Goal: Task Accomplishment & Management: Manage account settings

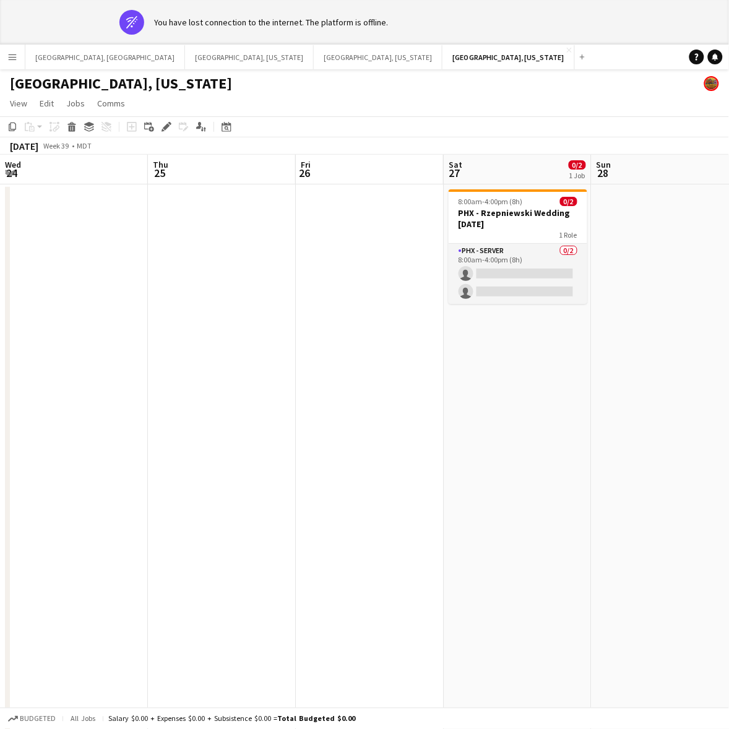
scroll to position [0, 424]
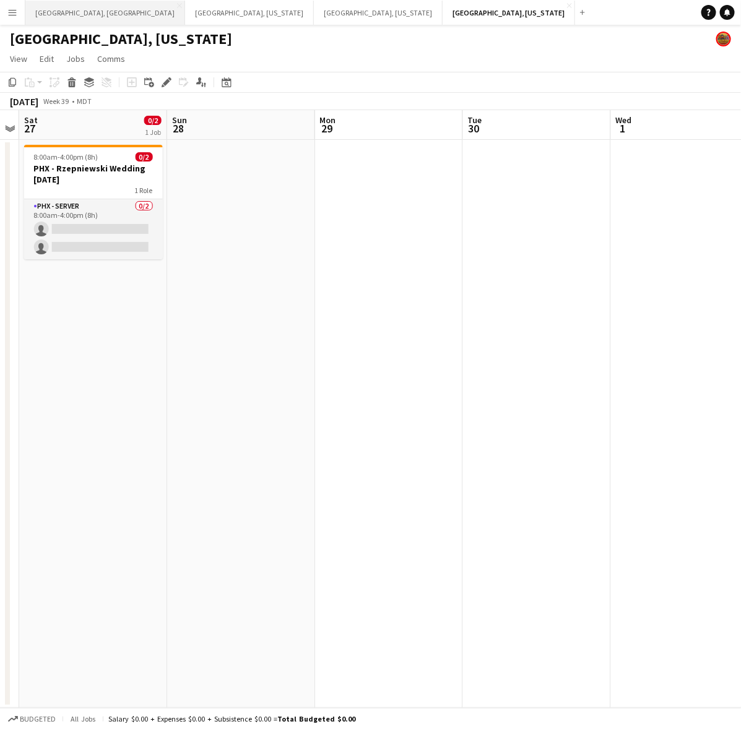
click at [59, 17] on button "[GEOGRAPHIC_DATA], [GEOGRAPHIC_DATA] Close" at bounding box center [105, 13] width 160 height 24
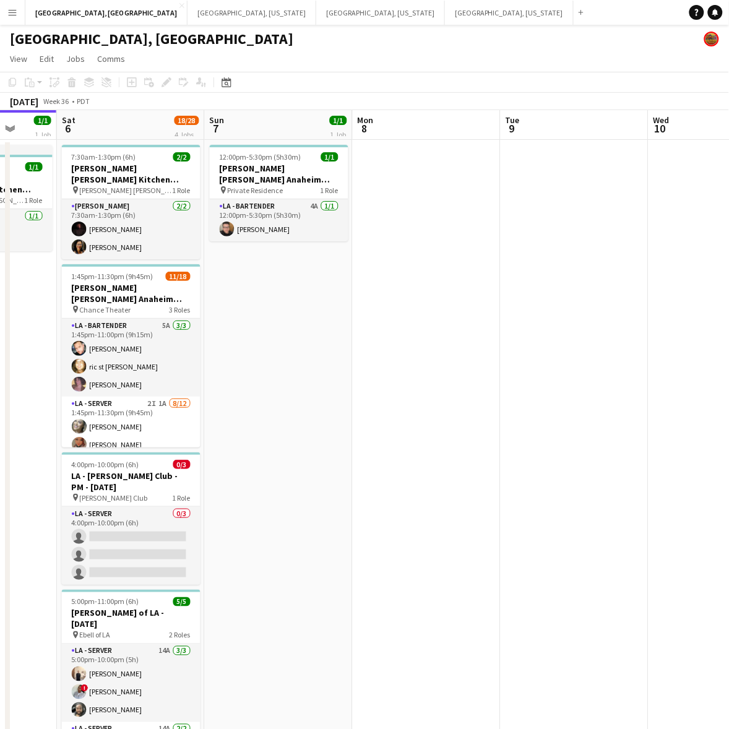
scroll to position [0, 386]
click at [388, 533] on app-calendar-viewport "Wed 3 Thu 4 Fri 5 1/1 1 Job Sat 6 18/28 4 Jobs Sun 7 1/1 1 Job Mon 8 Tue 9 Wed …" at bounding box center [364, 454] width 729 height 689
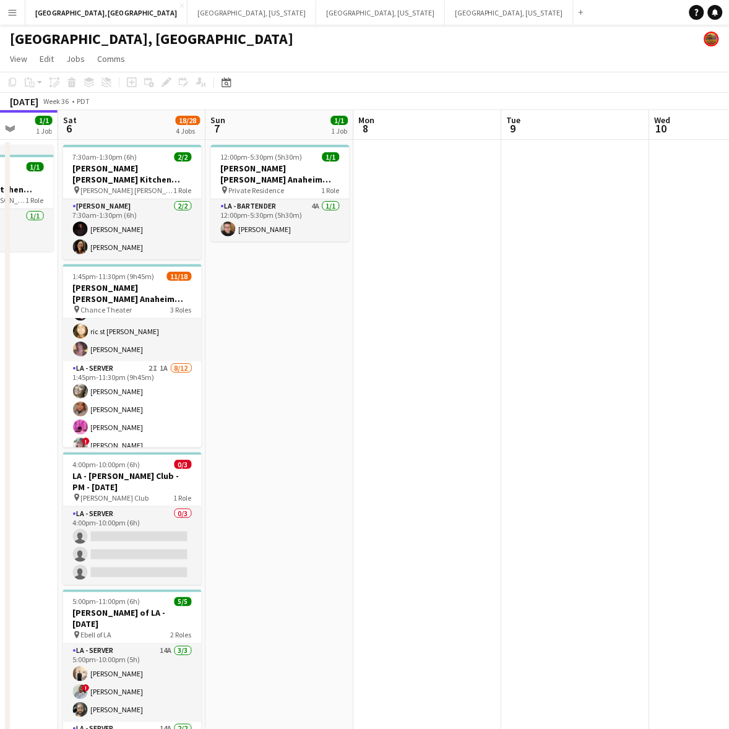
scroll to position [24, 0]
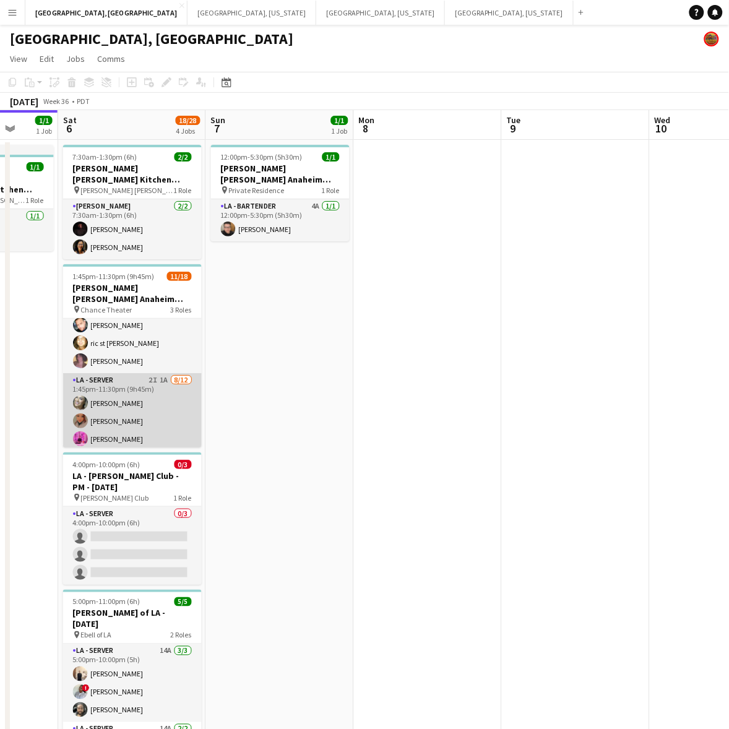
click at [127, 373] on app-card-role "LA - Server 2I 1A [DATE] 1:45pm-11:30pm (9h45m) [PERSON_NAME] [PERSON_NAME] [PE…" at bounding box center [132, 494] width 139 height 243
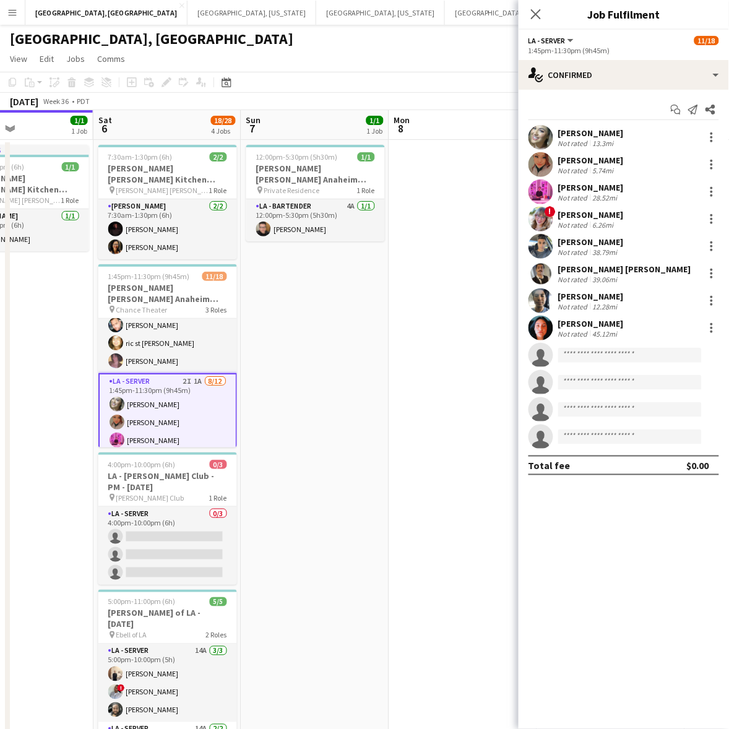
scroll to position [0, 332]
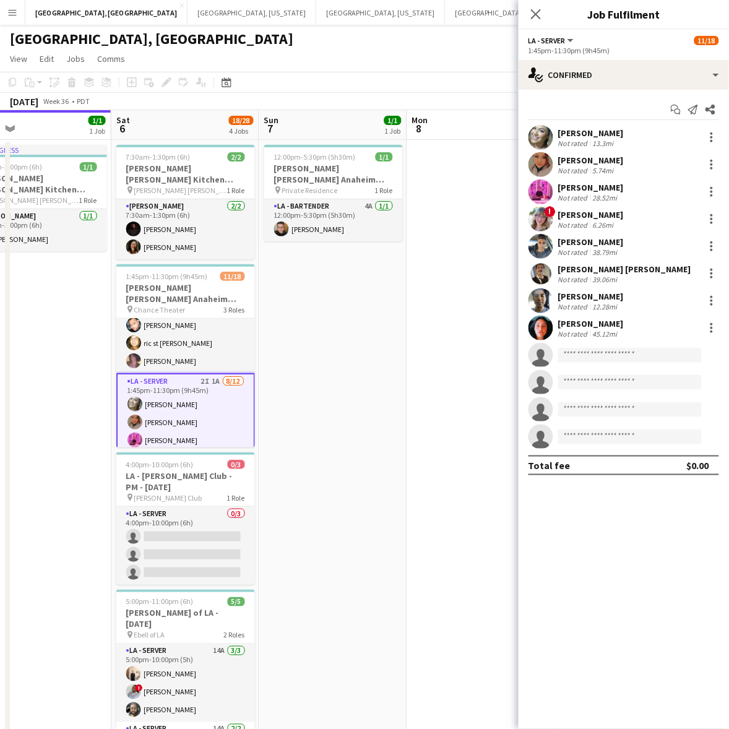
drag, startPoint x: 314, startPoint y: 321, endPoint x: 367, endPoint y: 308, distance: 54.6
click at [367, 308] on app-calendar-viewport "Wed 3 Thu 4 Fri 5 1/1 1 Job Sat 6 18/28 4 Jobs Sun 7 1/1 1 Job Mon 8 Tue 9 Wed …" at bounding box center [364, 454] width 729 height 689
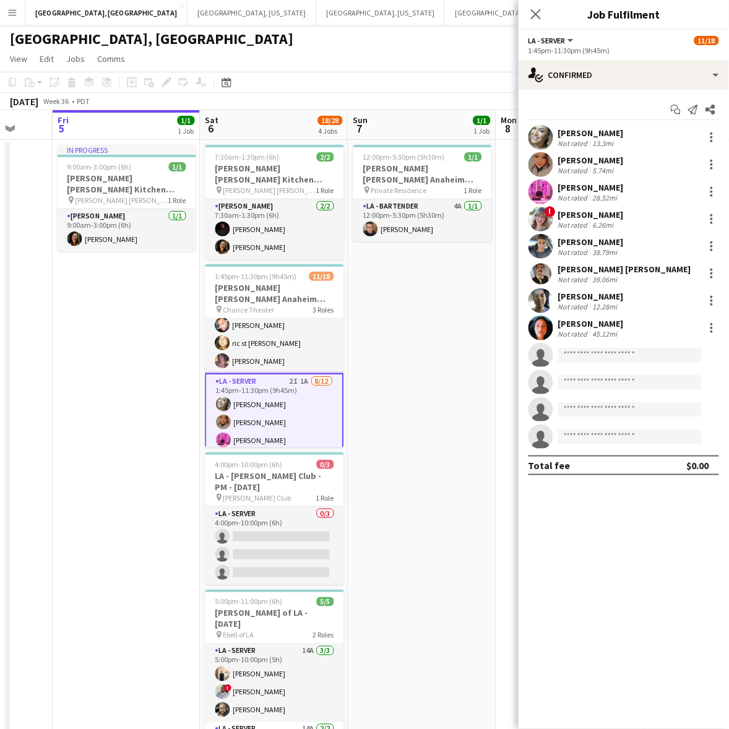
drag, startPoint x: 353, startPoint y: 311, endPoint x: 440, endPoint y: 305, distance: 86.8
click at [441, 305] on app-calendar-viewport "Tue 2 Wed 3 Thu 4 Fri 5 1/1 1 Job Sat 6 18/28 4 Jobs Sun 7 1/1 1 Job Mon 8 Tue …" at bounding box center [364, 454] width 729 height 689
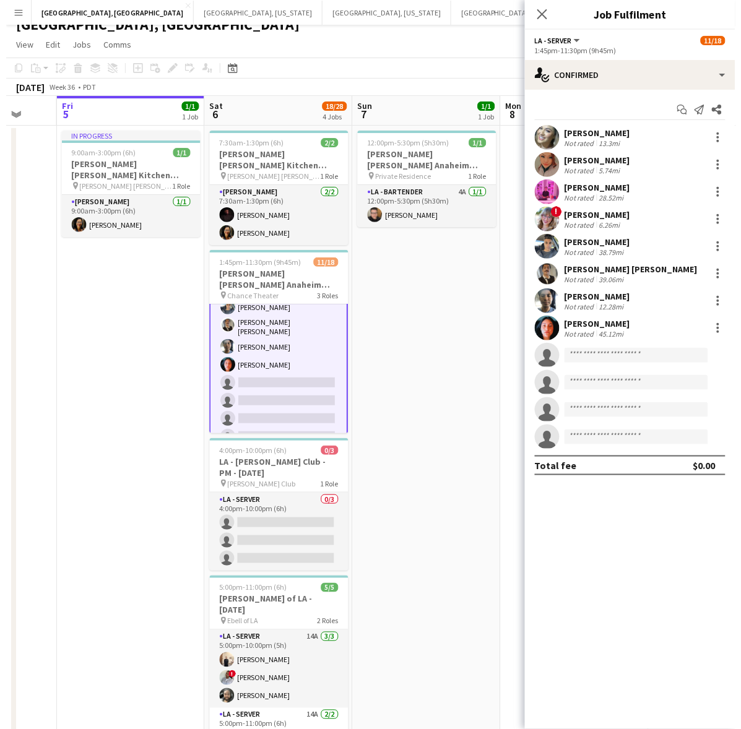
scroll to position [0, 0]
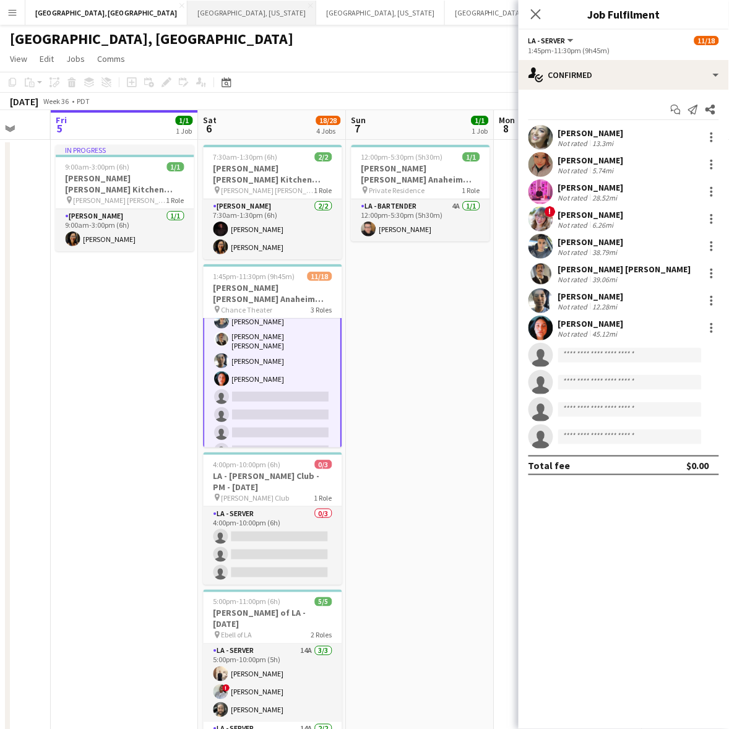
click at [187, 14] on button "Nashville, Tennessee Close" at bounding box center [251, 13] width 129 height 24
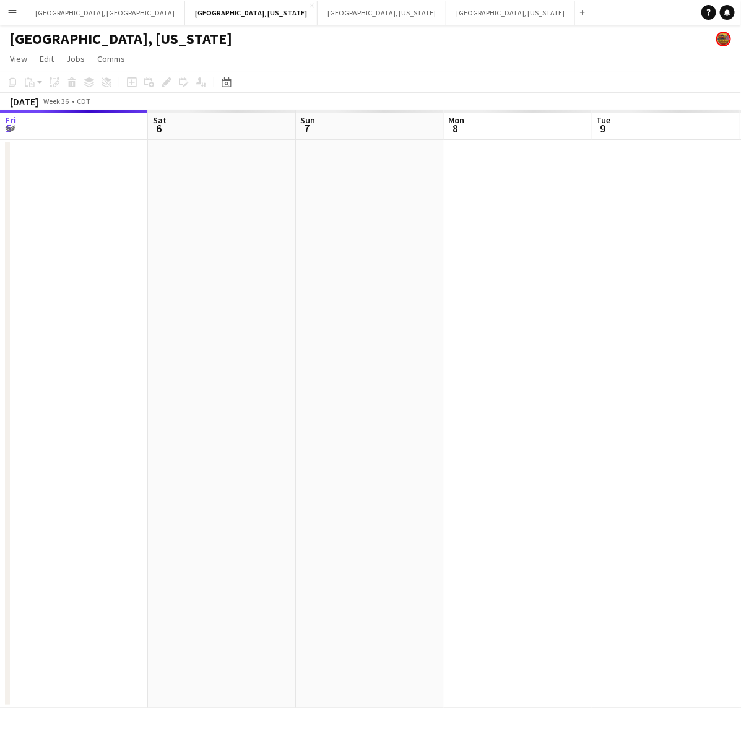
scroll to position [0, 450]
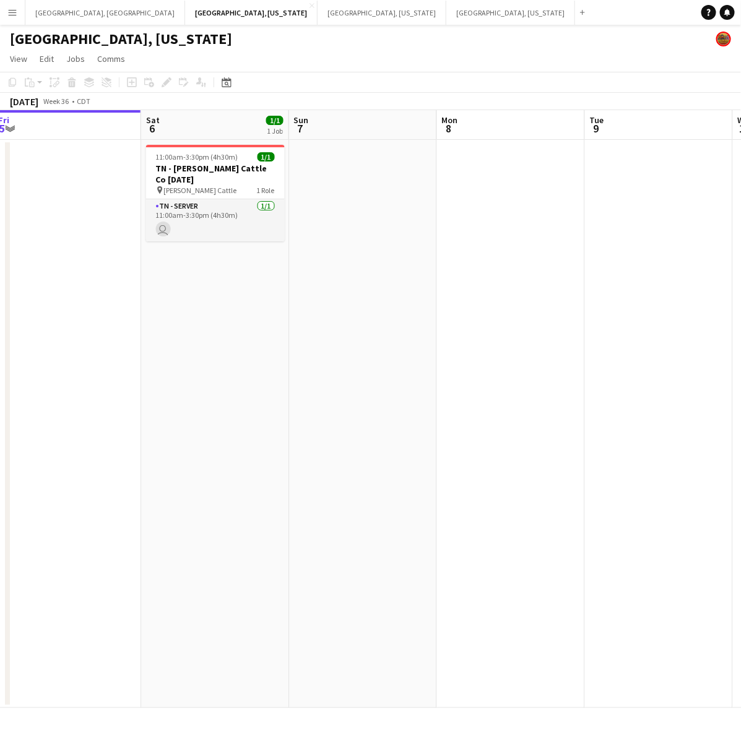
drag, startPoint x: 444, startPoint y: 390, endPoint x: 288, endPoint y: 413, distance: 157.0
click at [288, 413] on app-calendar-viewport "Tue 2 Wed 3 Thu 4 Fri 5 Sat 6 1/1 1 Job Sun 7 Mon 8 Tue 9 Wed 10 Thu 11 11:00am…" at bounding box center [370, 409] width 741 height 598
click at [50, 8] on button "[GEOGRAPHIC_DATA], [GEOGRAPHIC_DATA] Close" at bounding box center [105, 13] width 160 height 24
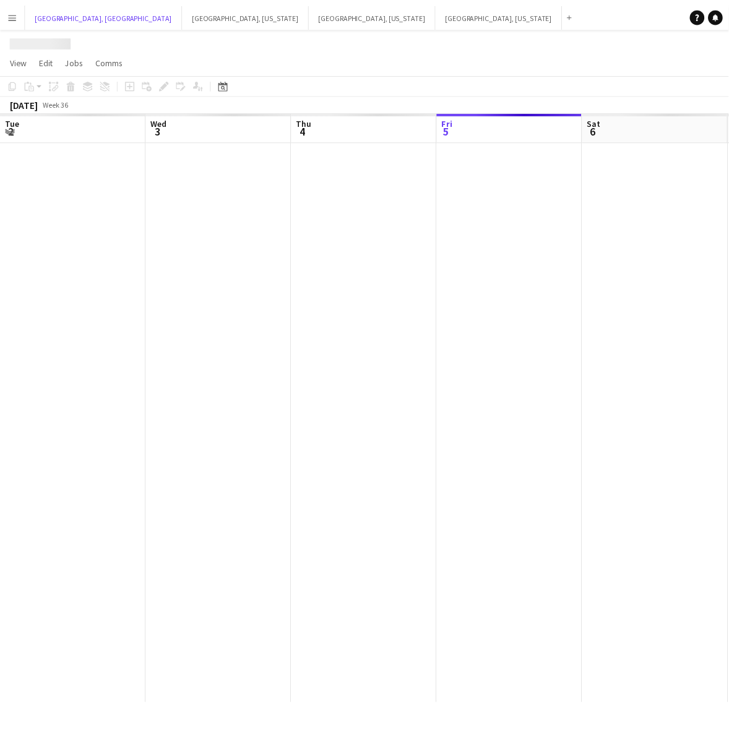
scroll to position [0, 295]
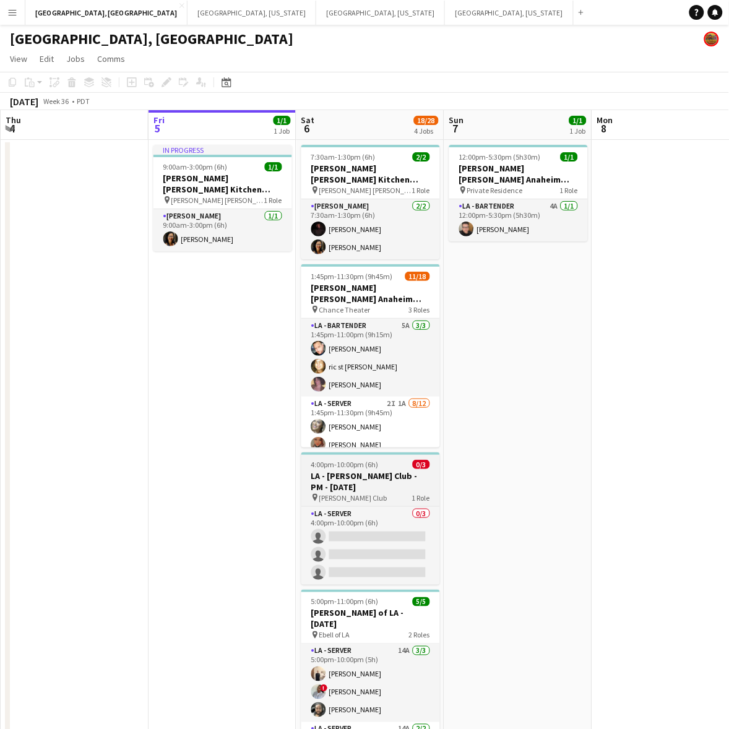
drag, startPoint x: 340, startPoint y: 459, endPoint x: 341, endPoint y: 449, distance: 10.5
click at [340, 470] on h3 "LA - [PERSON_NAME] Club - PM - [DATE]" at bounding box center [370, 481] width 139 height 22
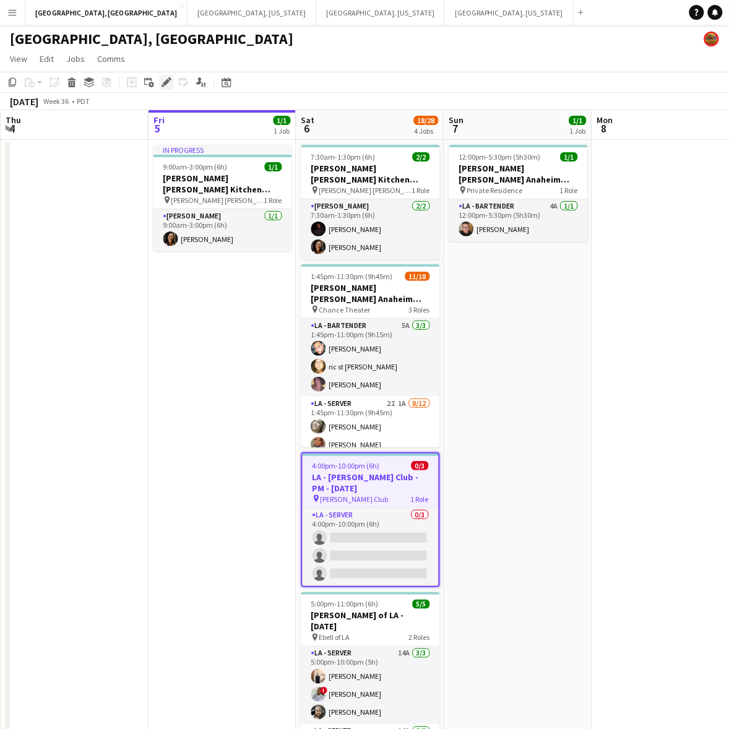
click at [168, 82] on icon at bounding box center [166, 82] width 7 height 7
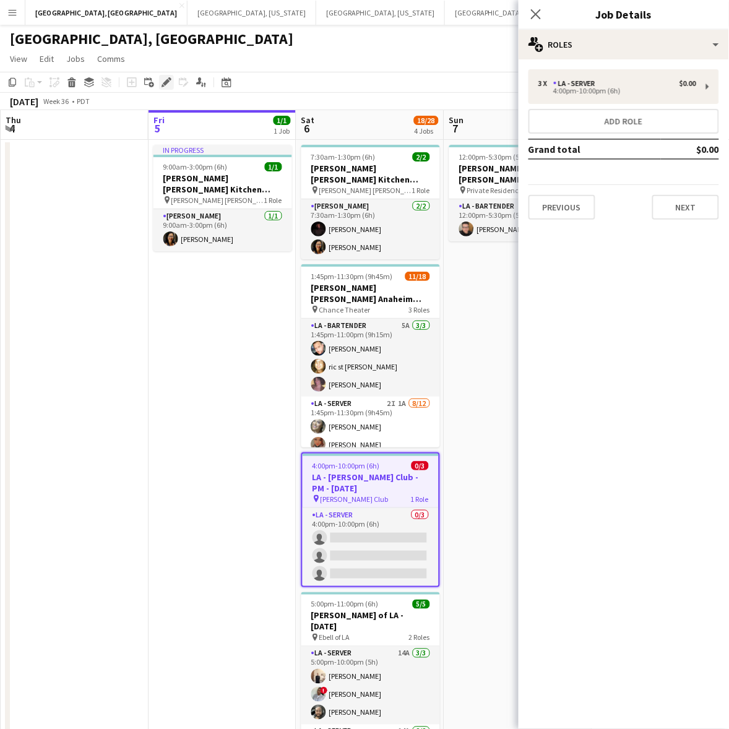
click at [165, 80] on icon "Edit" at bounding box center [167, 82] width 10 height 10
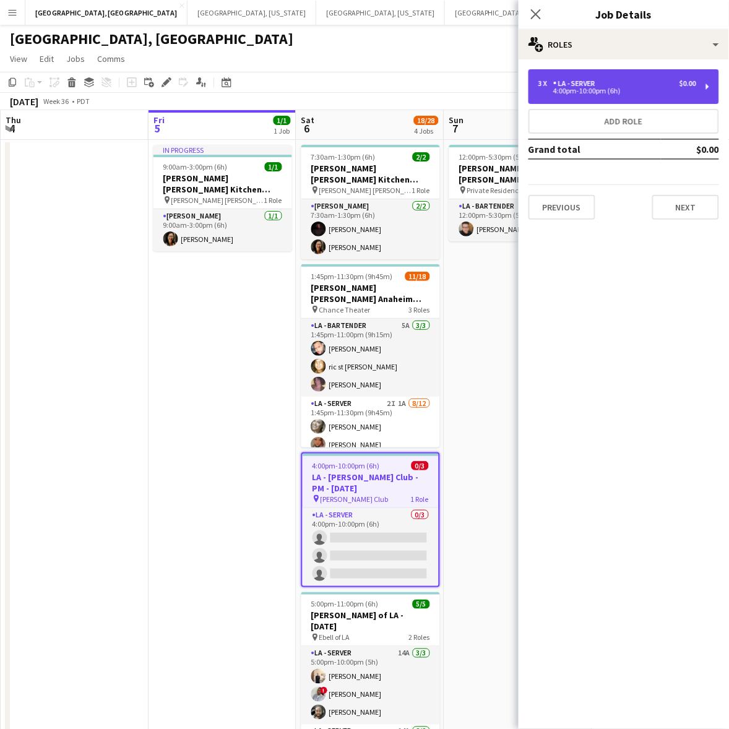
click at [574, 82] on div "LA - Server" at bounding box center [576, 83] width 47 height 9
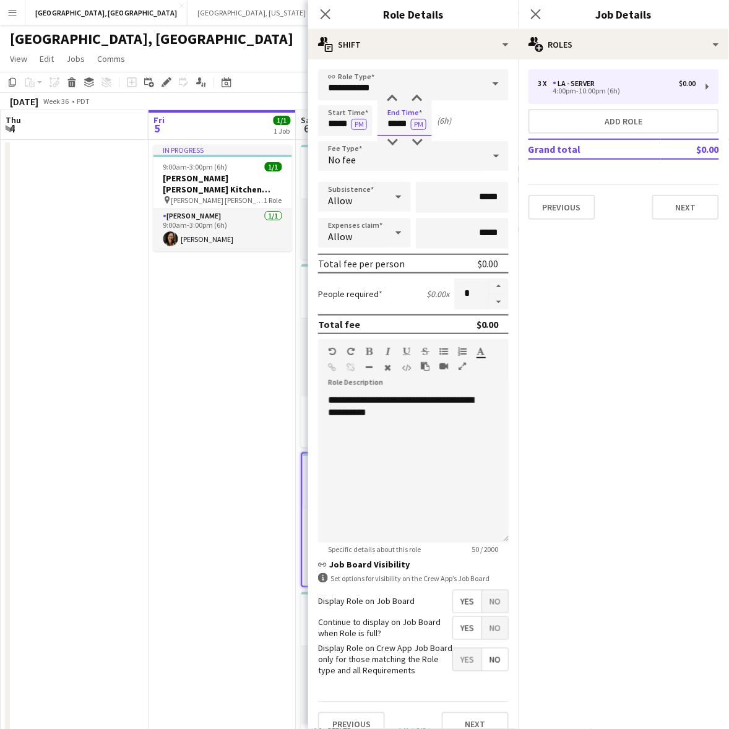
drag, startPoint x: 387, startPoint y: 119, endPoint x: 528, endPoint y: 109, distance: 141.5
click at [524, 109] on body "Menu Boards Boards Boards All jobs Status Workforce Workforce My Workforce Recr…" at bounding box center [364, 399] width 729 height 799
type input "*****"
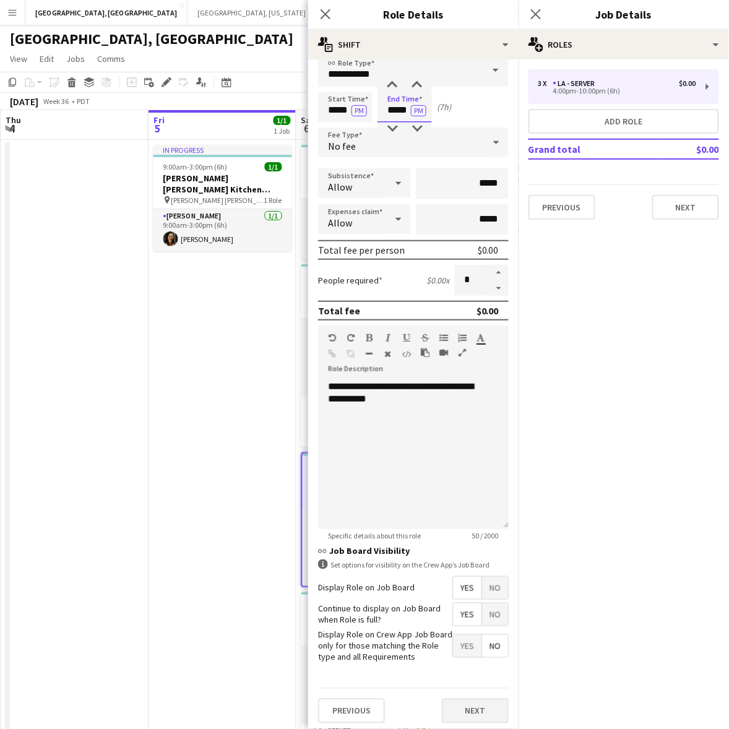
scroll to position [26, 0]
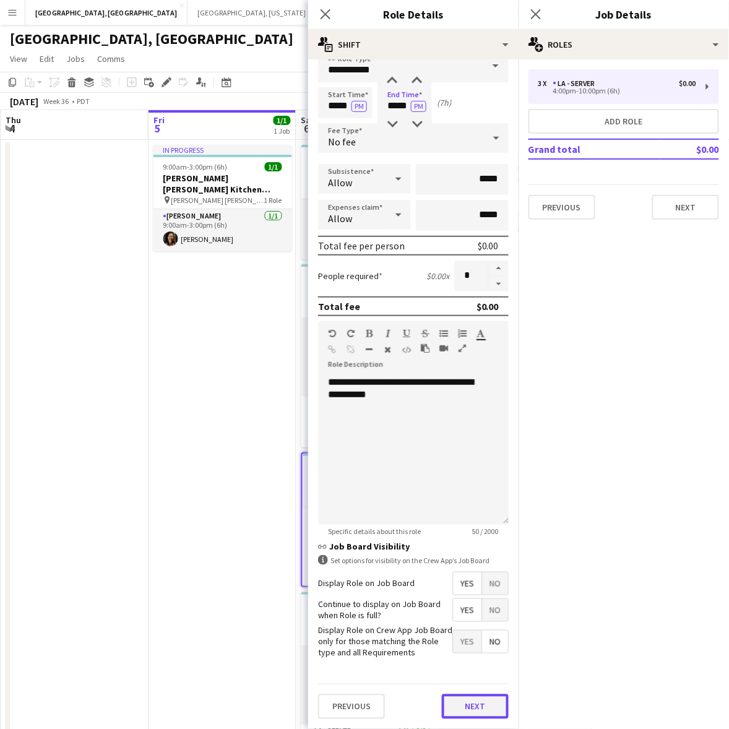
click at [454, 703] on button "Next" at bounding box center [475, 706] width 67 height 25
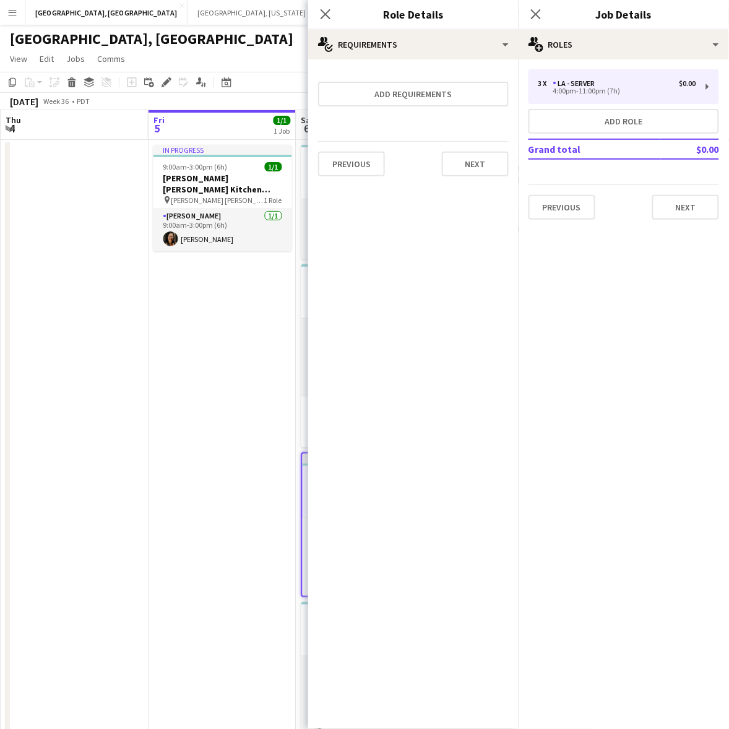
scroll to position [0, 0]
click at [480, 158] on button "Next" at bounding box center [475, 164] width 67 height 25
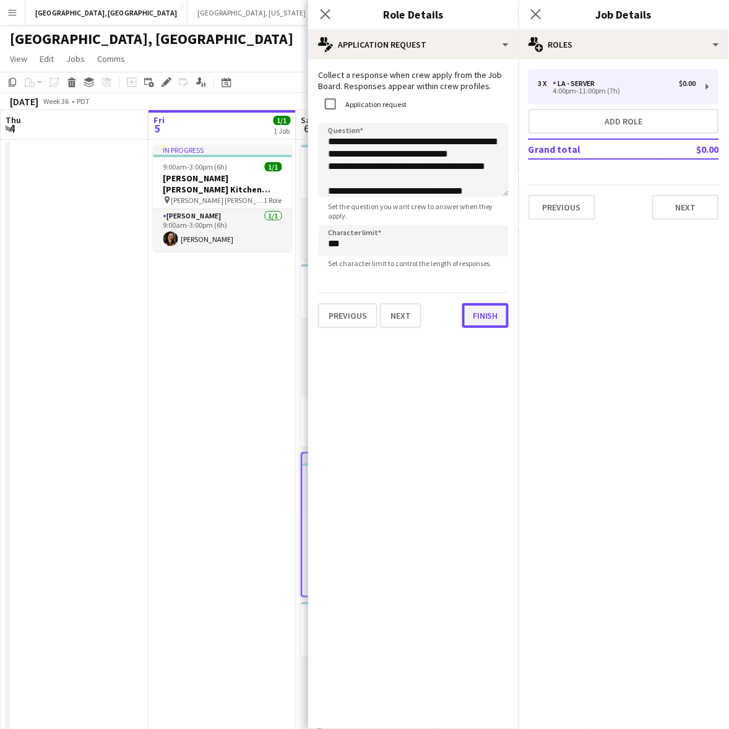
drag, startPoint x: 476, startPoint y: 322, endPoint x: 518, endPoint y: 283, distance: 56.9
click at [478, 322] on button "Finish" at bounding box center [485, 315] width 46 height 25
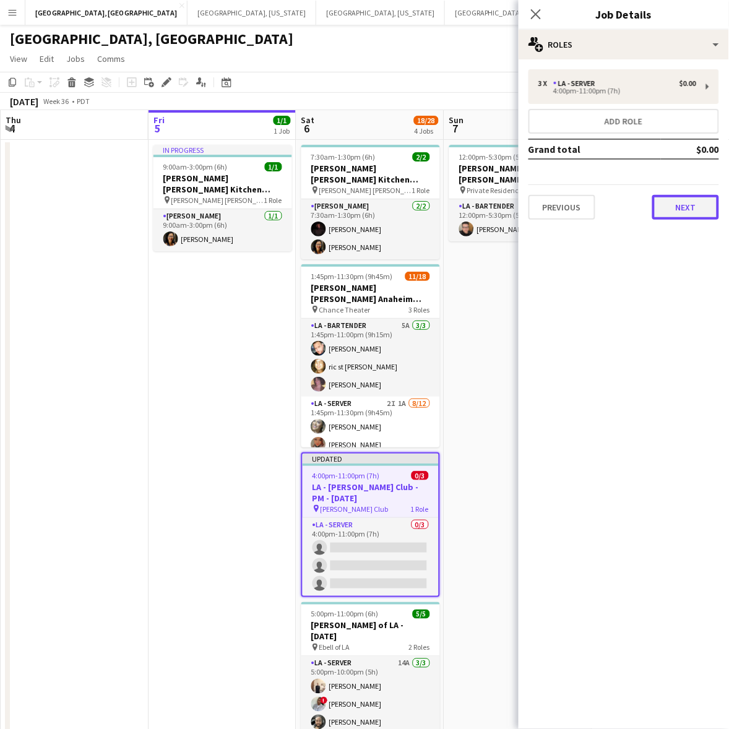
click at [670, 209] on button "Next" at bounding box center [685, 207] width 67 height 25
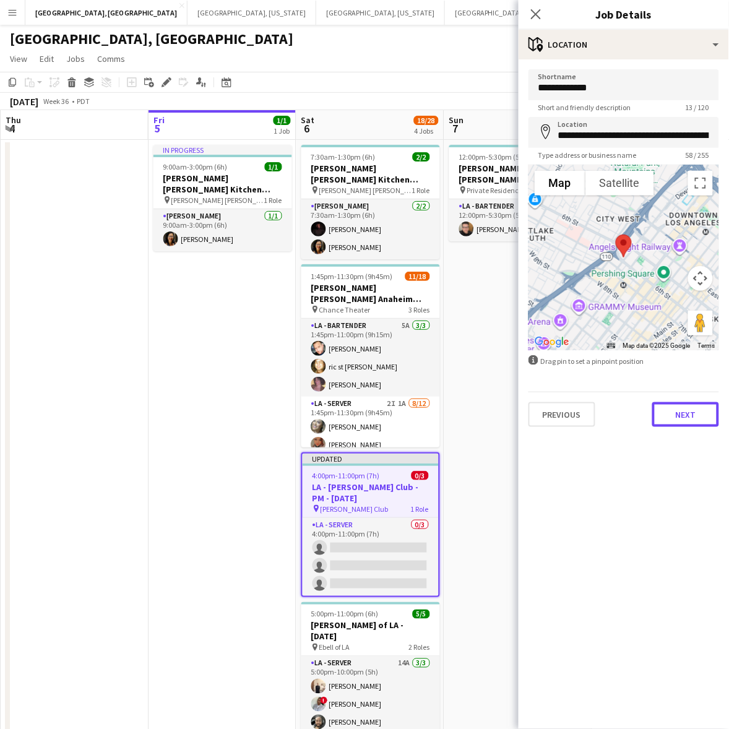
click at [697, 405] on button "Next" at bounding box center [685, 414] width 67 height 25
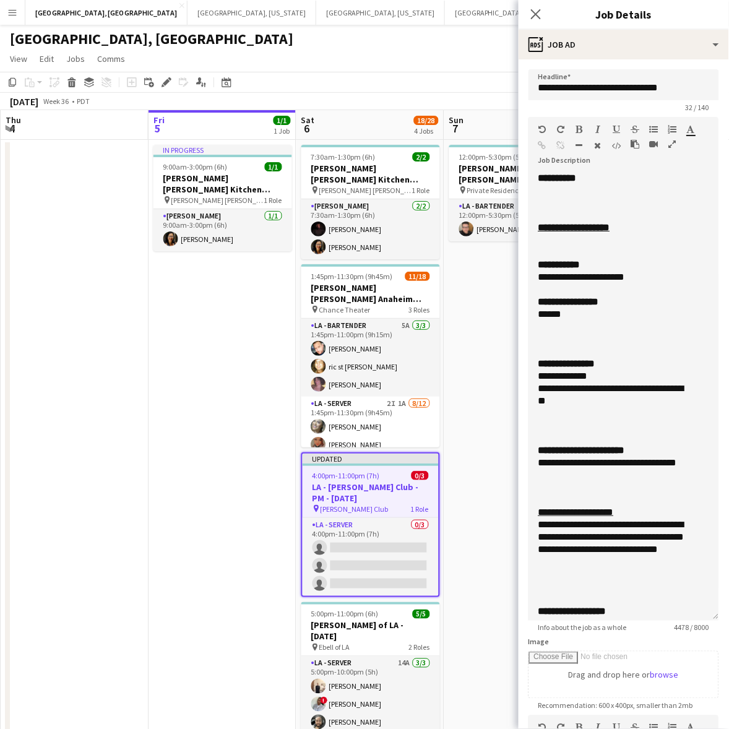
drag, startPoint x: 715, startPoint y: 237, endPoint x: 614, endPoint y: 406, distance: 196.4
click at [728, 606] on html "Menu Boards Boards Boards All jobs Status Workforce Workforce My Workforce Recr…" at bounding box center [364, 404] width 729 height 809
drag, startPoint x: 636, startPoint y: 459, endPoint x: 663, endPoint y: 462, distance: 28.0
click at [660, 462] on div "**********" at bounding box center [612, 469] width 148 height 25
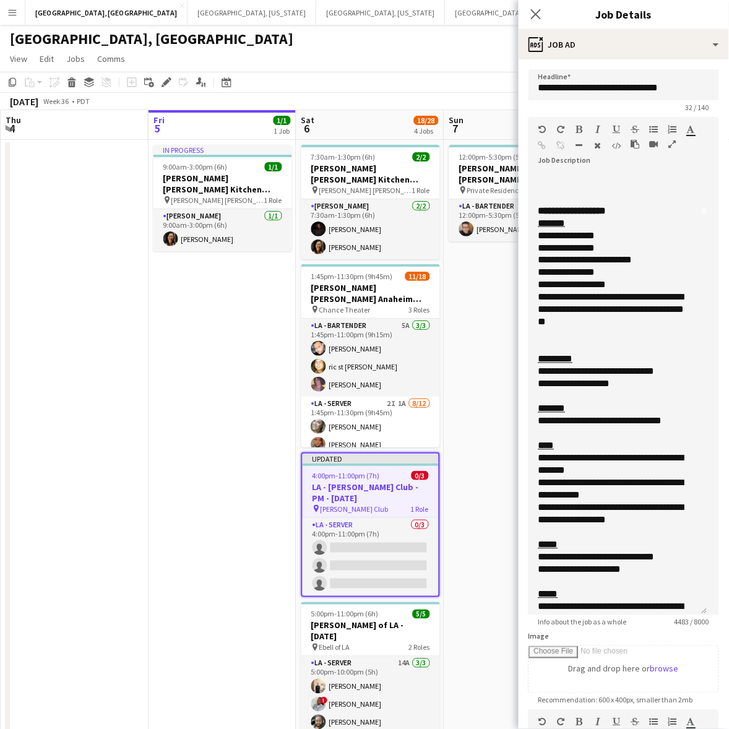
scroll to position [155, 0]
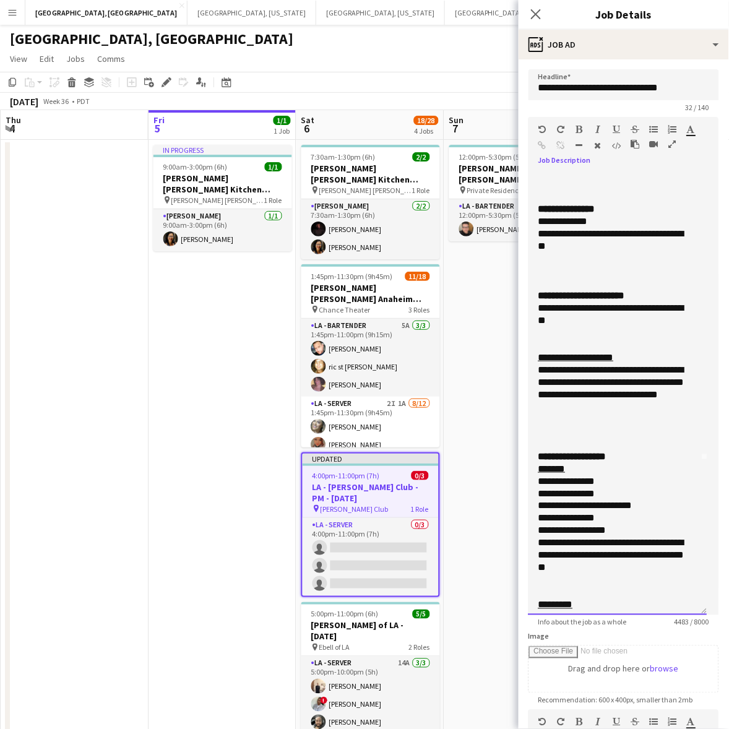
click at [611, 327] on div at bounding box center [617, 333] width 159 height 12
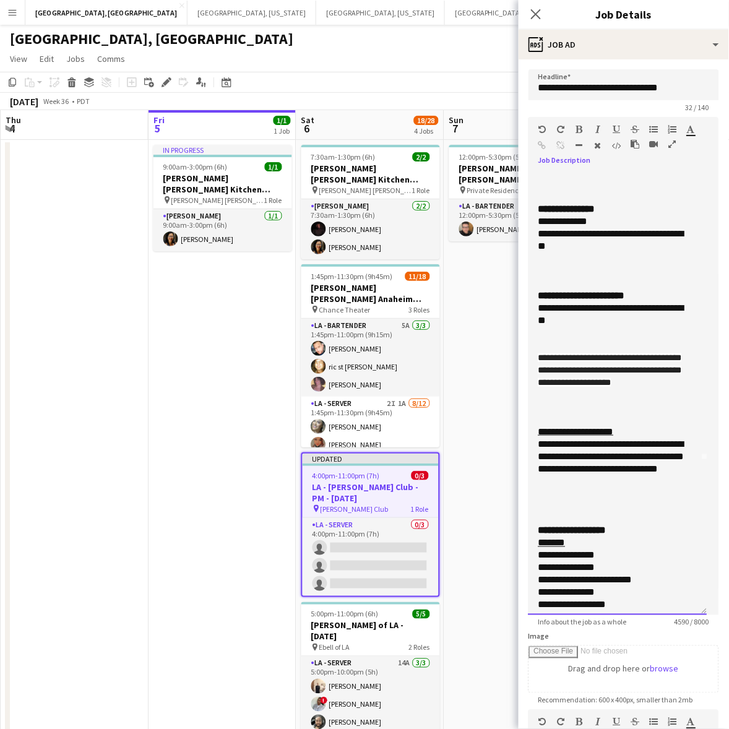
click at [537, 347] on div "**********" at bounding box center [617, 393] width 179 height 443
click at [540, 347] on span "**********" at bounding box center [570, 344] width 64 height 9
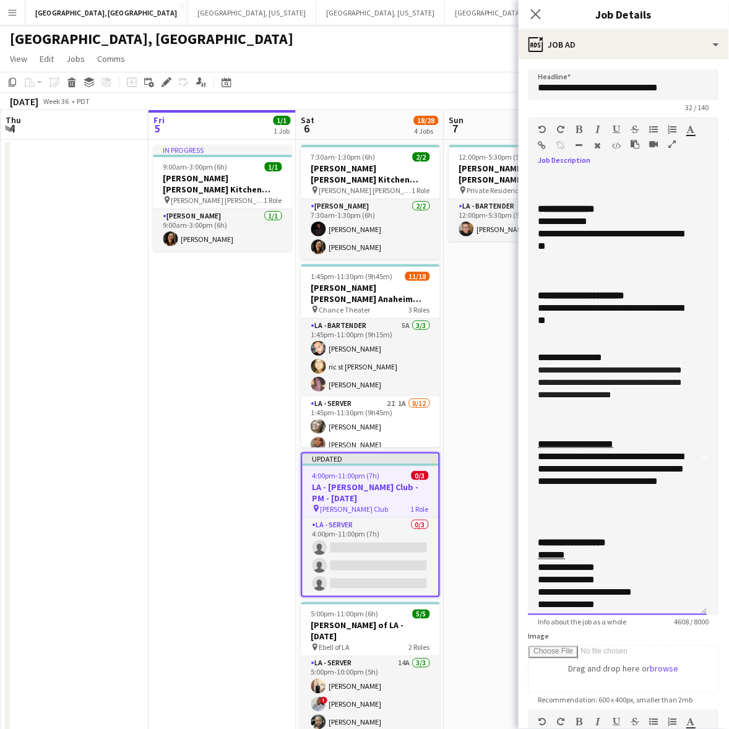
drag, startPoint x: 616, startPoint y: 358, endPoint x: 507, endPoint y: 354, distance: 108.4
click at [507, 354] on body "Menu Boards Boards Boards All jobs Status Workforce Workforce My Workforce Recr…" at bounding box center [364, 404] width 729 height 809
drag, startPoint x: 630, startPoint y: 399, endPoint x: 569, endPoint y: 384, distance: 62.4
click at [570, 384] on div "**********" at bounding box center [617, 382] width 159 height 37
click at [613, 424] on div at bounding box center [617, 419] width 159 height 12
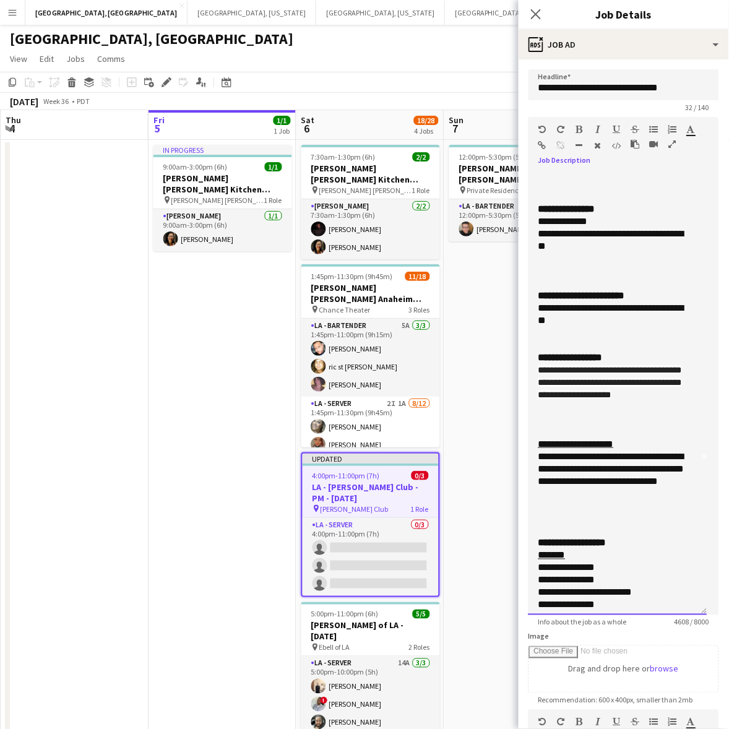
drag, startPoint x: 631, startPoint y: 390, endPoint x: 512, endPoint y: 361, distance: 123.1
click at [511, 361] on body "Menu Boards Boards Boards All jobs Status Workforce Workforce My Workforce Recr…" at bounding box center [364, 404] width 729 height 809
click at [617, 409] on div at bounding box center [617, 407] width 159 height 12
drag, startPoint x: 628, startPoint y: 390, endPoint x: 525, endPoint y: 373, distance: 104.8
click at [525, 373] on form "**********" at bounding box center [624, 524] width 210 height 911
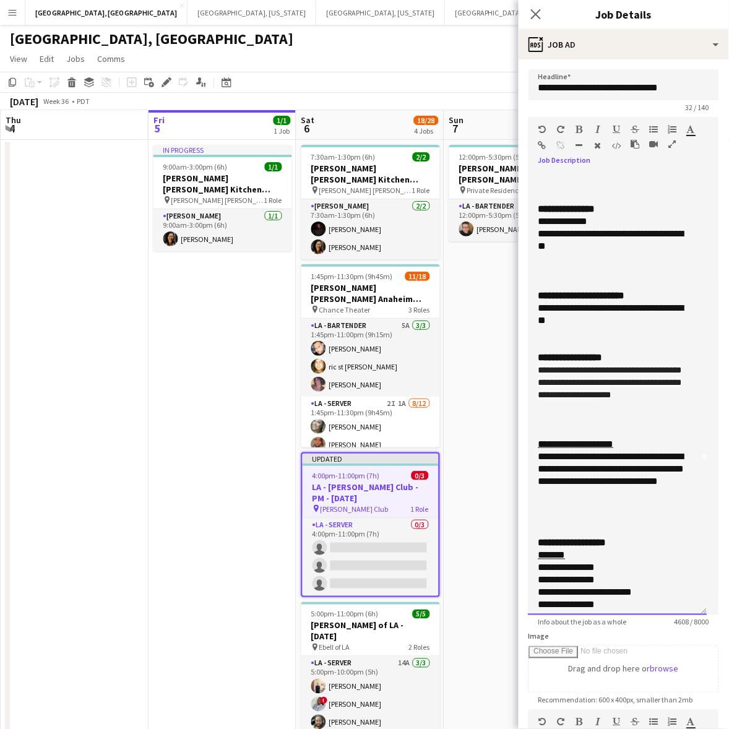
click at [633, 360] on div "**********" at bounding box center [617, 357] width 159 height 12
drag, startPoint x: 600, startPoint y: 360, endPoint x: 524, endPoint y: 360, distance: 76.7
click at [524, 360] on form "**********" at bounding box center [624, 524] width 210 height 911
click at [691, 132] on icon "button" at bounding box center [691, 129] width 8 height 9
type input "*******"
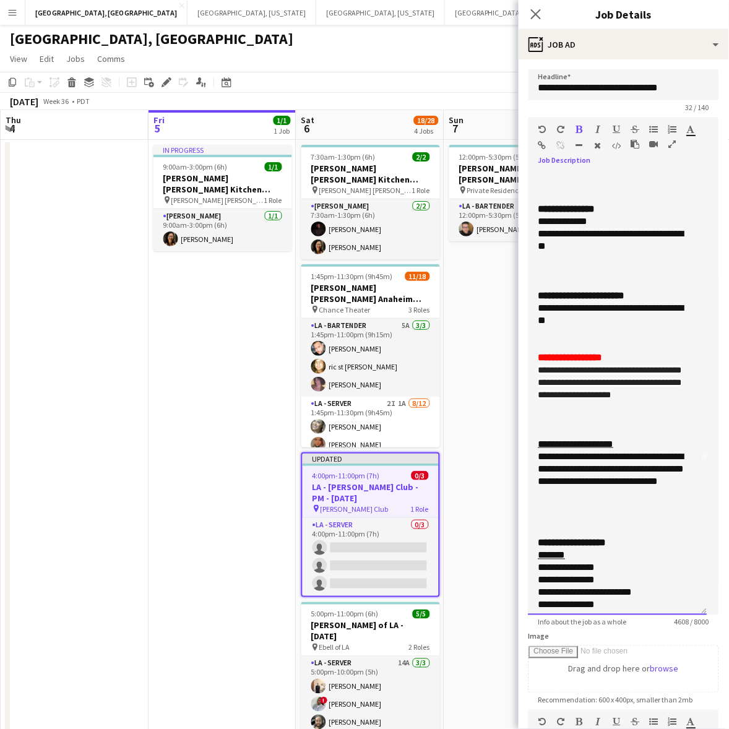
click at [614, 449] on u "**********" at bounding box center [575, 443] width 75 height 9
click at [624, 393] on div "**********" at bounding box center [617, 382] width 159 height 37
click at [582, 350] on div at bounding box center [617, 345] width 159 height 12
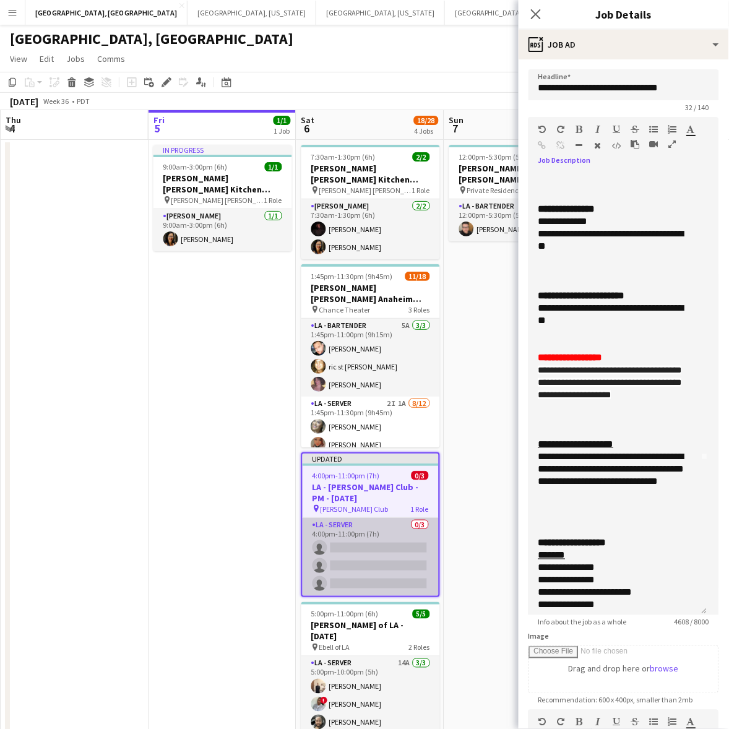
click at [395, 520] on app-card-role "LA - Server 0/3 4:00pm-11:00pm (7h) single-neutral-actions single-neutral-actio…" at bounding box center [371, 557] width 136 height 78
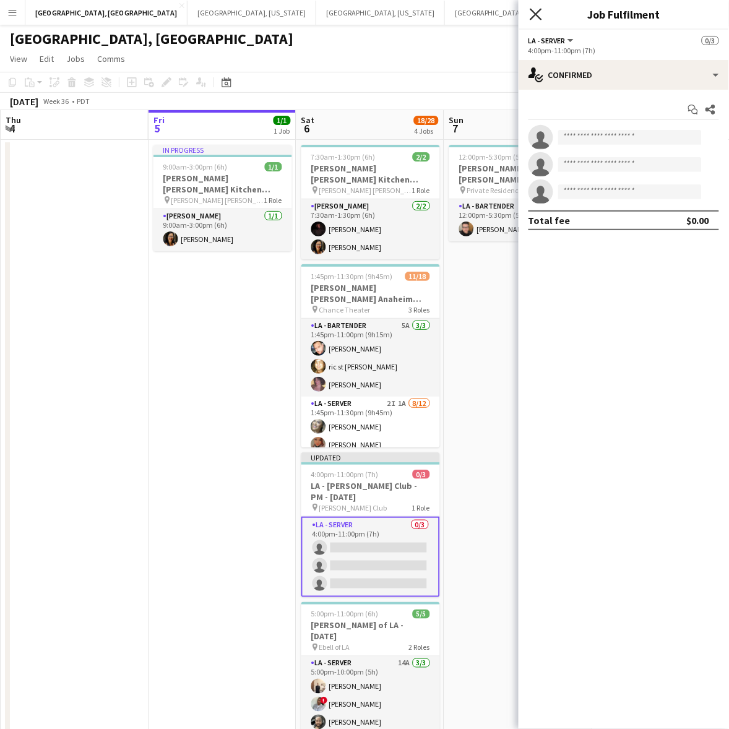
click at [539, 12] on icon at bounding box center [536, 14] width 12 height 12
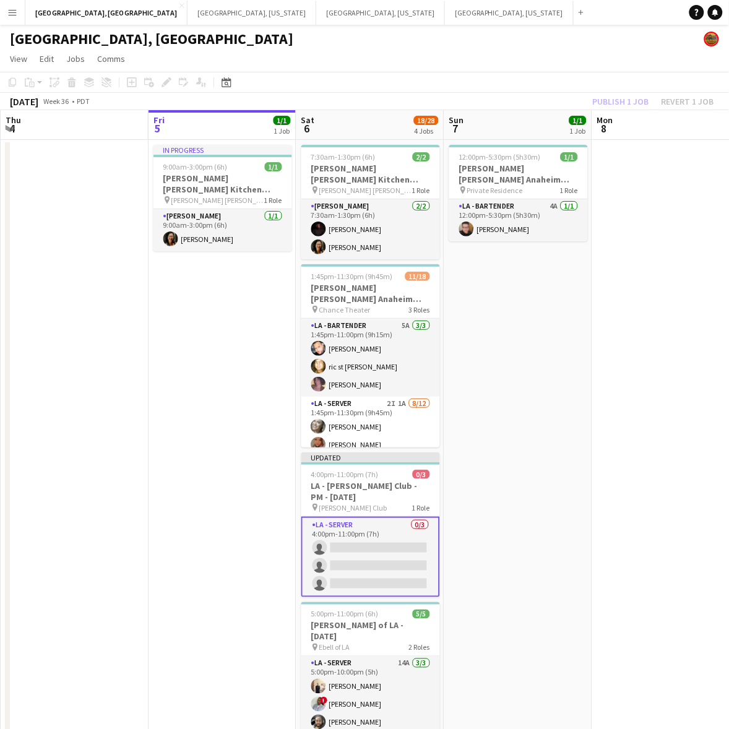
click at [572, 100] on div "September 2025 Week 36 • PDT Publish 1 job Revert 1 job" at bounding box center [364, 101] width 729 height 17
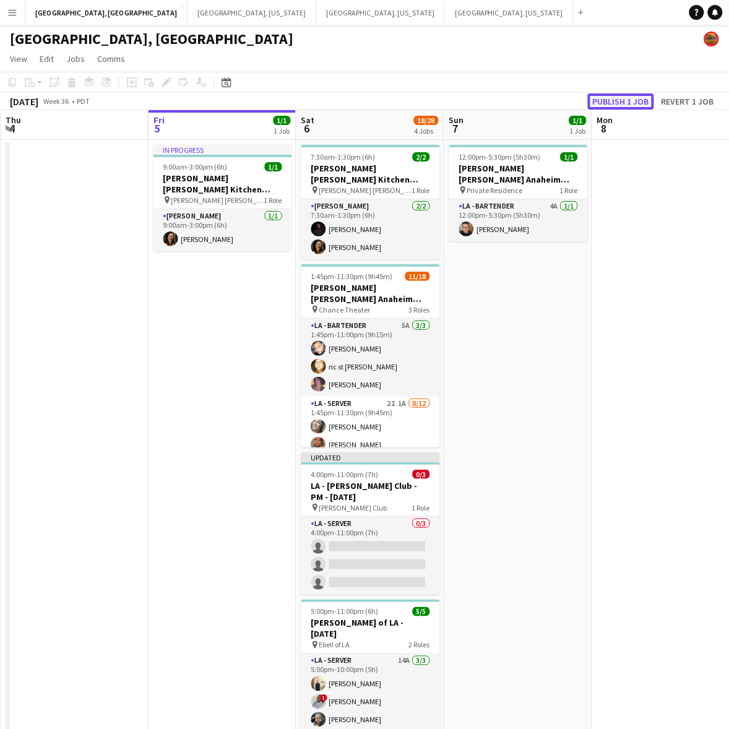
click at [606, 103] on button "Publish 1 job" at bounding box center [621, 101] width 66 height 16
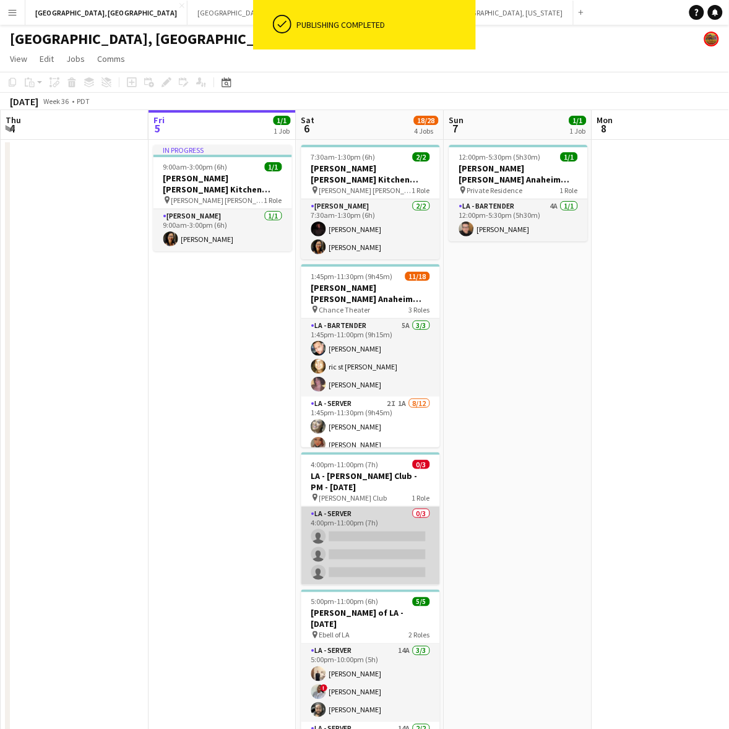
click at [403, 524] on app-card-role "LA - Server 0/3 4:00pm-11:00pm (7h) single-neutral-actions single-neutral-actio…" at bounding box center [370, 546] width 139 height 78
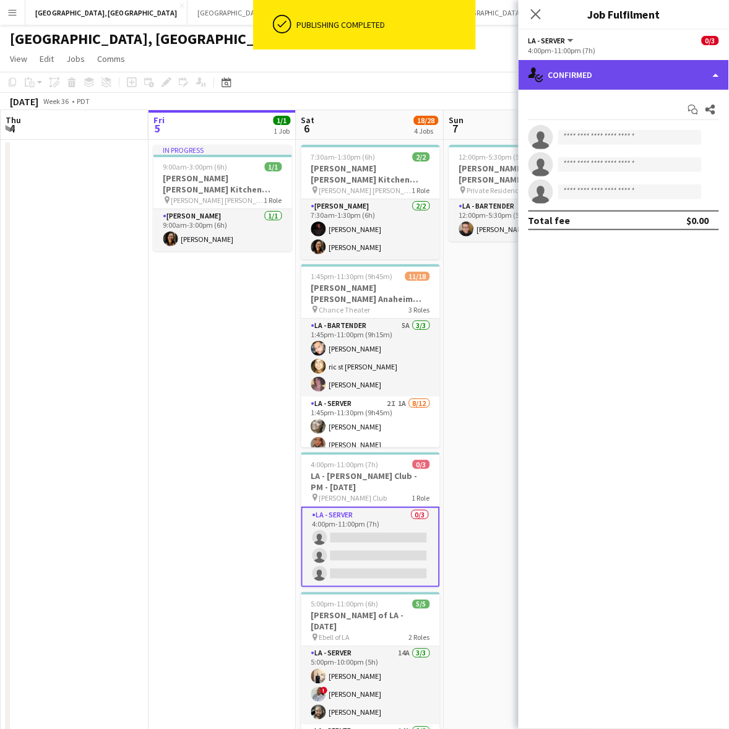
click at [610, 74] on div "single-neutral-actions-check-2 Confirmed" at bounding box center [624, 75] width 210 height 30
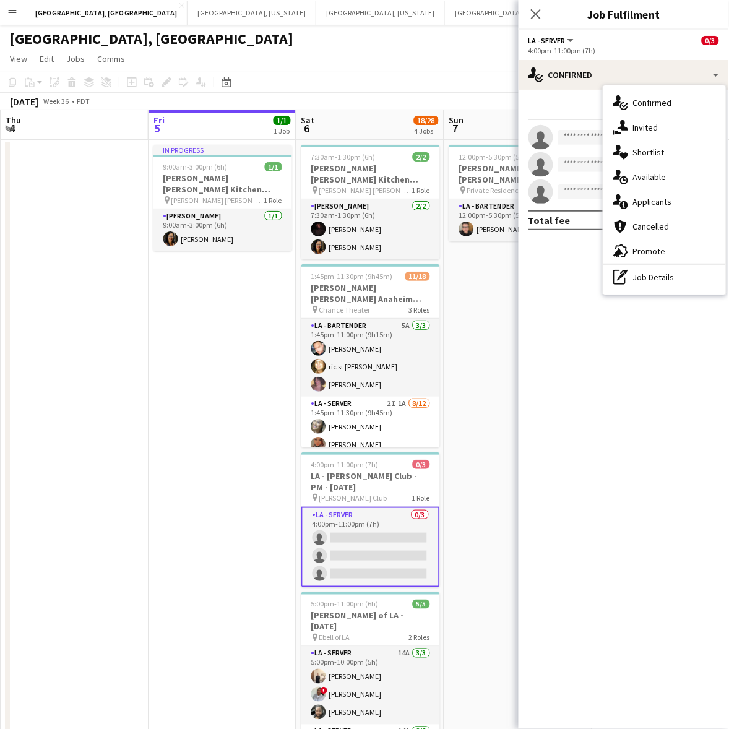
click at [634, 127] on span "Invited" at bounding box center [645, 127] width 25 height 11
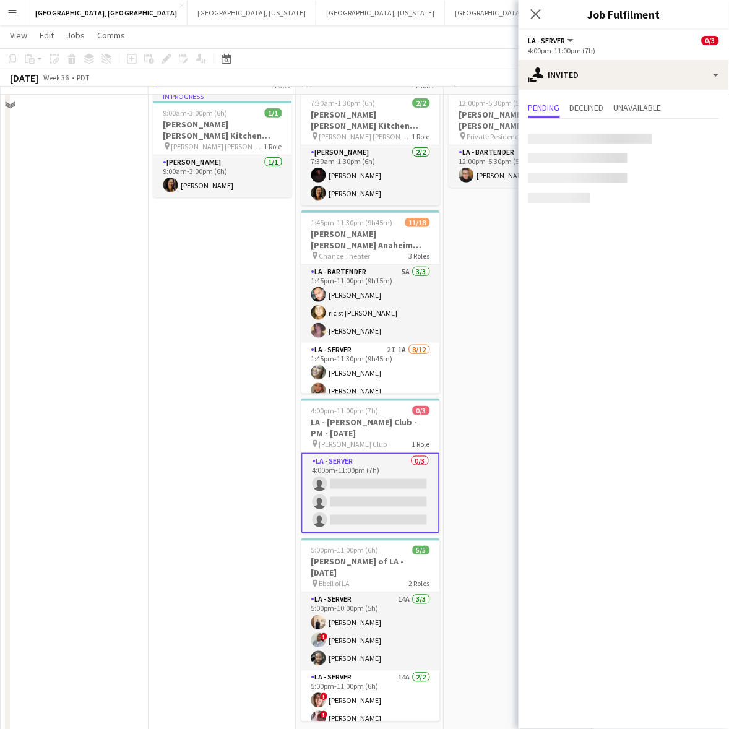
scroll to position [69, 0]
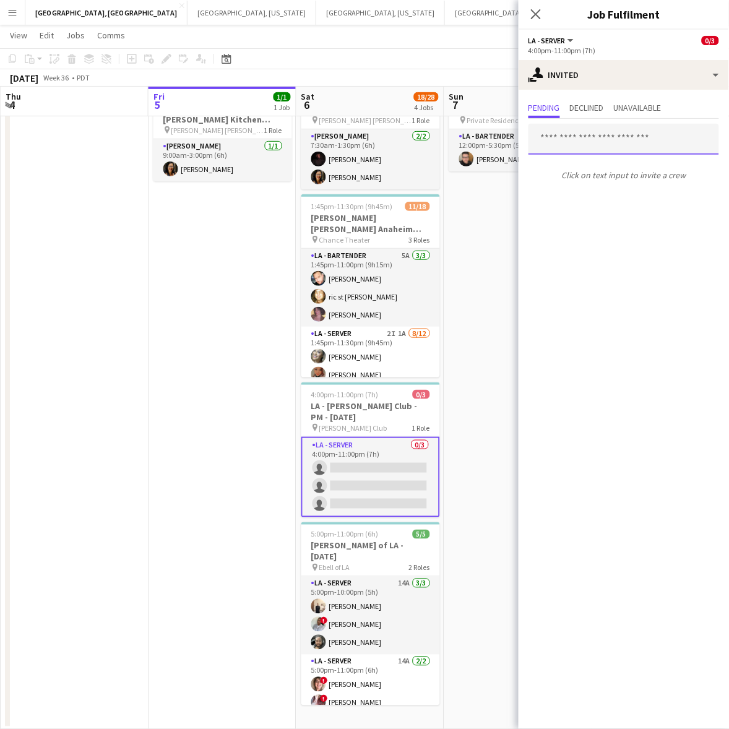
click at [579, 138] on input "text" at bounding box center [623, 139] width 191 height 31
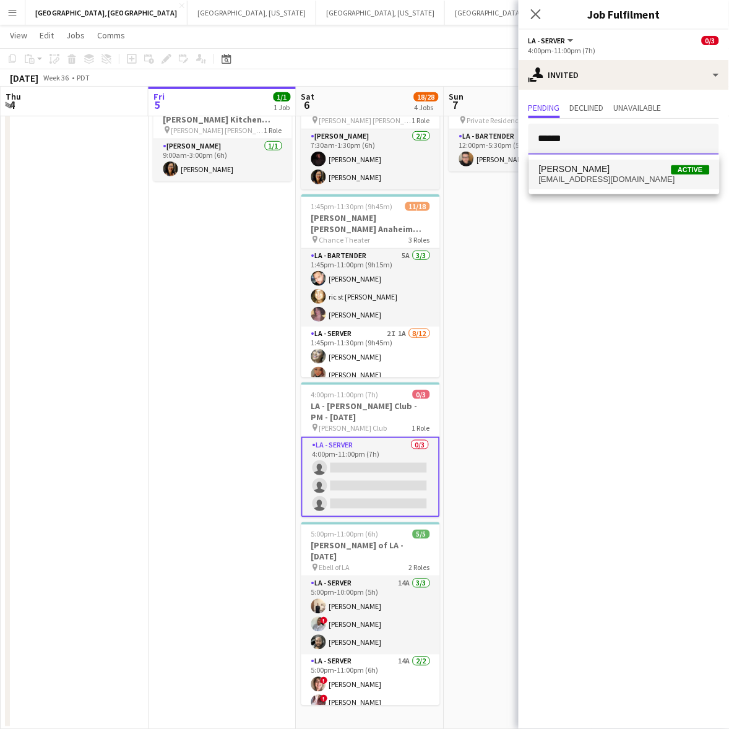
type input "******"
click at [577, 179] on span "stevenoneal805@gmail.com" at bounding box center [624, 180] width 171 height 10
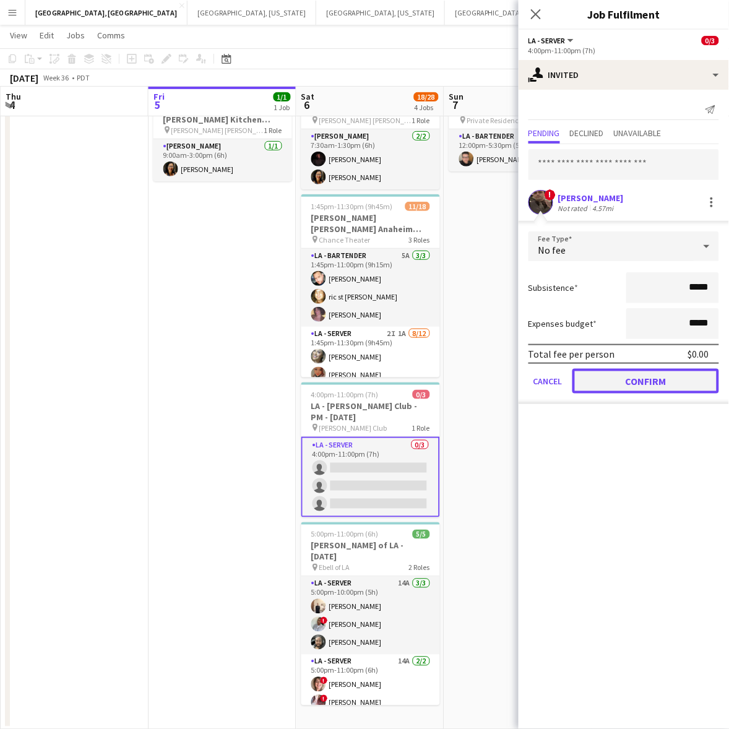
click at [601, 376] on button "Confirm" at bounding box center [645, 381] width 147 height 25
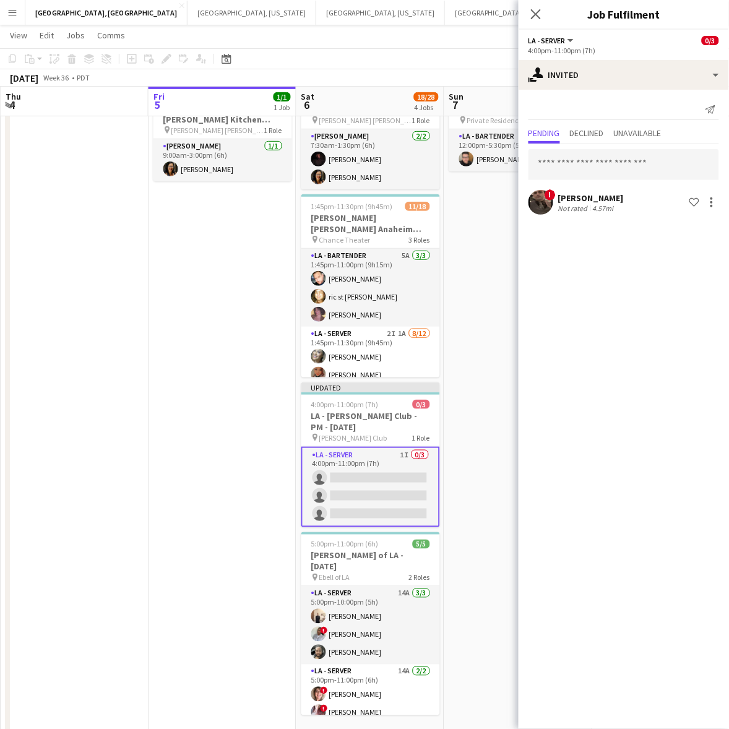
click at [489, 292] on app-date-cell "12:00pm-5:30pm (5h30m) 1/1 OC - Sally Ann Anaheim 9.7.25 pin Private Residence …" at bounding box center [518, 405] width 148 height 670
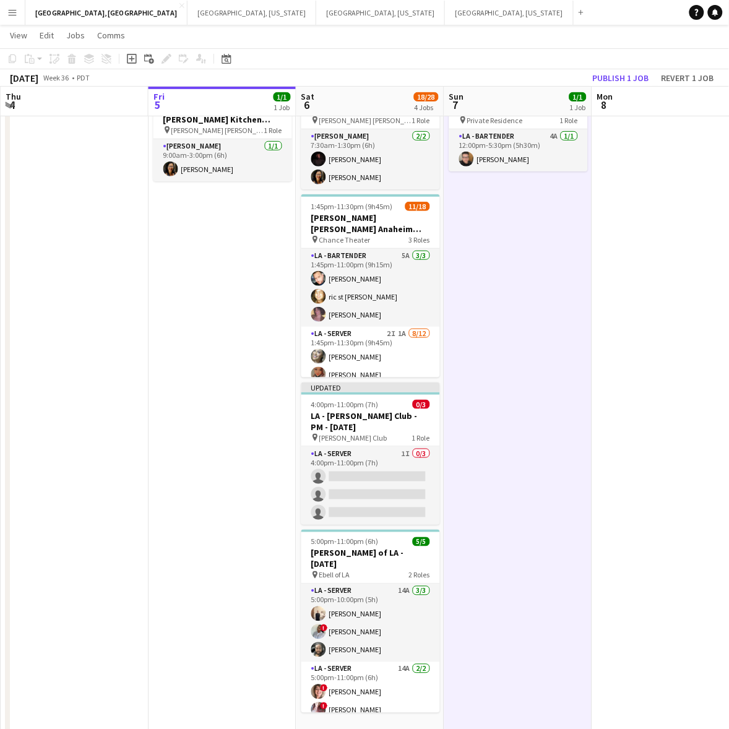
click at [614, 68] on app-toolbar "Copy Paste Paste Ctrl+V Paste with crew Ctrl+Shift+V Paste linked Job Delete Gr…" at bounding box center [364, 58] width 729 height 21
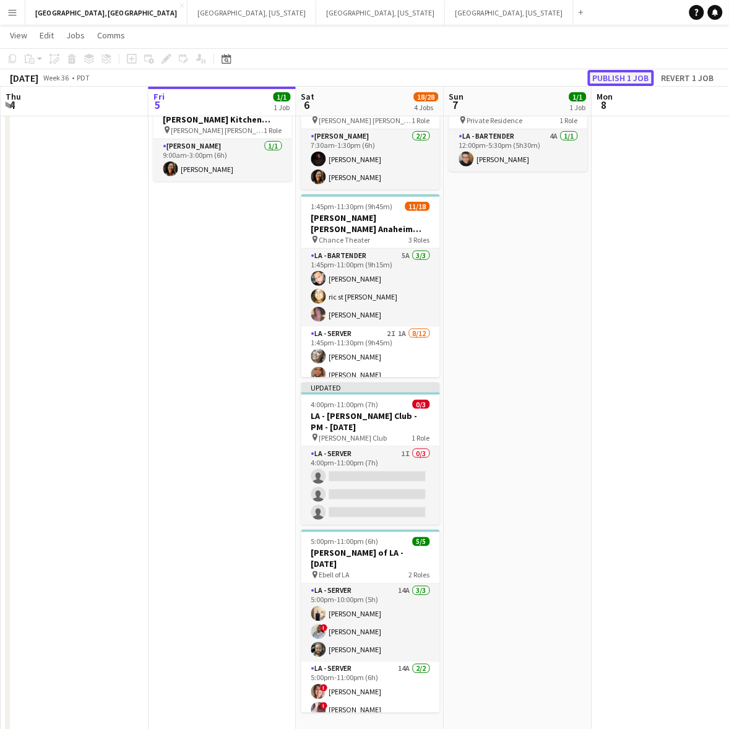
click at [629, 76] on button "Publish 1 job" at bounding box center [621, 78] width 66 height 16
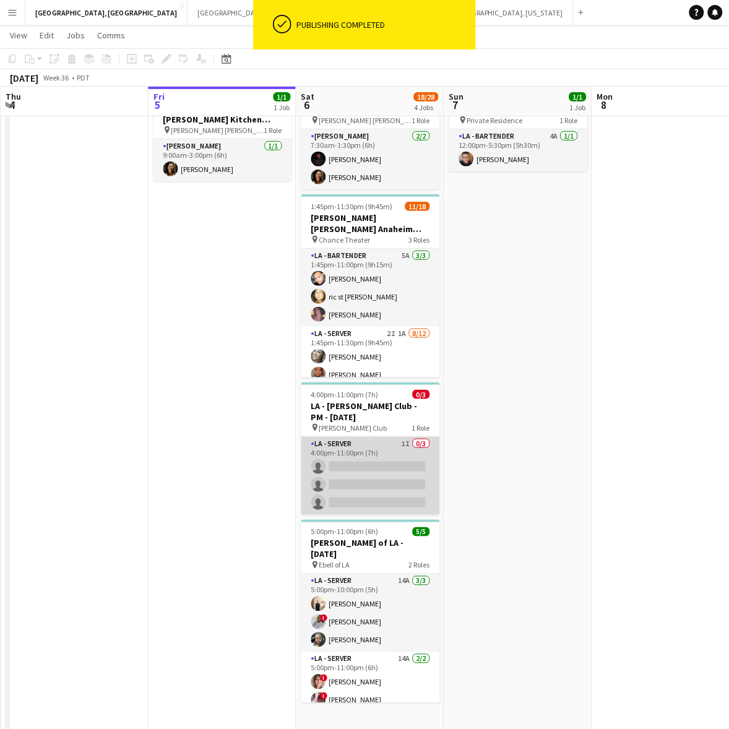
click at [397, 450] on app-card-role "LA - Server 1I 0/3 4:00pm-11:00pm (7h) single-neutral-actions single-neutral-ac…" at bounding box center [370, 476] width 139 height 78
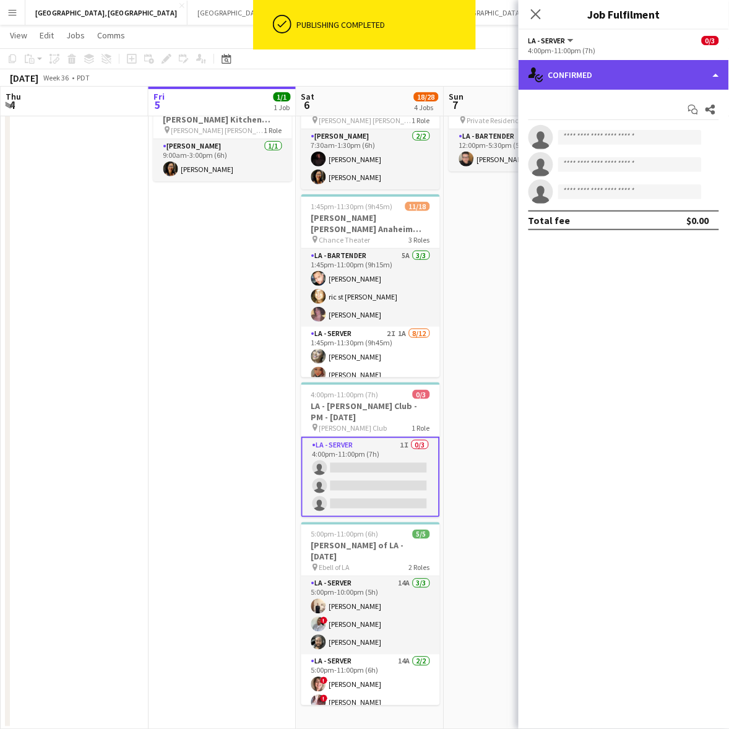
click at [608, 81] on div "single-neutral-actions-check-2 Confirmed" at bounding box center [624, 75] width 210 height 30
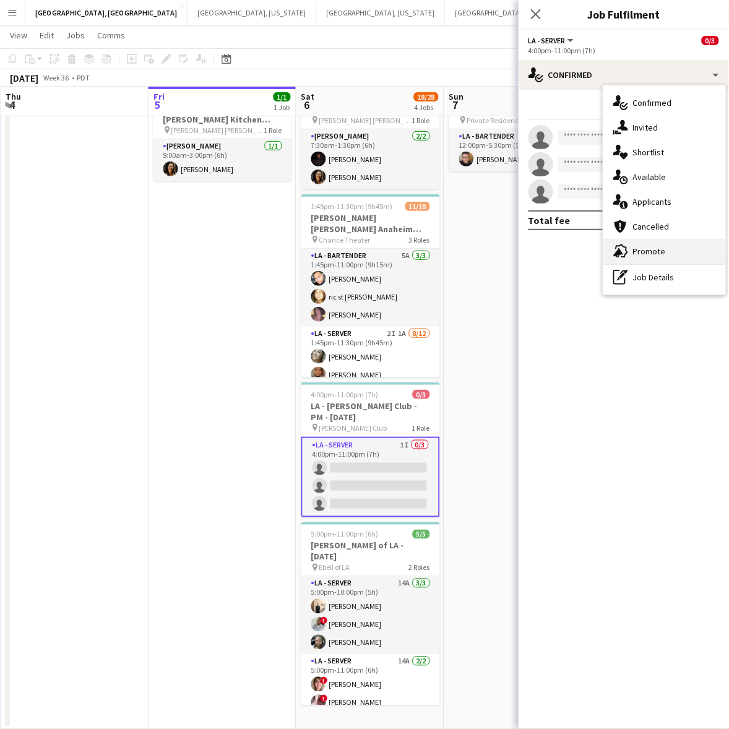
click at [636, 244] on div "advertising-megaphone Promote" at bounding box center [664, 251] width 123 height 25
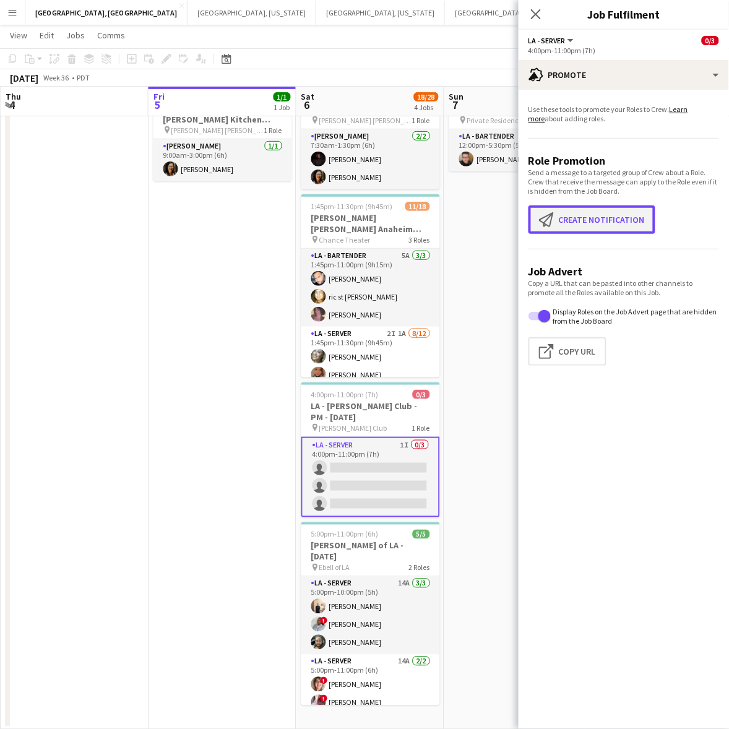
click at [570, 208] on button "Create notification Create notification" at bounding box center [591, 219] width 127 height 28
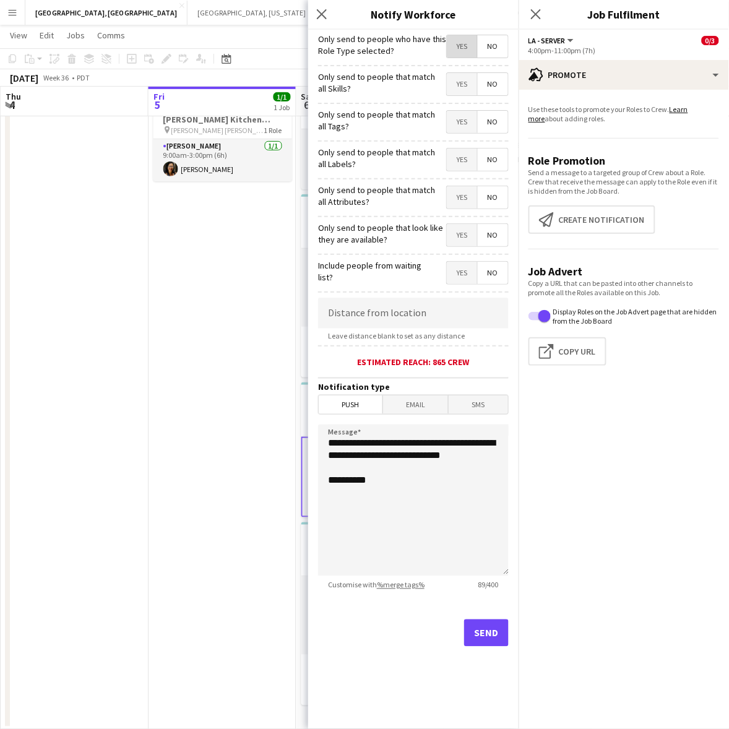
click at [466, 51] on span "Yes" at bounding box center [462, 46] width 30 height 22
click at [475, 640] on button "Send" at bounding box center [486, 632] width 45 height 27
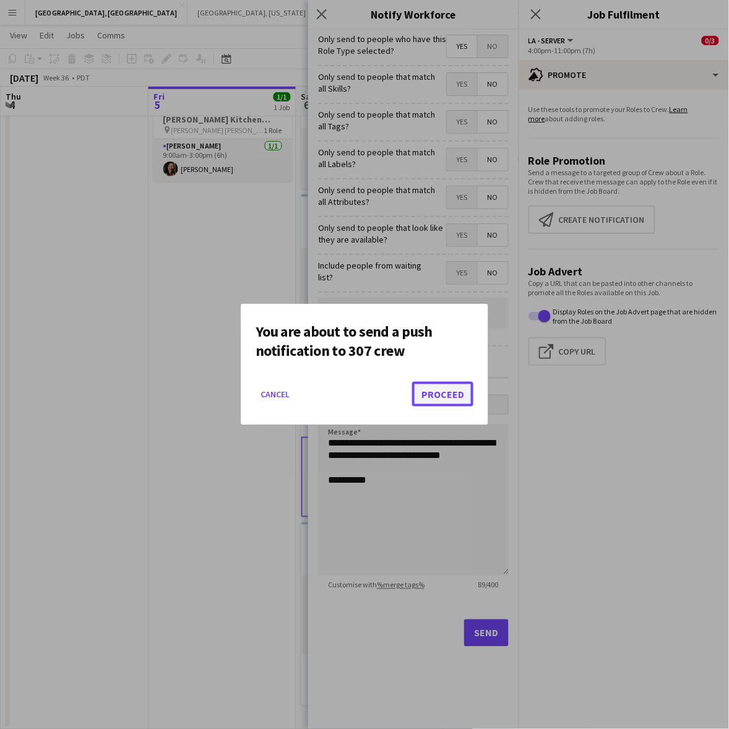
click at [437, 397] on button "Proceed" at bounding box center [442, 394] width 61 height 25
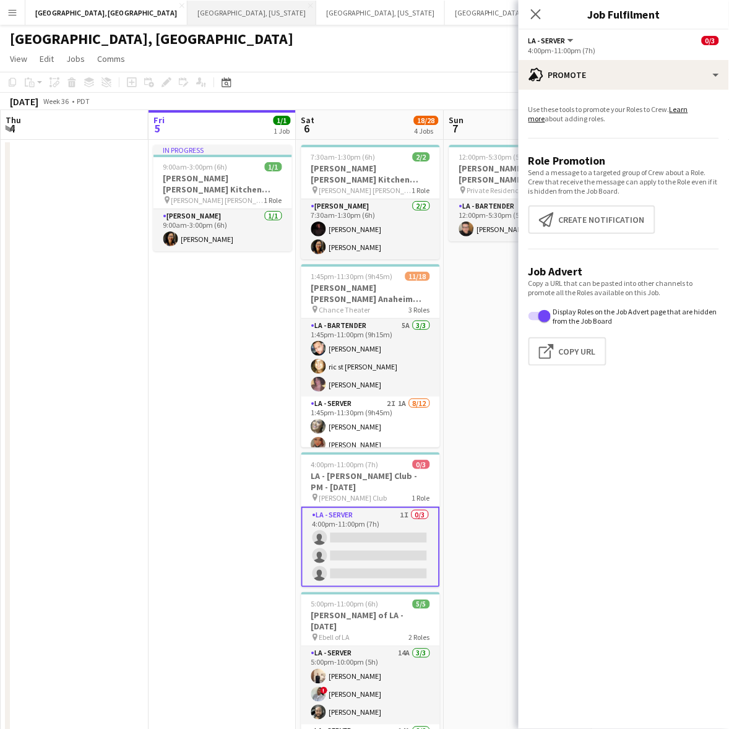
click at [187, 6] on button "Nashville, Tennessee Close" at bounding box center [251, 13] width 129 height 24
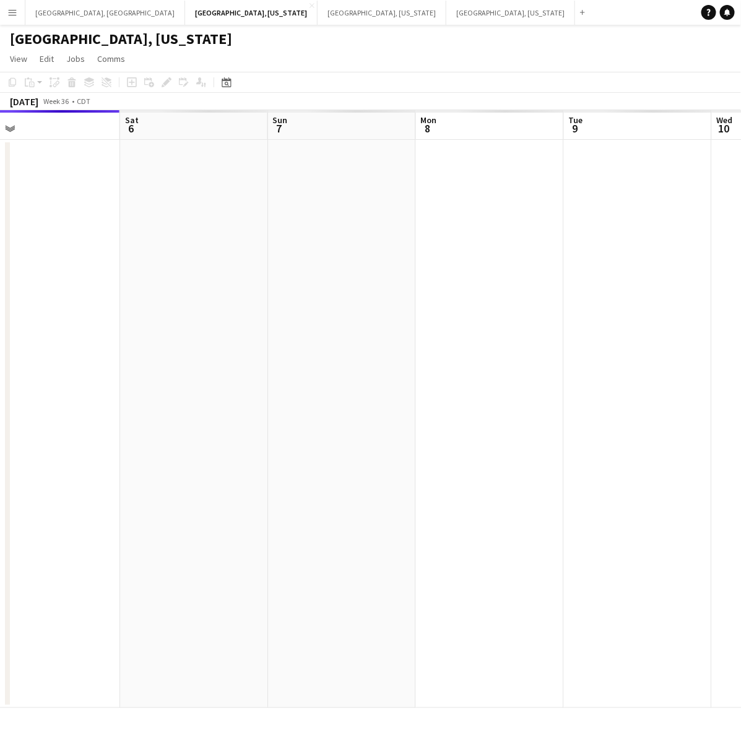
click at [175, 514] on app-calendar-viewport "Tue 2 Wed 3 Thu 4 Fri 5 Sat 6 Sun 7 Mon 8 Tue 9 Wed 10 Thu 11" at bounding box center [370, 409] width 741 height 598
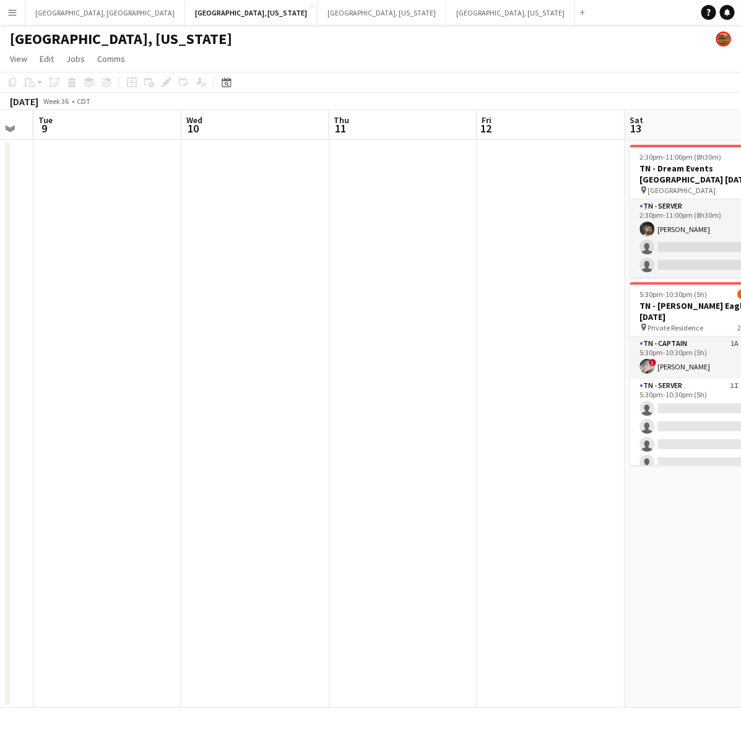
drag, startPoint x: 428, startPoint y: 475, endPoint x: -129, endPoint y: 607, distance: 571.7
click at [0, 607] on html "Menu Boards Boards Boards All jobs Status Workforce Workforce My Workforce Recr…" at bounding box center [370, 364] width 741 height 729
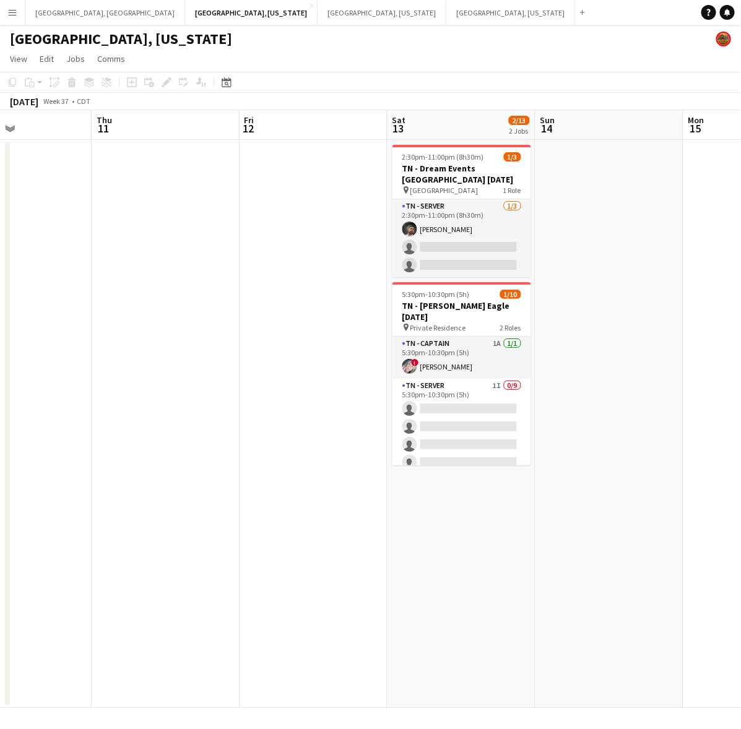
drag, startPoint x: 541, startPoint y: 447, endPoint x: 301, endPoint y: 491, distance: 244.1
click at [302, 491] on app-calendar-viewport "Sun 7 Mon 8 Tue 9 Wed 10 Thu 11 Fri 12 Sat 13 2/13 2 Jobs Sun 14 Mon 15 Tue 16 …" at bounding box center [370, 409] width 741 height 598
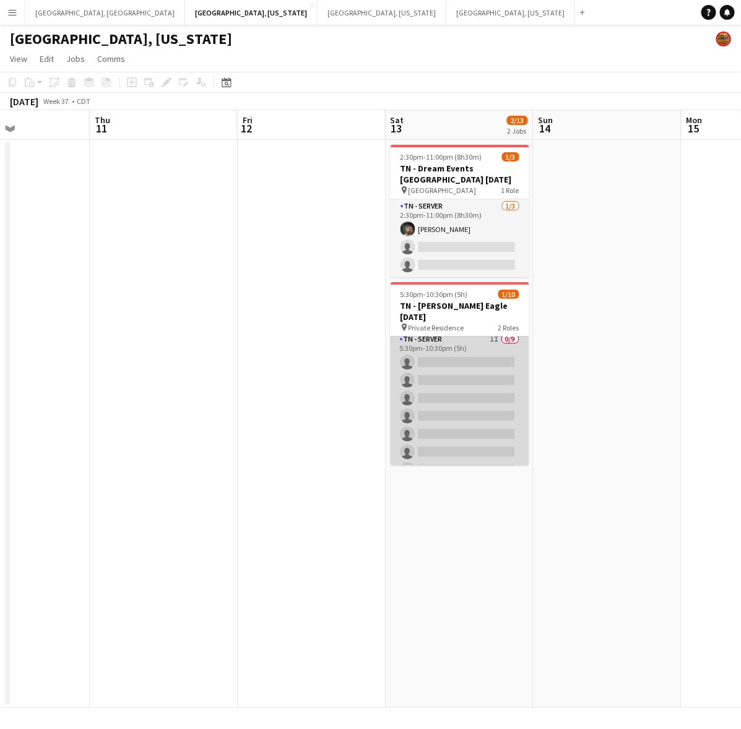
scroll to position [88, 0]
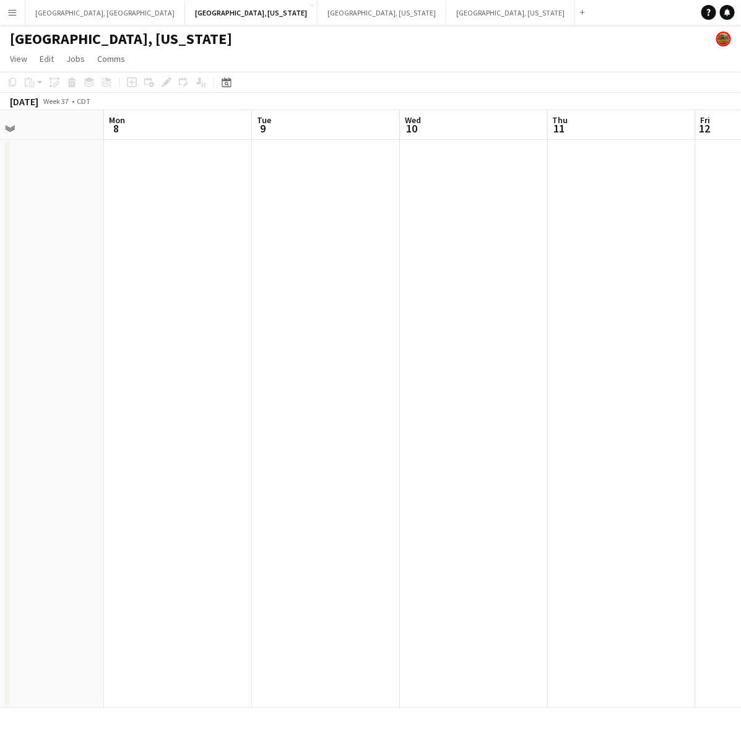
drag, startPoint x: 243, startPoint y: 356, endPoint x: 741, endPoint y: 271, distance: 506.0
click at [728, 271] on html "Menu Boards Boards Boards All jobs Status Workforce Workforce My Workforce Recr…" at bounding box center [370, 364] width 741 height 729
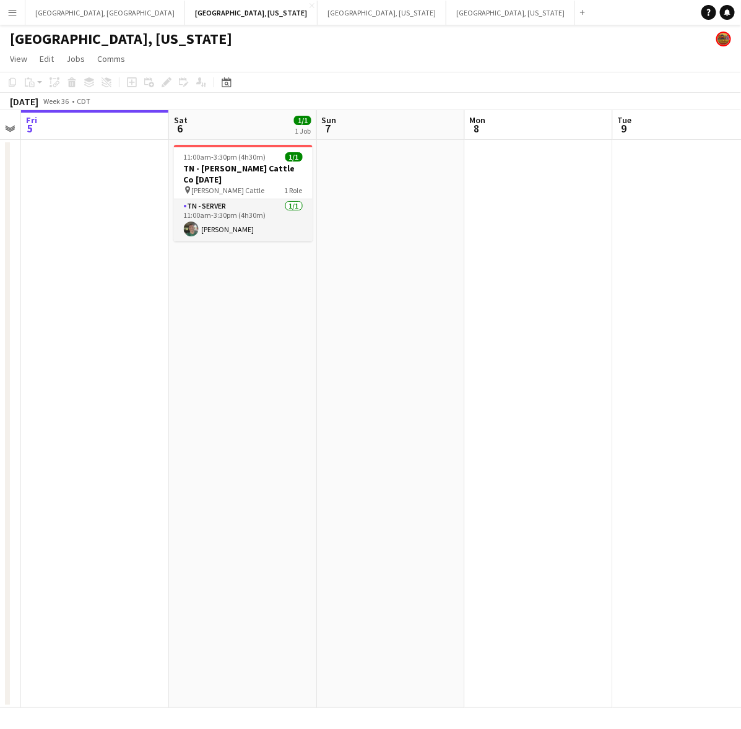
drag, startPoint x: 177, startPoint y: 416, endPoint x: 592, endPoint y: 307, distance: 429.4
click at [598, 313] on app-calendar-viewport "Tue 2 Wed 3 Thu 4 Fri 5 Sat 6 1/1 1 Job Sun 7 Mon 8 Tue 9 Wed 10 Thu 11 11:00am…" at bounding box center [370, 409] width 741 height 598
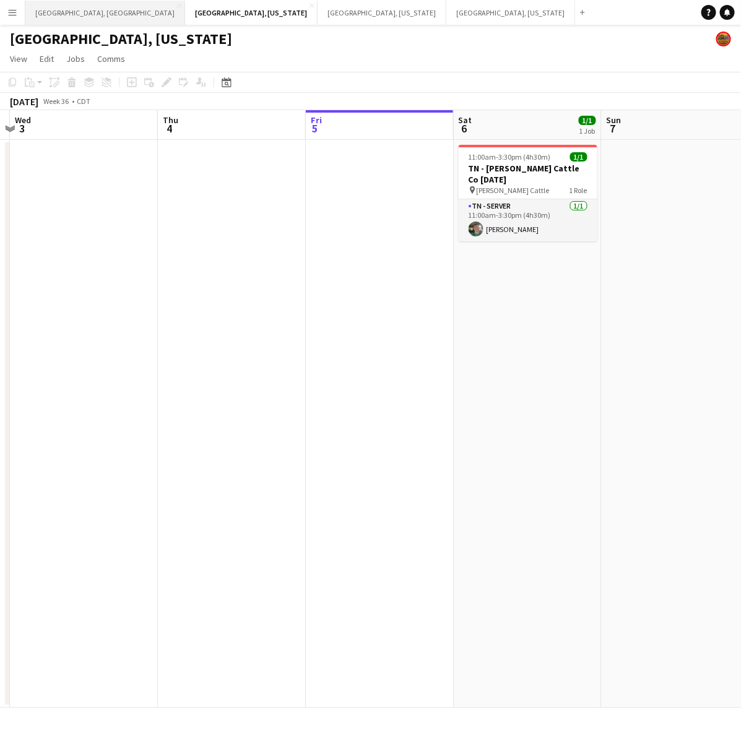
click at [59, 3] on button "Los Angeles, CA Close" at bounding box center [105, 13] width 160 height 24
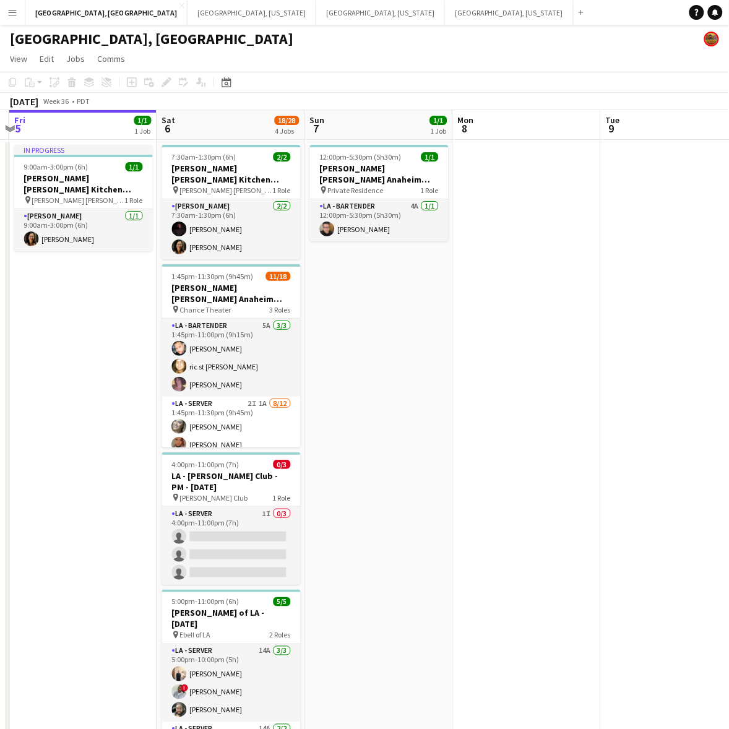
scroll to position [0, 441]
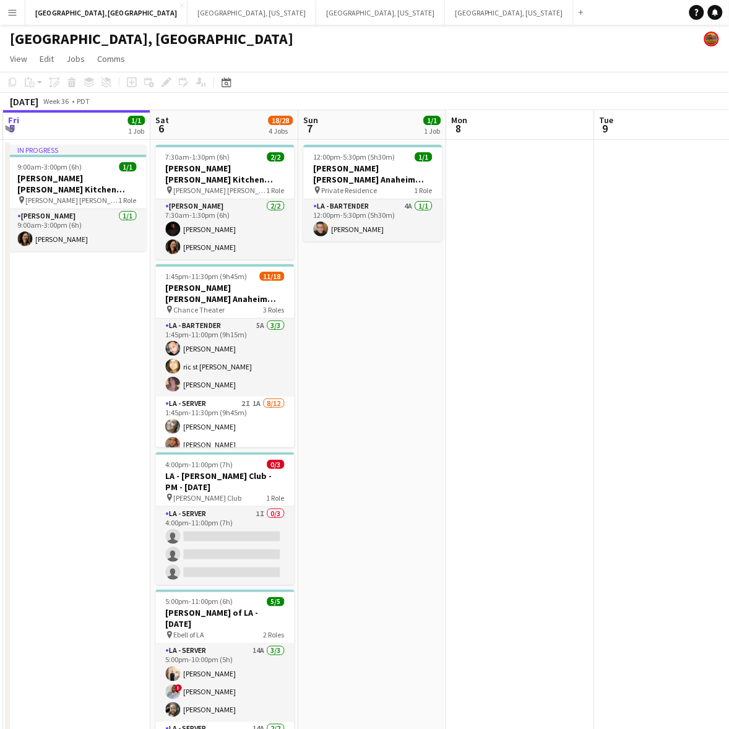
drag, startPoint x: 490, startPoint y: 386, endPoint x: 376, endPoint y: 415, distance: 118.3
click at [376, 415] on app-calendar-viewport "Tue 2 Wed 3 Thu 4 Fri 5 1/1 1 Job Sat 6 18/28 4 Jobs Sun 7 1/1 1 Job Mon 8 Tue …" at bounding box center [364, 454] width 729 height 689
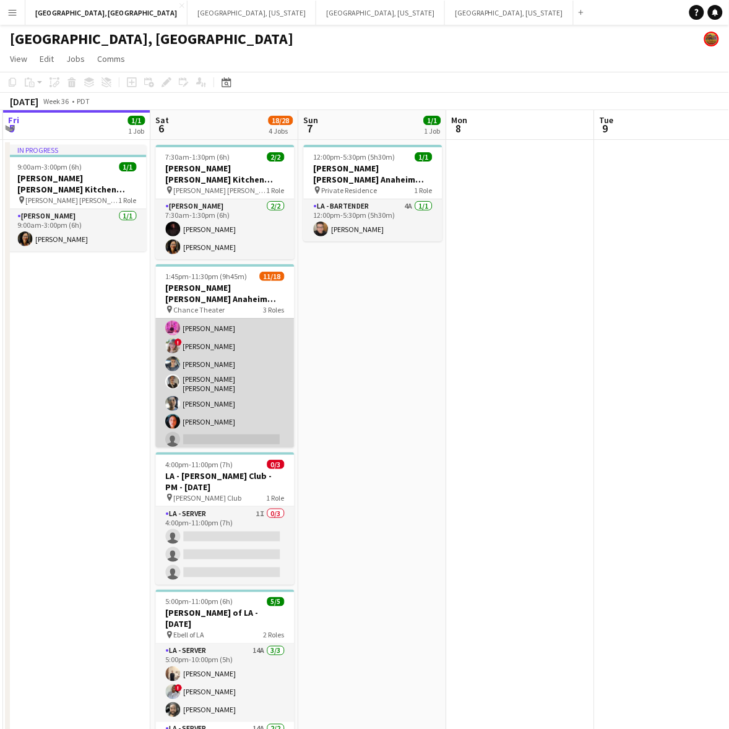
scroll to position [256, 0]
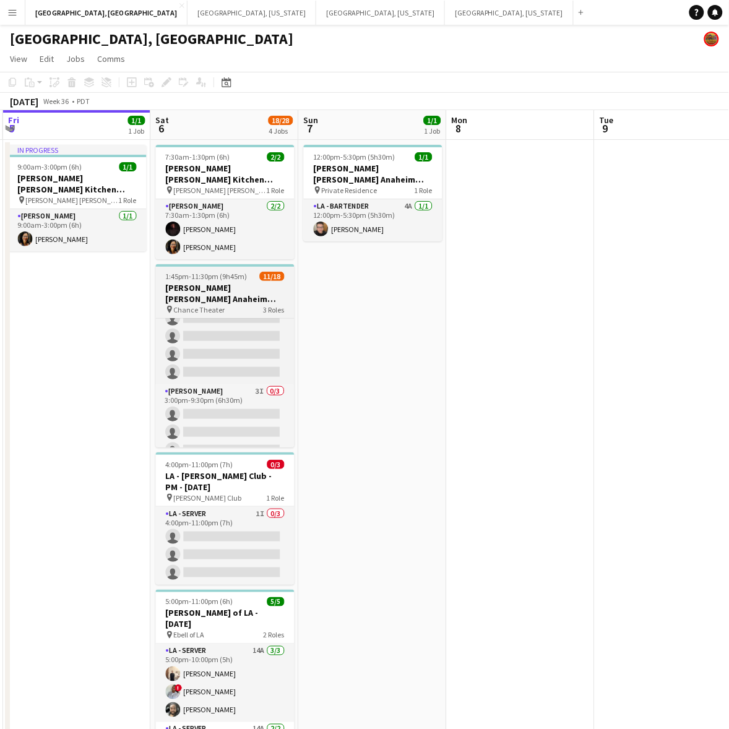
click at [260, 272] on span "11/18" at bounding box center [272, 276] width 25 height 9
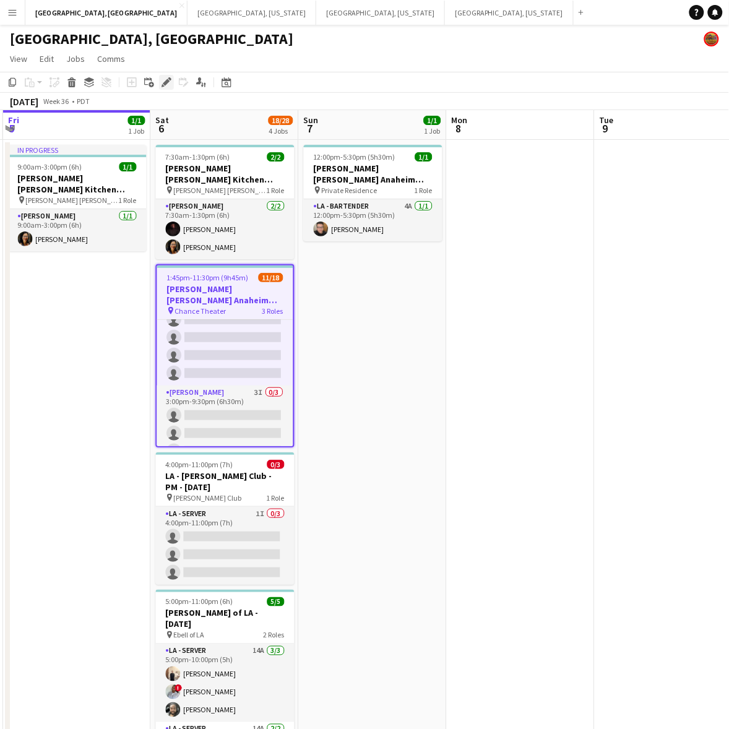
click at [166, 87] on icon "Edit" at bounding box center [167, 82] width 10 height 10
type input "**********"
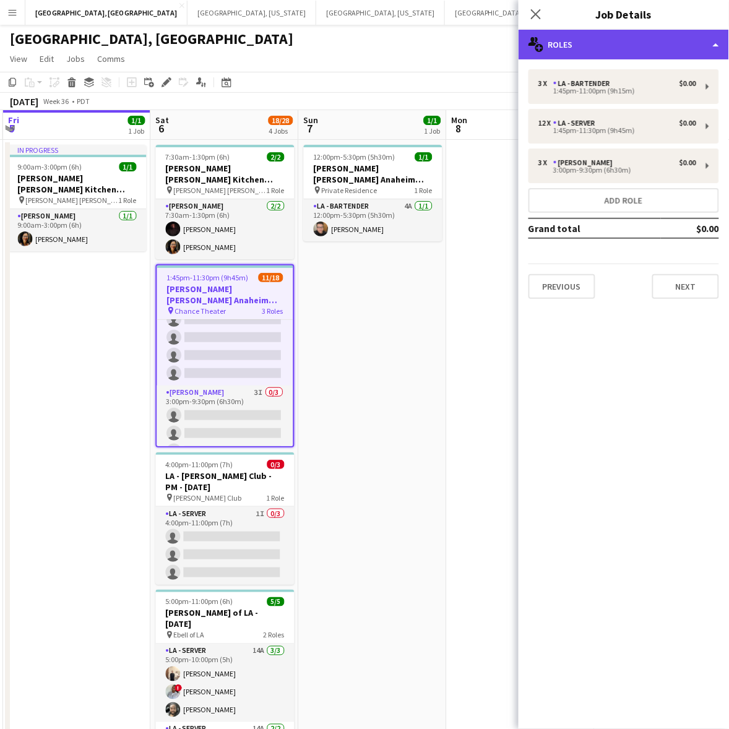
click at [652, 46] on div "multiple-users-add Roles" at bounding box center [624, 45] width 210 height 30
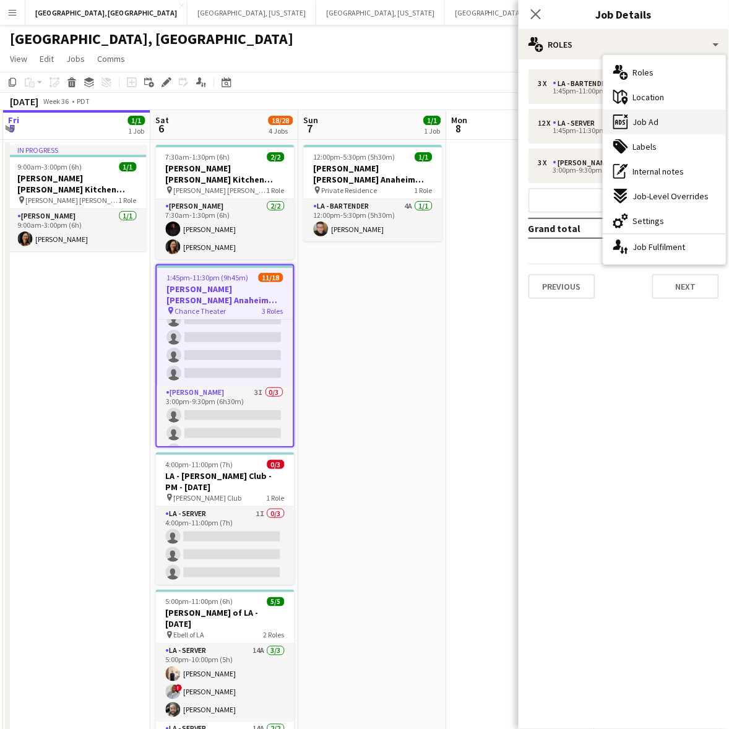
click at [649, 115] on div "ads-window Job Ad" at bounding box center [664, 122] width 123 height 25
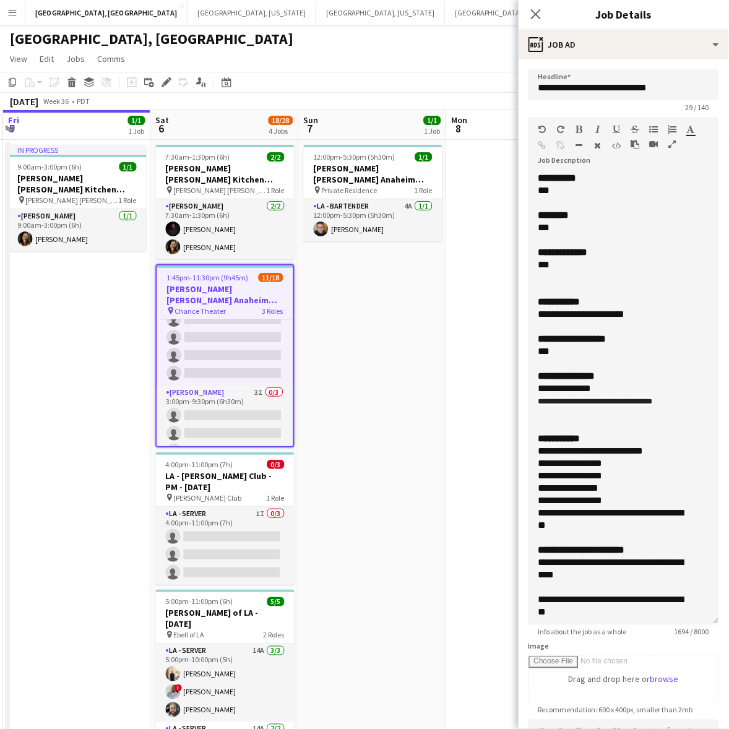
drag, startPoint x: 713, startPoint y: 236, endPoint x: 687, endPoint y: 614, distance: 379.6
click at [687, 614] on div "**********" at bounding box center [623, 398] width 191 height 453
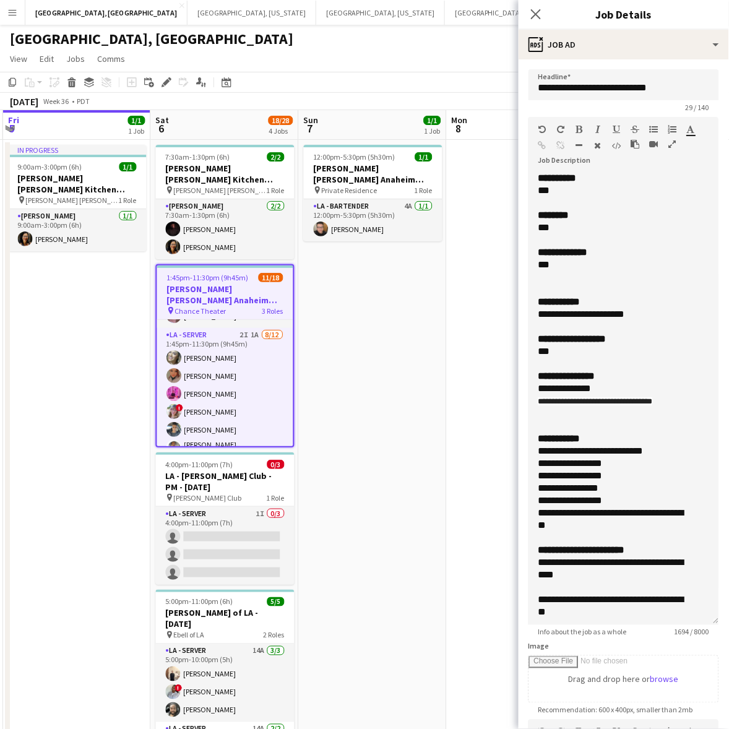
scroll to position [0, 0]
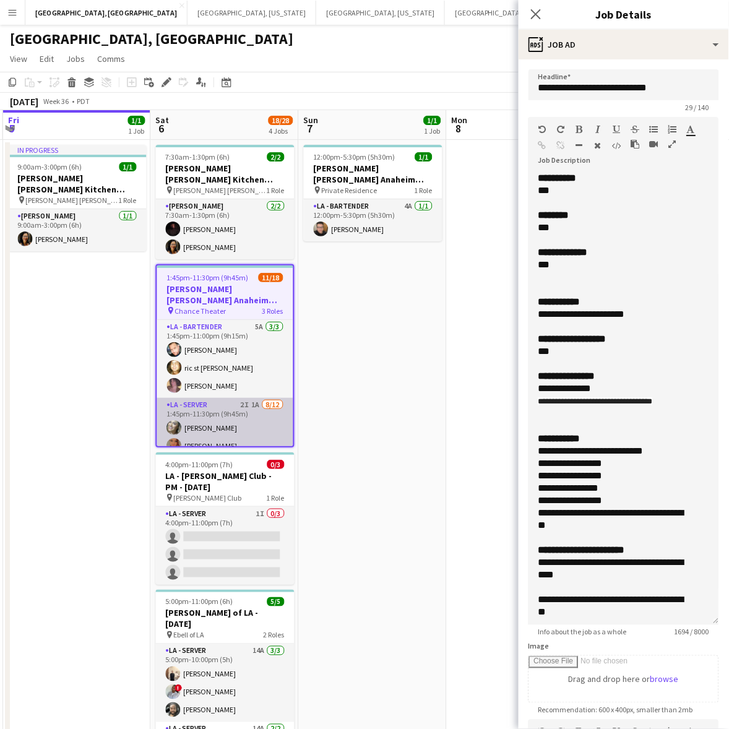
click at [236, 398] on app-card-role "LA - Server 2I 1A 8/12 1:45pm-11:30pm (9h45m) Alyssa Woods Monserrat Gutierrez …" at bounding box center [225, 519] width 136 height 243
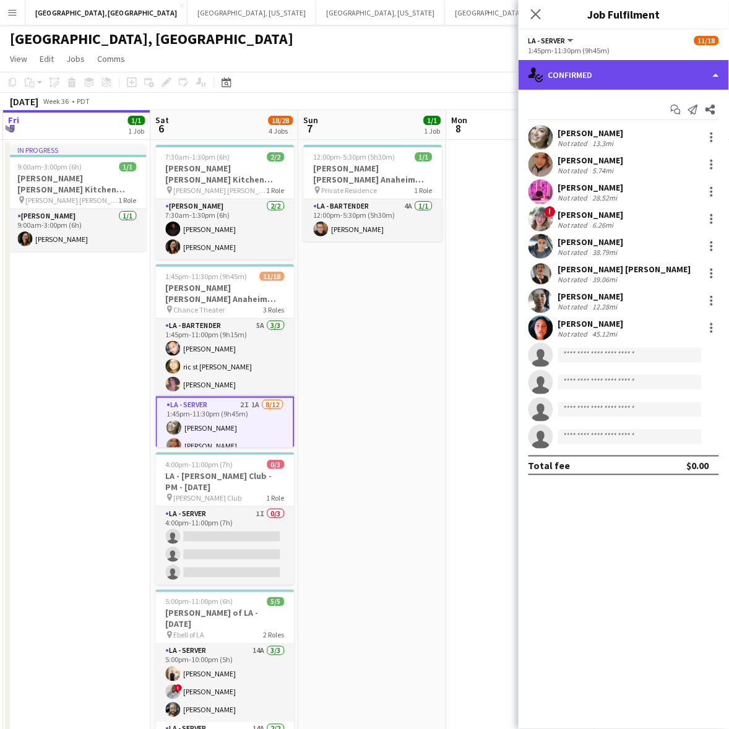
click at [619, 78] on div "single-neutral-actions-check-2 Confirmed" at bounding box center [624, 75] width 210 height 30
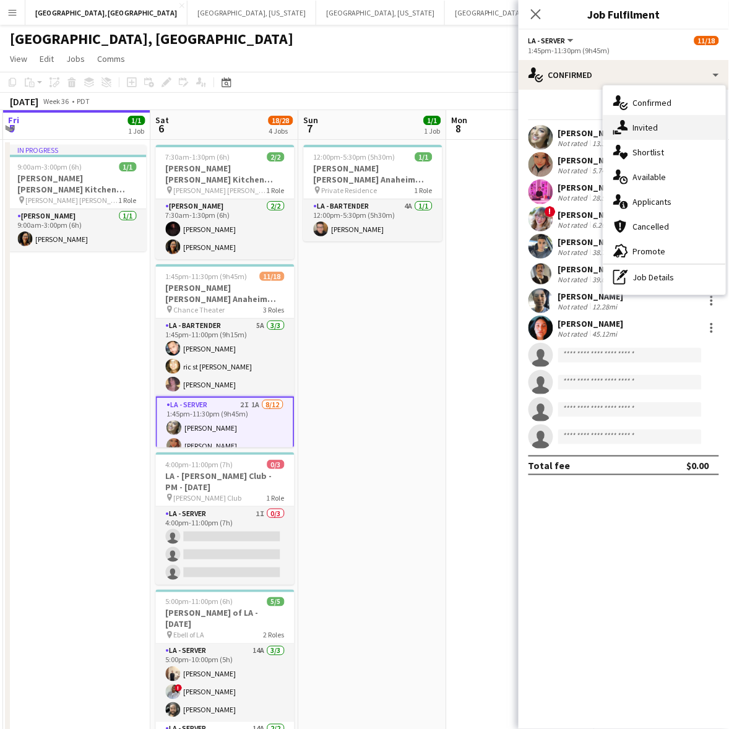
click at [626, 118] on div "single-neutral-actions-share-1 Invited" at bounding box center [664, 127] width 123 height 25
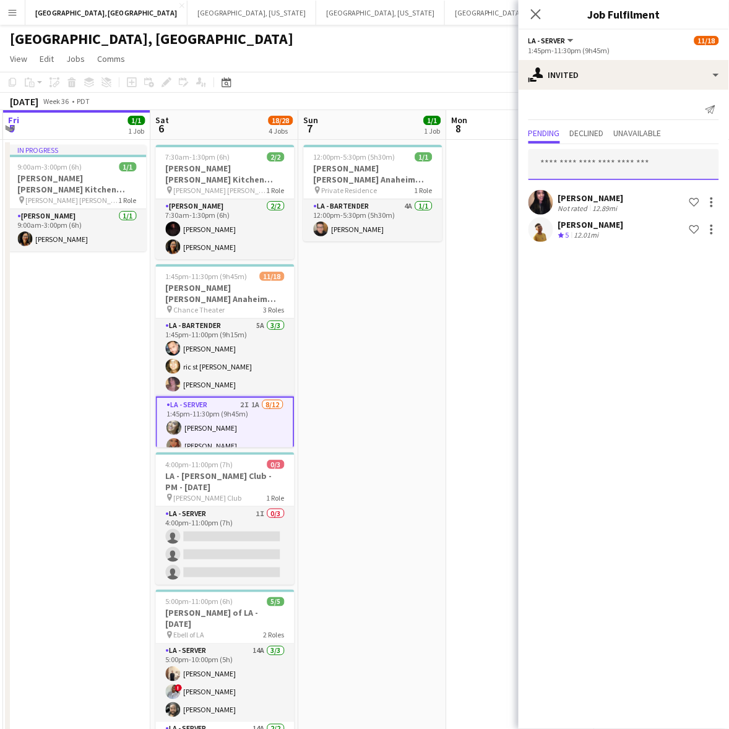
click at [610, 165] on input "text" at bounding box center [623, 164] width 191 height 31
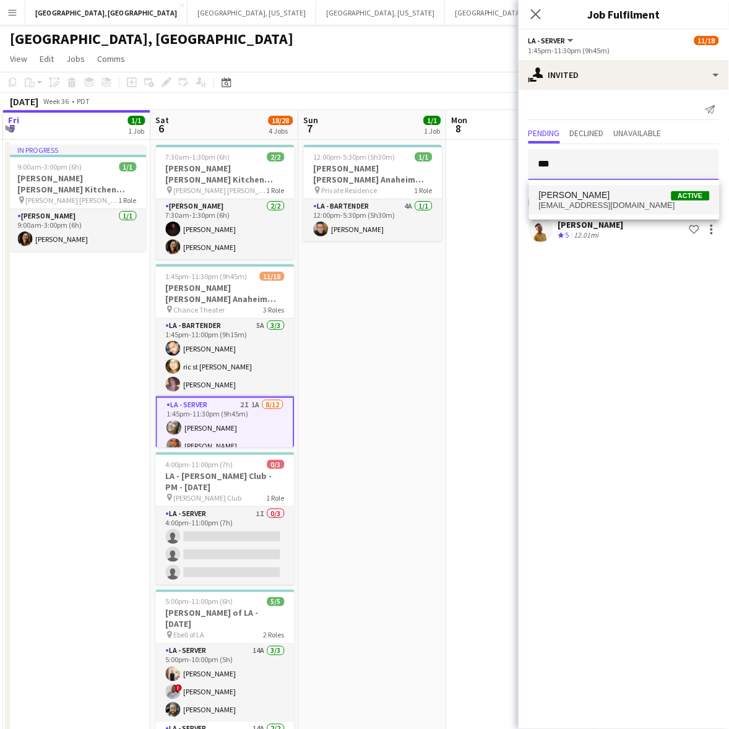
type input "***"
click at [611, 193] on span "Tia Ahlstrom Active" at bounding box center [624, 195] width 171 height 11
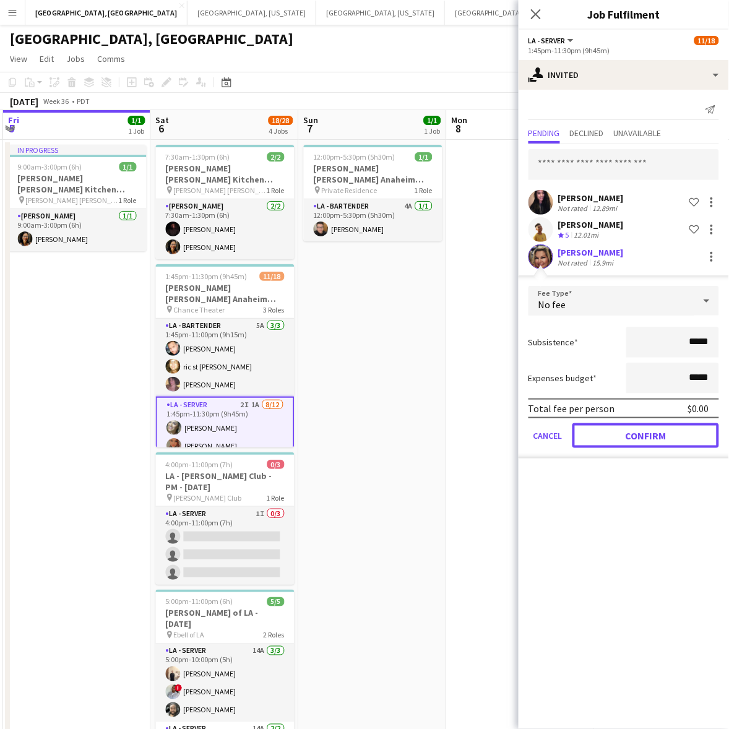
drag, startPoint x: 624, startPoint y: 428, endPoint x: 613, endPoint y: 319, distance: 110.1
click at [625, 427] on button "Confirm" at bounding box center [645, 435] width 147 height 25
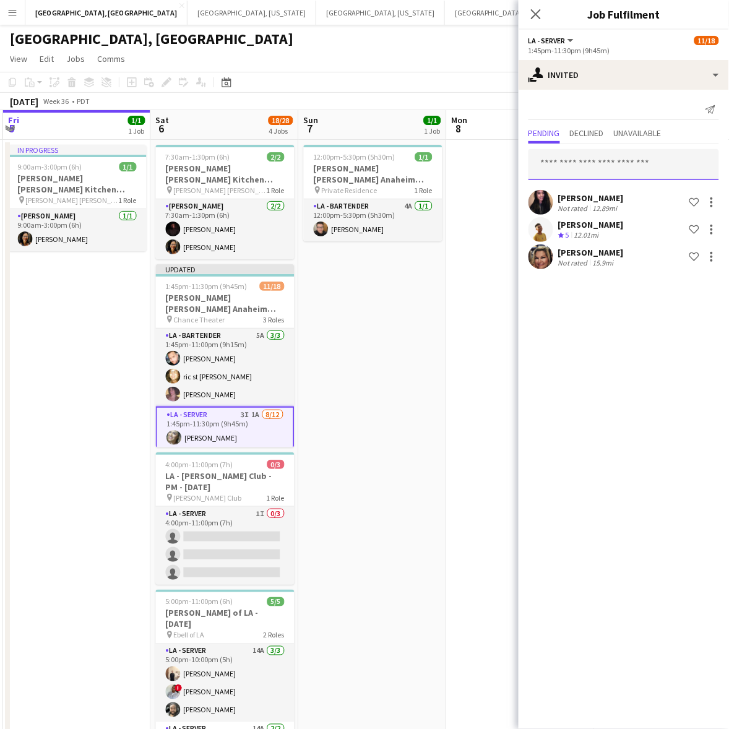
click at [585, 160] on input "text" at bounding box center [623, 164] width 191 height 31
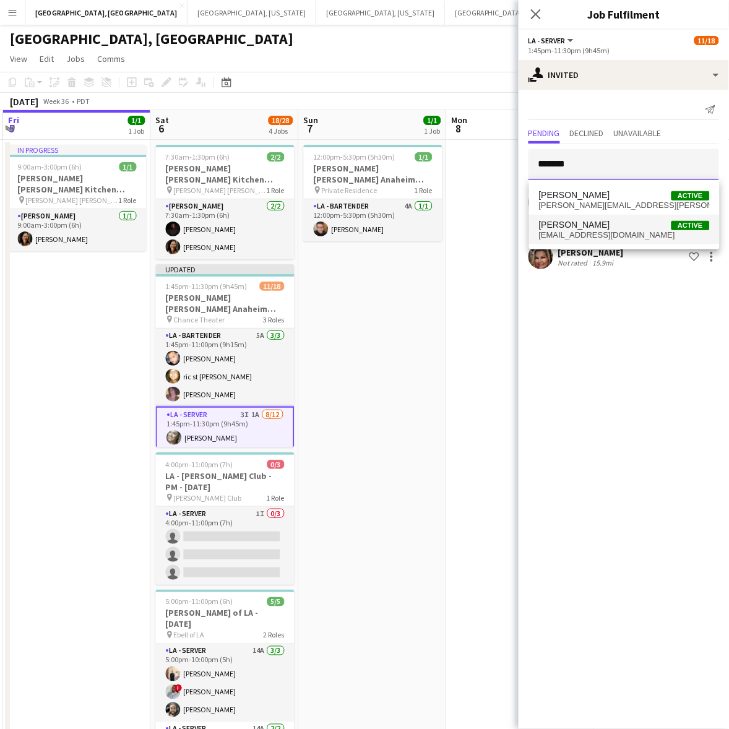
type input "*******"
click at [605, 228] on span "Valerie Ann Stapley" at bounding box center [574, 225] width 71 height 11
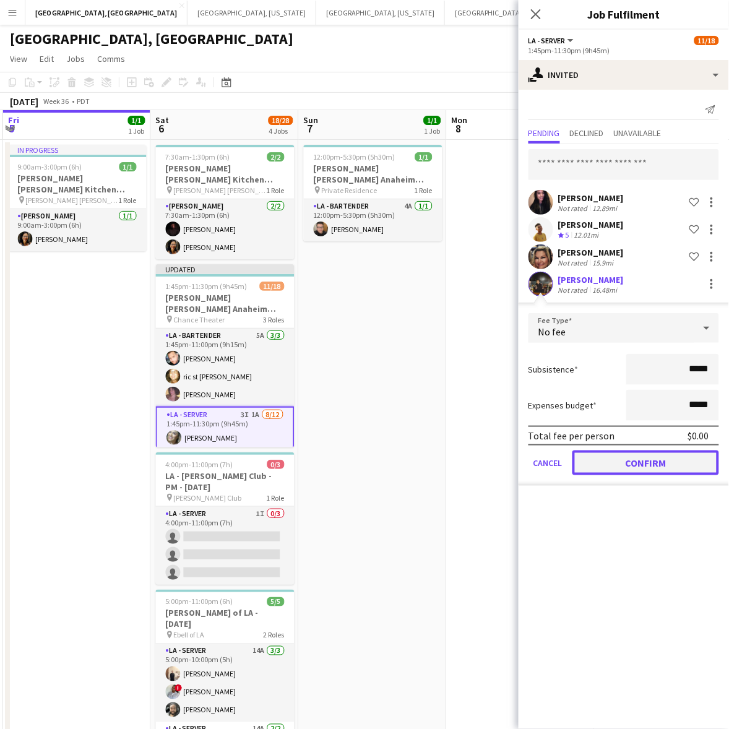
click at [614, 464] on button "Confirm" at bounding box center [645, 462] width 147 height 25
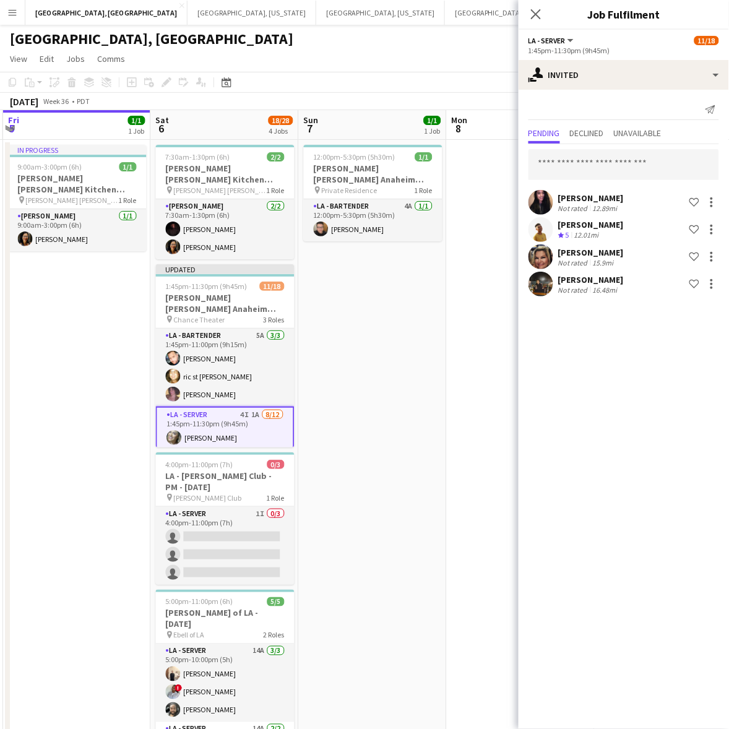
drag, startPoint x: 394, startPoint y: 47, endPoint x: 413, endPoint y: 51, distance: 20.3
click at [394, 47] on div "[GEOGRAPHIC_DATA], [GEOGRAPHIC_DATA]" at bounding box center [364, 37] width 729 height 24
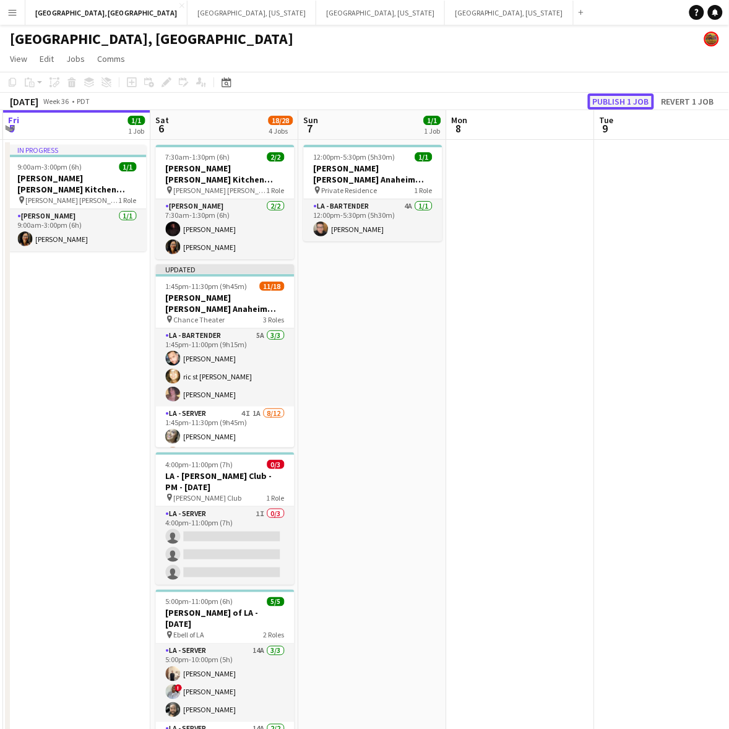
click at [605, 107] on button "Publish 1 job" at bounding box center [621, 101] width 66 height 16
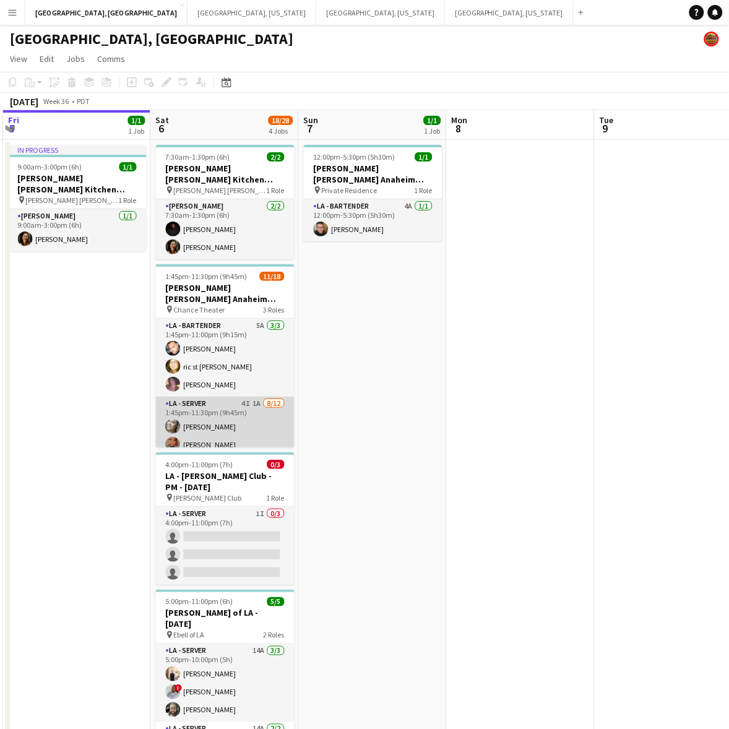
scroll to position [256, 0]
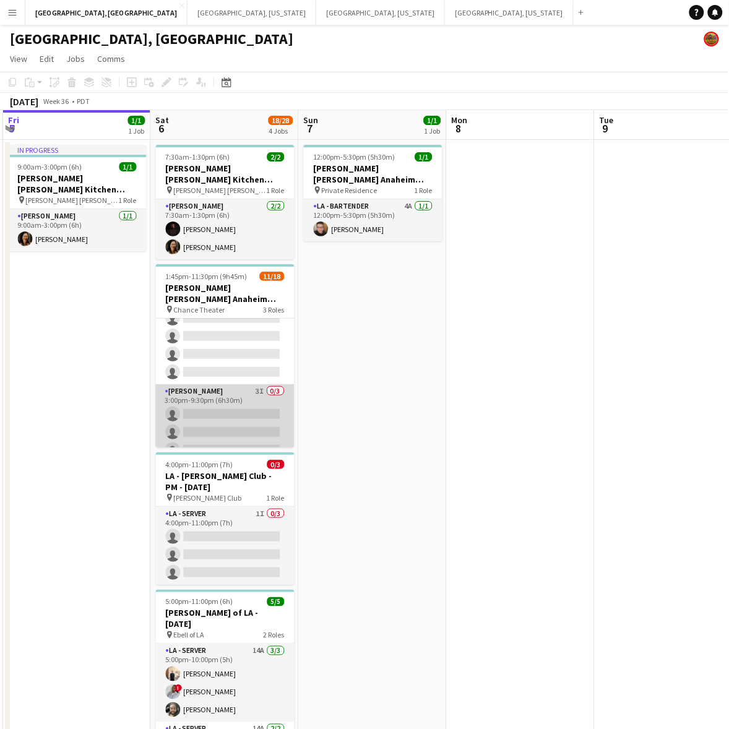
click at [226, 385] on app-card-role "LA - Cook 3I 0/3 3:00pm-9:30pm (6h30m) single-neutral-actions single-neutral-ac…" at bounding box center [225, 423] width 139 height 78
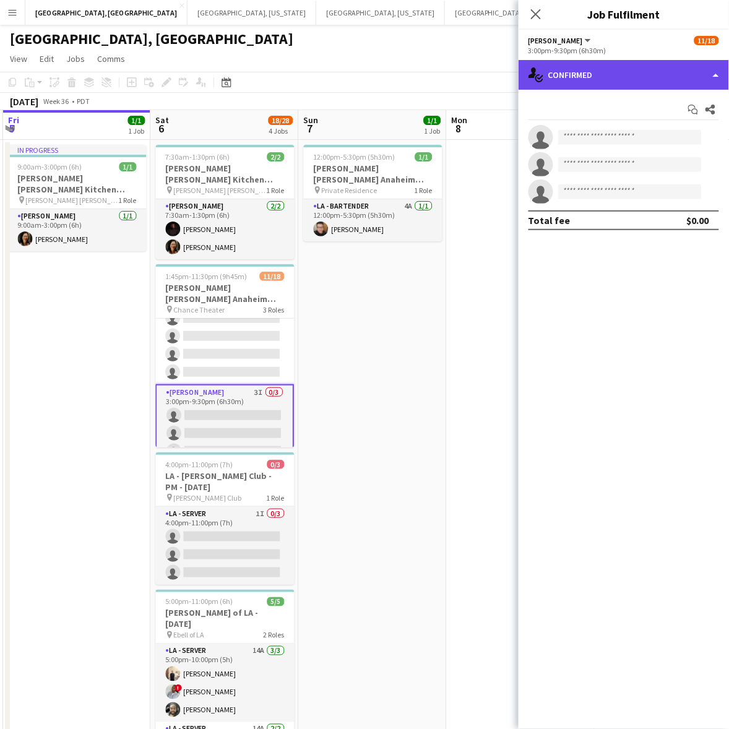
click at [650, 78] on div "single-neutral-actions-check-2 Confirmed" at bounding box center [624, 75] width 210 height 30
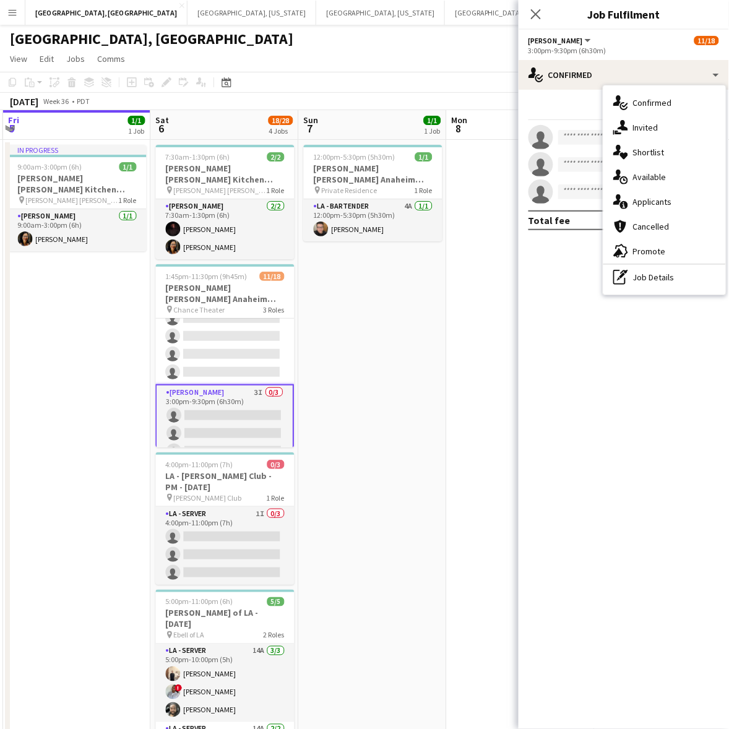
click at [636, 249] on span "Promote" at bounding box center [649, 251] width 33 height 11
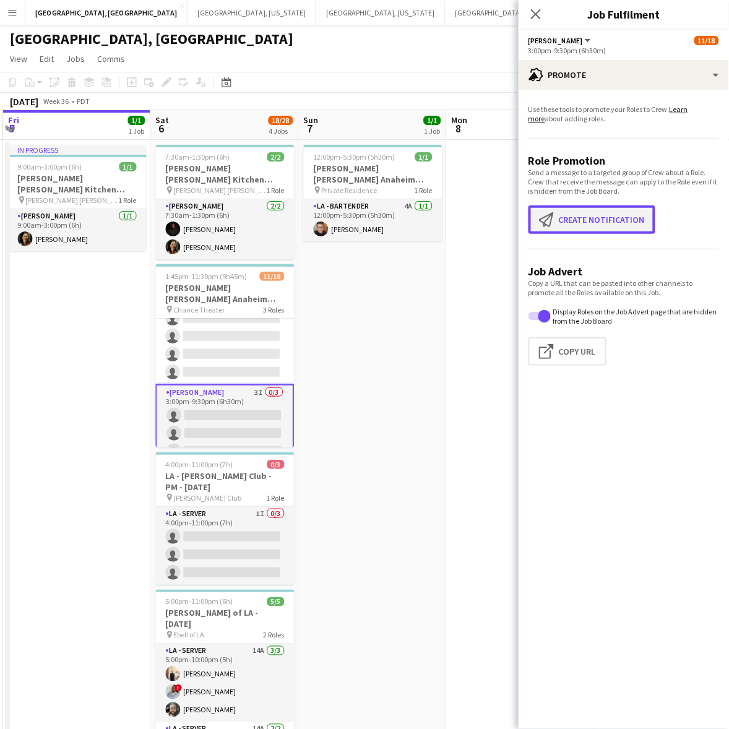
click at [584, 215] on button "Create notification Create notification" at bounding box center [591, 219] width 127 height 28
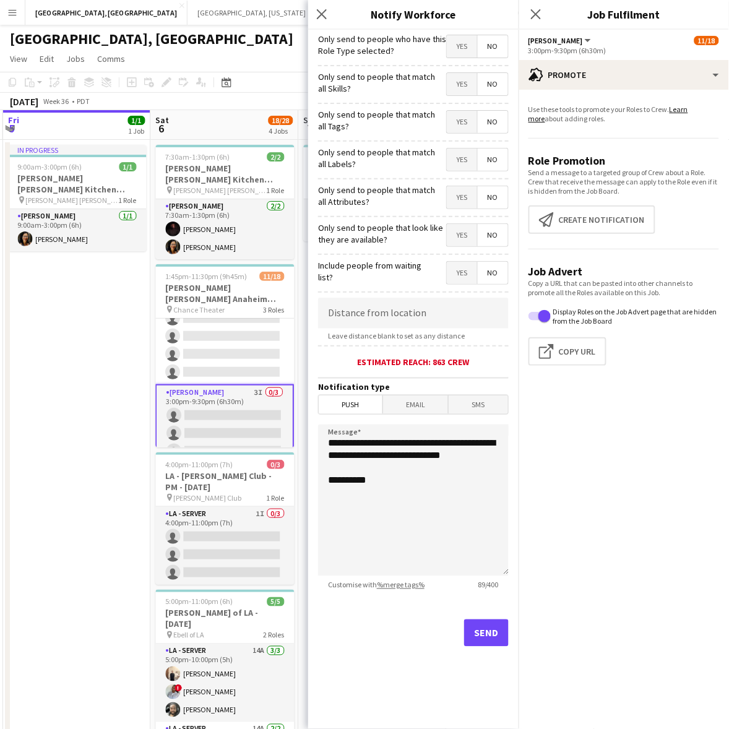
click at [457, 45] on span "Yes" at bounding box center [462, 46] width 30 height 22
click at [472, 636] on button "Send" at bounding box center [486, 632] width 45 height 27
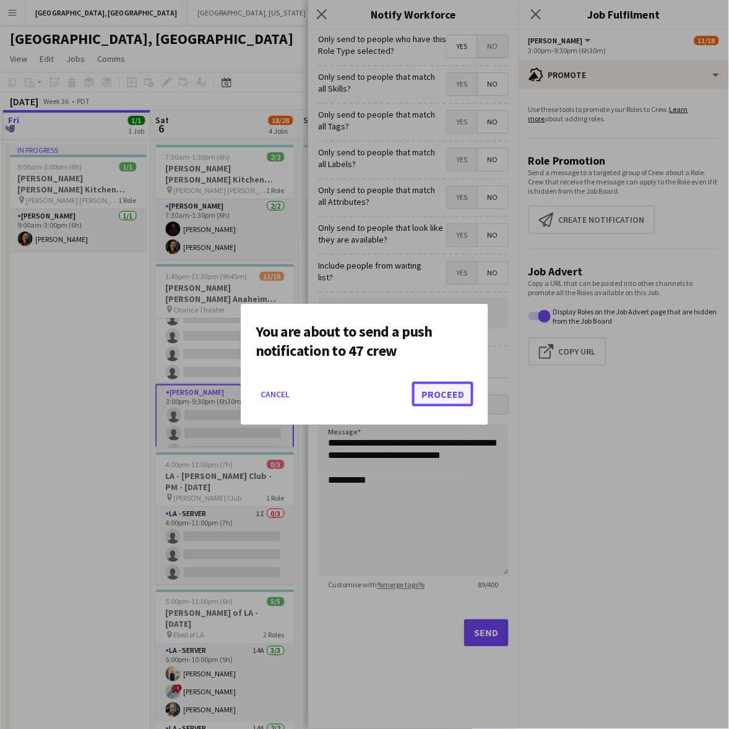
click at [468, 399] on button "Proceed" at bounding box center [442, 394] width 61 height 25
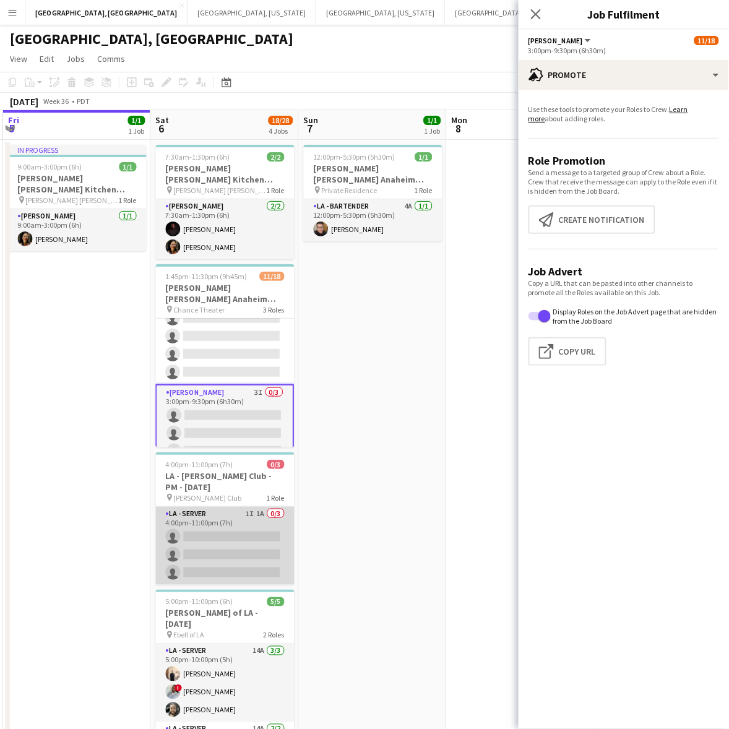
drag, startPoint x: 251, startPoint y: 517, endPoint x: 264, endPoint y: 502, distance: 20.2
click at [251, 517] on app-card-role "LA - Server 1I 1A 0/3 4:00pm-11:00pm (7h) single-neutral-actions single-neutral…" at bounding box center [225, 546] width 139 height 78
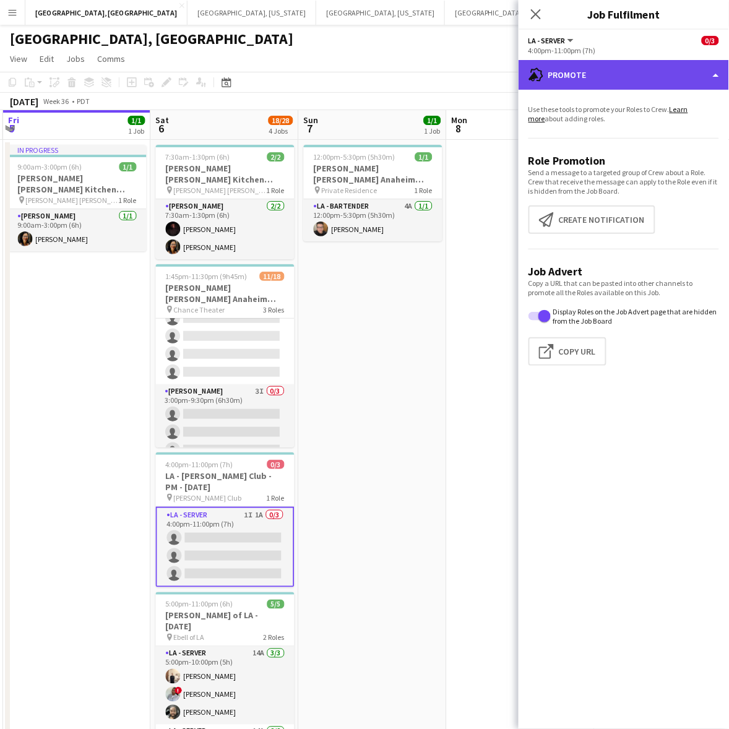
click at [633, 79] on div "advertising-megaphone Promote" at bounding box center [624, 75] width 210 height 30
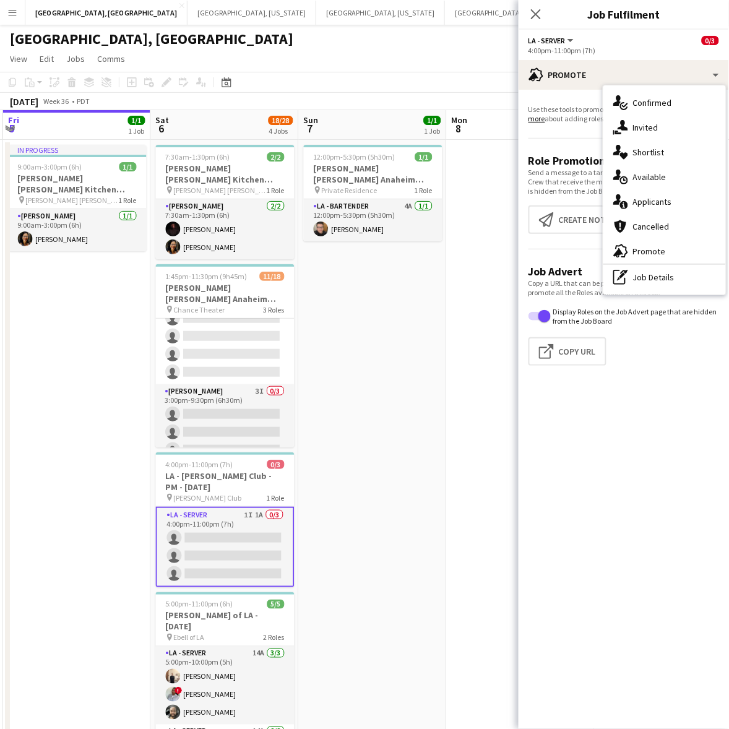
click at [262, 527] on app-card-role "LA - Server 1I 1A 0/3 4:00pm-11:00pm (7h) single-neutral-actions single-neutral…" at bounding box center [225, 547] width 139 height 80
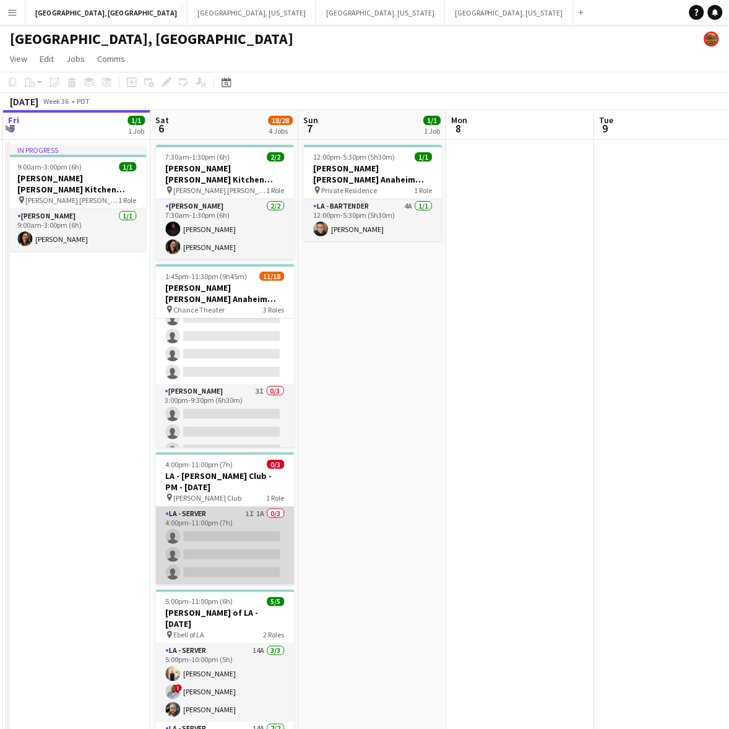
click at [262, 527] on app-card-role "LA - Server 1I 1A 0/3 4:00pm-11:00pm (7h) single-neutral-actions single-neutral…" at bounding box center [225, 546] width 139 height 78
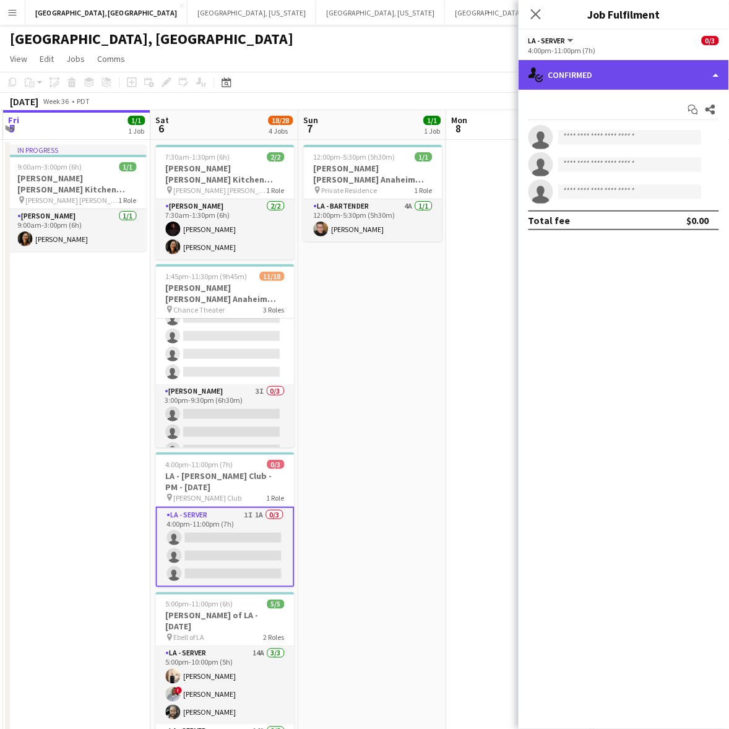
click at [595, 75] on div "single-neutral-actions-check-2 Confirmed" at bounding box center [624, 75] width 210 height 30
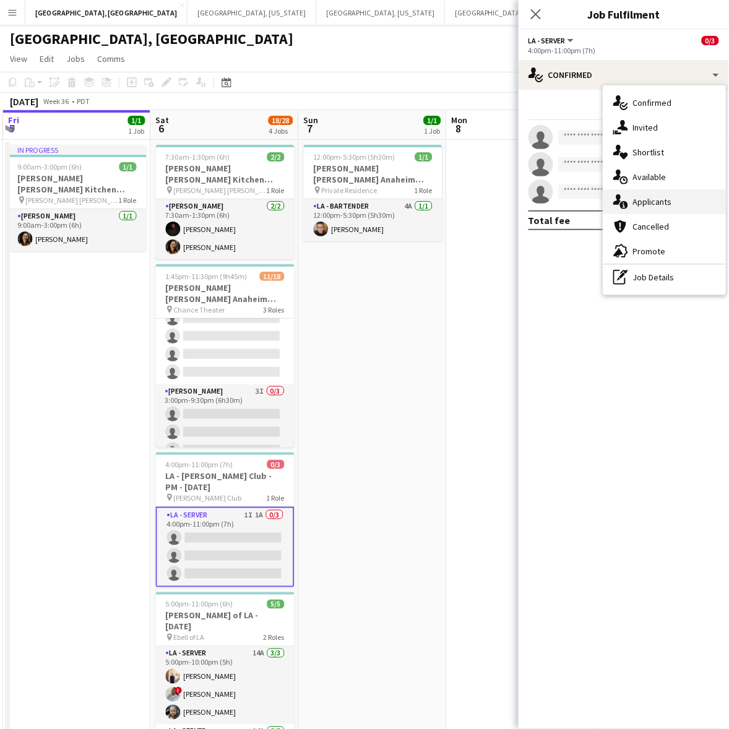
click at [653, 196] on span "Applicants" at bounding box center [652, 201] width 39 height 11
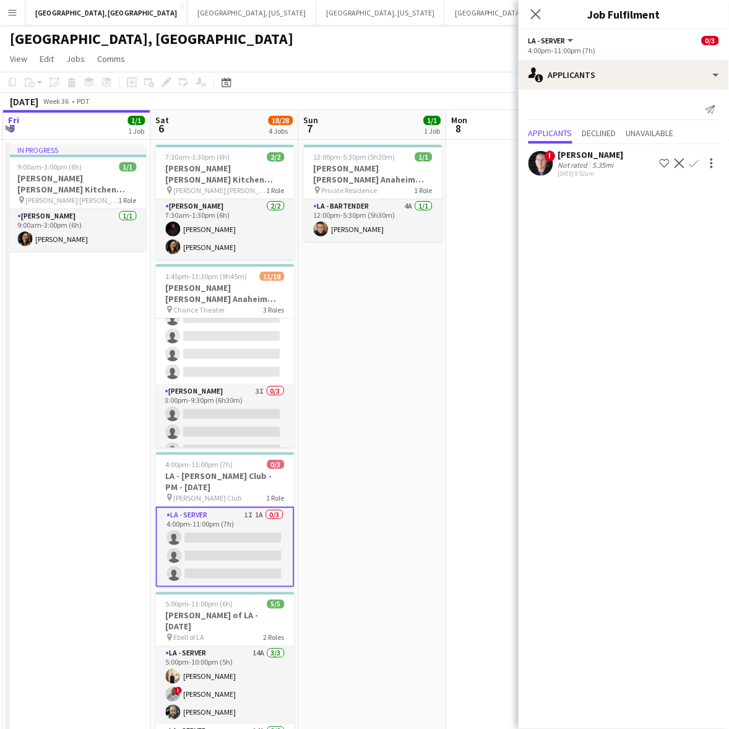
click at [601, 153] on div "Alex Montoya" at bounding box center [591, 154] width 66 height 11
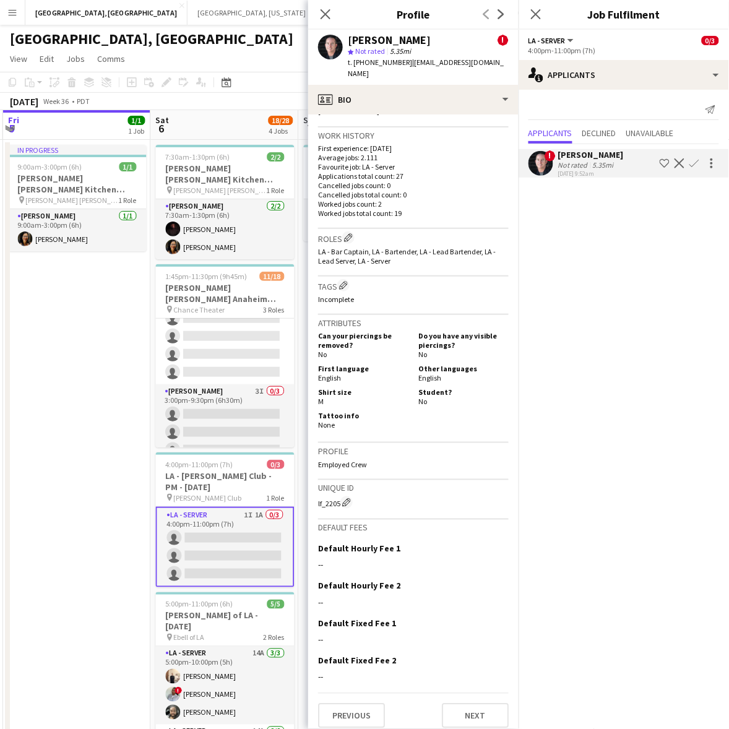
scroll to position [427, 0]
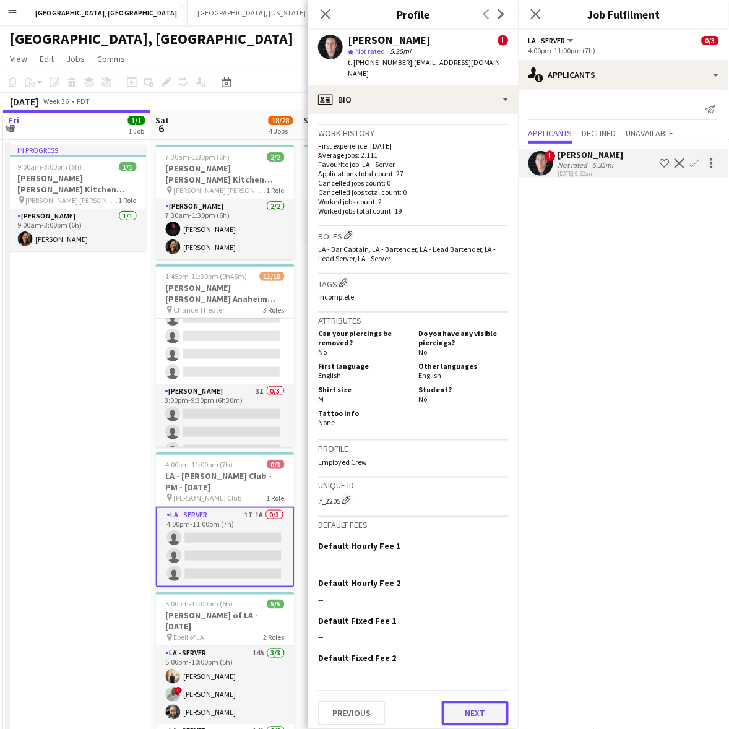
click at [464, 709] on button "Next" at bounding box center [475, 713] width 67 height 25
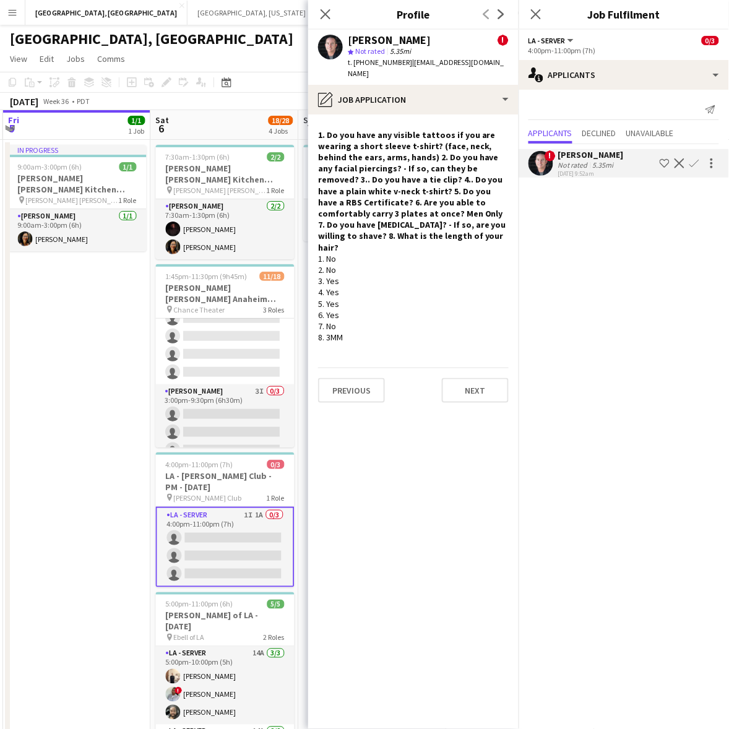
click at [697, 161] on app-icon "Confirm" at bounding box center [694, 163] width 10 height 10
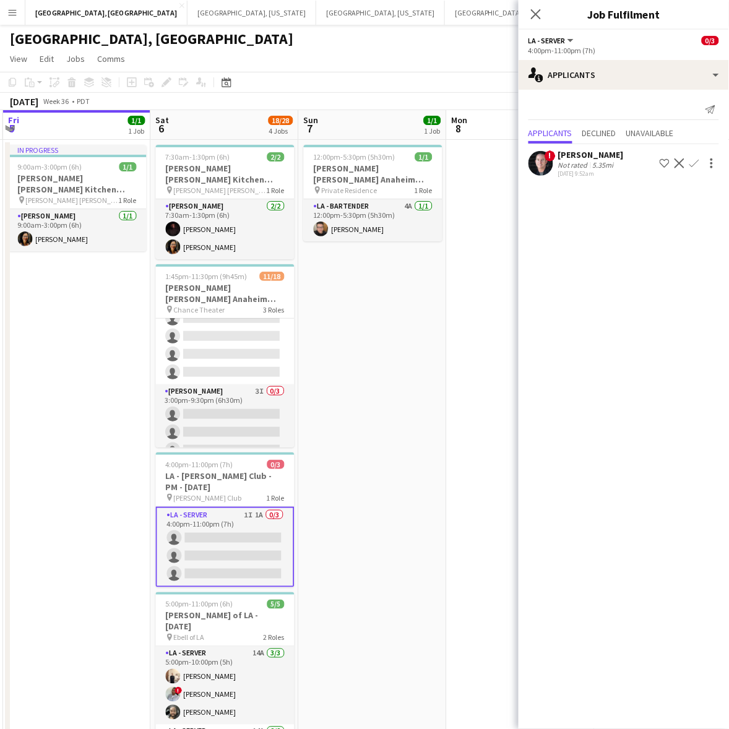
click at [696, 161] on app-icon "Confirm" at bounding box center [694, 163] width 10 height 10
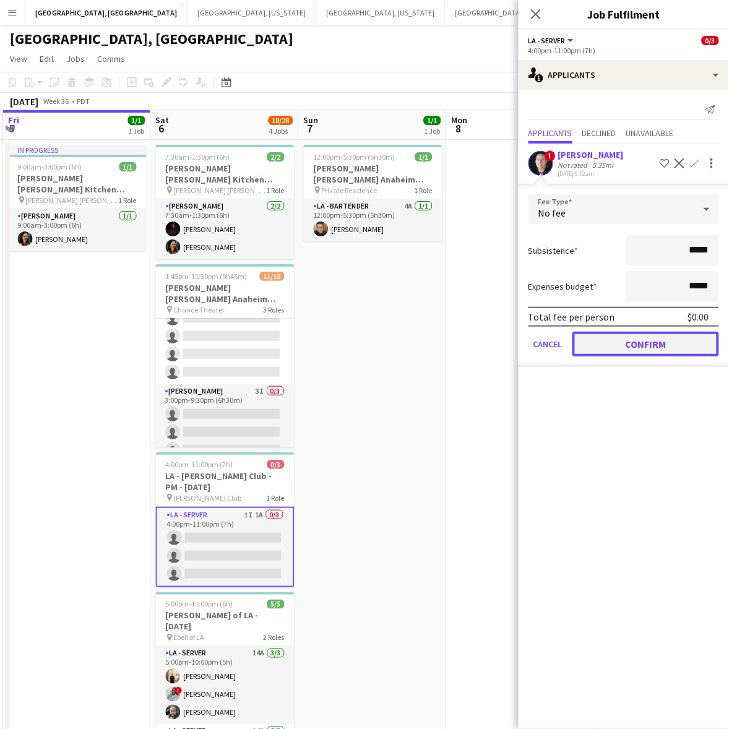
click at [678, 340] on button "Confirm" at bounding box center [645, 344] width 147 height 25
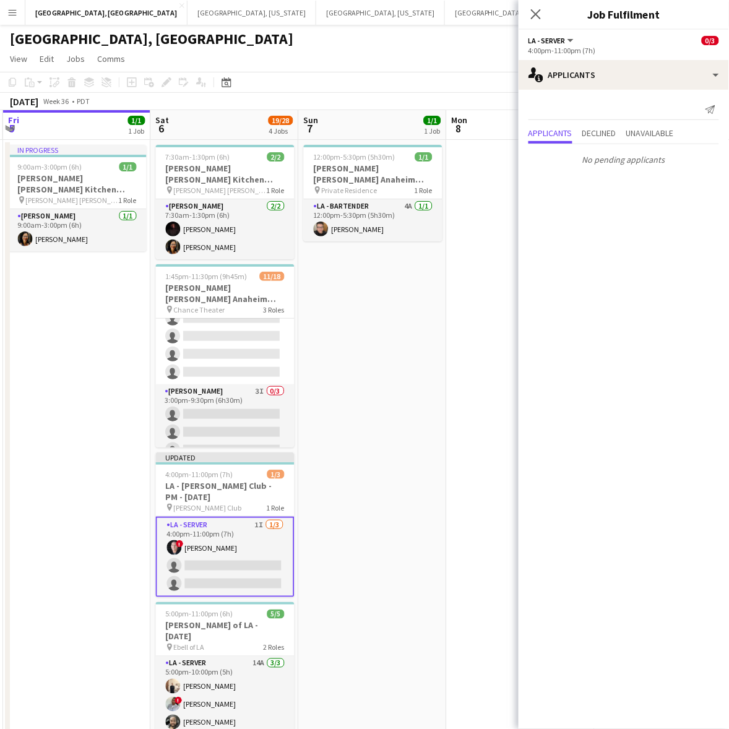
click at [430, 51] on app-page-menu "View Day view expanded Day view collapsed Month view Date picker Jump to today …" at bounding box center [364, 60] width 729 height 24
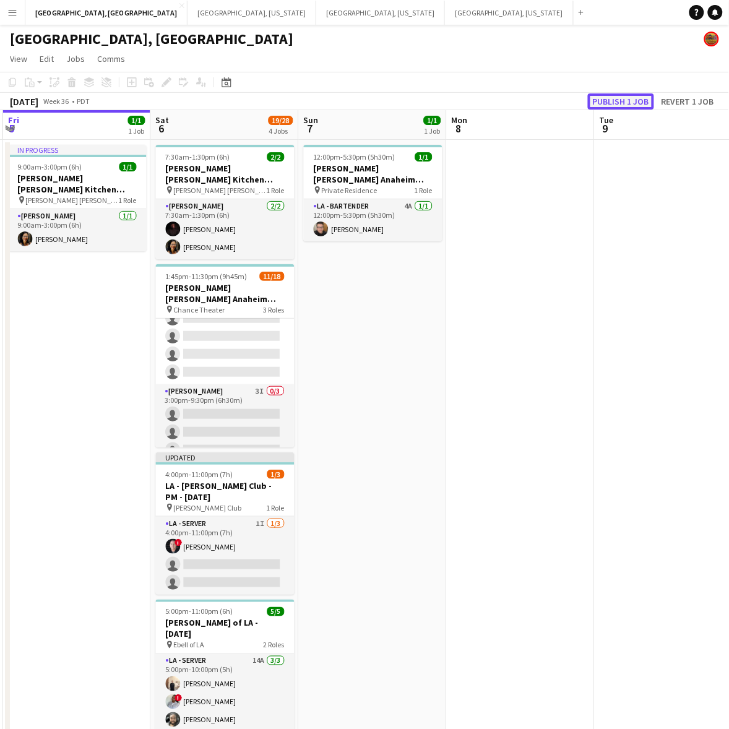
click at [632, 97] on button "Publish 1 job" at bounding box center [621, 101] width 66 height 16
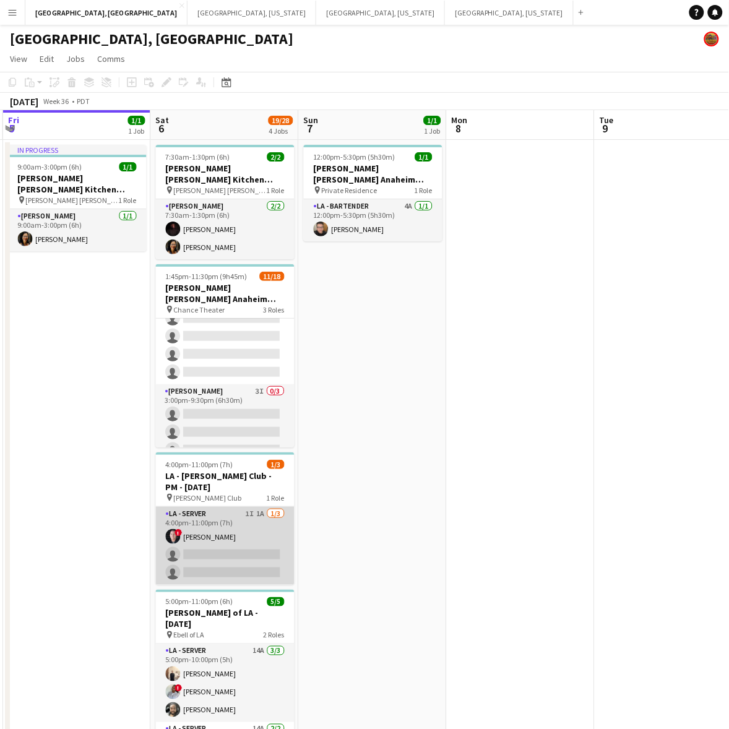
click at [254, 553] on app-card-role "LA - Server 1I 1A 1/3 4:00pm-11:00pm (7h) ! Alex Montoya single-neutral-actions…" at bounding box center [225, 546] width 139 height 78
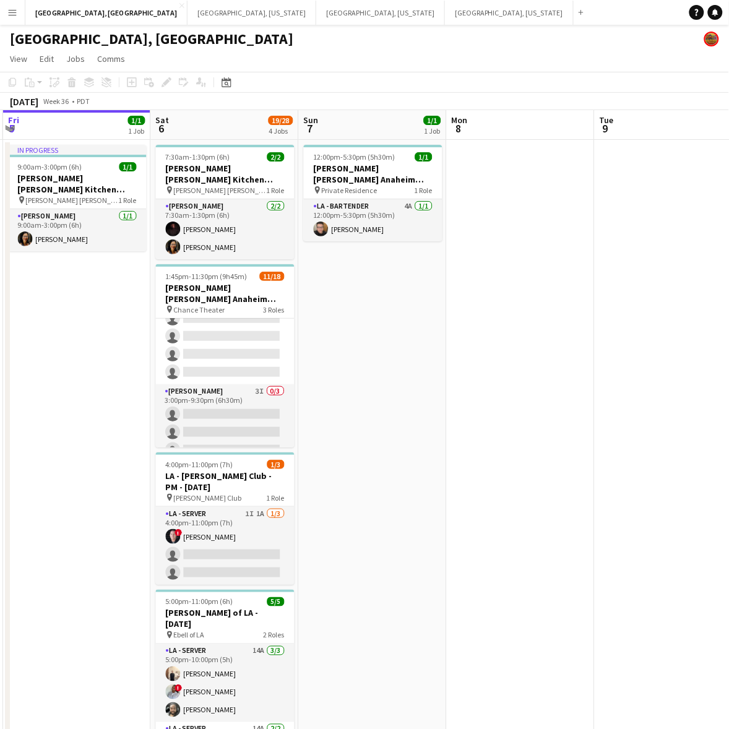
scroll to position [0, 440]
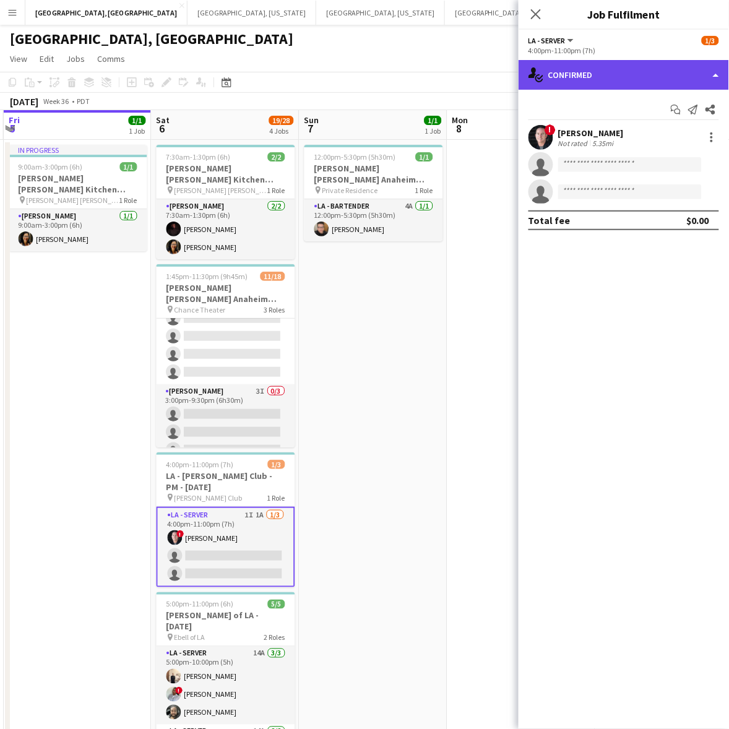
click at [585, 82] on div "single-neutral-actions-check-2 Confirmed" at bounding box center [624, 75] width 210 height 30
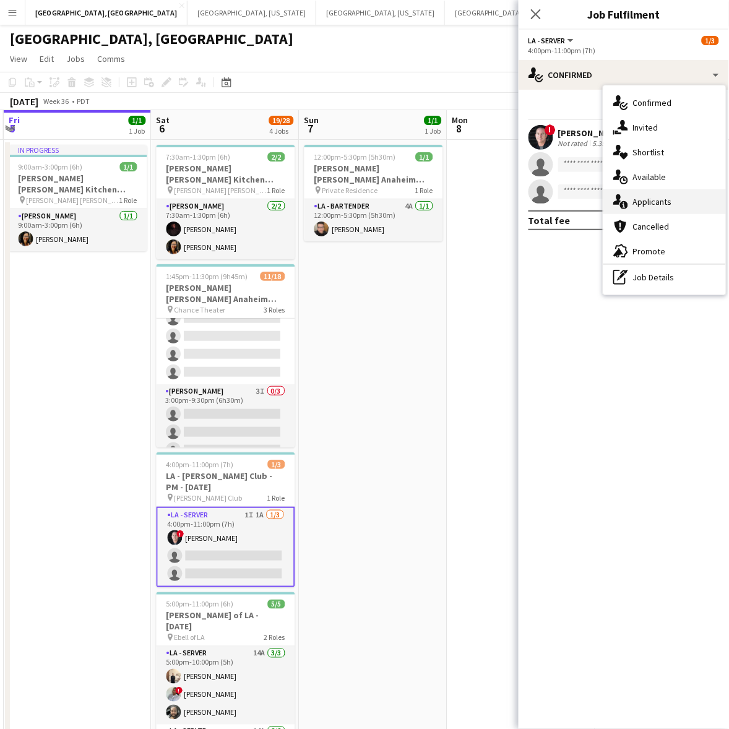
click at [621, 192] on div "single-neutral-actions-information Applicants" at bounding box center [664, 201] width 123 height 25
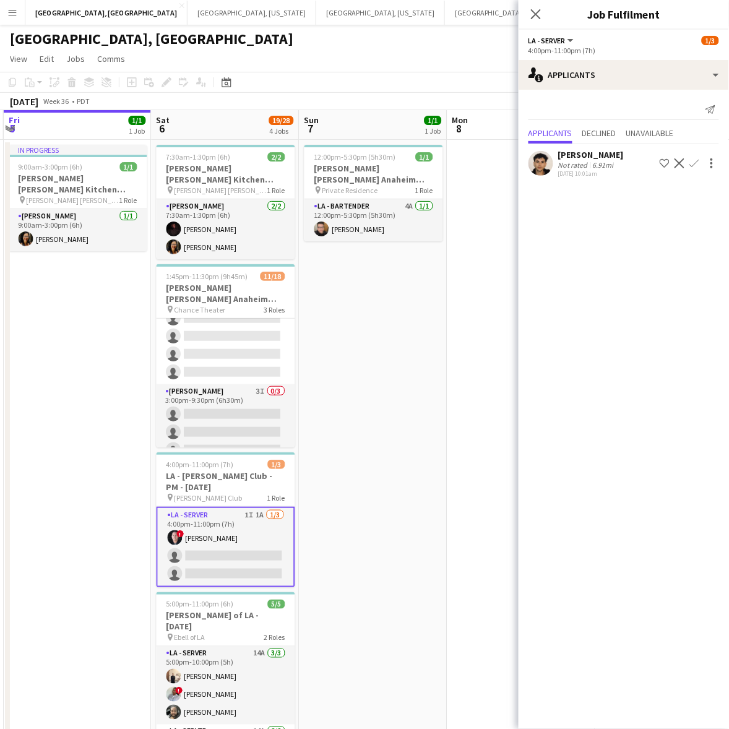
click at [593, 166] on div "6.91mi" at bounding box center [603, 164] width 26 height 9
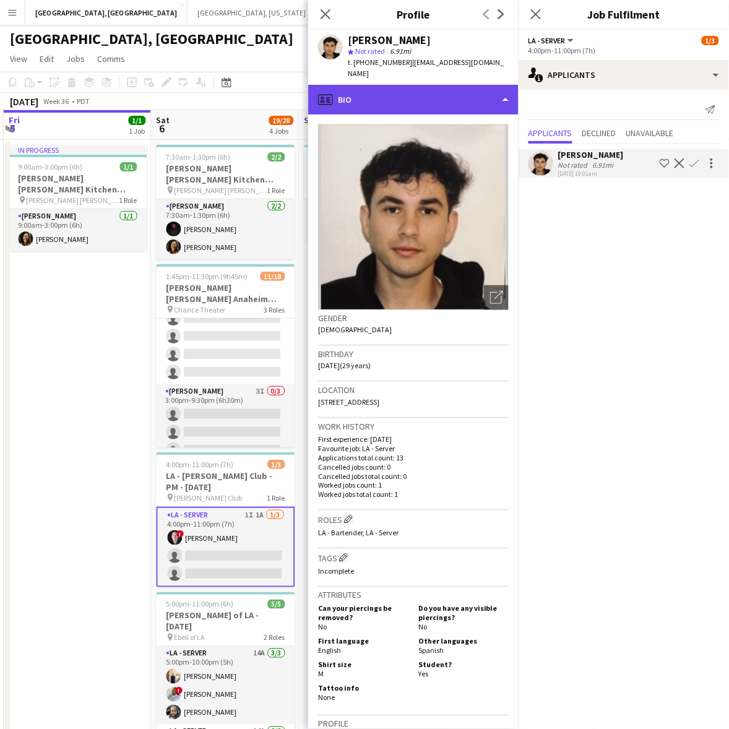
click at [465, 85] on div "profile Bio" at bounding box center [413, 100] width 210 height 30
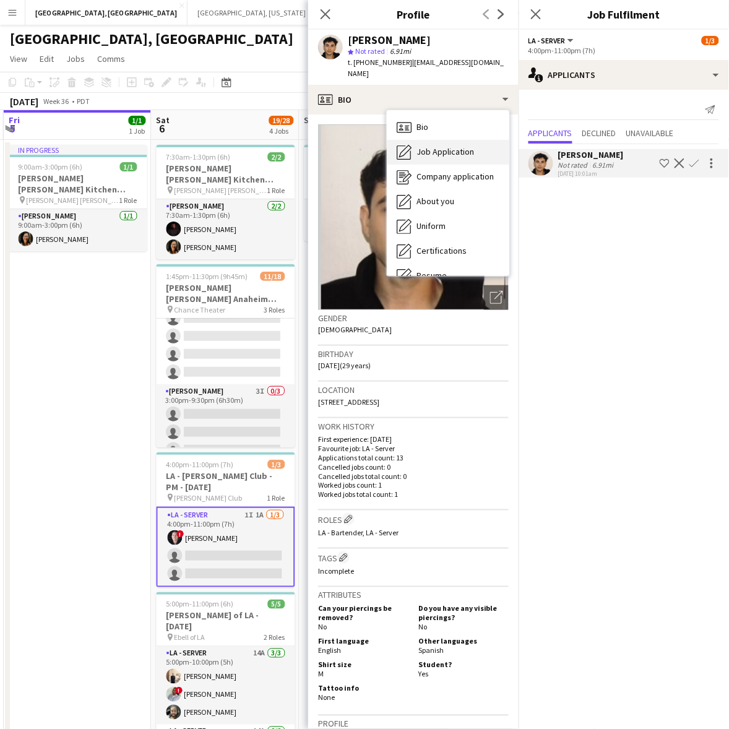
click at [465, 146] on span "Job Application" at bounding box center [445, 151] width 58 height 11
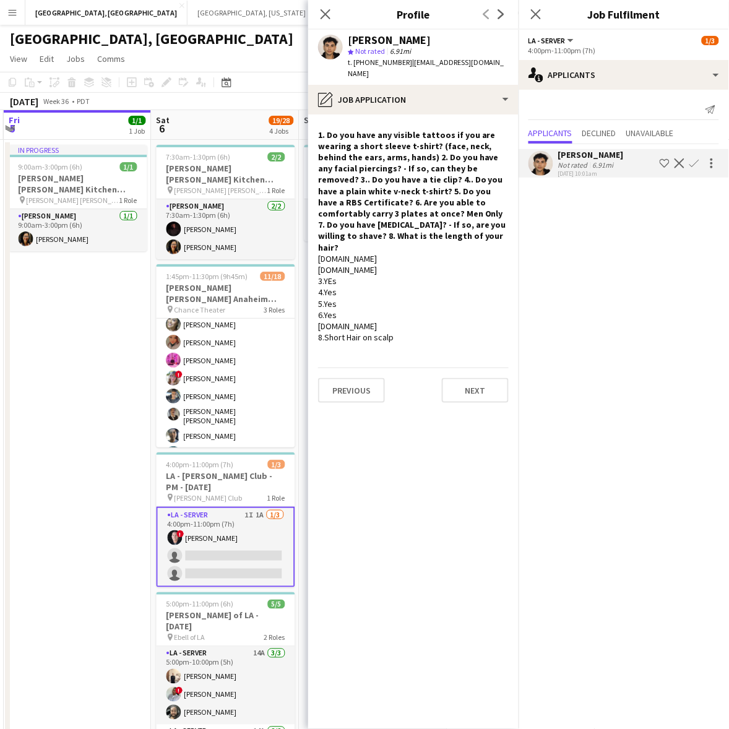
scroll to position [24, 0]
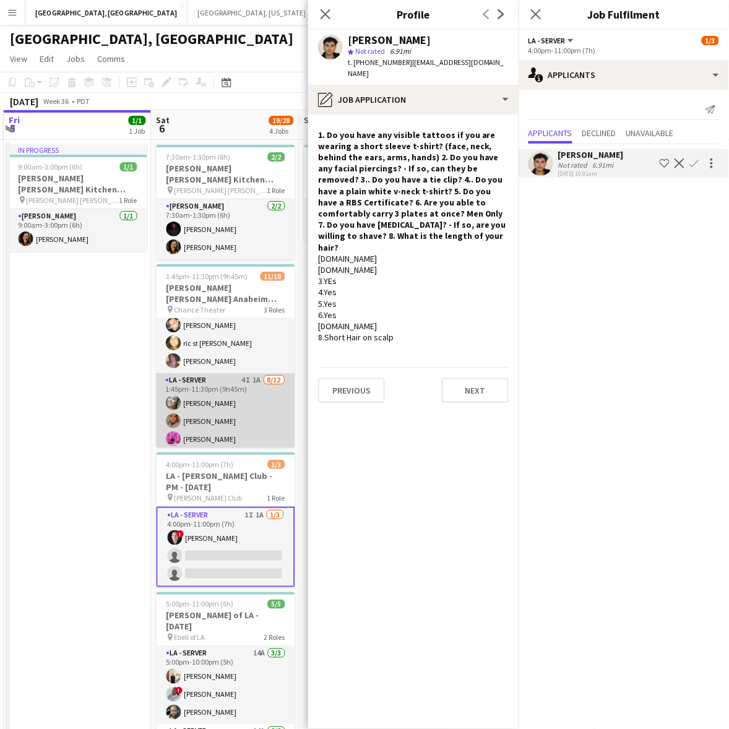
click at [264, 388] on app-card-role "LA - Server 4I 1A 8/12 1:45pm-11:30pm (9h45m) Alyssa Woods Monserrat Gutierrez …" at bounding box center [226, 494] width 139 height 243
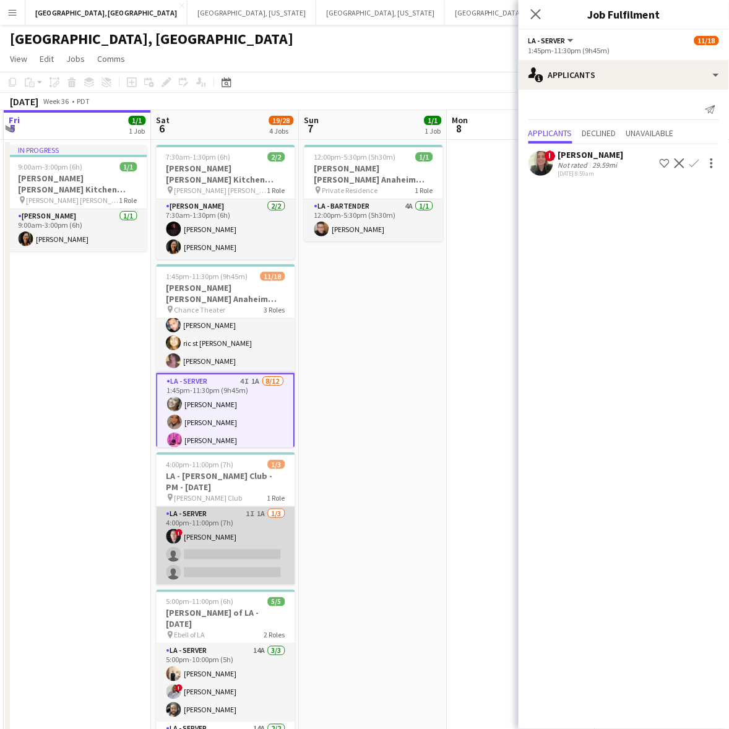
click at [241, 542] on app-card-role "LA - Server 1I 1A 1/3 4:00pm-11:00pm (7h) ! Alex Montoya single-neutral-actions…" at bounding box center [226, 546] width 139 height 78
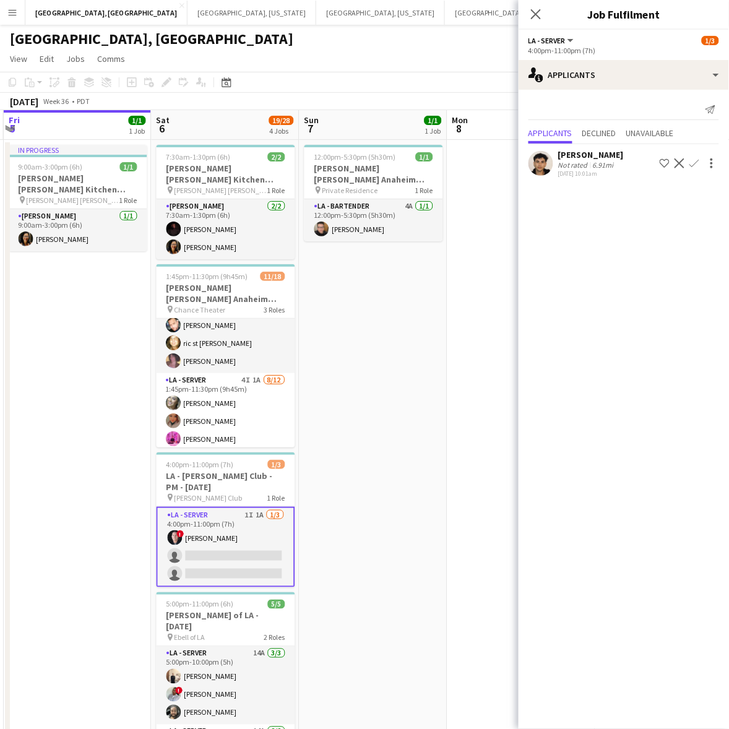
click at [540, 165] on app-user-avatar at bounding box center [540, 163] width 25 height 25
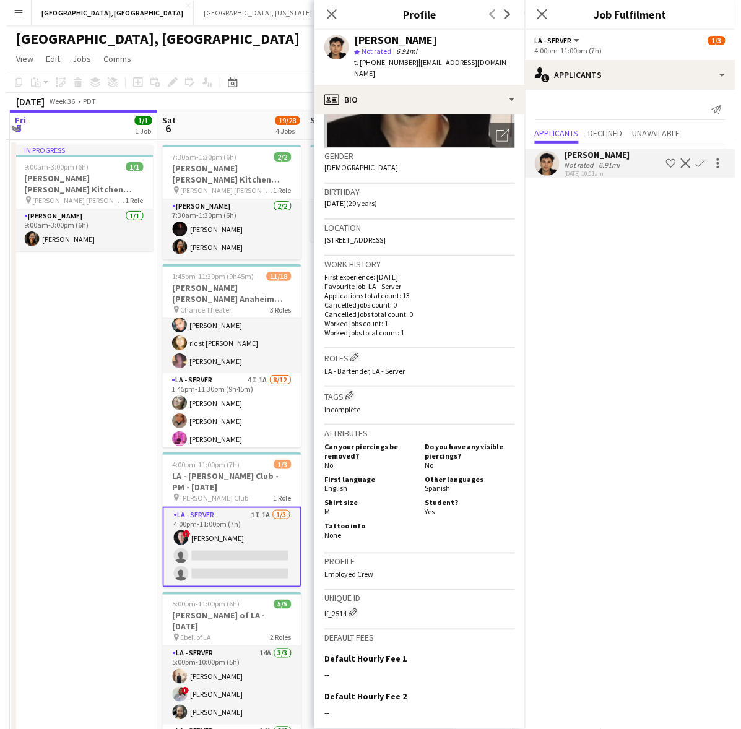
scroll to position [265, 0]
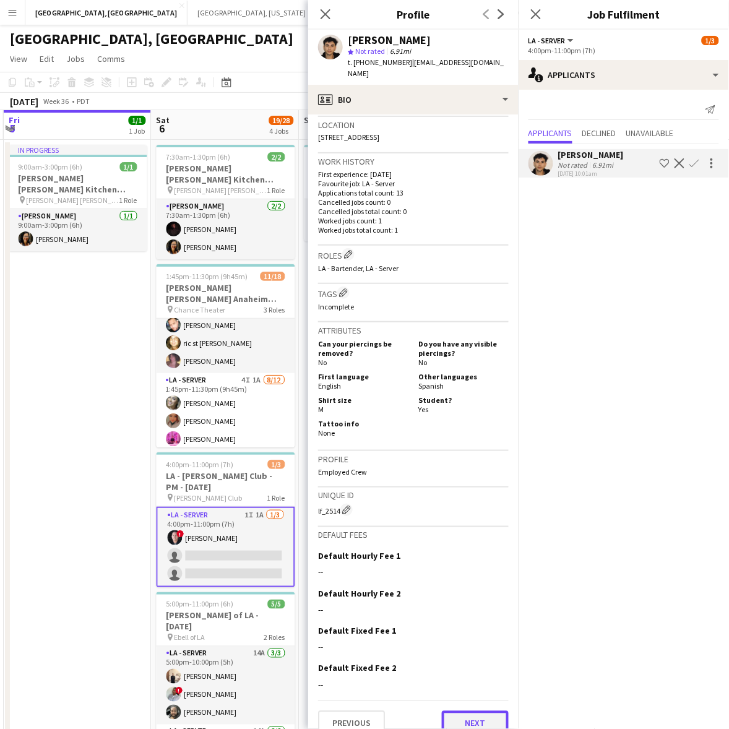
click at [477, 711] on button "Next" at bounding box center [475, 723] width 67 height 25
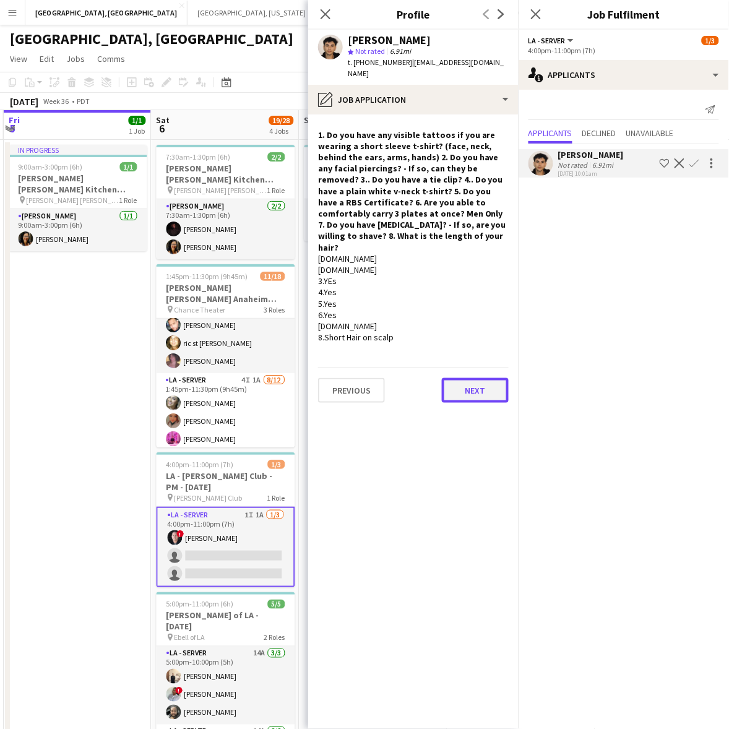
click at [466, 378] on button "Next" at bounding box center [475, 390] width 67 height 25
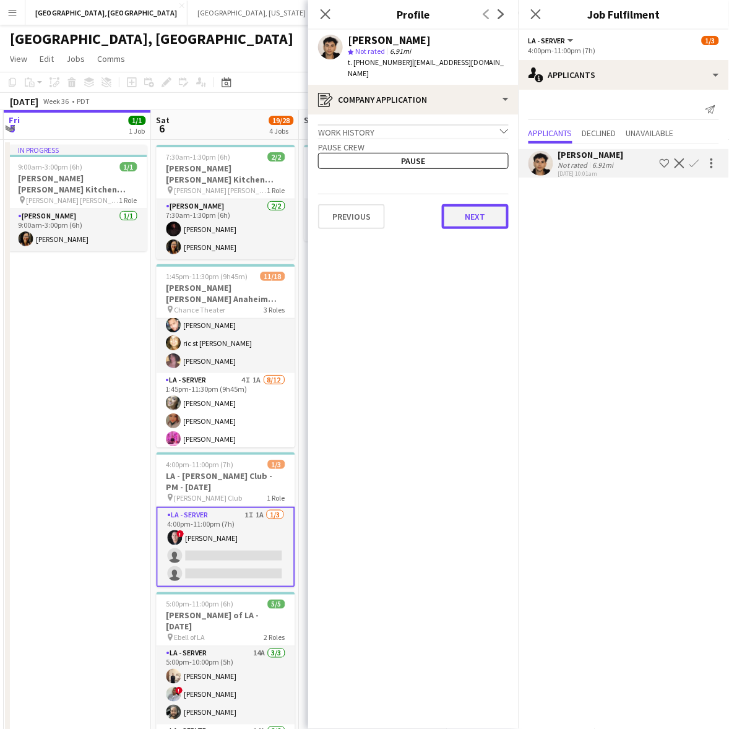
click at [464, 204] on button "Next" at bounding box center [475, 216] width 67 height 25
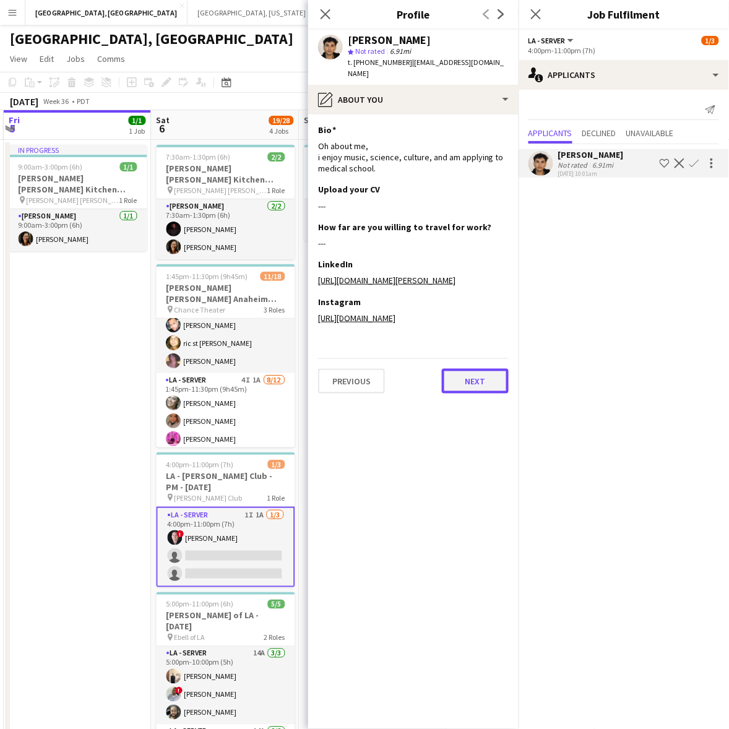
click at [496, 372] on button "Next" at bounding box center [475, 381] width 67 height 25
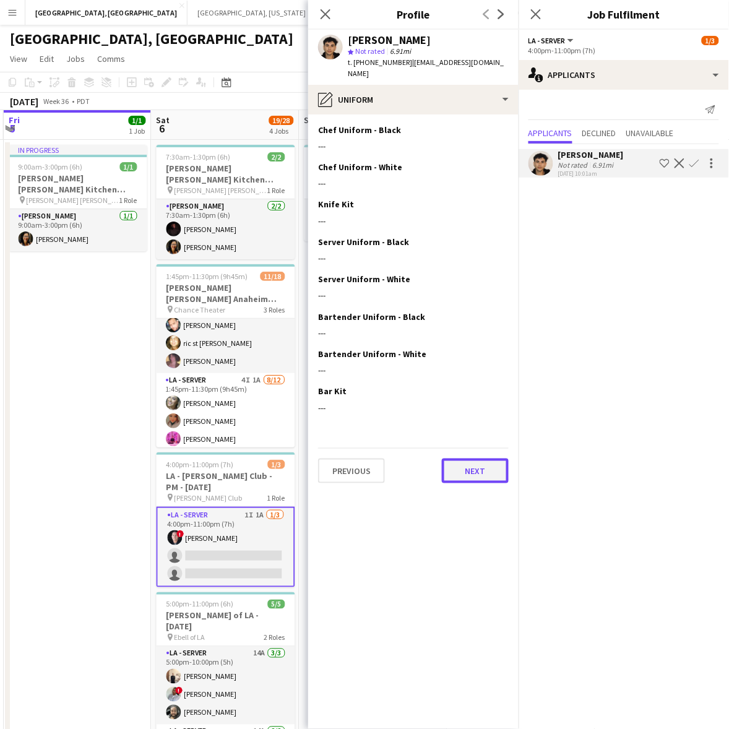
click at [496, 463] on button "Next" at bounding box center [475, 471] width 67 height 25
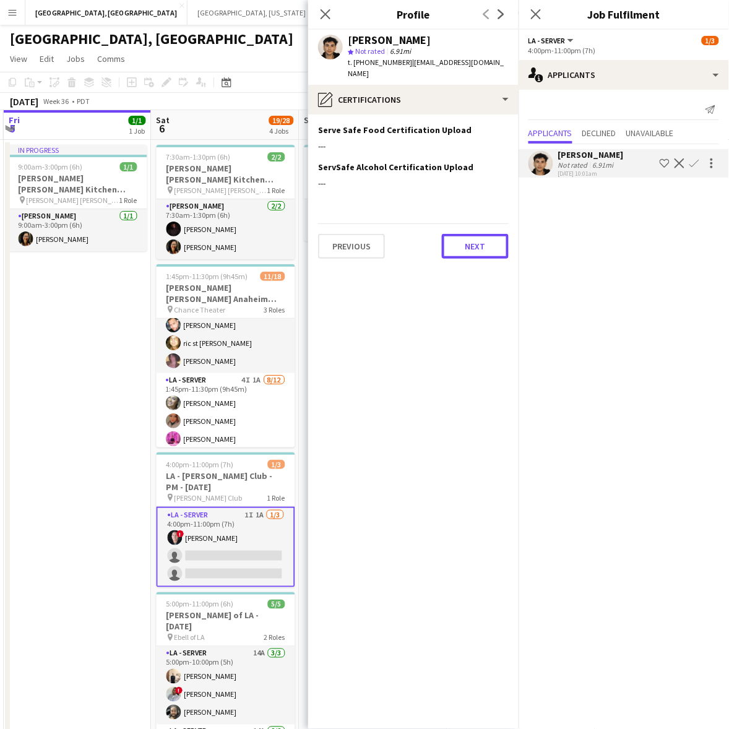
click at [462, 236] on button "Next" at bounding box center [475, 246] width 67 height 25
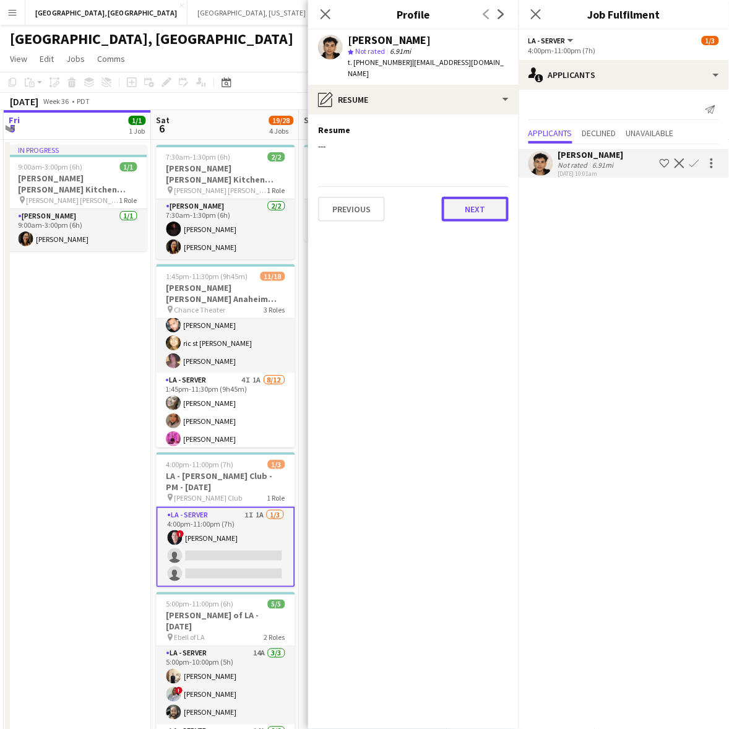
click at [470, 203] on button "Next" at bounding box center [475, 209] width 67 height 25
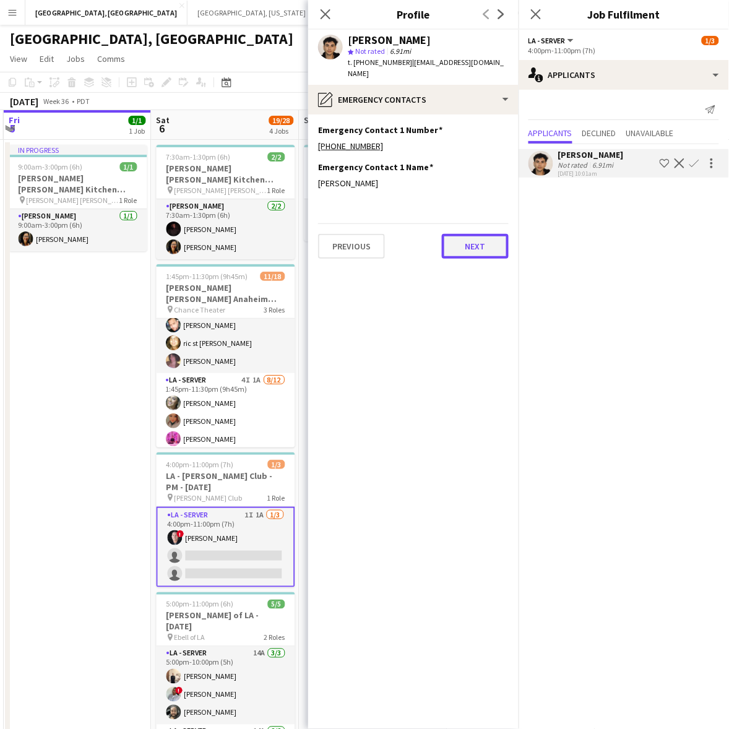
click at [475, 234] on button "Next" at bounding box center [475, 246] width 67 height 25
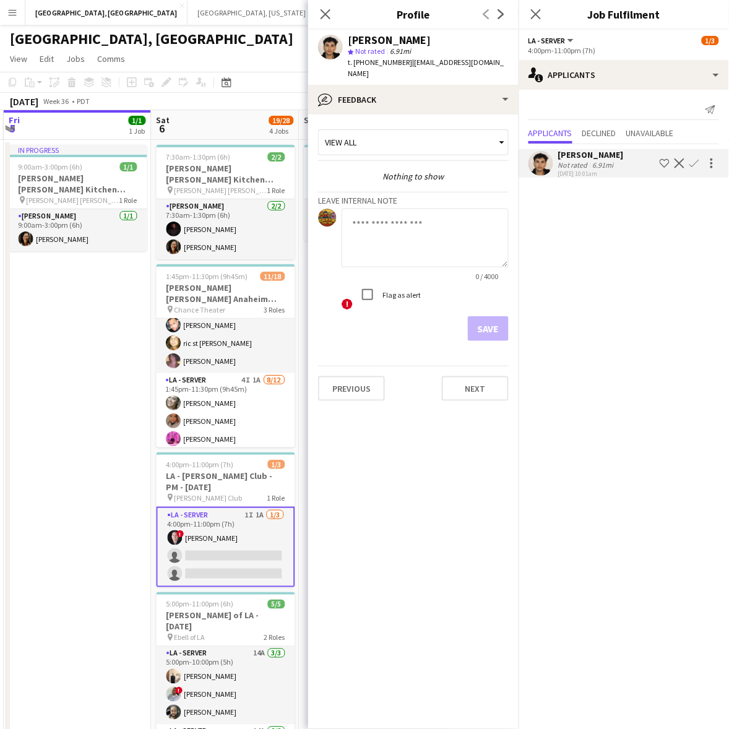
click at [13, 13] on app-icon "Menu" at bounding box center [12, 12] width 10 height 10
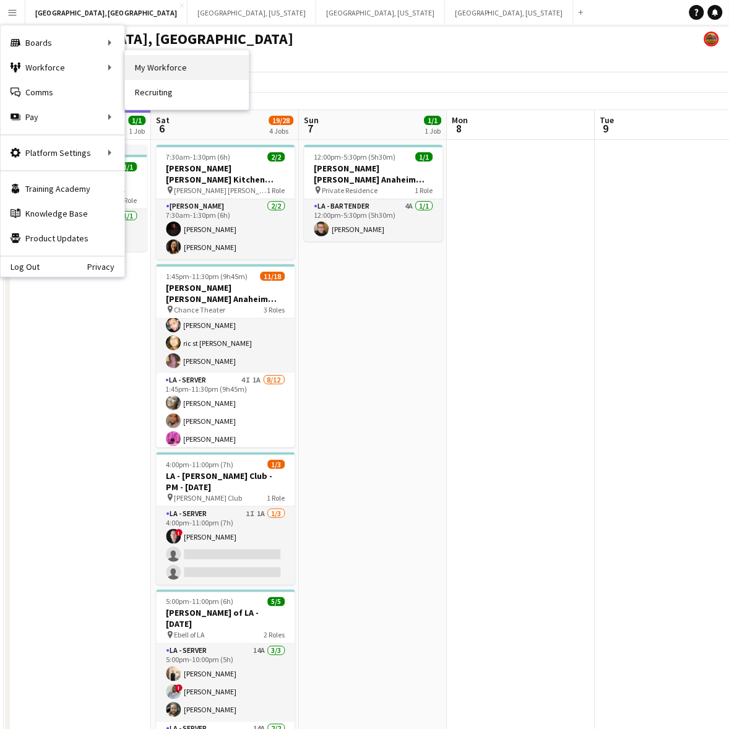
click at [175, 61] on link "My Workforce" at bounding box center [187, 67] width 124 height 25
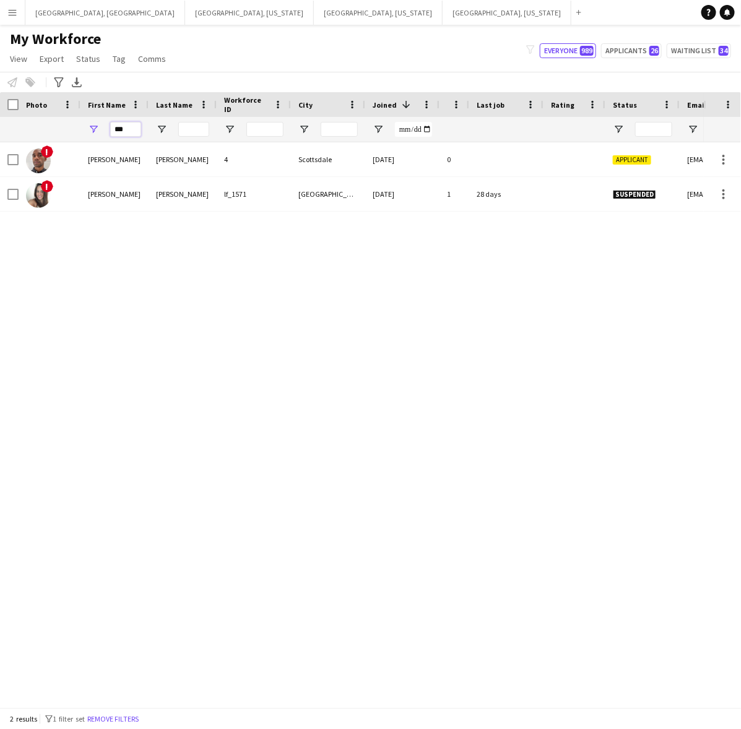
drag, startPoint x: 131, startPoint y: 132, endPoint x: 58, endPoint y: 126, distance: 73.9
click at [58, 131] on div "***" at bounding box center [645, 129] width 1291 height 25
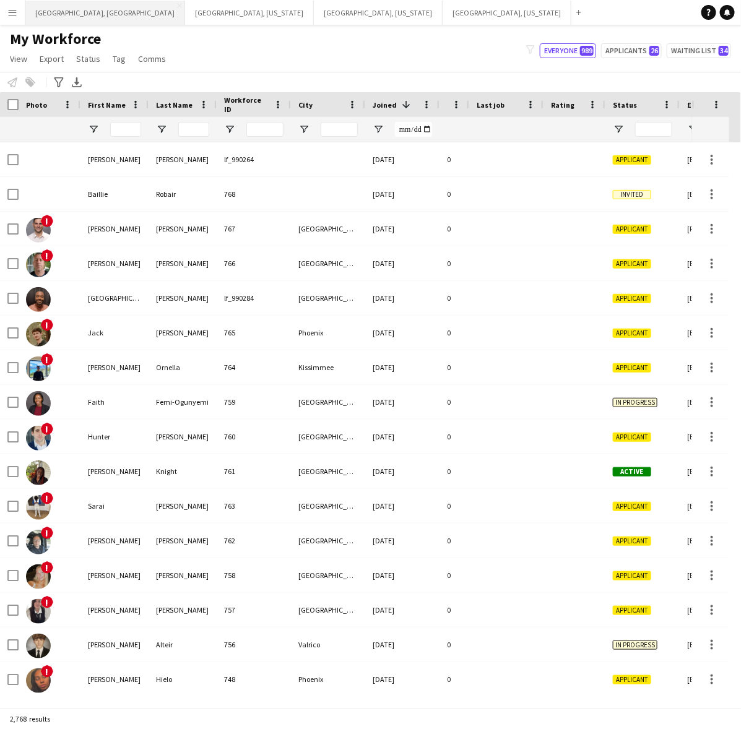
click at [37, 10] on button "Los Angeles, CA Close" at bounding box center [105, 13] width 160 height 24
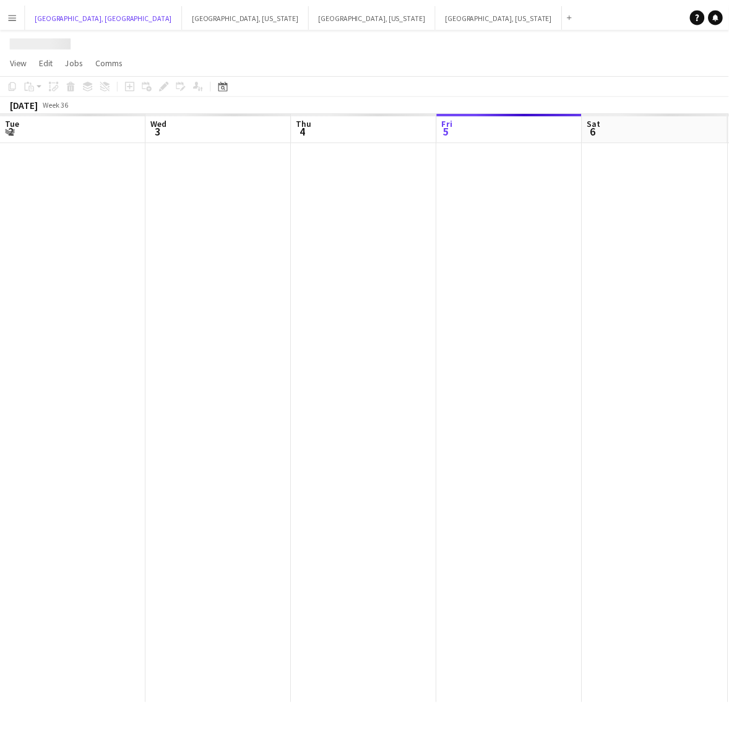
scroll to position [0, 295]
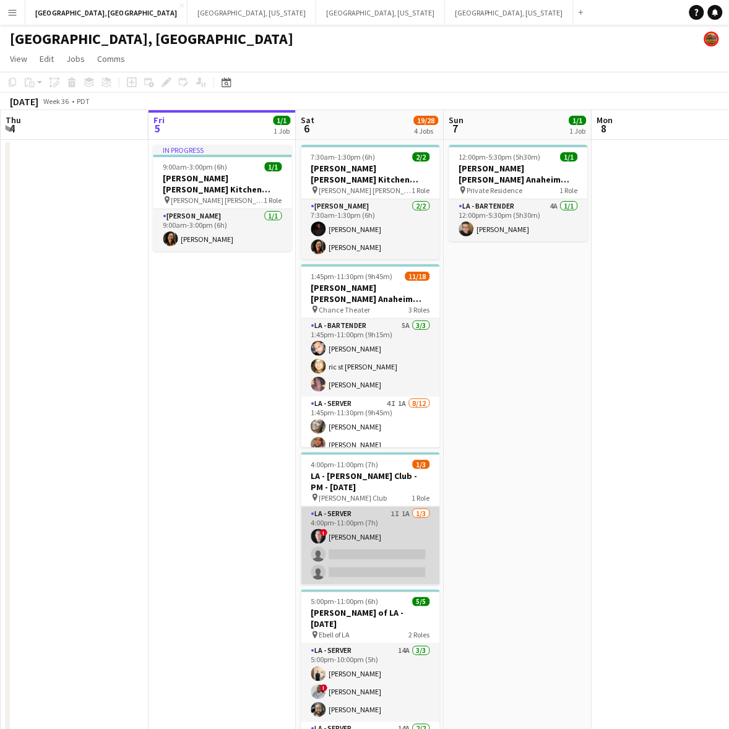
click at [353, 525] on app-card-role "LA - Server 1I 1A 1/3 4:00pm-11:00pm (7h) ! Alex Montoya single-neutral-actions…" at bounding box center [370, 546] width 139 height 78
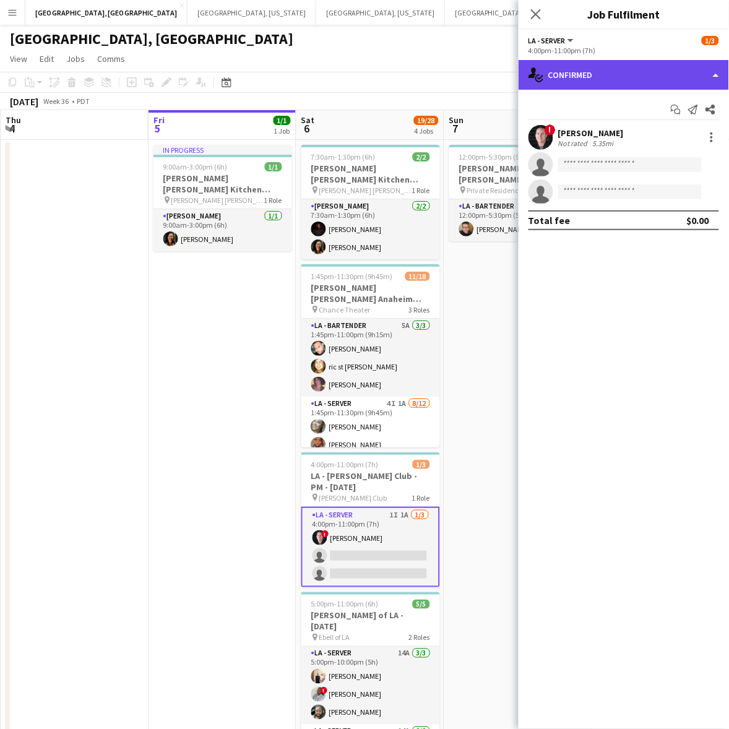
click at [594, 71] on div "single-neutral-actions-check-2 Confirmed" at bounding box center [624, 75] width 210 height 30
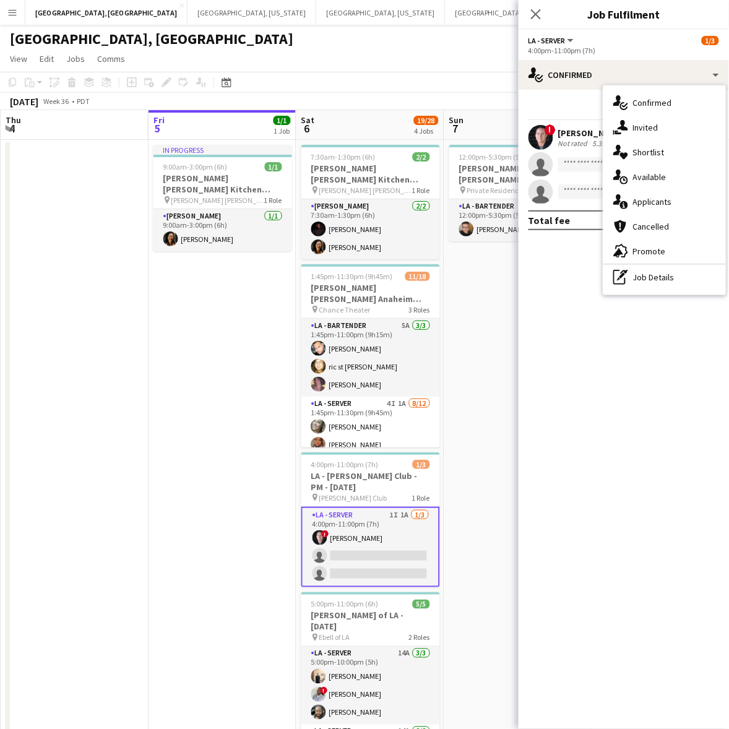
click at [644, 196] on span "Applicants" at bounding box center [652, 201] width 39 height 11
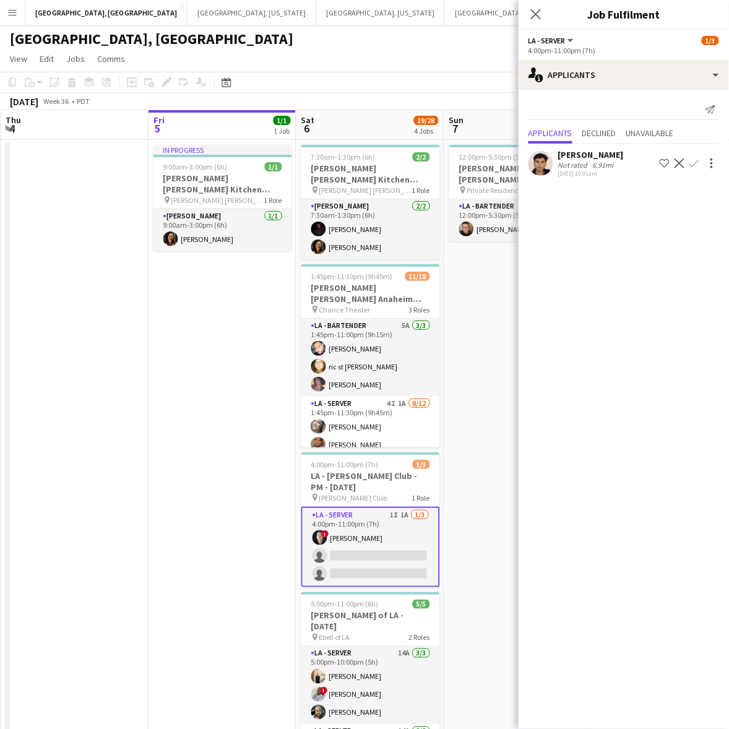
click at [551, 164] on app-user-avatar at bounding box center [540, 163] width 25 height 25
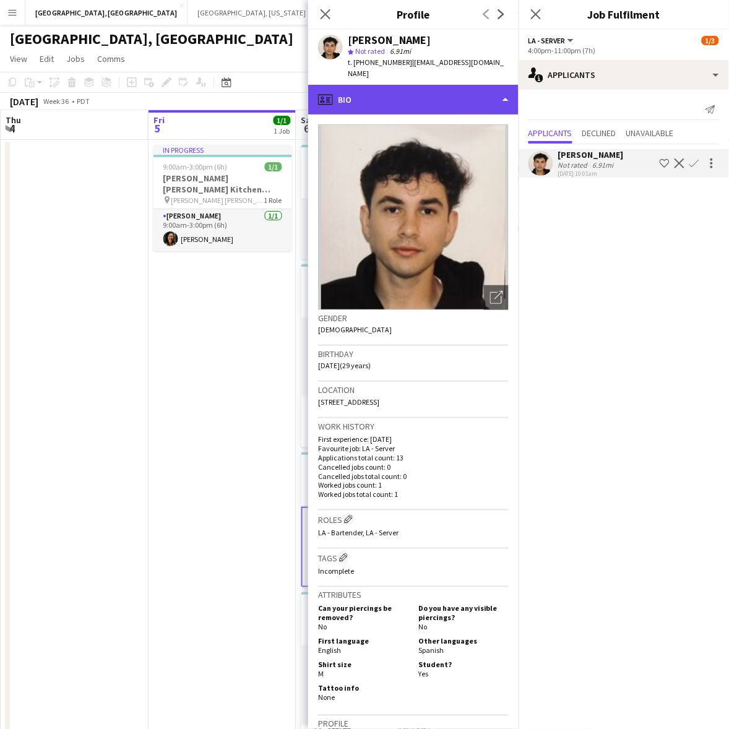
click at [488, 85] on div "profile Bio" at bounding box center [413, 100] width 210 height 30
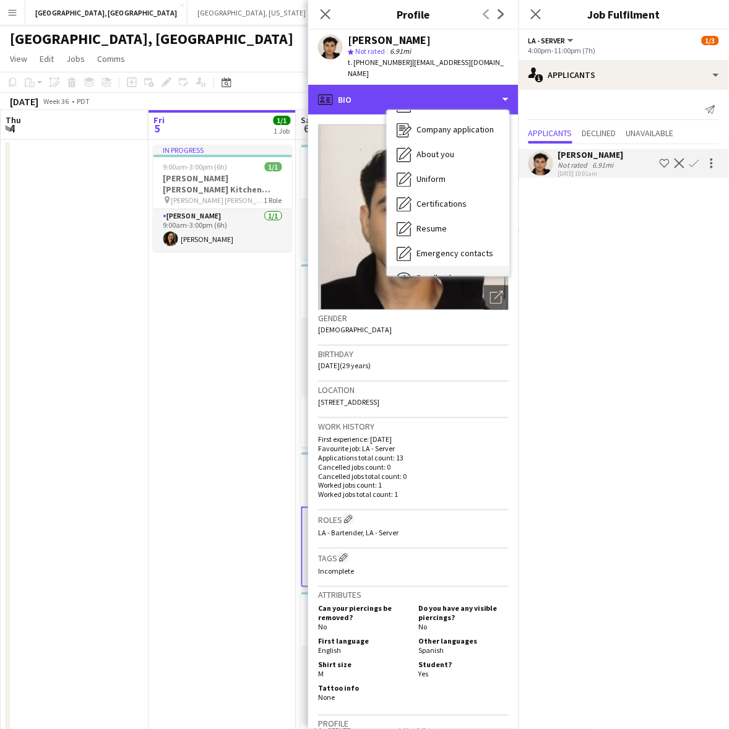
scroll to position [91, 0]
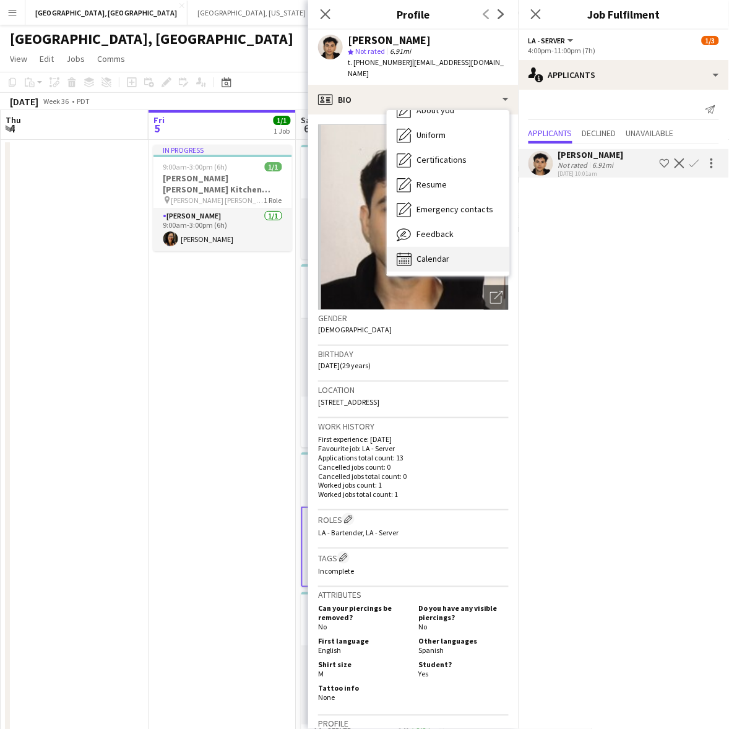
click at [474, 249] on div "Calendar Calendar" at bounding box center [448, 259] width 123 height 25
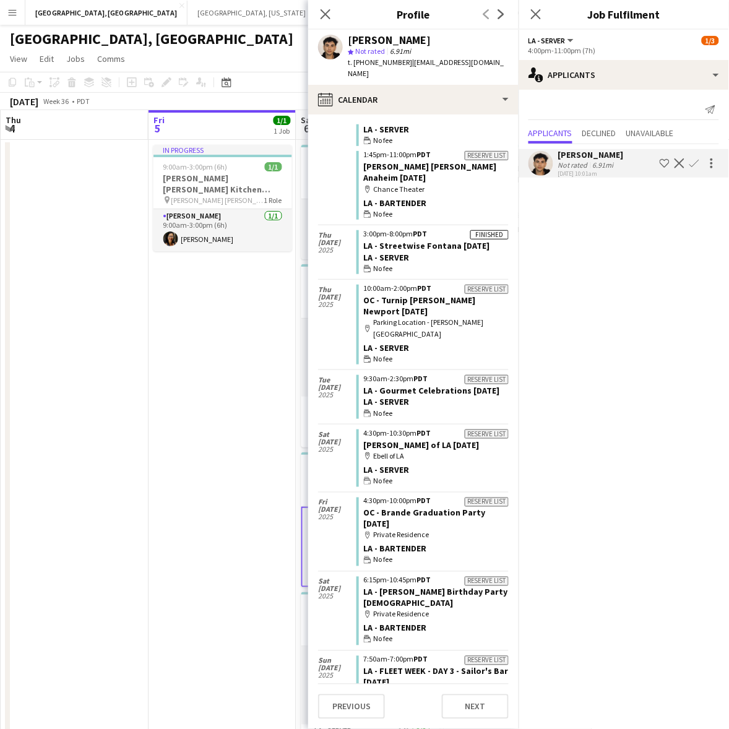
scroll to position [0, 0]
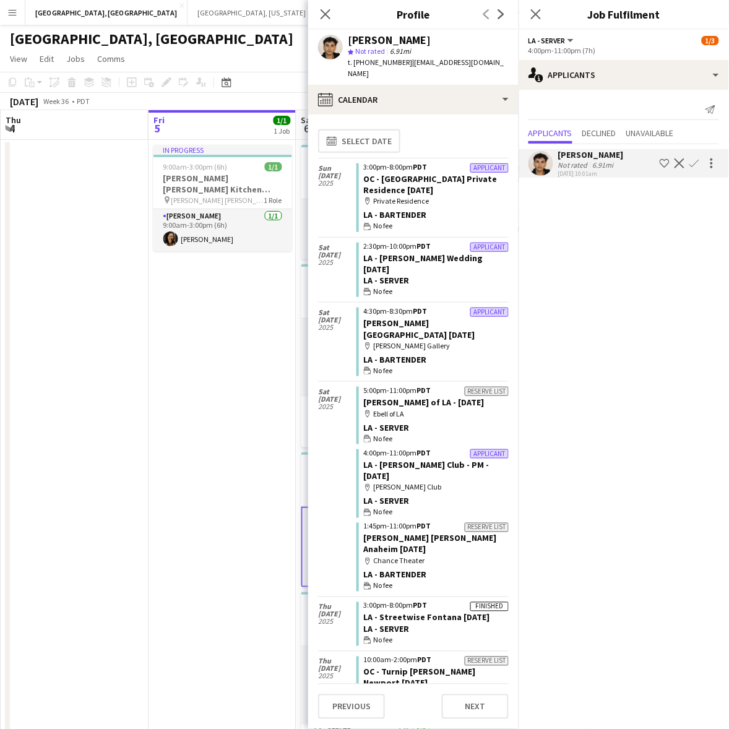
click at [187, 314] on app-date-cell "In progress 9:00am-3:00pm (6h) 1/1 OC - Sally Ann Kitchen 9.5.25 pin Sally Ann …" at bounding box center [223, 470] width 148 height 660
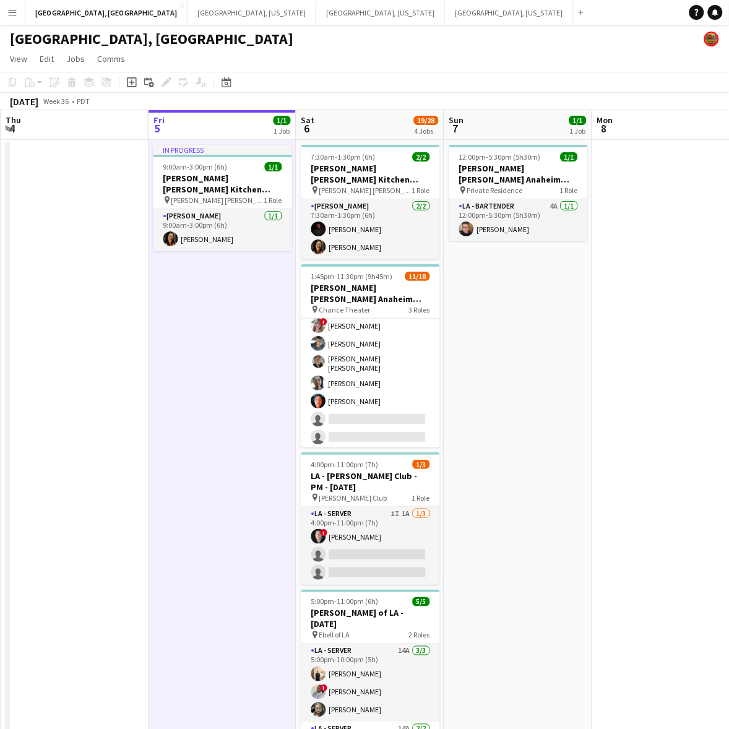
scroll to position [69, 0]
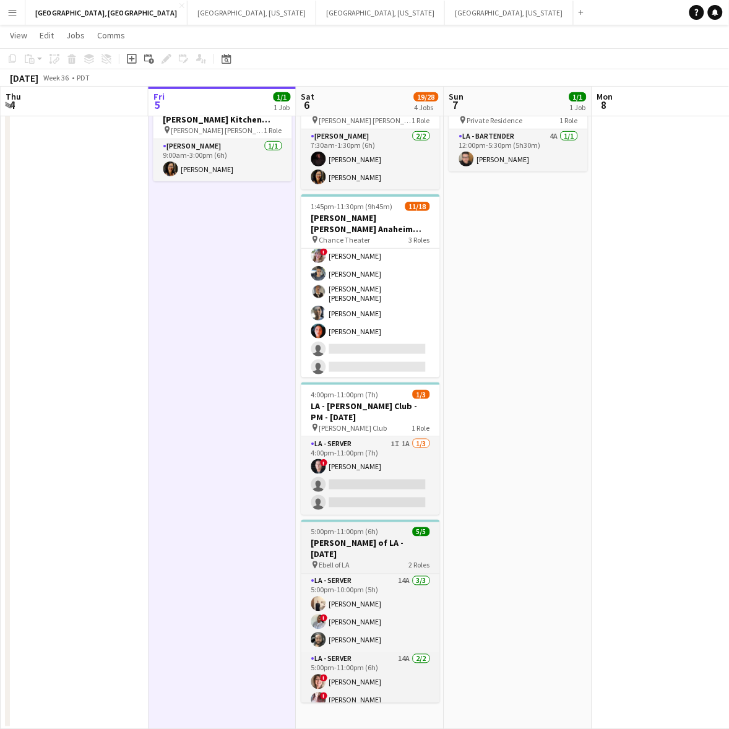
drag, startPoint x: 332, startPoint y: 462, endPoint x: 435, endPoint y: 540, distance: 129.3
click at [332, 462] on app-card-role "LA - Server 1I 1A 1/3 4:00pm-11:00pm (7h) ! Alex Montoya single-neutral-actions…" at bounding box center [370, 476] width 139 height 78
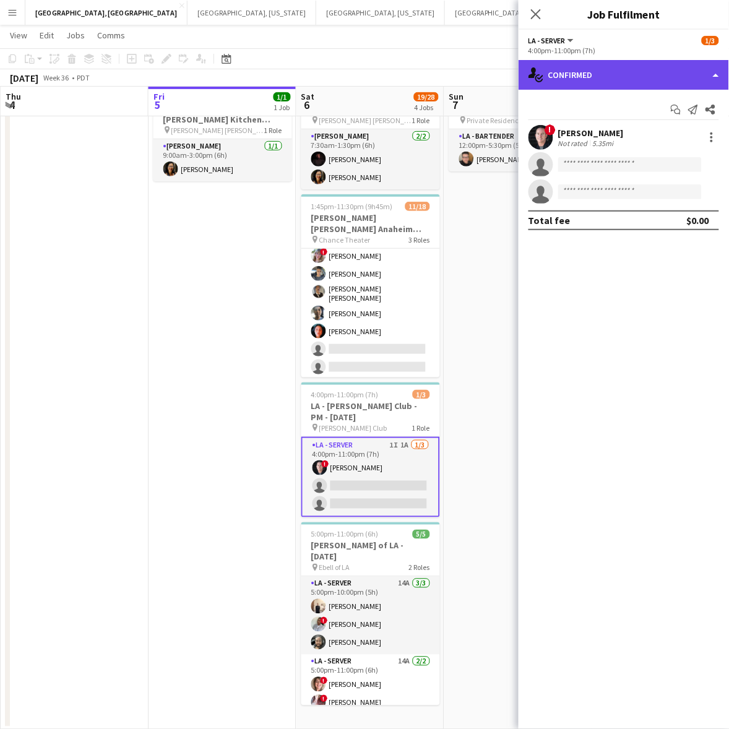
click at [650, 72] on div "single-neutral-actions-check-2 Confirmed" at bounding box center [624, 75] width 210 height 30
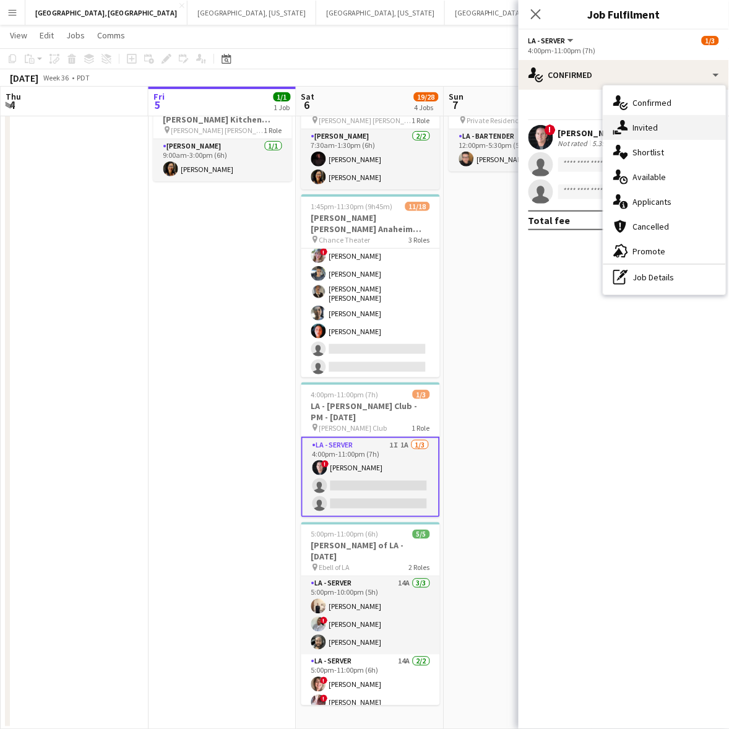
click at [654, 119] on div "single-neutral-actions-share-1 Invited" at bounding box center [664, 127] width 123 height 25
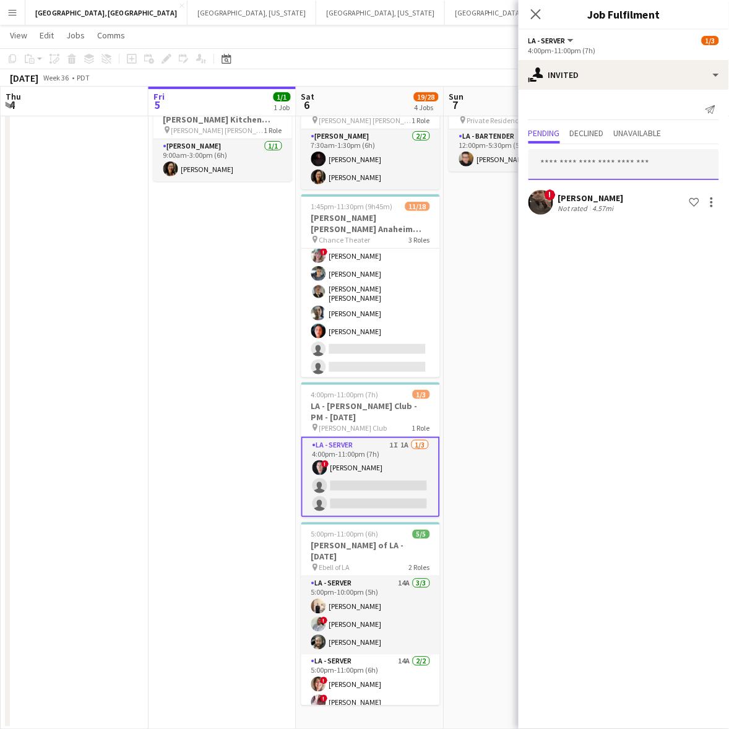
click at [597, 165] on input "text" at bounding box center [623, 164] width 191 height 31
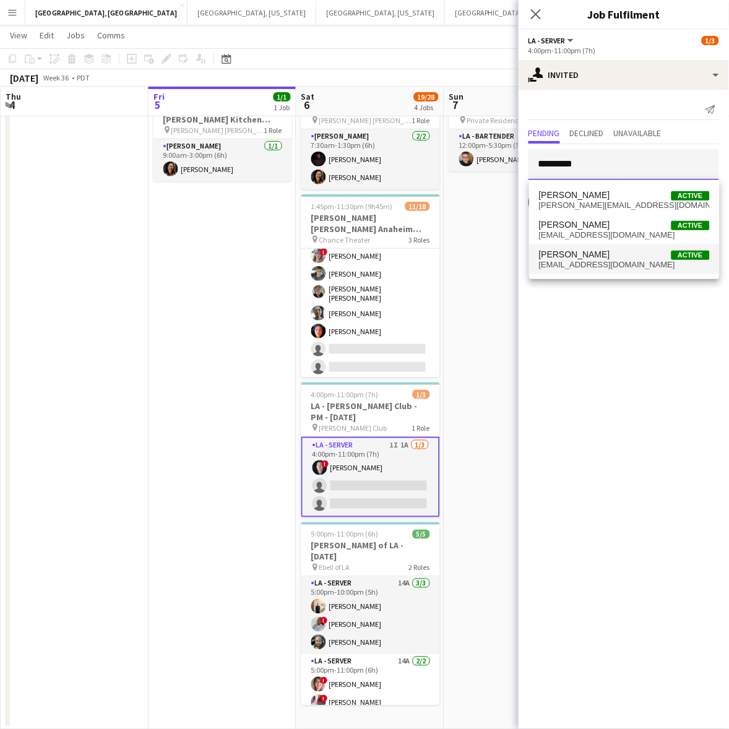
type input "*********"
click at [623, 249] on span "Christina Martinez Active" at bounding box center [624, 254] width 171 height 11
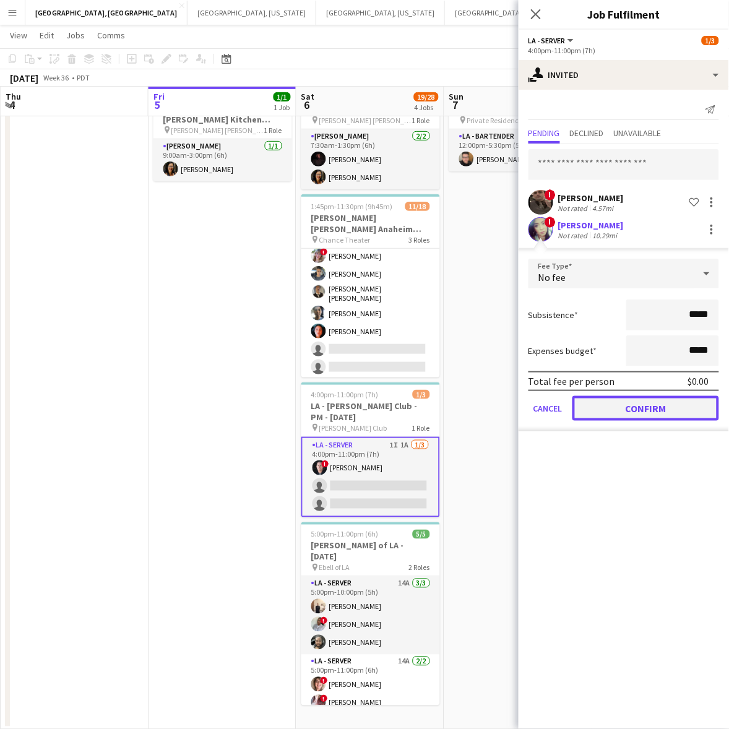
click at [645, 400] on button "Confirm" at bounding box center [645, 408] width 147 height 25
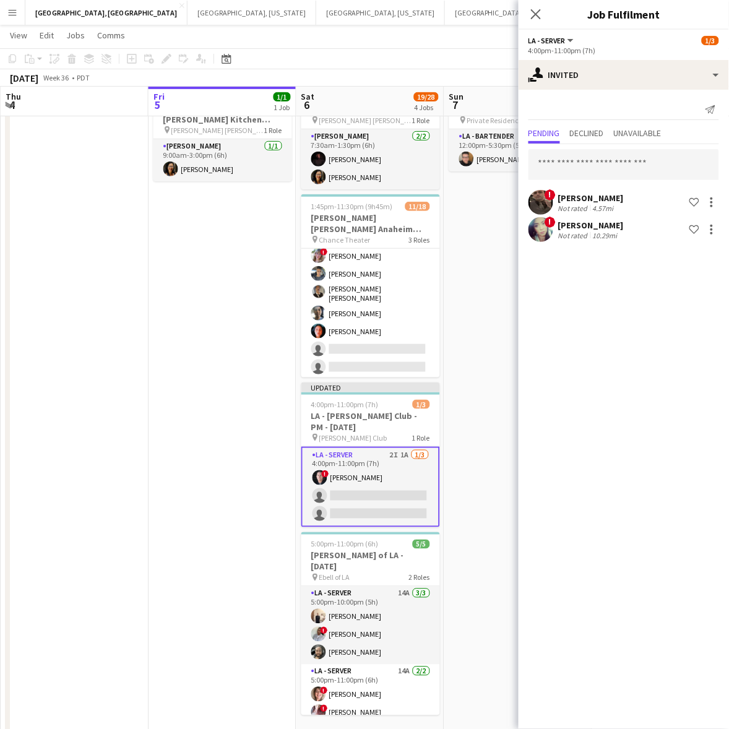
drag, startPoint x: 464, startPoint y: 314, endPoint x: 496, endPoint y: 258, distance: 64.9
click at [464, 313] on app-date-cell "12:00pm-5:30pm (5h30m) 1/1 OC - Sally Ann Anaheim 9.7.25 pin Private Residence …" at bounding box center [518, 405] width 148 height 670
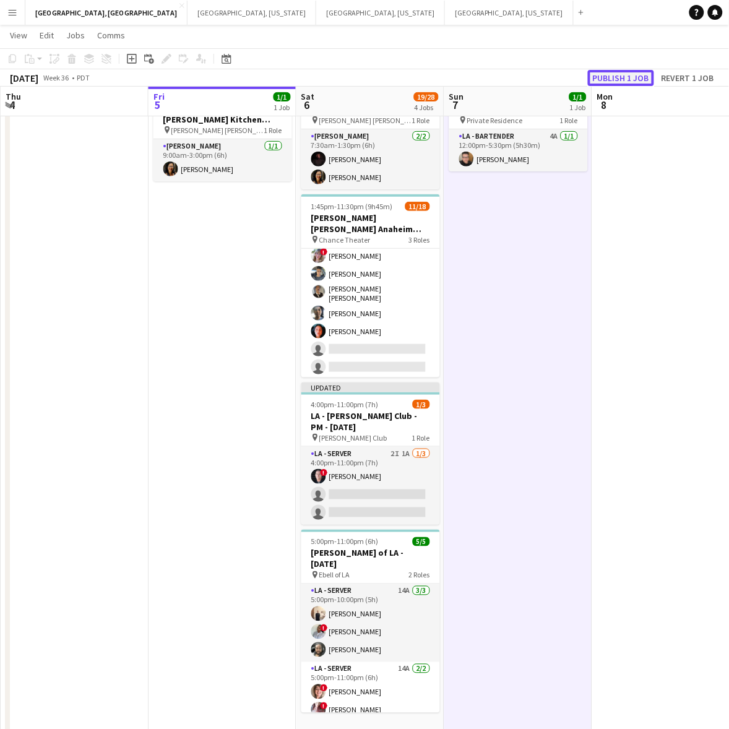
click at [623, 73] on button "Publish 1 job" at bounding box center [621, 78] width 66 height 16
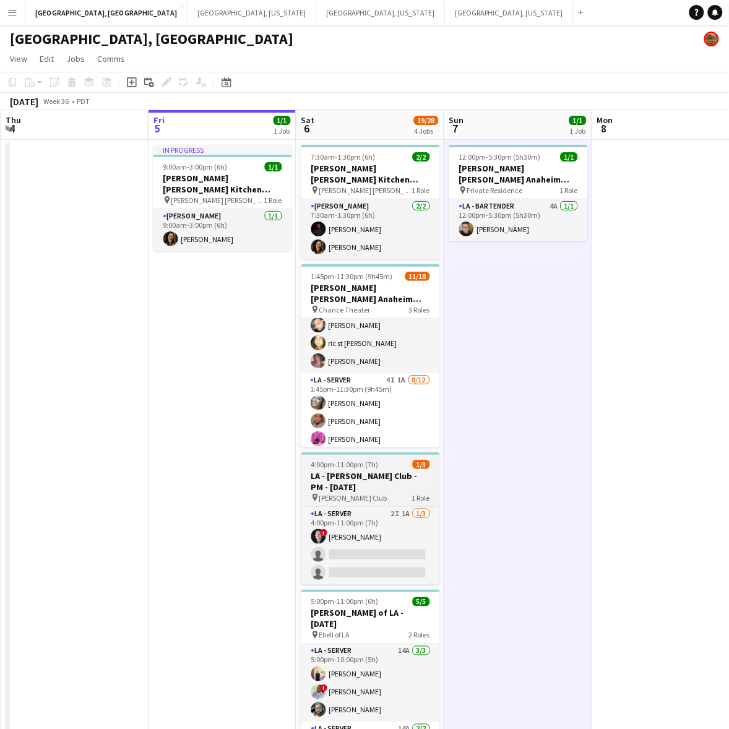
scroll to position [0, 0]
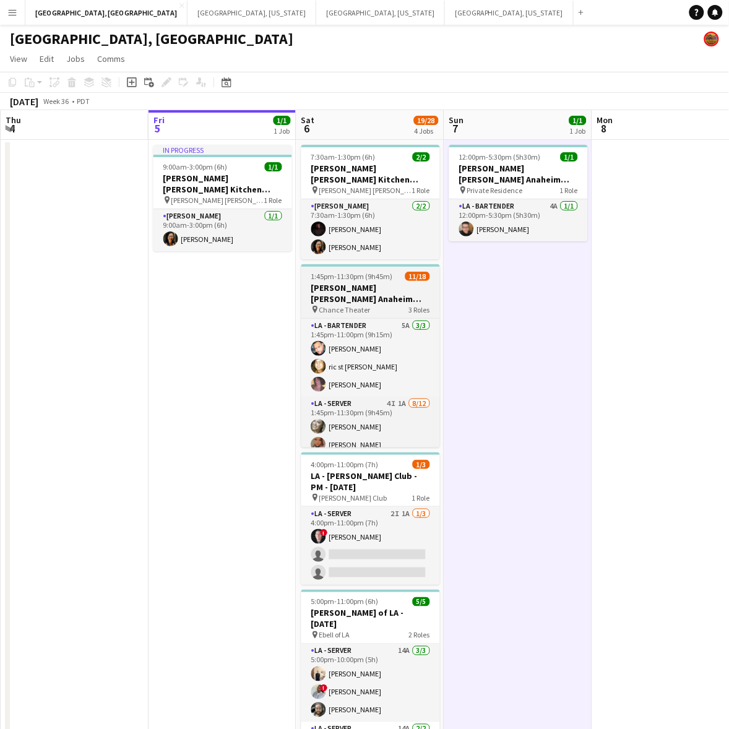
click at [359, 272] on span "1:45pm-11:30pm (9h45m)" at bounding box center [352, 276] width 82 height 9
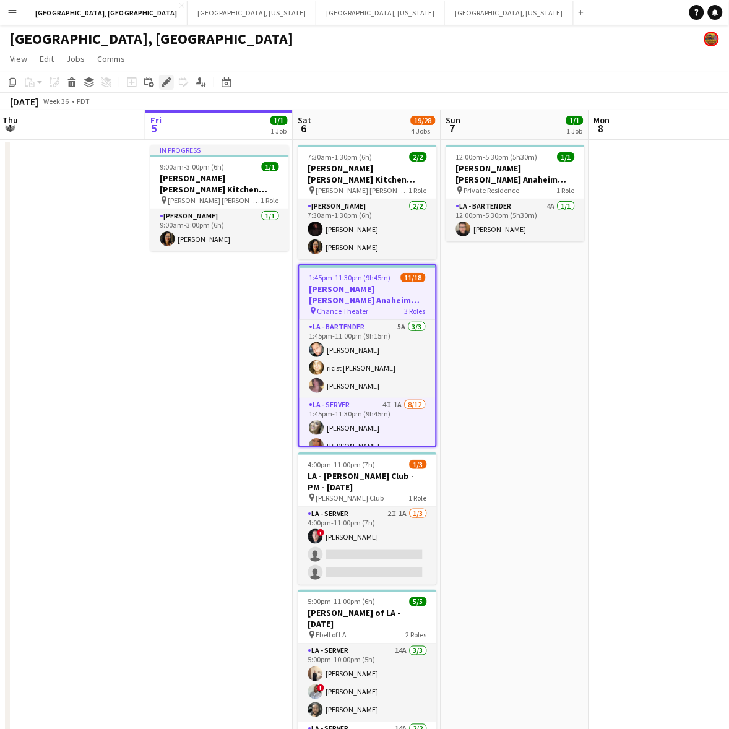
click at [167, 84] on icon at bounding box center [166, 82] width 7 height 7
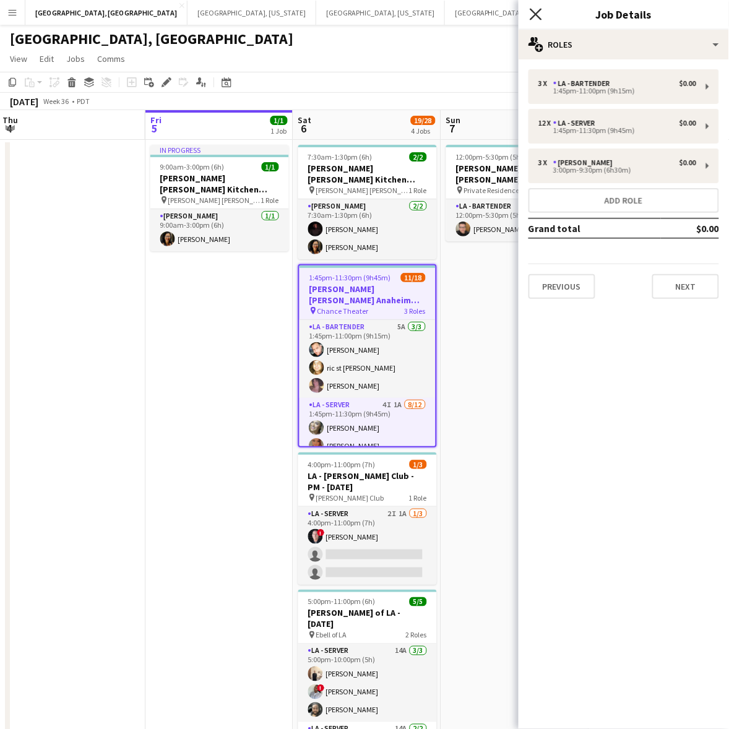
click at [536, 8] on icon "Close pop-in" at bounding box center [536, 14] width 12 height 12
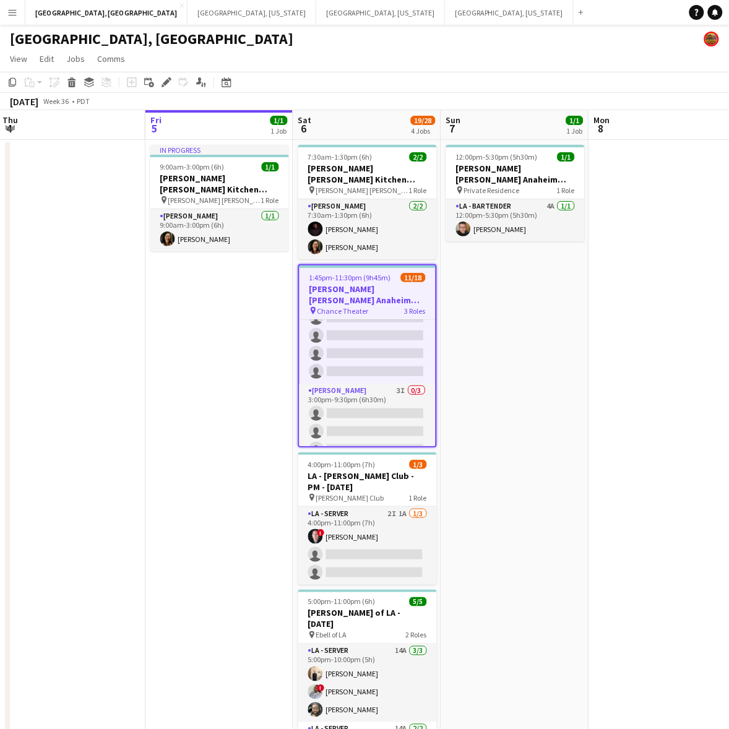
click at [347, 283] on h3 "OC - Sally Ann Anaheim 9.6.25" at bounding box center [368, 294] width 136 height 22
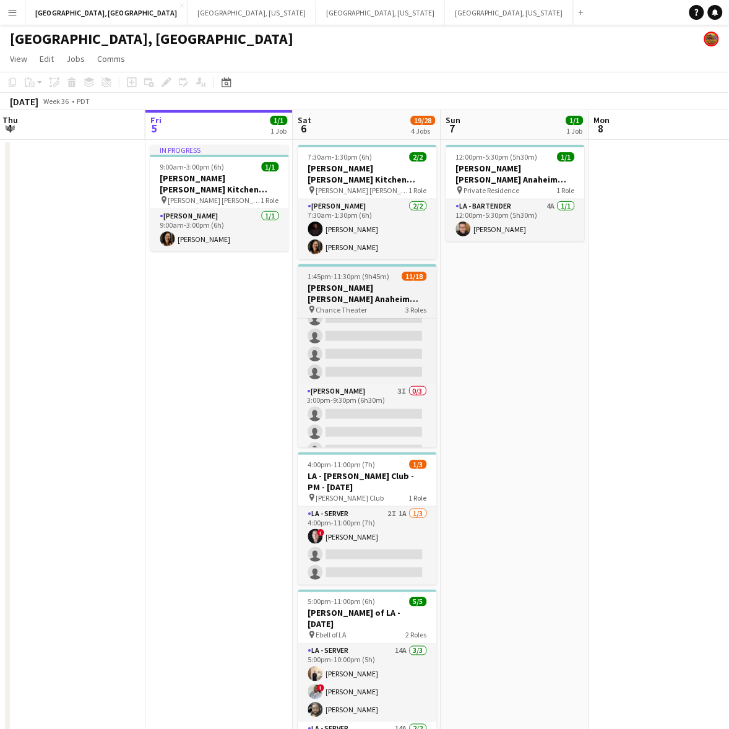
click at [370, 272] on span "1:45pm-11:30pm (9h45m)" at bounding box center [349, 276] width 82 height 9
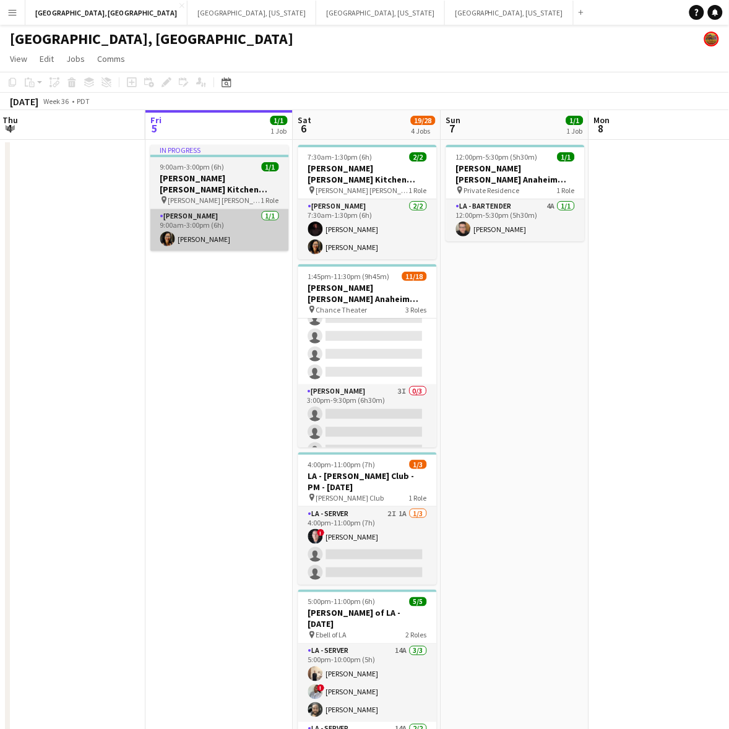
scroll to position [257, 0]
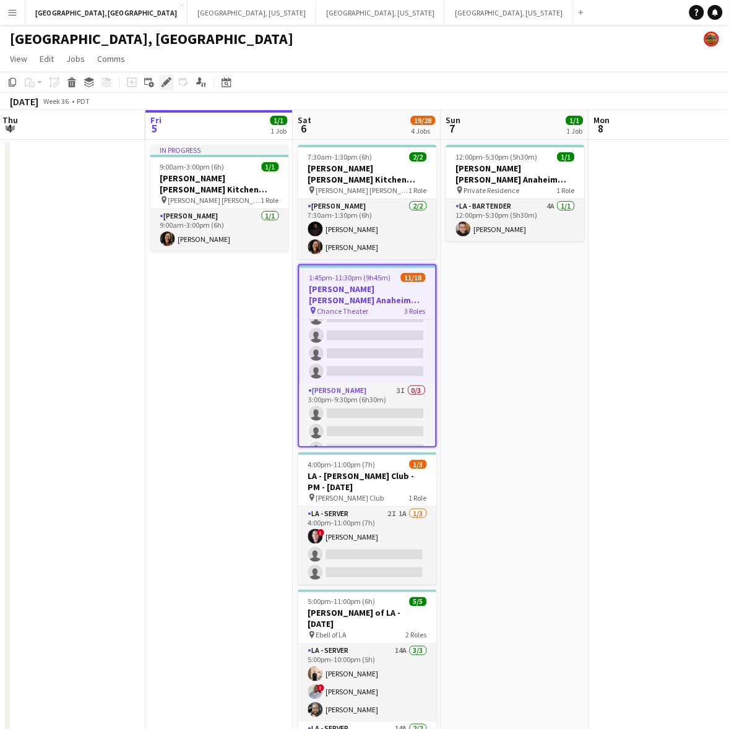
click at [169, 75] on div "Edit" at bounding box center [166, 82] width 15 height 15
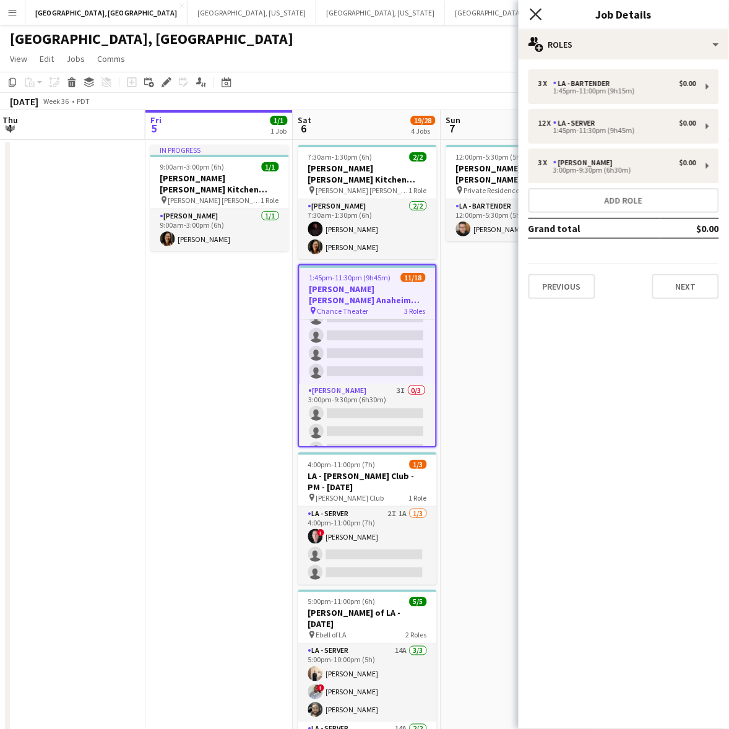
click at [534, 12] on icon at bounding box center [536, 14] width 12 height 12
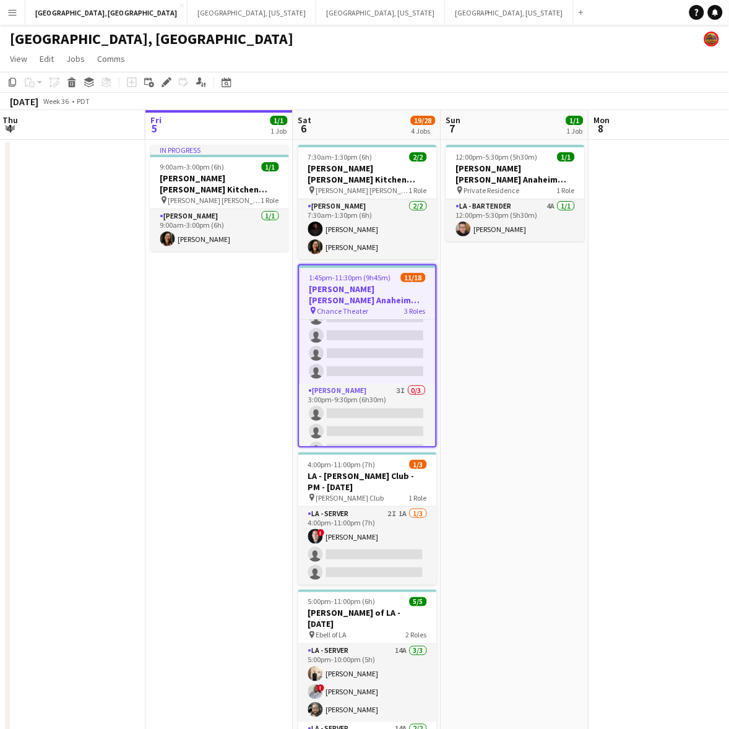
drag, startPoint x: 572, startPoint y: 325, endPoint x: 290, endPoint y: 393, distance: 290.9
click at [209, 401] on app-calendar-viewport "Tue 2 Wed 3 Thu 4 Fri 5 1/1 1 Job Sat 6 19/28 4 Jobs Sun 7 1/1 1 Job Mon 8 Tue …" at bounding box center [364, 454] width 729 height 689
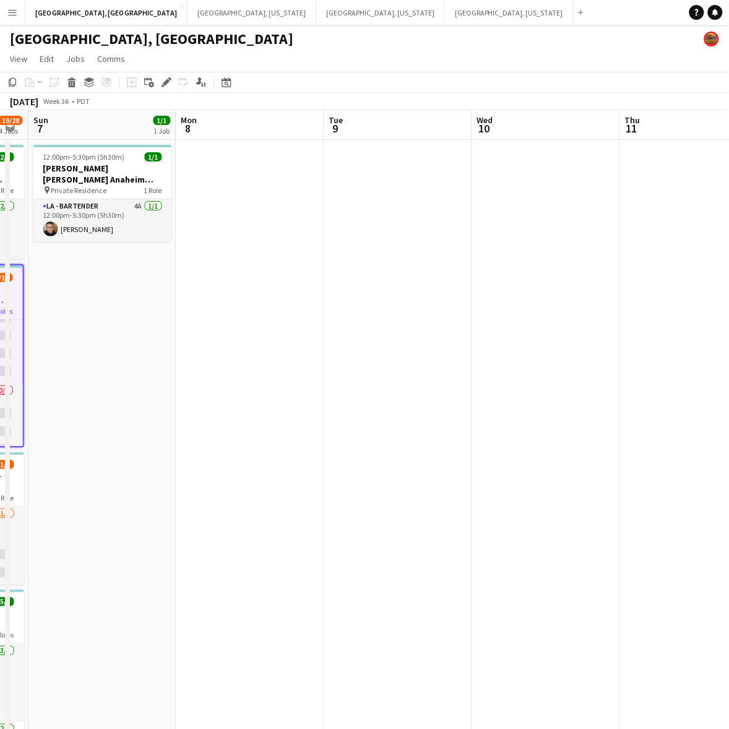
drag, startPoint x: 320, startPoint y: 403, endPoint x: 178, endPoint y: 438, distance: 146.6
click at [137, 434] on app-calendar-viewport "Thu 4 Fri 5 1/1 1 Job Sat 6 19/28 4 Jobs Sun 7 1/1 1 Job Mon 8 Tue 9 Wed 10 Thu…" at bounding box center [364, 454] width 729 height 689
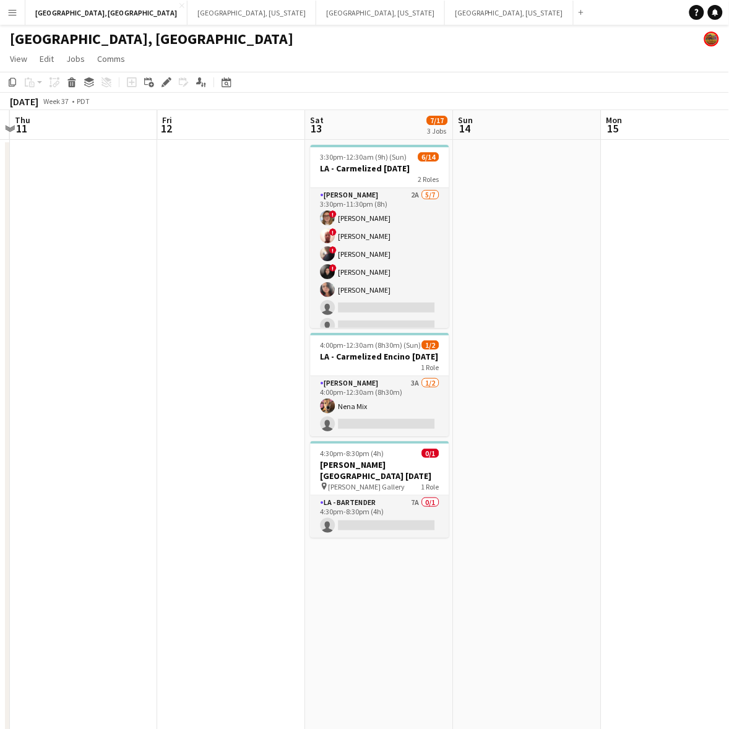
drag, startPoint x: 293, startPoint y: 428, endPoint x: 262, endPoint y: 329, distance: 103.1
click at [156, 438] on app-calendar-viewport "Mon 8 Tue 9 Wed 10 Thu 11 Fri 12 Sat 13 7/17 3 Jobs Sun 14 Mon 15 Tue 16 31/53 …" at bounding box center [364, 454] width 729 height 689
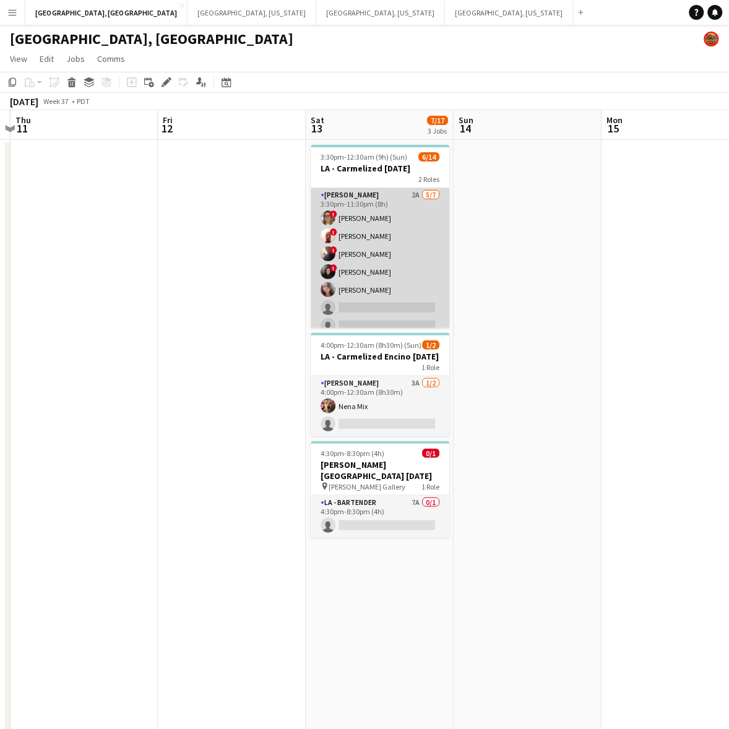
click at [396, 226] on app-card-role "LA - Cook 2A 5/7 3:30pm-11:30pm (8h) ! Kyana Gagnon ! Richard Carpenter III ! N…" at bounding box center [380, 263] width 139 height 150
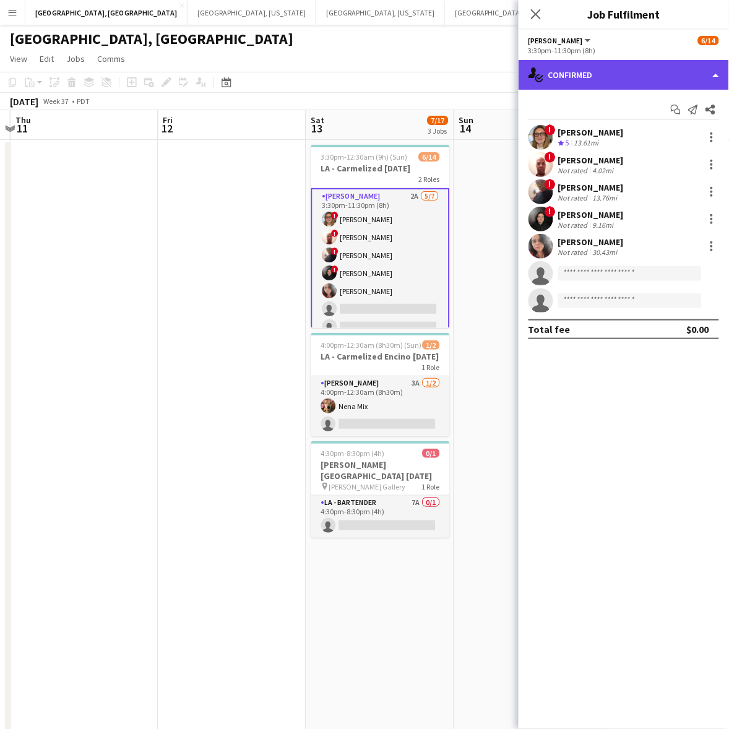
click at [650, 69] on div "single-neutral-actions-check-2 Confirmed" at bounding box center [624, 75] width 210 height 30
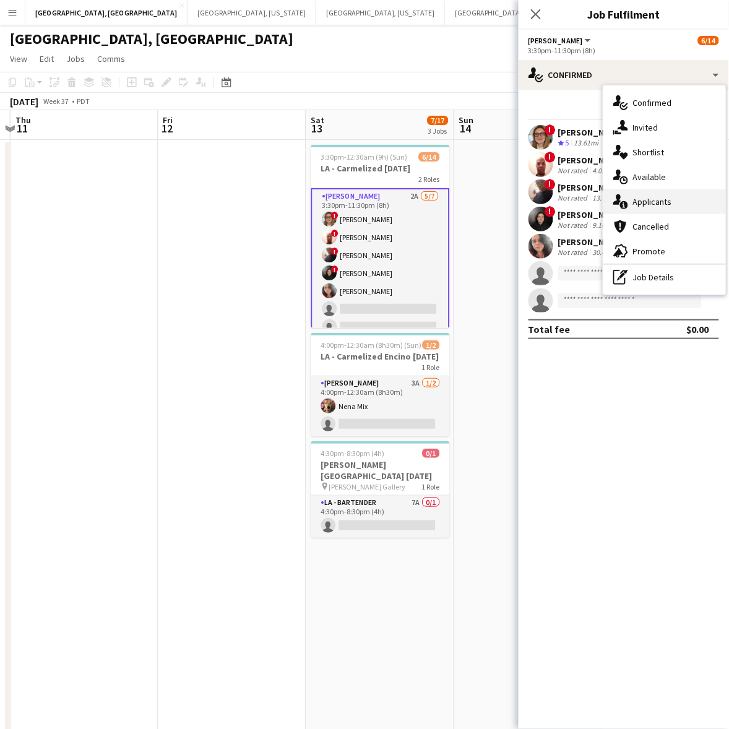
click at [690, 199] on div "single-neutral-actions-information Applicants" at bounding box center [664, 201] width 123 height 25
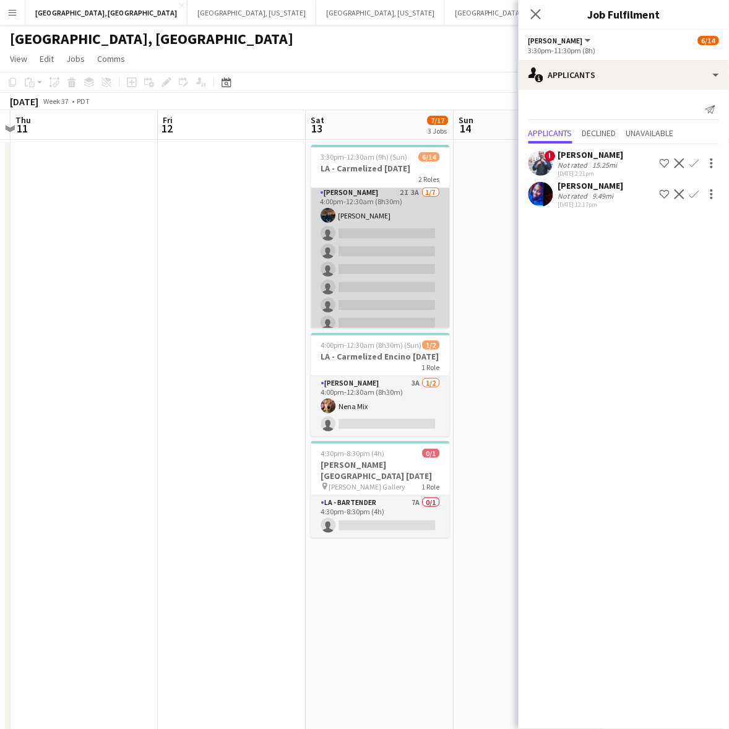
click at [372, 272] on app-card-role "LA - Cook 2I 3A 1/7 4:00pm-12:30am (8h30m) Rick Rosenblum single-neutral-action…" at bounding box center [380, 261] width 139 height 150
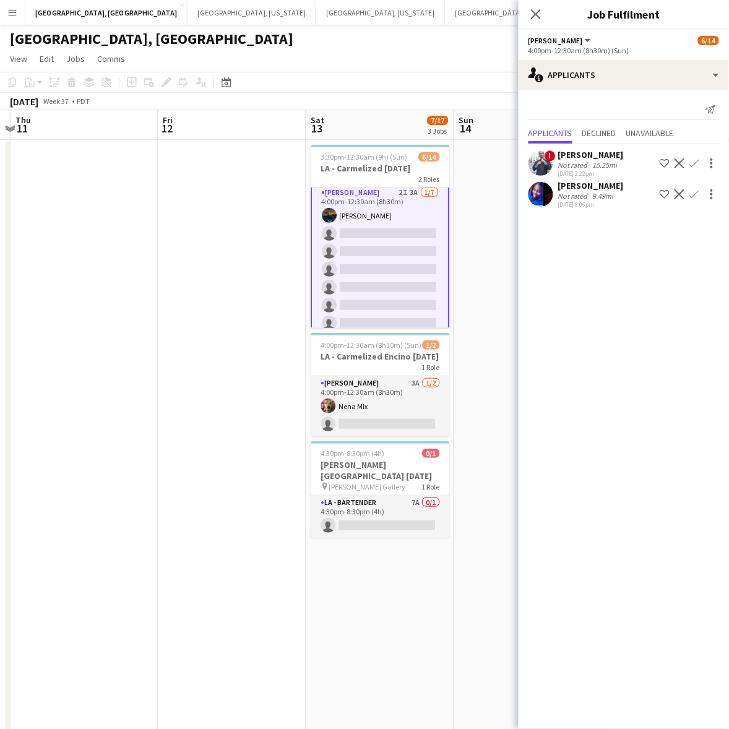
scroll to position [162, 0]
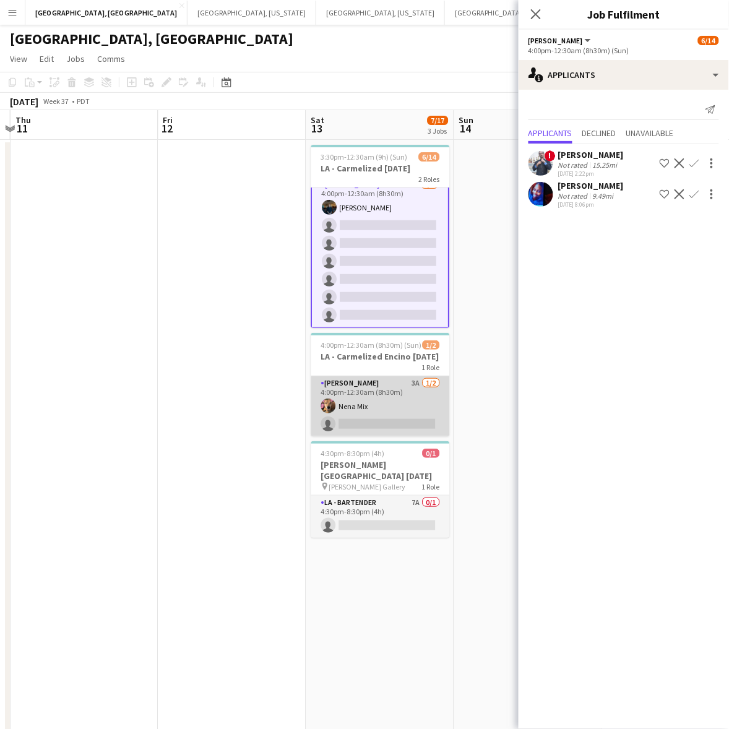
click at [413, 406] on app-card-role "LA - Cook 3A 1/2 4:00pm-12:30am (8h30m) Nena Mix single-neutral-actions" at bounding box center [380, 406] width 139 height 60
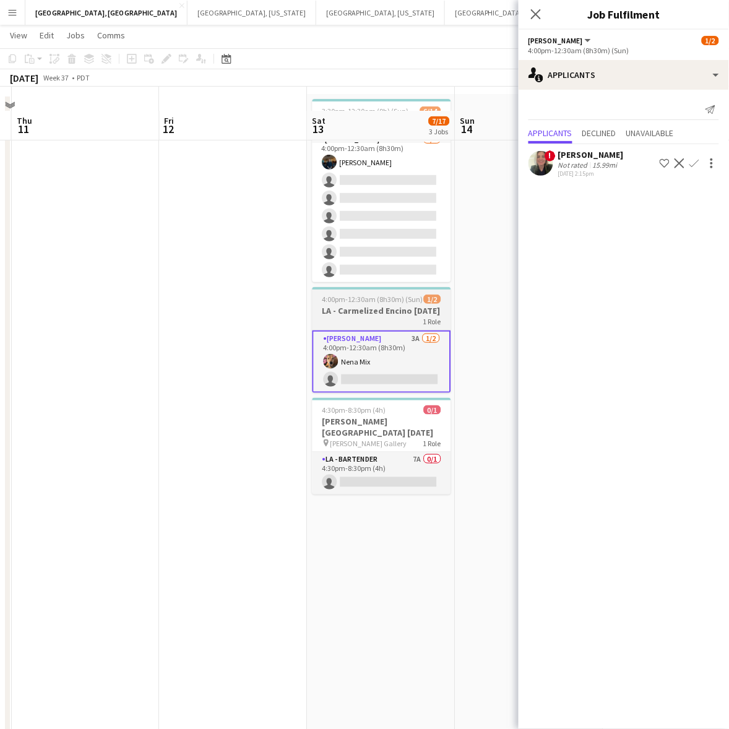
scroll to position [69, 0]
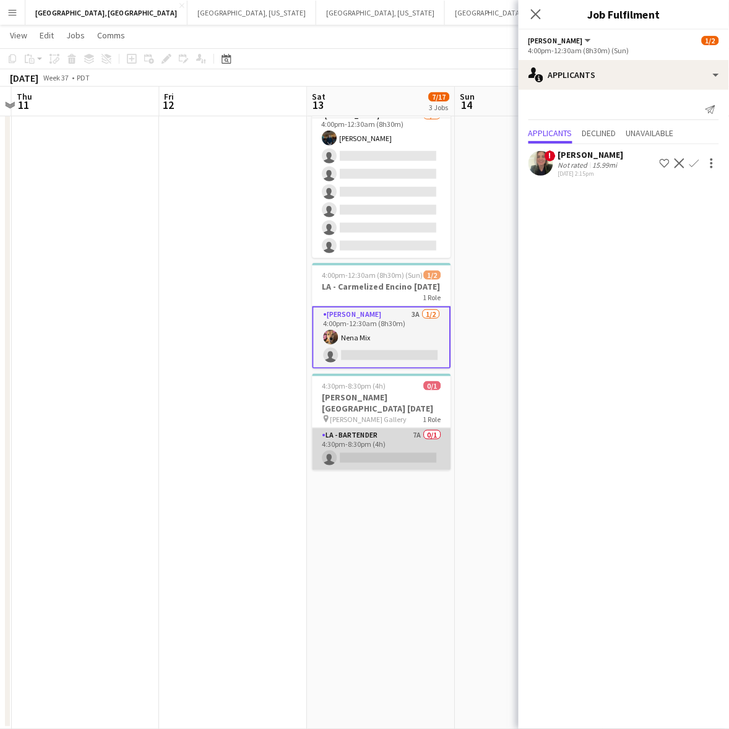
click at [369, 444] on app-card-role "LA - Bartender 7A 0/1 4:30pm-8:30pm (4h) single-neutral-actions" at bounding box center [381, 449] width 139 height 42
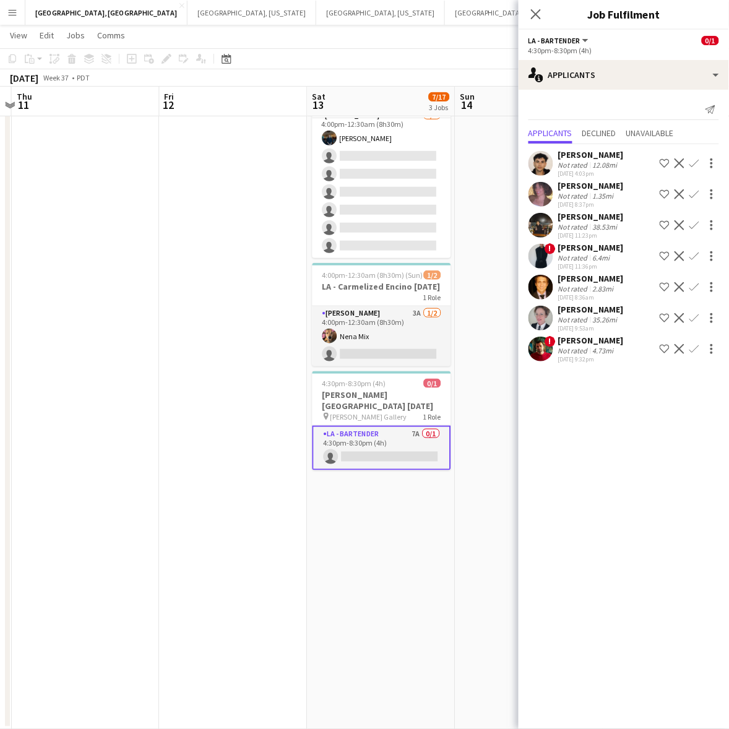
click at [554, 228] on div "Valerie Ann Stapley Not rated 38.53mi 09-02-2025 11:23pm Shortlist crew Decline…" at bounding box center [624, 225] width 210 height 28
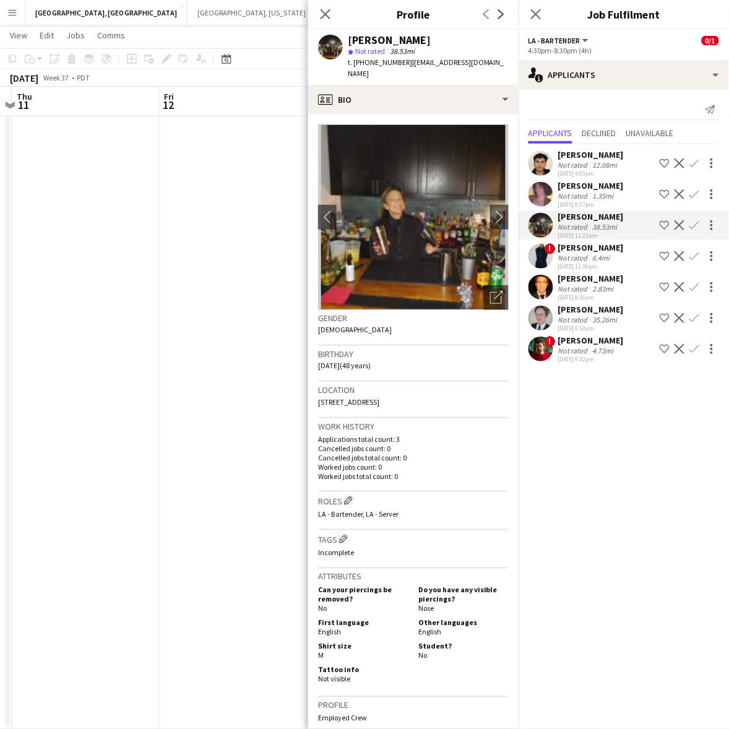
click at [555, 228] on div "Valerie Ann Stapley Not rated 38.53mi 09-02-2025 11:23pm Shortlist crew Decline…" at bounding box center [624, 225] width 210 height 28
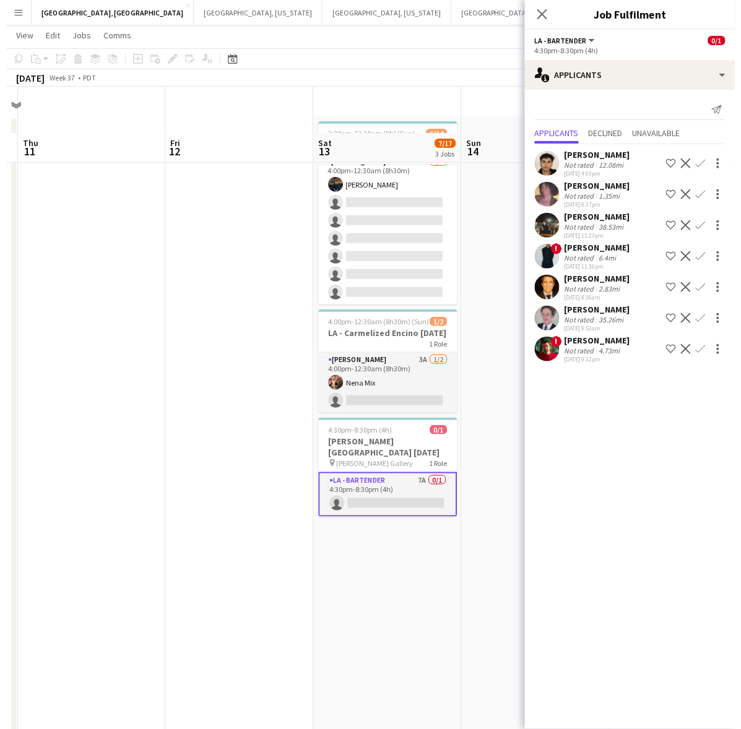
scroll to position [0, 0]
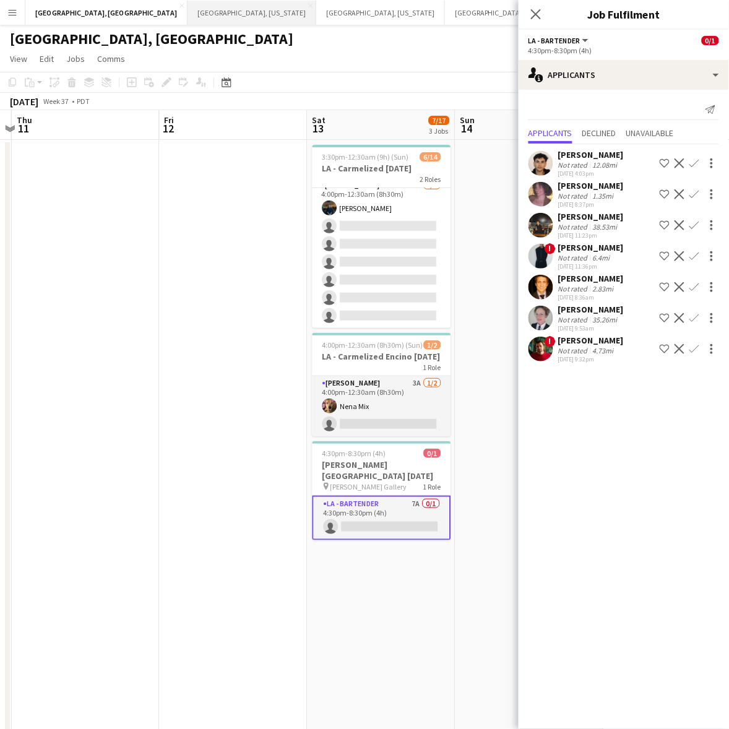
click at [187, 4] on button "Nashville, Tennessee Close" at bounding box center [251, 13] width 129 height 24
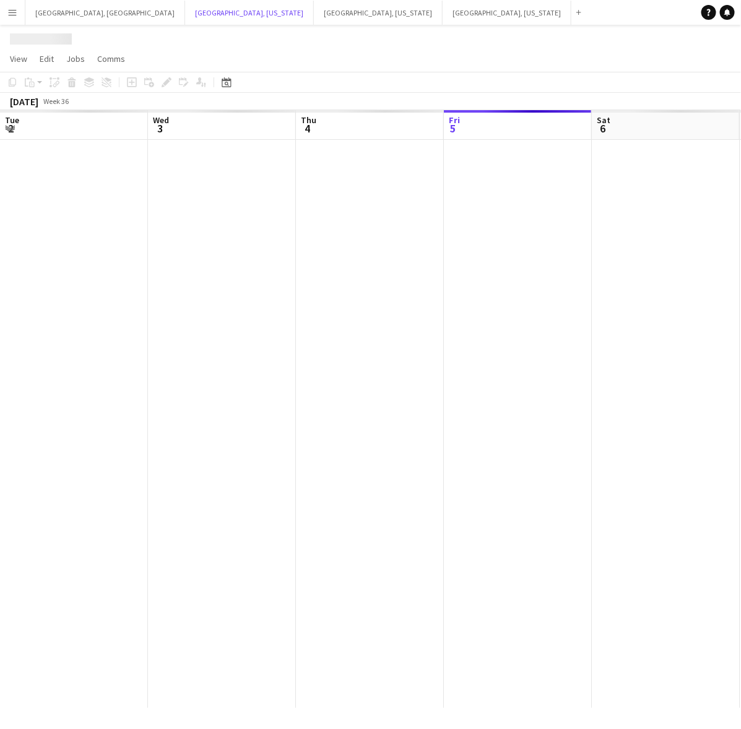
scroll to position [0, 295]
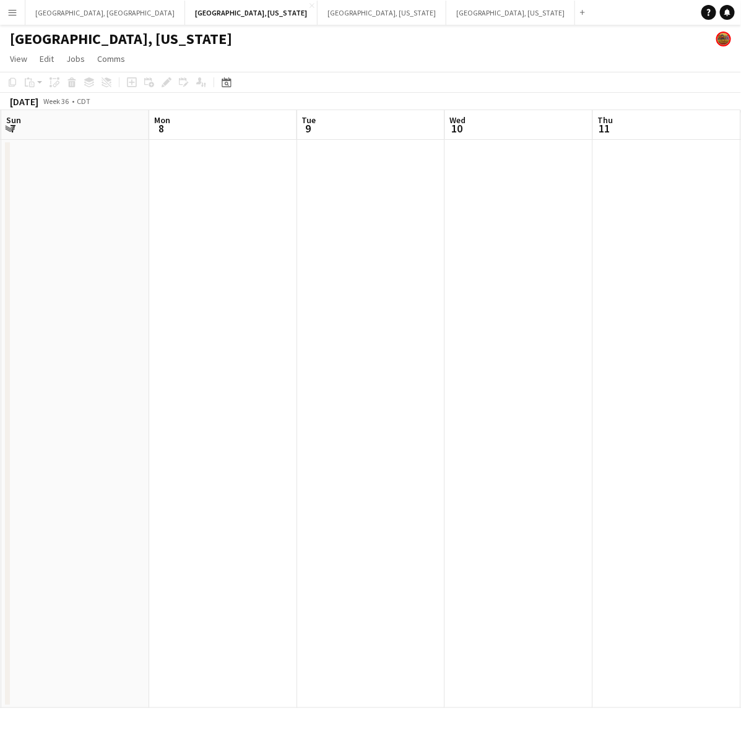
drag, startPoint x: 486, startPoint y: 196, endPoint x: 493, endPoint y: 258, distance: 62.8
click at [48, 347] on app-calendar-viewport "Thu 4 Fri 5 Sat 6 1/1 1 Job Sun 7 Mon 8 Tue 9 Wed 10 Thu 11 Fri 12 Sat 13 11:00…" at bounding box center [370, 409] width 741 height 598
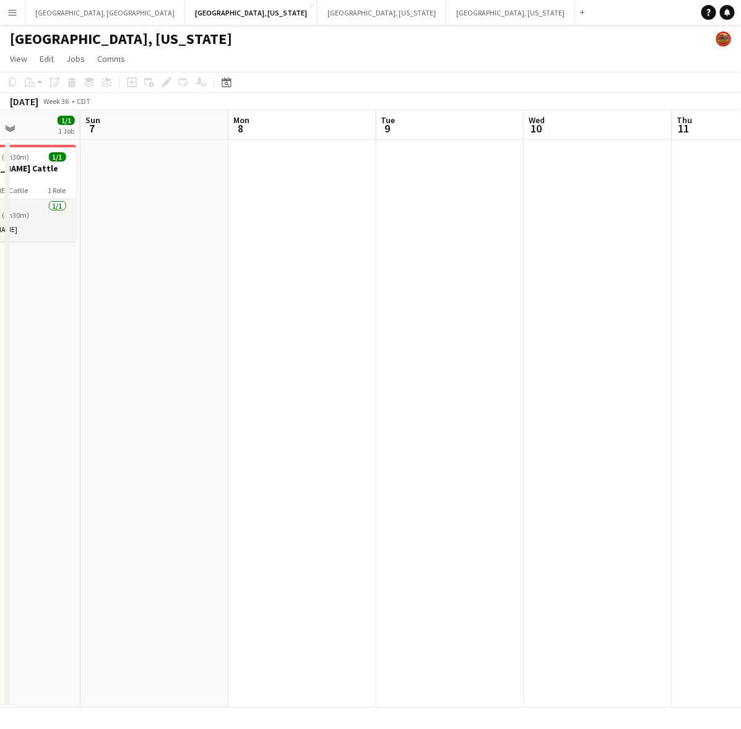
scroll to position [0, 455]
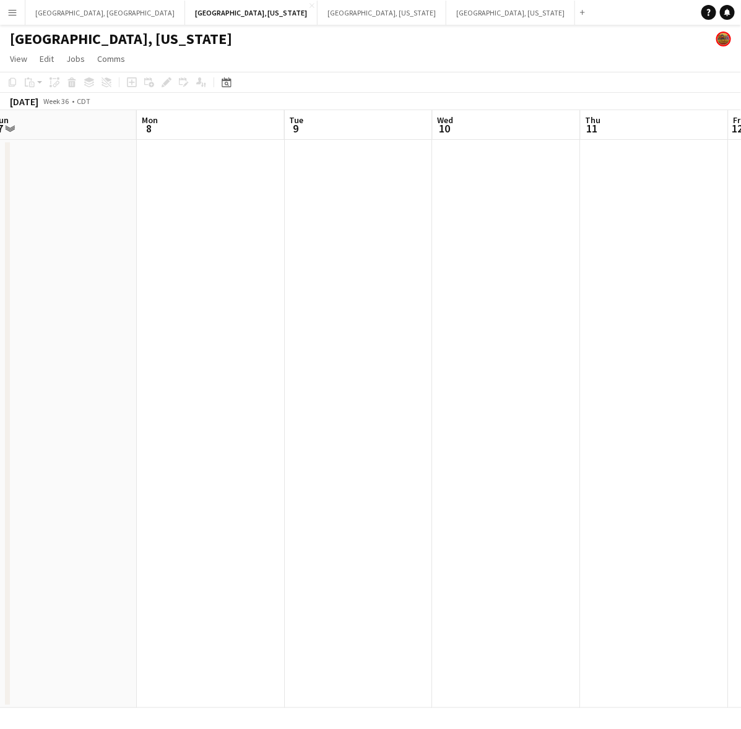
drag, startPoint x: 473, startPoint y: 261, endPoint x: -15, endPoint y: 360, distance: 498.9
click at [0, 360] on html "Menu Boards Boards Boards All jobs Status Workforce Workforce My Workforce Recr…" at bounding box center [370, 364] width 741 height 729
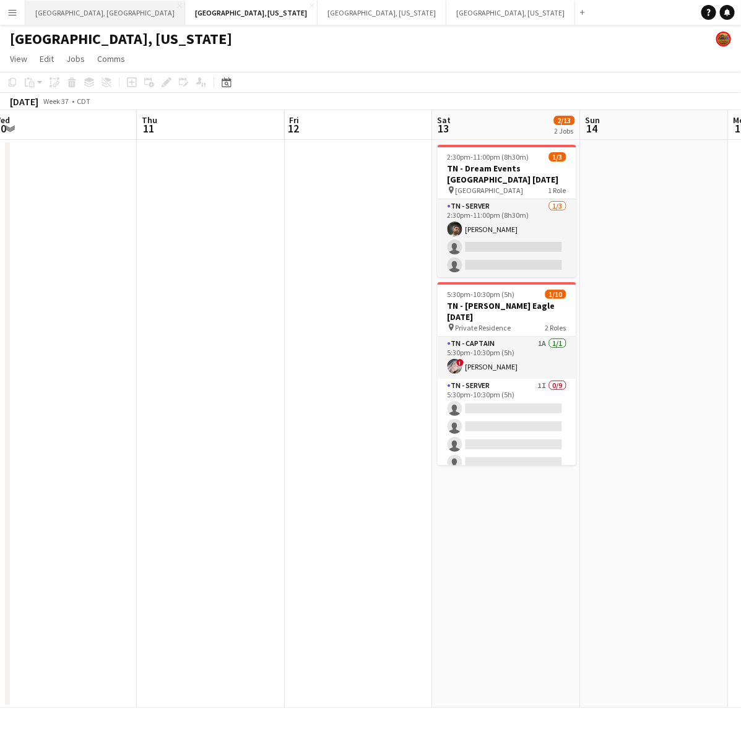
click at [29, 11] on button "Los Angeles, CA Close" at bounding box center [105, 13] width 160 height 24
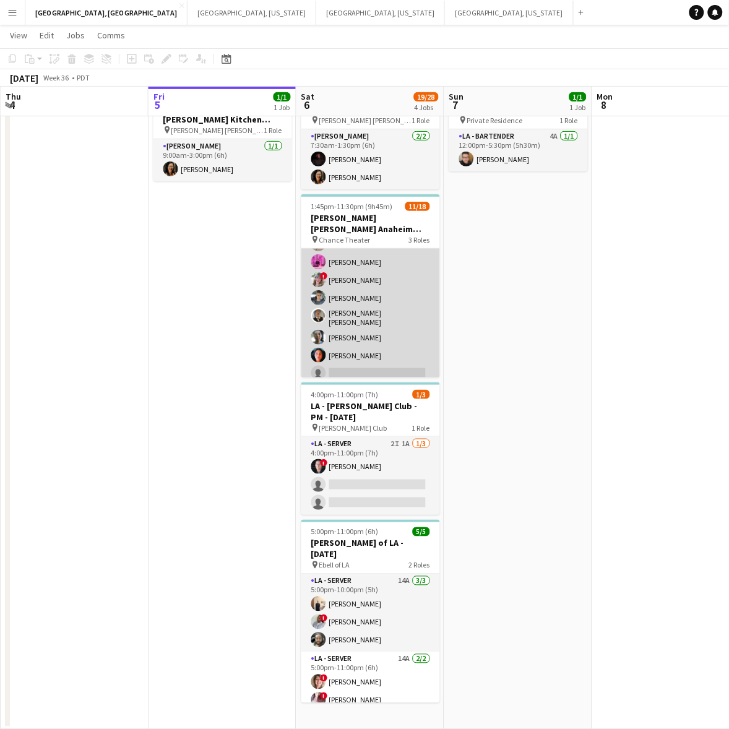
scroll to position [155, 0]
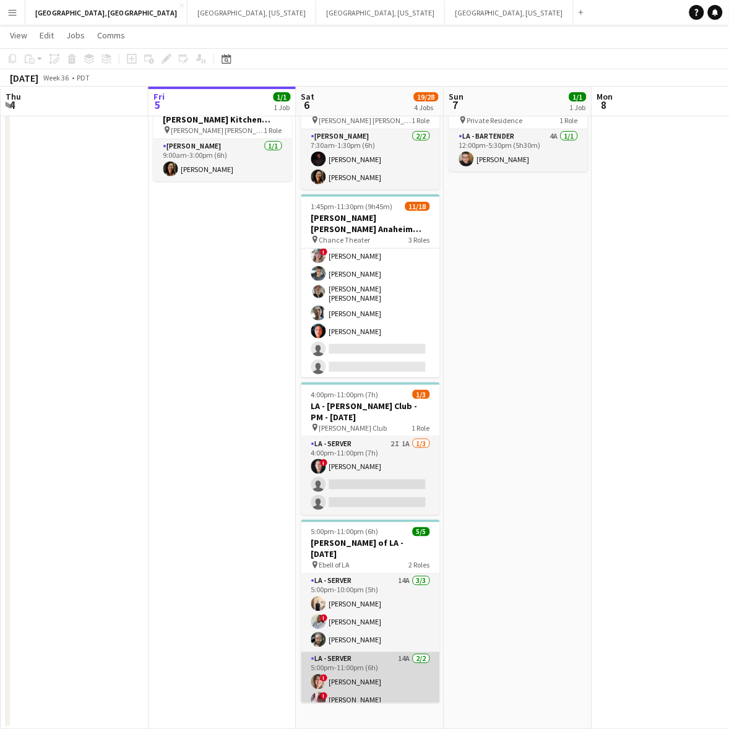
click at [390, 661] on app-card-role "LA - Server 14A 2/2 5:00pm-11:00pm (6h) ! Jane Masino ! IVONNA WILBURN" at bounding box center [370, 682] width 139 height 60
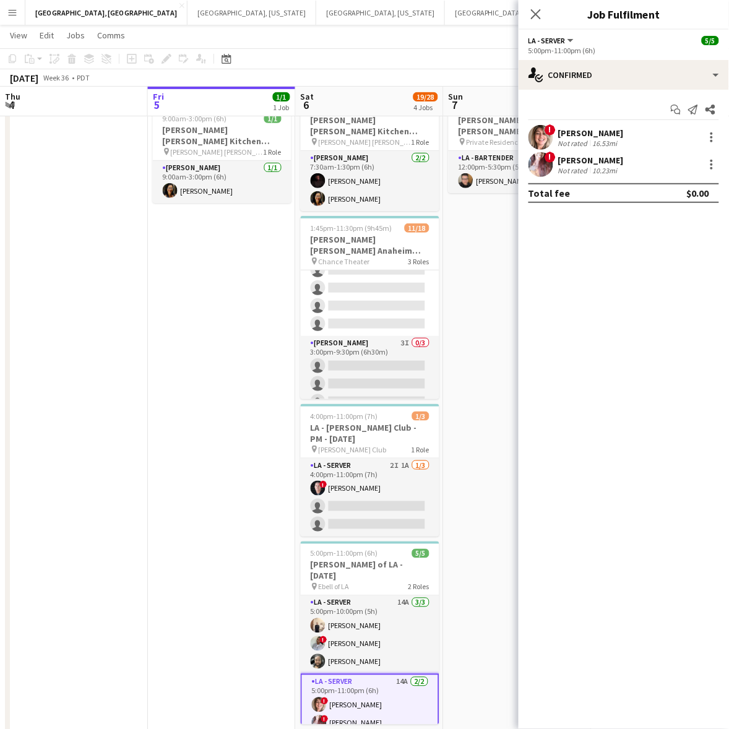
scroll to position [69, 0]
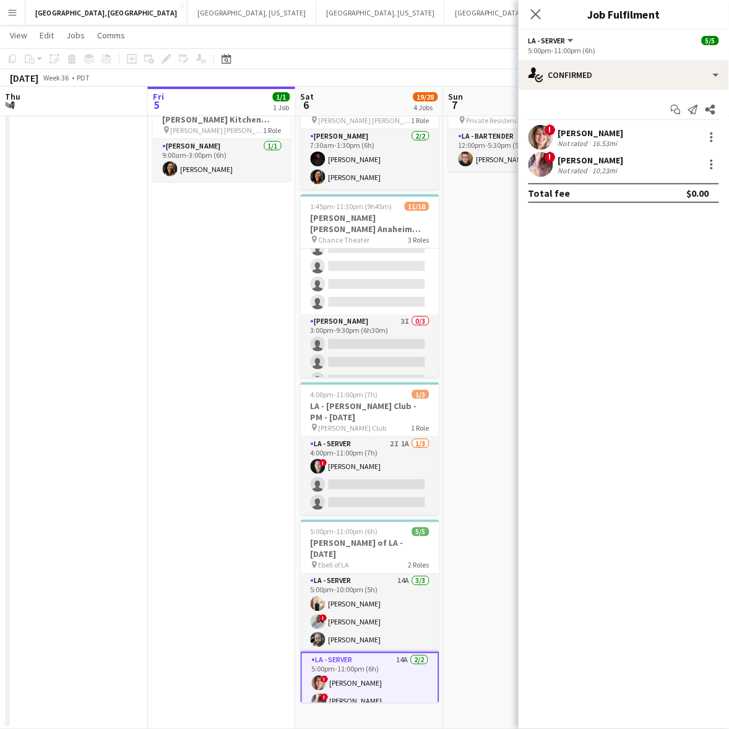
click at [375, 678] on app-card-role "LA - Server 14A 2/2 5:00pm-11:00pm (6h) ! Jane Masino ! IVONNA WILBURN" at bounding box center [370, 683] width 139 height 62
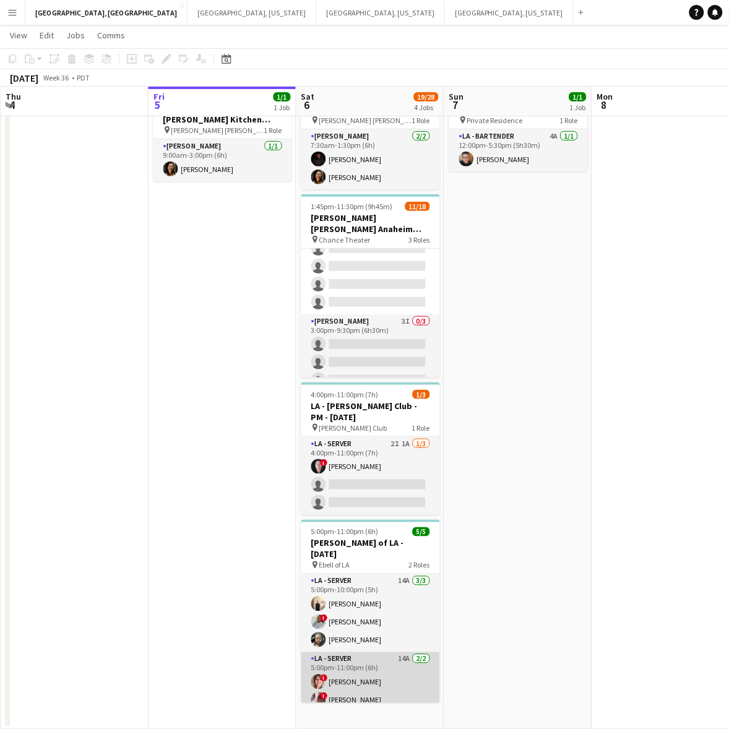
click at [385, 670] on app-card-role "LA - Server 14A 2/2 5:00pm-11:00pm (6h) ! Jane Masino ! IVONNA WILBURN" at bounding box center [370, 682] width 139 height 60
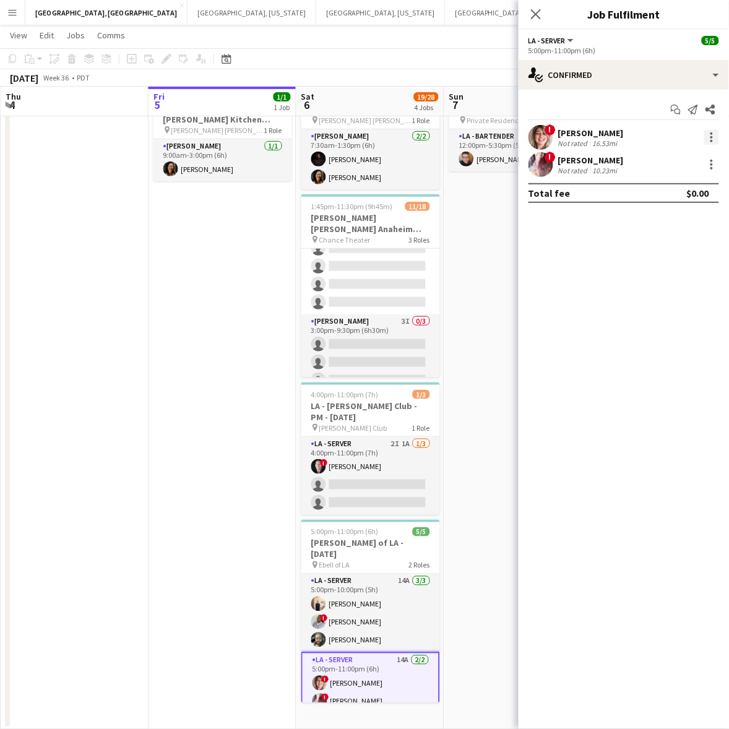
click at [715, 133] on div at bounding box center [711, 137] width 15 height 15
click at [687, 184] on span "Switch crew" at bounding box center [671, 189] width 77 height 11
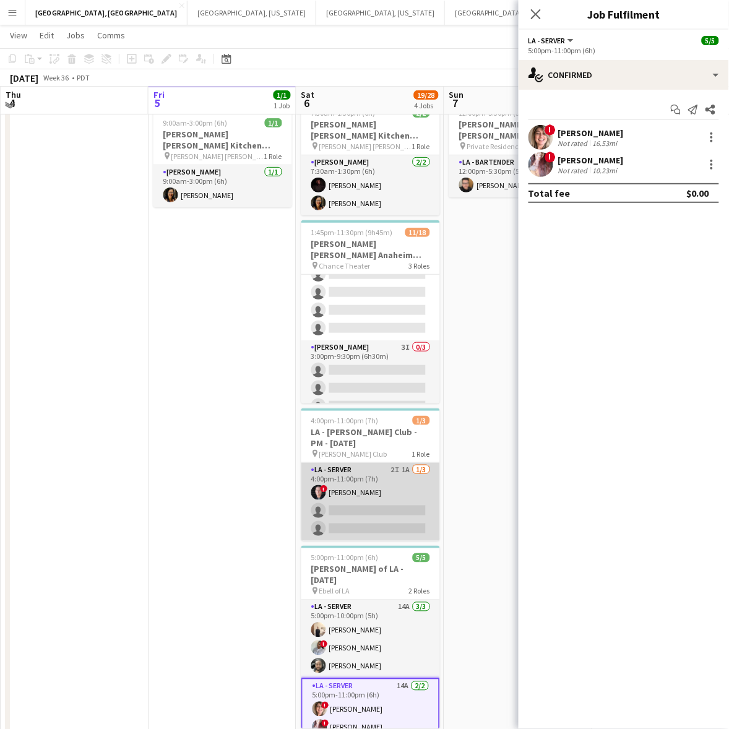
click at [365, 520] on app-card-role "LA - Server 2I 1A 1/3 4:00pm-11:00pm (7h) ! Alex Montoya single-neutral-actions…" at bounding box center [370, 502] width 139 height 78
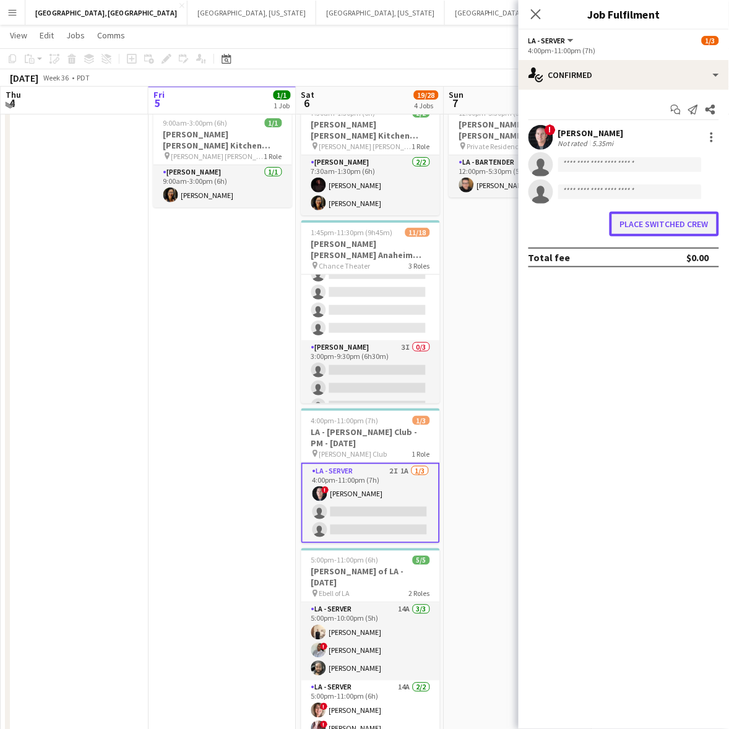
click at [648, 217] on button "Place switched crew" at bounding box center [665, 224] width 110 height 25
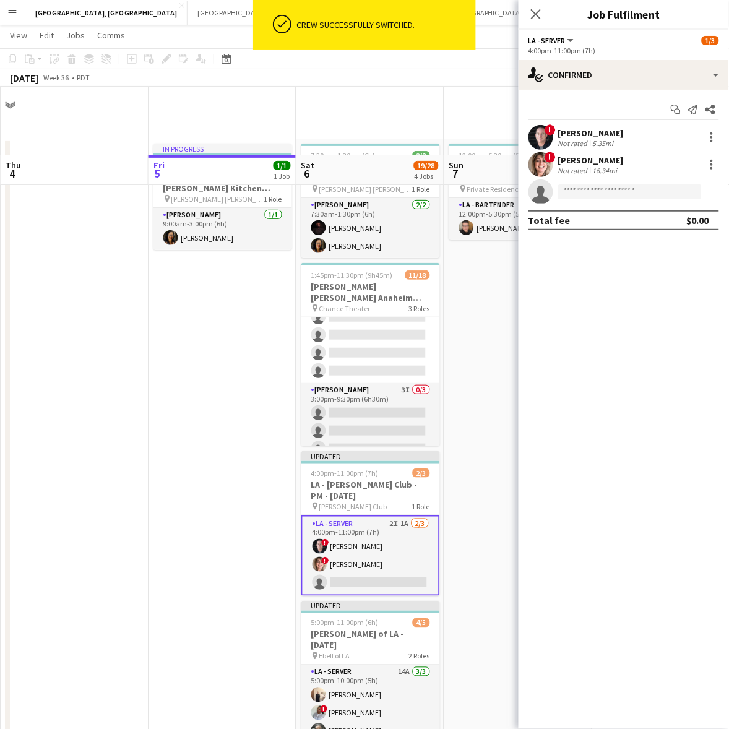
scroll to position [69, 0]
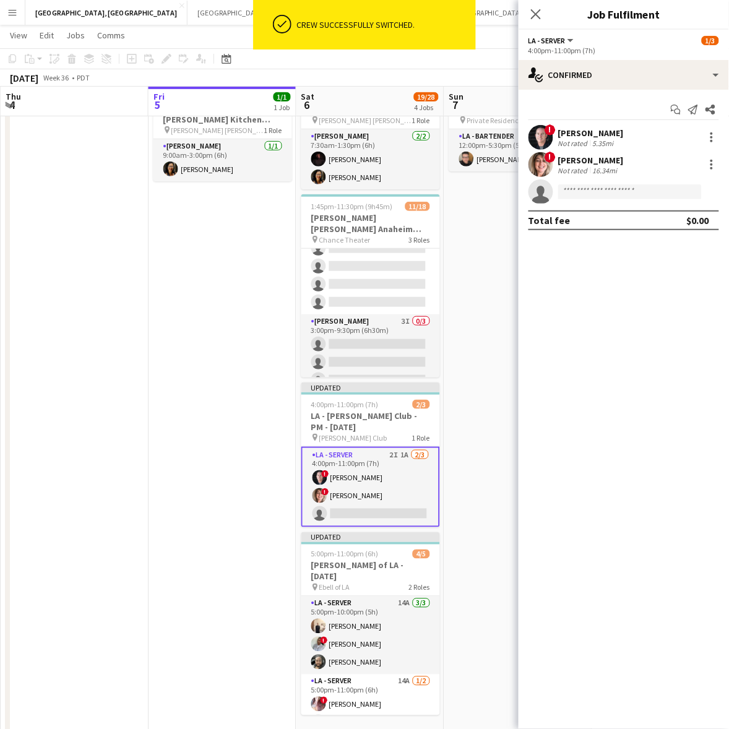
click at [466, 35] on div "Crew successfully switched." at bounding box center [383, 25] width 184 height 50
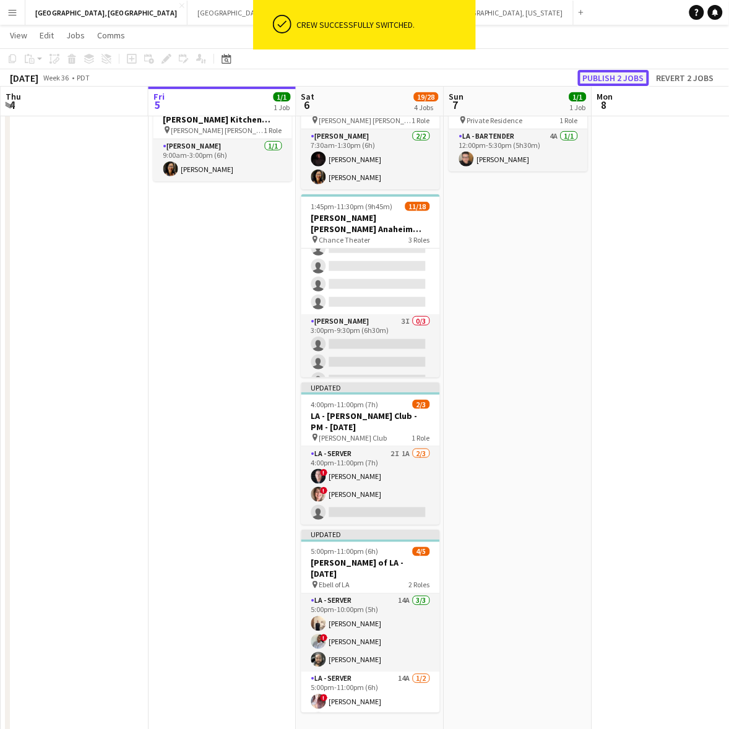
click at [618, 72] on button "Publish 2 jobs" at bounding box center [613, 78] width 71 height 16
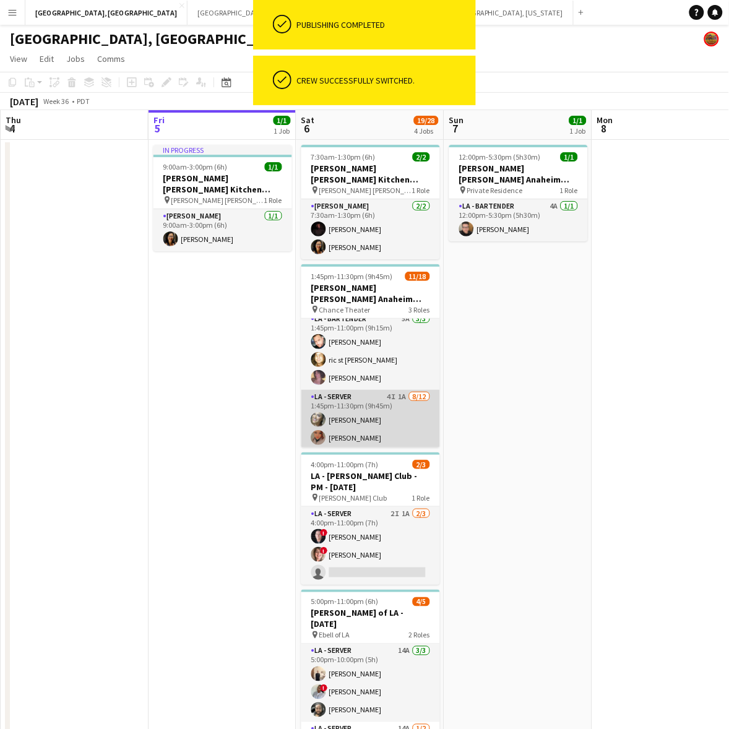
scroll to position [0, 0]
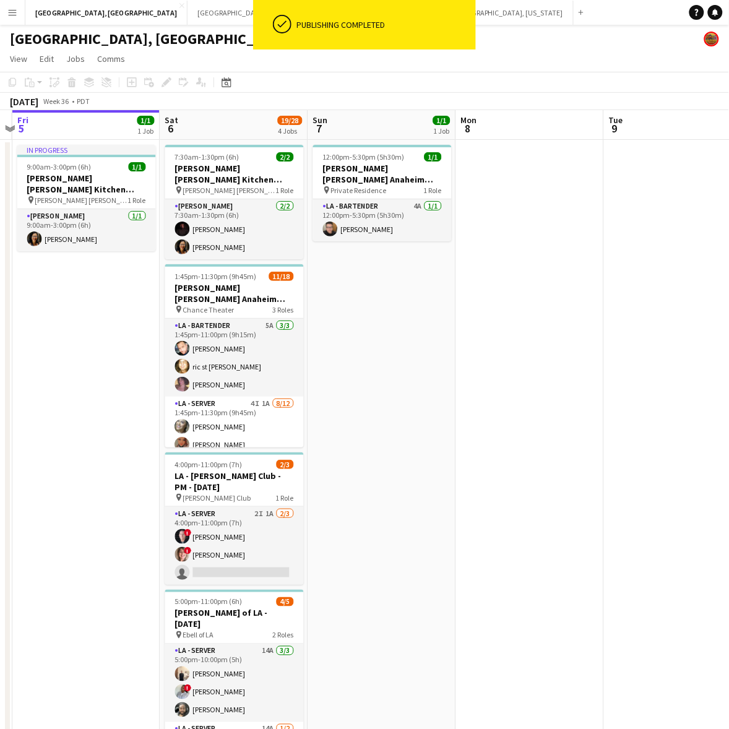
drag, startPoint x: 630, startPoint y: 280, endPoint x: 109, endPoint y: 456, distance: 550.1
click at [109, 456] on app-calendar-viewport "Tue 2 Wed 3 Thu 4 Fri 5 1/1 1 Job Sat 6 19/28 4 Jobs Sun 7 1/1 1 Job Mon 8 Tue …" at bounding box center [364, 459] width 729 height 699
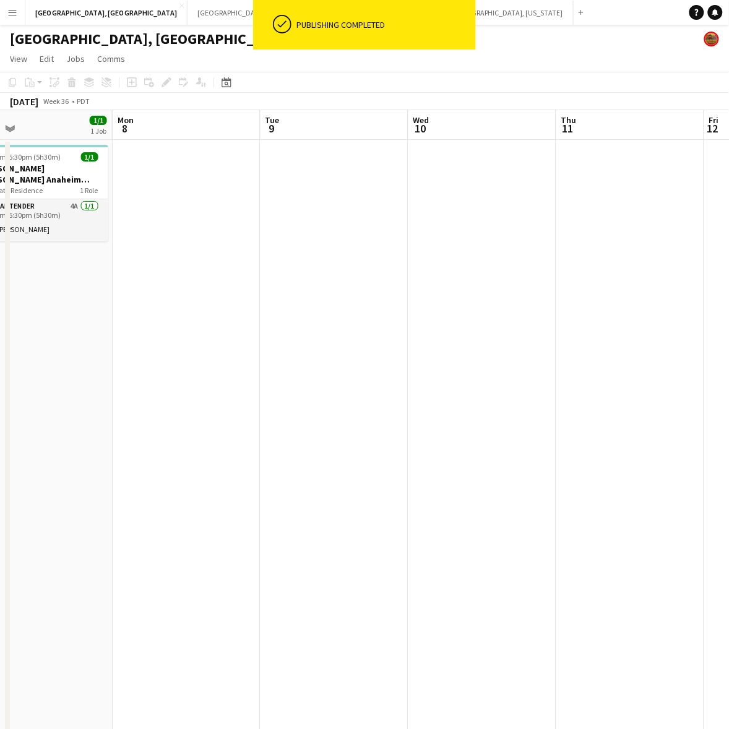
drag, startPoint x: 342, startPoint y: 418, endPoint x: 90, endPoint y: 481, distance: 260.1
click at [91, 481] on app-calendar-viewport "Fri 5 1/1 1 Job Sat 6 19/28 4 Jobs Sun 7 1/1 1 Job Mon 8 Tue 9 Wed 10 Thu 11 Fr…" at bounding box center [364, 454] width 729 height 689
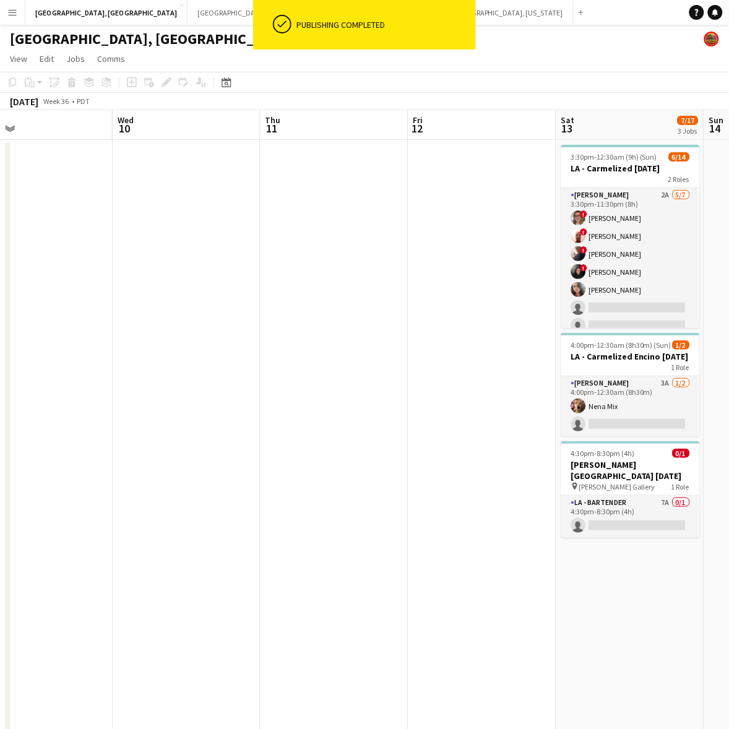
scroll to position [0, 336]
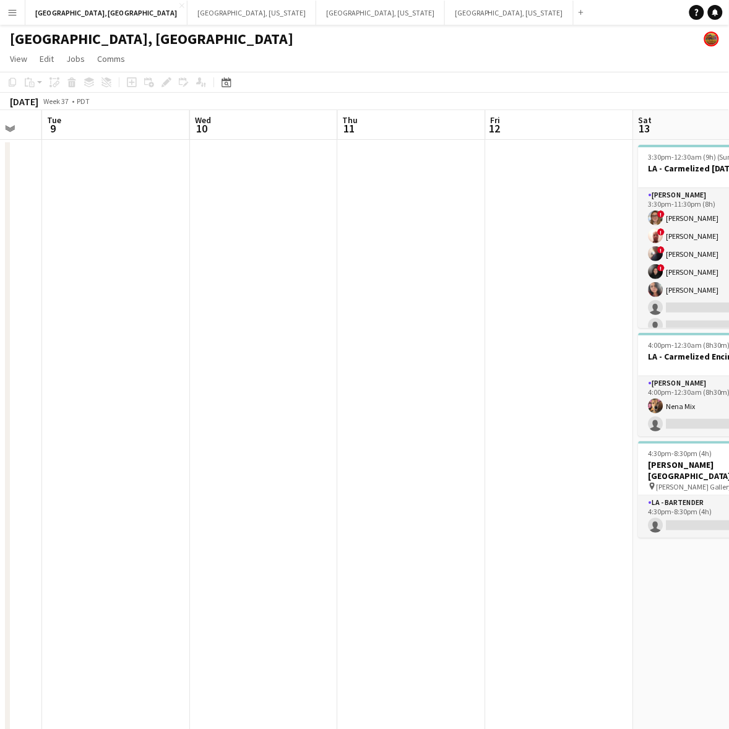
drag, startPoint x: 230, startPoint y: 468, endPoint x: 457, endPoint y: 385, distance: 241.8
click at [463, 391] on app-calendar-viewport "Sun 7 1/1 1 Job Mon 8 Tue 9 Wed 10 Thu 11 Fri 12 Sat 13 7/17 3 Jobs Sun 14 Mon …" at bounding box center [364, 454] width 729 height 689
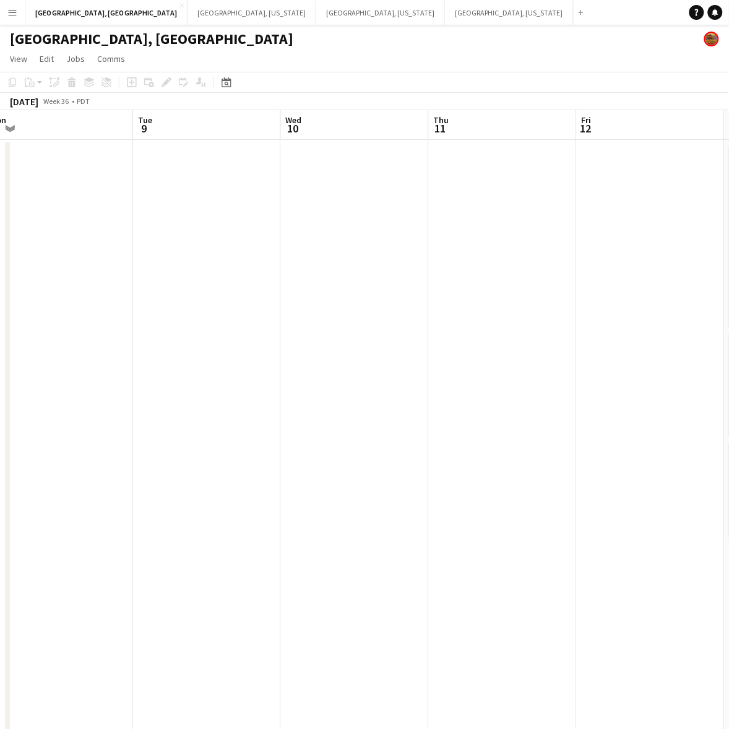
drag, startPoint x: 201, startPoint y: 401, endPoint x: 601, endPoint y: 279, distance: 417.9
click at [601, 279] on app-calendar-viewport "Sat 6 19/28 4 Jobs Sun 7 1/1 1 Job Mon 8 Tue 9 Wed 10 Thu 11 Fri 12 Sat 13 7/17…" at bounding box center [364, 454] width 729 height 689
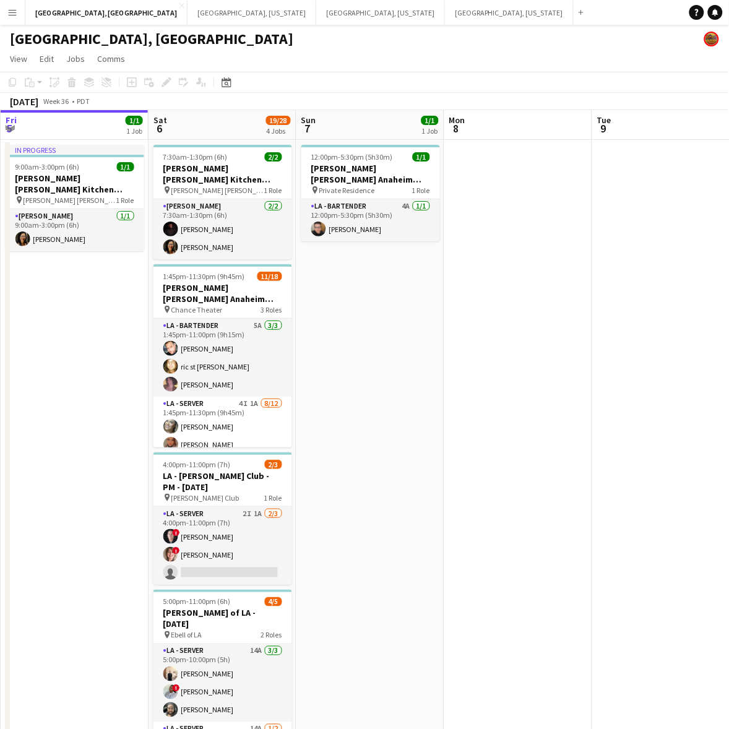
drag, startPoint x: 232, startPoint y: 344, endPoint x: 39, endPoint y: 389, distance: 198.1
click at [72, 379] on app-calendar-viewport "Wed 3 Thu 4 Fri 5 1/1 1 Job Sat 6 19/28 4 Jobs Sun 7 1/1 1 Job Mon 8 Tue 9 Wed …" at bounding box center [364, 454] width 729 height 689
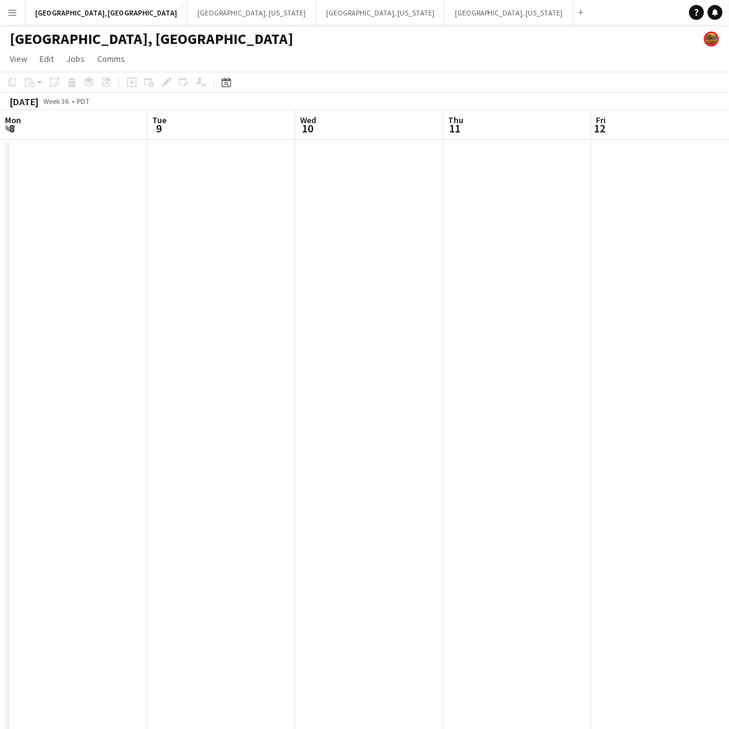
drag, startPoint x: 358, startPoint y: 342, endPoint x: 435, endPoint y: 356, distance: 78.5
click at [190, 375] on app-calendar-viewport "Fri 5 1/1 1 Job Sat 6 19/28 4 Jobs Sun 7 1/1 1 Job Mon 8 Tue 9 Wed 10 Thu 11 Fr…" at bounding box center [364, 454] width 729 height 689
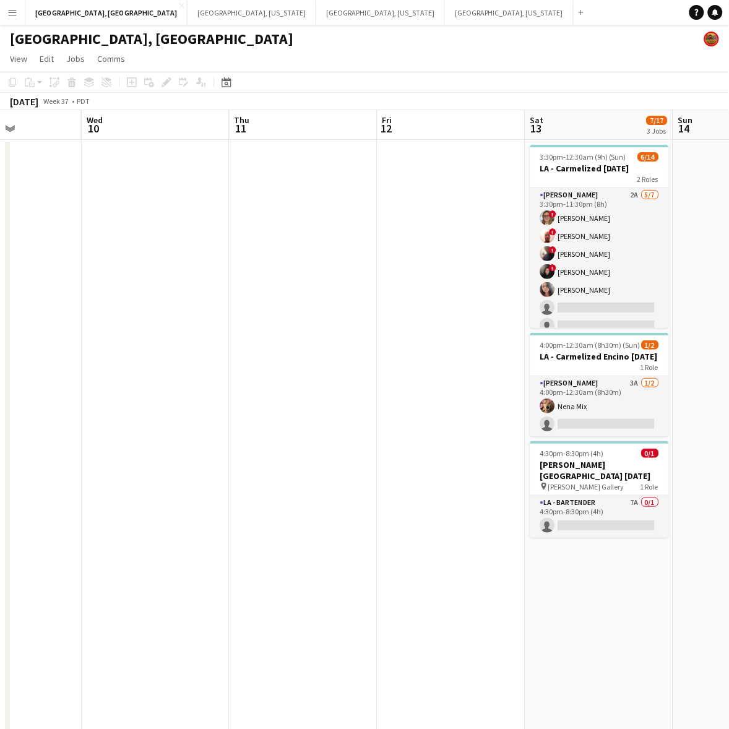
drag, startPoint x: 528, startPoint y: 342, endPoint x: 90, endPoint y: 452, distance: 451.3
click at [110, 447] on app-calendar-viewport "Sun 7 1/1 1 Job Mon 8 Tue 9 Wed 10 Thu 11 Fri 12 Sat 13 7/17 3 Jobs Sun 14 Mon …" at bounding box center [364, 454] width 729 height 689
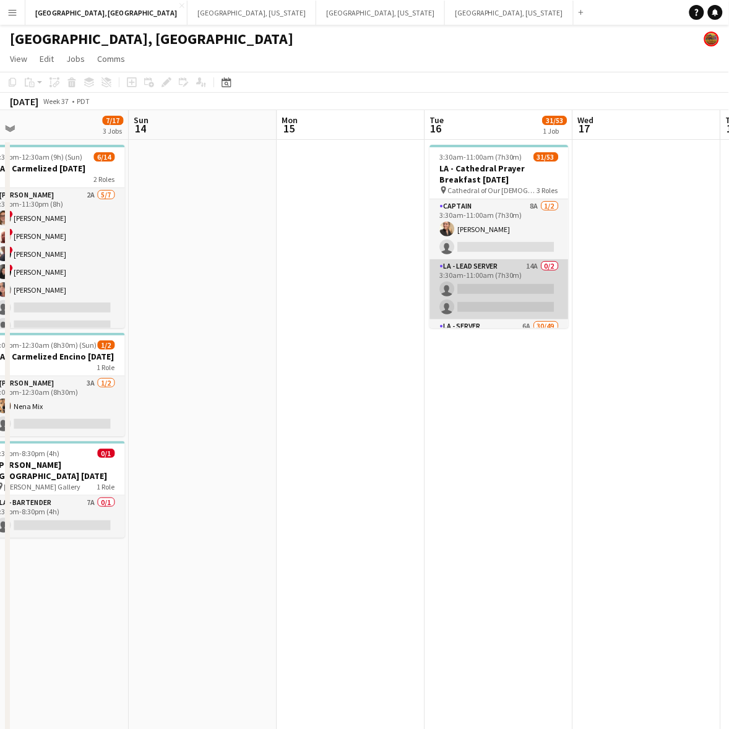
scroll to position [77, 0]
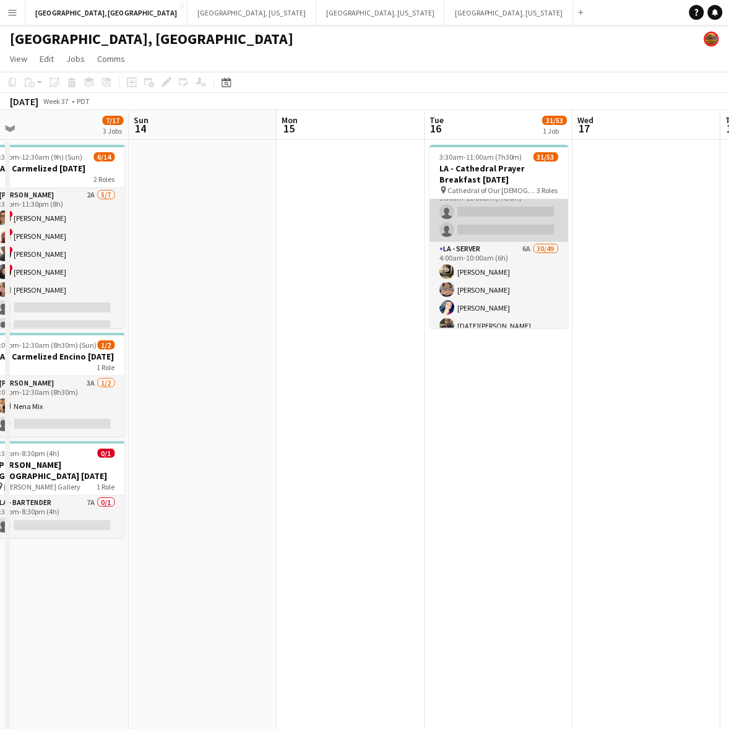
click at [504, 267] on app-card-role "LA - Server 6A 30/49 4:00am-10:00am (6h) Jordan Silva Emily Hawkins Malissa Dre…" at bounding box center [499, 699] width 139 height 915
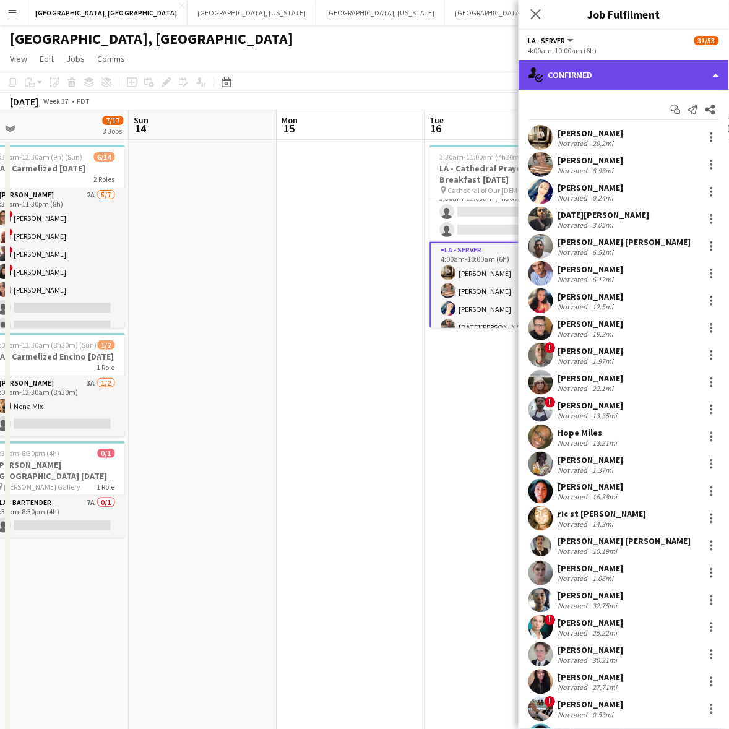
click at [644, 72] on div "single-neutral-actions-check-2 Confirmed" at bounding box center [624, 75] width 210 height 30
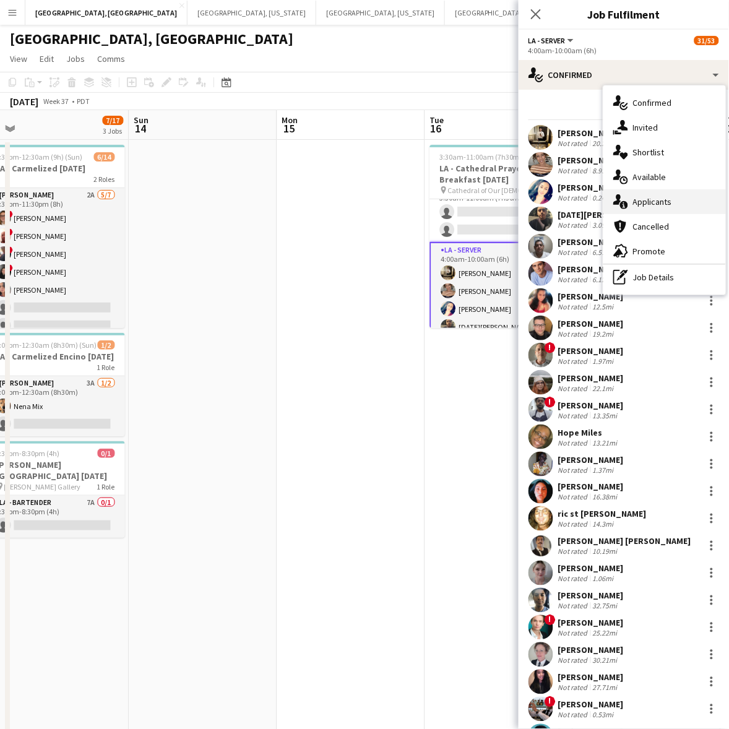
click at [656, 198] on span "Applicants" at bounding box center [652, 201] width 39 height 11
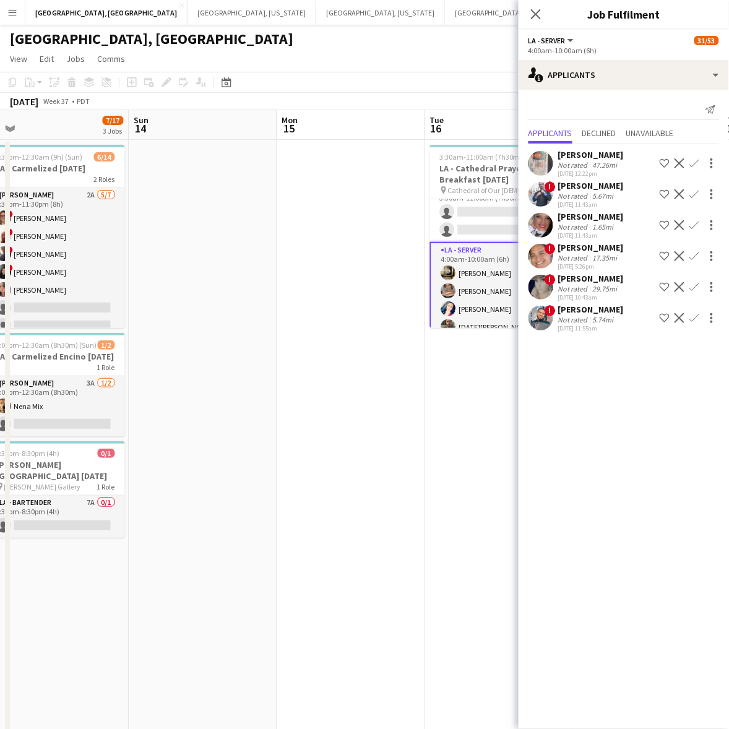
click at [291, 325] on app-date-cell at bounding box center [351, 470] width 148 height 660
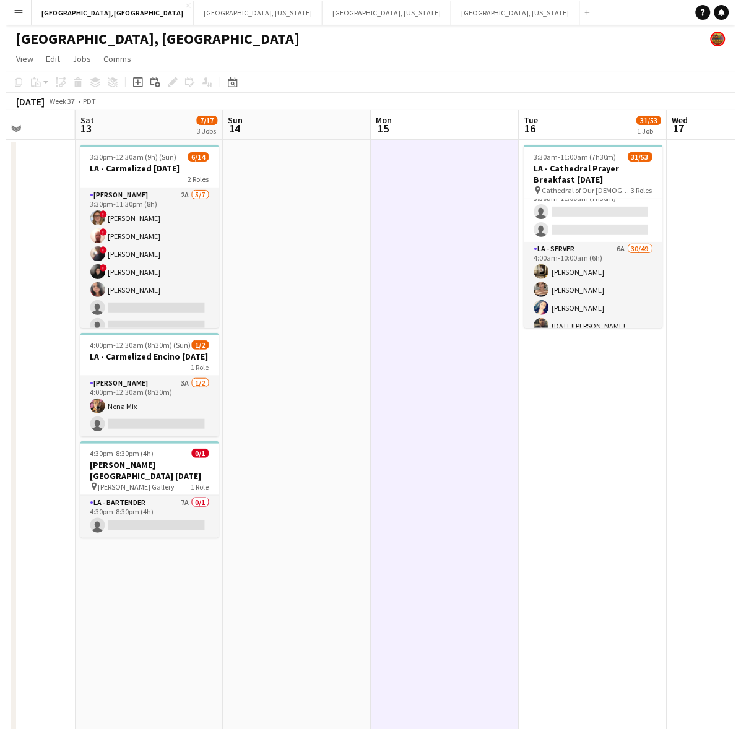
scroll to position [0, 290]
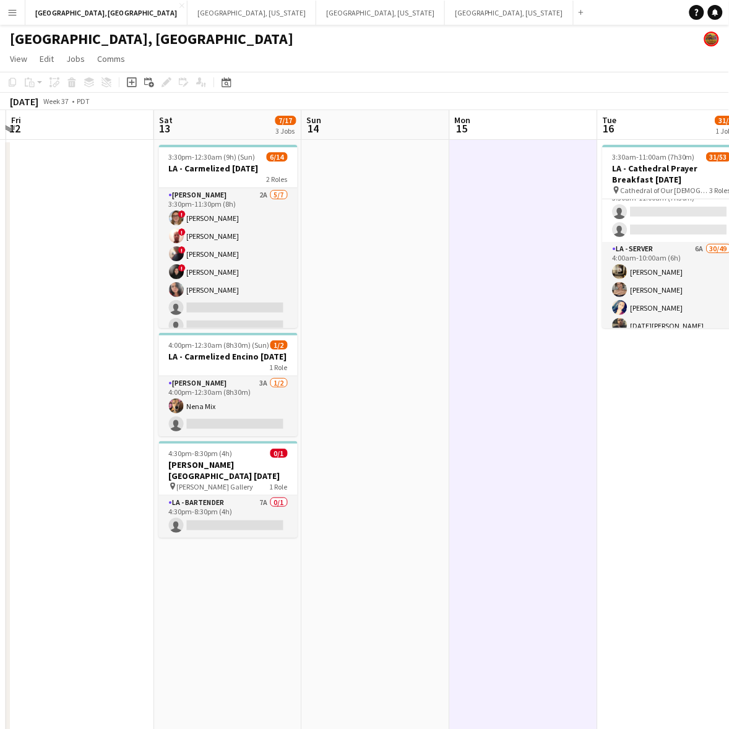
drag, startPoint x: 328, startPoint y: 259, endPoint x: 412, endPoint y: 240, distance: 86.2
click at [412, 240] on app-calendar-viewport "Wed 10 Thu 11 Fri 12 Sat 13 7/17 3 Jobs Sun 14 Mon 15 Tue 16 31/53 1 Job Wed 17…" at bounding box center [364, 454] width 729 height 689
click at [71, 3] on button "Los Angeles, CA Close" at bounding box center [106, 13] width 162 height 24
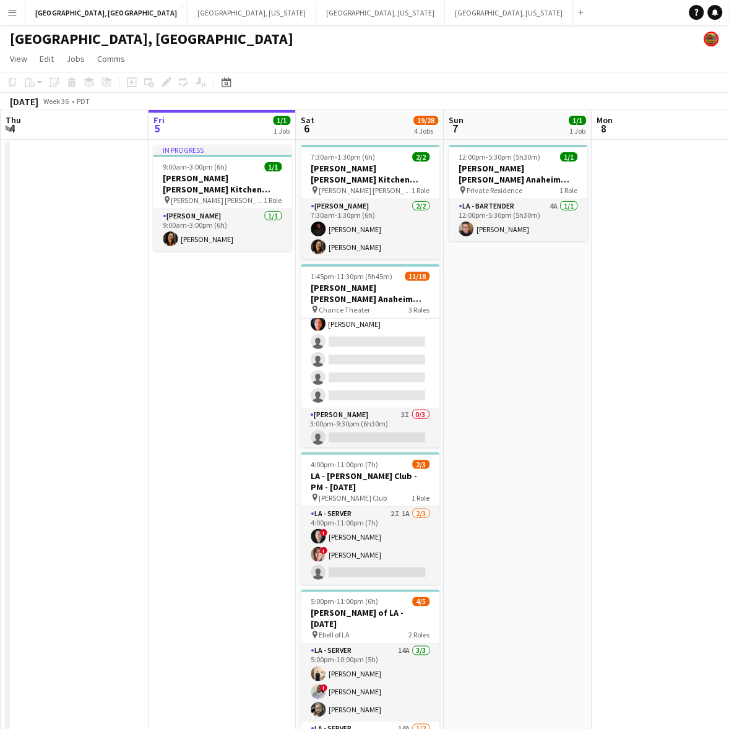
scroll to position [256, 0]
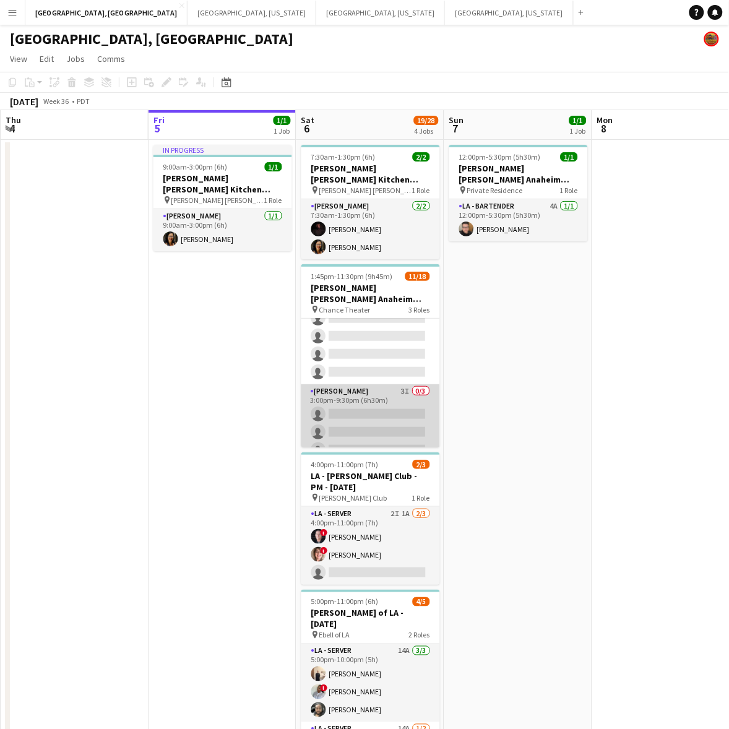
click at [366, 388] on app-card-role "LA - Cook 3I 0/3 3:00pm-9:30pm (6h30m) single-neutral-actions single-neutral-ac…" at bounding box center [370, 423] width 139 height 78
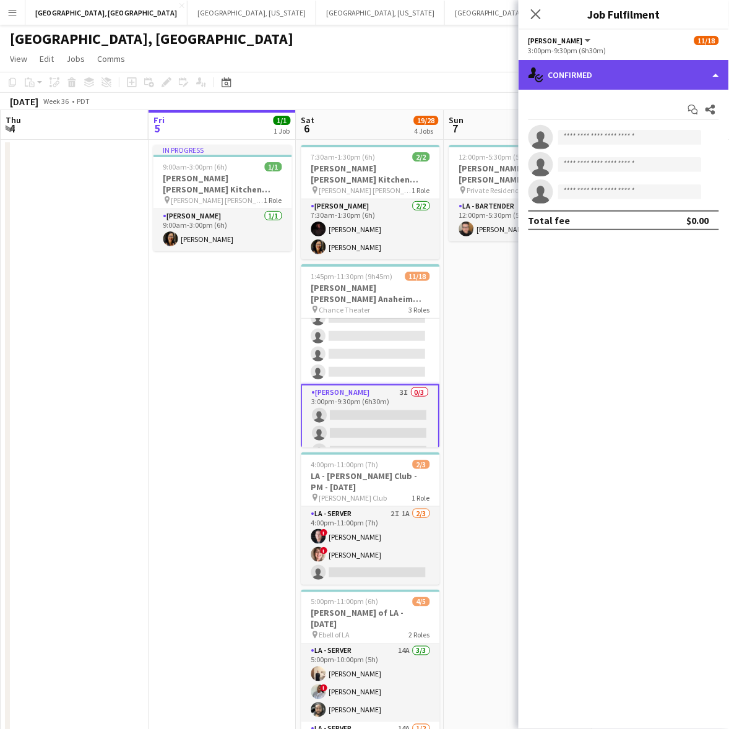
click at [668, 73] on div "single-neutral-actions-check-2 Confirmed" at bounding box center [624, 75] width 210 height 30
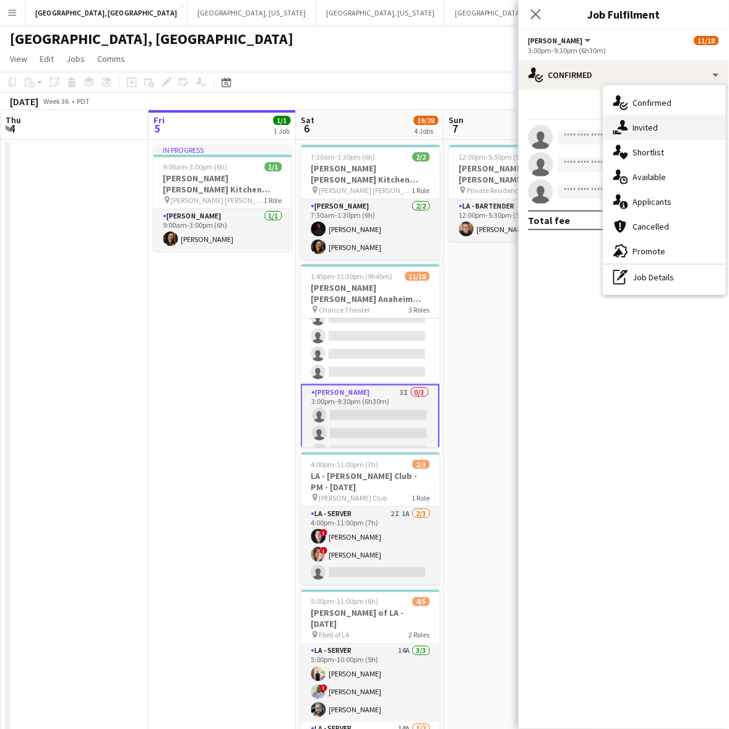
click at [685, 126] on div "single-neutral-actions-share-1 Invited" at bounding box center [664, 127] width 123 height 25
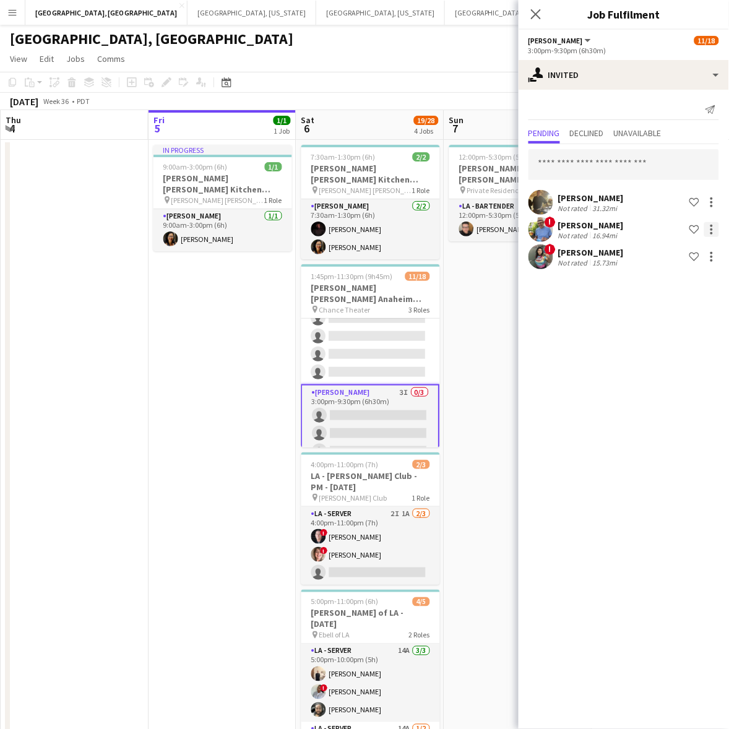
click at [713, 226] on div at bounding box center [711, 229] width 15 height 15
click at [679, 336] on span "Cancel invitation" at bounding box center [672, 341] width 72 height 11
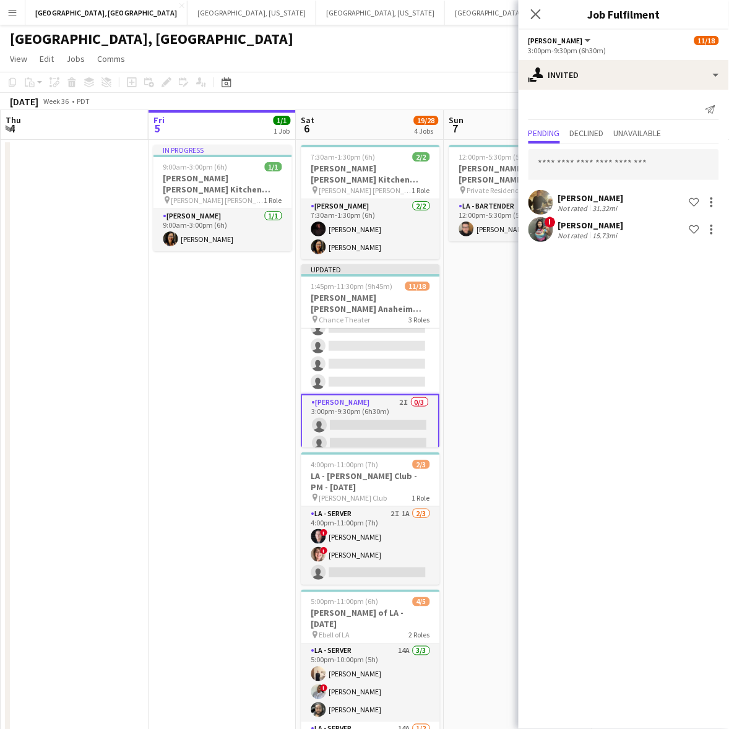
click at [472, 62] on app-page-menu "View Day view expanded Day view collapsed Month view Date picker Jump to today …" at bounding box center [364, 60] width 729 height 24
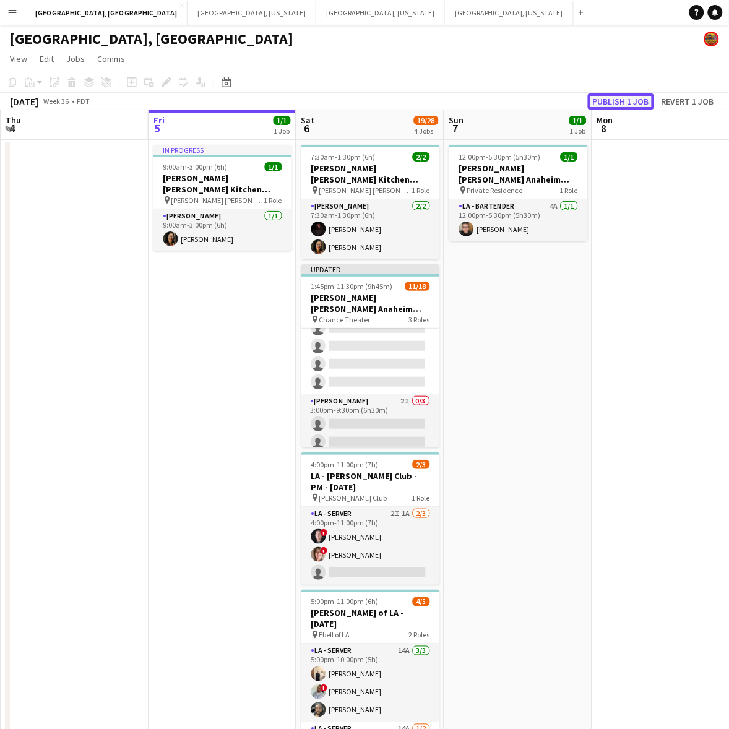
click at [610, 97] on button "Publish 1 job" at bounding box center [621, 101] width 66 height 16
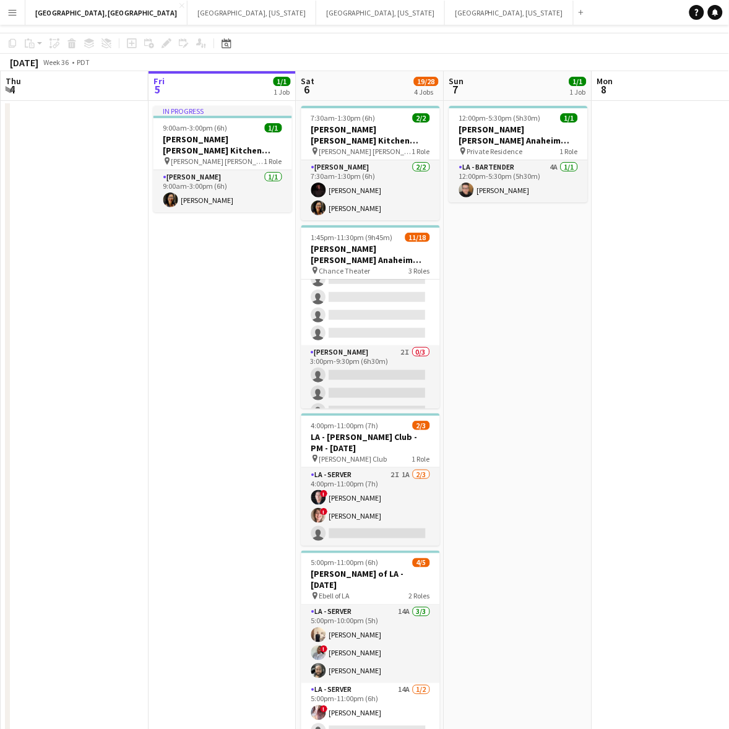
scroll to position [69, 0]
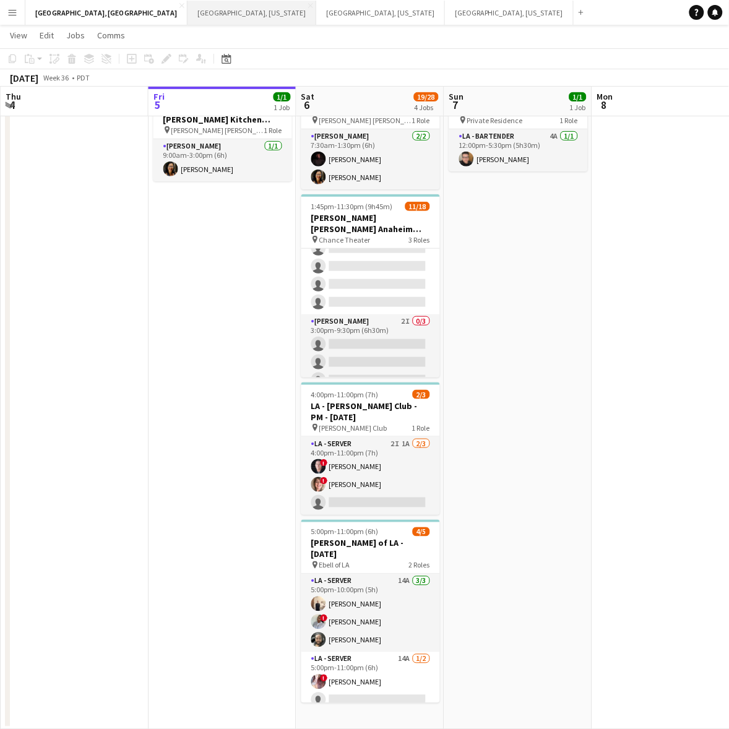
drag, startPoint x: 137, startPoint y: 5, endPoint x: 150, endPoint y: 7, distance: 13.2
click at [187, 4] on button "Nashville, Tennessee Close" at bounding box center [251, 13] width 129 height 24
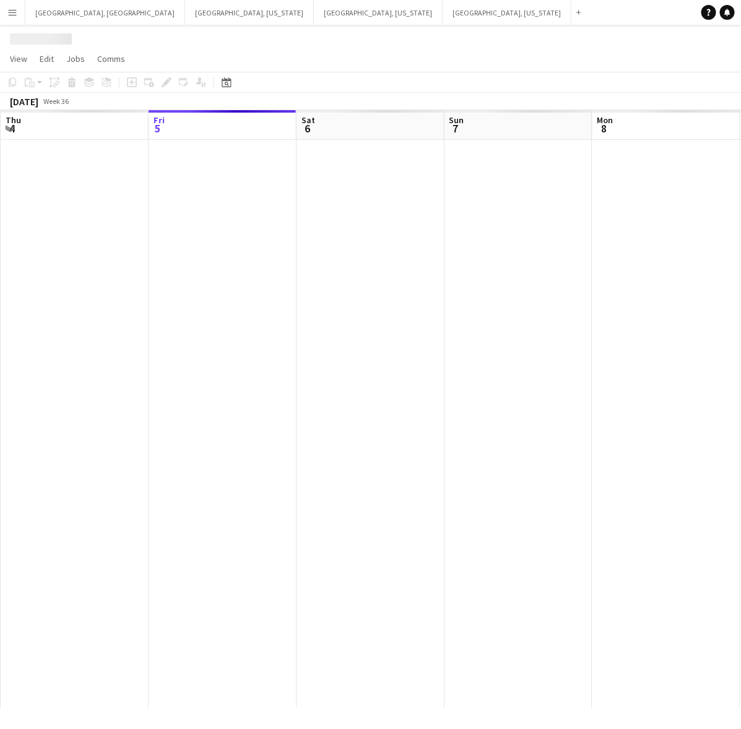
click at [205, 385] on app-calendar-viewport "Tue 2 Wed 3 Thu 4 Fri 5 Sat 6 Sun 7 Mon 8 Tue 9 Wed 10 Thu 11" at bounding box center [370, 409] width 741 height 598
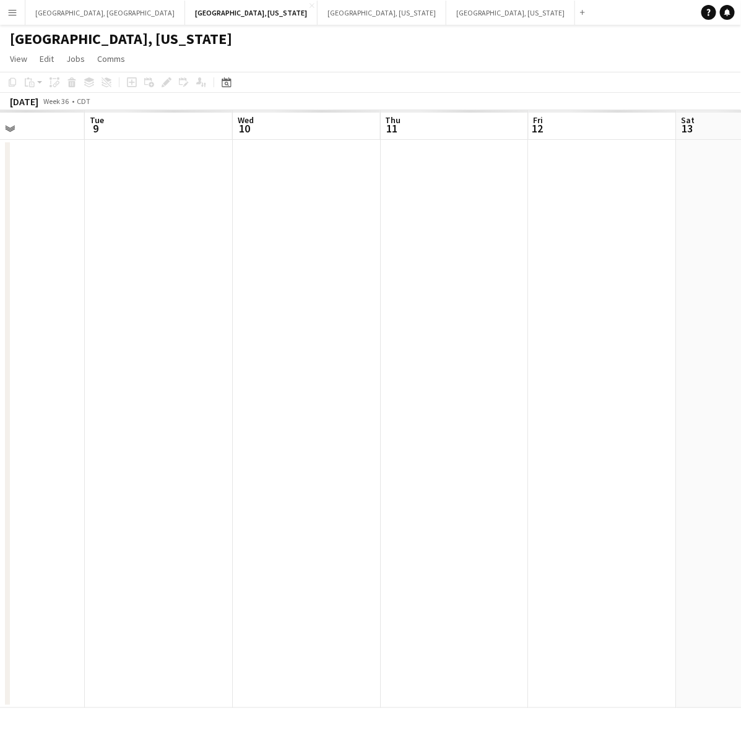
drag, startPoint x: 459, startPoint y: 379, endPoint x: 345, endPoint y: 406, distance: 116.9
click at [327, 405] on app-calendar-viewport "Sat 6 Sun 7 Mon 8 Tue 9 Wed 10 Thu 11 Fri 12 Sat 13 Sun 14 Mon 15" at bounding box center [370, 409] width 741 height 598
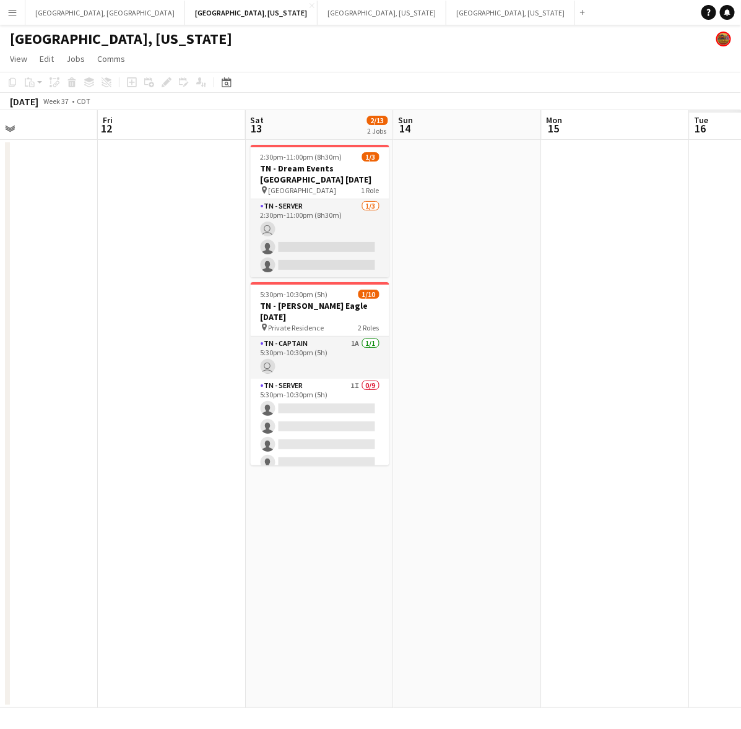
scroll to position [0, 496]
drag, startPoint x: 559, startPoint y: 385, endPoint x: 163, endPoint y: 465, distance: 404.0
click at [163, 465] on app-calendar-viewport "Mon 8 Tue 9 Wed 10 Thu 11 Fri 12 Sat 13 2/13 2 Jobs Sun 14 Mon 15 Tue 16 Wed 17…" at bounding box center [370, 409] width 741 height 598
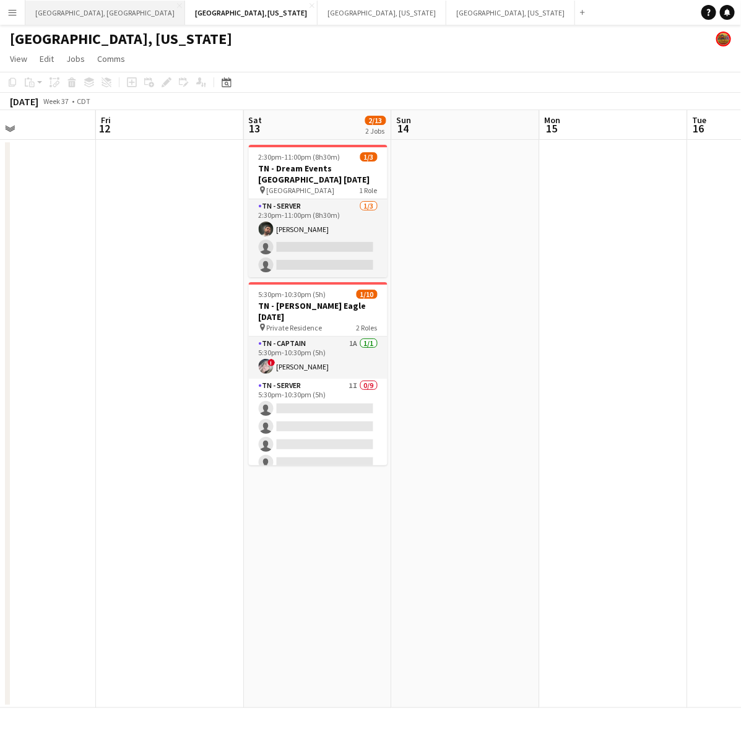
click at [63, 14] on button "Los Angeles, CA Close" at bounding box center [105, 13] width 160 height 24
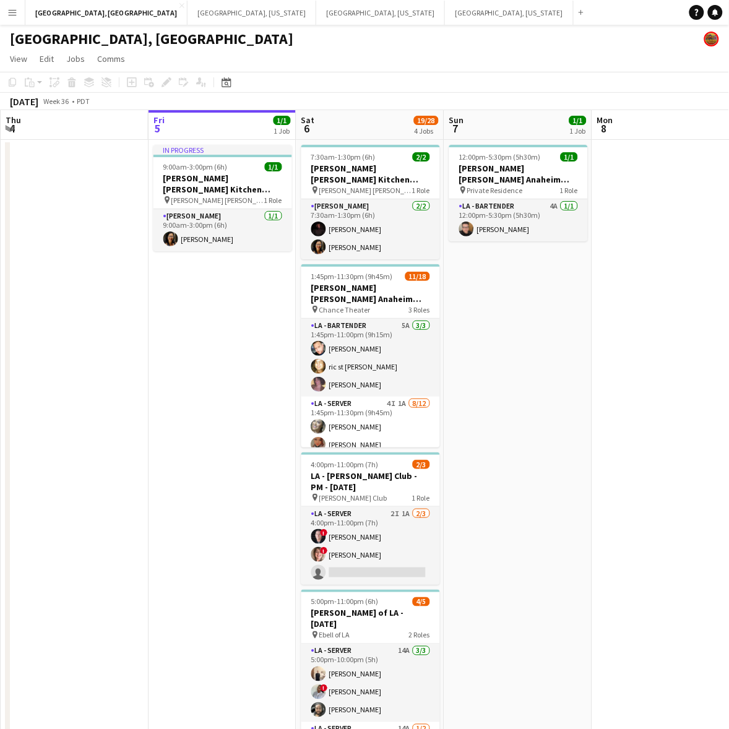
click at [22, 5] on button "Menu" at bounding box center [12, 12] width 25 height 25
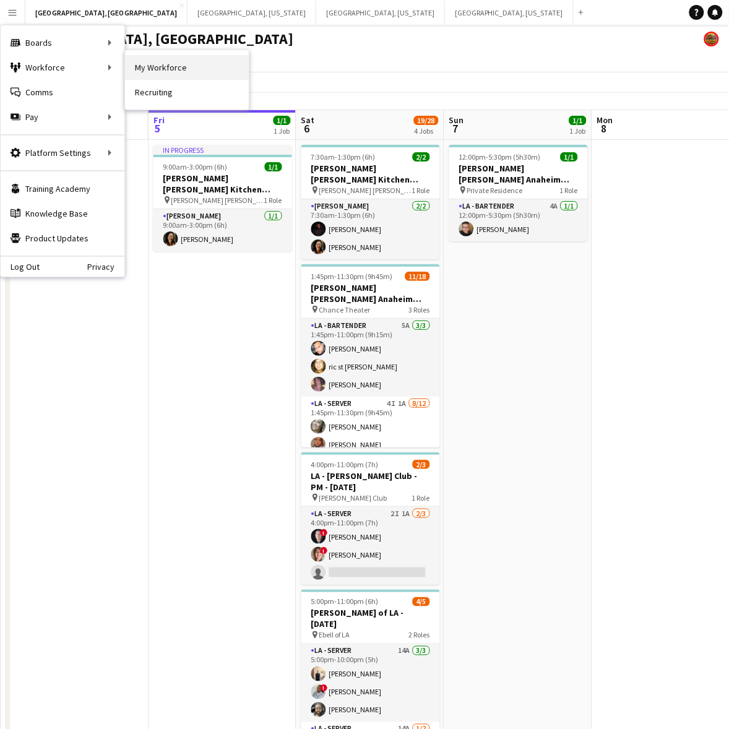
click at [187, 66] on link "My Workforce" at bounding box center [187, 67] width 124 height 25
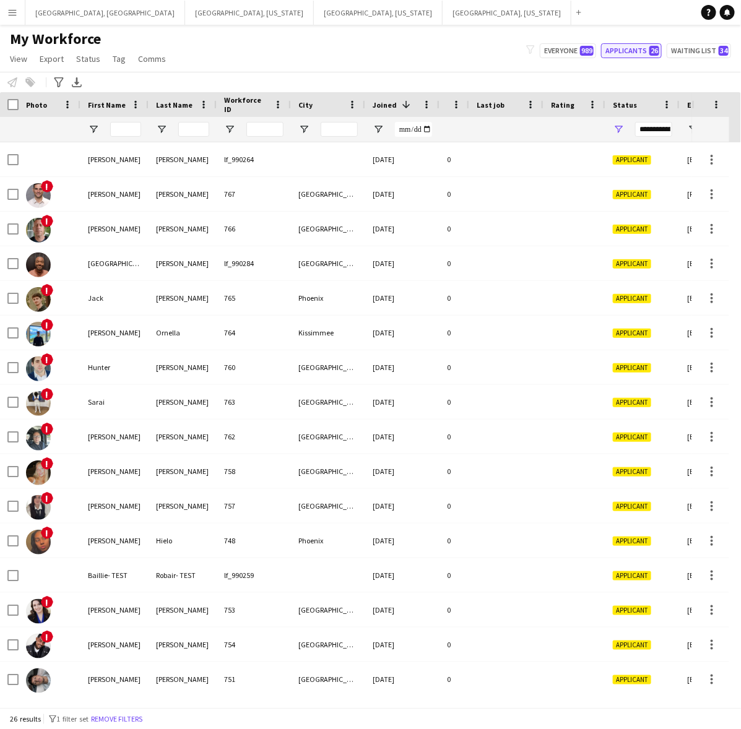
click at [631, 53] on button "Applicants 26" at bounding box center [631, 50] width 61 height 15
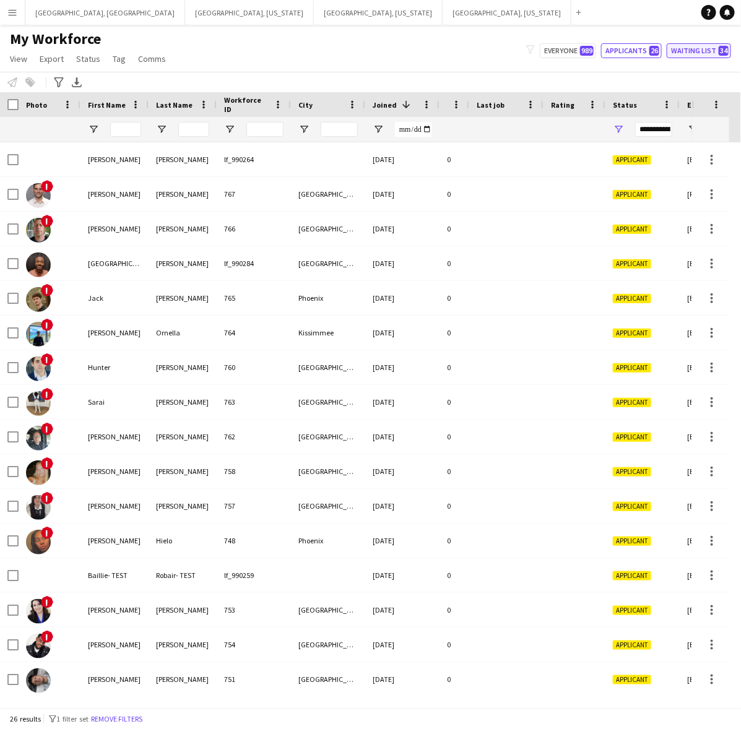
click at [710, 45] on button "Waiting list 34" at bounding box center [698, 50] width 64 height 15
type input "**********"
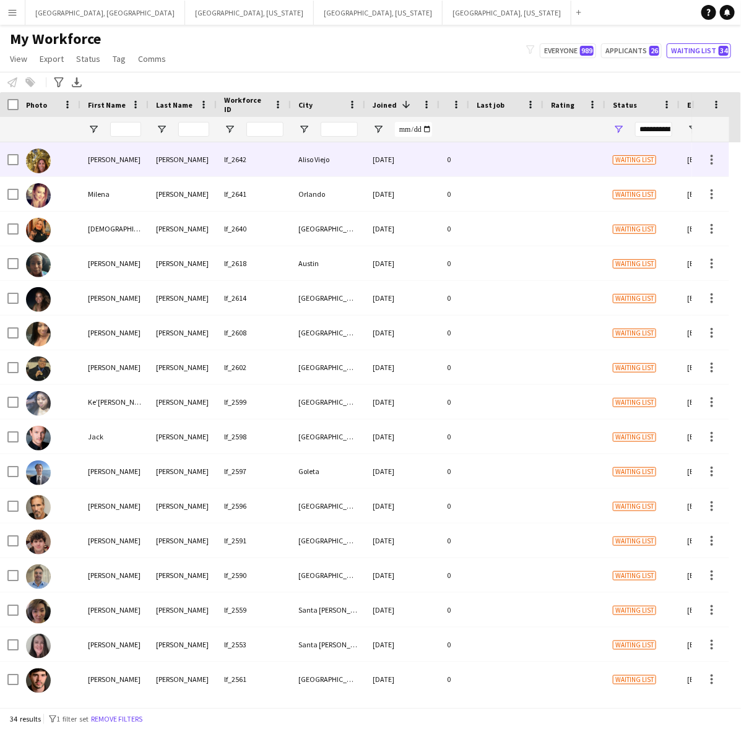
click at [232, 155] on div "lf_2642" at bounding box center [254, 159] width 74 height 34
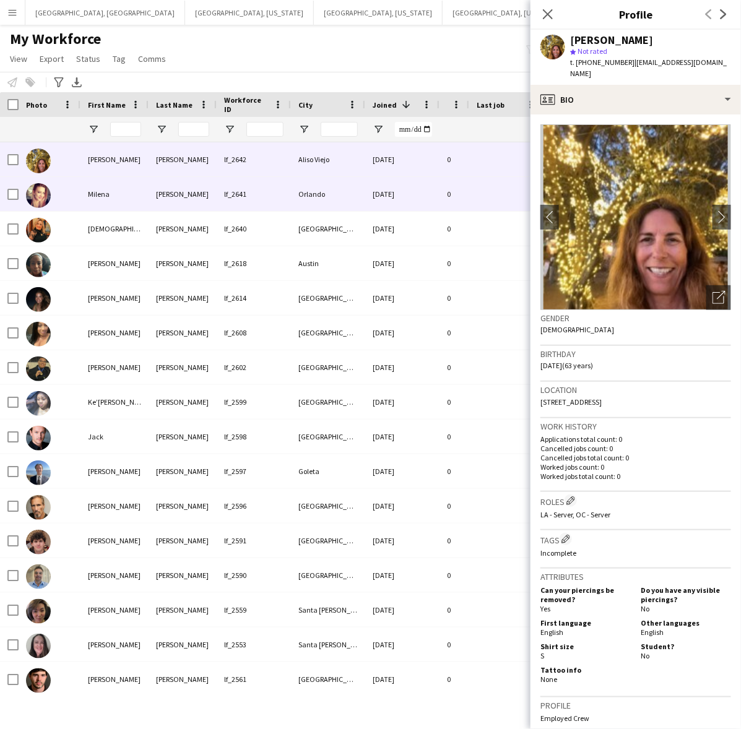
click at [333, 186] on div "Orlando" at bounding box center [328, 194] width 74 height 34
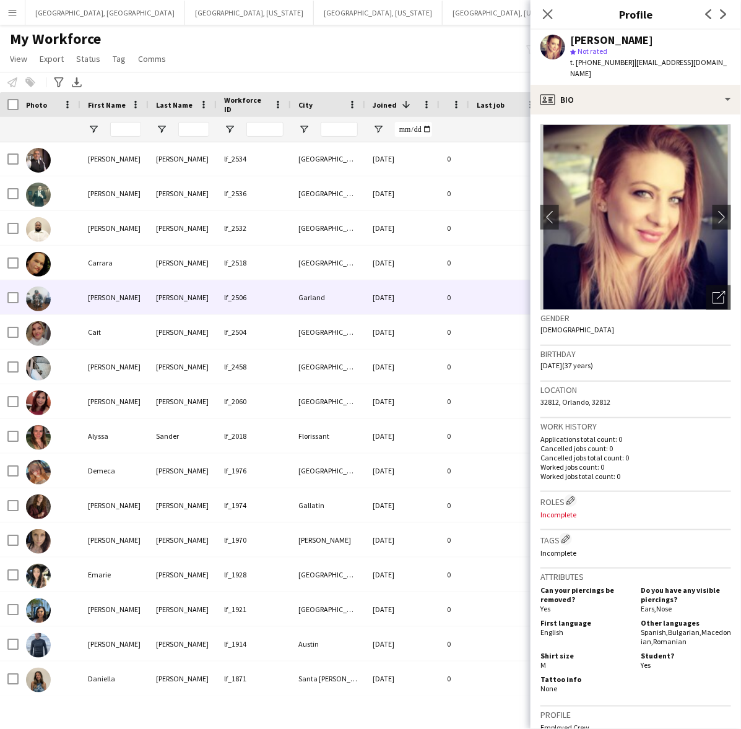
scroll to position [624, 0]
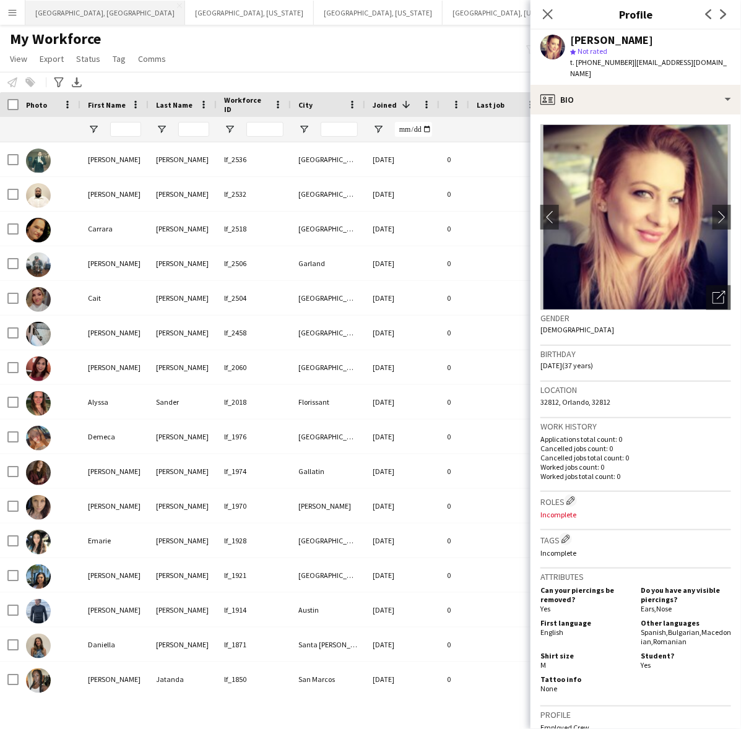
click at [61, 12] on button "Los Angeles, CA Close" at bounding box center [105, 13] width 160 height 24
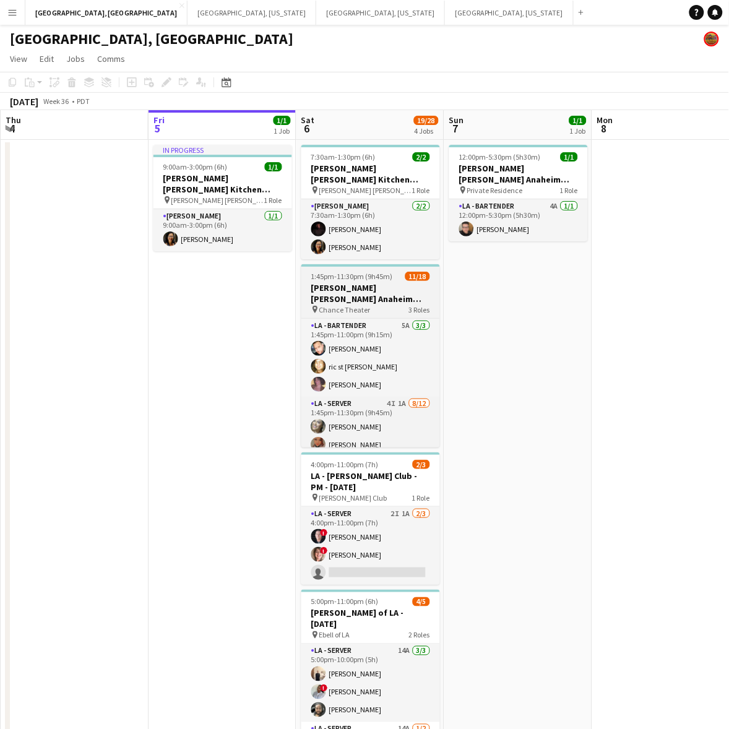
click at [345, 282] on h3 "OC - Sally Ann Anaheim 9.6.25" at bounding box center [370, 293] width 139 height 22
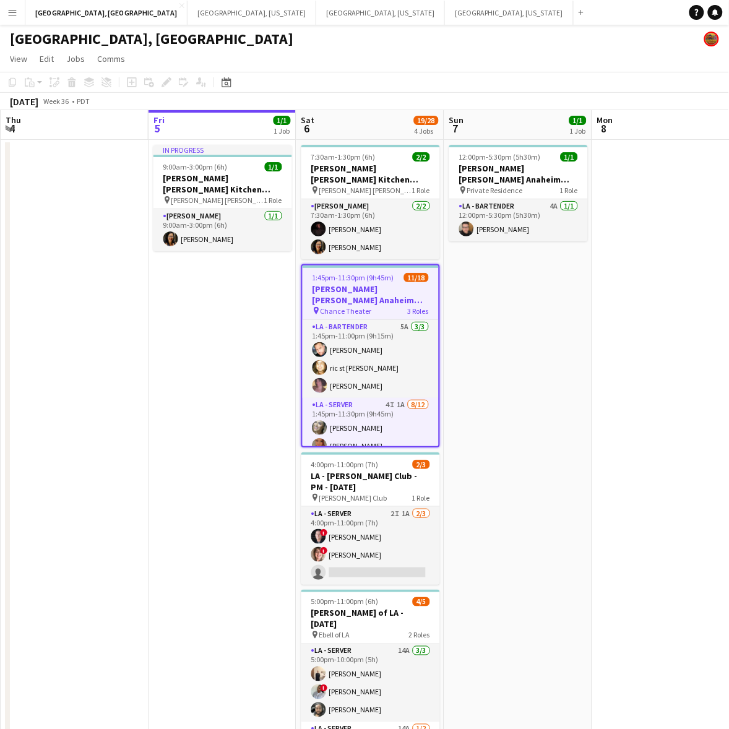
scroll to position [0, 296]
click at [164, 79] on icon "Edit" at bounding box center [167, 82] width 10 height 10
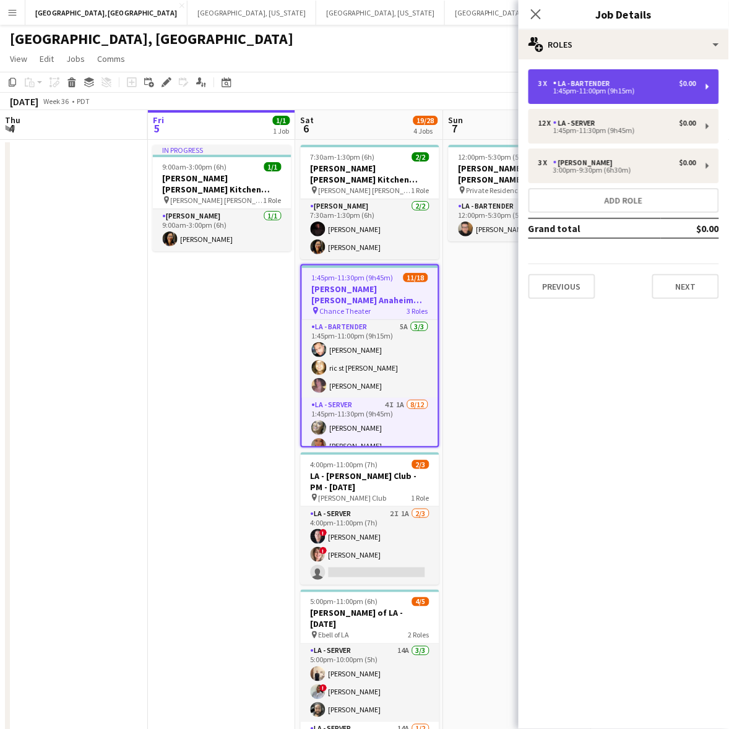
click at [579, 79] on div "LA - Bartender" at bounding box center [584, 83] width 62 height 9
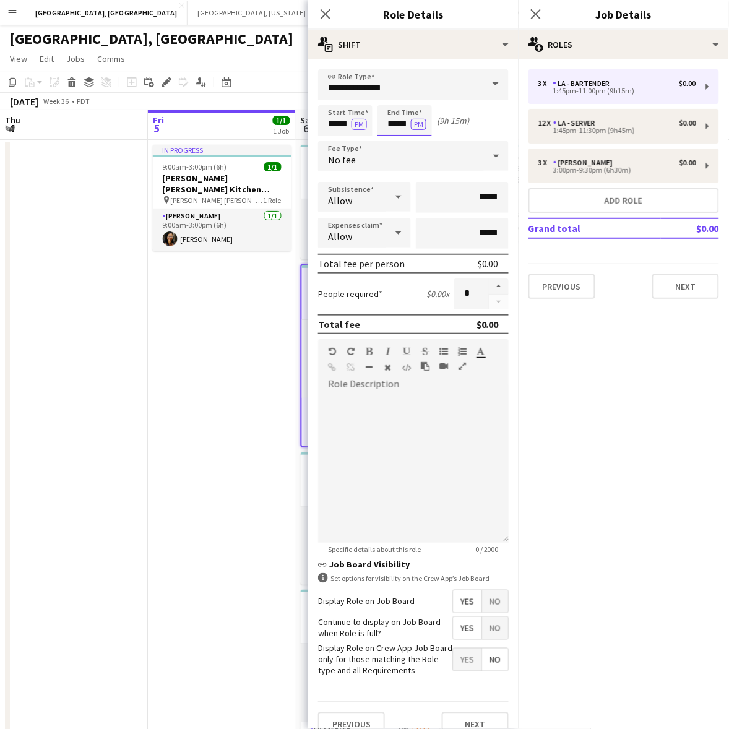
drag, startPoint x: 386, startPoint y: 124, endPoint x: 480, endPoint y: 131, distance: 94.3
click at [478, 131] on div "Start Time ***** PM End Time ***** PM (9h 15m)" at bounding box center [413, 120] width 191 height 31
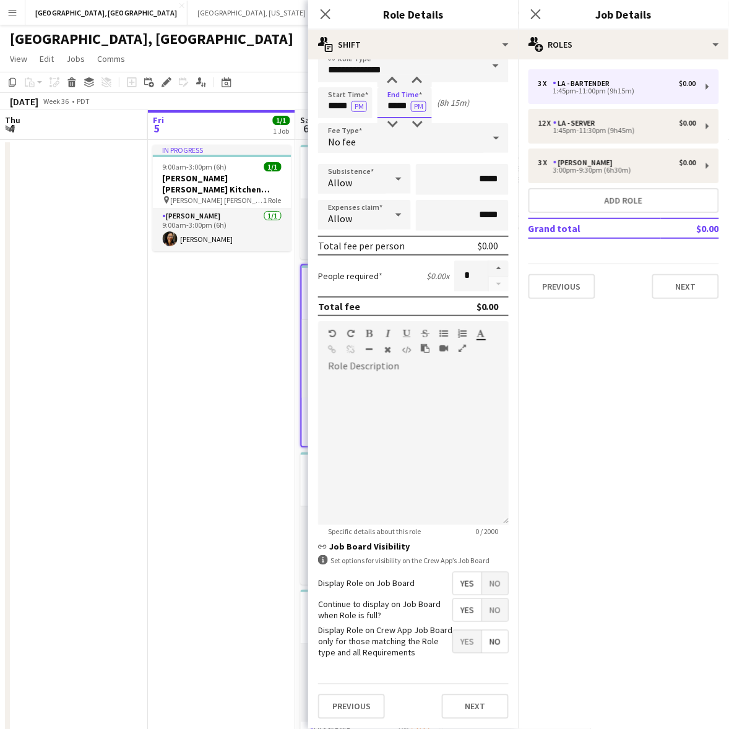
scroll to position [26, 0]
type input "*****"
drag, startPoint x: 473, startPoint y: 705, endPoint x: 489, endPoint y: 691, distance: 21.4
click at [473, 704] on button "Next" at bounding box center [475, 706] width 67 height 25
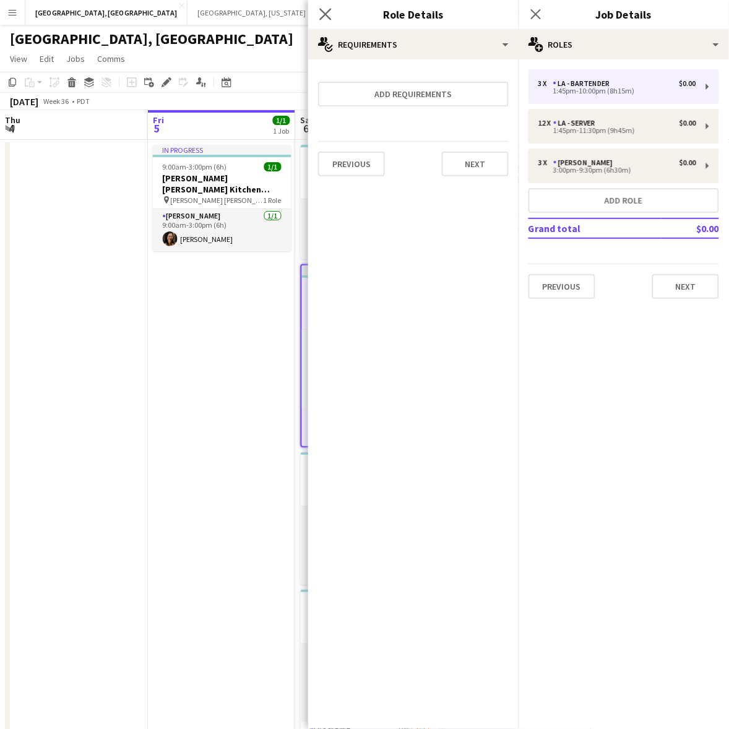
click at [332, 7] on app-icon "Close pop-in" at bounding box center [326, 15] width 18 height 18
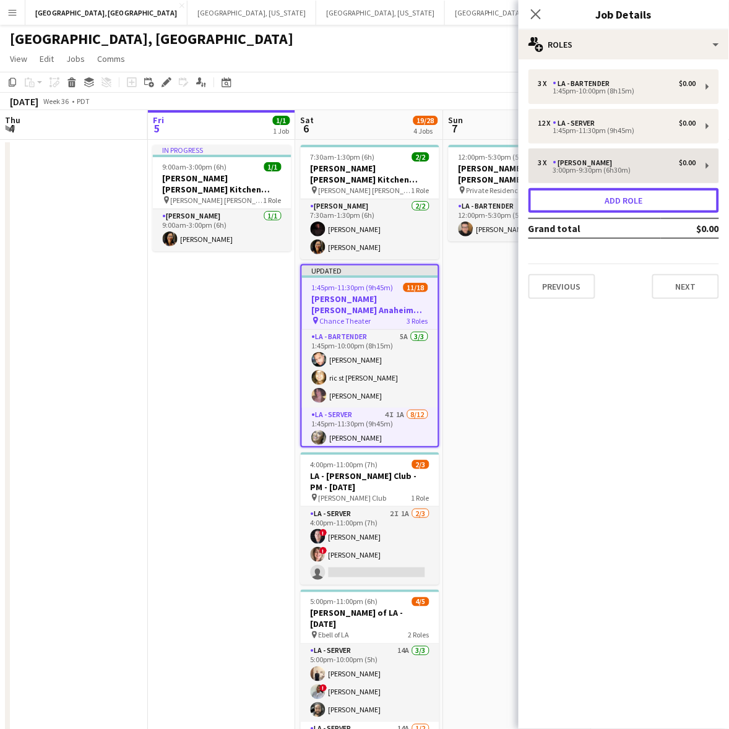
click at [603, 201] on button "Add role" at bounding box center [623, 200] width 191 height 25
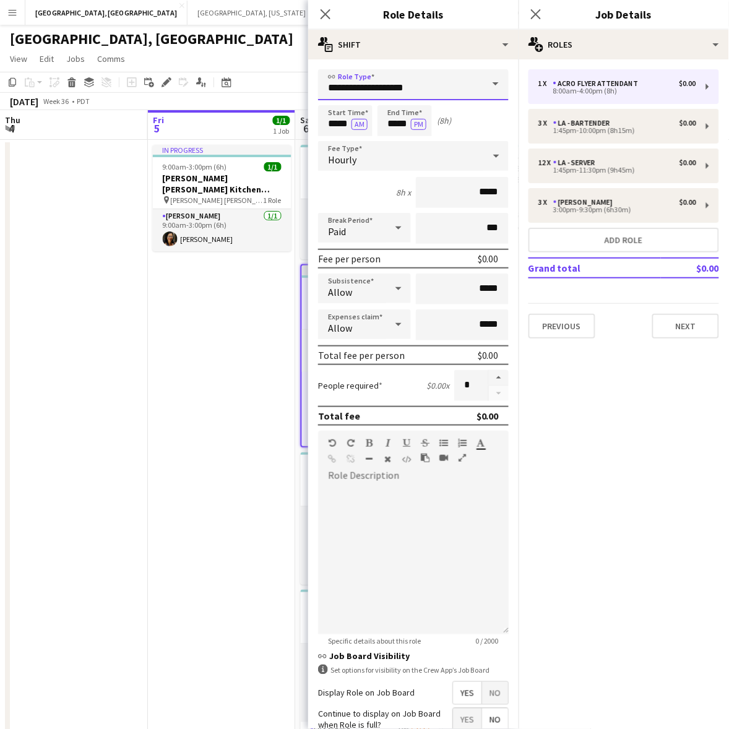
click at [358, 88] on input "**********" at bounding box center [413, 84] width 191 height 31
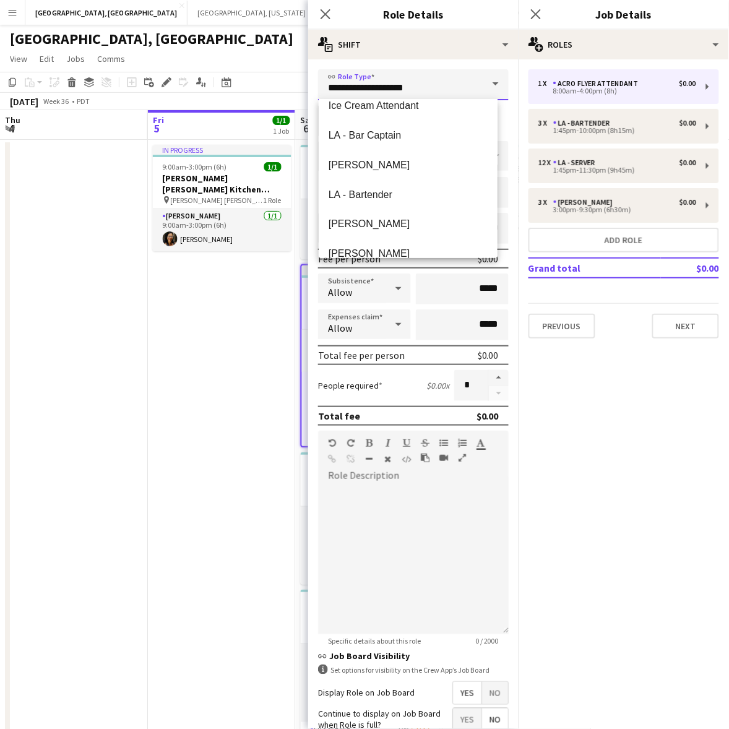
scroll to position [1315, 0]
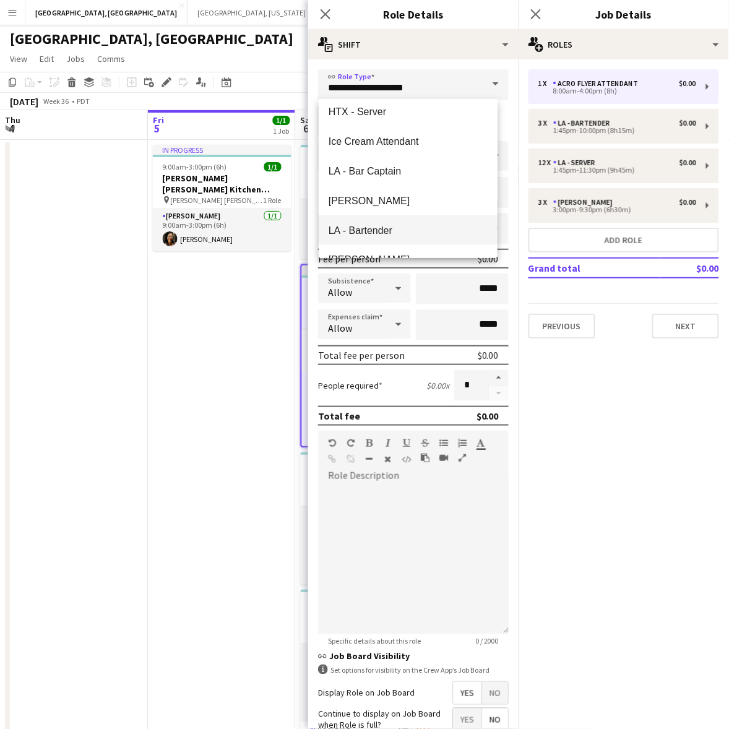
click at [390, 220] on mat-option "LA - Bartender" at bounding box center [408, 230] width 179 height 30
type input "**********"
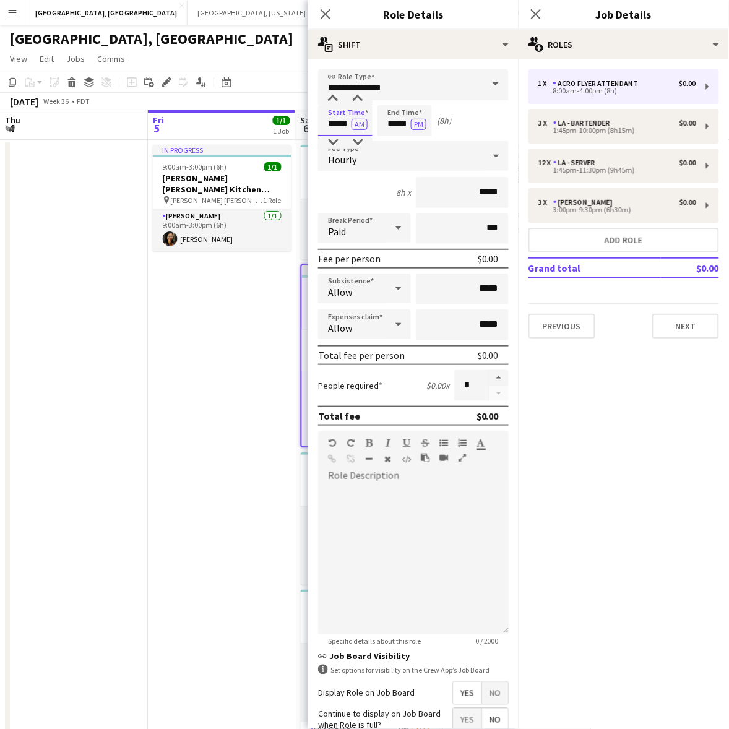
drag, startPoint x: 324, startPoint y: 122, endPoint x: 382, endPoint y: 123, distance: 58.8
click at [382, 123] on div "Start Time ***** AM End Time ***** PM (8h)" at bounding box center [413, 120] width 191 height 31
type input "*****"
click at [351, 119] on button "AM" at bounding box center [359, 124] width 16 height 11
type input "*****"
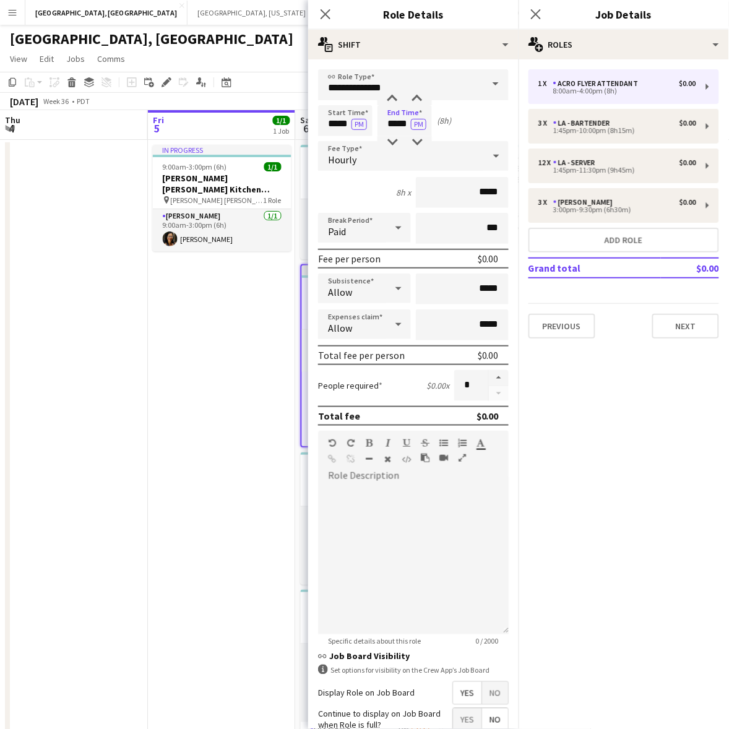
click at [363, 149] on div "Hourly" at bounding box center [401, 156] width 166 height 30
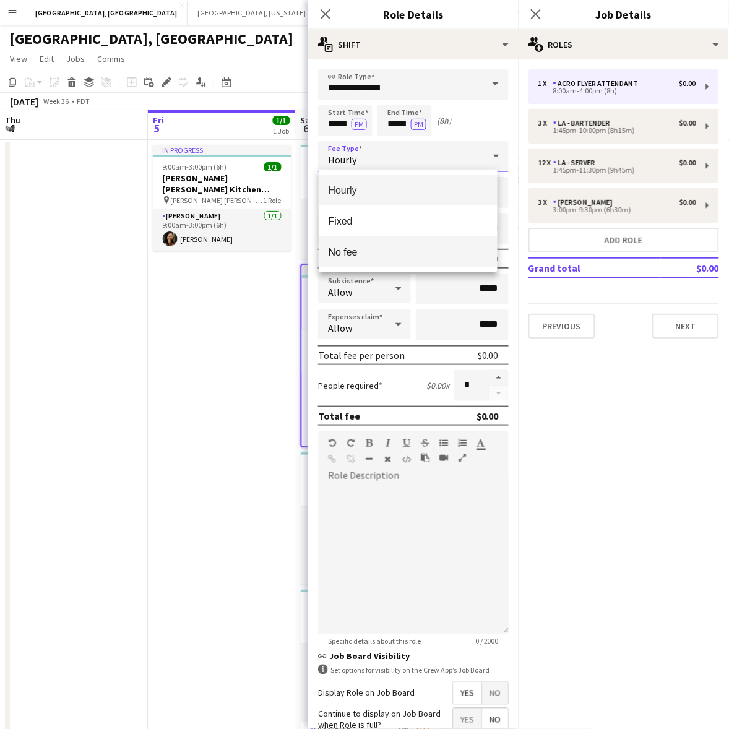
click at [400, 252] on span "No fee" at bounding box center [408, 252] width 159 height 12
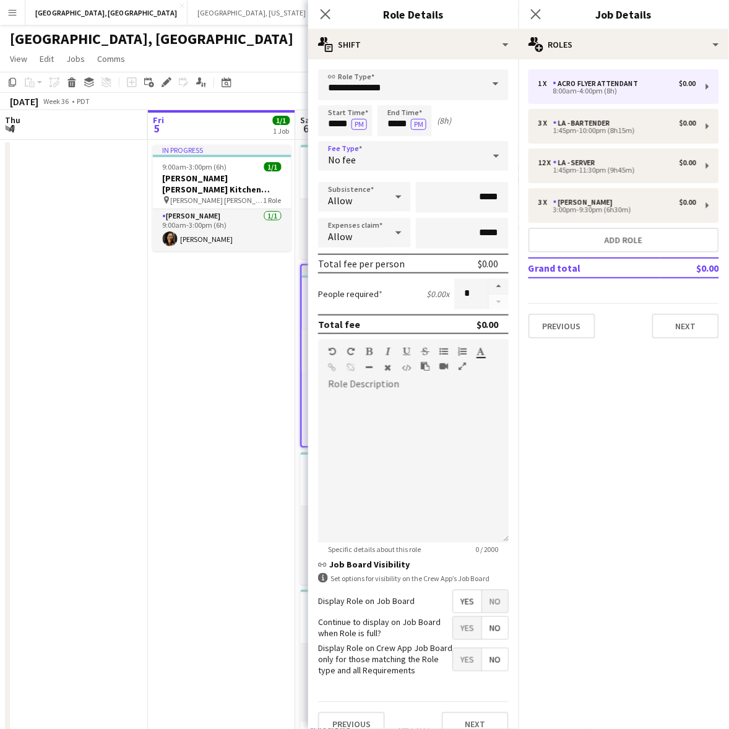
click at [459, 626] on span "Yes" at bounding box center [467, 628] width 28 height 22
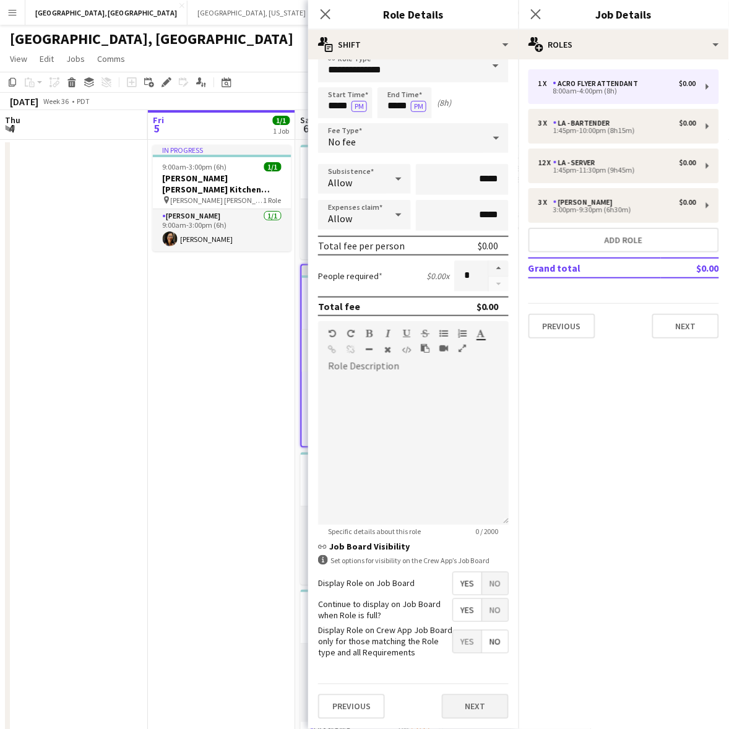
scroll to position [26, 0]
click at [458, 704] on button "Next" at bounding box center [475, 706] width 67 height 25
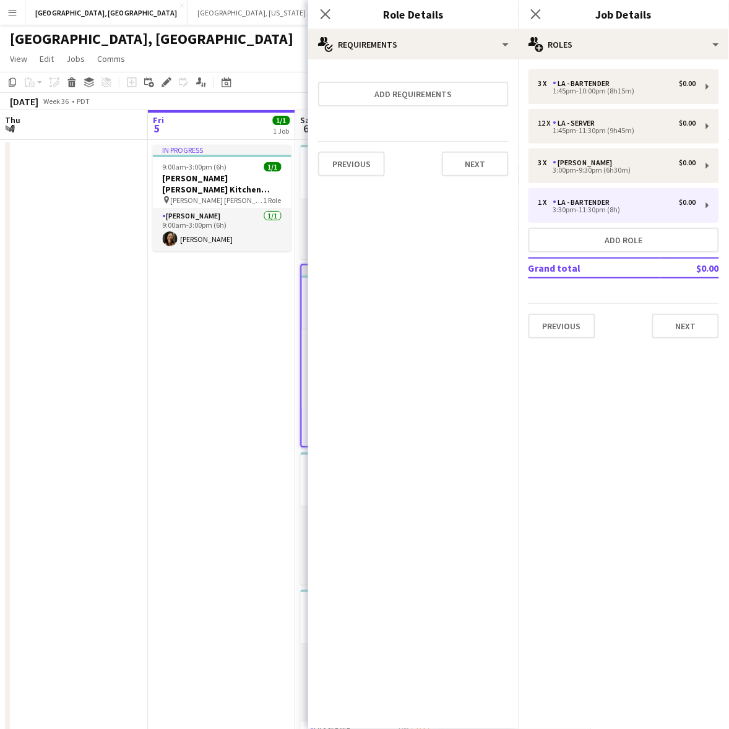
scroll to position [0, 0]
click at [681, 329] on button "Next" at bounding box center [685, 326] width 67 height 25
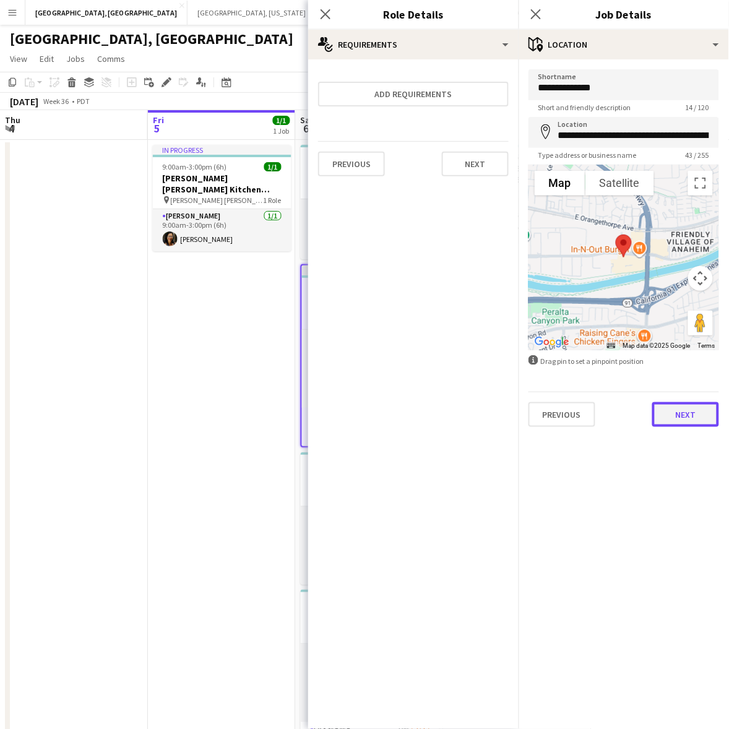
click at [670, 418] on button "Next" at bounding box center [685, 414] width 67 height 25
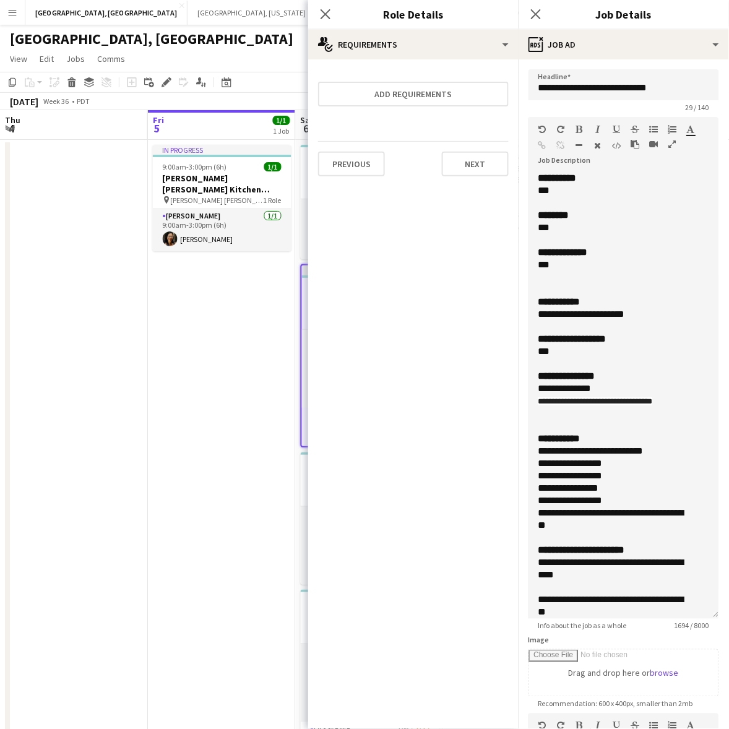
drag, startPoint x: 710, startPoint y: 234, endPoint x: 640, endPoint y: 592, distance: 364.3
click at [657, 619] on div "**********" at bounding box center [623, 395] width 191 height 447
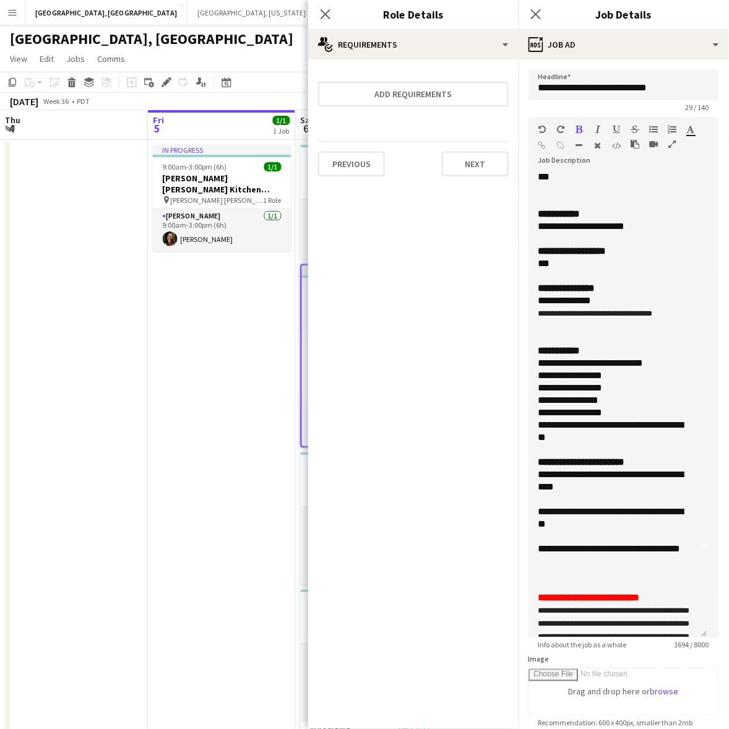
scroll to position [155, 0]
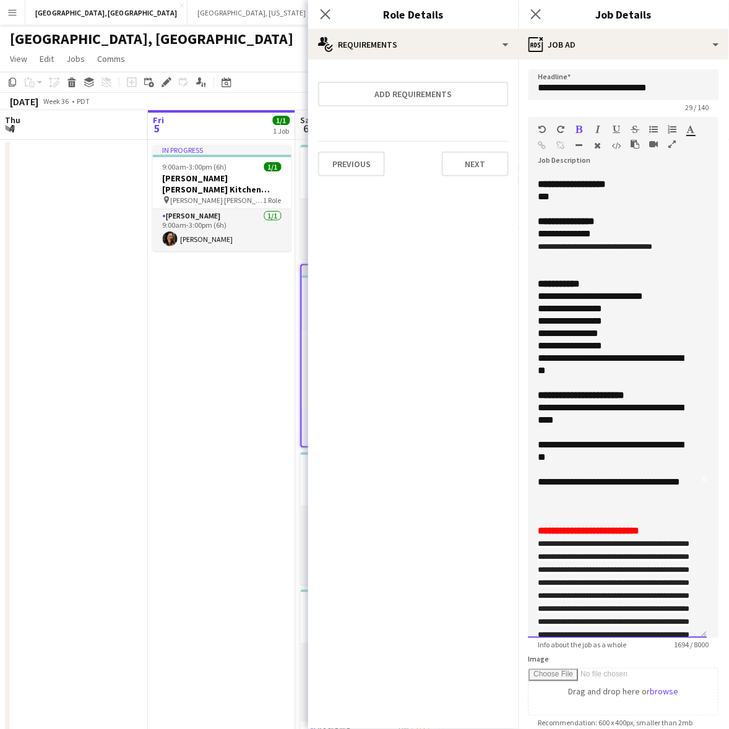
click at [543, 420] on div "**********" at bounding box center [612, 414] width 148 height 25
click at [658, 424] on div "**********" at bounding box center [612, 414] width 148 height 25
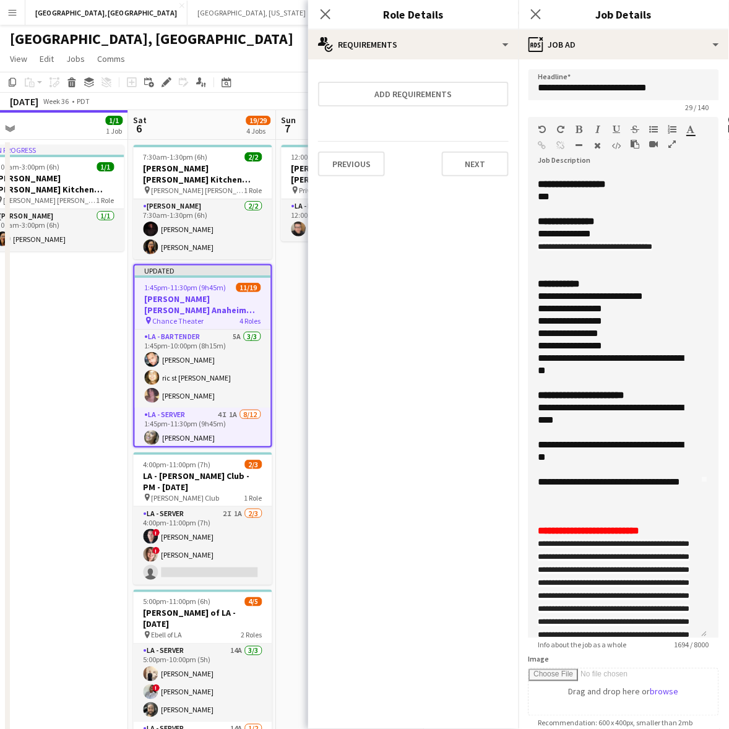
scroll to position [0, 472]
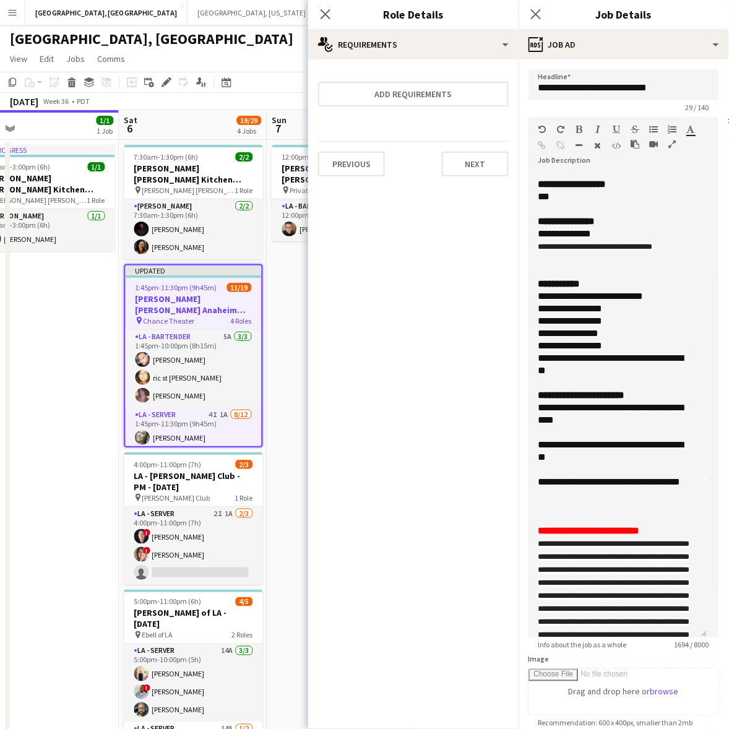
drag, startPoint x: 267, startPoint y: 427, endPoint x: 91, endPoint y: 452, distance: 177.6
click at [91, 452] on app-calendar-viewport "Tue 2 Wed 3 Thu 4 Fri 5 1/1 1 Job Sat 6 19/29 4 Jobs Sun 7 1/1 1 Job Mon 8 Tue …" at bounding box center [364, 454] width 729 height 689
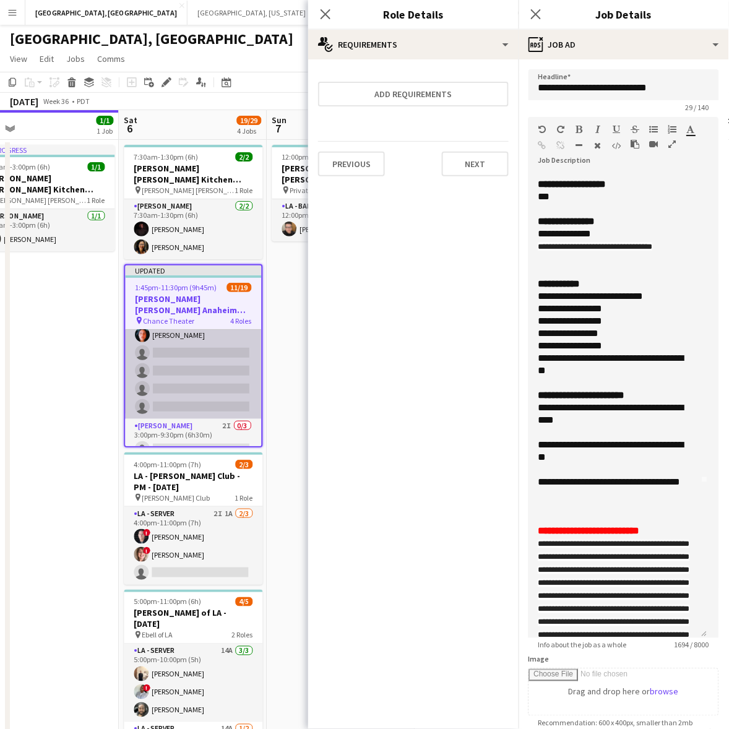
scroll to position [309, 0]
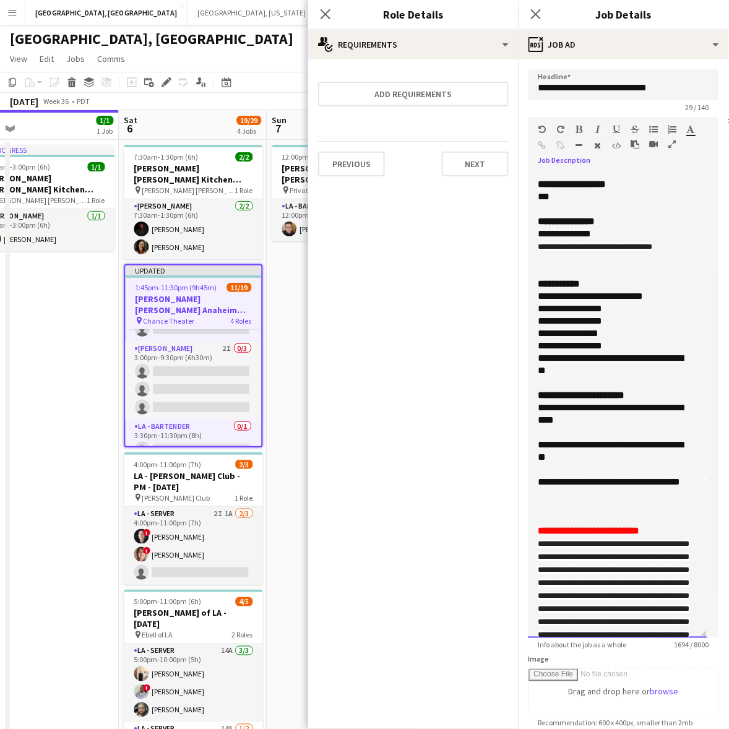
click at [587, 501] on div "**********" at bounding box center [612, 488] width 148 height 25
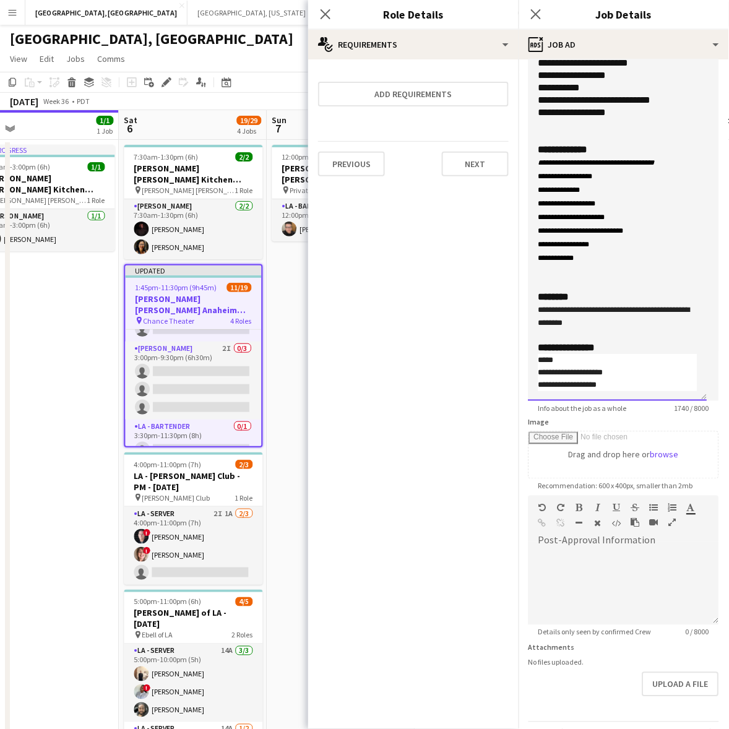
scroll to position [273, 0]
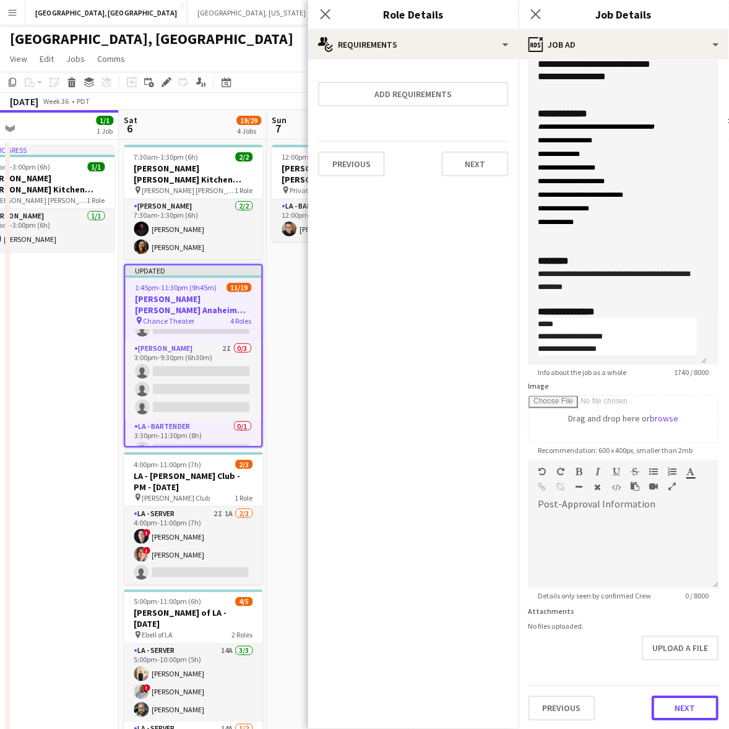
click at [660, 701] on button "Next" at bounding box center [685, 708] width 67 height 25
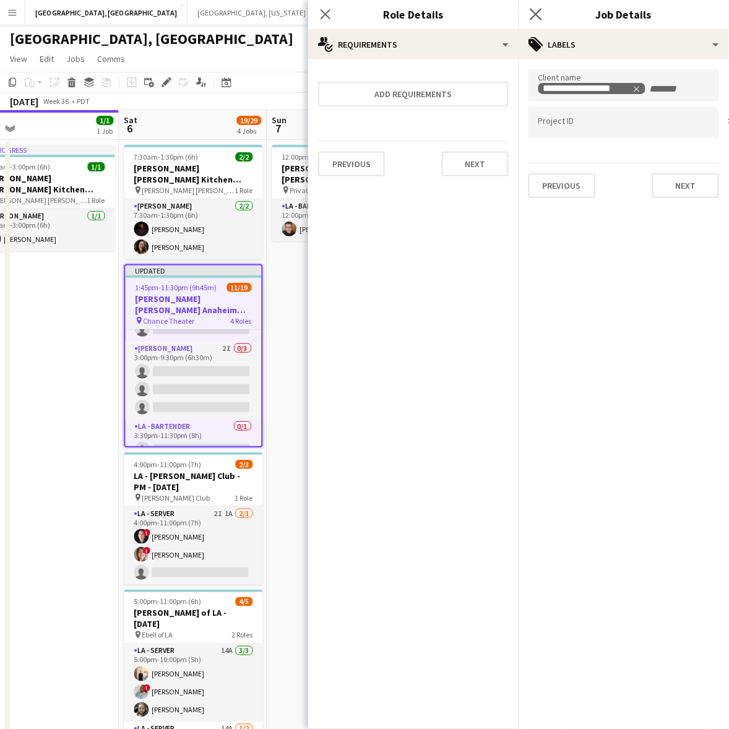
click at [543, 7] on app-icon "Close pop-in" at bounding box center [536, 15] width 18 height 18
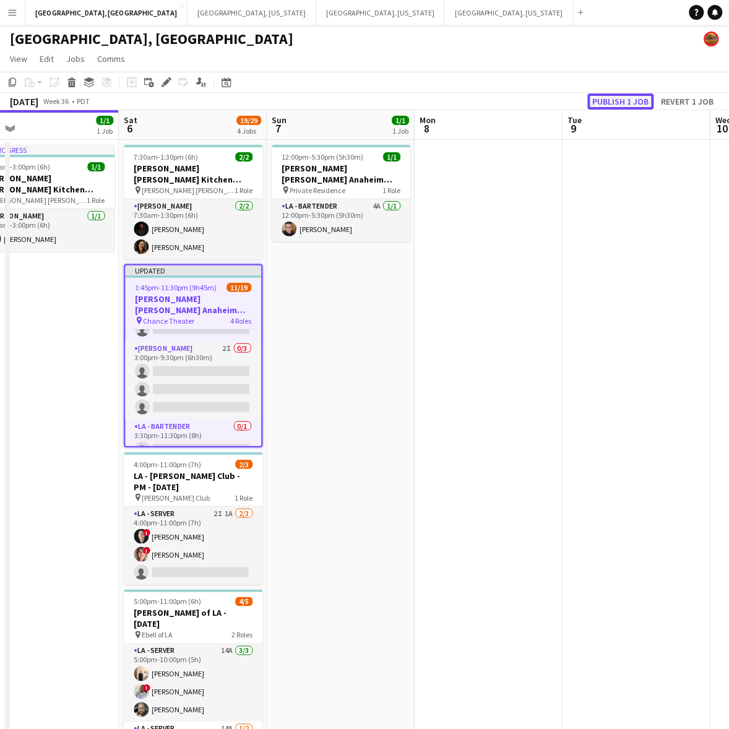
click at [611, 106] on button "Publish 1 job" at bounding box center [621, 101] width 66 height 16
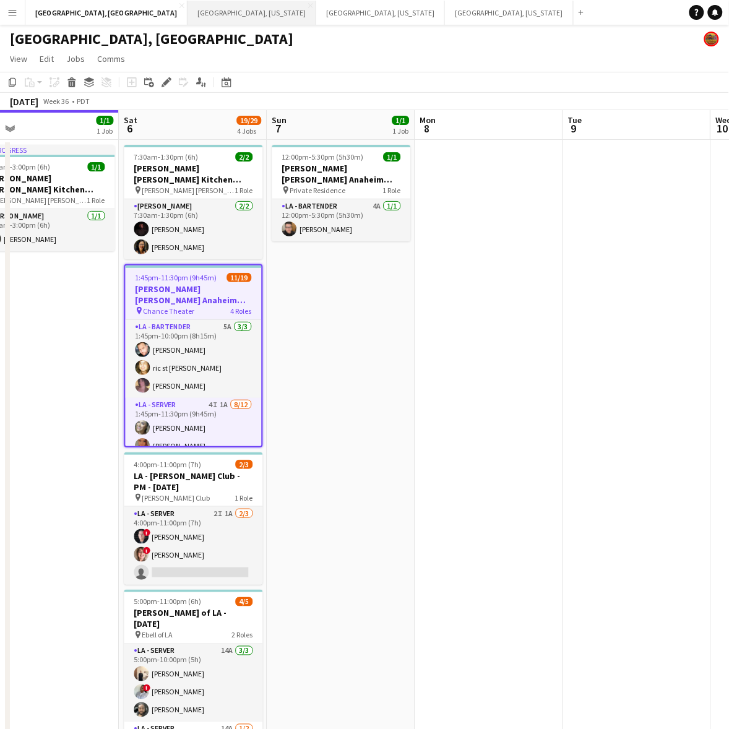
click at [187, 12] on button "Nashville, Tennessee Close" at bounding box center [251, 13] width 129 height 24
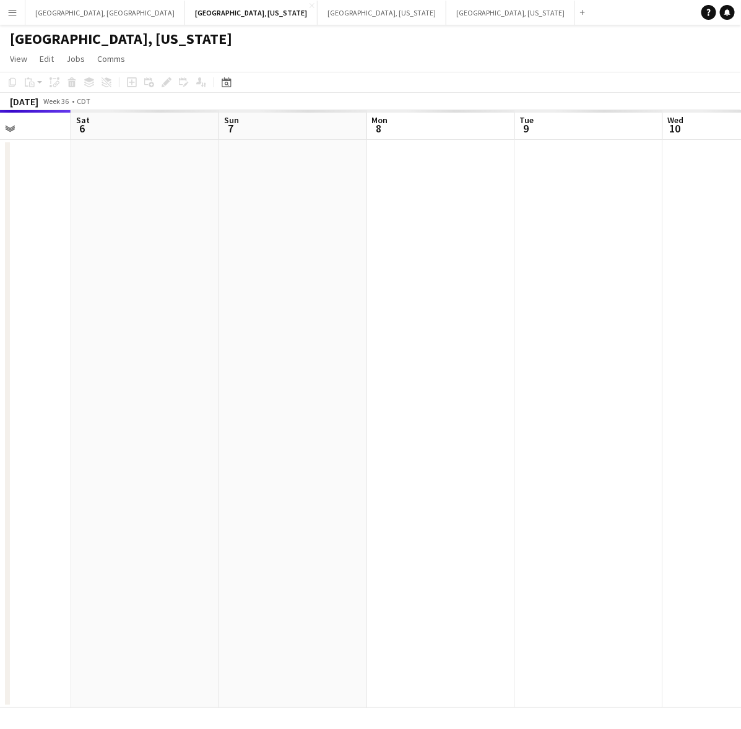
drag, startPoint x: 564, startPoint y: 344, endPoint x: 374, endPoint y: 389, distance: 194.5
click at [375, 389] on app-calendar-viewport "Wed 3 Thu 4 Fri 5 Sat 6 Sun 7 Mon 8 Tue 9 Wed 10 Thu 11 Fri 12" at bounding box center [370, 409] width 741 height 598
drag, startPoint x: 400, startPoint y: 384, endPoint x: 118, endPoint y: 449, distance: 289.6
click at [8, 496] on div "Sat 6 1/1 1 Job Sun 7 Mon 8 Tue 9 Wed 10 Thu 11 Fri 12 Sat 13 Sun 14 Mon 15 11:…" at bounding box center [370, 409] width 741 height 598
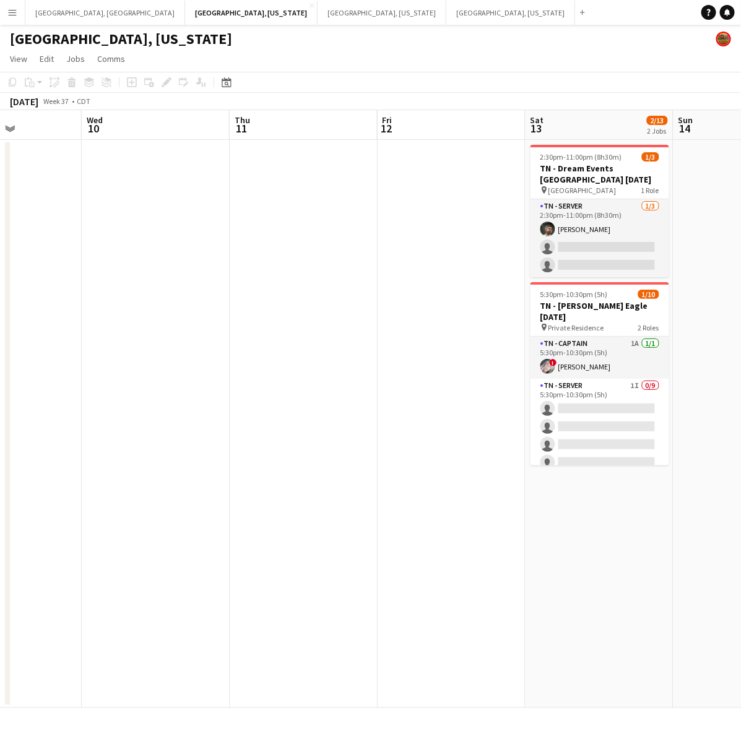
scroll to position [0, 363]
drag, startPoint x: 464, startPoint y: 366, endPoint x: 413, endPoint y: 378, distance: 52.2
click at [413, 378] on app-calendar-viewport "Sun 7 Mon 8 Tue 9 Wed 10 Thu 11 Fri 12 Sat 13 2/13 2 Jobs Sun 14 Mon 15 Tue 16 …" at bounding box center [370, 409] width 741 height 598
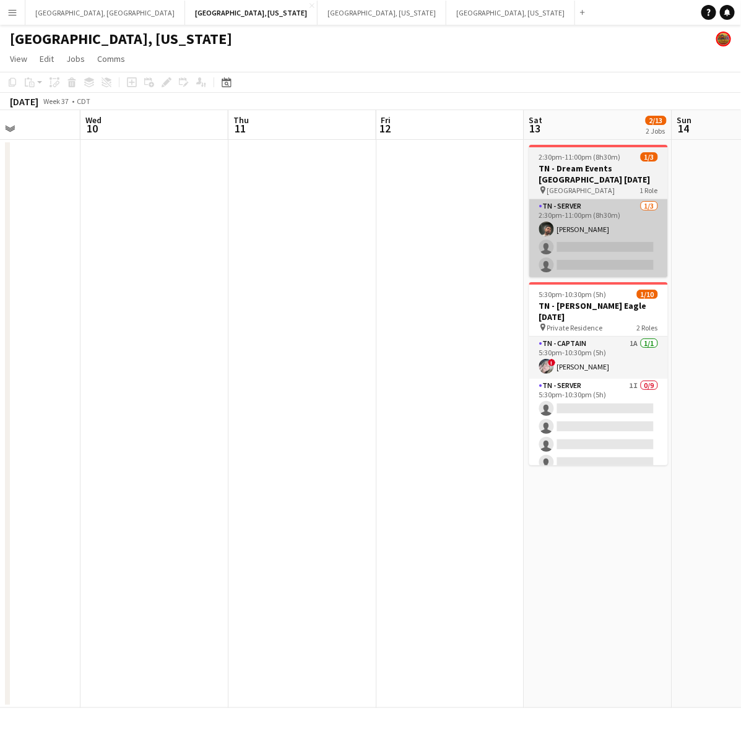
click at [585, 256] on app-card-role "TN - Server 1/3 2:30pm-11:00pm (8h30m) Rehan Sadat single-neutral-actions singl…" at bounding box center [598, 238] width 139 height 78
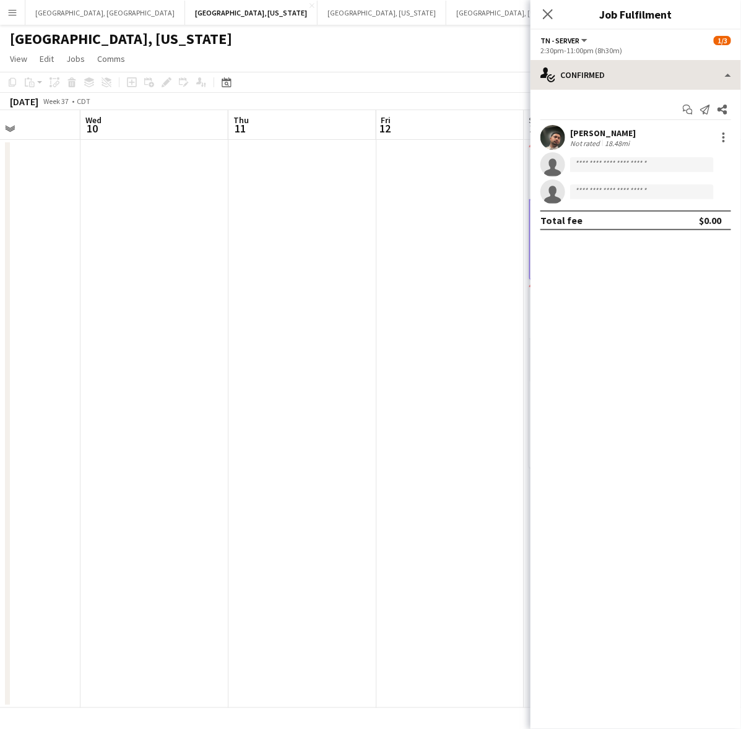
drag, startPoint x: 684, startPoint y: 54, endPoint x: 689, endPoint y: 84, distance: 30.1
click at [686, 54] on div "2:30pm-11:00pm (8h30m)" at bounding box center [635, 50] width 191 height 9
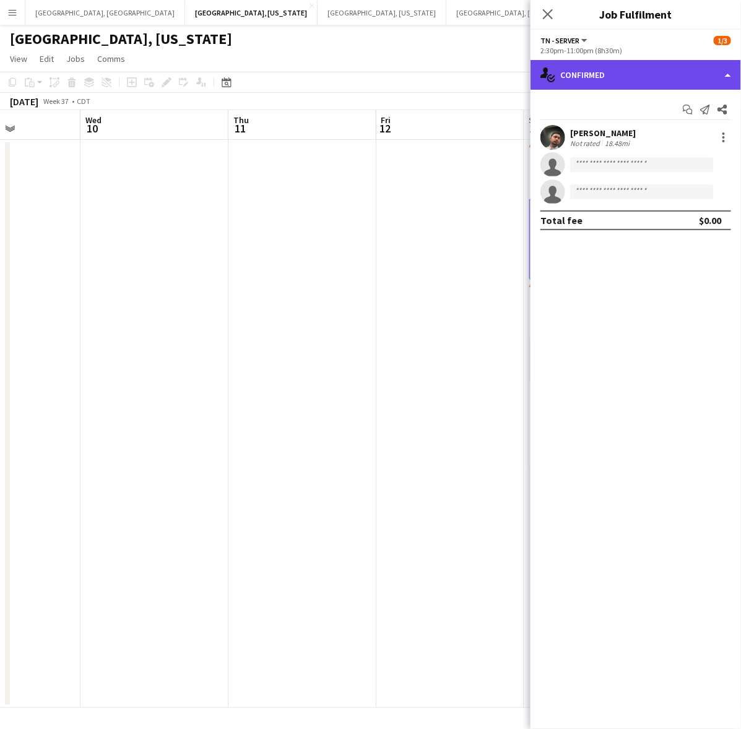
click at [690, 87] on div "single-neutral-actions-check-2 Confirmed" at bounding box center [635, 75] width 210 height 30
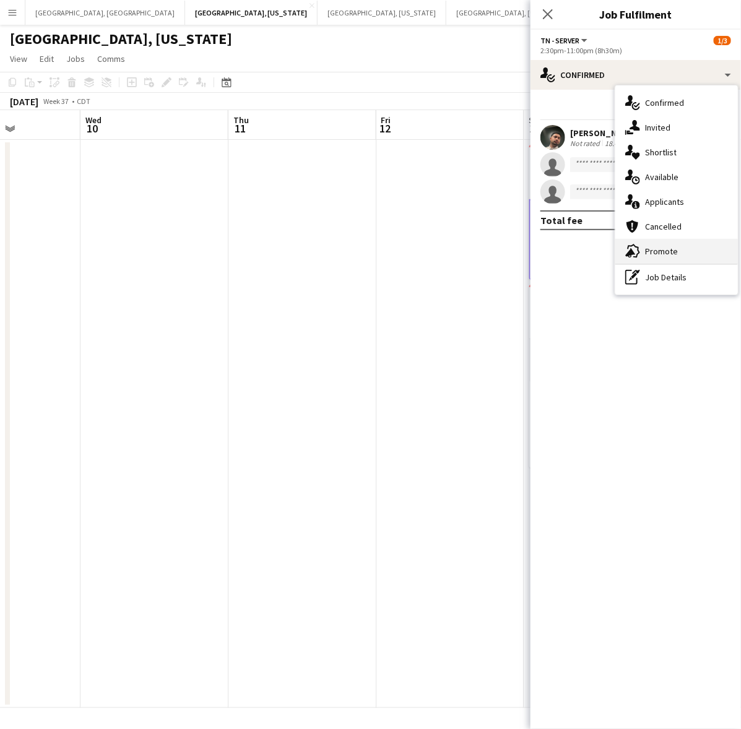
click at [663, 254] on span "Promote" at bounding box center [661, 251] width 33 height 11
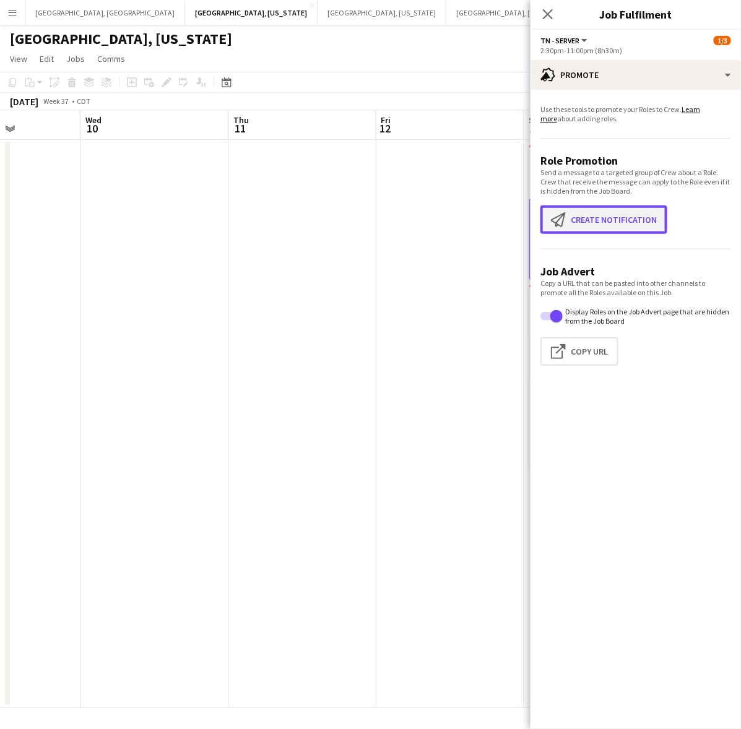
click at [619, 215] on button "Create notification Create notification" at bounding box center [603, 219] width 127 height 28
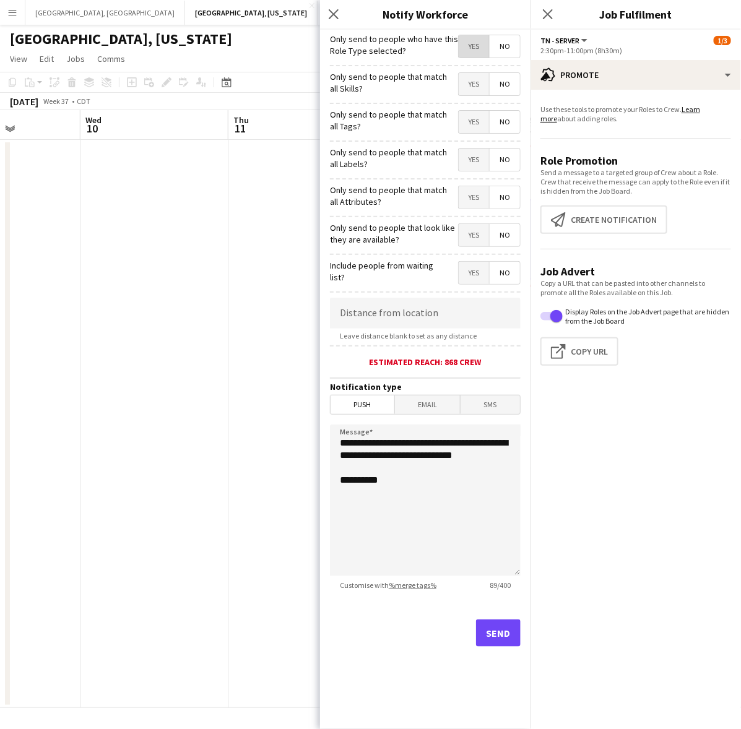
click at [474, 48] on span "Yes" at bounding box center [474, 46] width 30 height 22
click at [502, 642] on button "Send" at bounding box center [498, 632] width 45 height 27
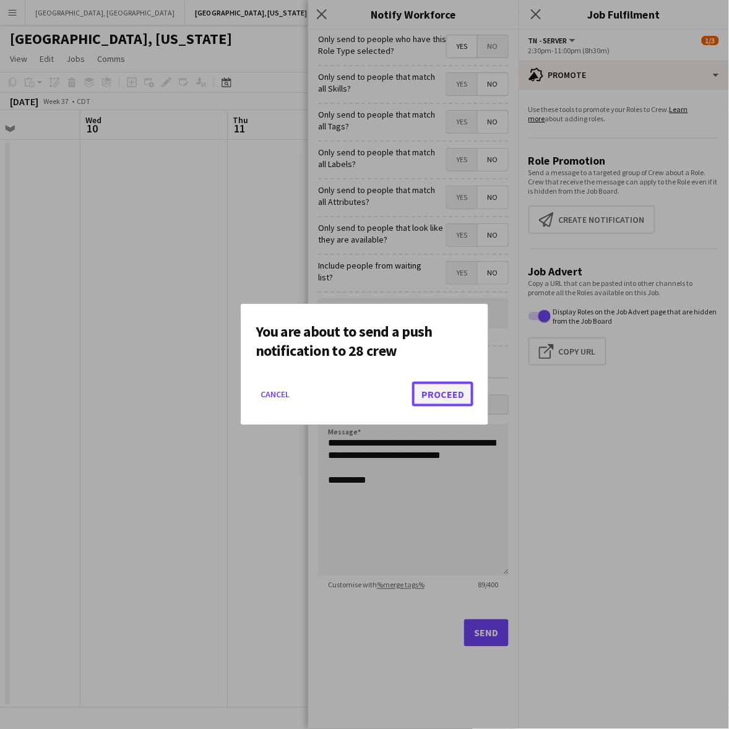
click at [456, 390] on button "Proceed" at bounding box center [442, 394] width 61 height 25
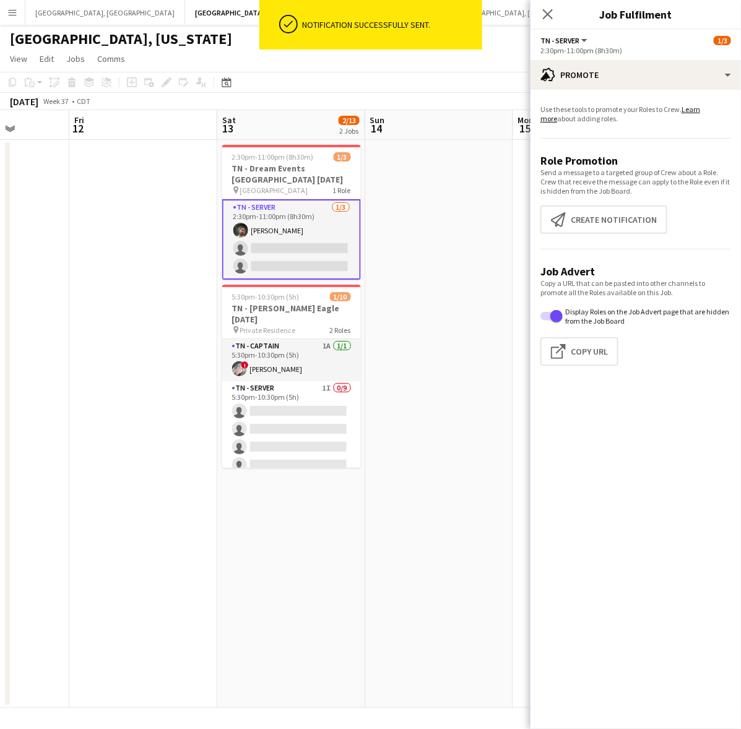
scroll to position [0, 401]
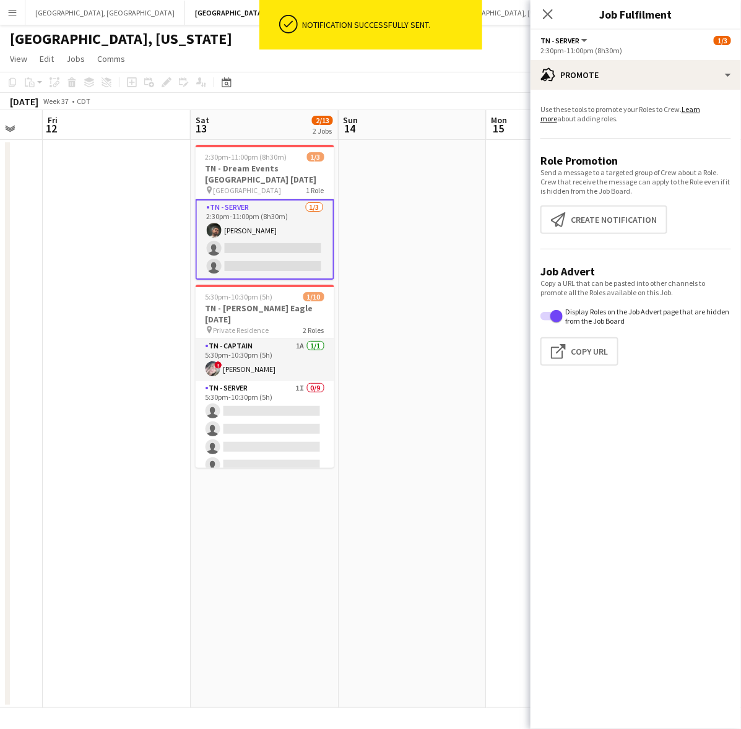
drag, startPoint x: 522, startPoint y: 371, endPoint x: 191, endPoint y: 506, distance: 357.5
click at [191, 506] on app-calendar-viewport "Tue 9 Wed 10 Thu 11 Fri 12 Sat 13 2/13 2 Jobs Sun 14 Mon 15 Tue 16 Wed 17 Thu 1…" at bounding box center [370, 409] width 741 height 598
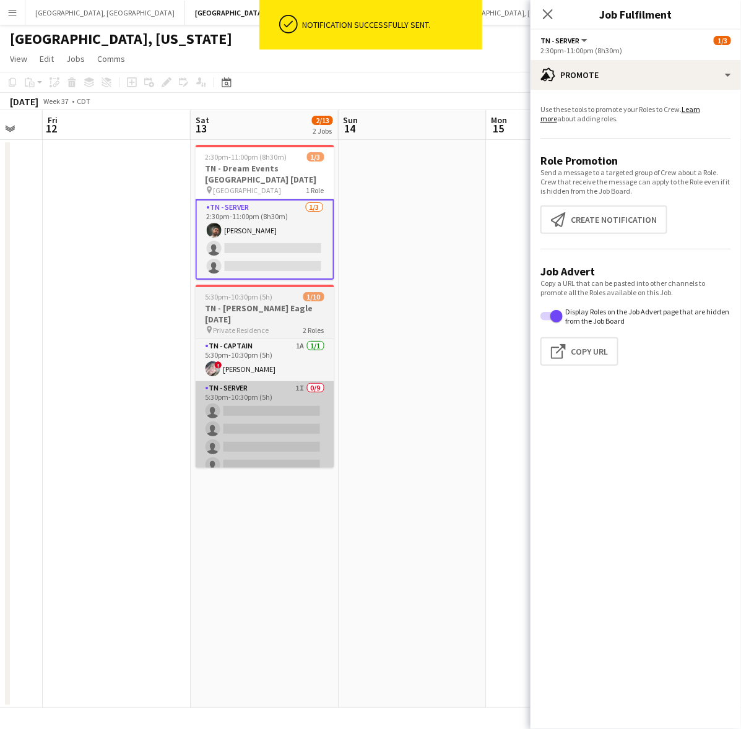
click at [249, 409] on app-card-role "TN - Server 1I 0/9 5:30pm-10:30pm (5h) single-neutral-actions single-neutral-ac…" at bounding box center [265, 474] width 139 height 186
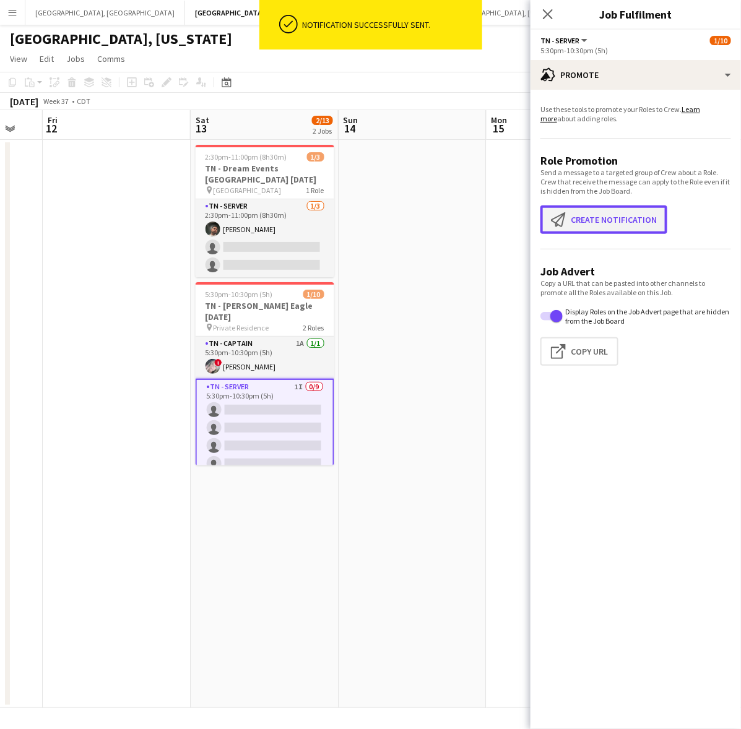
click at [565, 212] on app-icon "Create notification" at bounding box center [561, 219] width 20 height 15
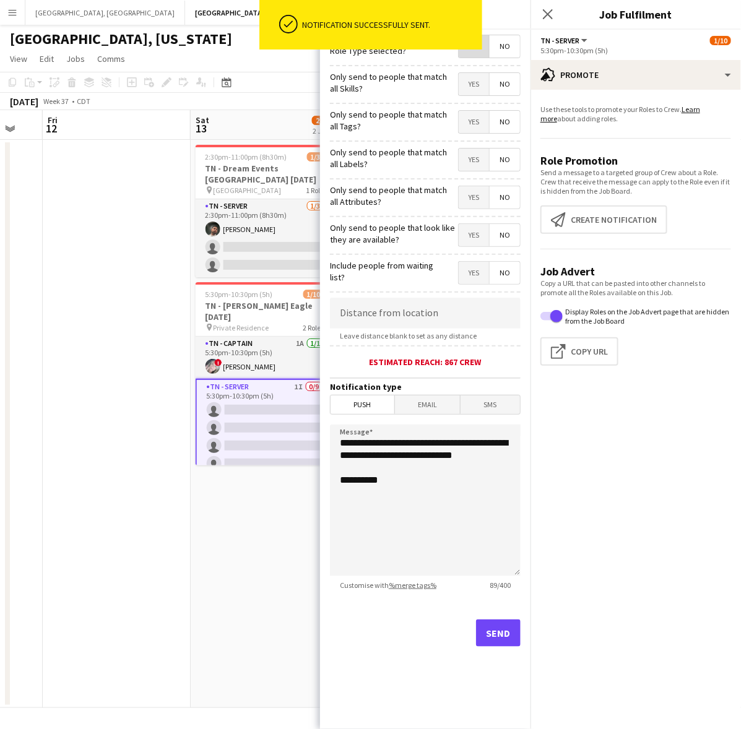
click at [468, 56] on span "Yes" at bounding box center [474, 46] width 30 height 22
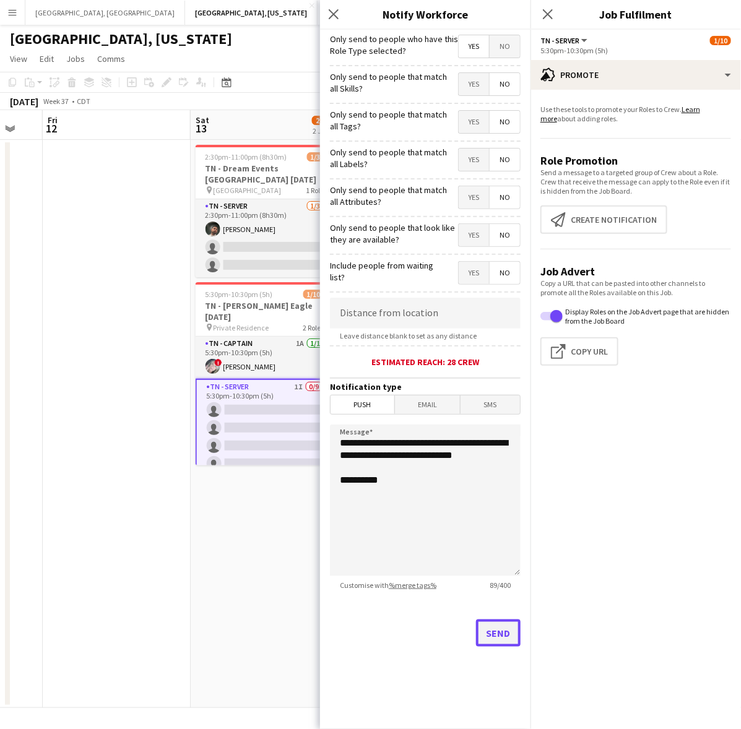
click at [500, 636] on button "Send" at bounding box center [498, 632] width 45 height 27
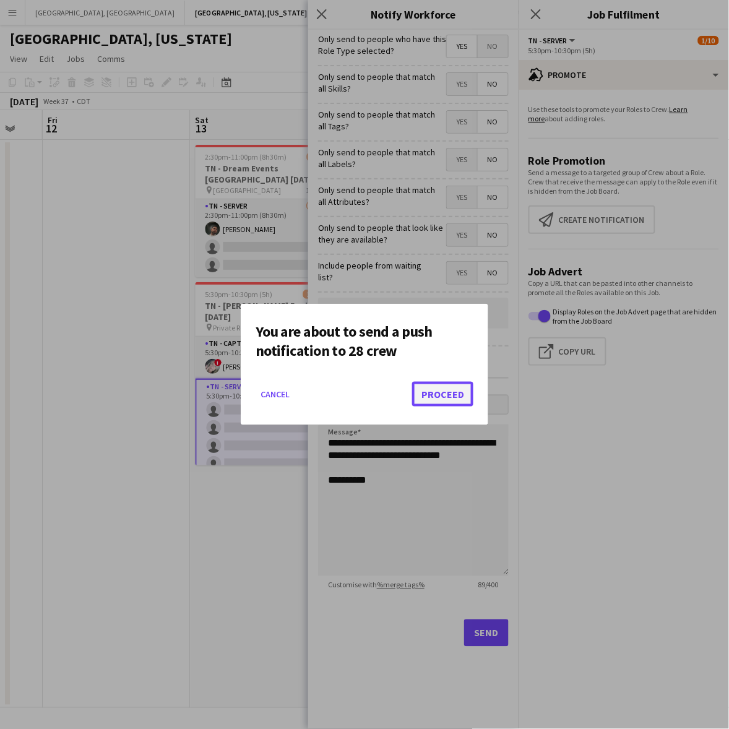
click at [454, 393] on button "Proceed" at bounding box center [442, 394] width 61 height 25
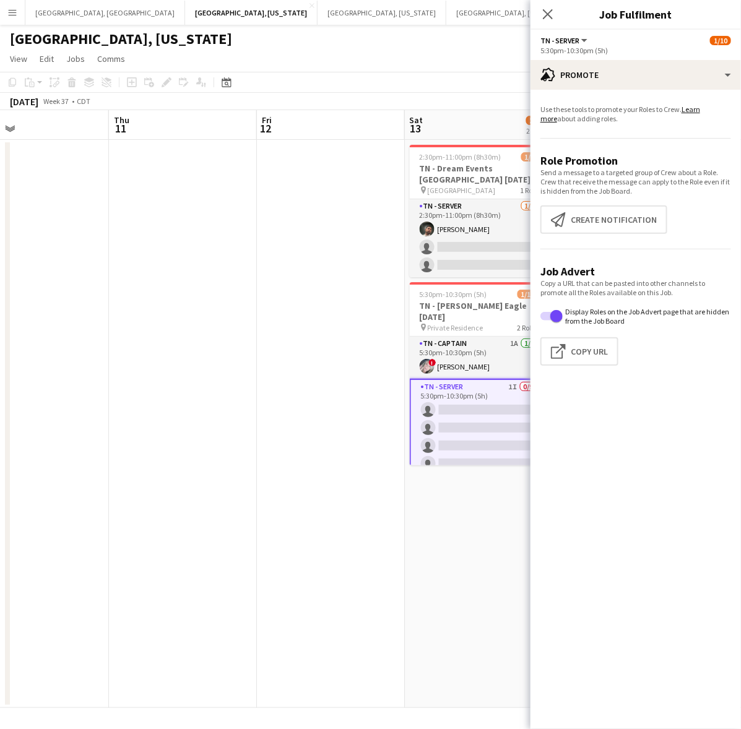
drag, startPoint x: 137, startPoint y: 390, endPoint x: 348, endPoint y: 373, distance: 212.3
click at [350, 373] on app-calendar-viewport "Mon 8 Tue 9 Wed 10 Thu 11 Fri 12 Sat 13 2/13 2 Jobs Sun 14 Mon 15 Tue 16 Wed 17…" at bounding box center [370, 409] width 741 height 598
click at [41, 4] on button "Los Angeles, CA Close" at bounding box center [105, 13] width 160 height 24
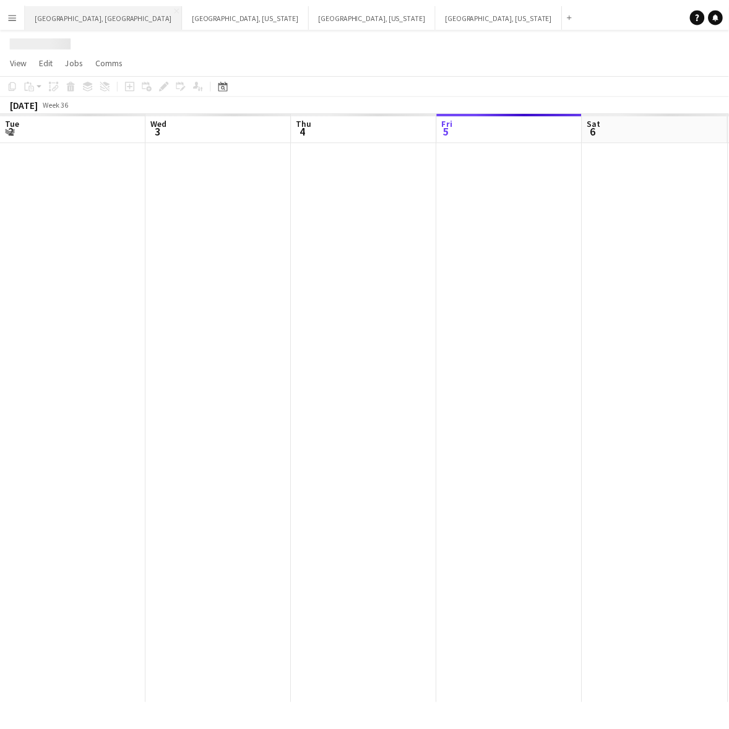
scroll to position [0, 295]
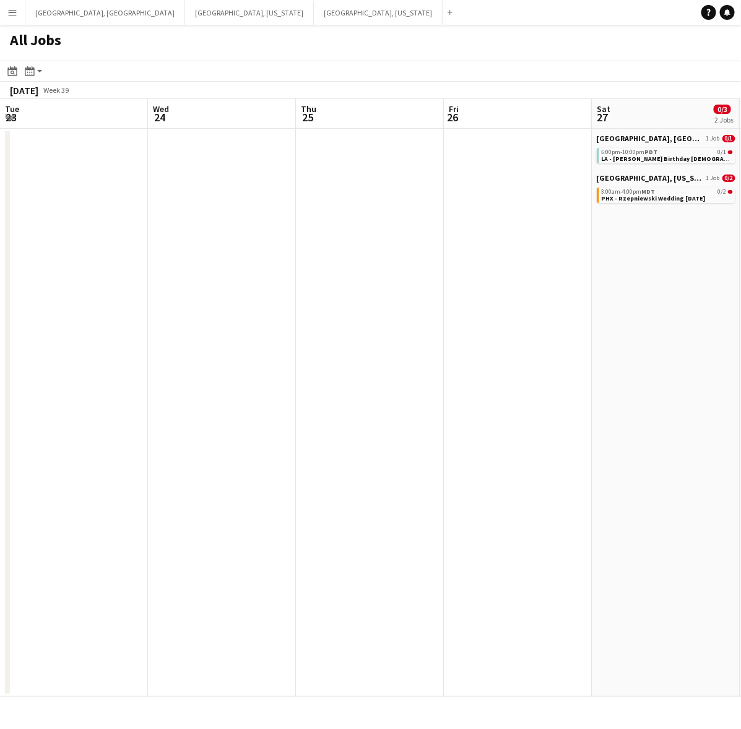
scroll to position [0, 367]
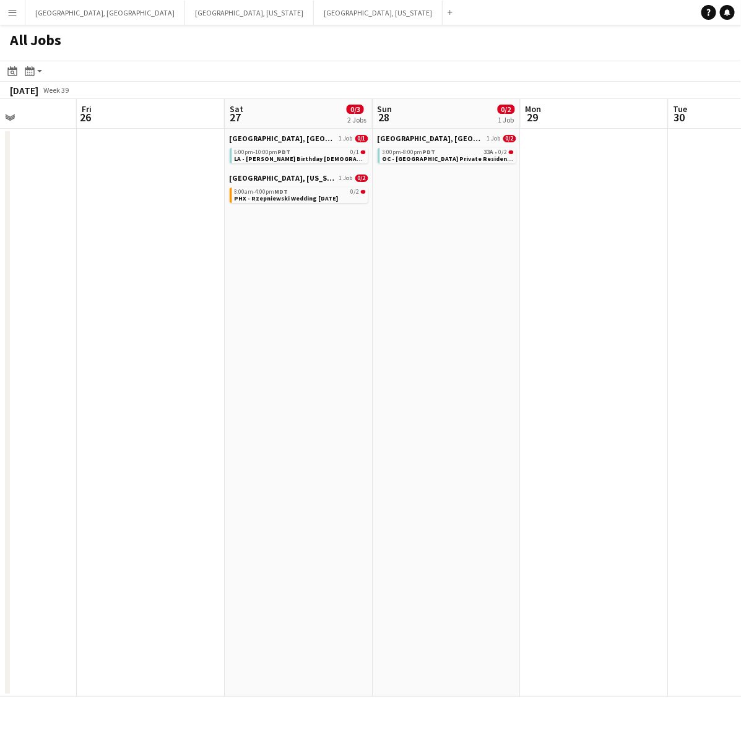
click at [12, 11] on app-icon "Menu" at bounding box center [12, 12] width 10 height 10
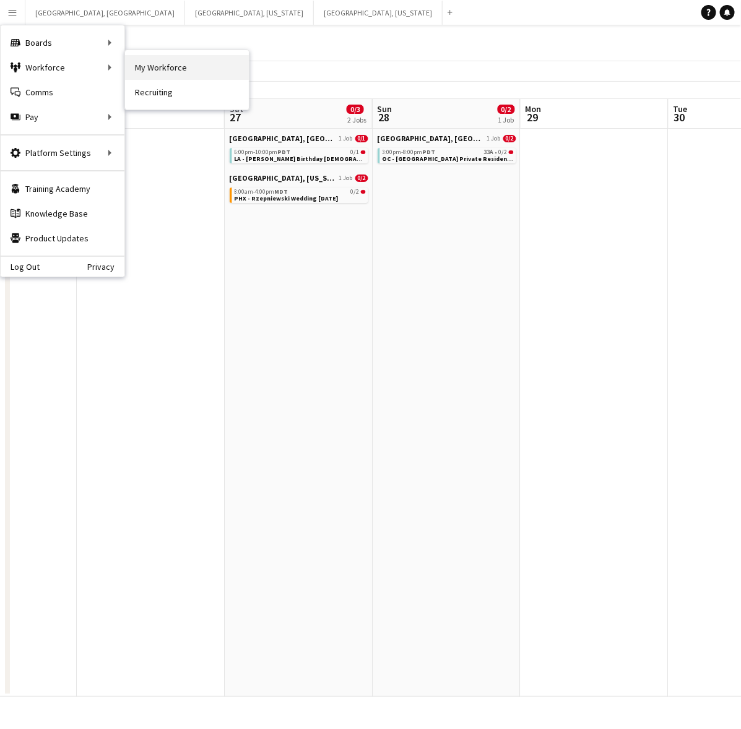
click at [189, 64] on link "My Workforce" at bounding box center [187, 67] width 124 height 25
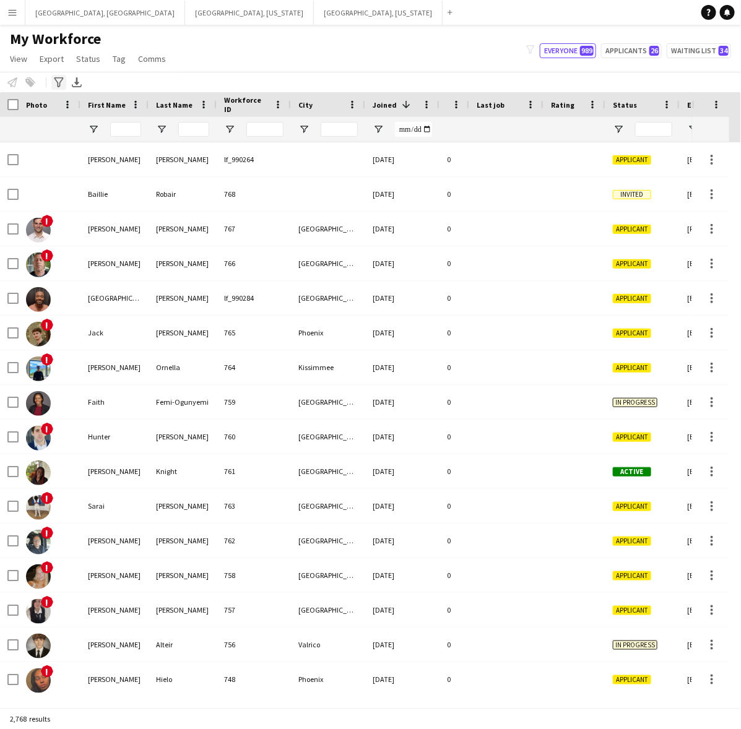
click at [54, 79] on icon "Advanced filters" at bounding box center [59, 82] width 10 height 10
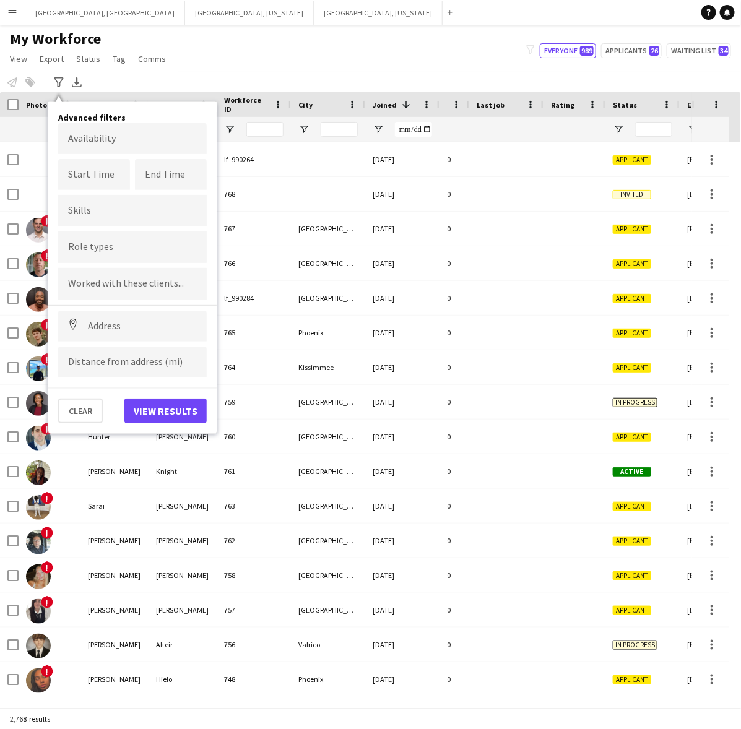
click at [108, 238] on div at bounding box center [132, 247] width 149 height 32
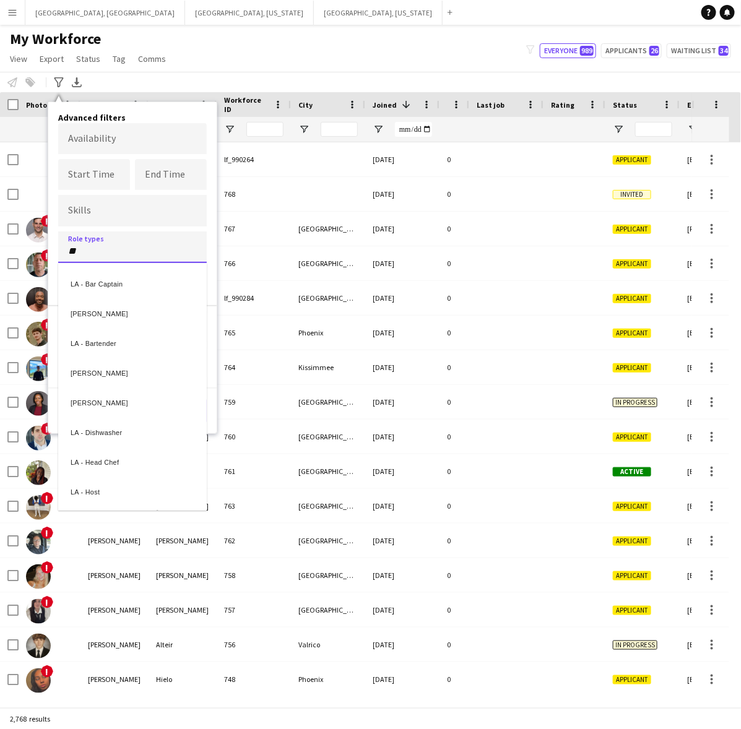
type input "**"
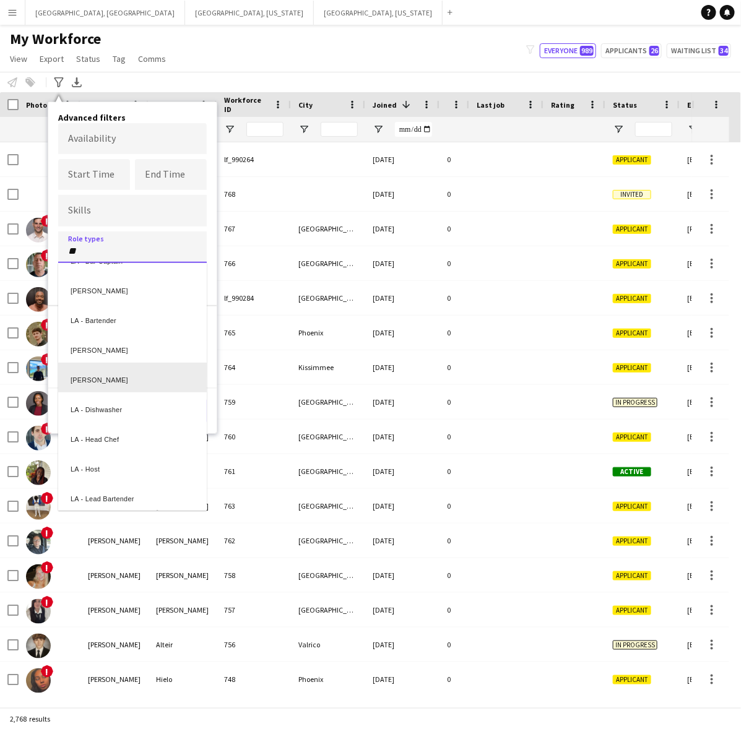
click at [103, 372] on div "[PERSON_NAME]" at bounding box center [132, 378] width 149 height 30
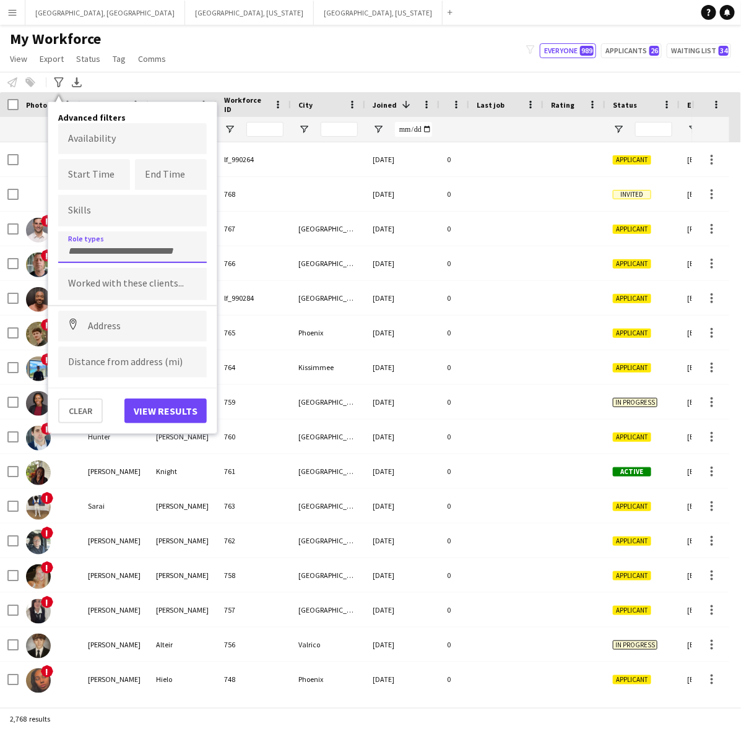
scroll to position [0, 0]
click at [167, 412] on button "View results" at bounding box center [165, 411] width 82 height 25
type input "**********"
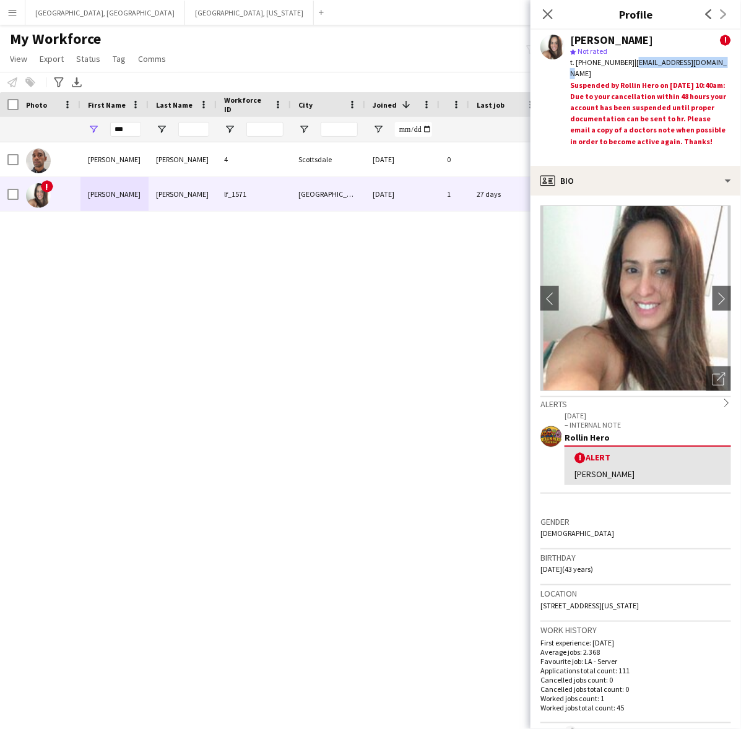
click at [20, 2] on button "Menu" at bounding box center [12, 12] width 25 height 25
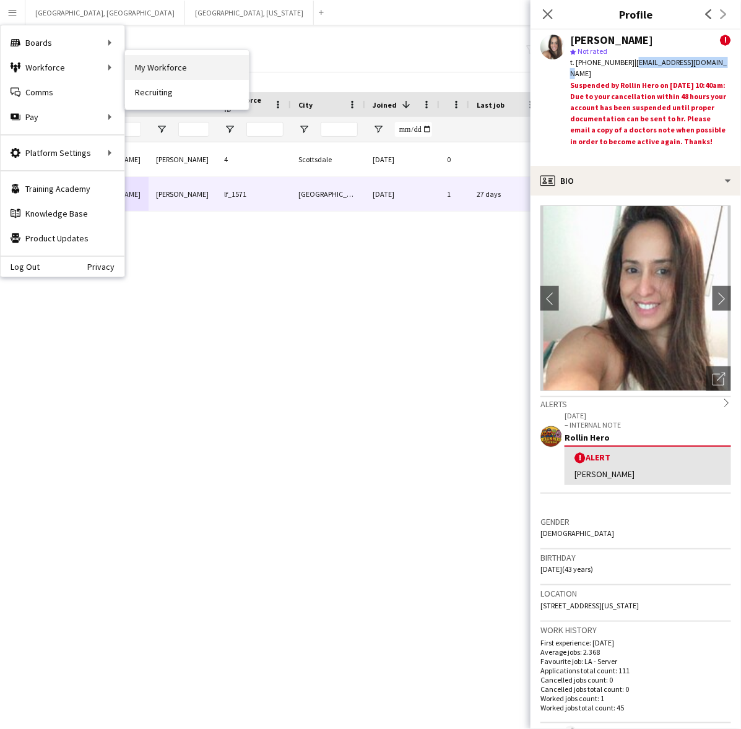
click at [160, 71] on link "My Workforce" at bounding box center [187, 67] width 124 height 25
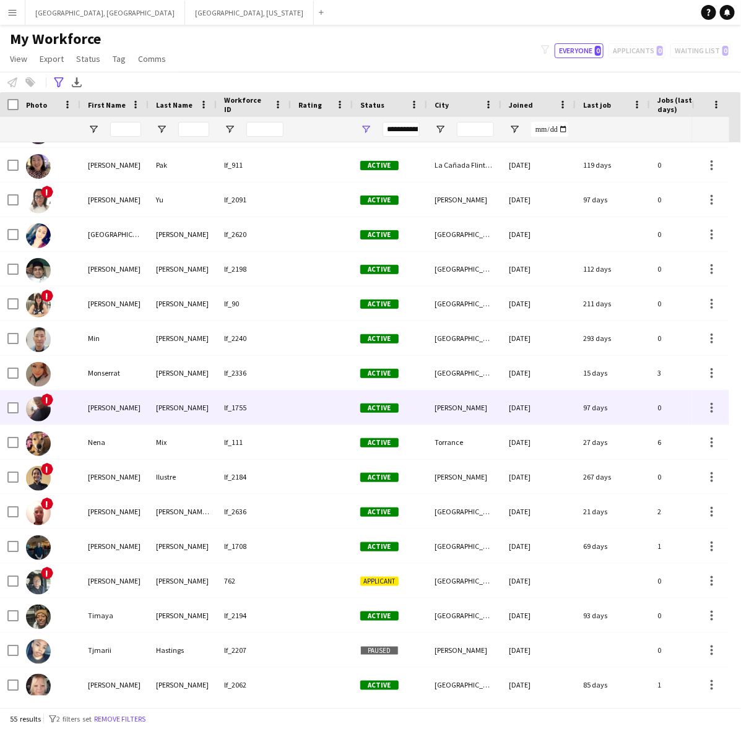
scroll to position [1315, 0]
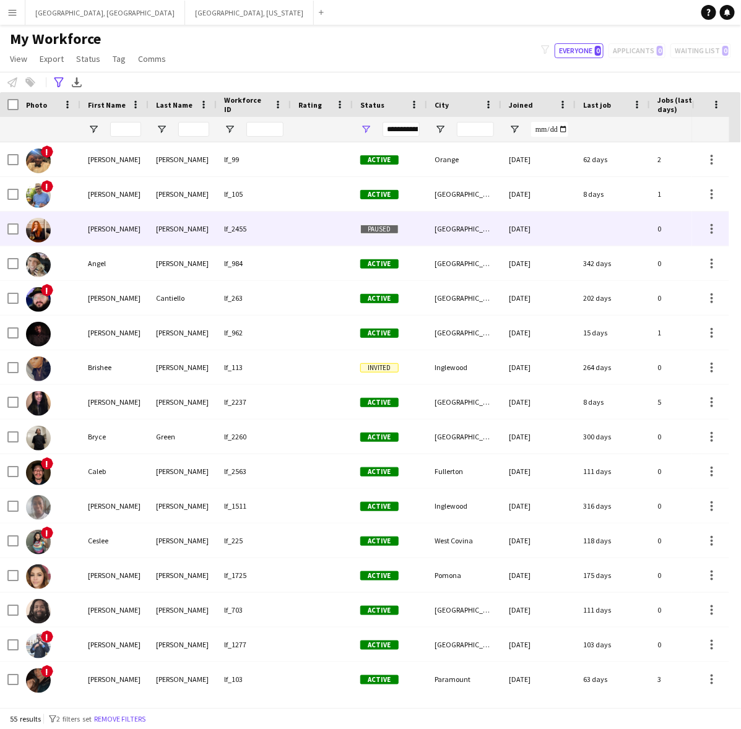
click at [283, 222] on div "lf_2455" at bounding box center [254, 229] width 74 height 34
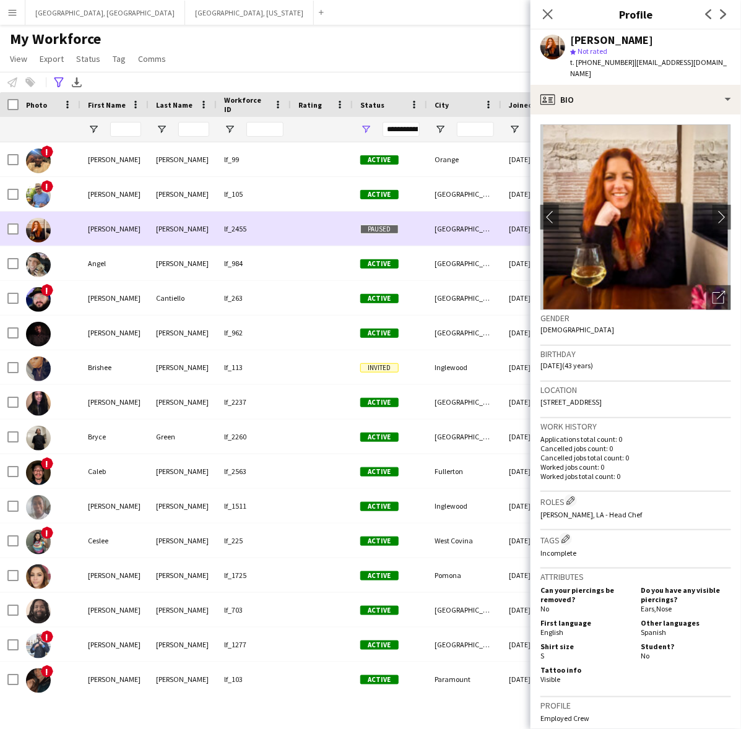
click at [282, 224] on div "lf_2455" at bounding box center [254, 229] width 74 height 34
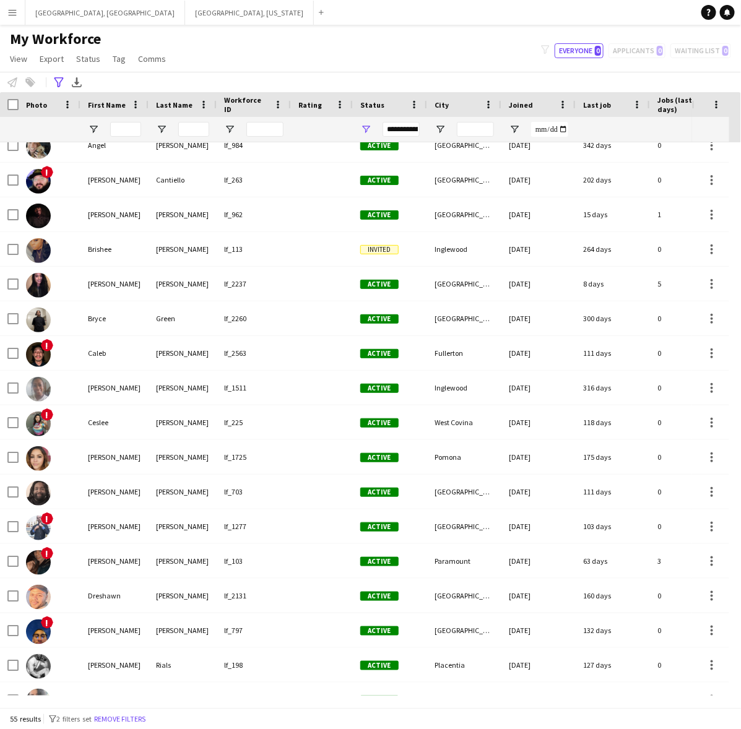
scroll to position [0, 0]
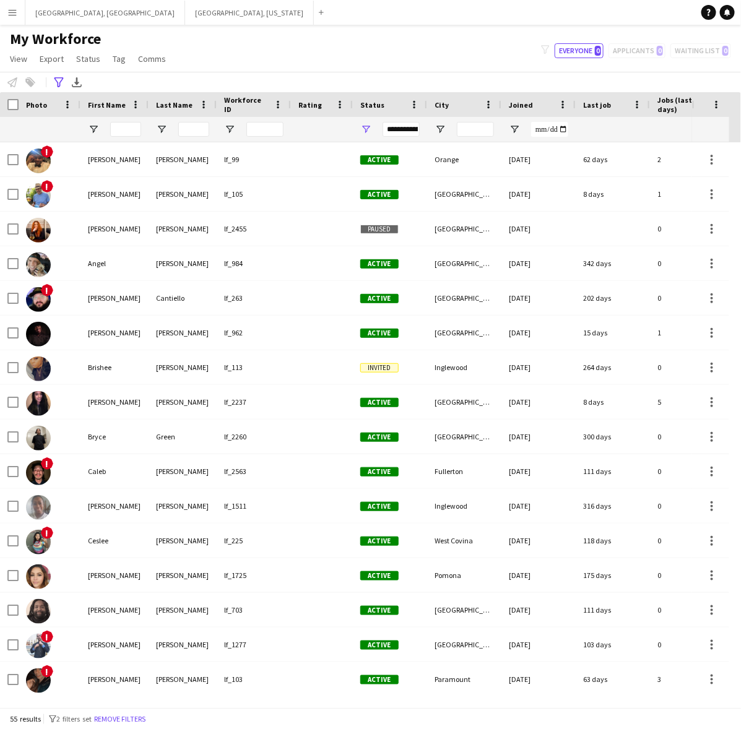
click at [14, 11] on app-icon "Menu" at bounding box center [12, 12] width 10 height 10
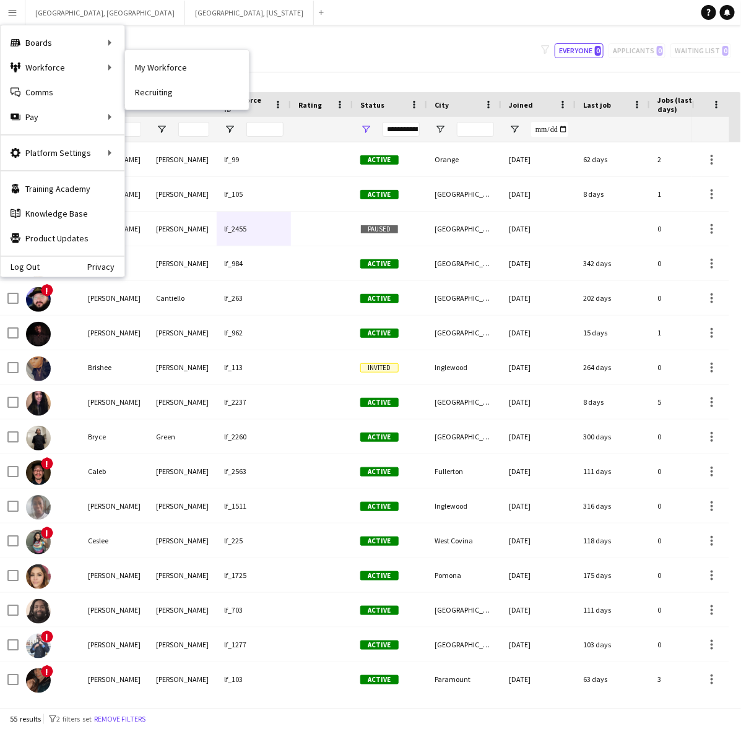
click at [168, 63] on link "My Workforce" at bounding box center [187, 67] width 124 height 25
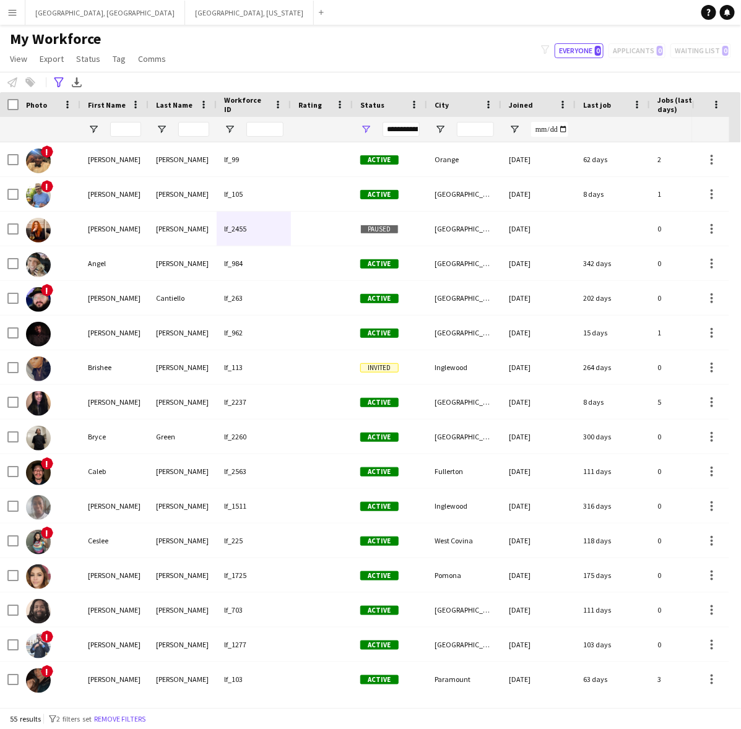
click at [134, 722] on button "Remove filters" at bounding box center [120, 719] width 56 height 14
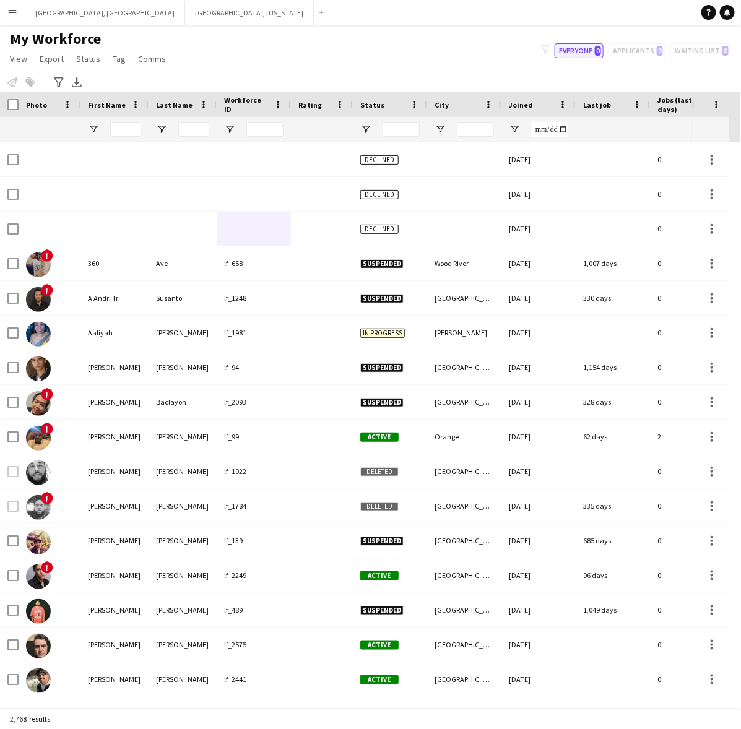
click at [571, 51] on button "Everyone 0" at bounding box center [578, 50] width 49 height 15
type input "**********"
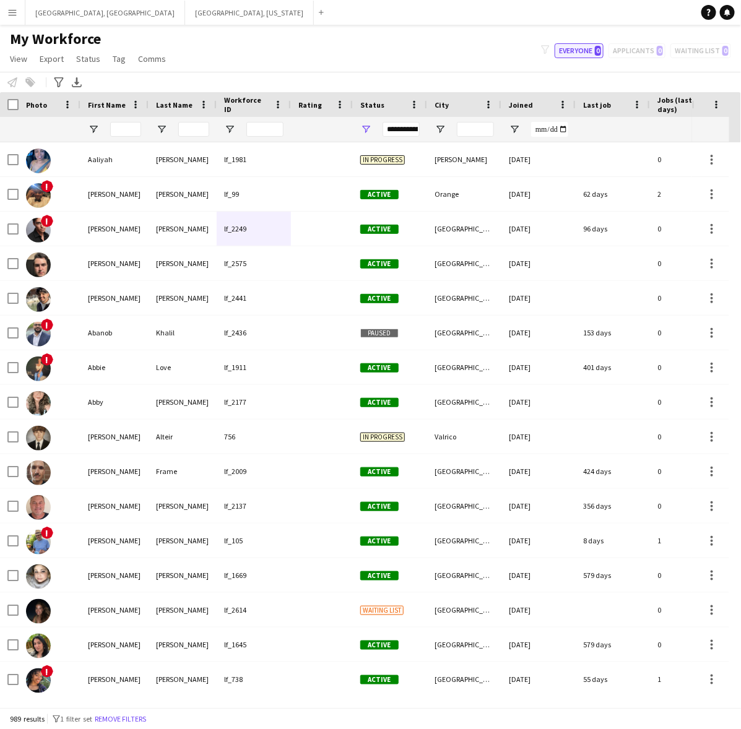
click at [571, 51] on button "Everyone 0" at bounding box center [578, 50] width 49 height 15
click at [573, 53] on button "Everyone 0" at bounding box center [578, 50] width 49 height 15
click at [144, 710] on div "989 results filter-1 1 filter set Remove filters" at bounding box center [370, 718] width 741 height 21
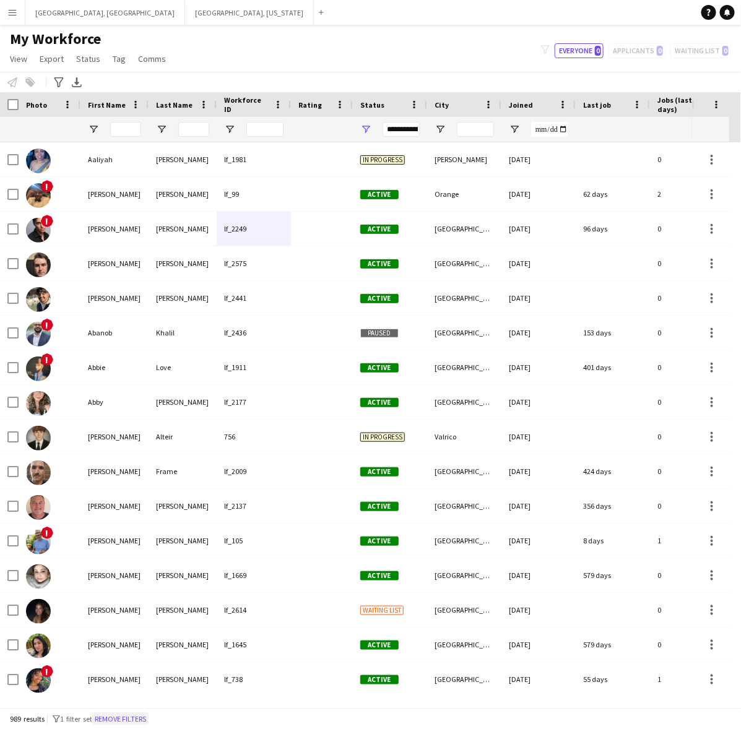
click at [139, 724] on button "Remove filters" at bounding box center [120, 719] width 56 height 14
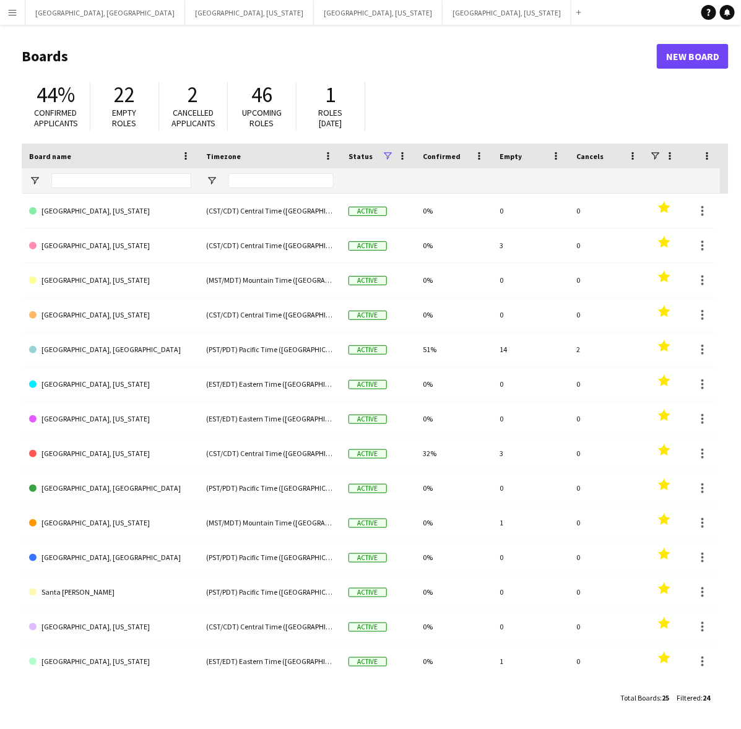
click at [7, 8] on app-icon "Menu" at bounding box center [12, 12] width 10 height 10
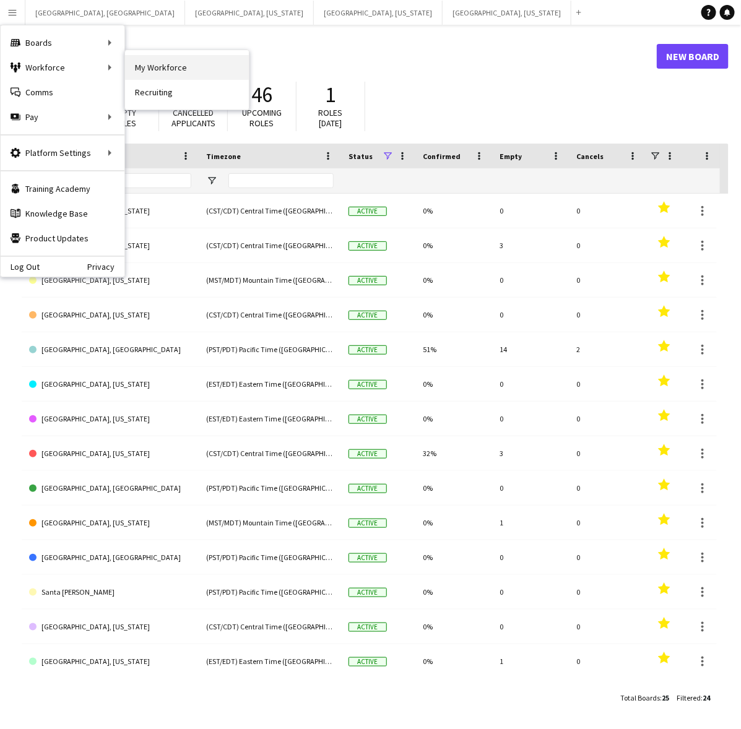
click at [147, 59] on link "My Workforce" at bounding box center [187, 67] width 124 height 25
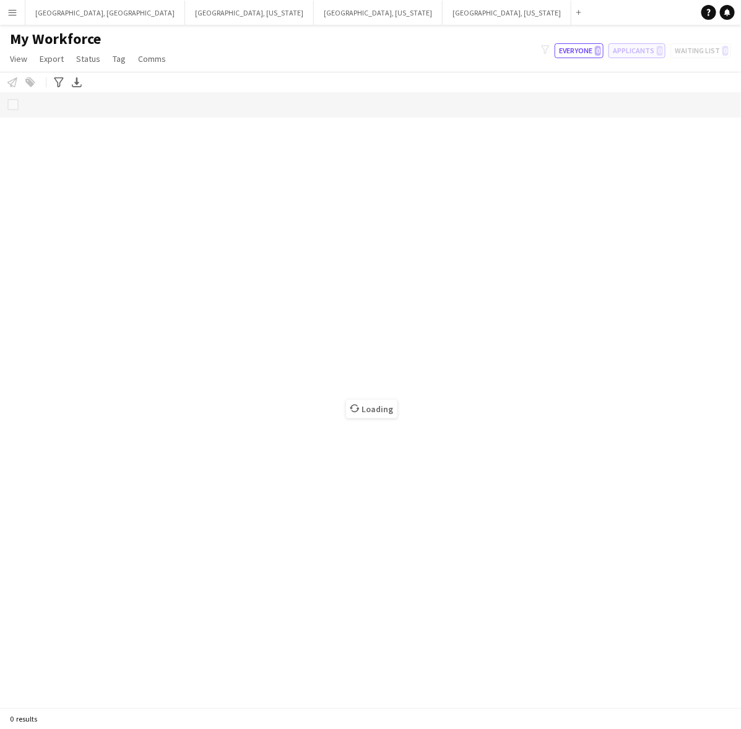
click at [642, 48] on button "Applicants 0" at bounding box center [636, 50] width 57 height 15
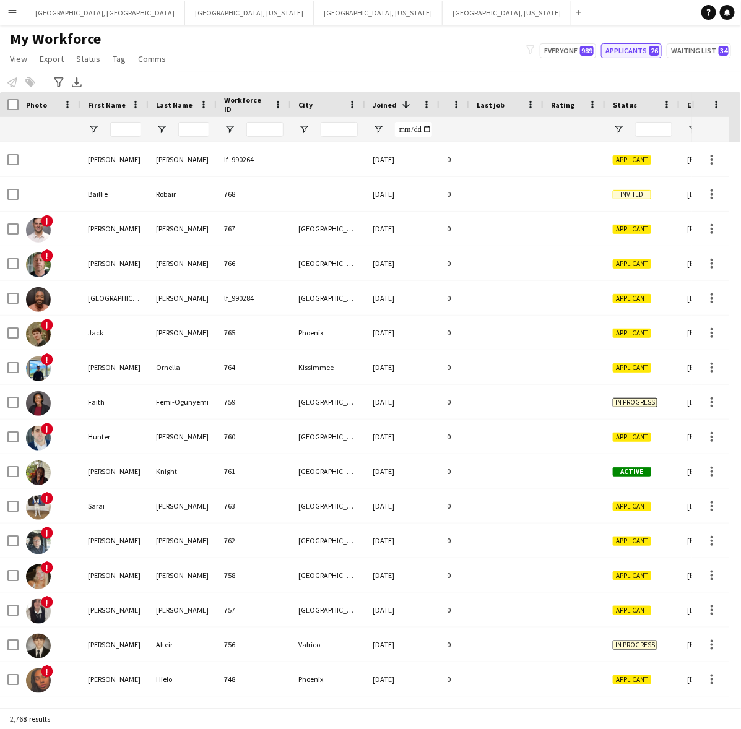
type input "**********"
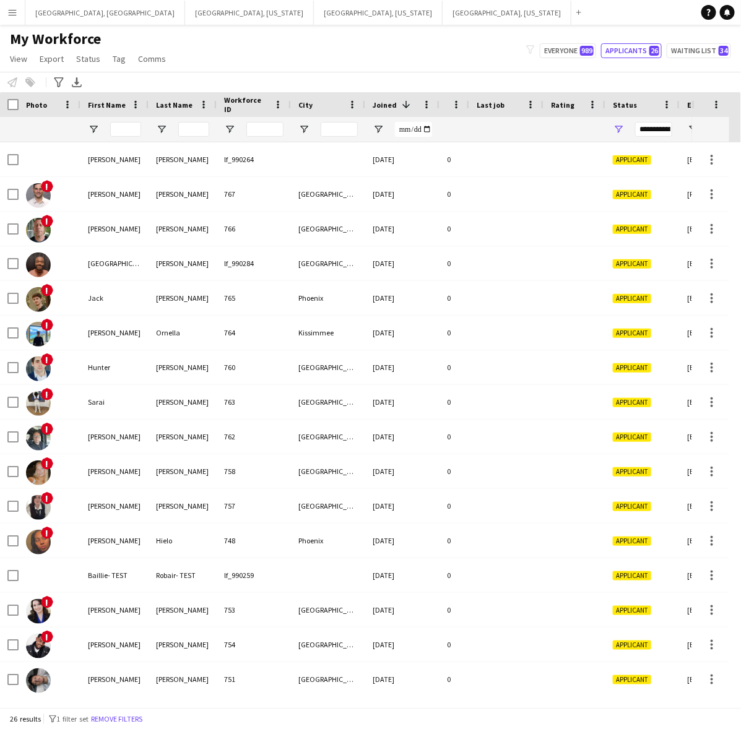
click at [127, 119] on div at bounding box center [125, 129] width 31 height 25
click at [126, 125] on input "First Name Filter Input" at bounding box center [125, 129] width 31 height 15
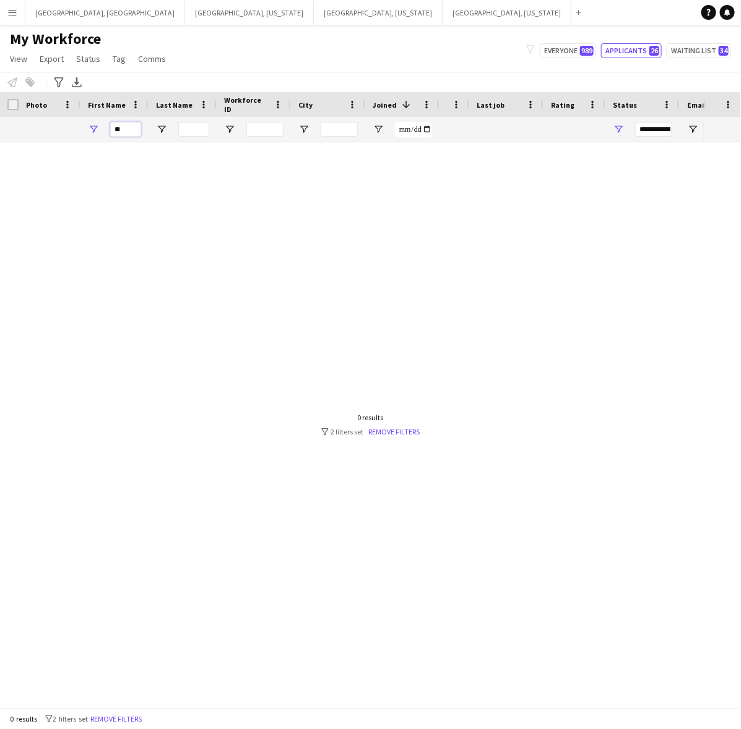
type input "*"
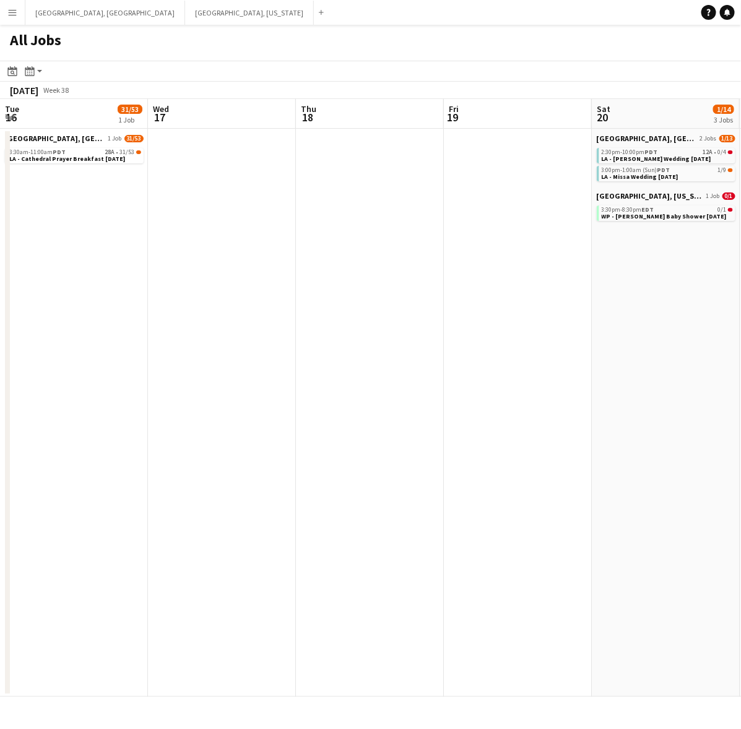
scroll to position [0, 267]
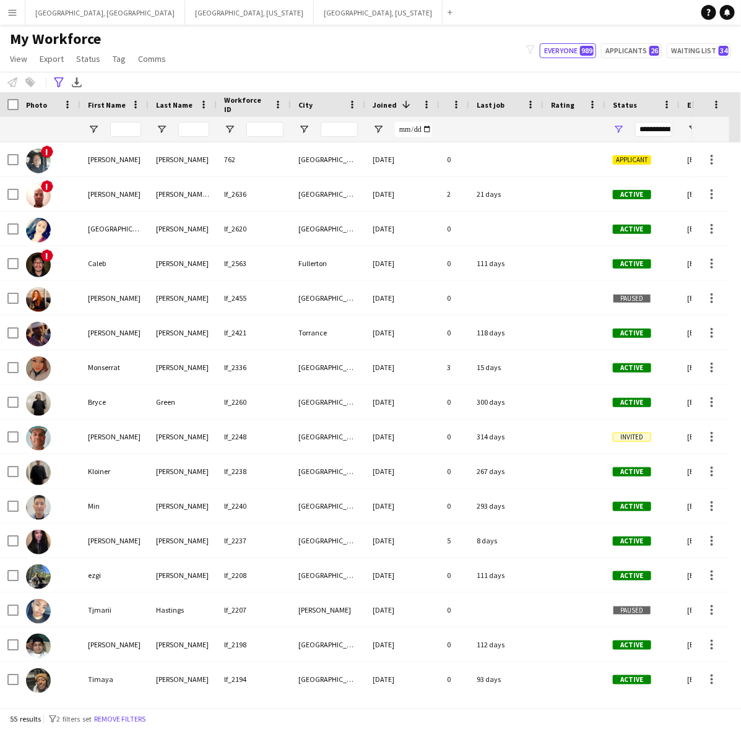
click at [19, 4] on button "Menu" at bounding box center [12, 12] width 25 height 25
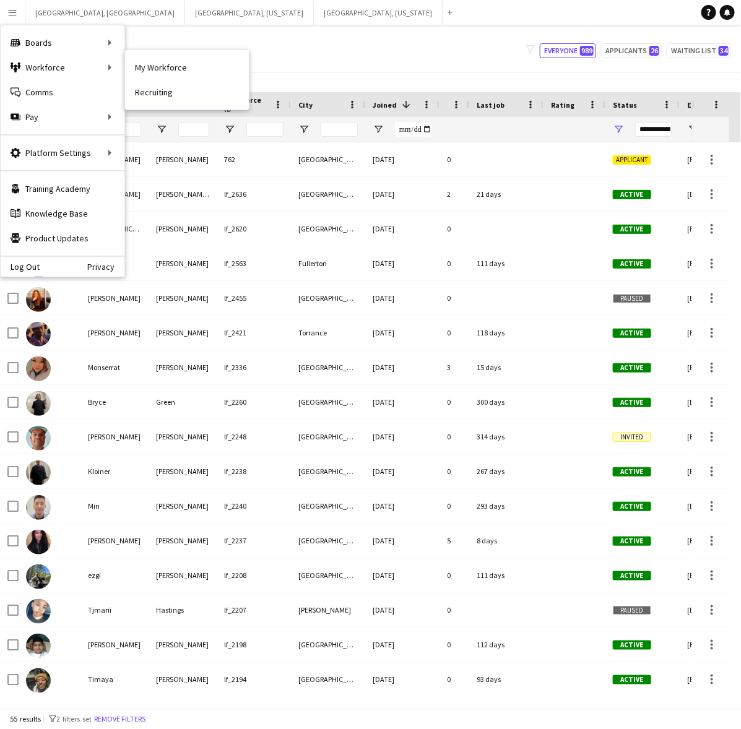
click at [193, 53] on nav "My Workforce Recruiting" at bounding box center [187, 79] width 124 height 59
click at [170, 66] on link "My Workforce" at bounding box center [187, 67] width 124 height 25
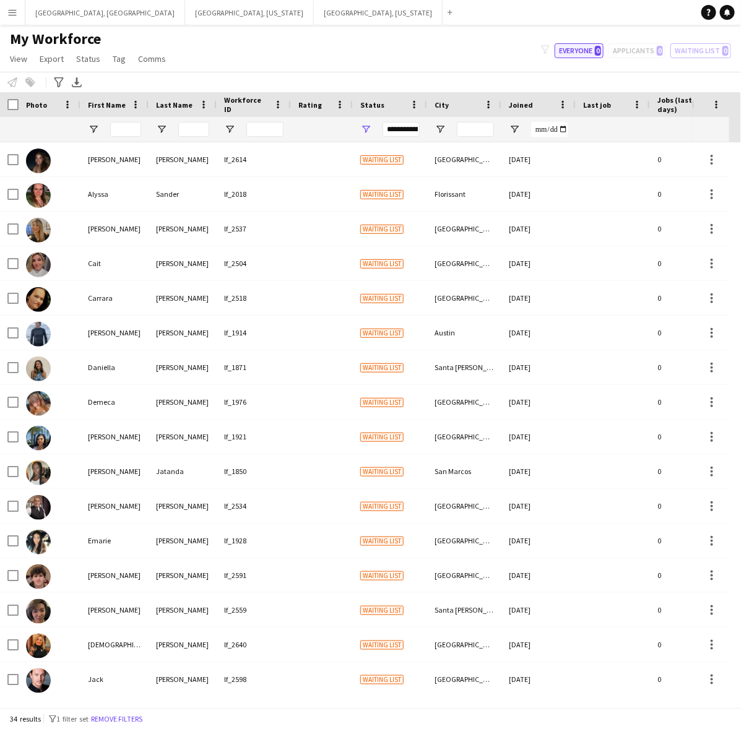
click at [582, 46] on button "Everyone 0" at bounding box center [578, 50] width 49 height 15
type input "**********"
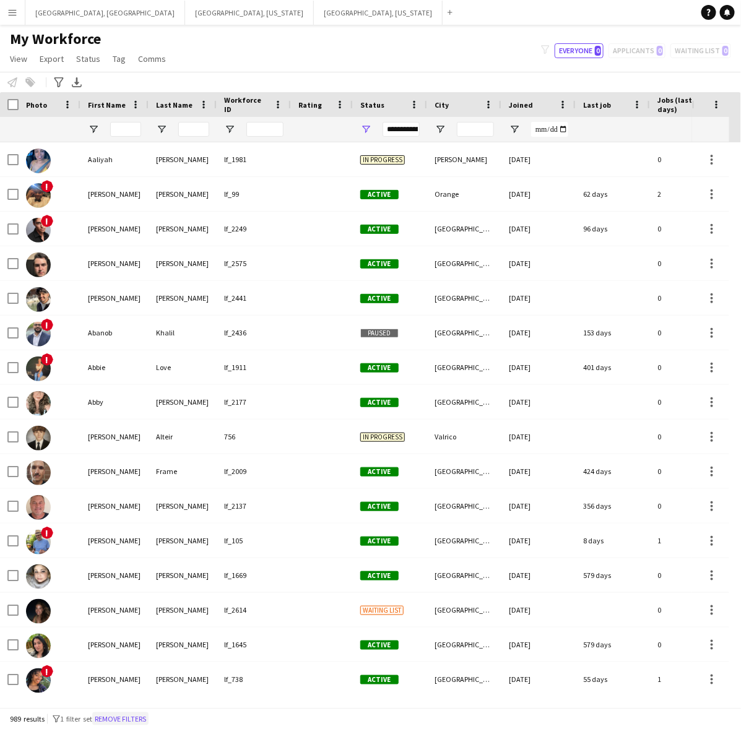
click at [127, 721] on button "Remove filters" at bounding box center [120, 719] width 56 height 14
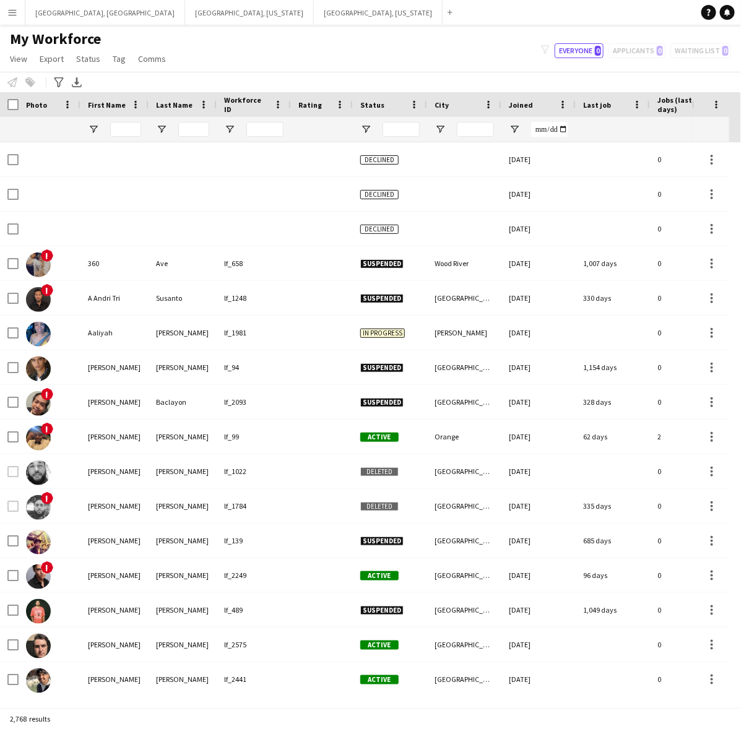
click at [291, 64] on div "My Workforce View Views Default view New view Update view Delete view Edit name…" at bounding box center [370, 51] width 741 height 42
click at [57, 17] on button "[GEOGRAPHIC_DATA], [GEOGRAPHIC_DATA] Close" at bounding box center [105, 13] width 160 height 24
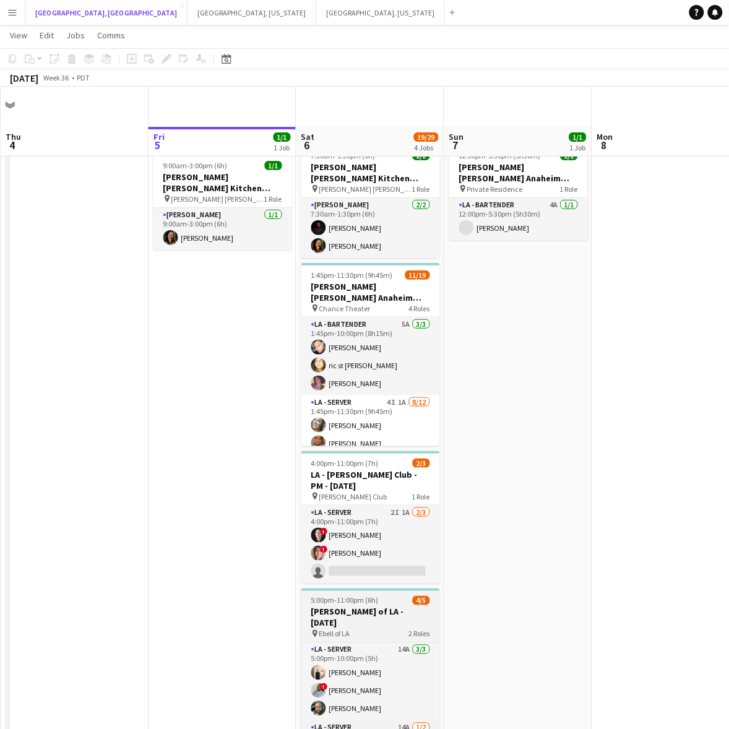
scroll to position [69, 0]
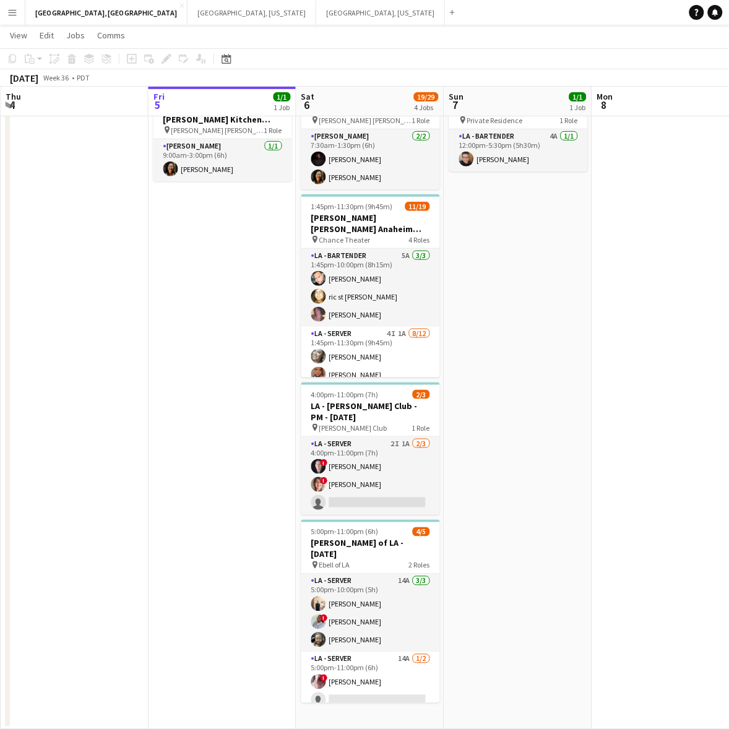
click at [15, 14] on app-icon "Menu" at bounding box center [12, 12] width 10 height 10
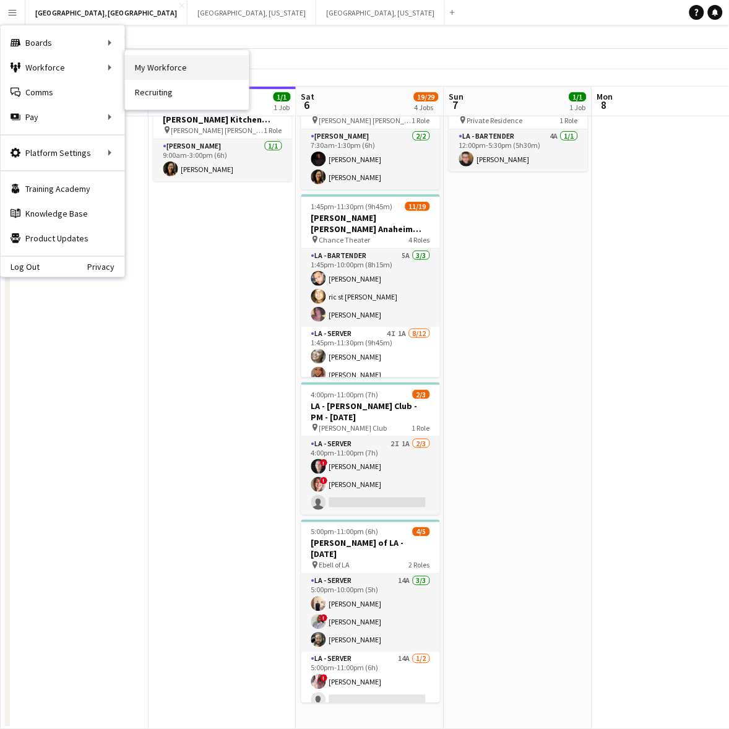
click at [157, 65] on link "My Workforce" at bounding box center [187, 67] width 124 height 25
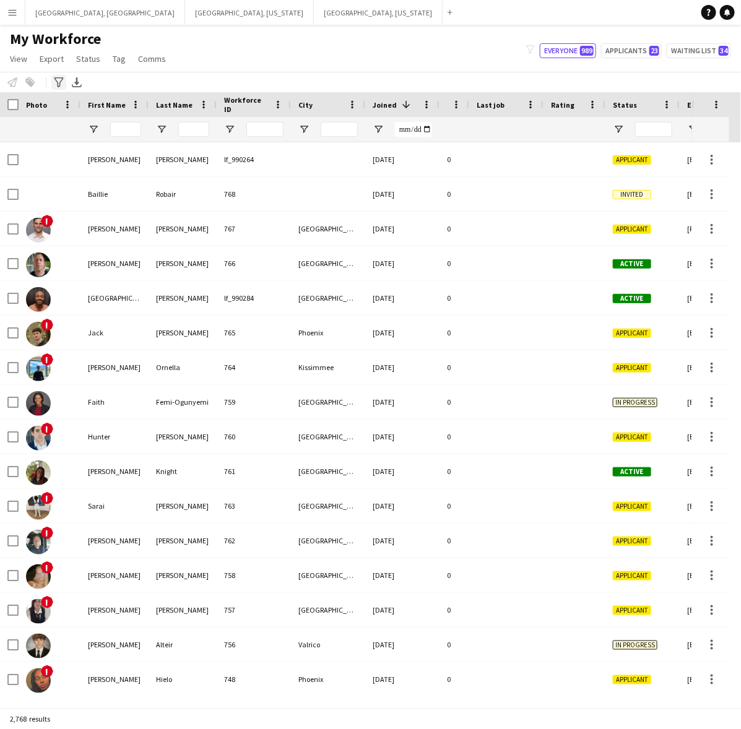
click at [62, 84] on icon "Advanced filters" at bounding box center [59, 82] width 10 height 10
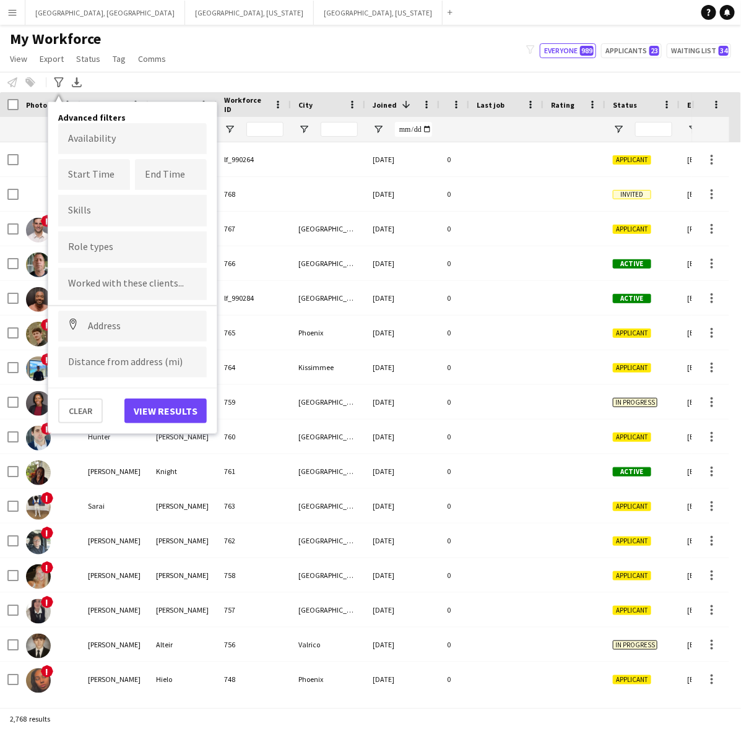
click at [119, 223] on div at bounding box center [132, 211] width 149 height 32
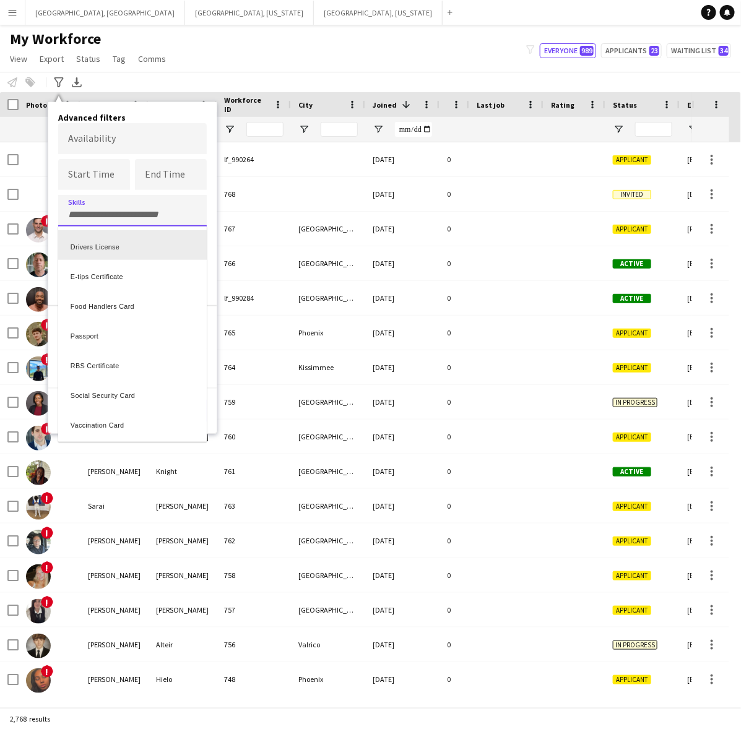
click at [204, 37] on div at bounding box center [370, 364] width 741 height 729
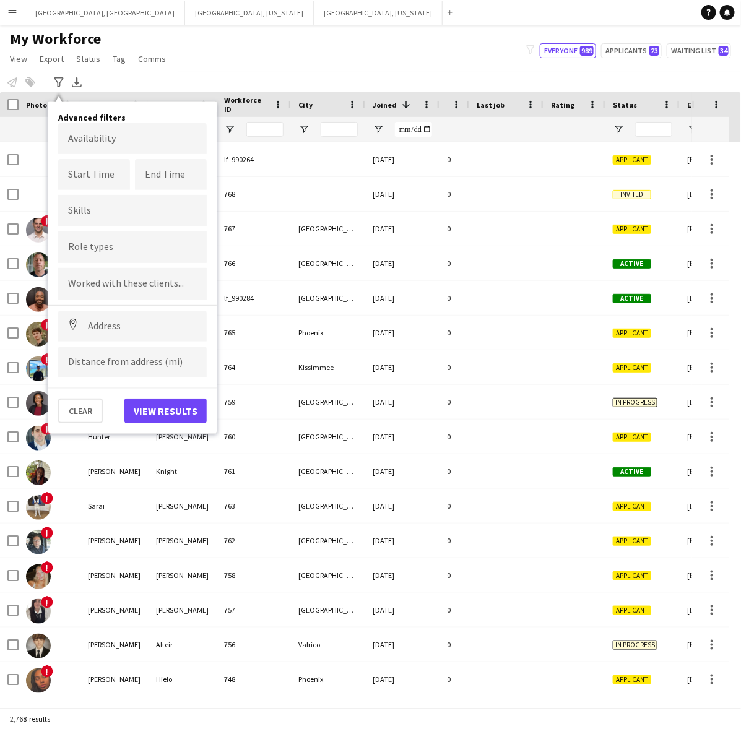
click at [85, 251] on input "Type to search role types..." at bounding box center [132, 247] width 129 height 11
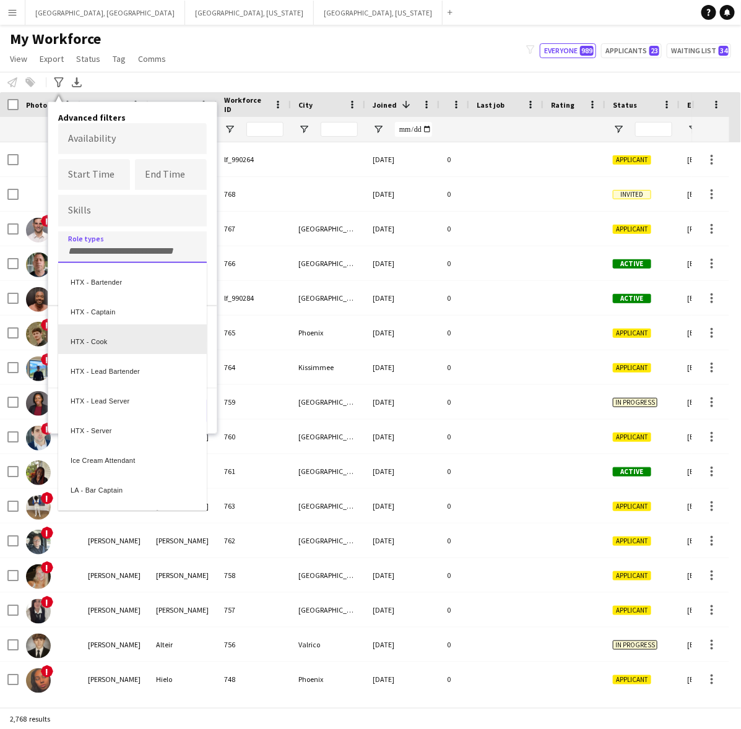
scroll to position [1315, 0]
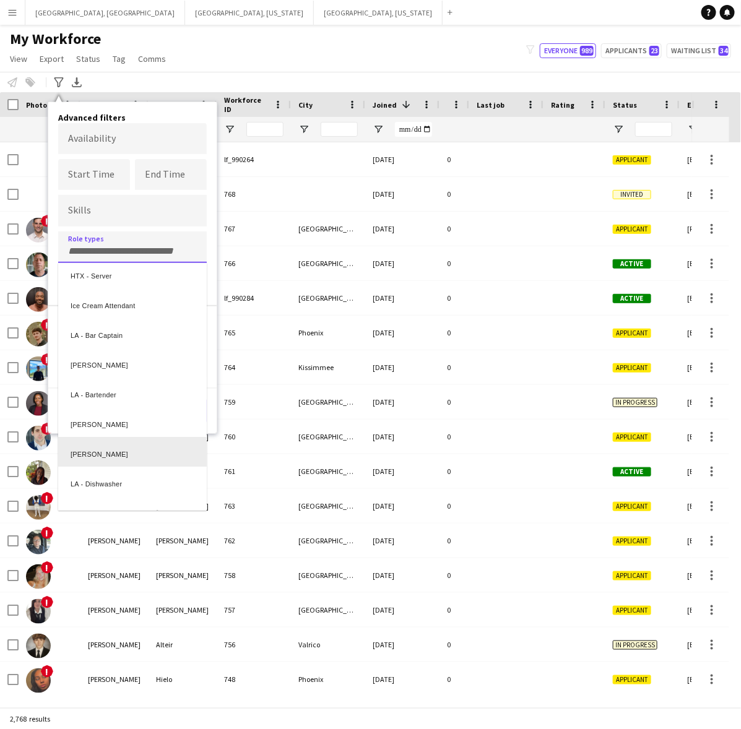
click at [97, 444] on div "[PERSON_NAME]" at bounding box center [132, 452] width 149 height 30
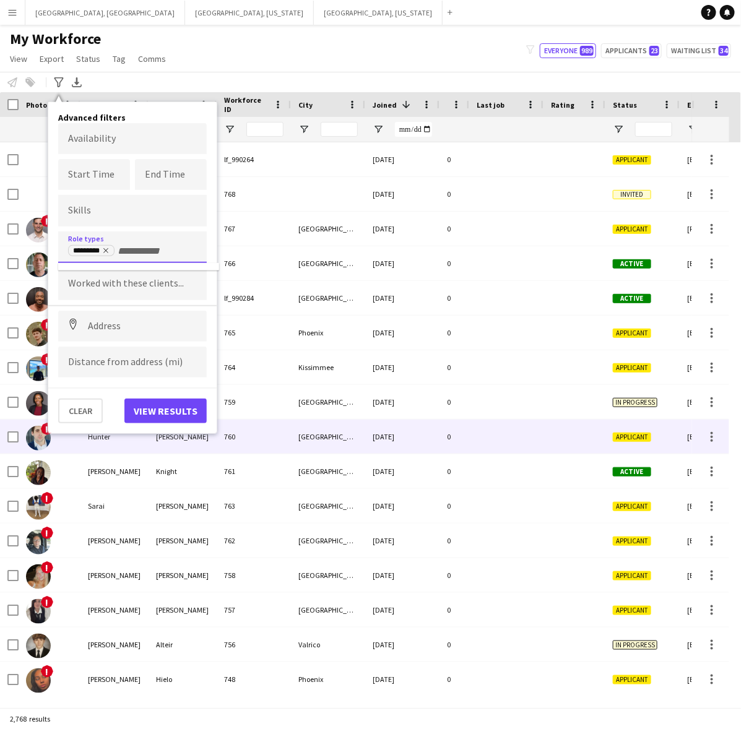
scroll to position [0, 0]
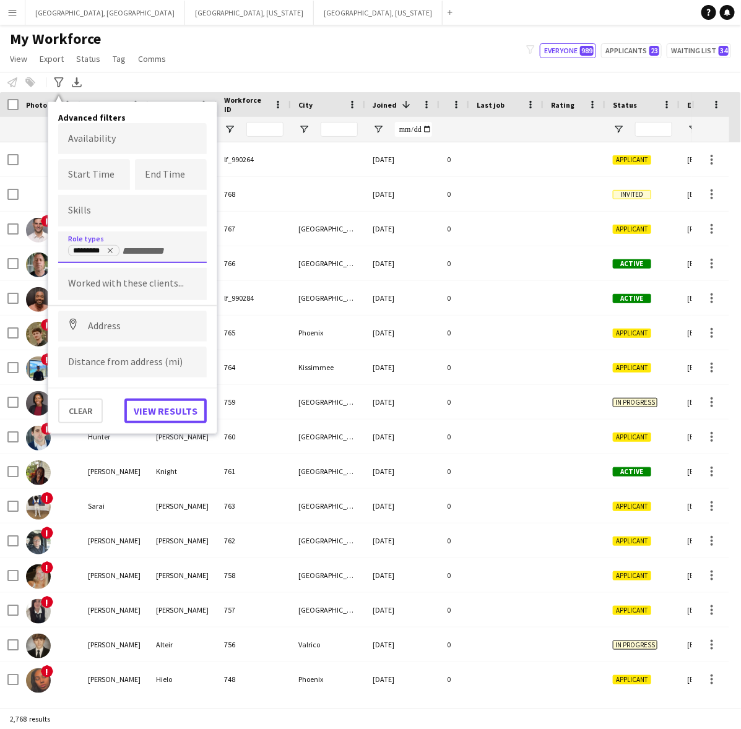
click at [153, 405] on button "View results" at bounding box center [165, 411] width 82 height 25
type input "**********"
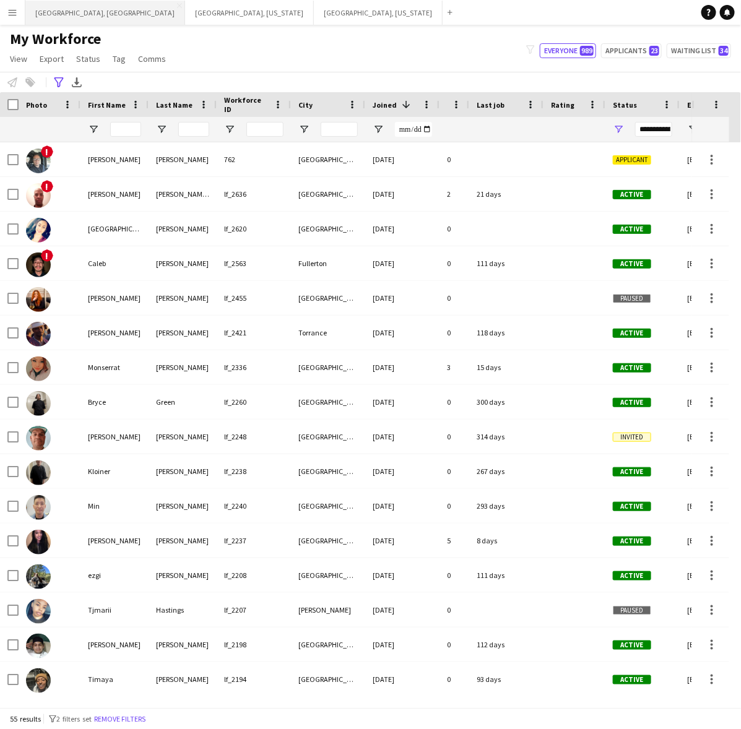
click at [62, 14] on button "[GEOGRAPHIC_DATA], [GEOGRAPHIC_DATA] Close" at bounding box center [105, 13] width 160 height 24
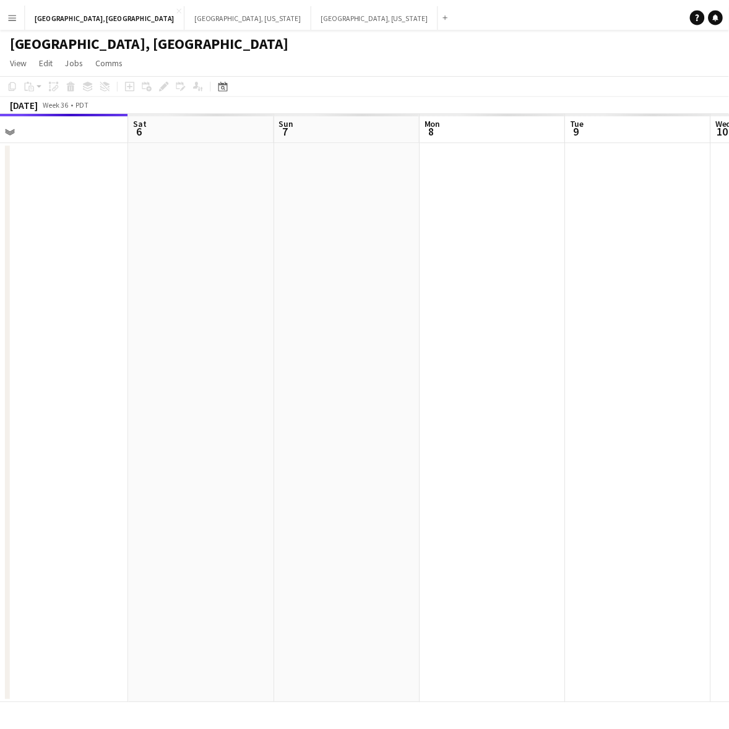
scroll to position [0, 464]
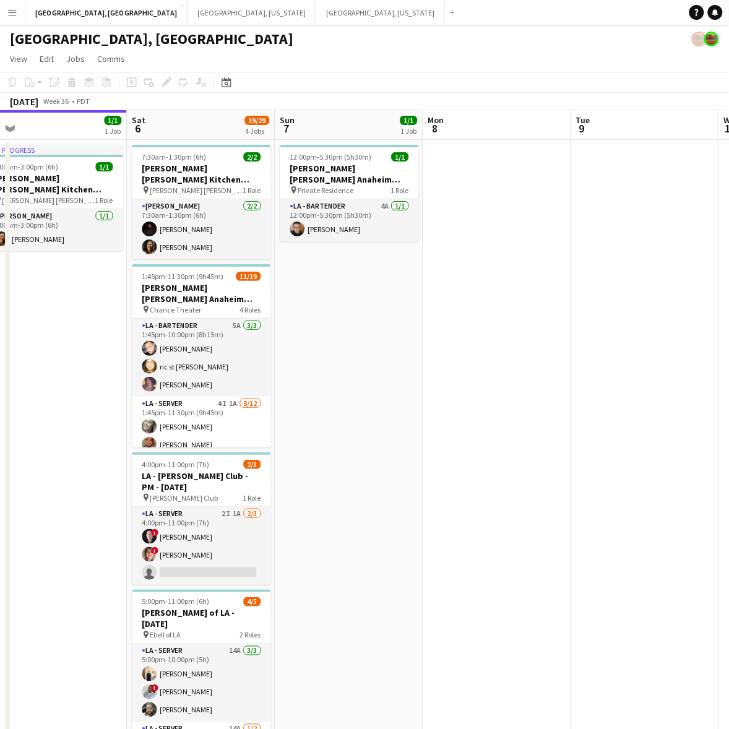
click at [393, 381] on app-calendar-viewport "Tue 2 Wed 3 Thu 4 Fri 5 1/1 1 Job Sat 6 19/29 4 Jobs Sun 7 1/1 1 Job Mon 8 Tue …" at bounding box center [364, 454] width 729 height 689
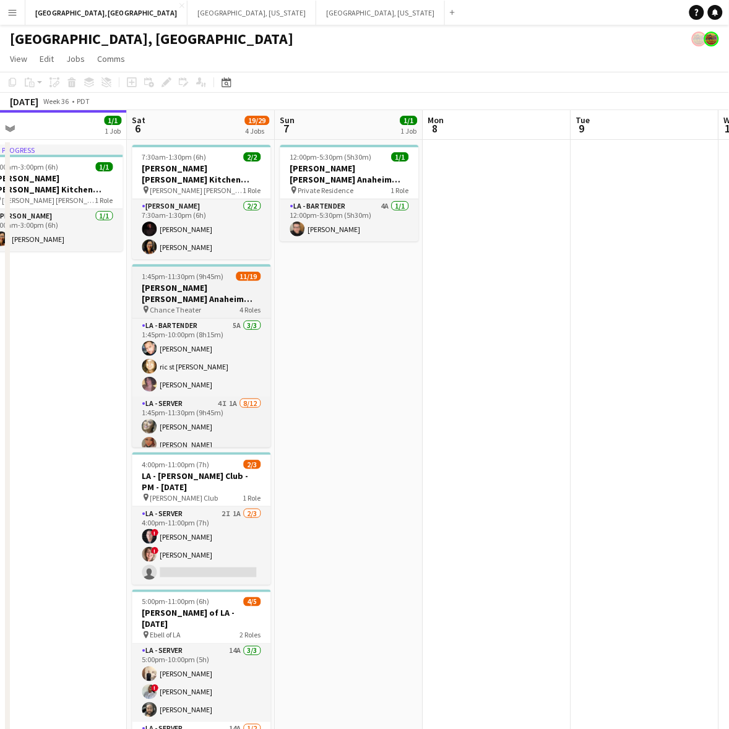
click at [215, 282] on h3 "[PERSON_NAME] [PERSON_NAME] Anaheim [DATE]" at bounding box center [201, 293] width 139 height 22
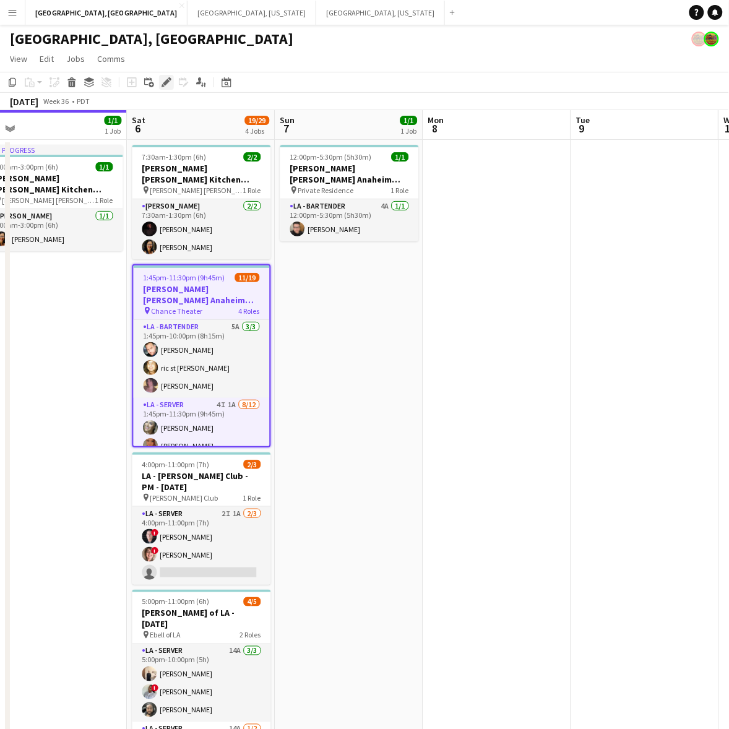
click at [165, 79] on icon "Edit" at bounding box center [167, 82] width 10 height 10
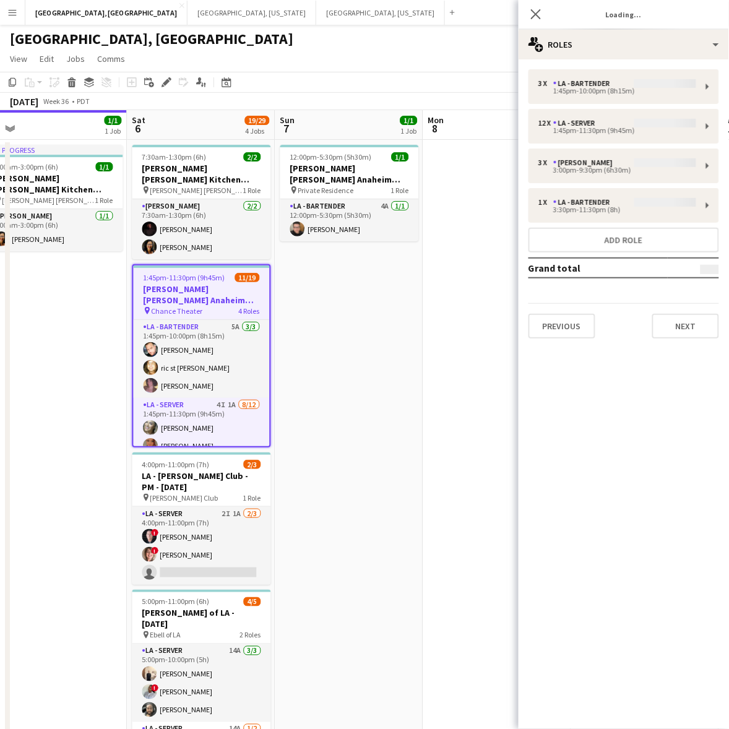
type input "**********"
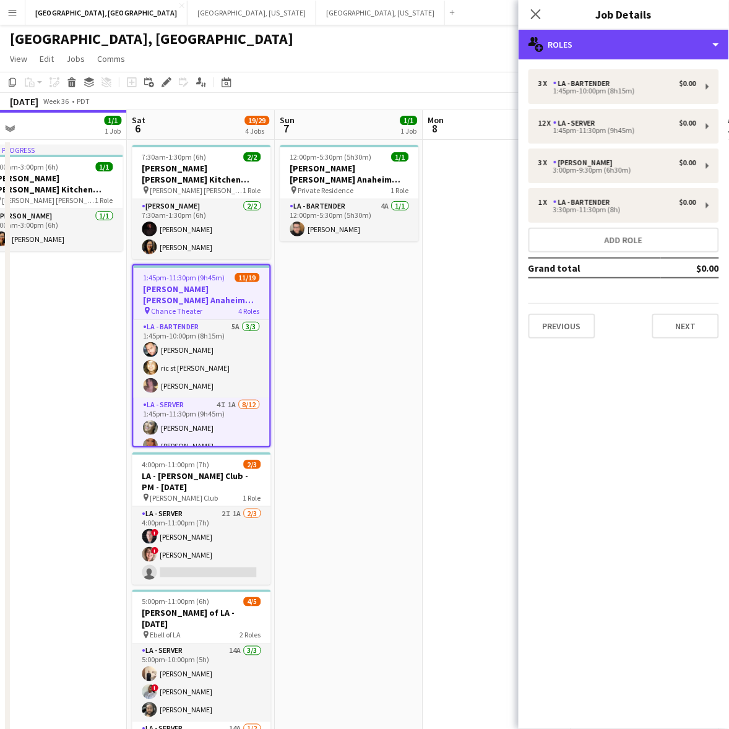
drag, startPoint x: 593, startPoint y: 30, endPoint x: 644, endPoint y: 64, distance: 61.6
click at [594, 30] on div "multiple-users-add Roles" at bounding box center [624, 45] width 210 height 30
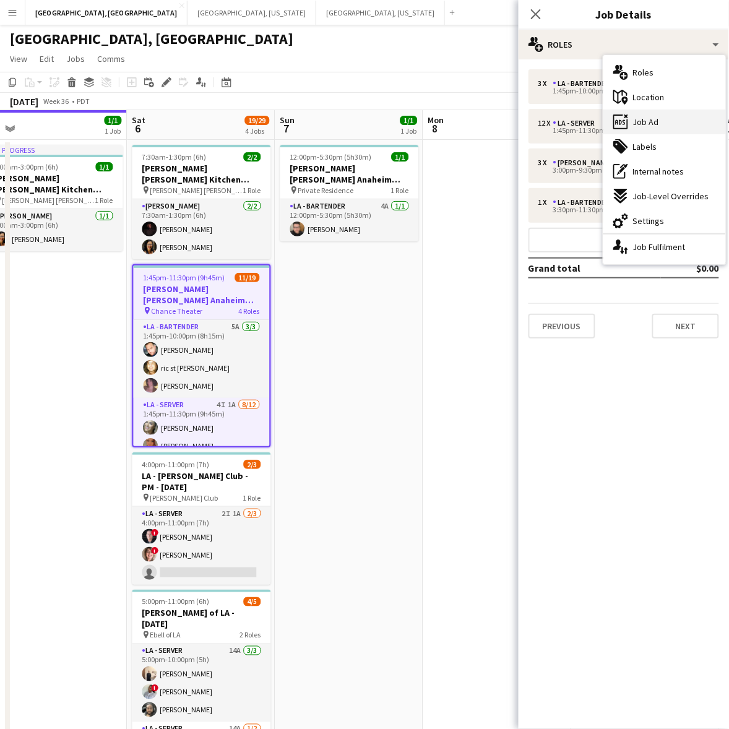
click at [666, 126] on div "ads-window Job Ad" at bounding box center [664, 122] width 123 height 25
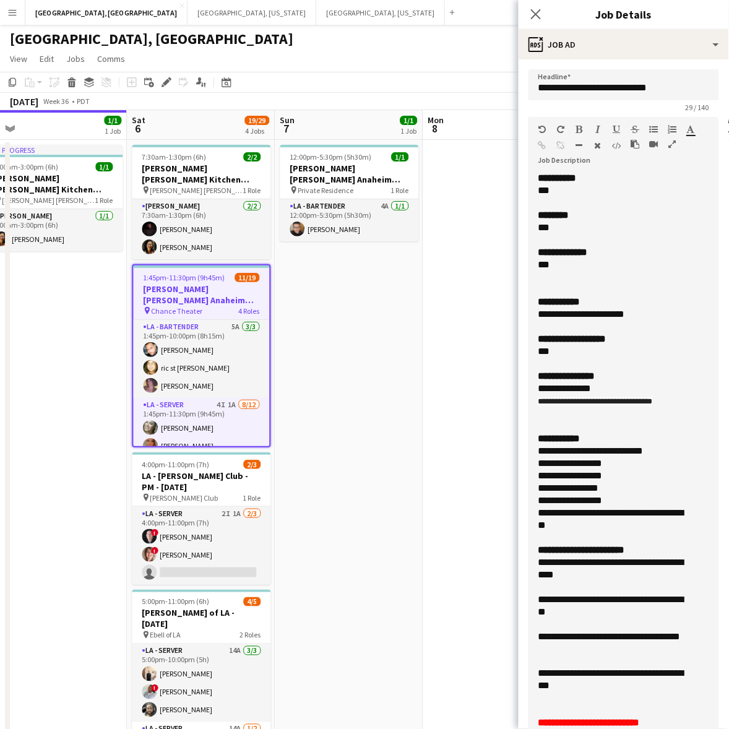
drag, startPoint x: 713, startPoint y: 236, endPoint x: 642, endPoint y: 767, distance: 536.4
click at [642, 728] on html "Menu Boards Boards Boards All jobs Status Workforce Workforce My Workforce Recr…" at bounding box center [364, 399] width 729 height 799
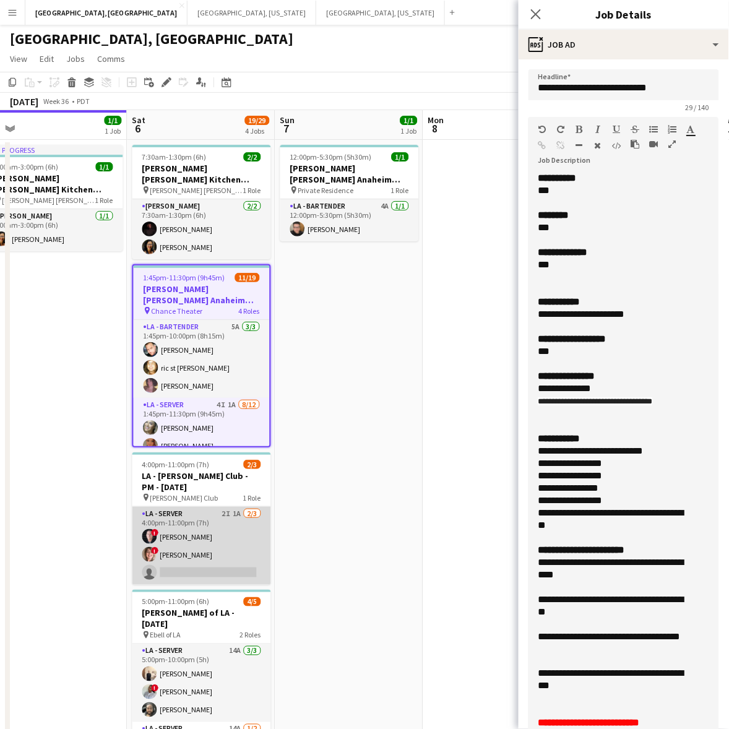
click at [220, 527] on app-card-role "LA - Server 2I 1A 2/3 4:00pm-11:00pm (7h) ! Alex Montoya ! Jane Masino single-n…" at bounding box center [201, 546] width 139 height 78
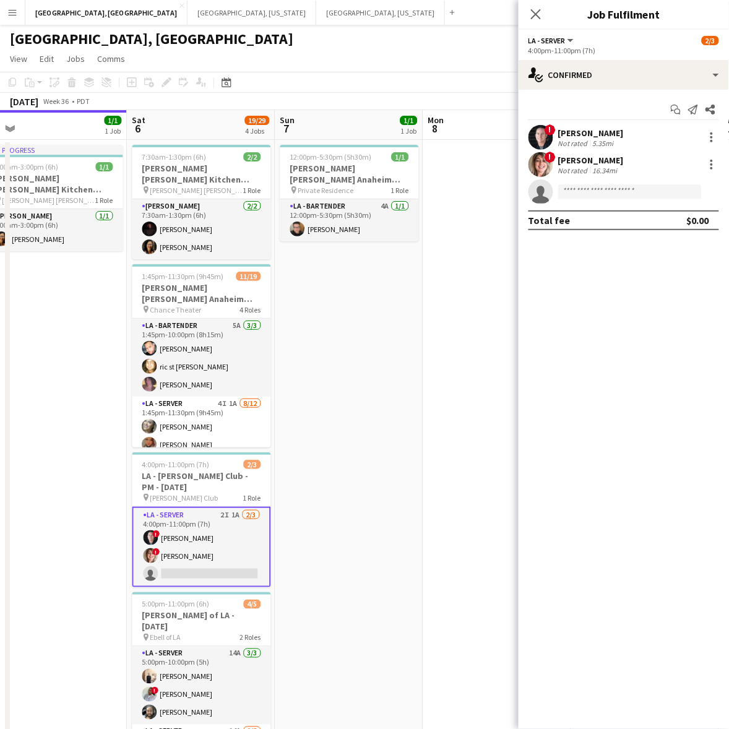
click at [220, 517] on app-card-role "LA - Server 2I 1A 2/3 4:00pm-11:00pm (7h) ! Alex Montoya ! Jane Masino single-n…" at bounding box center [201, 547] width 139 height 80
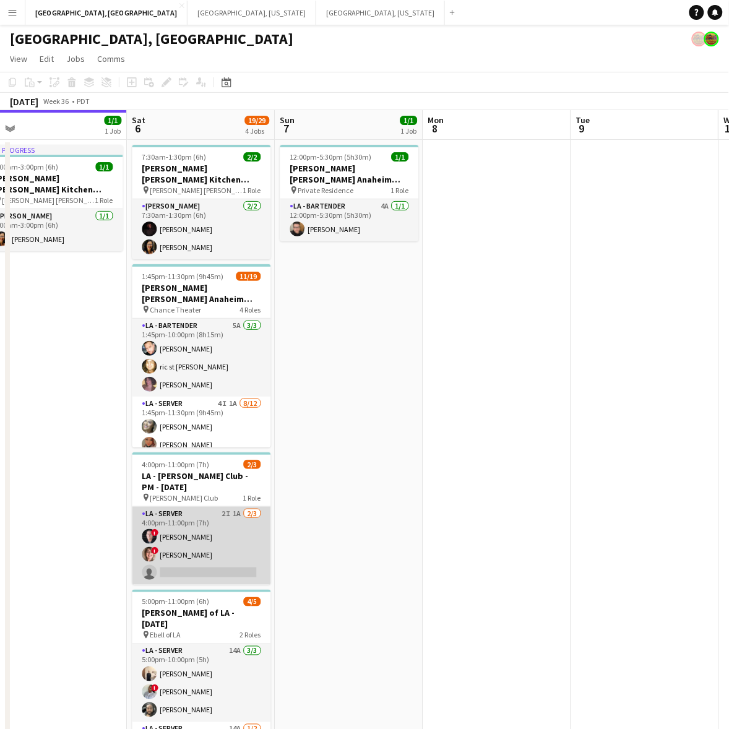
click at [257, 520] on app-card-role "LA - Server 2I 1A 2/3 4:00pm-11:00pm (7h) ! Alex Montoya ! Jane Masino single-n…" at bounding box center [201, 546] width 139 height 78
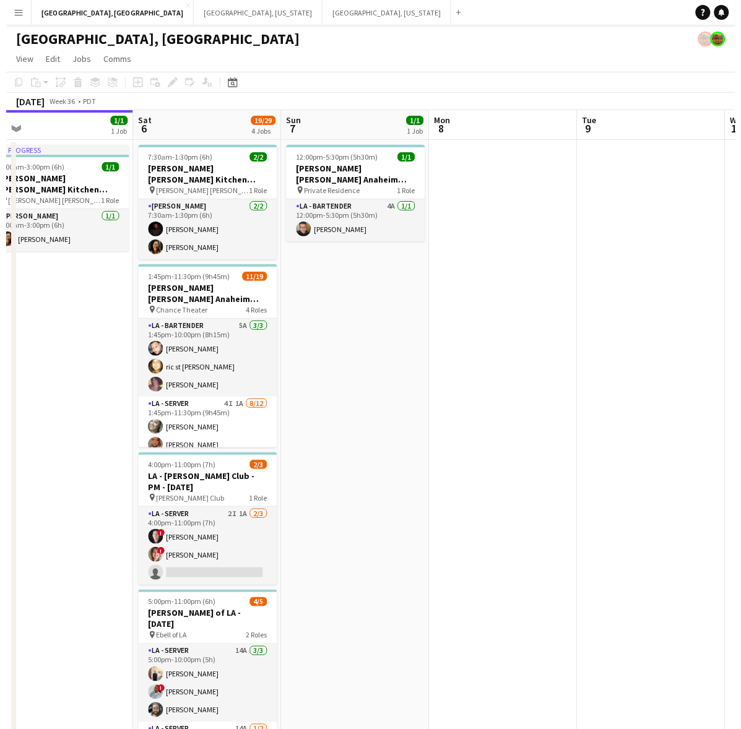
scroll to position [0, 465]
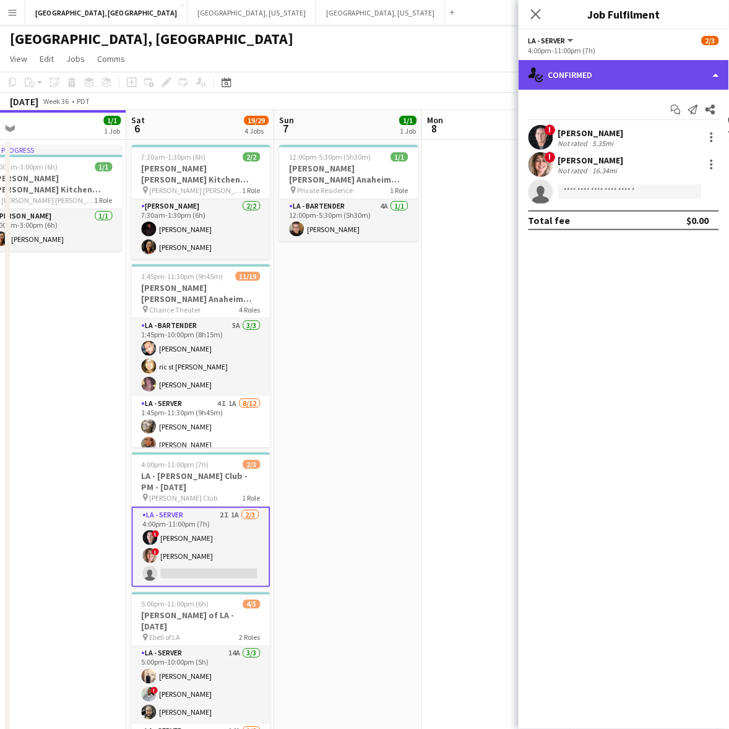
click at [585, 78] on div "single-neutral-actions-check-2 Confirmed" at bounding box center [624, 75] width 210 height 30
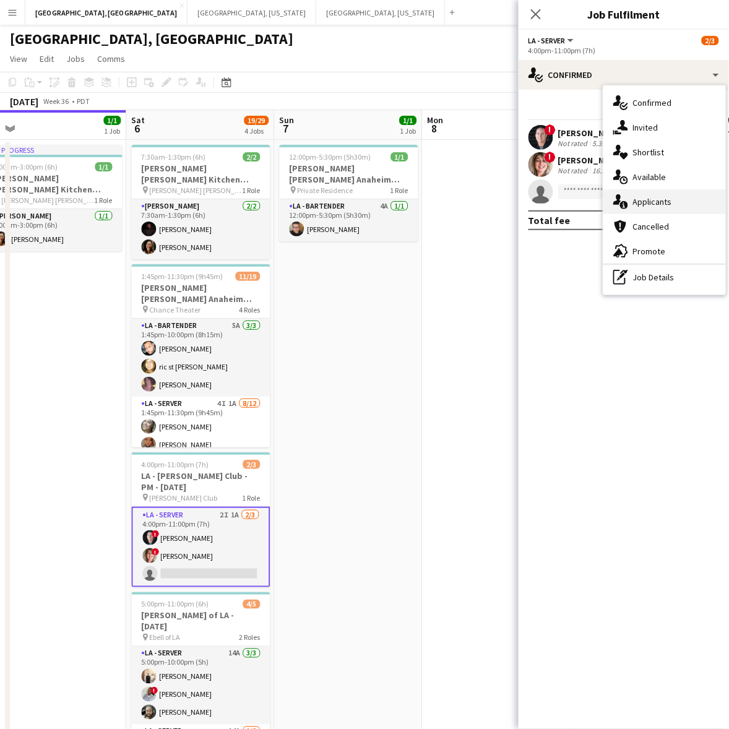
click at [653, 192] on div "single-neutral-actions-information Applicants" at bounding box center [664, 201] width 123 height 25
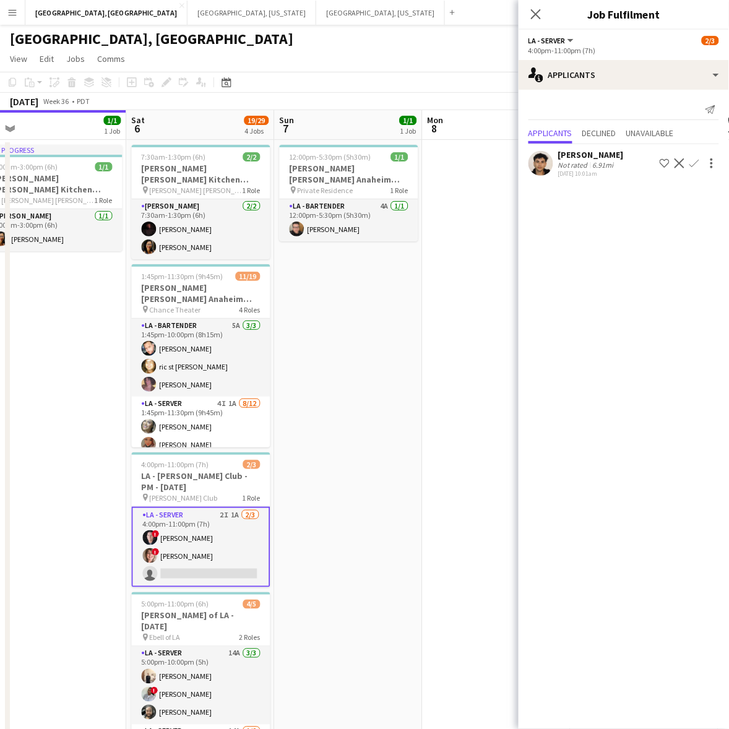
click at [697, 162] on app-icon "Confirm" at bounding box center [694, 163] width 10 height 10
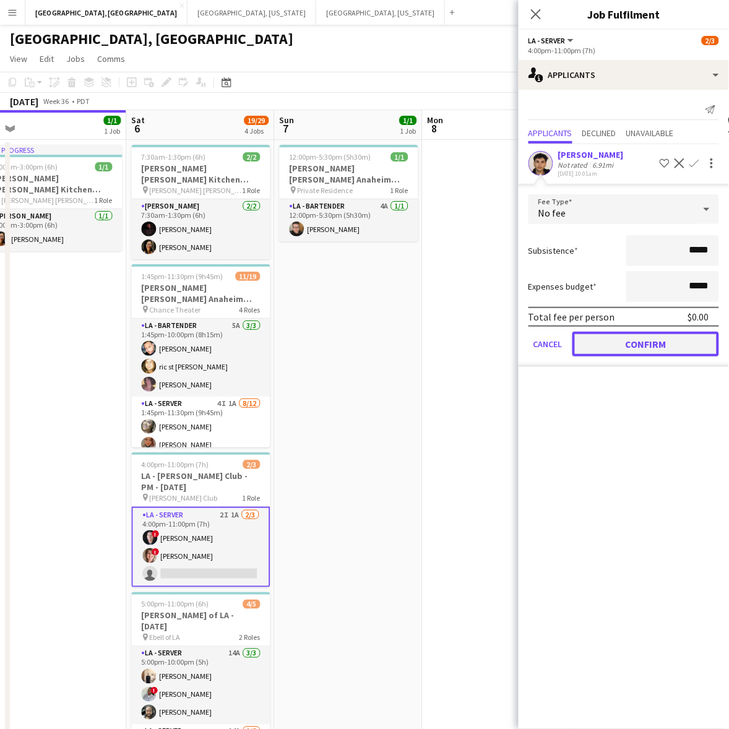
drag, startPoint x: 658, startPoint y: 341, endPoint x: 650, endPoint y: 339, distance: 7.7
click at [657, 341] on button "Confirm" at bounding box center [645, 344] width 147 height 25
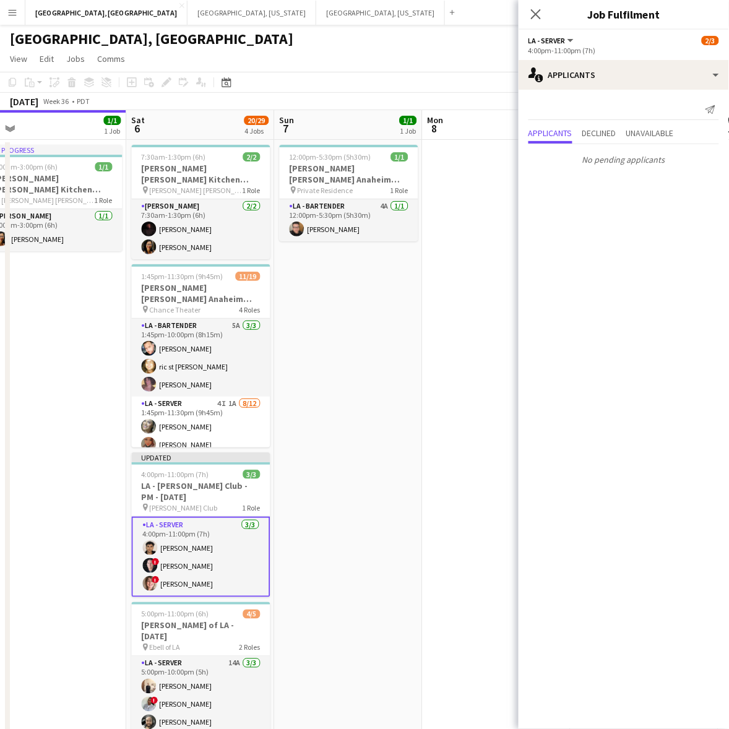
drag, startPoint x: 476, startPoint y: 304, endPoint x: 490, endPoint y: 282, distance: 26.1
click at [476, 304] on app-date-cell at bounding box center [497, 470] width 148 height 660
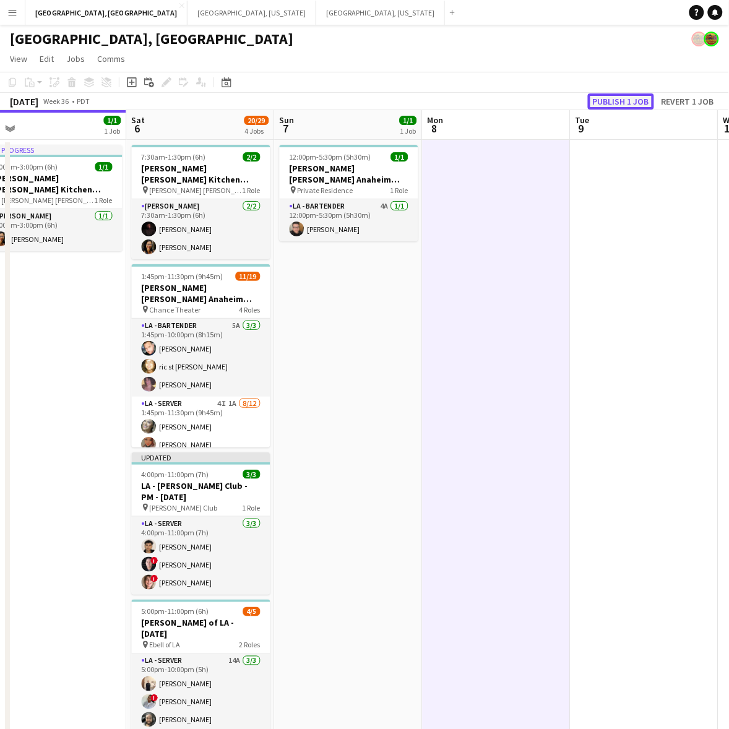
click at [624, 98] on button "Publish 1 job" at bounding box center [621, 101] width 66 height 16
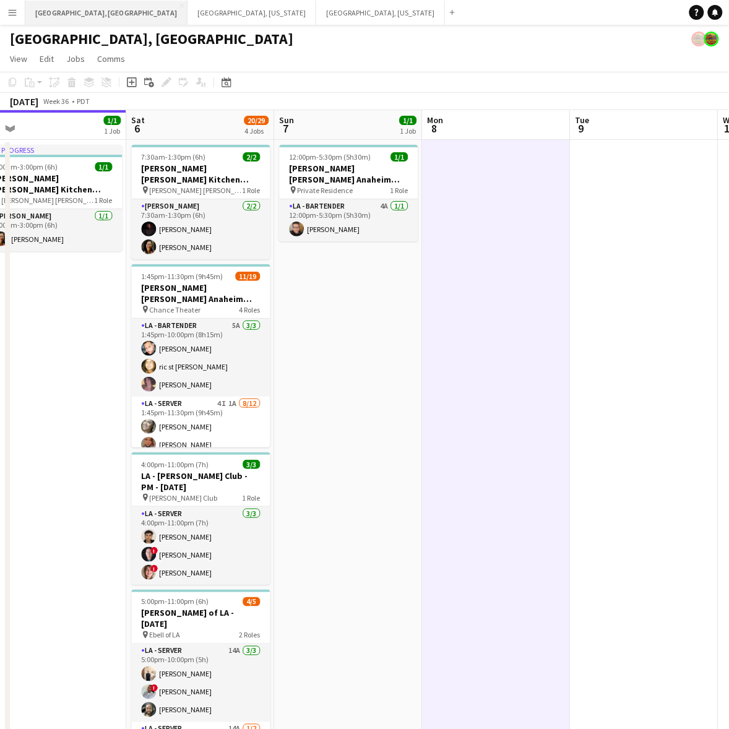
click at [66, 12] on button "[GEOGRAPHIC_DATA], [GEOGRAPHIC_DATA] Close" at bounding box center [106, 13] width 162 height 24
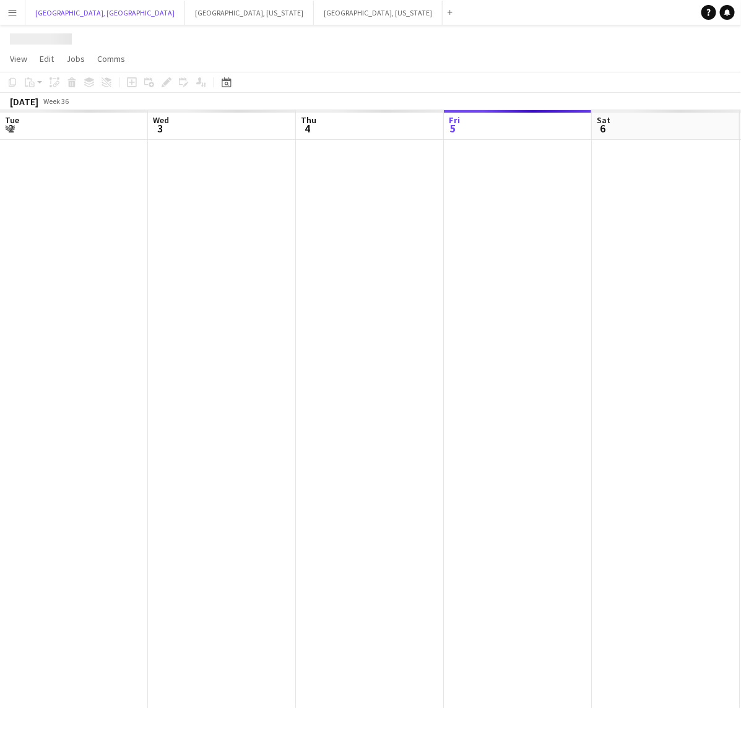
scroll to position [0, 295]
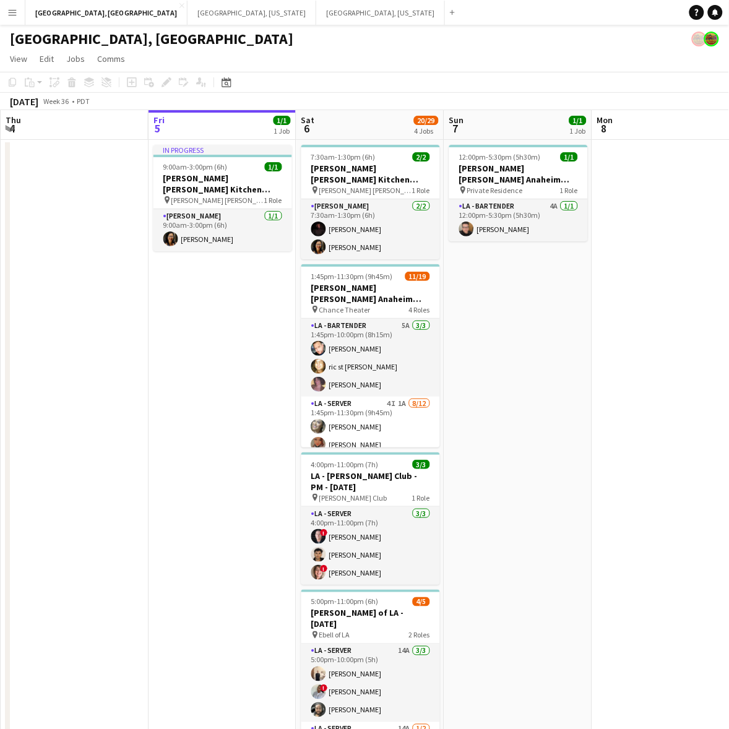
click at [17, 7] on app-icon "Menu" at bounding box center [12, 12] width 10 height 10
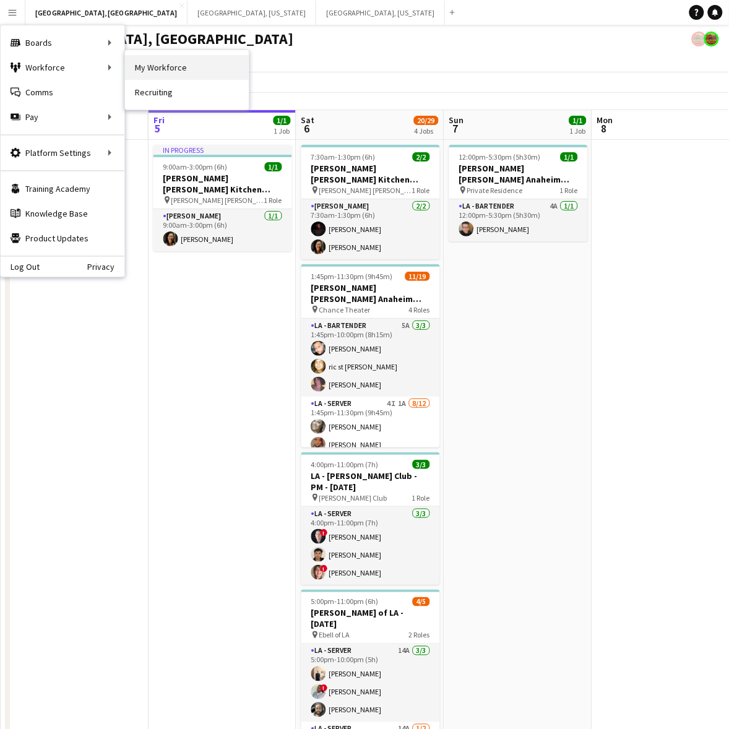
click at [168, 65] on link "My Workforce" at bounding box center [187, 67] width 124 height 25
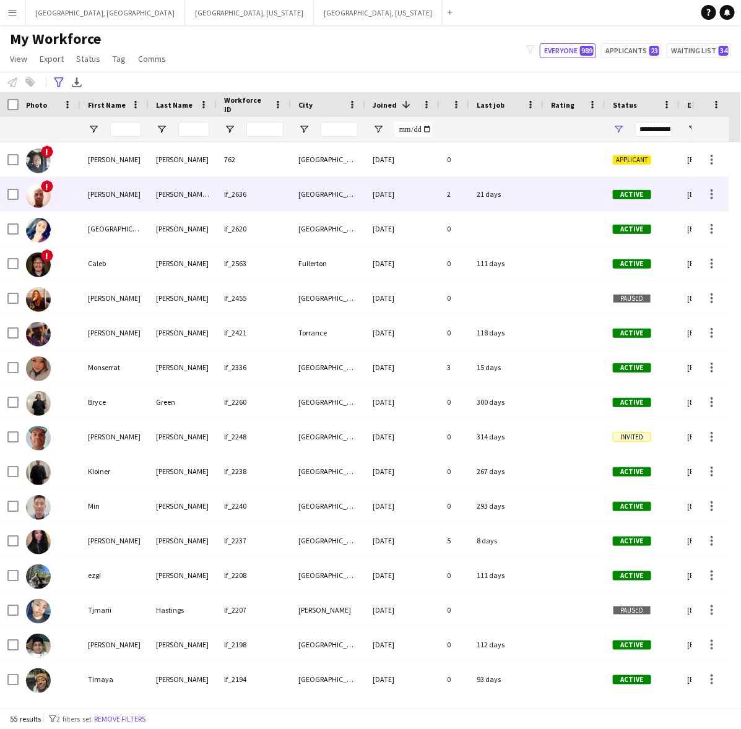
click at [146, 192] on div "[PERSON_NAME]" at bounding box center [114, 194] width 68 height 34
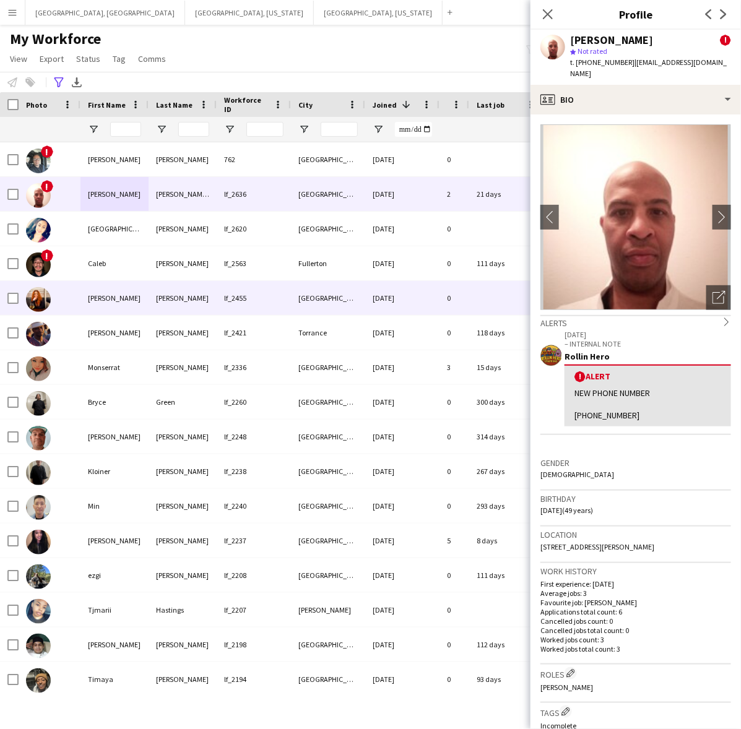
click at [215, 291] on div "[PERSON_NAME]" at bounding box center [183, 298] width 68 height 34
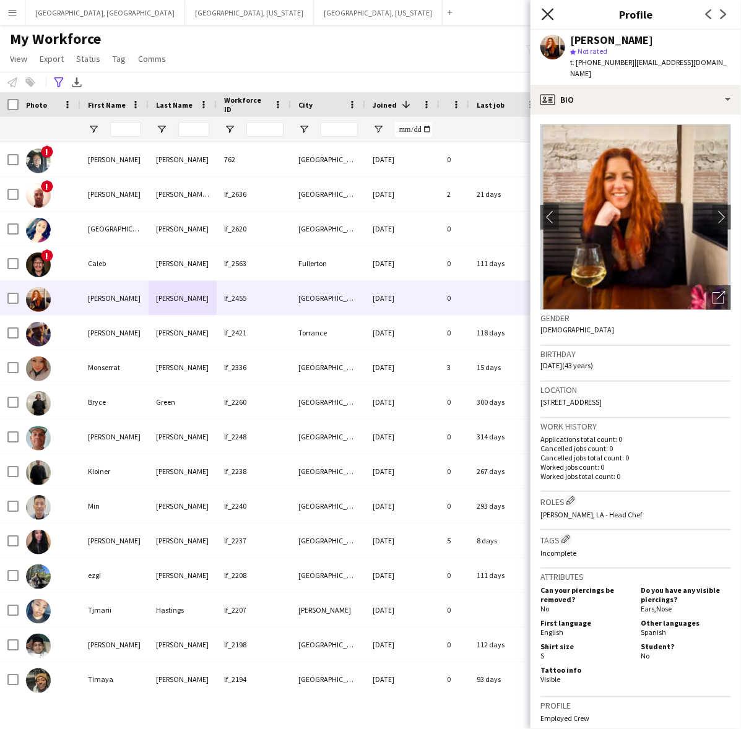
click at [549, 8] on icon "Close pop-in" at bounding box center [547, 14] width 12 height 12
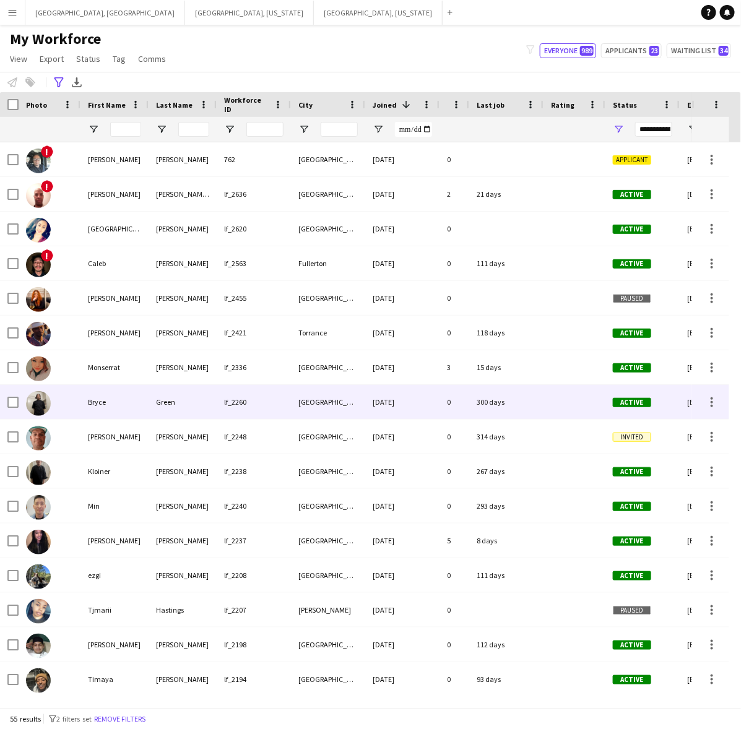
click at [205, 406] on div "Green" at bounding box center [183, 402] width 68 height 34
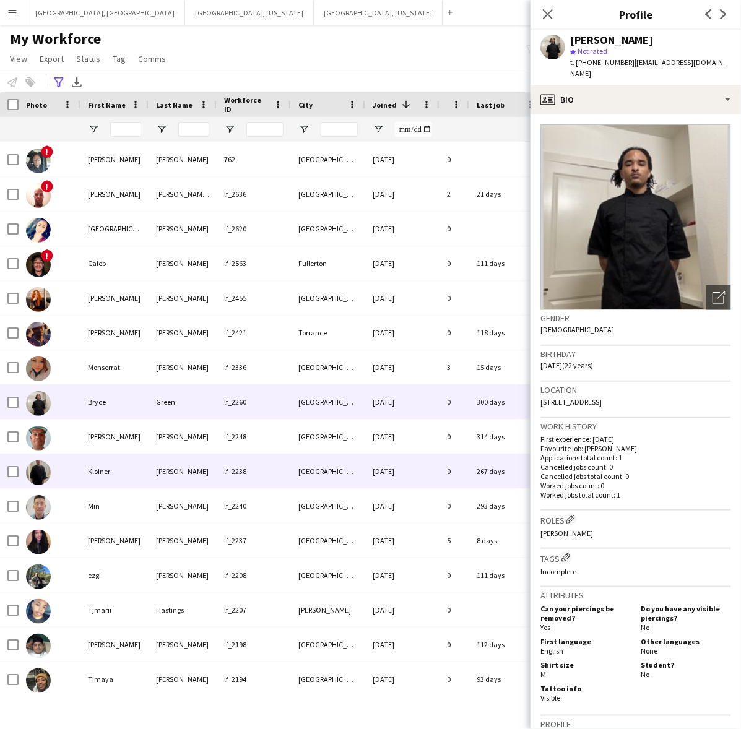
click at [207, 457] on div "[PERSON_NAME]" at bounding box center [183, 471] width 68 height 34
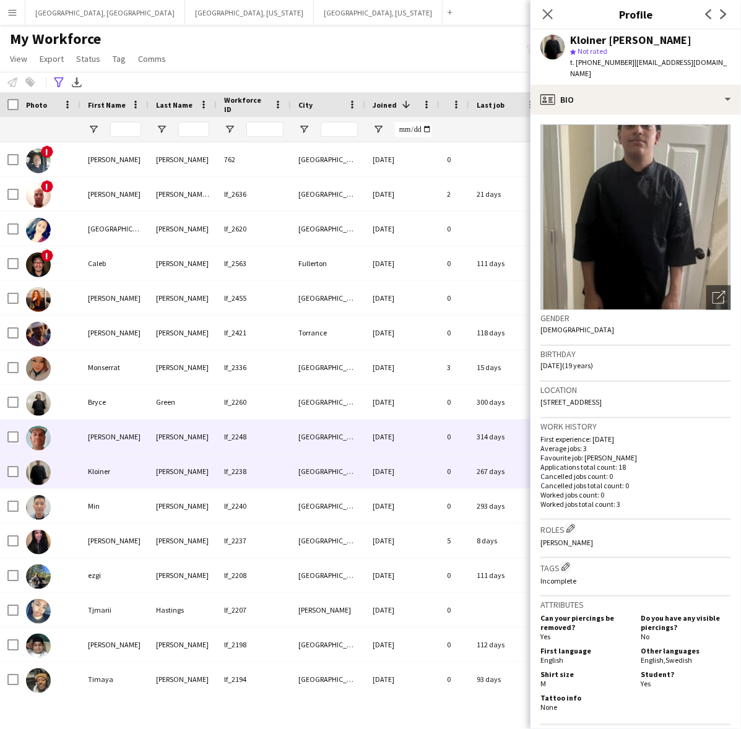
click at [210, 421] on div "[PERSON_NAME]" at bounding box center [183, 437] width 68 height 34
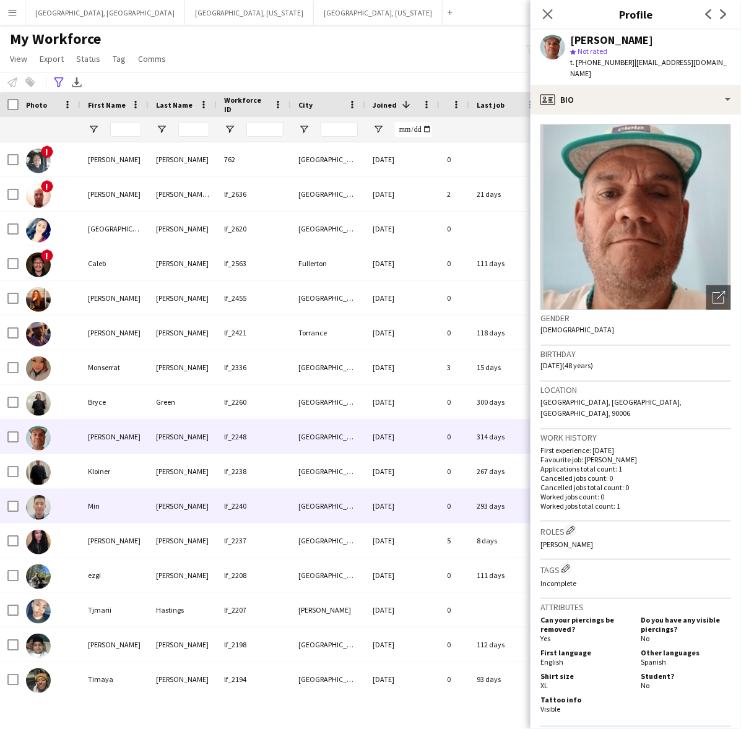
click at [206, 506] on div "Kang" at bounding box center [183, 506] width 68 height 34
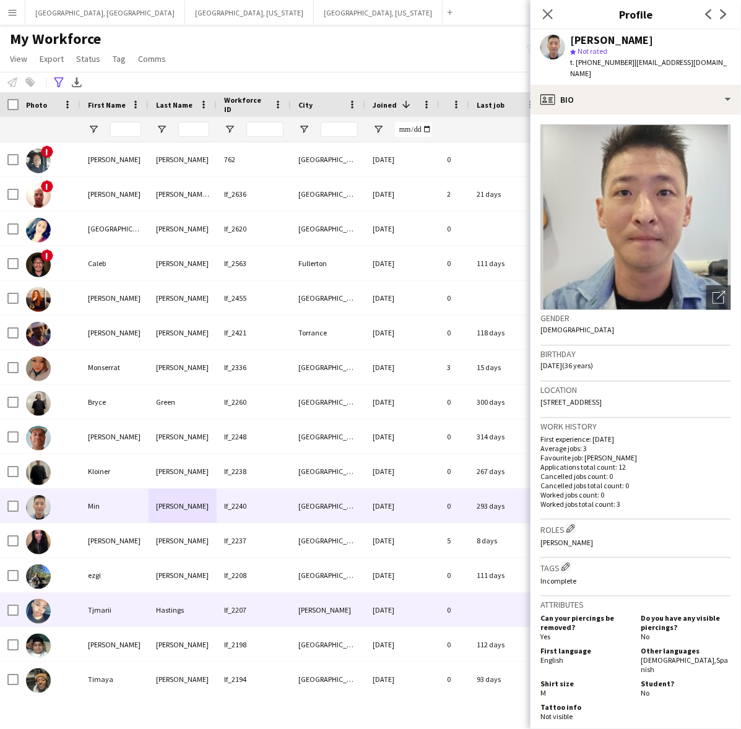
click at [272, 616] on div "lf_2207" at bounding box center [254, 610] width 74 height 34
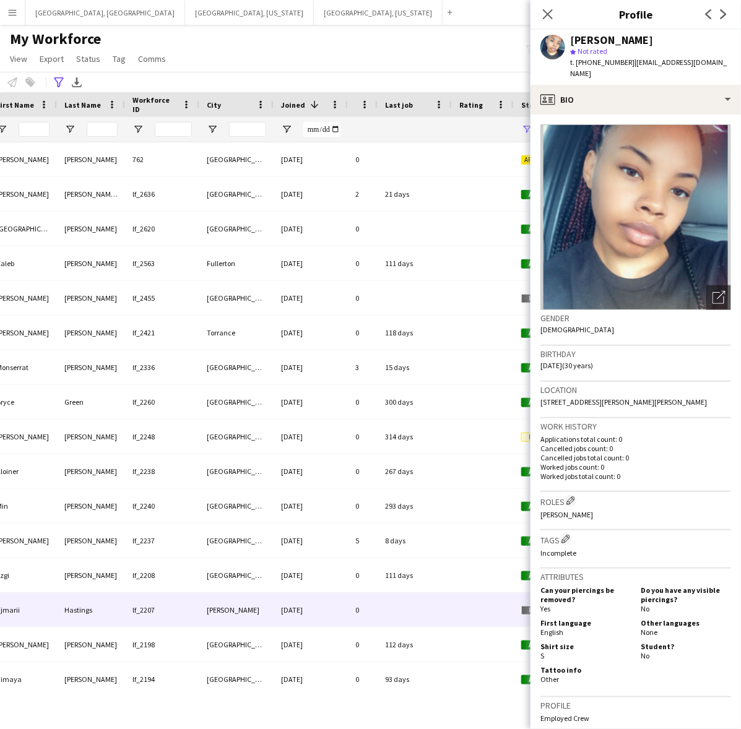
scroll to position [0, 230]
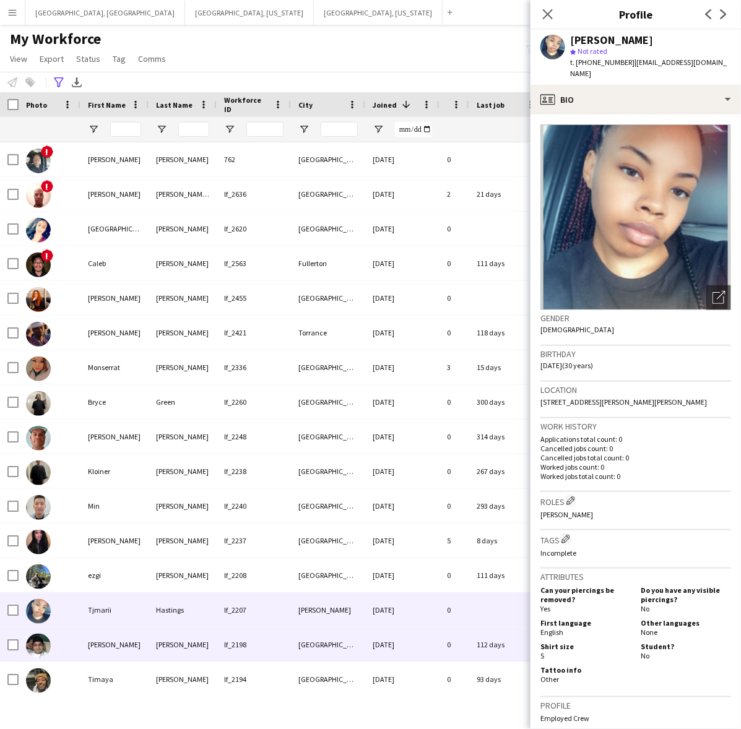
click at [152, 652] on div "[PERSON_NAME]" at bounding box center [183, 644] width 68 height 34
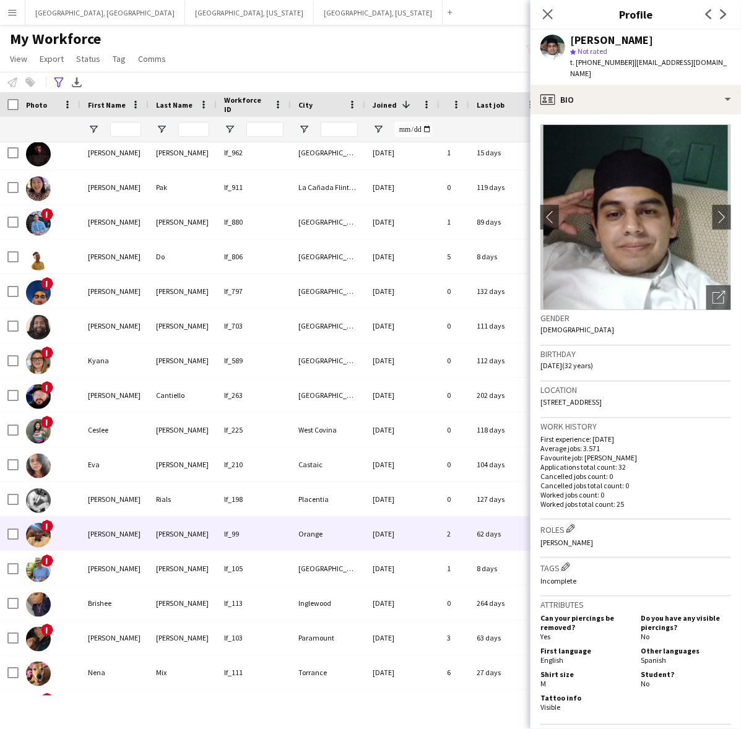
scroll to position [1315, 0]
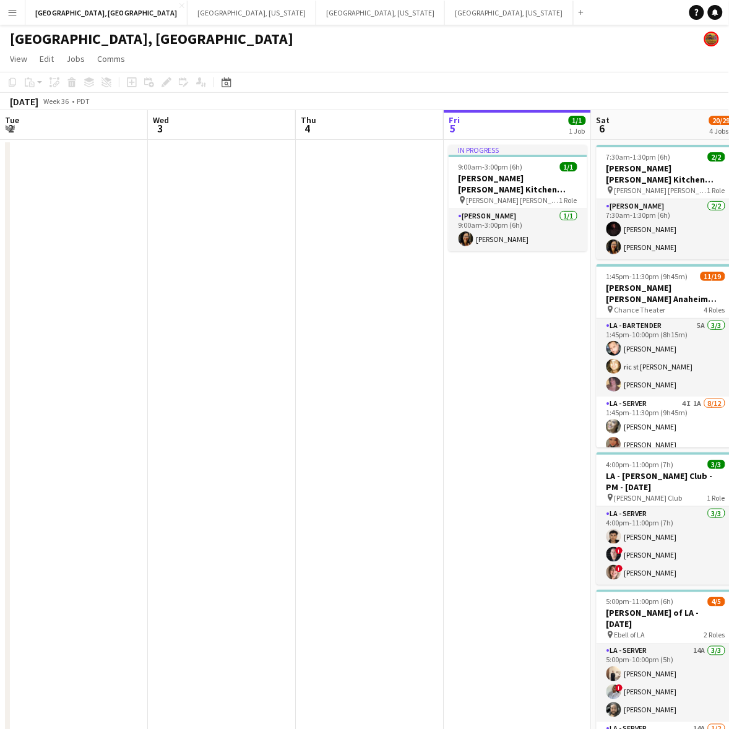
scroll to position [0, 295]
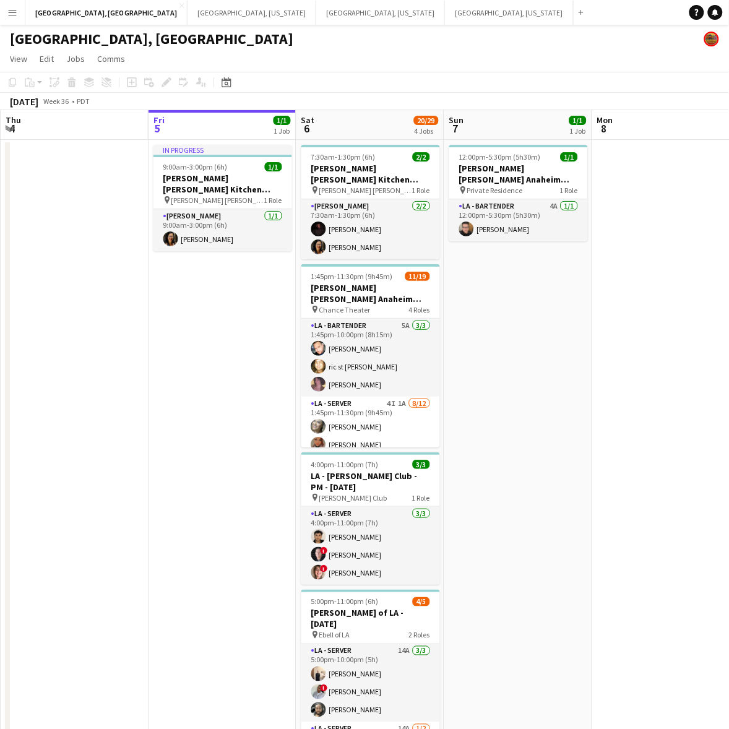
drag, startPoint x: 545, startPoint y: 377, endPoint x: 163, endPoint y: 488, distance: 398.0
click at [181, 472] on app-calendar-viewport "Tue 2 Wed 3 Thu 4 Fri 5 1/1 1 Job Sat 6 20/29 4 Jobs Sun 7 1/1 1 Job Mon 8 Tue …" at bounding box center [364, 459] width 729 height 699
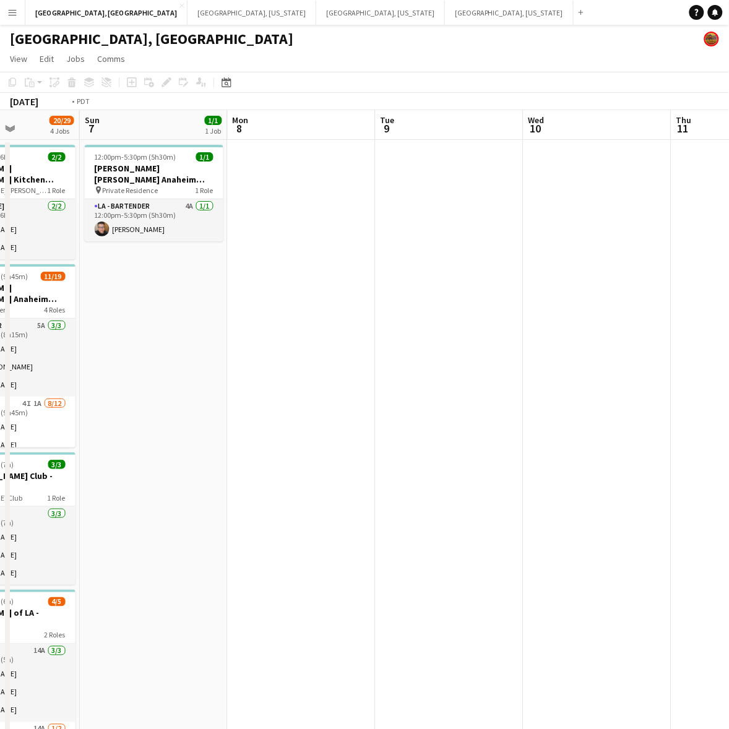
click at [220, 455] on app-calendar-viewport "Thu 4 Fri 5 1/1 1 Job Sat 6 20/29 4 Jobs Sun 7 1/1 1 Job Mon 8 Tue 9 Wed 10 Thu…" at bounding box center [364, 454] width 729 height 689
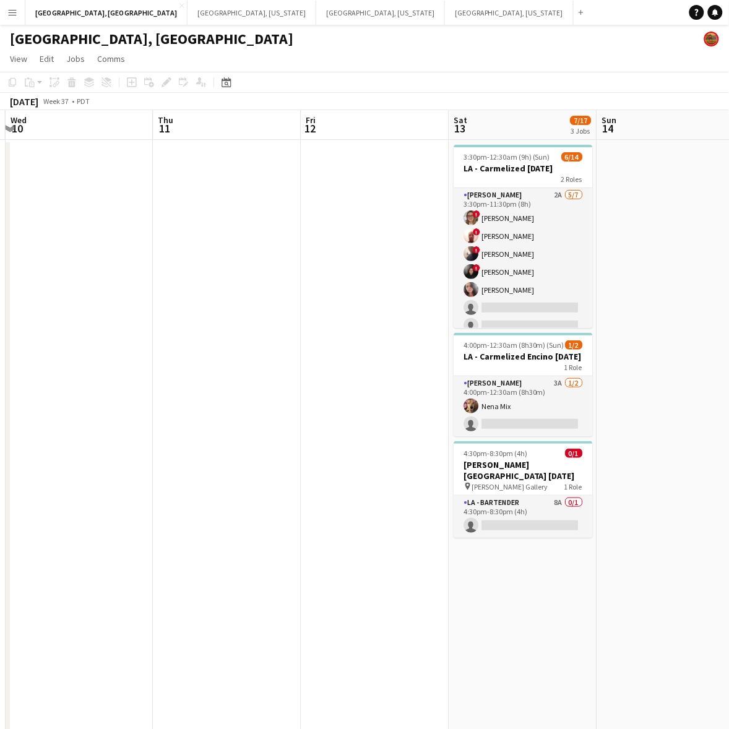
scroll to position [0, 460]
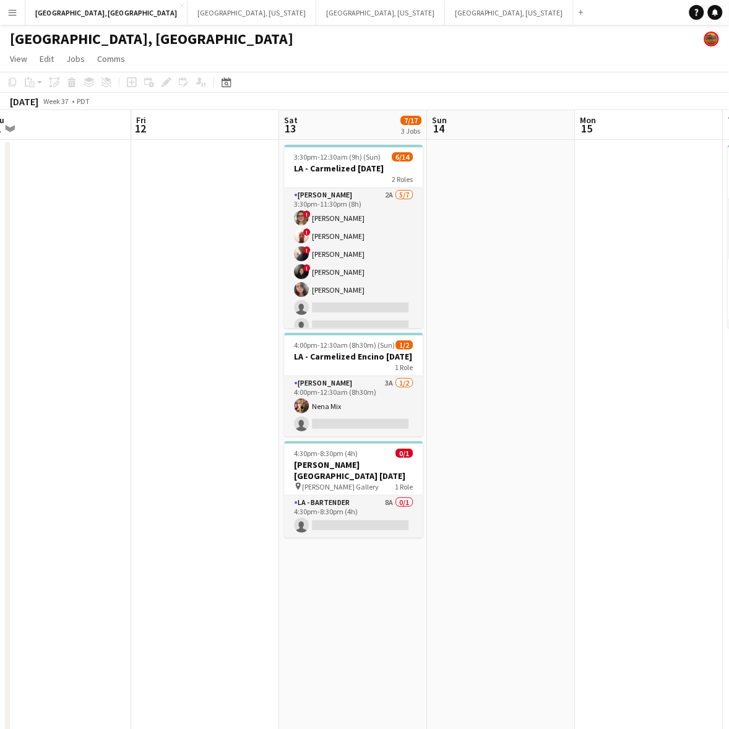
drag, startPoint x: 459, startPoint y: 407, endPoint x: 270, endPoint y: 457, distance: 195.3
click at [270, 457] on app-calendar-viewport "Mon 8 Tue 9 Wed 10 Thu 11 Fri 12 Sat 13 7/17 3 Jobs Sun 14 Mon 15 Tue 16 31/53 …" at bounding box center [364, 454] width 729 height 689
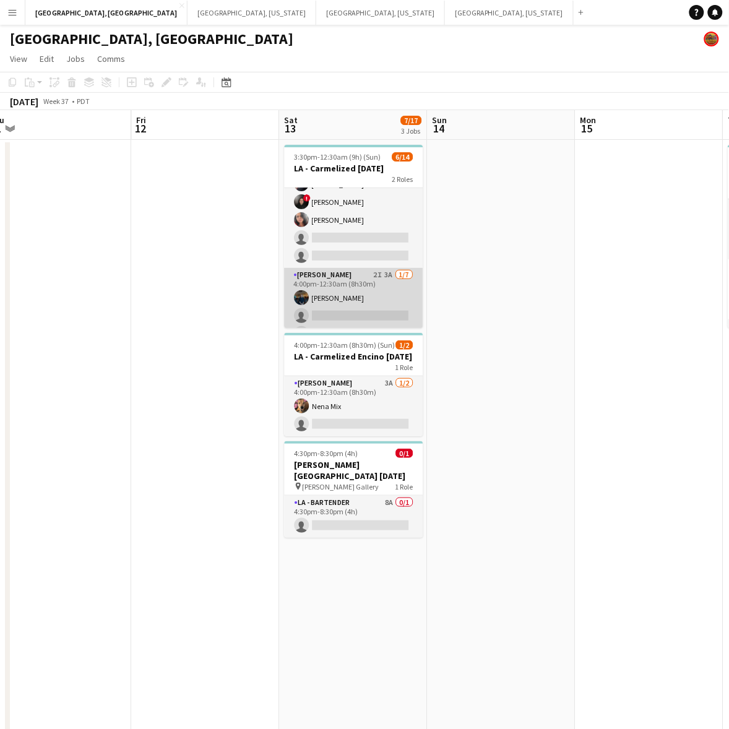
scroll to position [155, 0]
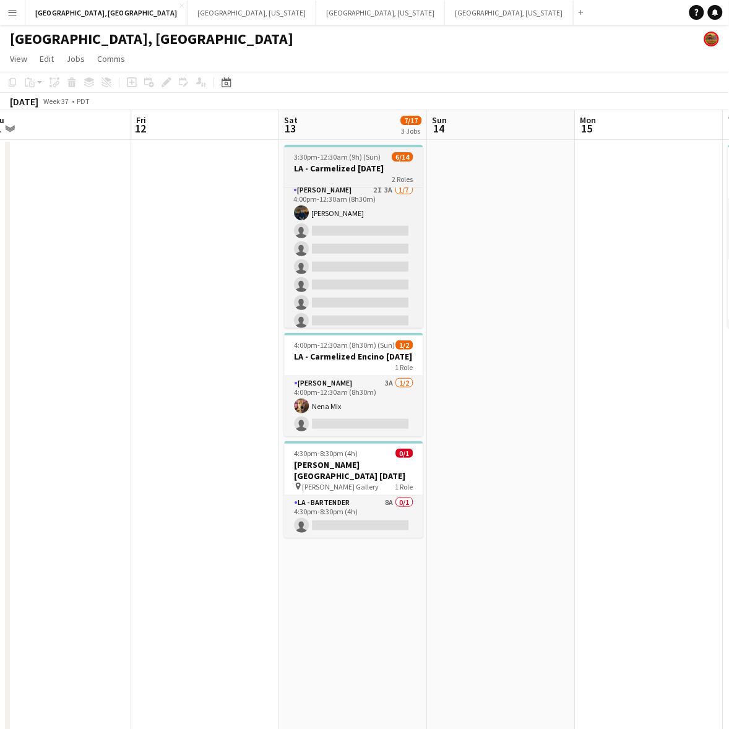
drag, startPoint x: 365, startPoint y: 158, endPoint x: 338, endPoint y: 152, distance: 27.9
click at [365, 158] on span "3:30pm-12:30am (9h) (Sun)" at bounding box center [338, 156] width 87 height 9
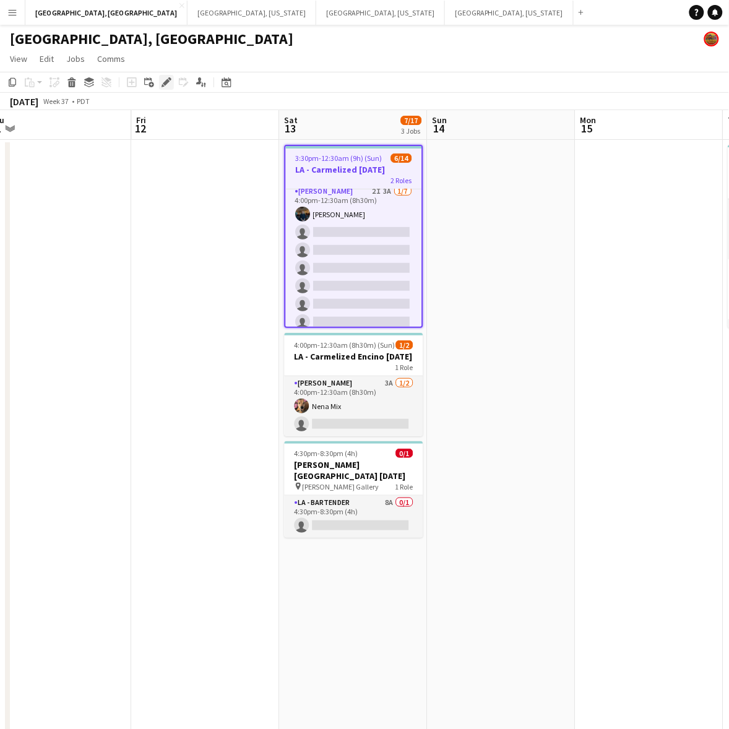
click at [165, 82] on icon at bounding box center [166, 82] width 7 height 7
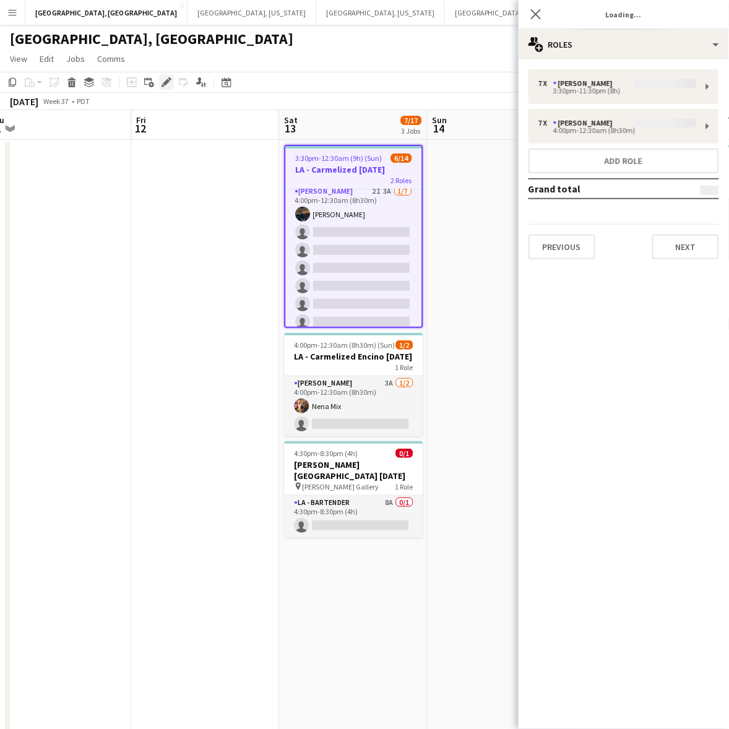
type input "**********"
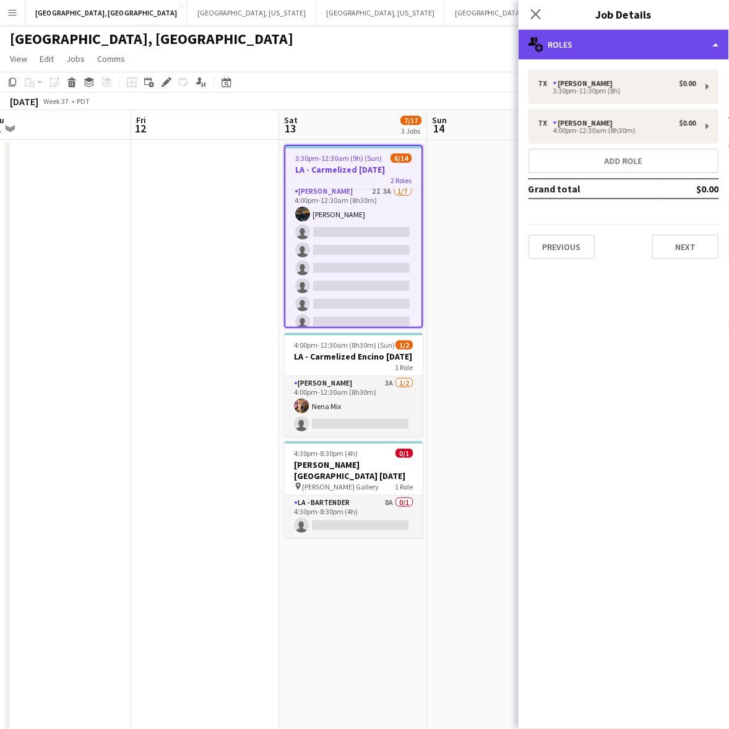
click at [657, 39] on div "multiple-users-add Roles" at bounding box center [624, 45] width 210 height 30
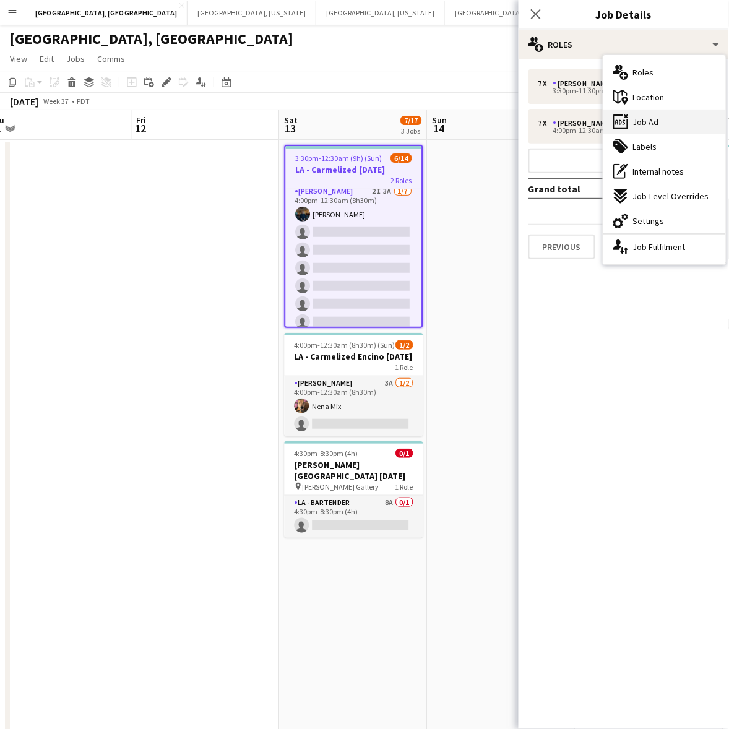
click at [657, 119] on span "Job Ad" at bounding box center [646, 121] width 26 height 11
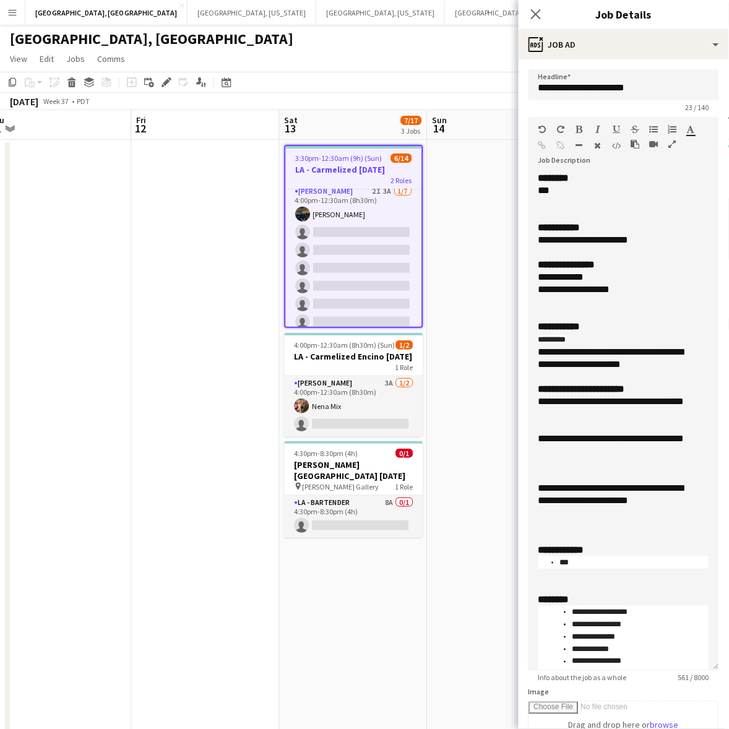
drag, startPoint x: 718, startPoint y: 236, endPoint x: 76, endPoint y: 692, distance: 787.4
click at [695, 656] on div "**********" at bounding box center [623, 421] width 191 height 499
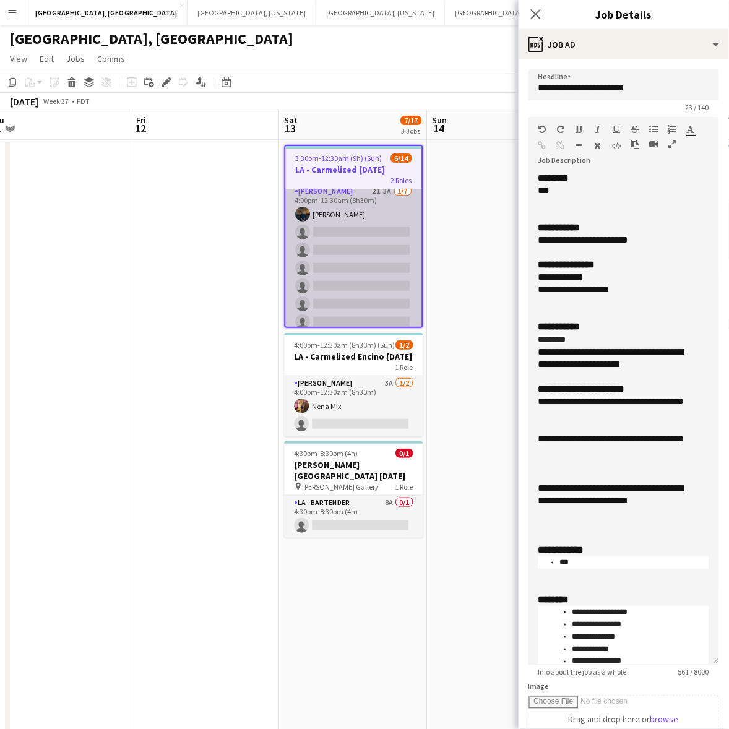
scroll to position [0, 0]
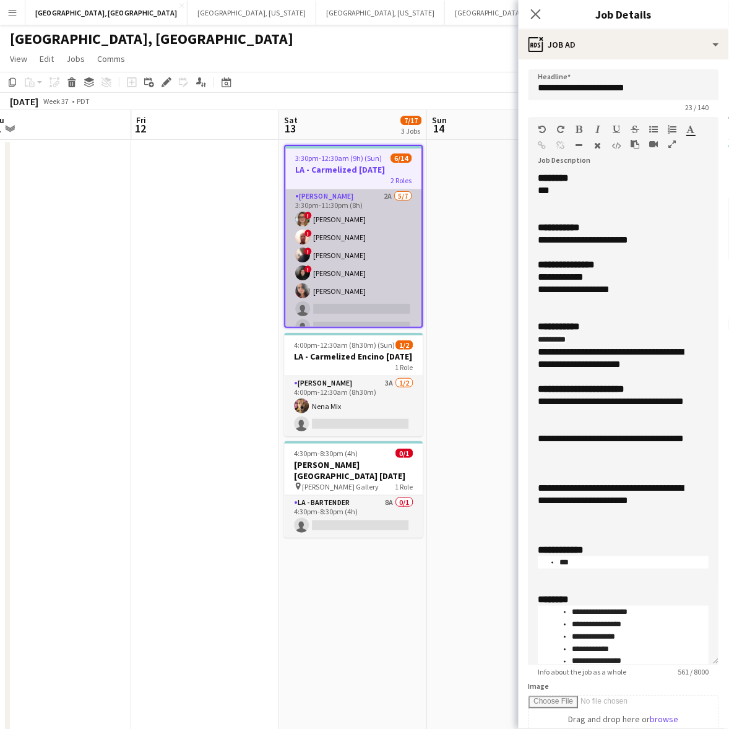
click at [329, 228] on app-card-role "LA - Cook 2A 5/7 3:30pm-11:30pm (8h) ! Kyana Gagnon ! Richard Carpenter III ! N…" at bounding box center [354, 264] width 136 height 150
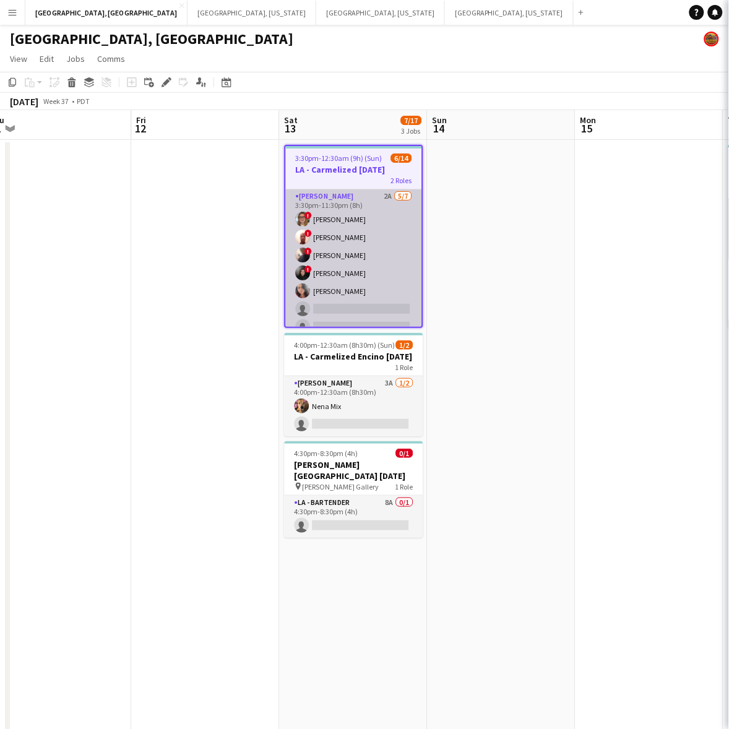
scroll to position [0, 462]
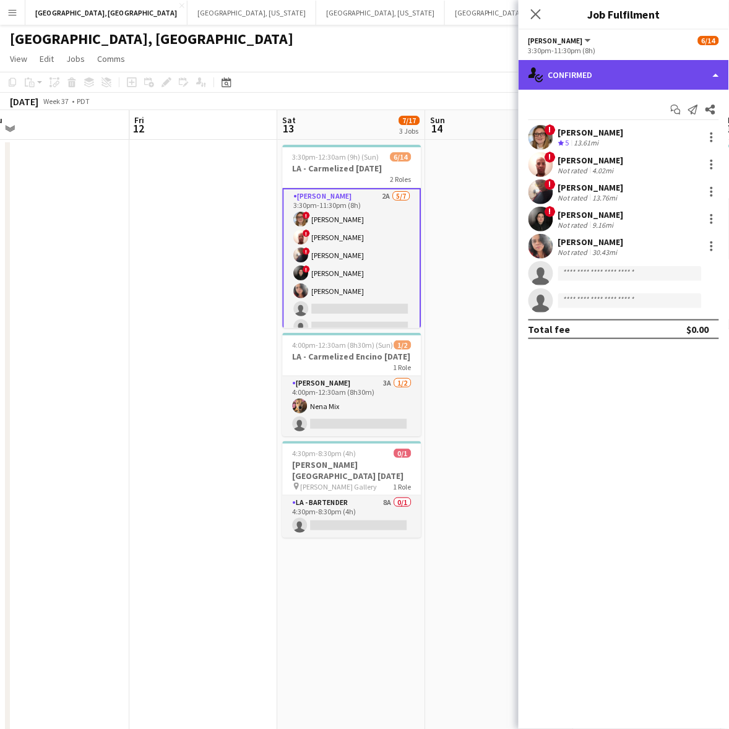
click at [613, 71] on div "single-neutral-actions-check-2 Confirmed" at bounding box center [624, 75] width 210 height 30
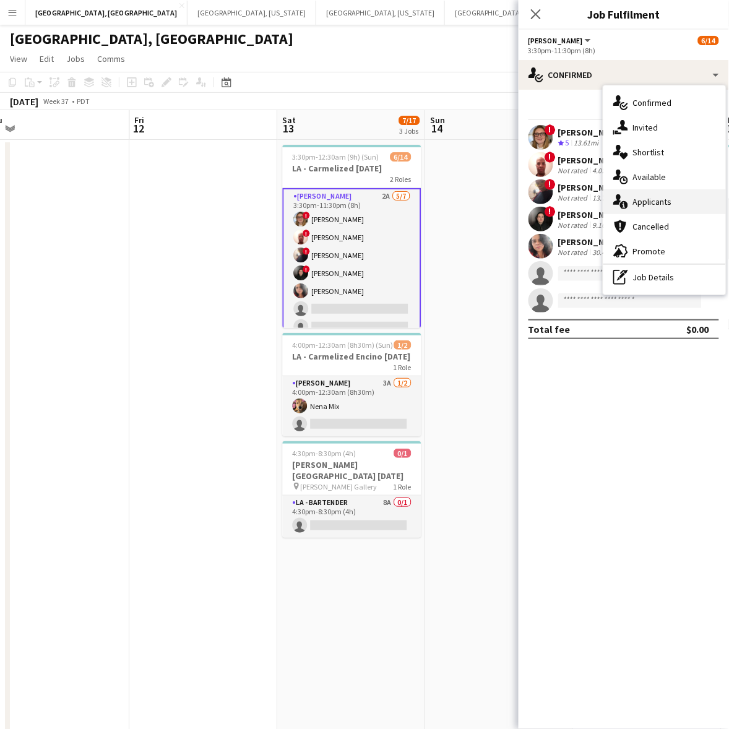
click at [673, 203] on div "single-neutral-actions-information Applicants" at bounding box center [664, 201] width 123 height 25
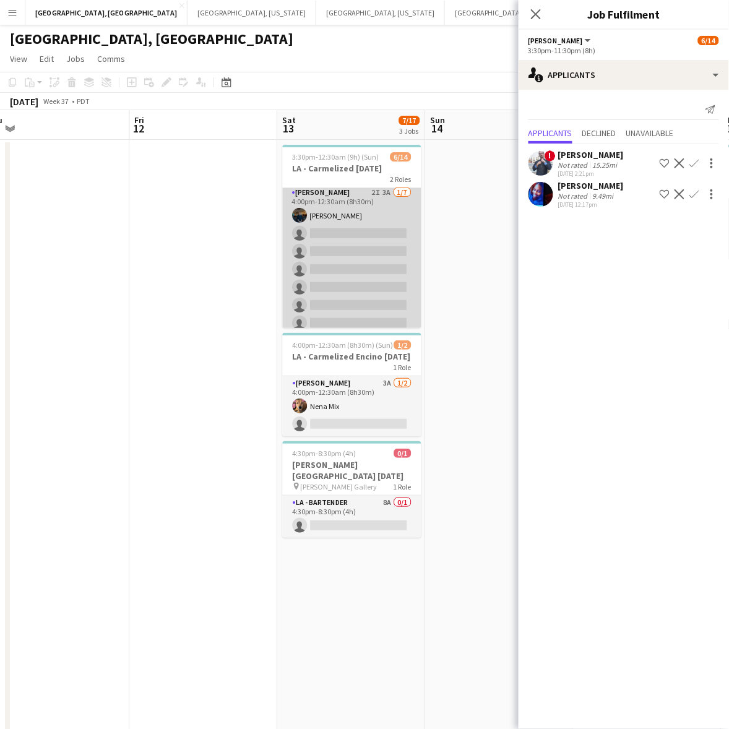
click at [355, 290] on app-card-role "LA - Cook 2I 3A 1/7 4:00pm-12:30am (8h30m) Rick Rosenblum single-neutral-action…" at bounding box center [352, 261] width 139 height 150
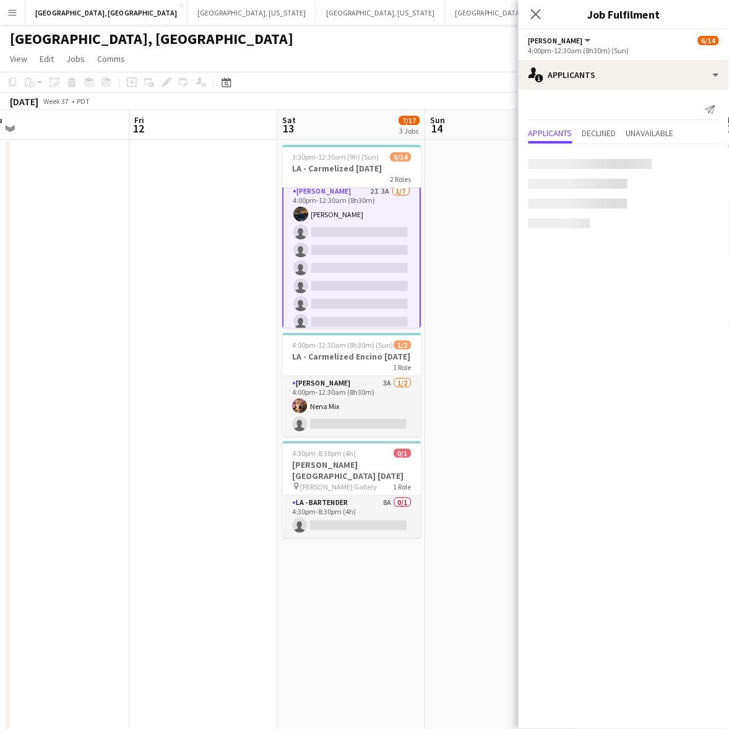
scroll to position [153, 0]
click at [158, 291] on app-date-cell at bounding box center [204, 470] width 148 height 660
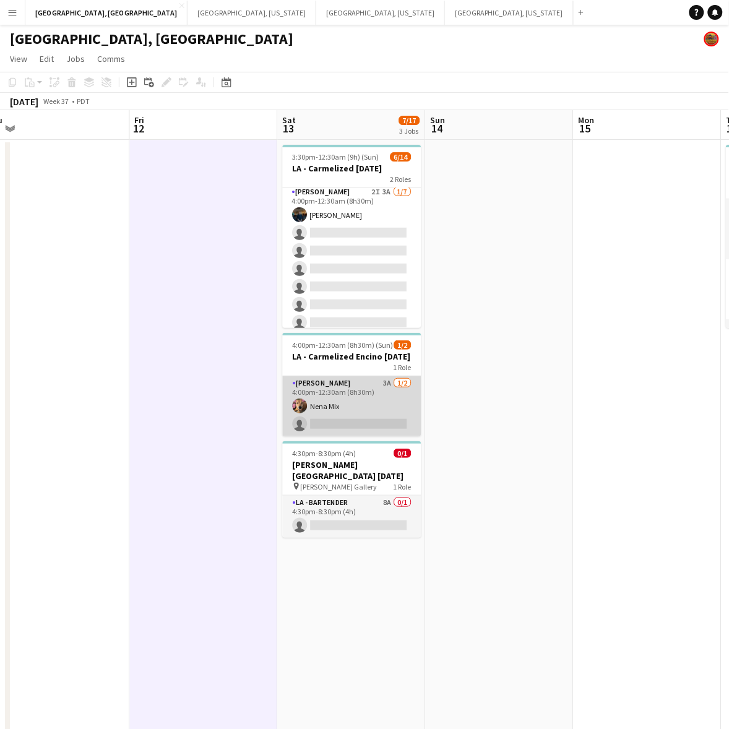
click at [394, 391] on app-card-role "LA - Cook 3A 1/2 4:00pm-12:30am (8h30m) Nena Mix single-neutral-actions" at bounding box center [352, 406] width 139 height 60
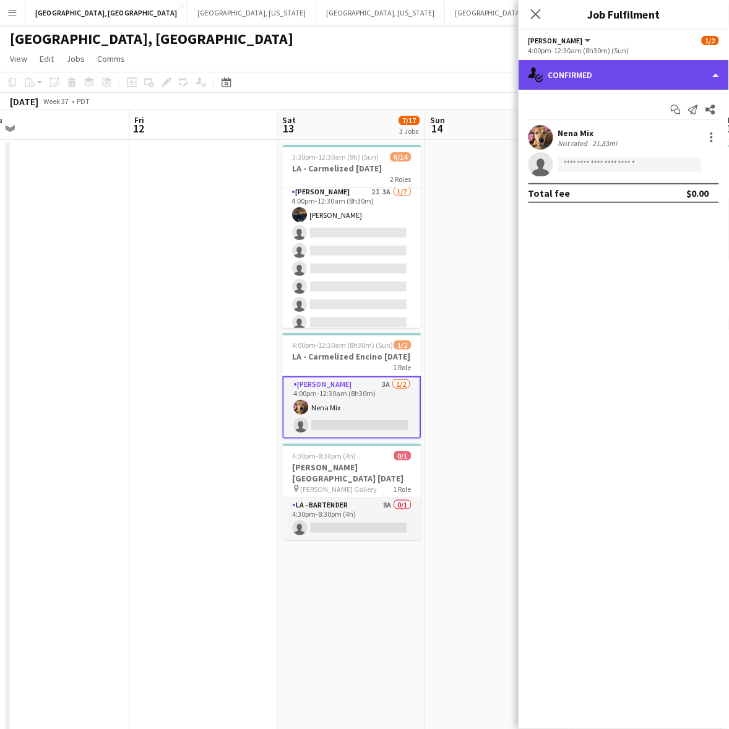
click at [591, 71] on div "single-neutral-actions-check-2 Confirmed" at bounding box center [624, 75] width 210 height 30
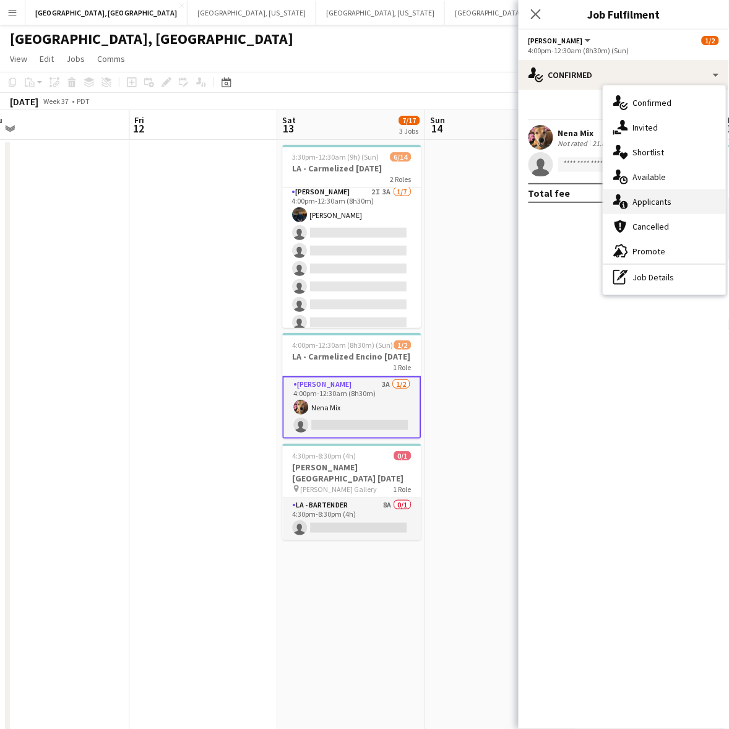
click at [645, 197] on span "Applicants" at bounding box center [652, 201] width 39 height 11
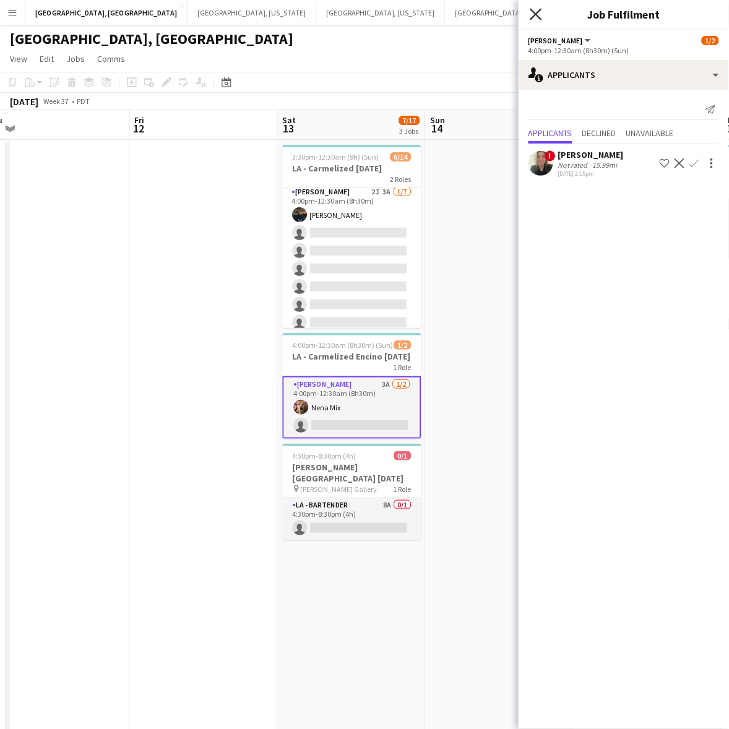
click at [535, 12] on icon at bounding box center [536, 14] width 12 height 12
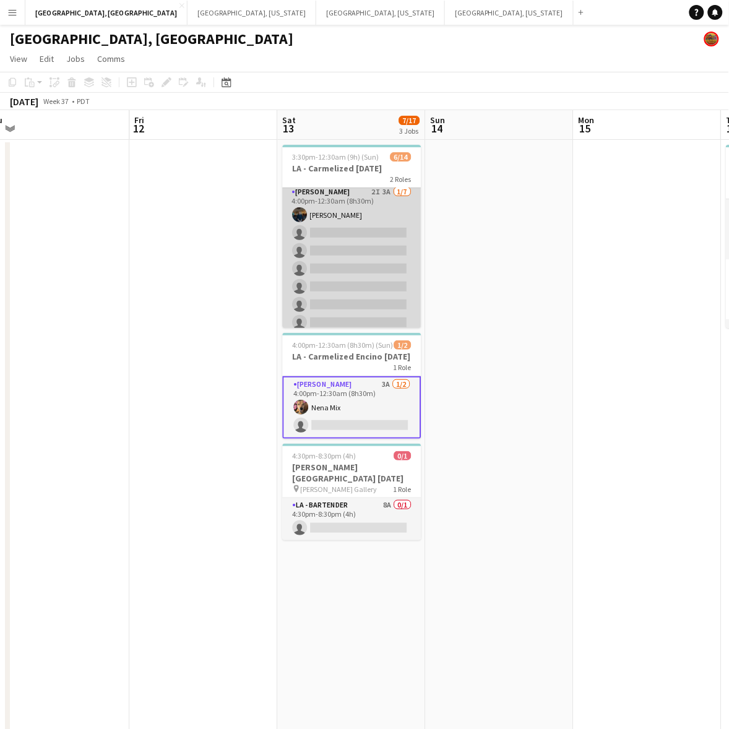
click at [327, 248] on app-card-role "LA - Cook 2I 3A 1/7 4:00pm-12:30am (8h30m) Rick Rosenblum single-neutral-action…" at bounding box center [352, 260] width 139 height 150
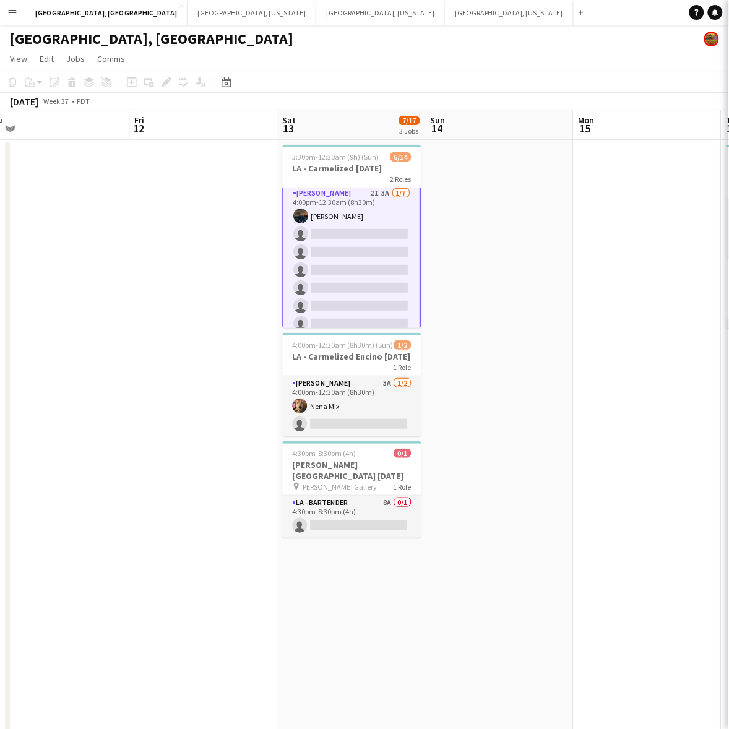
scroll to position [153, 0]
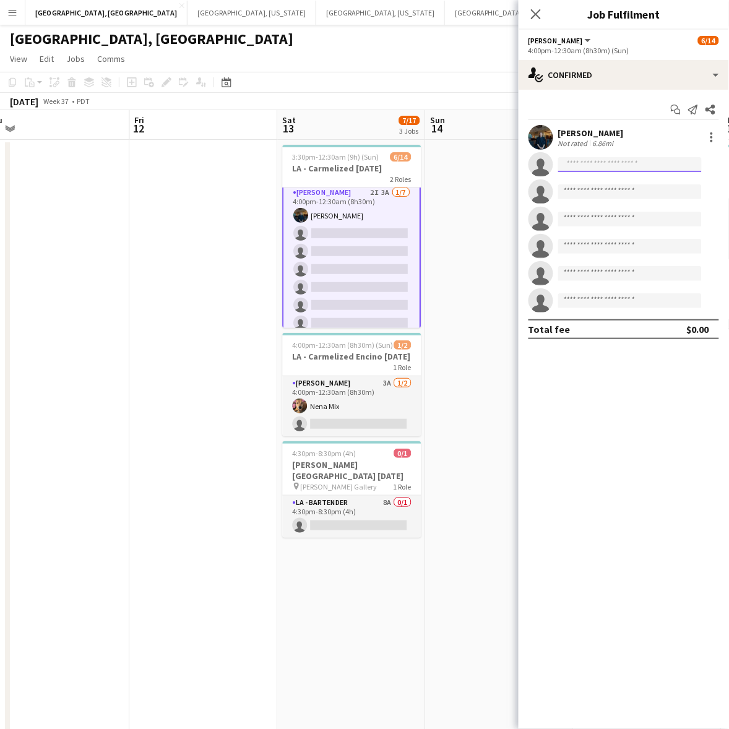
click at [610, 163] on input at bounding box center [630, 164] width 144 height 15
type input "******"
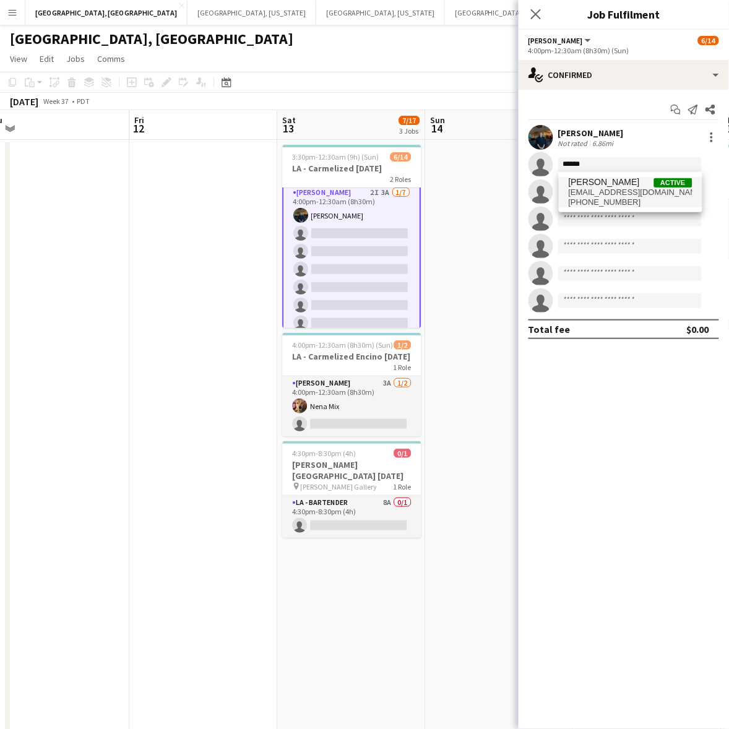
click at [610, 187] on span "malissa_dreyer@yahoo.com" at bounding box center [631, 192] width 124 height 10
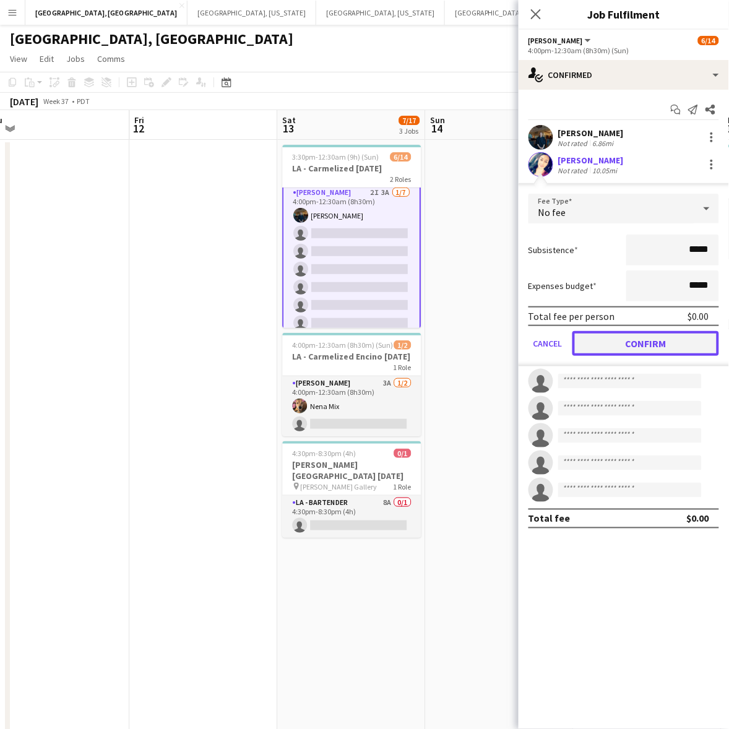
click at [647, 342] on button "Confirm" at bounding box center [645, 343] width 147 height 25
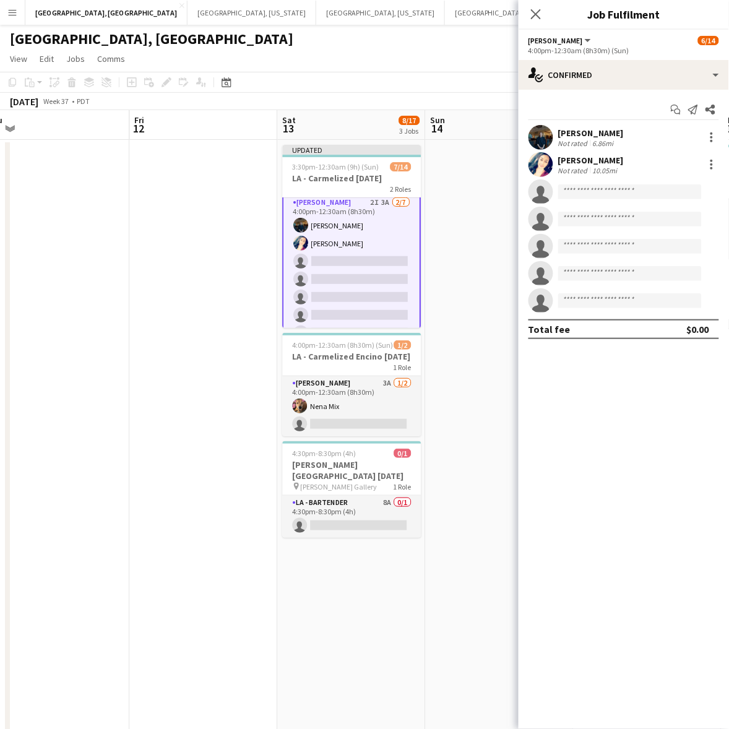
click at [489, 327] on app-date-cell at bounding box center [500, 470] width 148 height 660
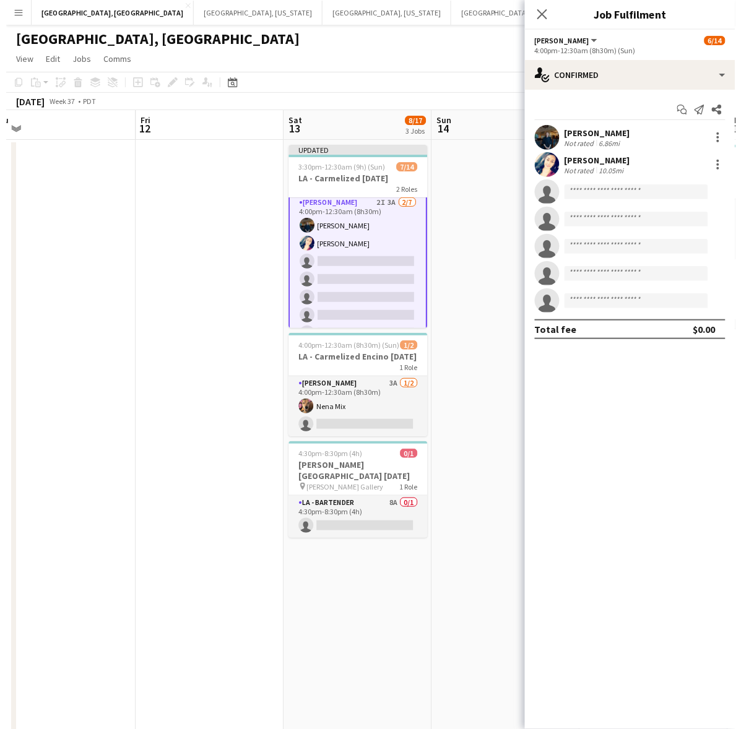
scroll to position [153, 0]
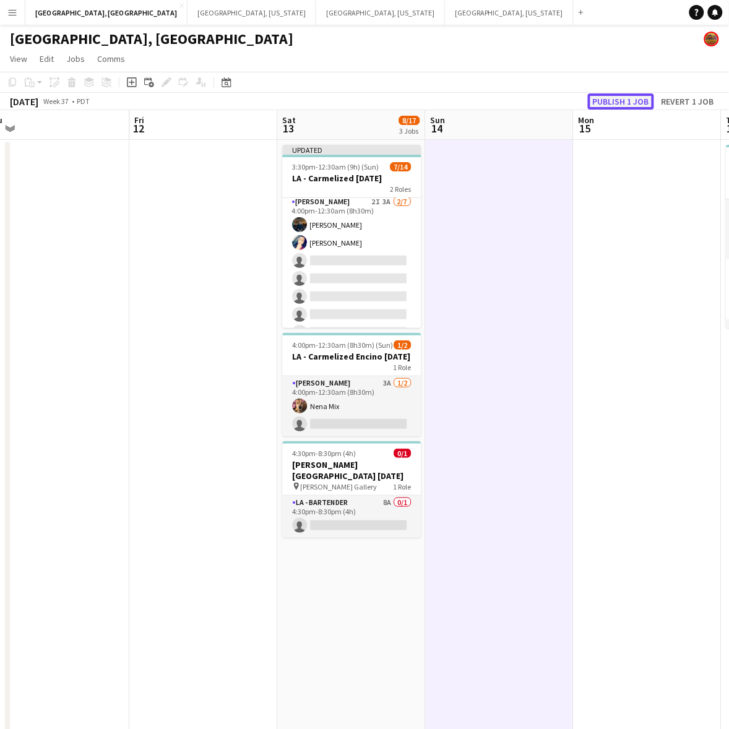
click at [608, 100] on button "Publish 1 job" at bounding box center [621, 101] width 66 height 16
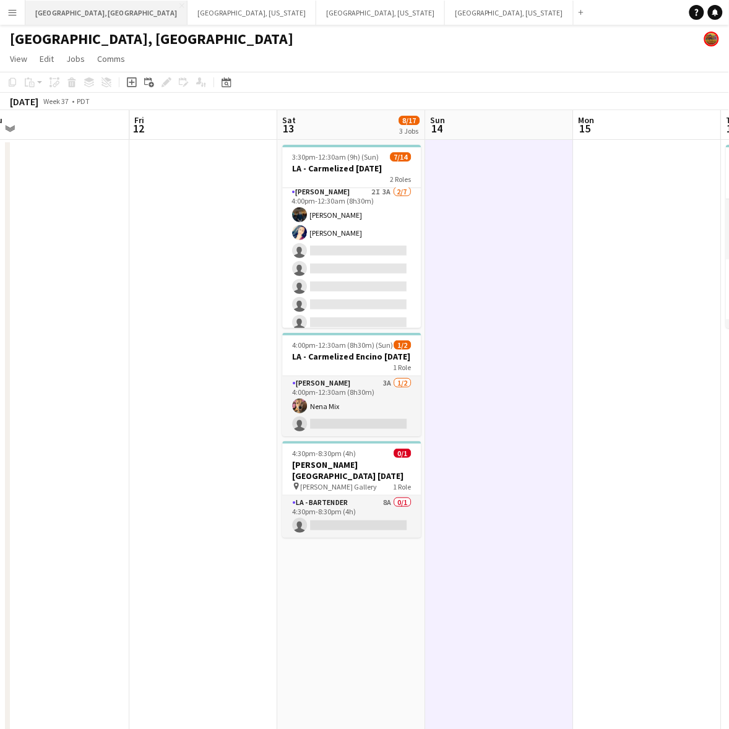
click at [48, 3] on button "Los Angeles, CA Close" at bounding box center [106, 13] width 162 height 24
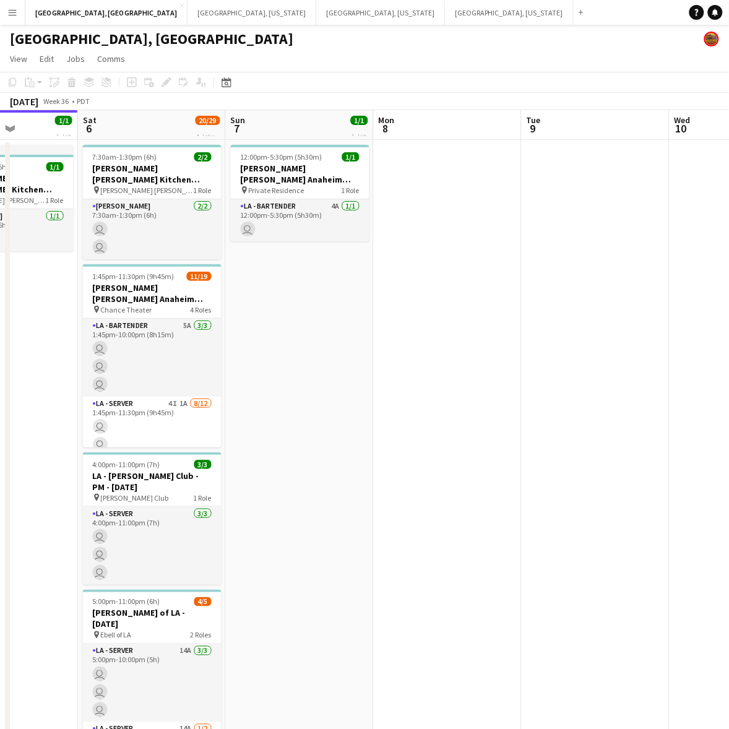
scroll to position [0, 367]
drag, startPoint x: 580, startPoint y: 342, endPoint x: 379, endPoint y: 386, distance: 205.1
click at [379, 386] on app-calendar-viewport "Wed 3 Thu 4 Fri 5 1/1 1 Job Sat 6 20/29 4 Jobs Sun 7 1/1 1 Job Mon 8 Tue 9 Wed …" at bounding box center [364, 454] width 729 height 689
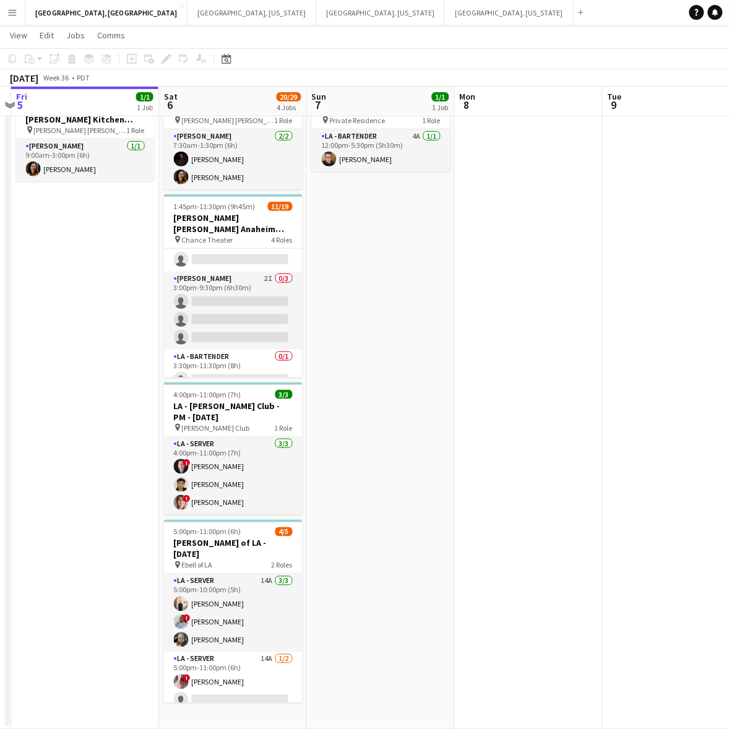
scroll to position [0, 248]
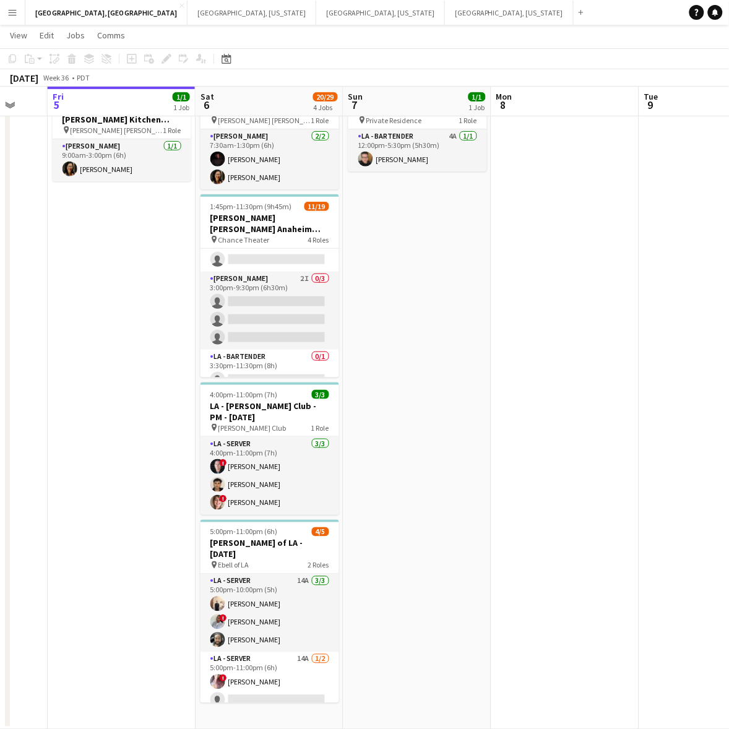
drag, startPoint x: 270, startPoint y: 419, endPoint x: 382, endPoint y: 418, distance: 112.6
click at [382, 418] on app-calendar-viewport "Wed 3 Thu 4 Fri 5 1/1 1 Job Sat 6 20/29 4 Jobs Sun 7 1/1 1 Job Mon 8 Tue 9 Wed …" at bounding box center [364, 355] width 729 height 750
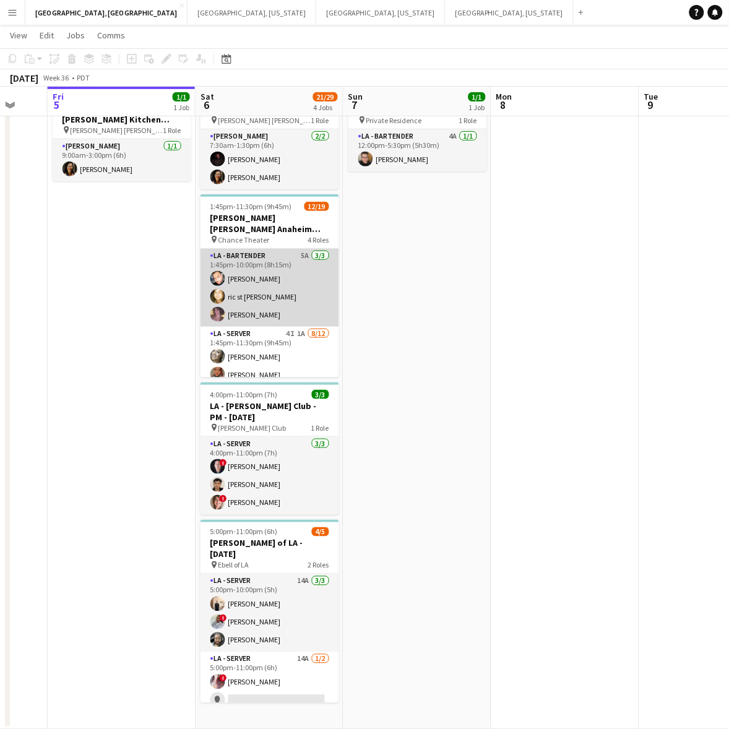
scroll to position [298, 0]
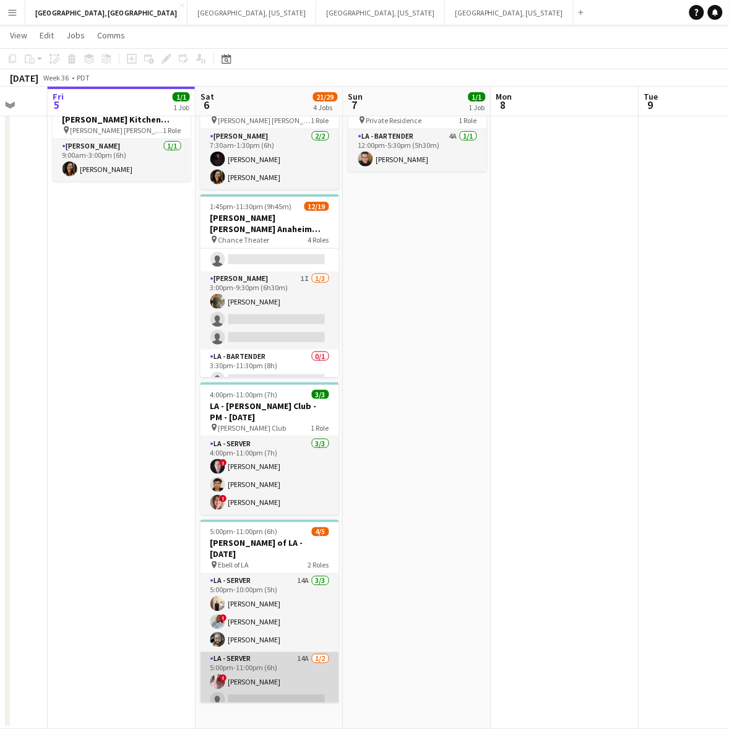
click at [317, 654] on app-card-role "LA - Server 14A 1/2 5:00pm-11:00pm (6h) ! IVONNA WILBURN single-neutral-actions" at bounding box center [269, 682] width 139 height 60
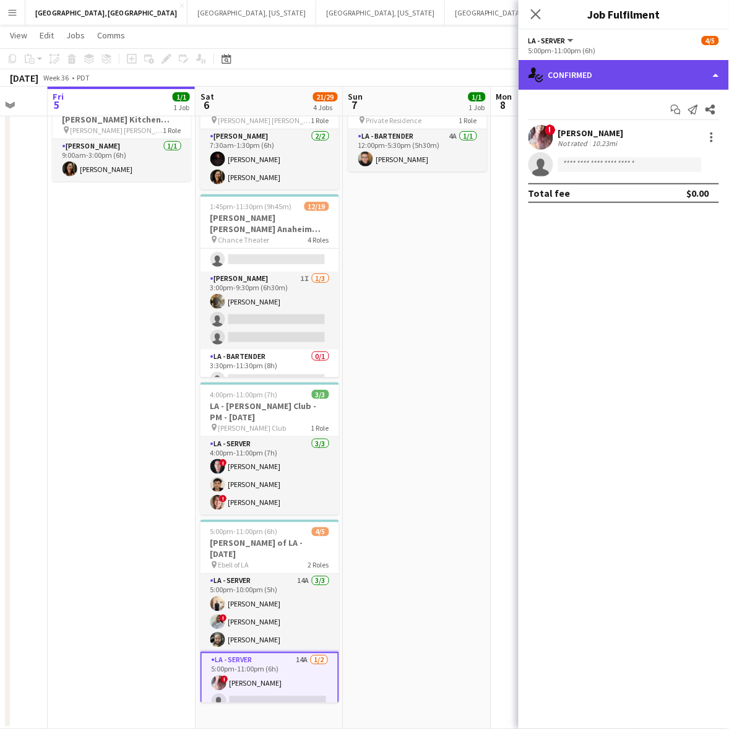
click at [597, 77] on div "single-neutral-actions-check-2 Confirmed" at bounding box center [624, 75] width 210 height 30
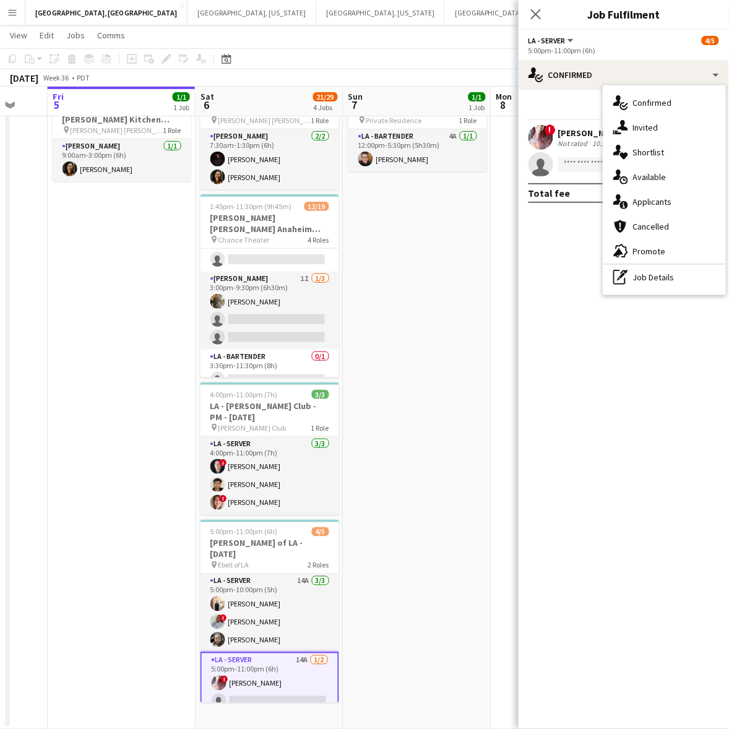
click at [657, 196] on span "Applicants" at bounding box center [652, 201] width 39 height 11
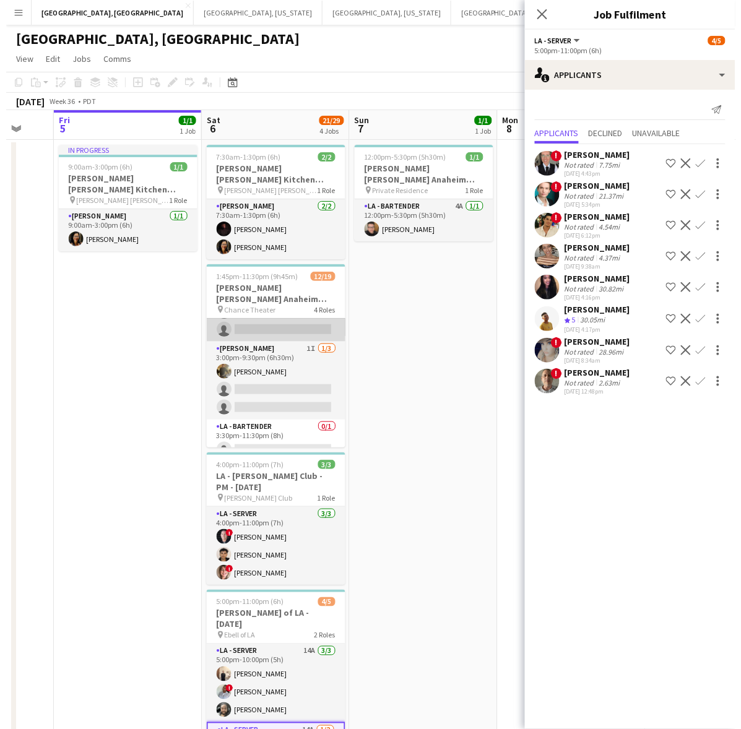
scroll to position [0, 0]
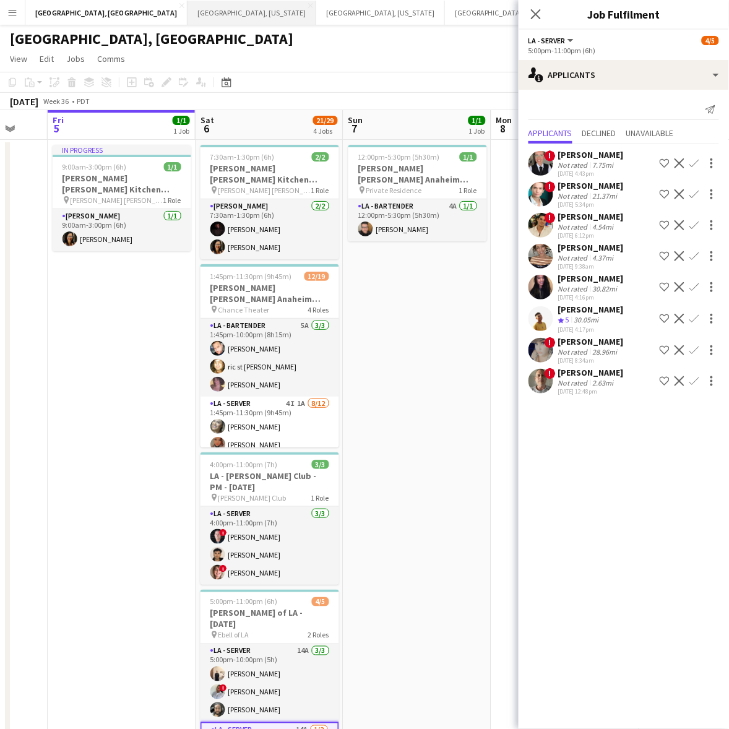
click at [187, 11] on button "Nashville, Tennessee Close" at bounding box center [251, 13] width 129 height 24
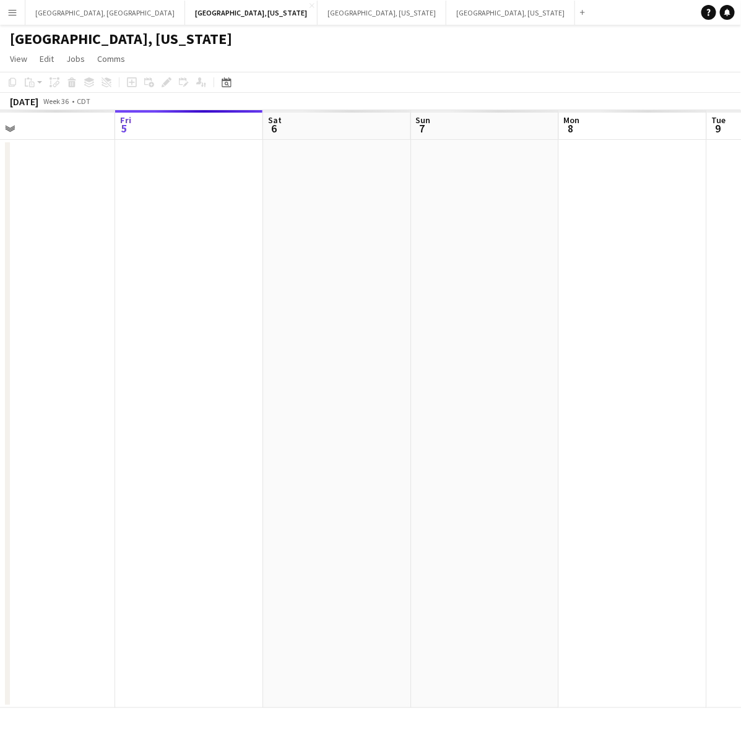
drag, startPoint x: 480, startPoint y: 316, endPoint x: 180, endPoint y: 382, distance: 307.2
click at [192, 381] on app-calendar-viewport "Tue 2 Wed 3 Thu 4 Fri 5 Sat 6 Sun 7 Mon 8 Tue 9 Wed 10 Thu 11" at bounding box center [370, 409] width 741 height 598
drag, startPoint x: 501, startPoint y: 307, endPoint x: 397, endPoint y: 329, distance: 106.9
click at [397, 329] on app-calendar-viewport "Fri 5 Sat 6 1/1 1 Job Sun 7 Mon 8 Tue 9 Wed 10 Thu 11 Fri 12 Sat 13 2/13 2 Jobs…" at bounding box center [370, 409] width 741 height 598
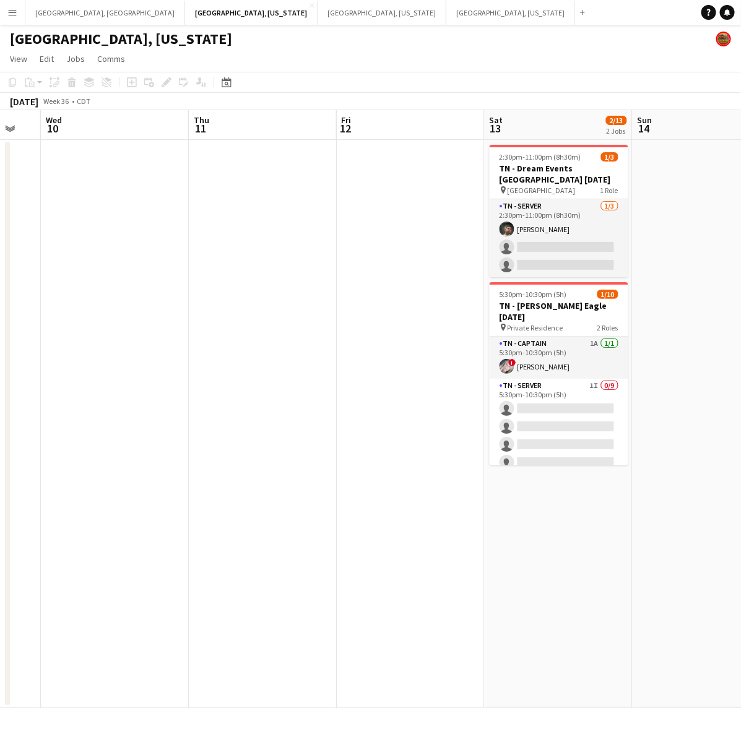
drag, startPoint x: 604, startPoint y: 276, endPoint x: 62, endPoint y: 410, distance: 557.7
click at [62, 410] on app-calendar-viewport "Sun 7 Mon 8 Tue 9 Wed 10 Thu 11 Fri 12 Sat 13 2/13 2 Jobs Sun 14 Mon 15 Tue 16 …" at bounding box center [370, 409] width 741 height 598
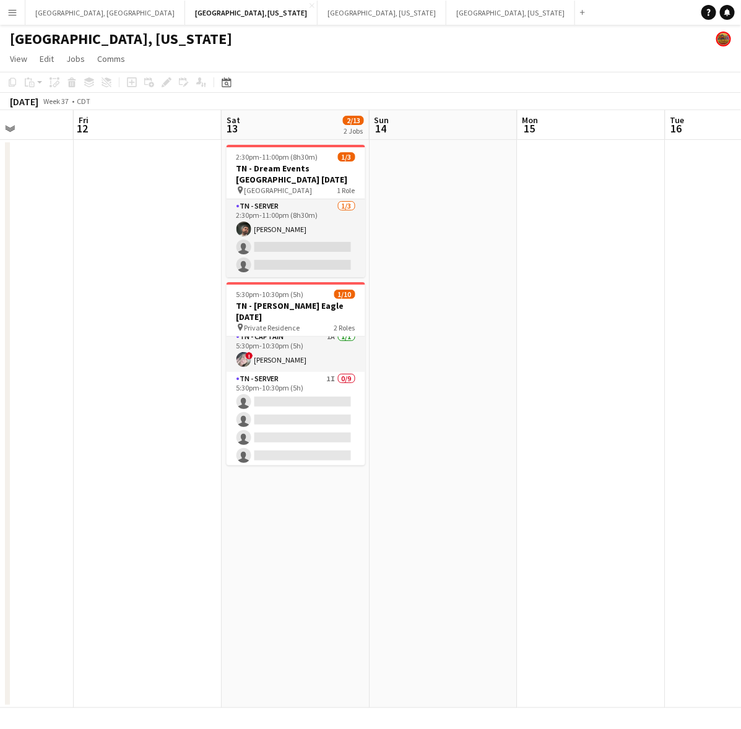
scroll to position [0, 0]
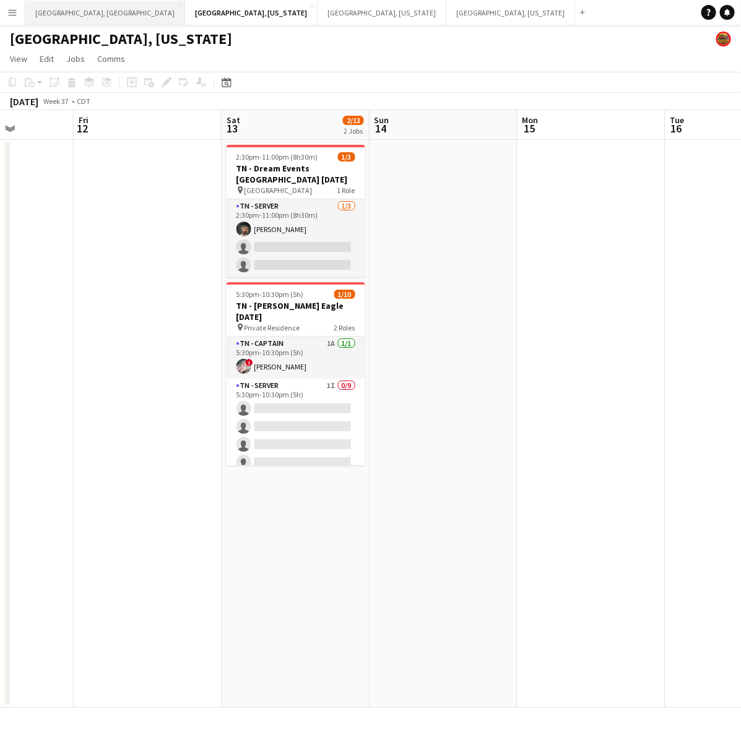
click at [47, 6] on button "Los Angeles, CA Close" at bounding box center [105, 13] width 160 height 24
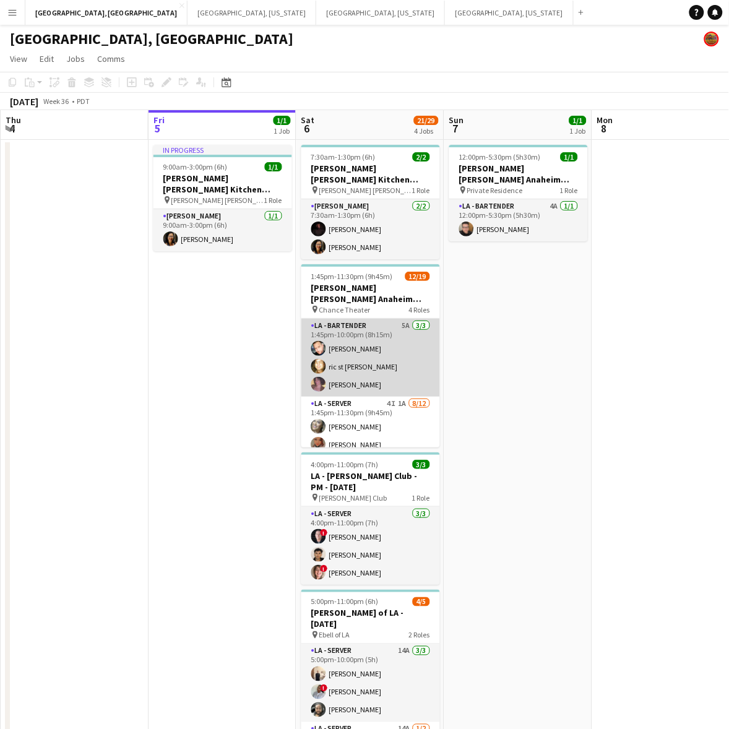
scroll to position [155, 0]
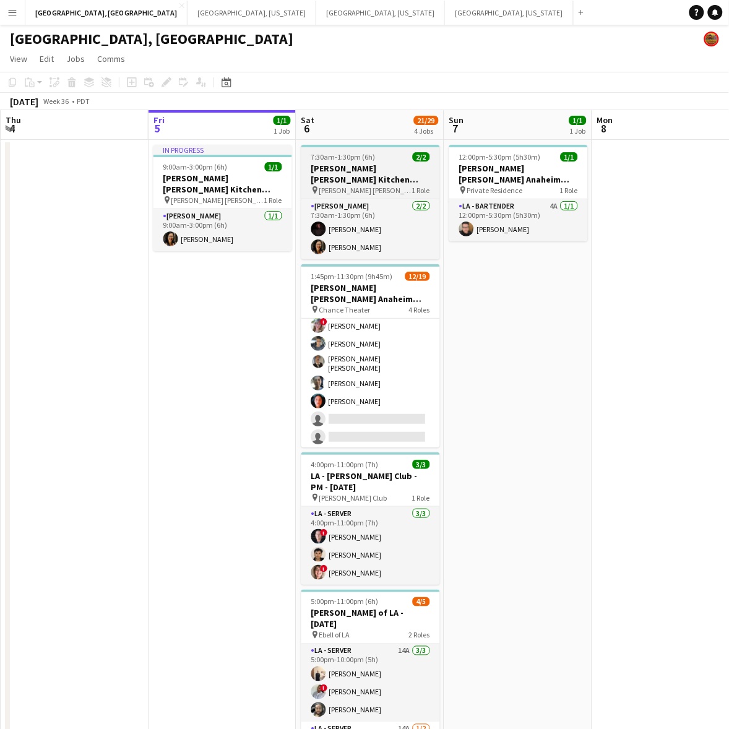
click at [365, 168] on h3 "OC - Sally Ann Kitchen 9.6.25" at bounding box center [370, 174] width 139 height 22
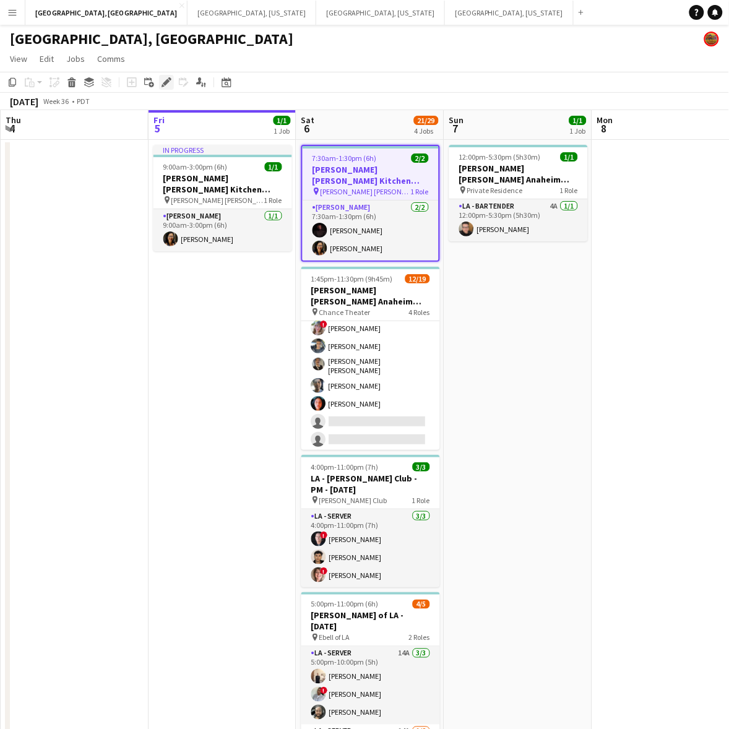
click at [163, 84] on icon at bounding box center [166, 82] width 7 height 7
type input "**********"
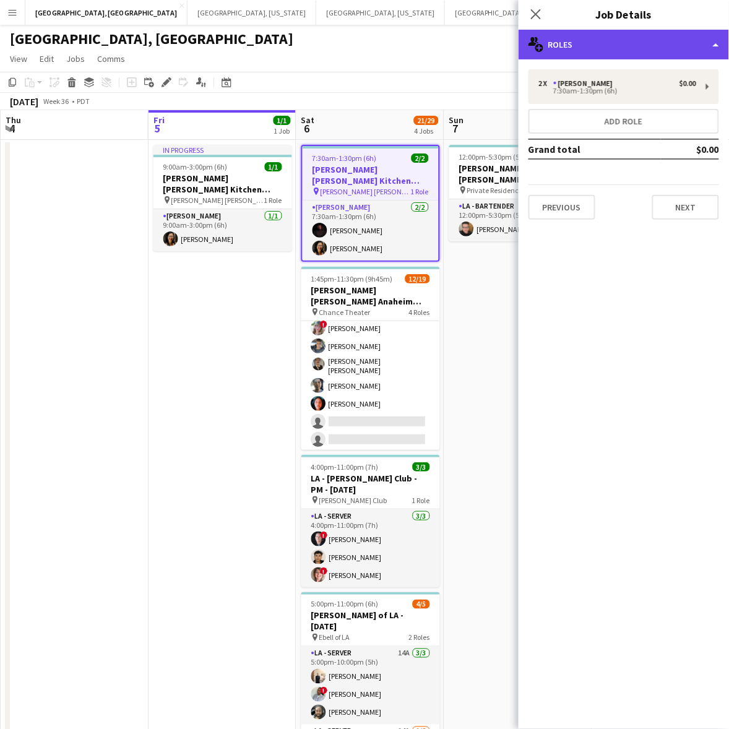
click at [560, 36] on div "multiple-users-add Roles" at bounding box center [624, 45] width 210 height 30
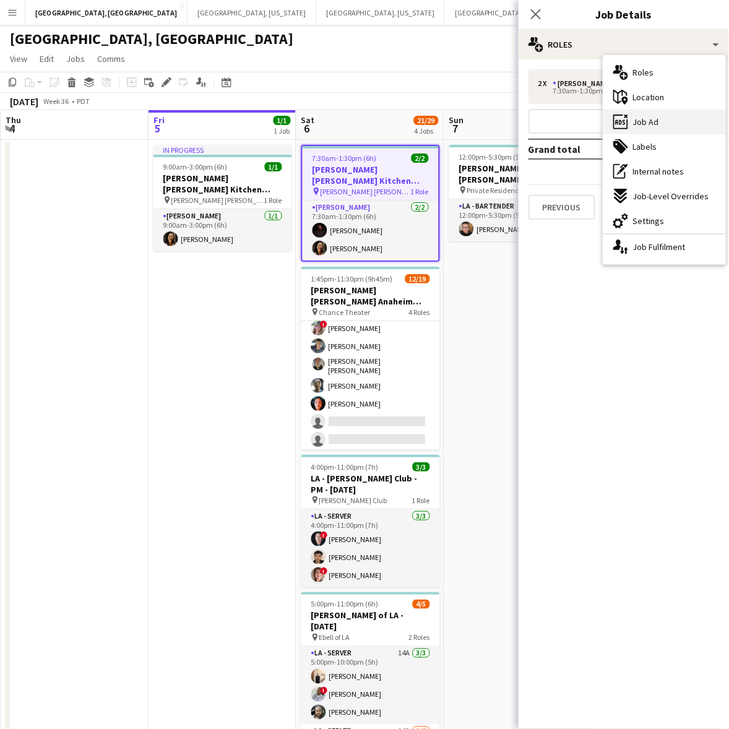
click at [675, 126] on div "ads-window Job Ad" at bounding box center [664, 122] width 123 height 25
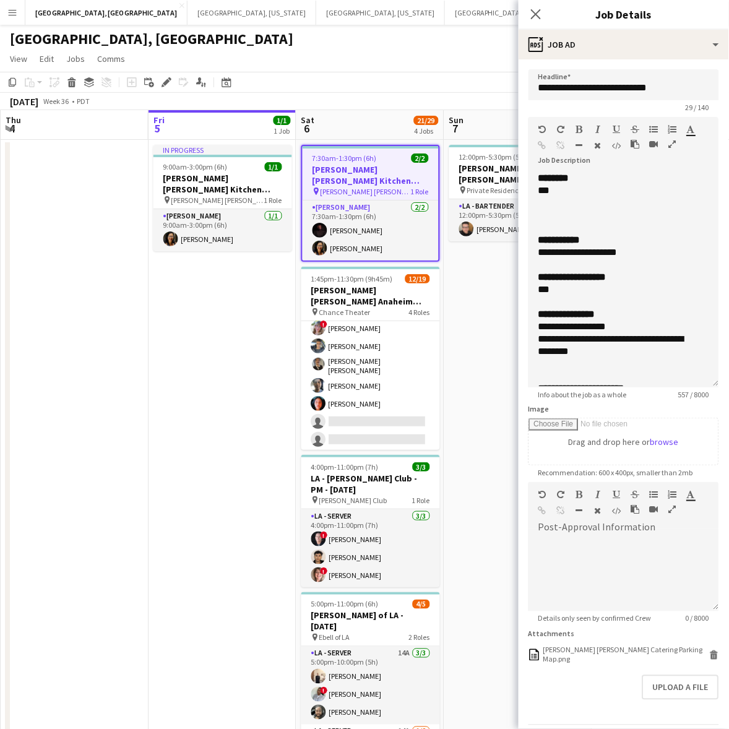
drag, startPoint x: 715, startPoint y: 238, endPoint x: 657, endPoint y: 679, distance: 445.1
click at [661, 387] on div "**********" at bounding box center [623, 279] width 191 height 215
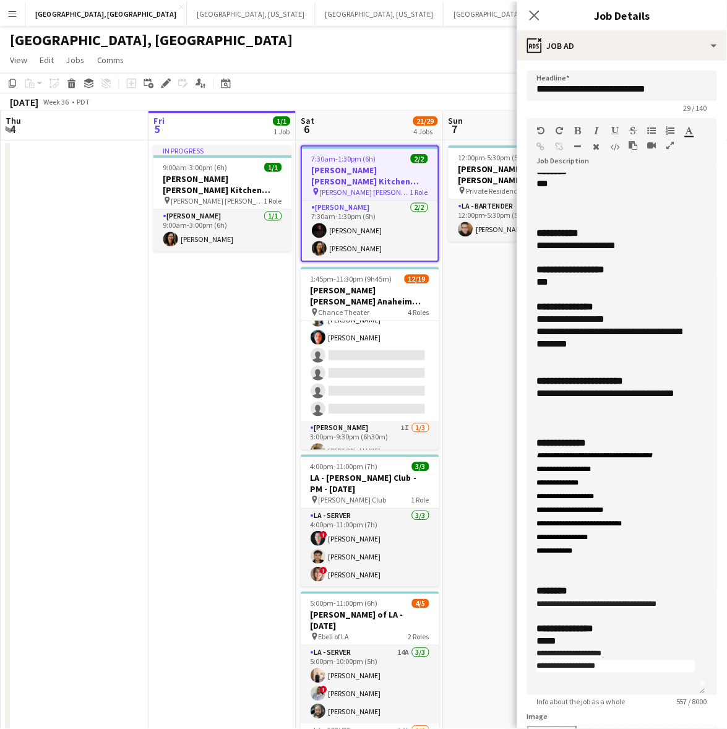
scroll to position [0, 0]
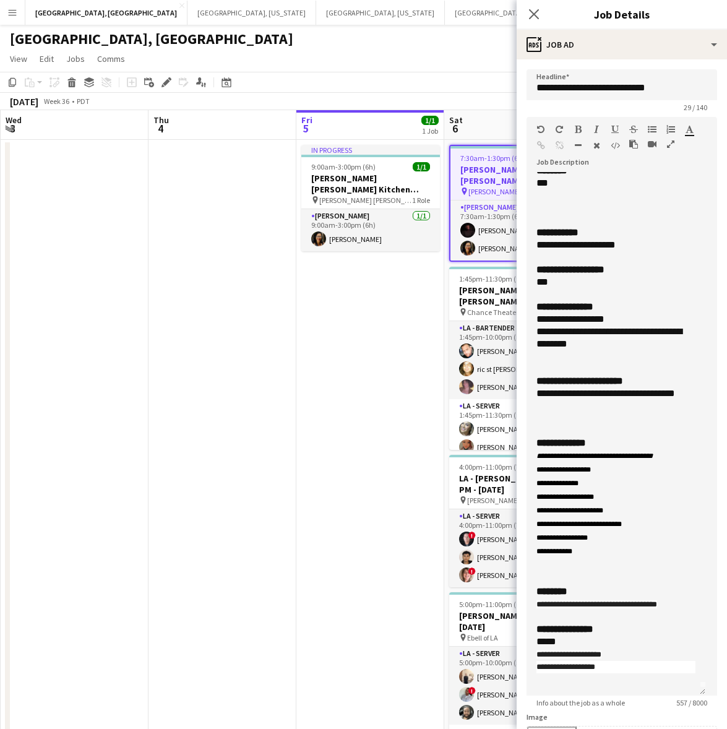
click at [344, 374] on app-date-cell "In progress 9:00am-3:00pm (6h) 1/1 OC - Sally Ann Kitchen 9.5.25 pin Sally Ann …" at bounding box center [370, 470] width 148 height 660
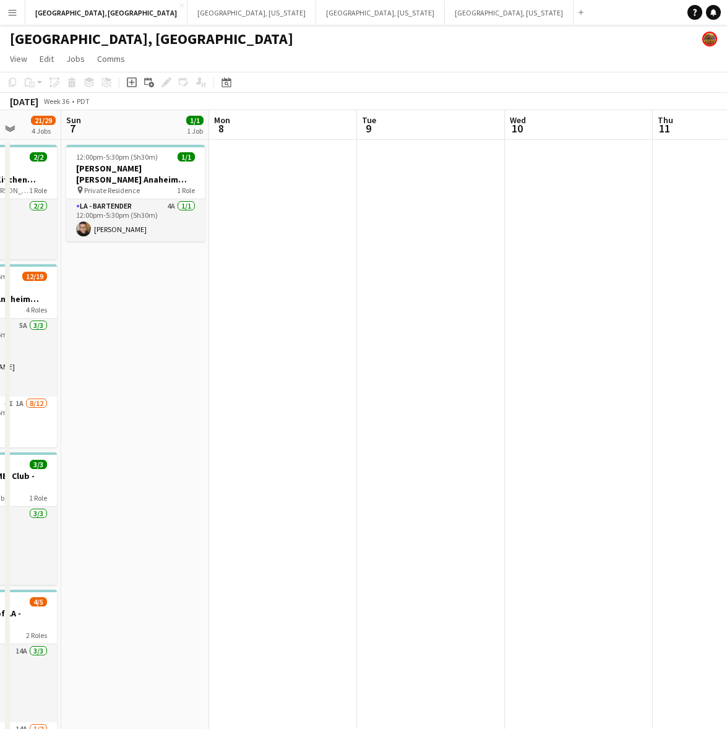
drag, startPoint x: 285, startPoint y: 412, endPoint x: 106, endPoint y: 460, distance: 185.2
click at [106, 460] on app-calendar-viewport "Thu 4 Fri 5 1/1 1 Job Sat 6 21/29 4 Jobs Sun 7 1/1 1 Job Mon 8 Tue 9 Wed 10 Thu…" at bounding box center [363, 454] width 727 height 689
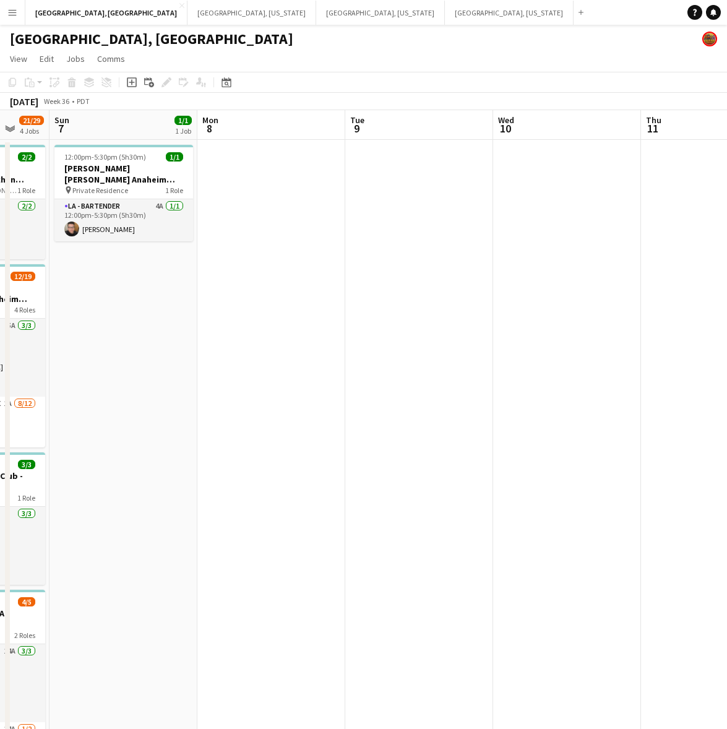
drag, startPoint x: 298, startPoint y: 394, endPoint x: 153, endPoint y: 415, distance: 146.3
click at [173, 410] on app-calendar-viewport "Thu 4 Fri 5 1/1 1 Job Sat 6 21/29 4 Jobs Sun 7 1/1 1 Job Mon 8 Tue 9 Wed 10 Thu…" at bounding box center [363, 454] width 727 height 689
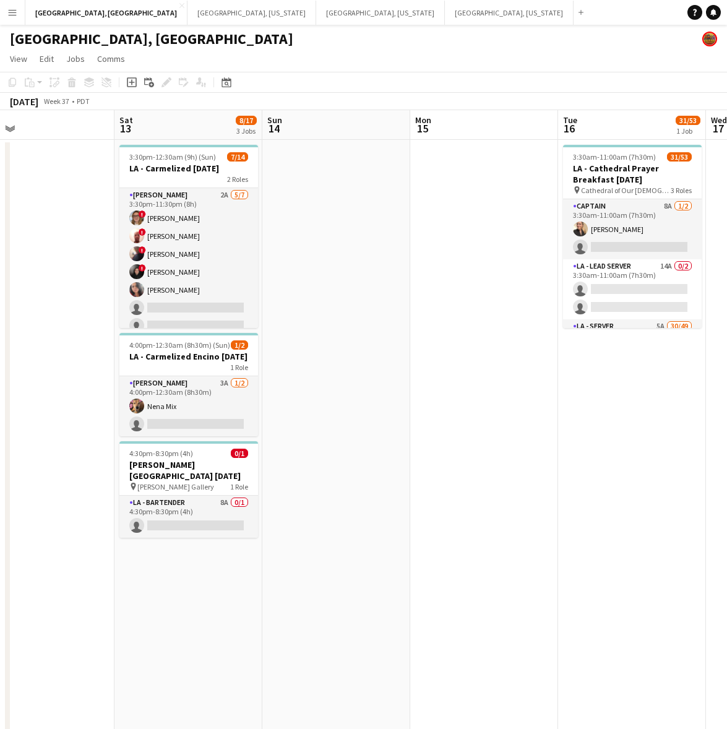
scroll to position [0, 490]
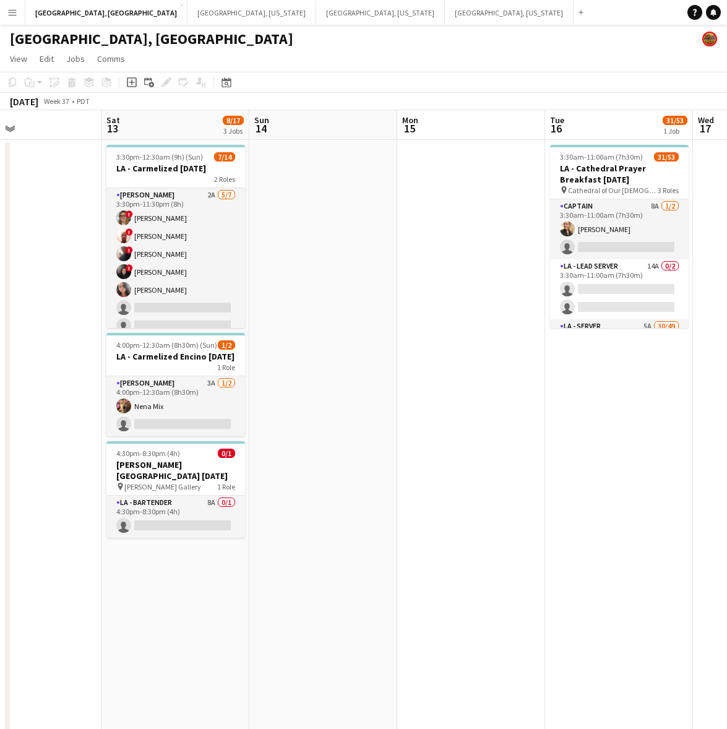
drag, startPoint x: 509, startPoint y: 360, endPoint x: 56, endPoint y: 452, distance: 463.0
click at [56, 452] on app-calendar-viewport "Tue 9 Wed 10 Thu 11 Fri 12 Sat 13 8/17 3 Jobs Sun 14 Mon 15 Tue 16 31/53 1 Job …" at bounding box center [363, 454] width 727 height 689
drag, startPoint x: 202, startPoint y: 158, endPoint x: 197, endPoint y: 142, distance: 16.8
click at [202, 158] on div "3:30pm-12:30am (9h) (Sun) 7/14" at bounding box center [175, 156] width 139 height 9
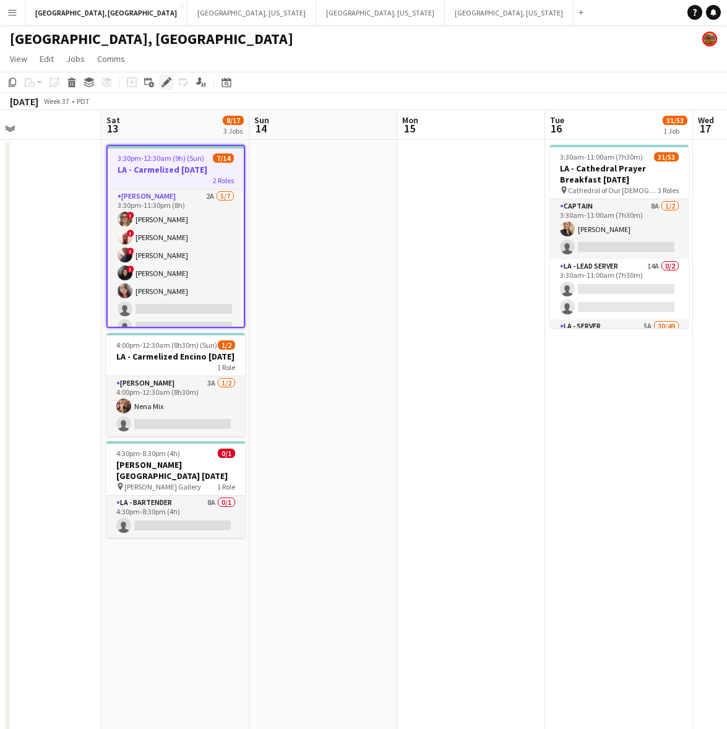
click at [165, 79] on icon "Edit" at bounding box center [167, 82] width 10 height 10
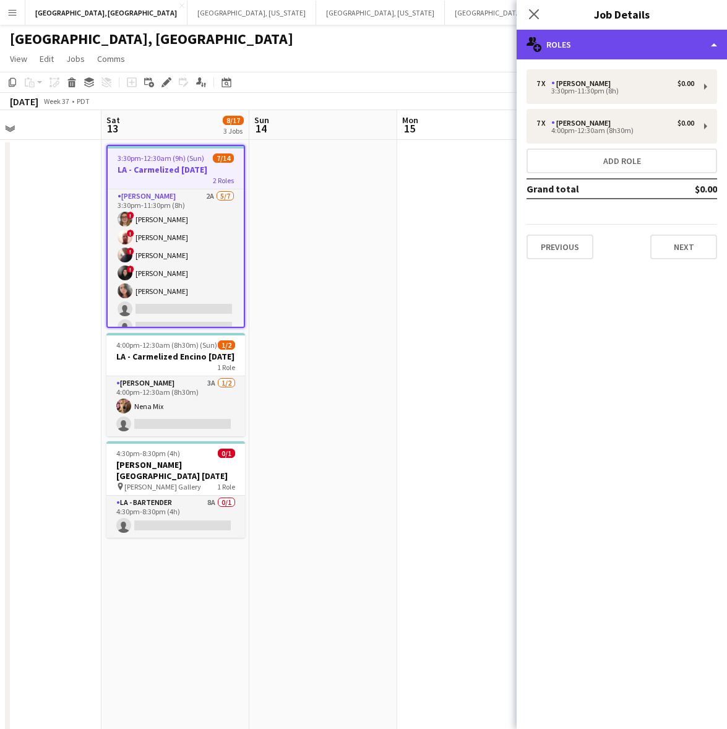
click at [661, 42] on div "multiple-users-add Roles" at bounding box center [622, 45] width 210 height 30
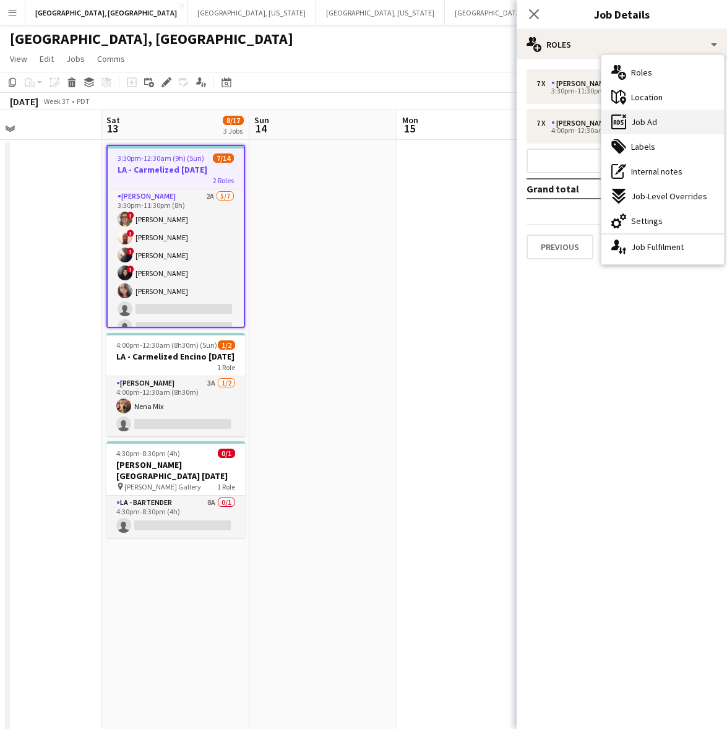
click at [670, 116] on div "ads-window Job Ad" at bounding box center [662, 122] width 123 height 25
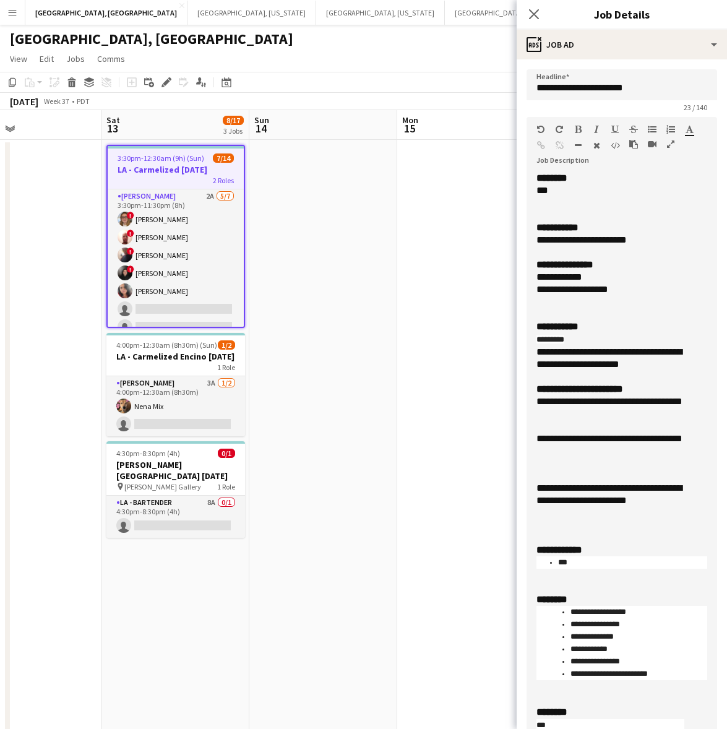
drag, startPoint x: 710, startPoint y: 236, endPoint x: 650, endPoint y: 766, distance: 533.2
click at [650, 728] on html "Menu Boards Boards Boards All jobs Status Workforce Workforce My Workforce Recr…" at bounding box center [363, 399] width 727 height 799
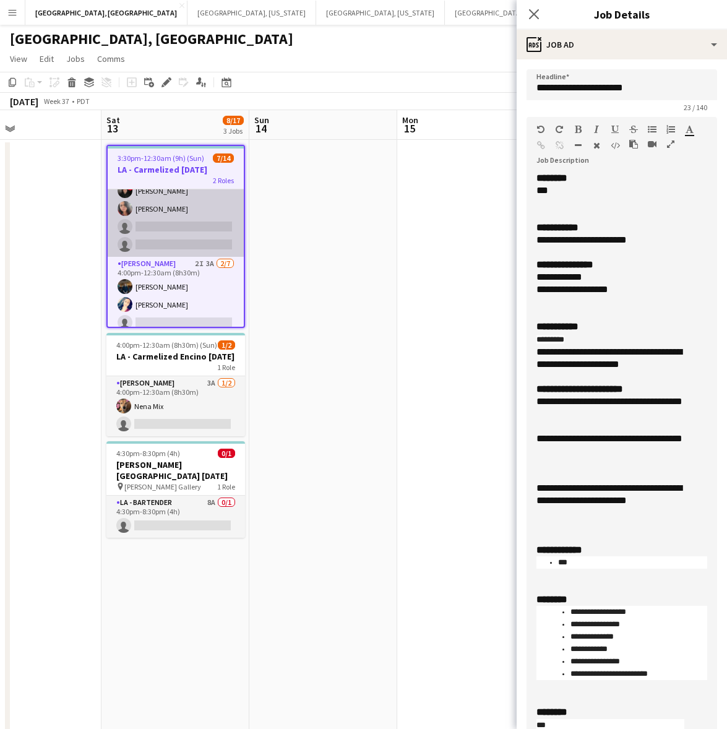
scroll to position [155, 0]
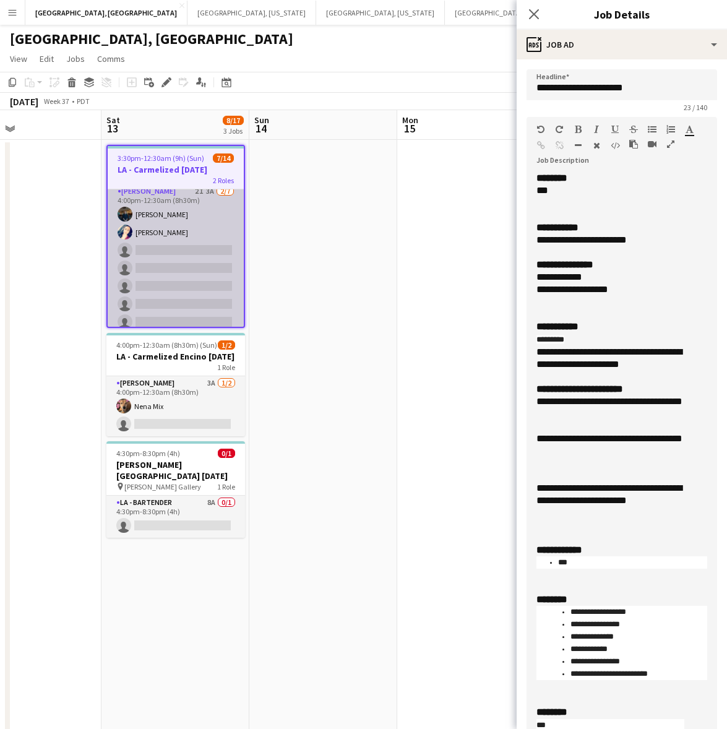
click at [196, 257] on app-card-role "LA - Cook 2I 3A 2/7 4:00pm-12:30am (8h30m) Rick Rosenblum Malissa Dreyer single…" at bounding box center [176, 259] width 136 height 150
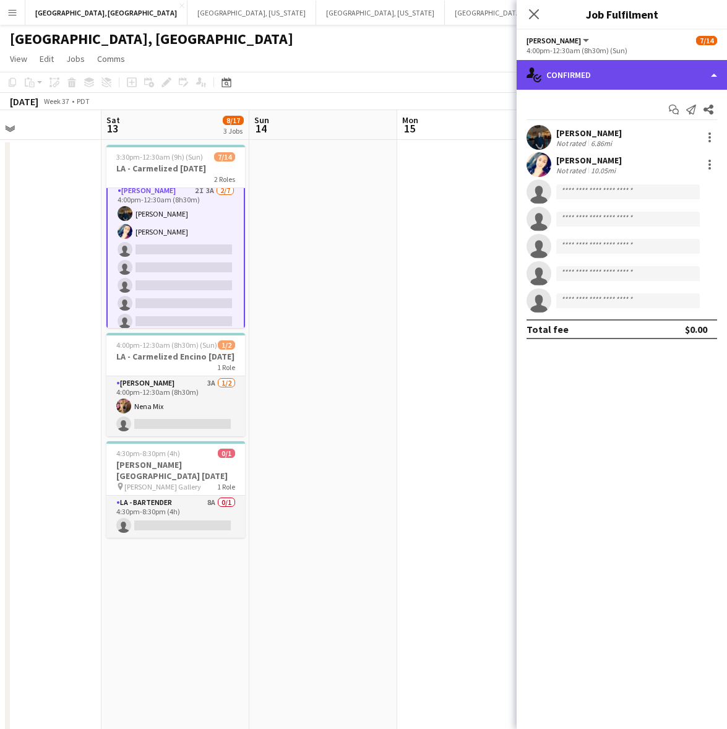
click at [660, 66] on div "single-neutral-actions-check-2 Confirmed" at bounding box center [622, 75] width 210 height 30
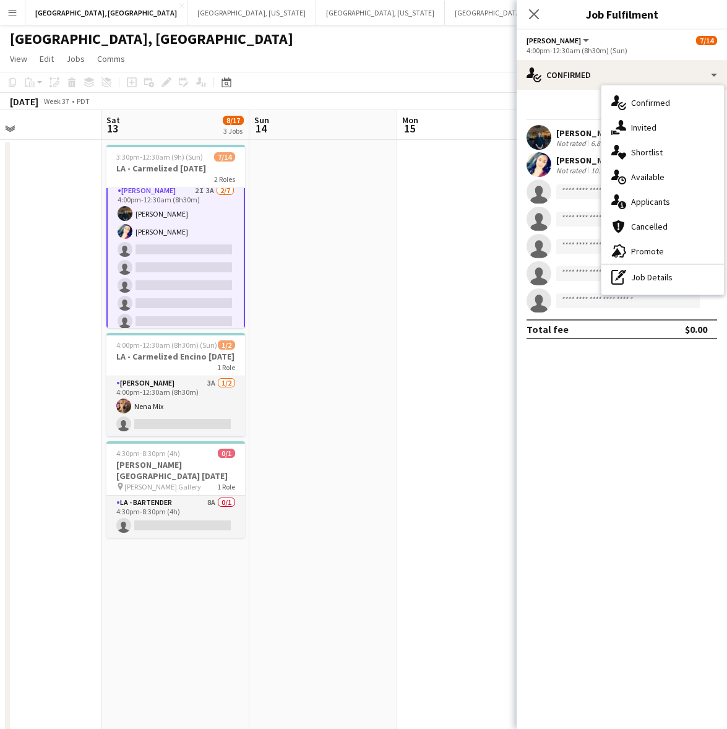
click at [652, 202] on span "Applicants" at bounding box center [650, 201] width 39 height 11
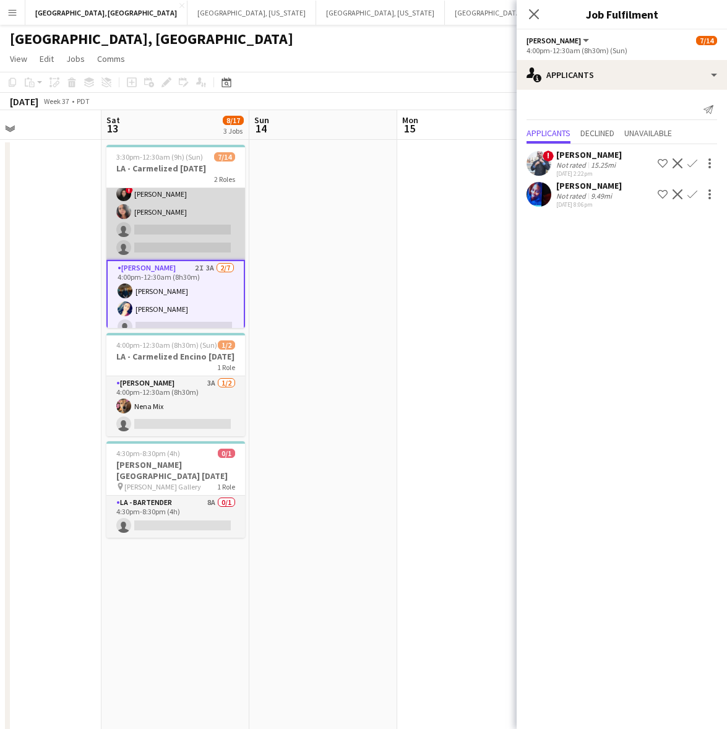
click at [169, 214] on app-card-role "LA - Cook 2A 5/7 3:30pm-11:30pm (8h) ! Kyana Gagnon ! Richard Carpenter III ! N…" at bounding box center [175, 185] width 139 height 150
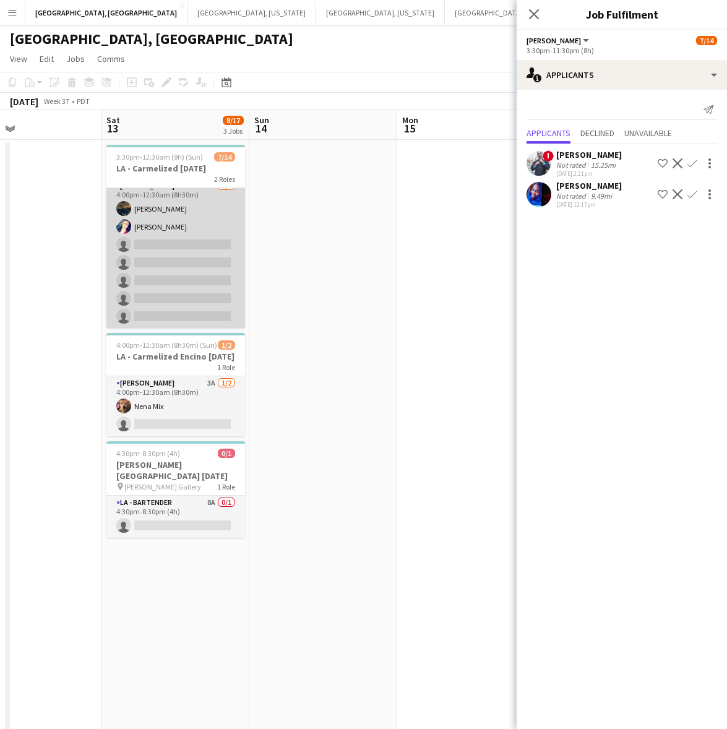
scroll to position [7, 0]
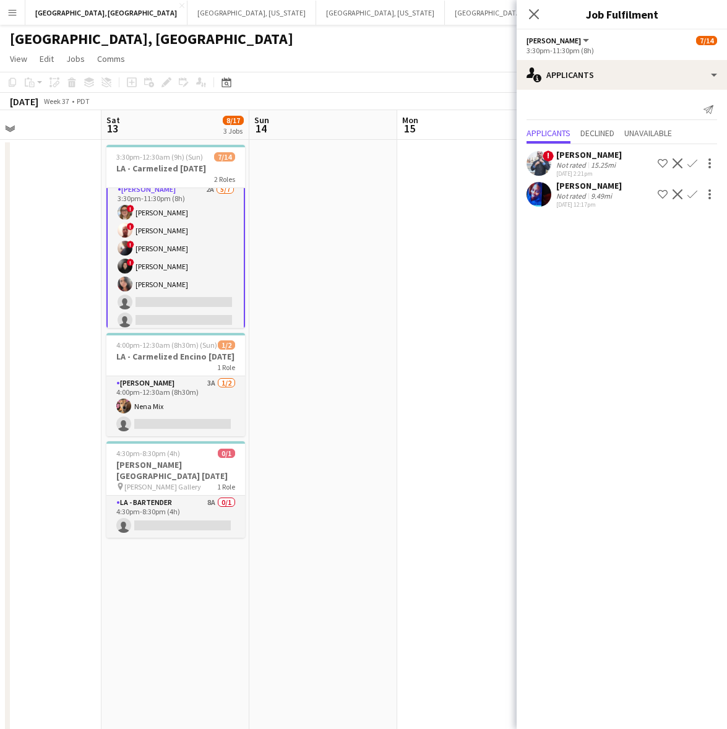
click at [175, 271] on app-card-role "LA - Cook 2A 5/7 3:30pm-11:30pm (8h) ! Kyana Gagnon ! Richard Carpenter III ! N…" at bounding box center [175, 257] width 139 height 152
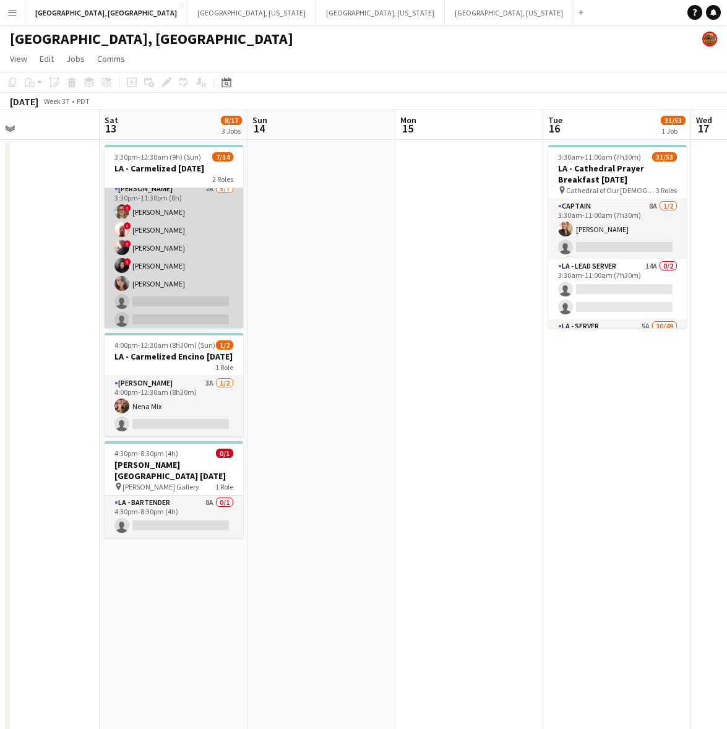
click at [175, 269] on app-card-role "LA - Cook 2A 5/7 3:30pm-11:30pm (8h) ! Kyana Gagnon ! Richard Carpenter III ! N…" at bounding box center [174, 257] width 139 height 150
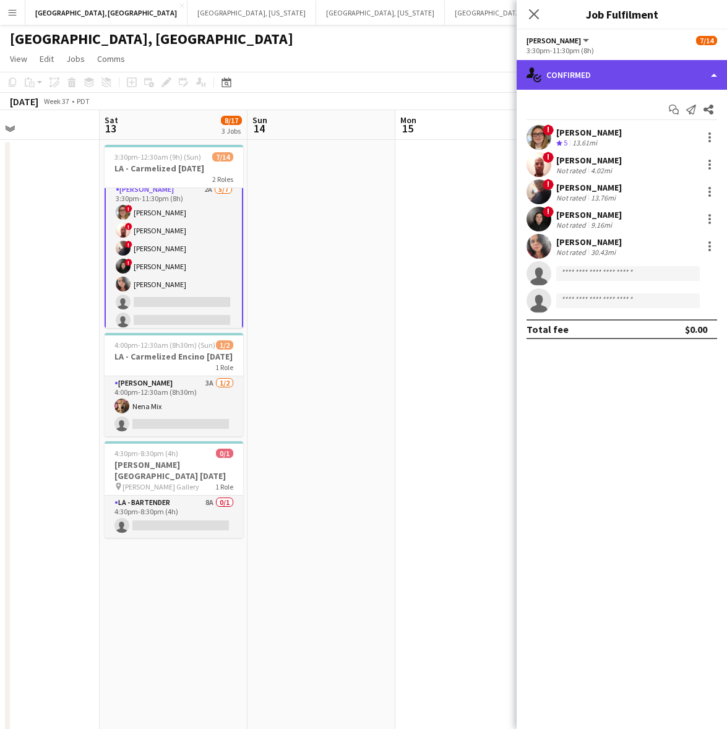
click at [594, 66] on div "single-neutral-actions-check-2 Confirmed" at bounding box center [622, 75] width 210 height 30
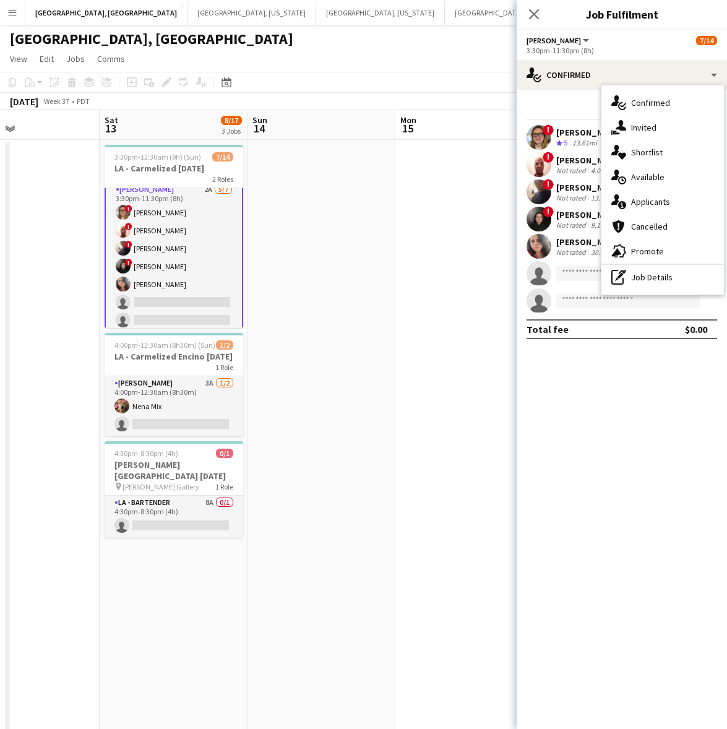
click at [666, 204] on span "Applicants" at bounding box center [650, 201] width 39 height 11
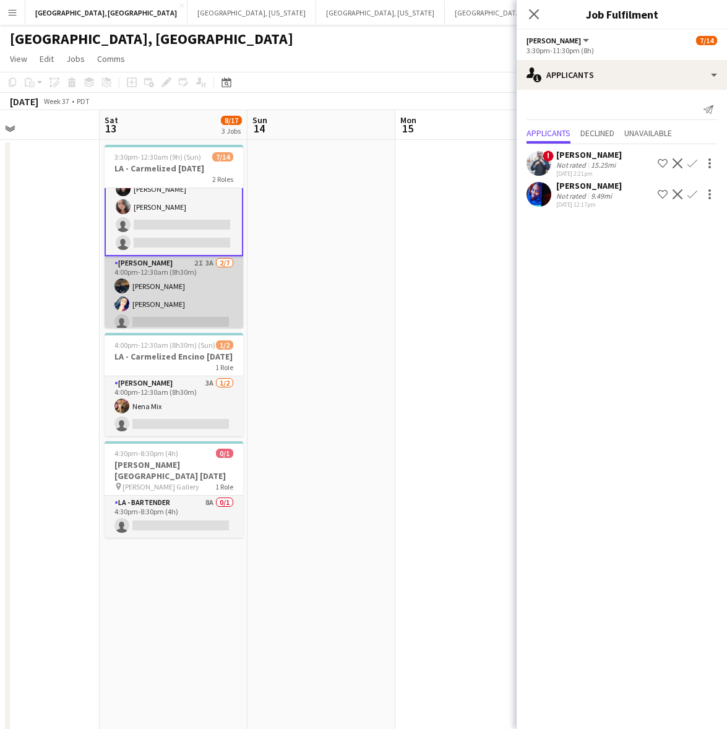
click at [164, 279] on app-card-role "LA - Cook 2I 3A 2/7 4:00pm-12:30am (8h30m) Rick Rosenblum Malissa Dreyer single…" at bounding box center [174, 331] width 139 height 150
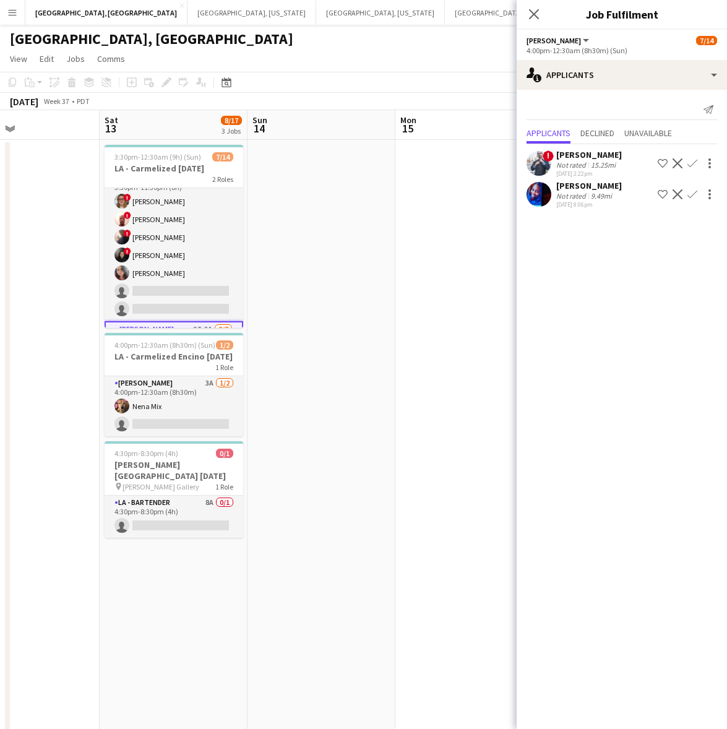
scroll to position [161, 0]
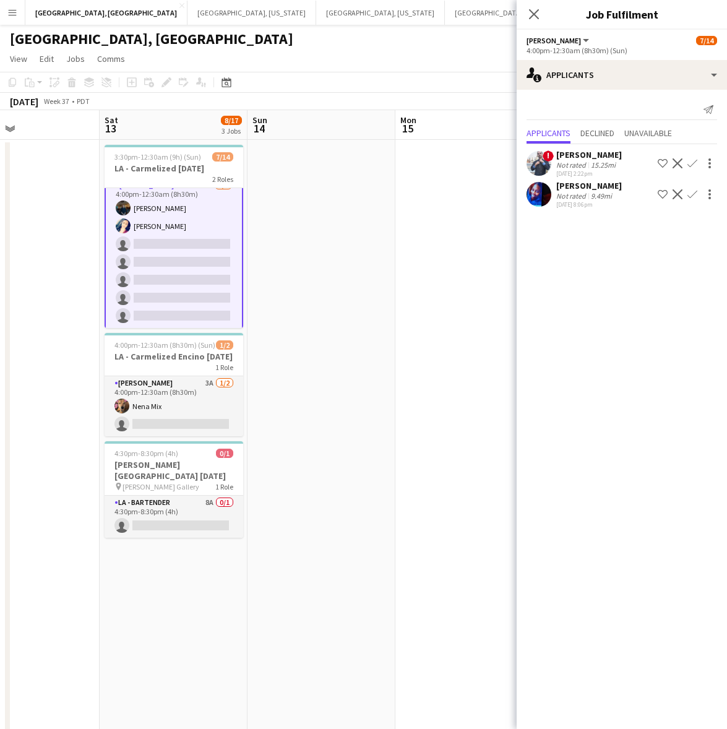
click at [164, 279] on app-card-role "LA - Cook 2I 3A 2/7 4:00pm-12:30am (8h30m) Rick Rosenblum Malissa Dreyer single…" at bounding box center [174, 253] width 139 height 152
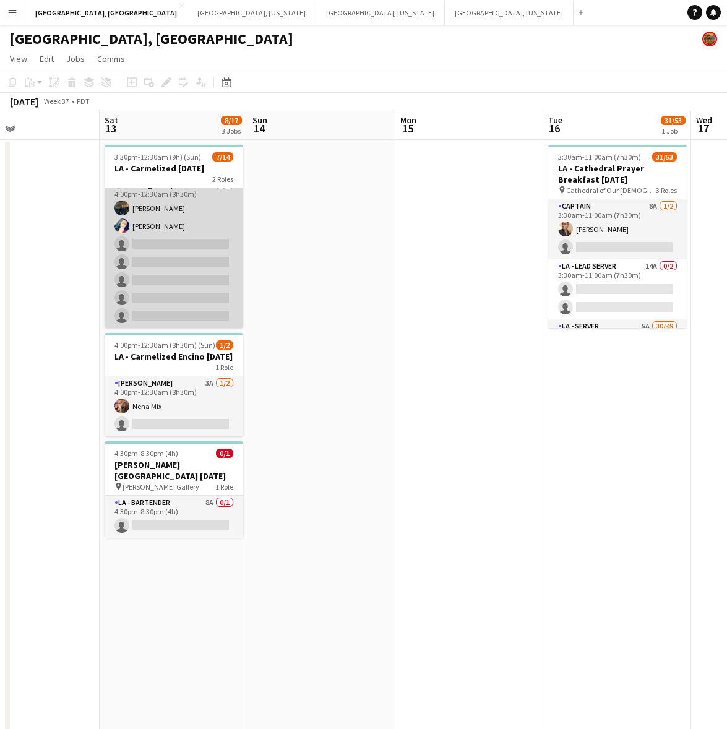
click at [164, 279] on app-card-role "LA - Cook 2I 3A 2/7 4:00pm-12:30am (8h30m) Rick Rosenblum Malissa Dreyer single…" at bounding box center [174, 253] width 139 height 150
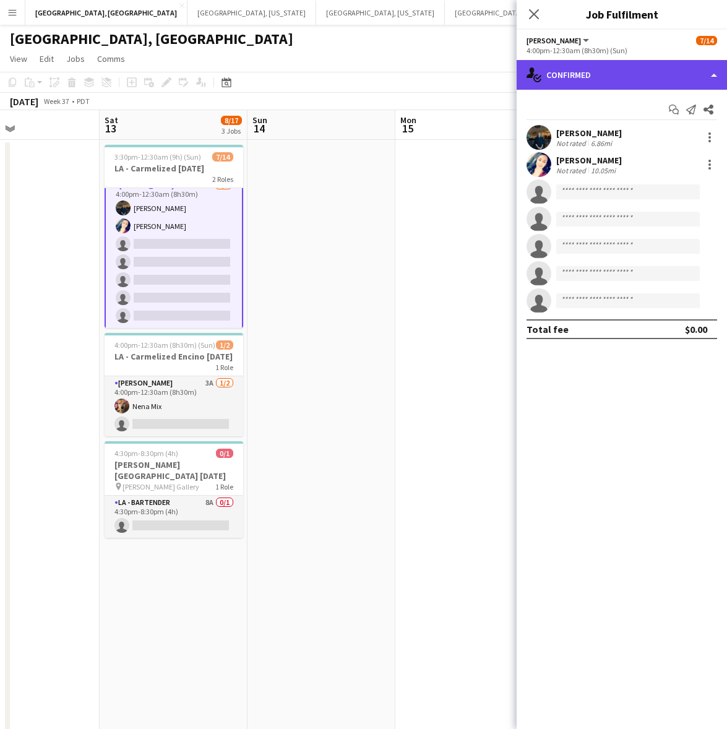
click at [650, 78] on div "single-neutral-actions-check-2 Confirmed" at bounding box center [622, 75] width 210 height 30
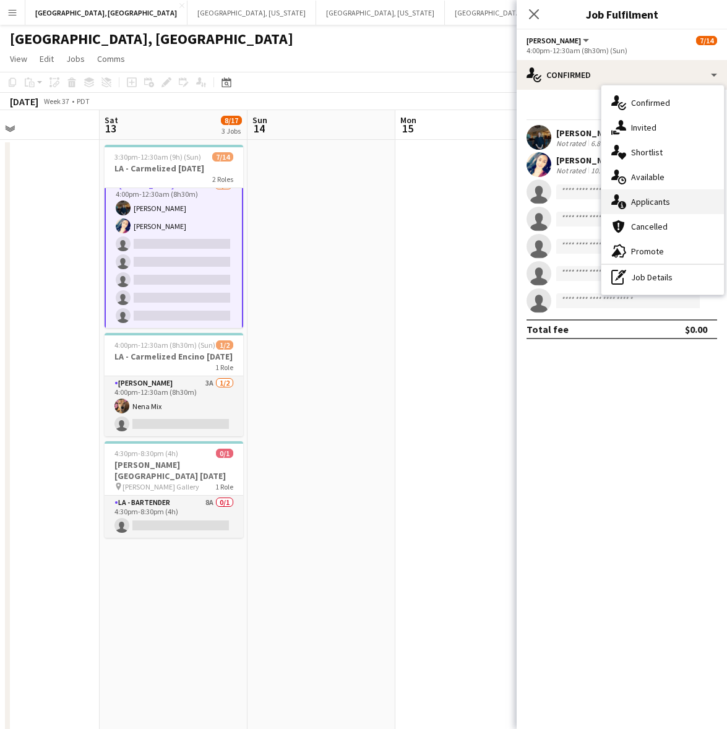
click at [660, 196] on span "Applicants" at bounding box center [650, 201] width 39 height 11
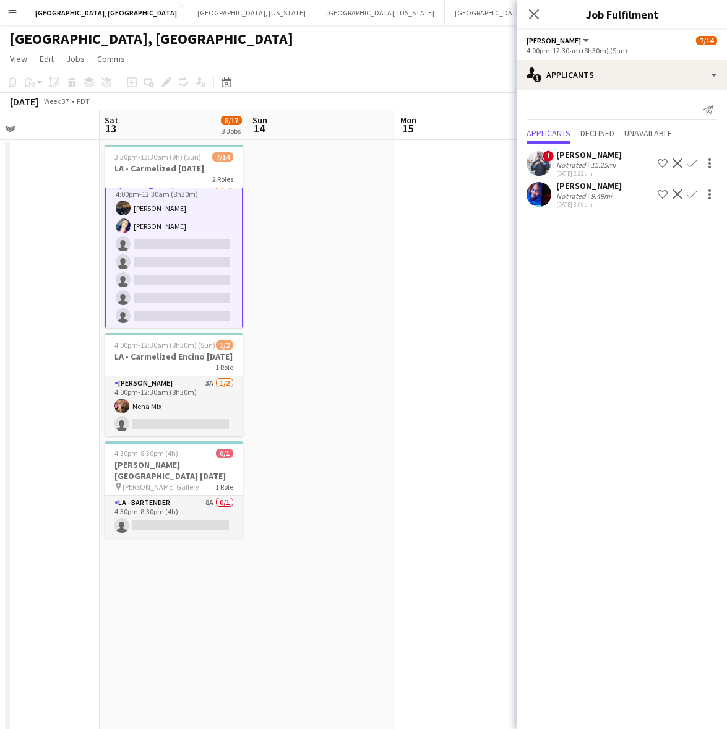
scroll to position [162, 0]
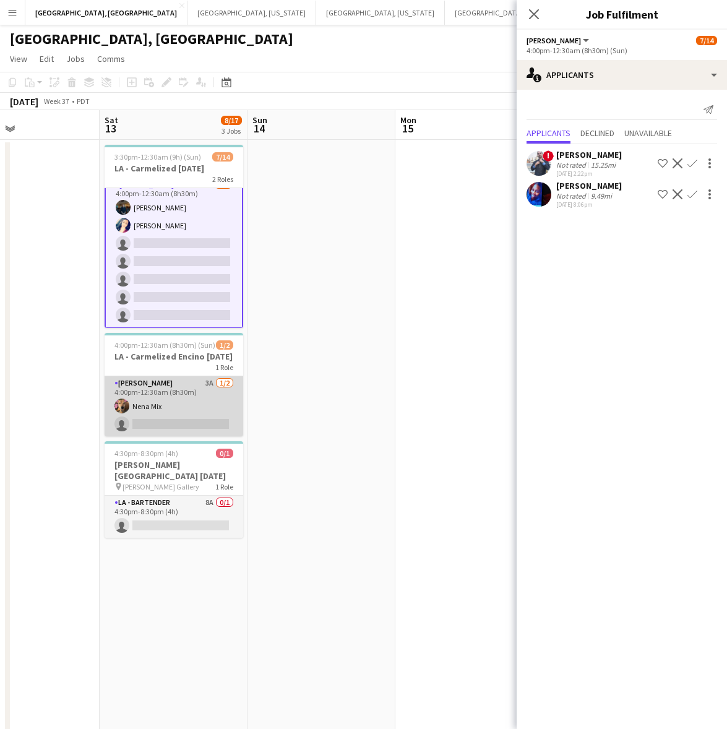
click at [155, 416] on app-card-role "LA - Cook 3A 1/2 4:00pm-12:30am (8h30m) Nena Mix single-neutral-actions" at bounding box center [174, 406] width 139 height 60
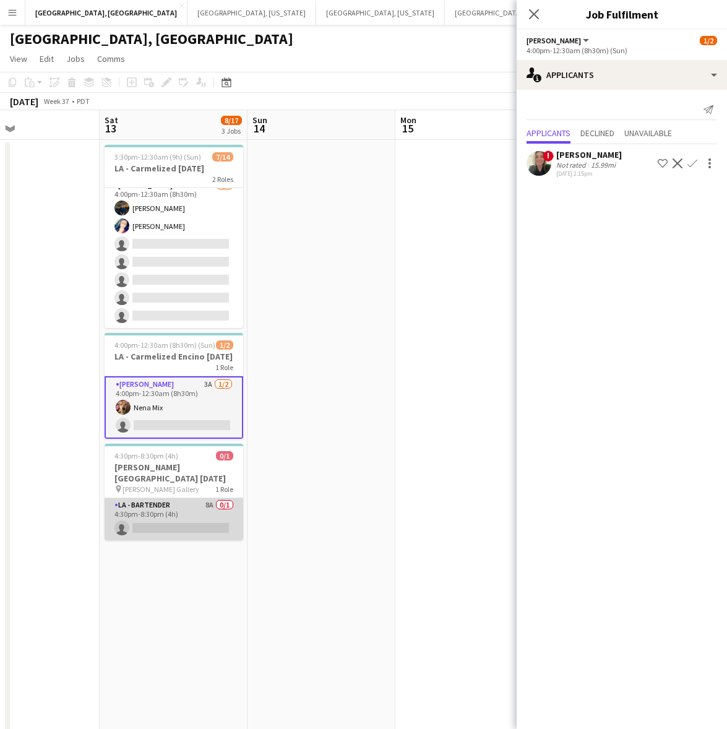
click at [176, 522] on app-card-role "LA - Bartender 8A 0/1 4:30pm-8:30pm (4h) single-neutral-actions" at bounding box center [174, 519] width 139 height 42
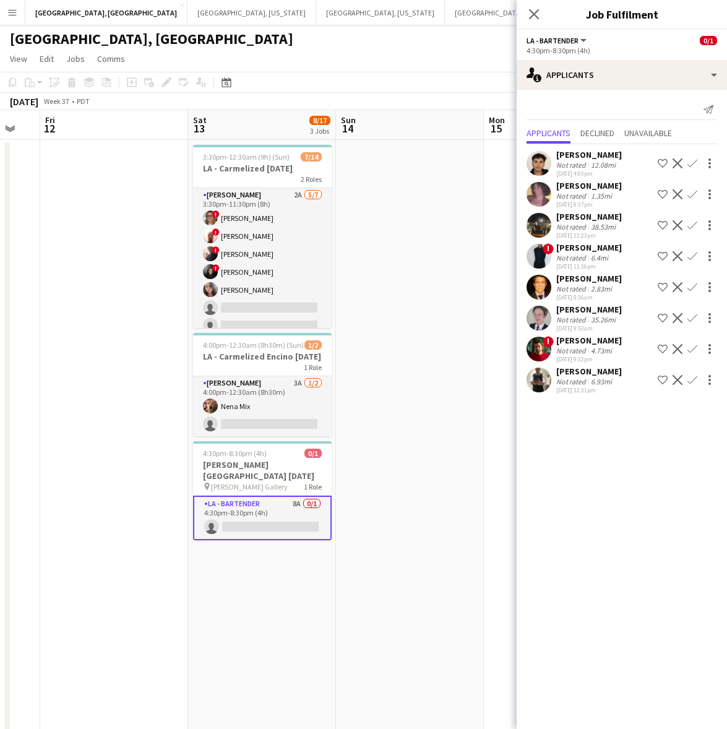
scroll to position [0, 336]
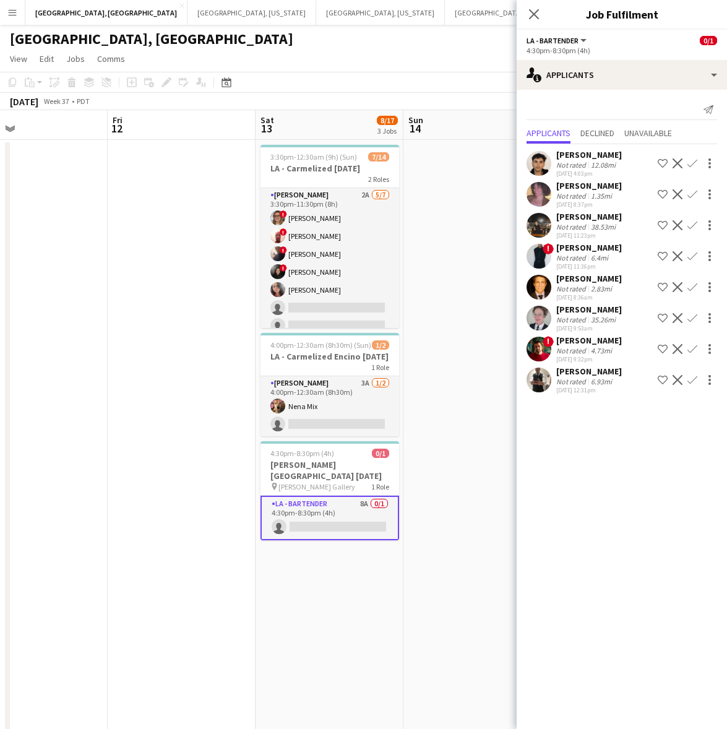
drag, startPoint x: 340, startPoint y: 218, endPoint x: 697, endPoint y: 162, distance: 361.6
click at [699, 162] on body "Menu Boards Boards Boards All jobs Status Workforce Workforce My Workforce Recr…" at bounding box center [363, 399] width 727 height 799
click at [452, 35] on div "[GEOGRAPHIC_DATA], [GEOGRAPHIC_DATA]" at bounding box center [363, 37] width 727 height 24
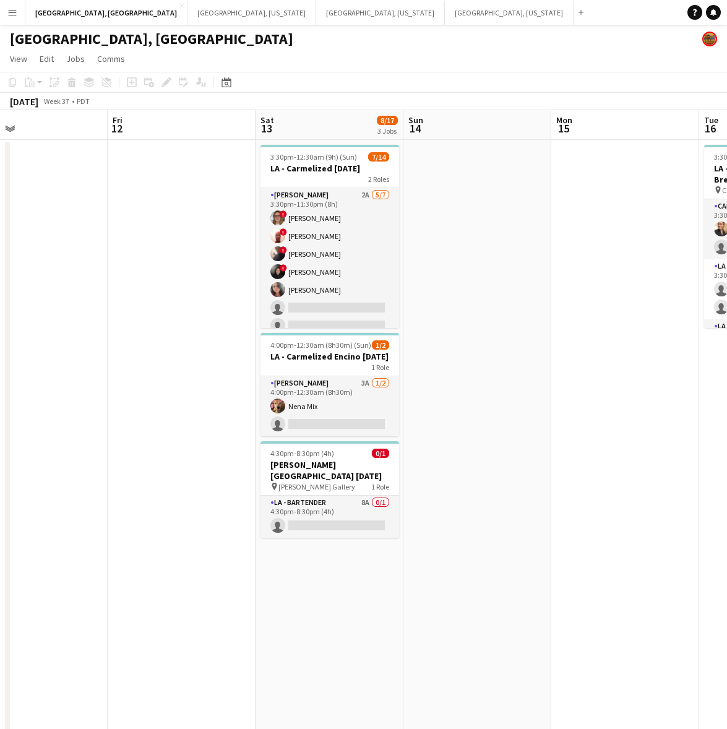
scroll to position [0, 477]
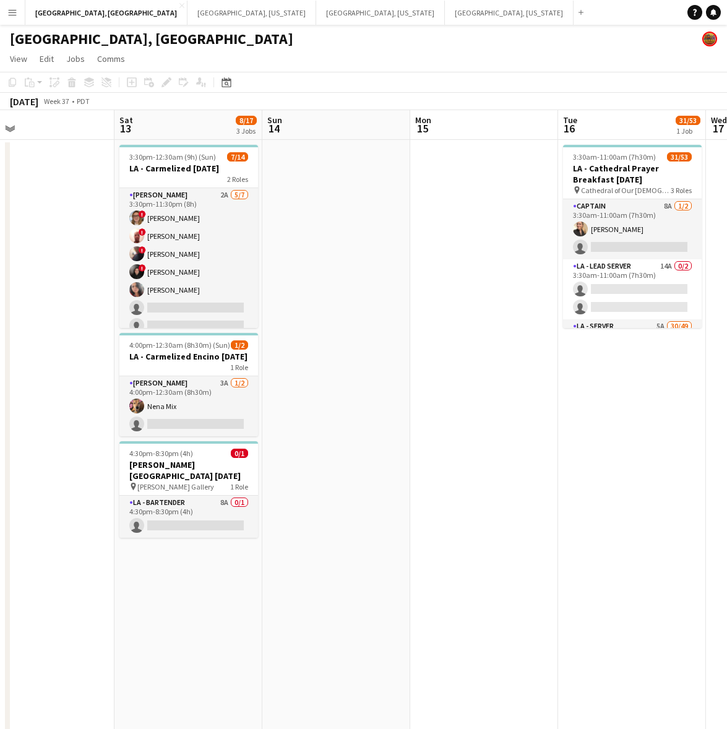
drag, startPoint x: 637, startPoint y: 308, endPoint x: 207, endPoint y: 396, distance: 439.1
click at [207, 396] on app-calendar-viewport "Tue 9 Wed 10 Thu 11 Fri 12 Sat 13 8/17 3 Jobs Sun 14 Mon 15 Tue 16 31/53 1 Job …" at bounding box center [363, 454] width 727 height 689
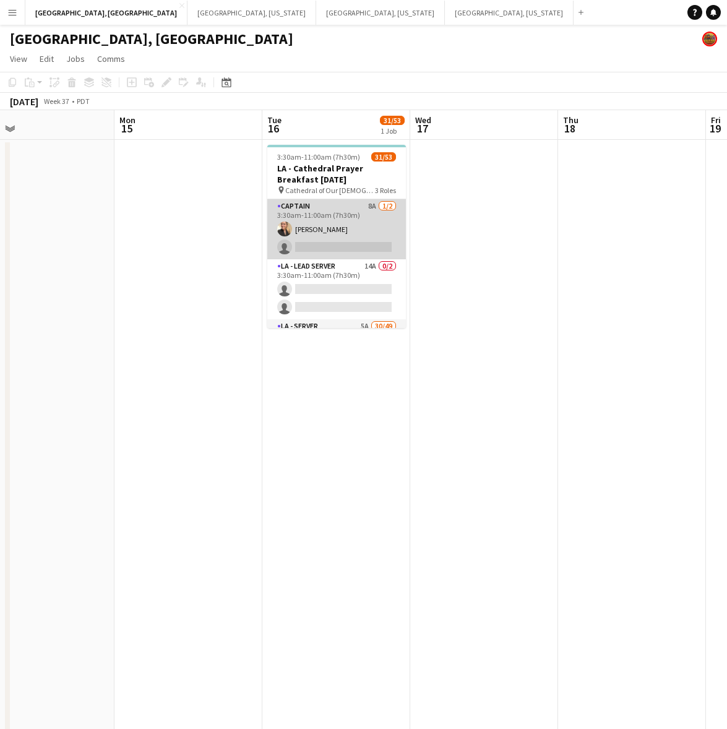
click at [338, 205] on app-card-role "Captain 8A 1/2 3:30am-11:00am (7h30m) Trinity Hardy single-neutral-actions" at bounding box center [336, 229] width 139 height 60
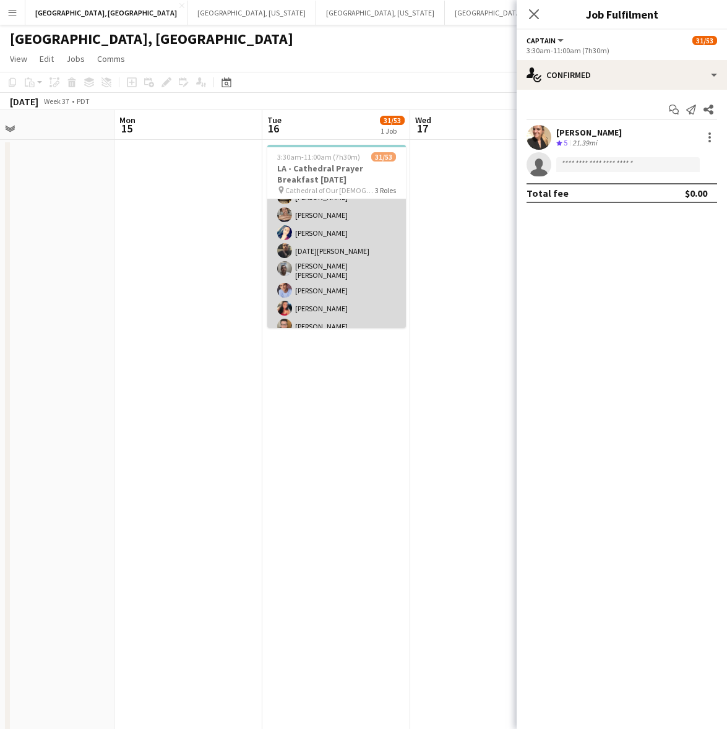
click at [364, 277] on app-card-role "LA - Server 5A 30/49 4:00am-10:00am (6h) Jordan Silva Emily Hawkins Malissa Dre…" at bounding box center [336, 624] width 139 height 915
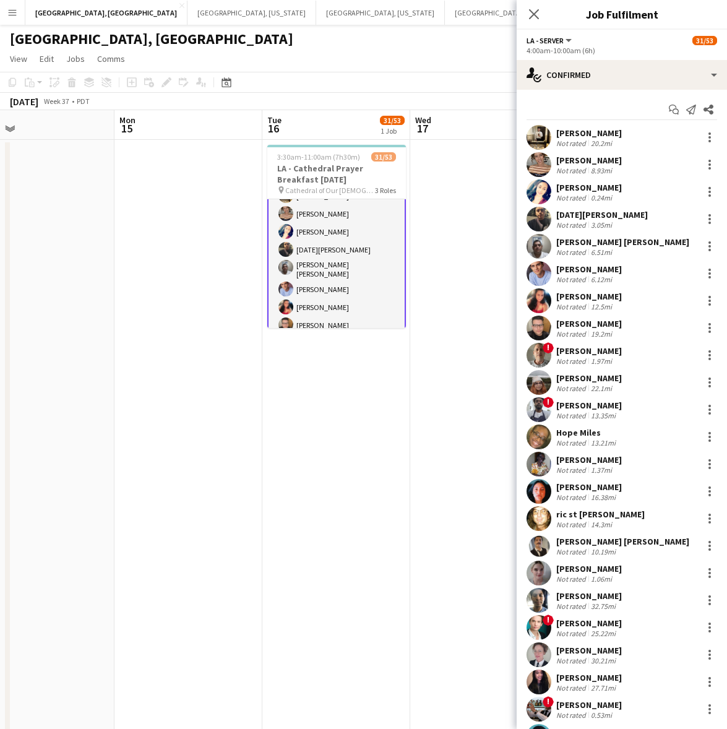
scroll to position [153, 0]
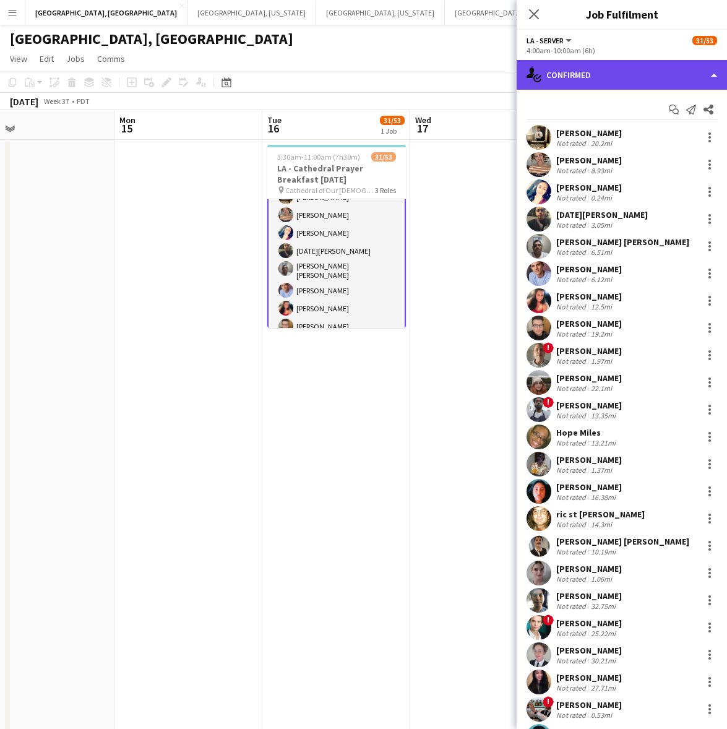
click at [623, 79] on div "single-neutral-actions-check-2 Confirmed" at bounding box center [622, 75] width 210 height 30
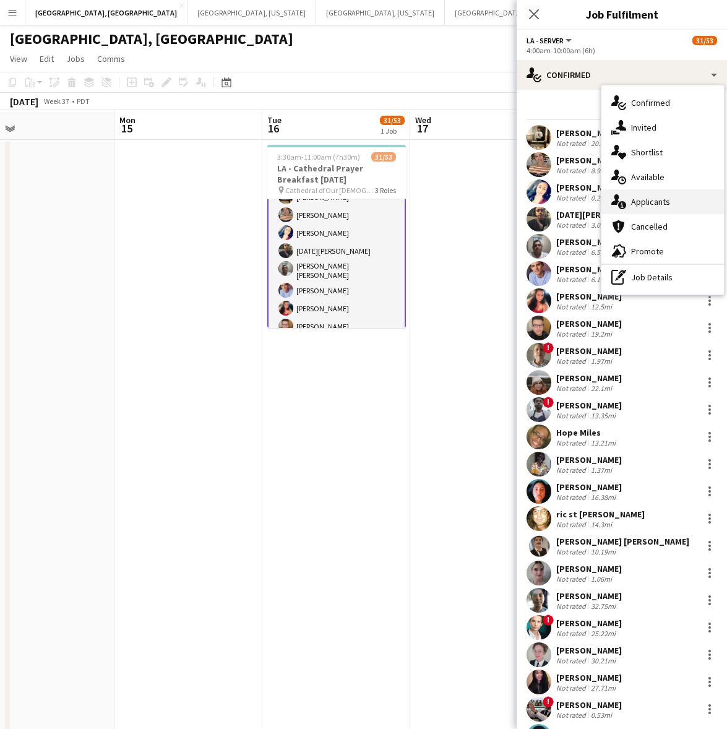
click at [636, 196] on span "Applicants" at bounding box center [650, 201] width 39 height 11
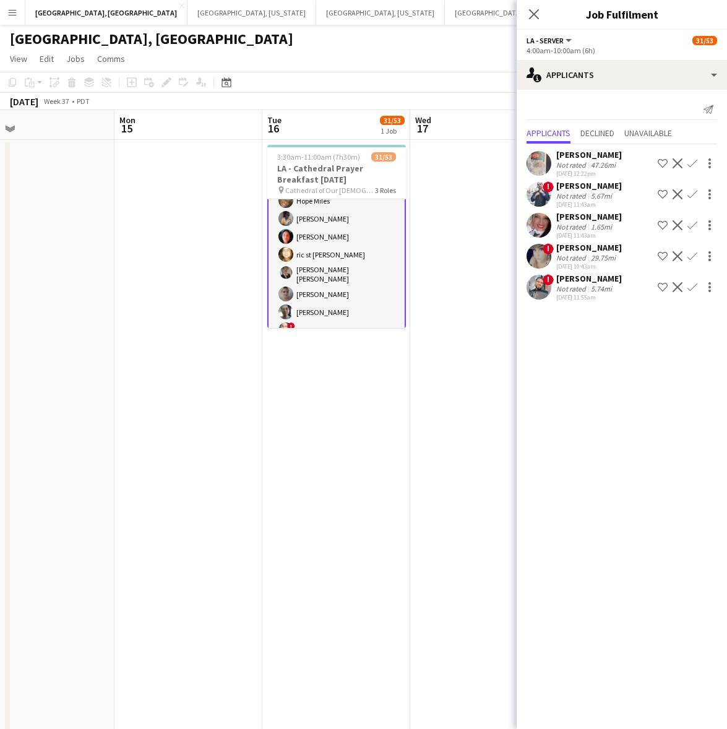
scroll to position [619, 0]
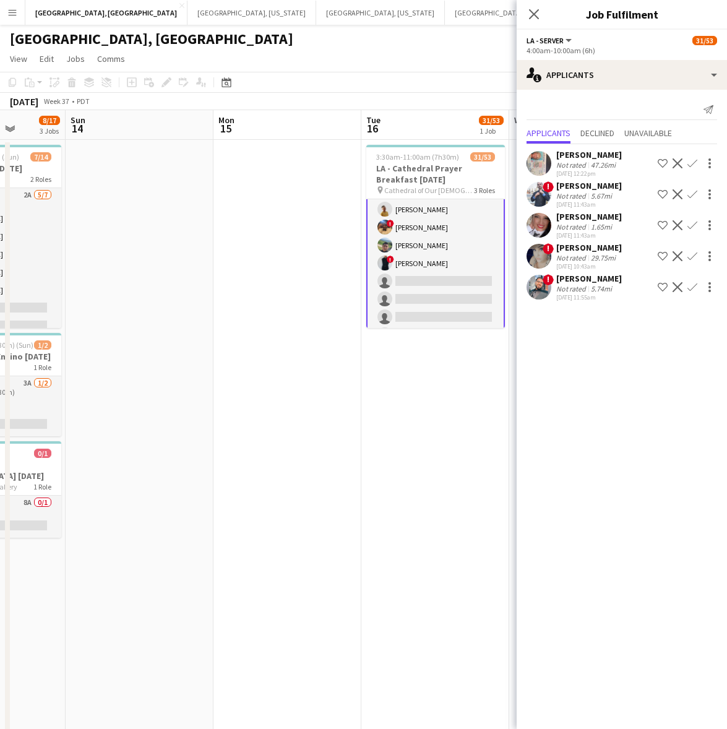
drag, startPoint x: 81, startPoint y: 174, endPoint x: 472, endPoint y: 150, distance: 391.2
click at [472, 150] on app-calendar-viewport "Thu 11 Fri 12 Sat 13 8/17 3 Jobs Sun 14 Mon 15 Tue 16 31/53 1 Job Wed 17 Thu 18…" at bounding box center [363, 454] width 727 height 689
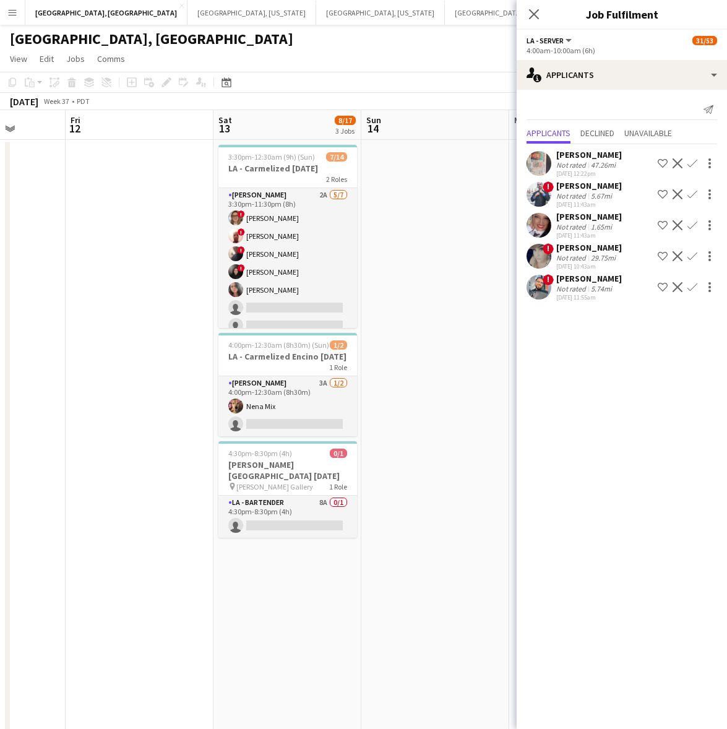
scroll to position [0, 377]
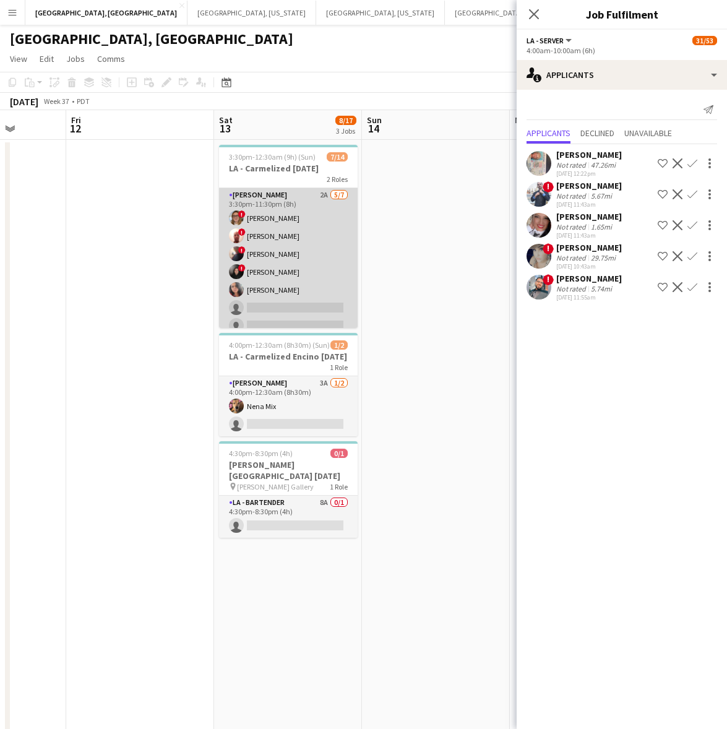
click at [260, 261] on app-card-role "LA - Cook 2A 5/7 3:30pm-11:30pm (8h) ! Kyana Gagnon ! Richard Carpenter III ! N…" at bounding box center [288, 263] width 139 height 150
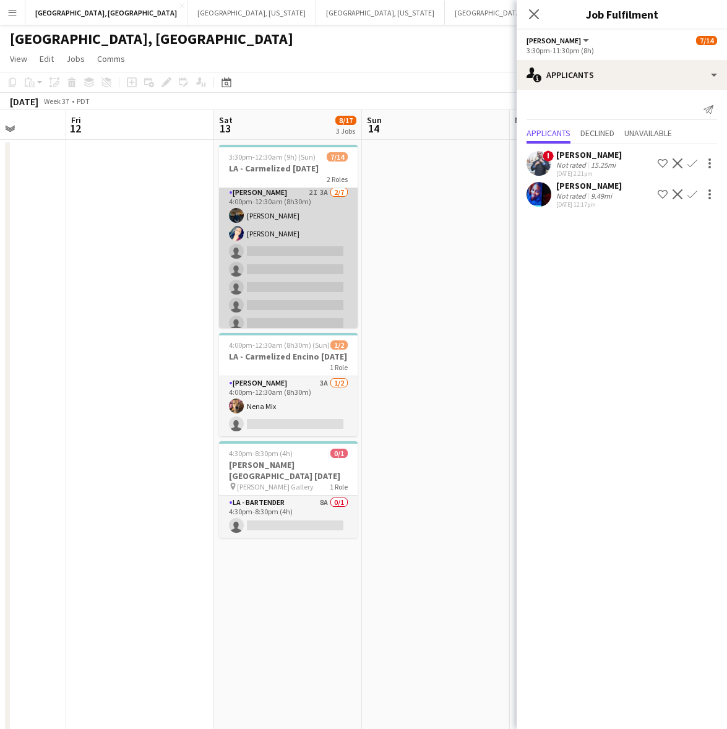
click at [274, 291] on app-card-role "LA - Cook 2I 3A 2/7 4:00pm-12:30am (8h30m) Rick Rosenblum Malissa Dreyer single…" at bounding box center [288, 261] width 139 height 150
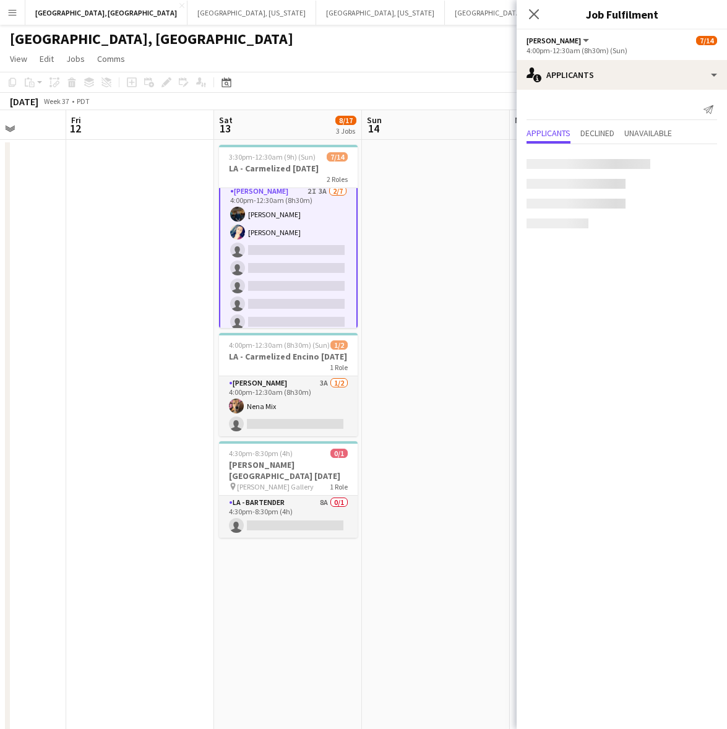
scroll to position [153, 0]
click at [694, 161] on app-icon "Confirm" at bounding box center [692, 163] width 10 height 10
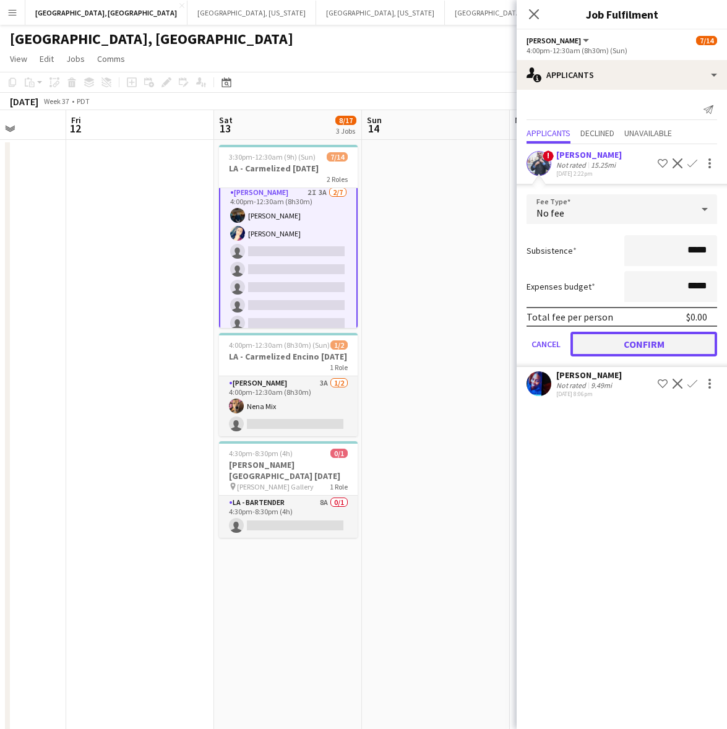
click at [663, 336] on button "Confirm" at bounding box center [644, 344] width 147 height 25
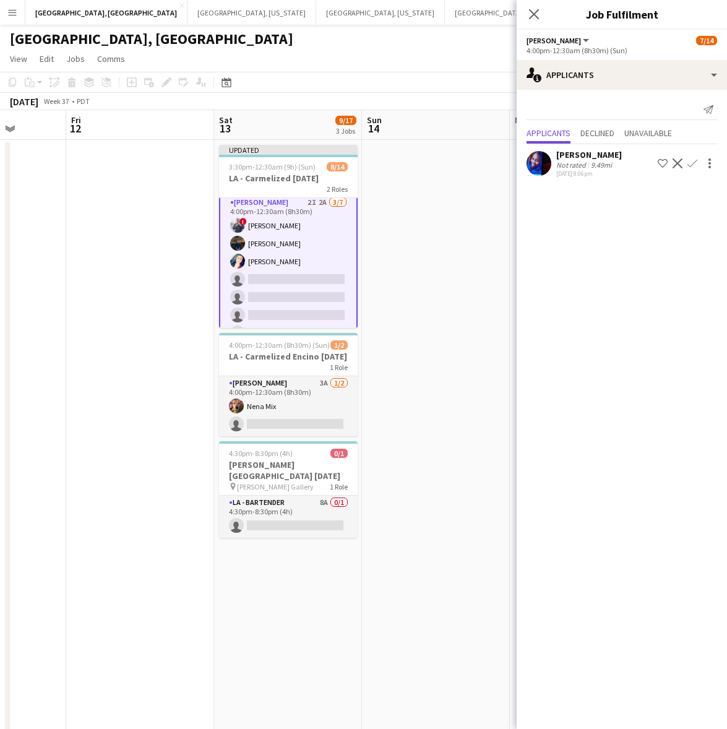
click at [467, 66] on app-page-menu "View Day view expanded Day view collapsed Month view Date picker Jump to today …" at bounding box center [363, 60] width 727 height 24
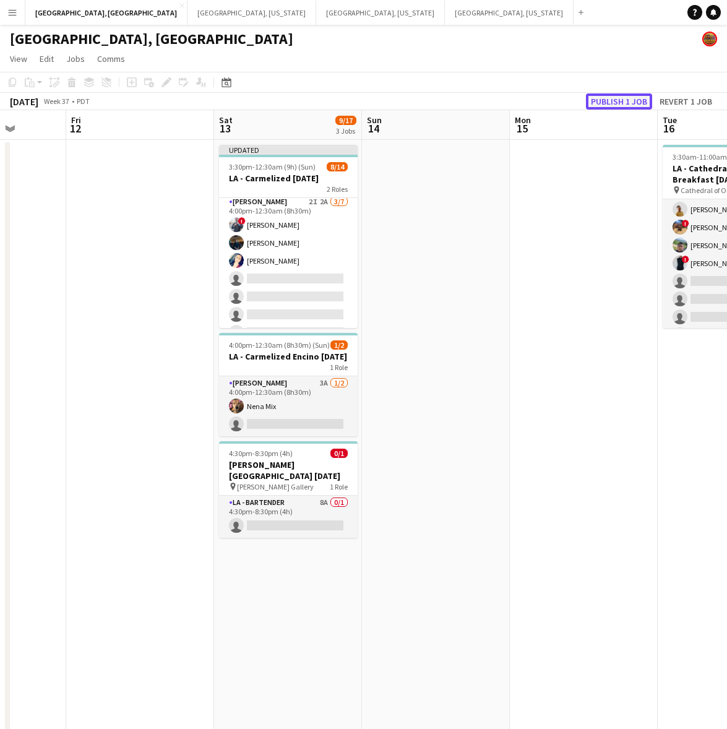
click at [626, 100] on button "Publish 1 job" at bounding box center [619, 101] width 66 height 16
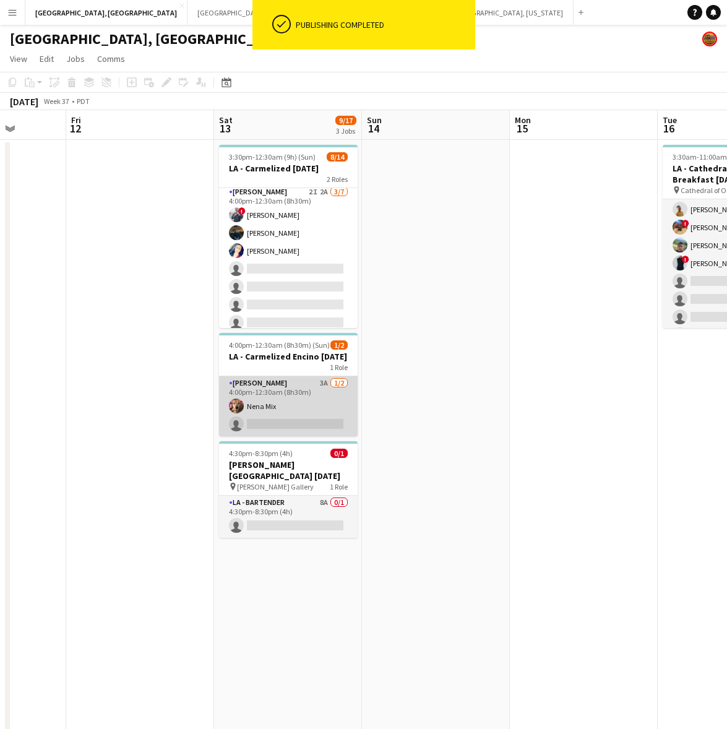
click at [293, 403] on app-card-role "LA - Cook 3A 1/2 4:00pm-12:30am (8h30m) Nena Mix single-neutral-actions" at bounding box center [288, 406] width 139 height 60
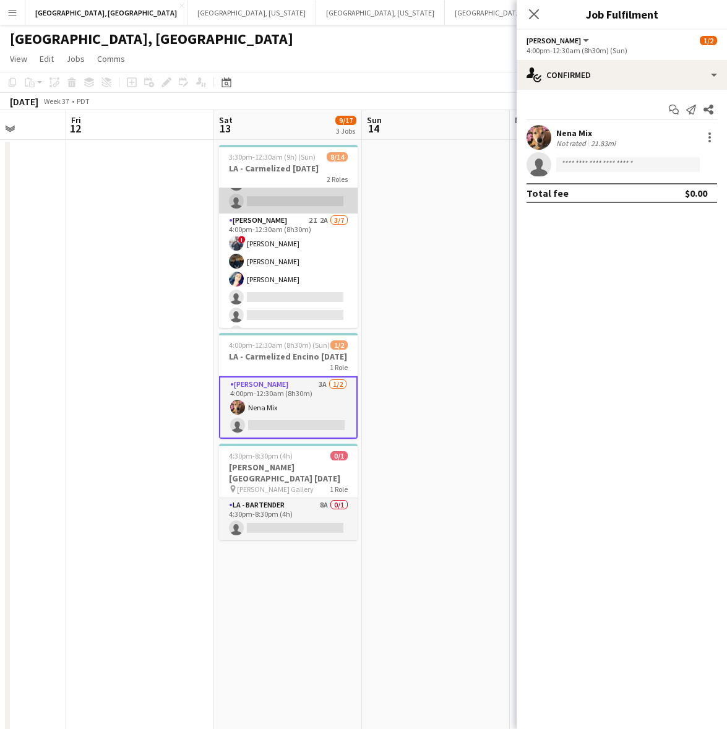
scroll to position [160, 0]
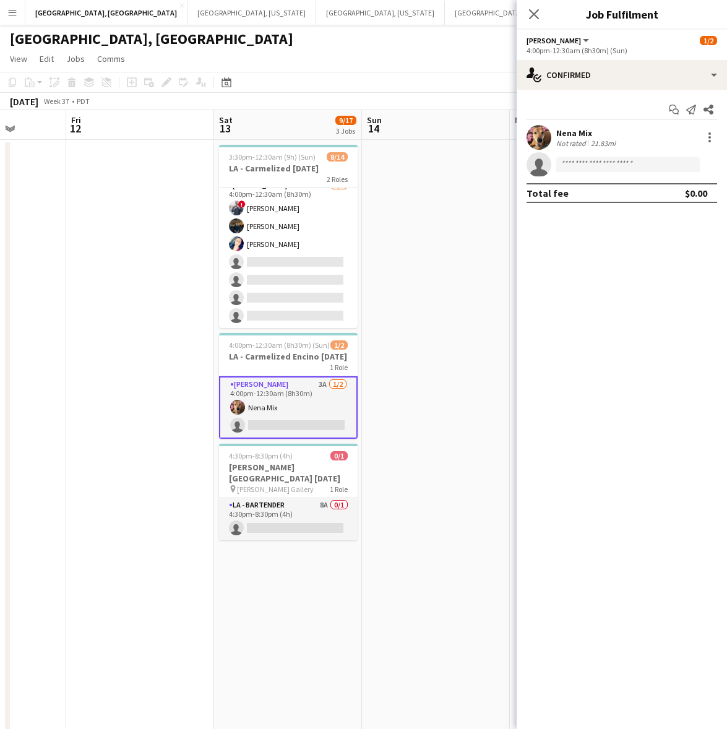
click at [305, 401] on app-card-role "LA - Cook 3A 1/2 4:00pm-12:30am (8h30m) Nena Mix single-neutral-actions" at bounding box center [288, 407] width 139 height 62
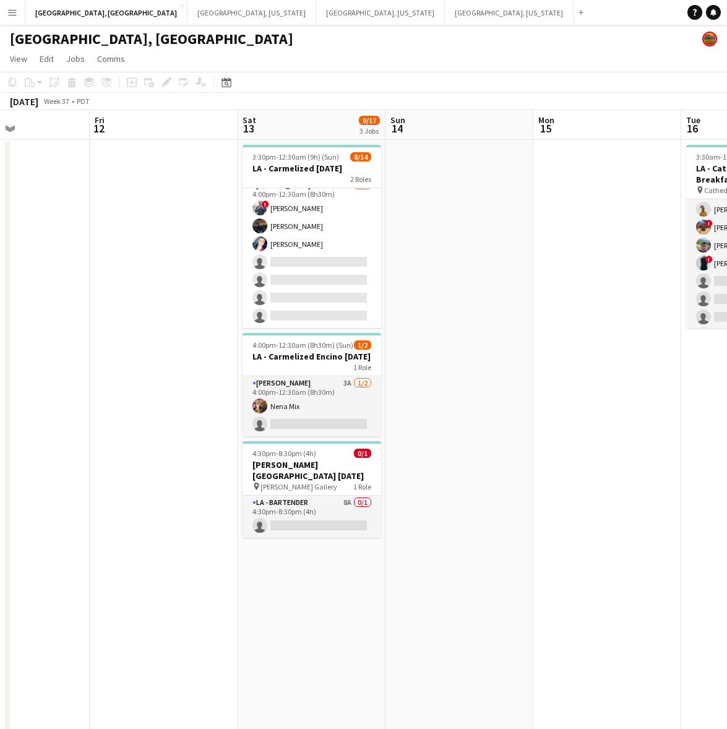
drag, startPoint x: 493, startPoint y: 379, endPoint x: 636, endPoint y: 331, distance: 151.3
click at [636, 331] on app-calendar-viewport "Tue 9 Wed 10 Thu 11 Fri 12 Sat 13 9/17 3 Jobs Sun 14 Mon 15 Tue 16 31/53 1 Job …" at bounding box center [363, 454] width 727 height 689
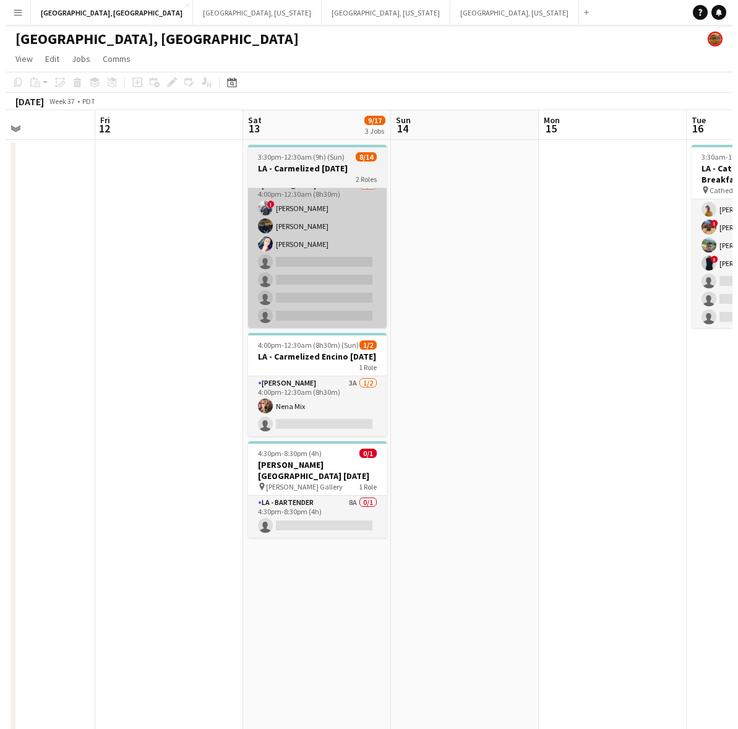
scroll to position [0, 269]
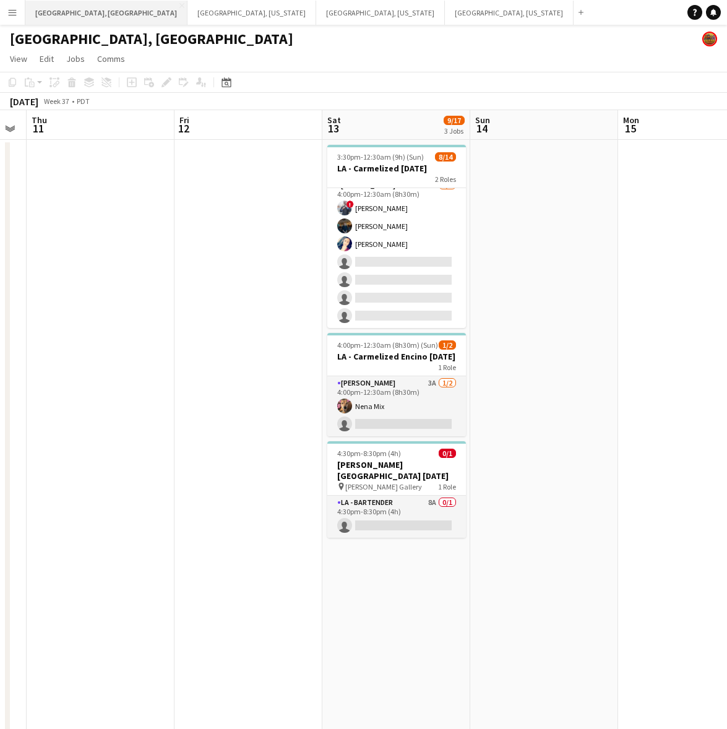
click at [79, 17] on button "Los Angeles, CA Close" at bounding box center [106, 13] width 162 height 24
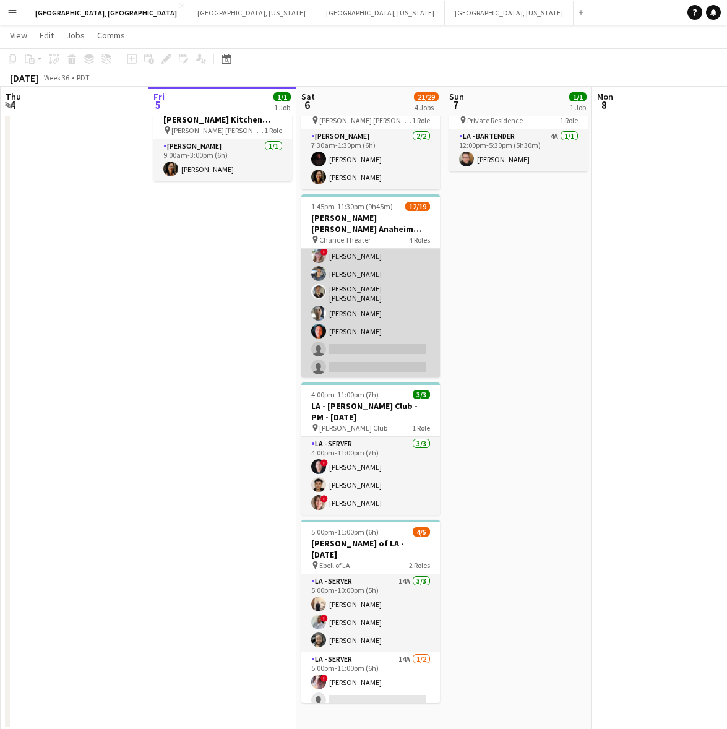
scroll to position [77, 0]
click at [394, 291] on app-card-role "LA - Server 4I 1A 8/12 1:45pm-11:30pm (9h45m) Alyssa Woods Monserrat Gutierrez …" at bounding box center [370, 370] width 139 height 243
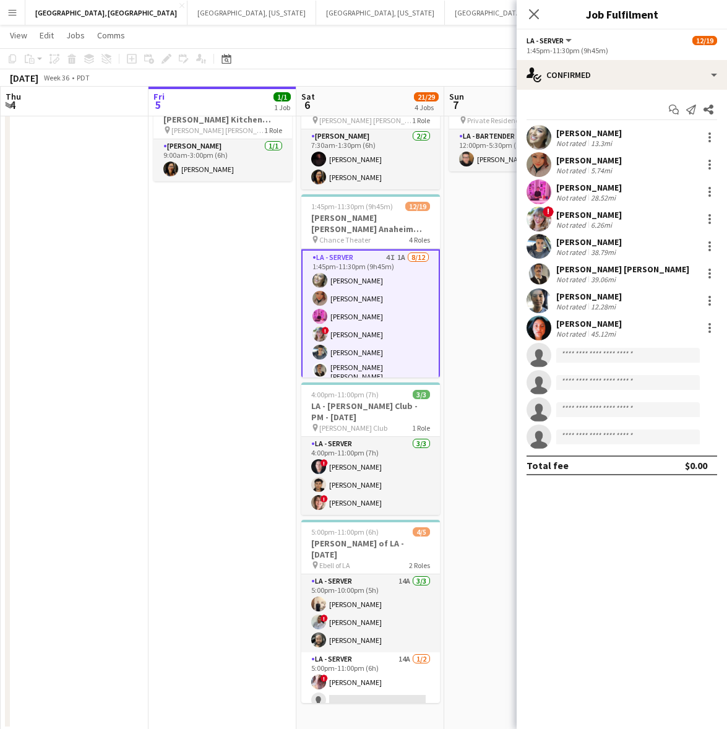
click at [619, 56] on app-options-switcher "LA - Server All roles LA - Server 12/19 1:45pm-11:30pm (9h45m)" at bounding box center [622, 45] width 210 height 30
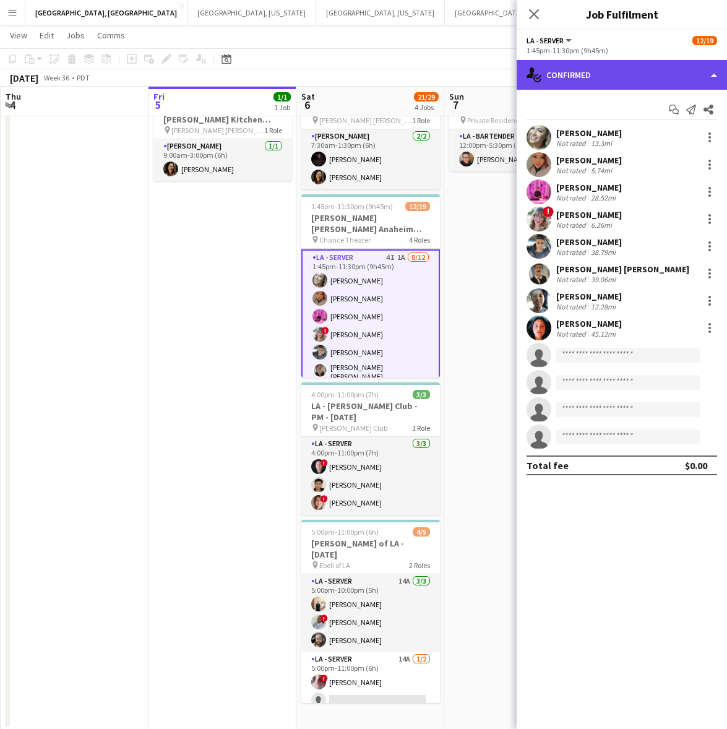
click at [620, 69] on div "single-neutral-actions-check-2 Confirmed" at bounding box center [622, 75] width 210 height 30
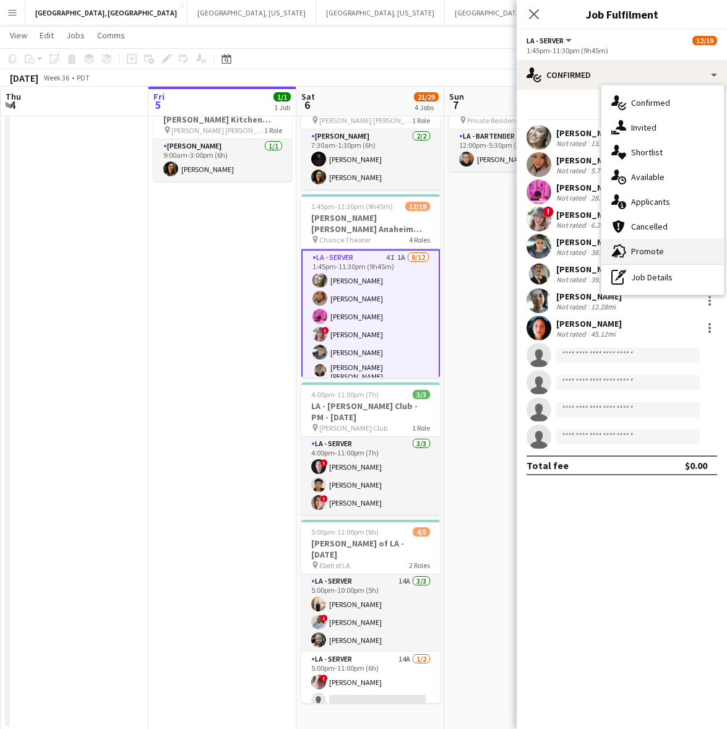
click at [654, 252] on span "Promote" at bounding box center [647, 251] width 33 height 11
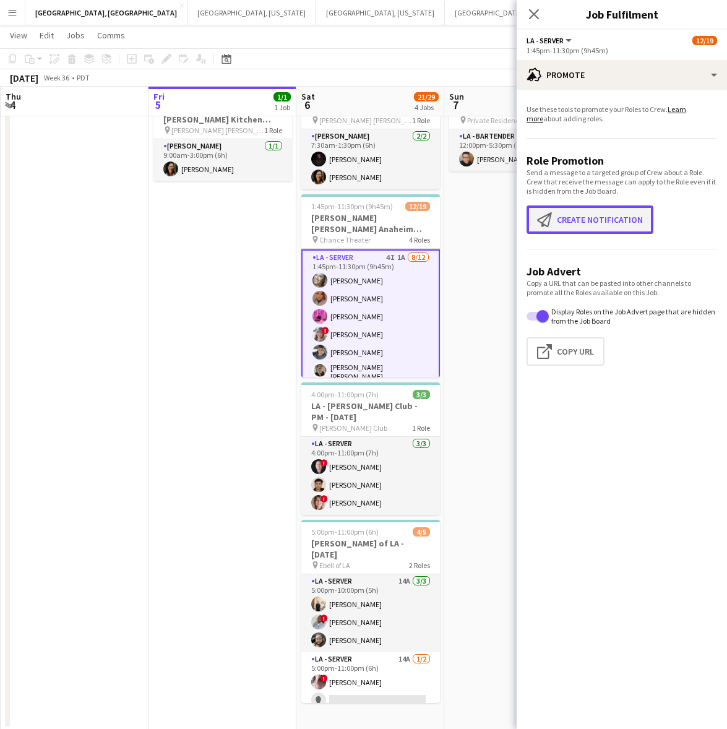
click at [610, 226] on button "Create notification Create notification" at bounding box center [590, 219] width 127 height 28
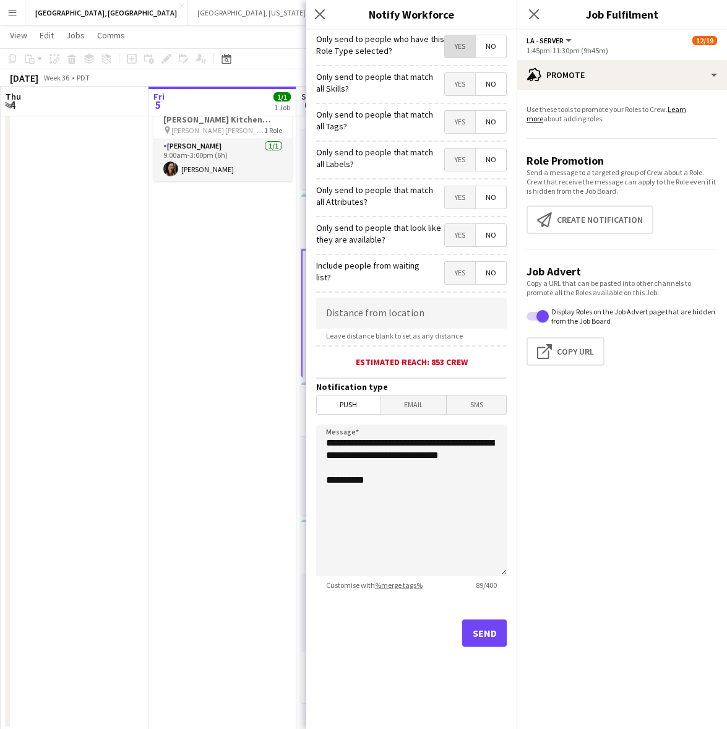
click at [461, 50] on span "Yes" at bounding box center [460, 46] width 30 height 22
click at [486, 634] on button "Send" at bounding box center [484, 632] width 45 height 27
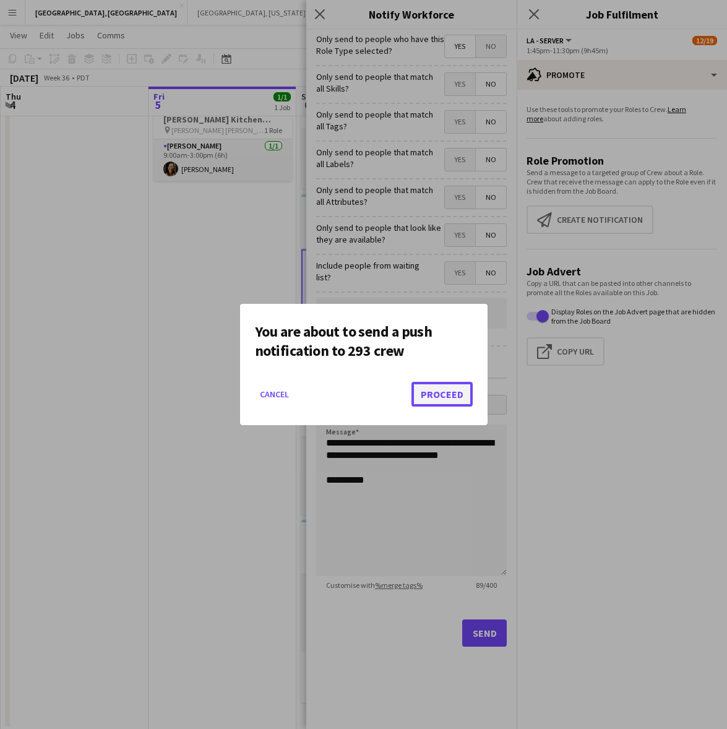
click at [436, 389] on button "Proceed" at bounding box center [442, 394] width 61 height 25
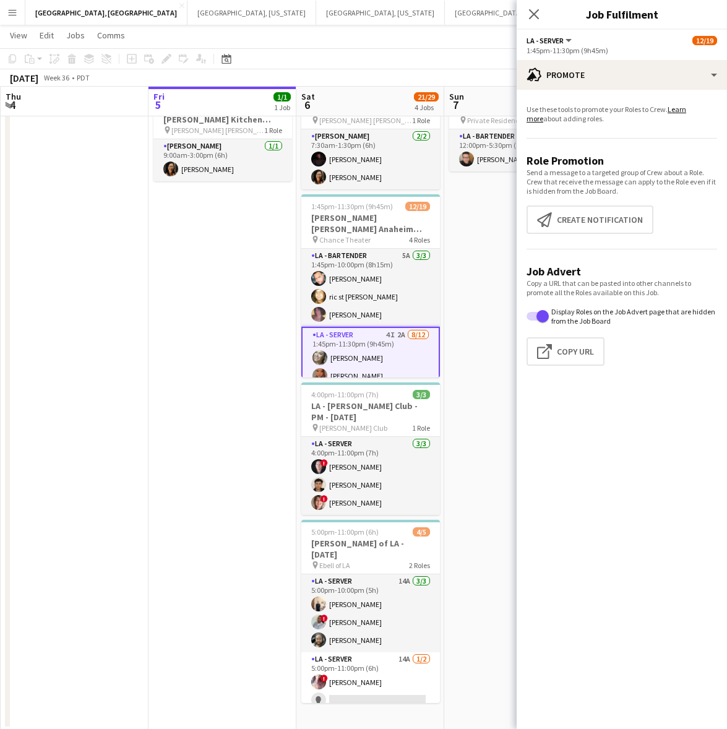
click at [366, 353] on app-card-role "LA - Server 4I 2A 8/12 1:45pm-11:30pm (9h45m) Alyssa Woods Monserrat Gutierrez …" at bounding box center [370, 450] width 139 height 246
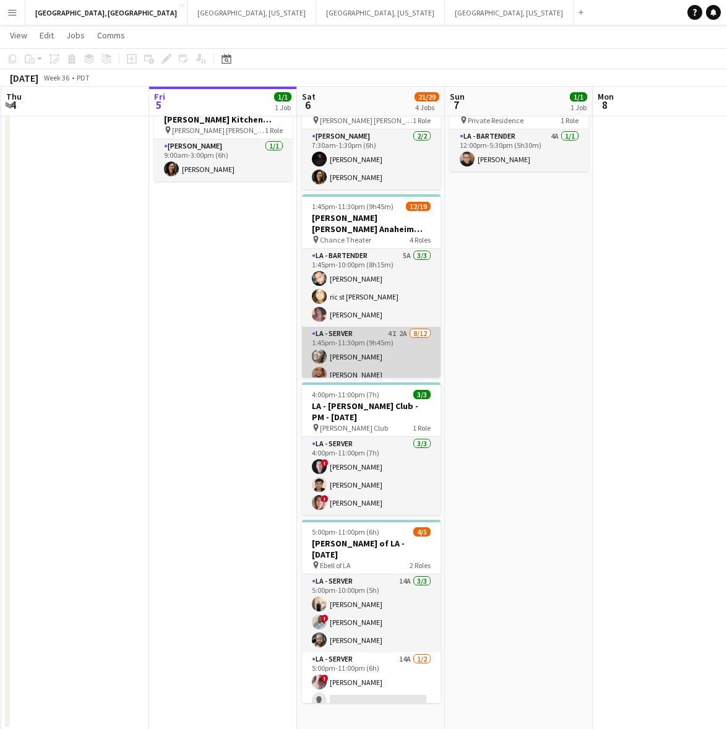
click at [366, 353] on app-card-role "LA - Server 4I 2A 8/12 1:45pm-11:30pm (9h45m) Alyssa Woods Monserrat Gutierrez …" at bounding box center [371, 448] width 139 height 243
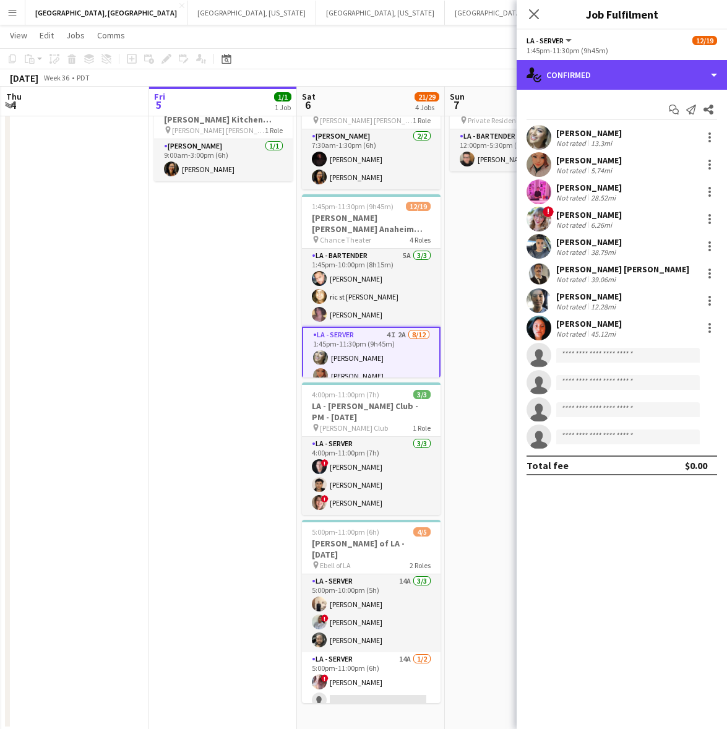
click at [676, 69] on div "single-neutral-actions-check-2 Confirmed" at bounding box center [622, 75] width 210 height 30
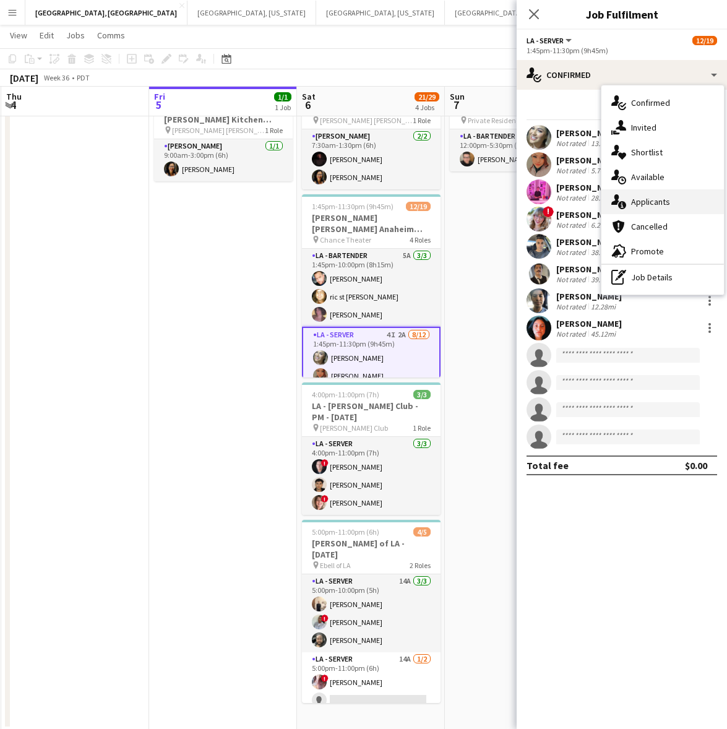
click at [676, 208] on div "single-neutral-actions-information Applicants" at bounding box center [662, 201] width 123 height 25
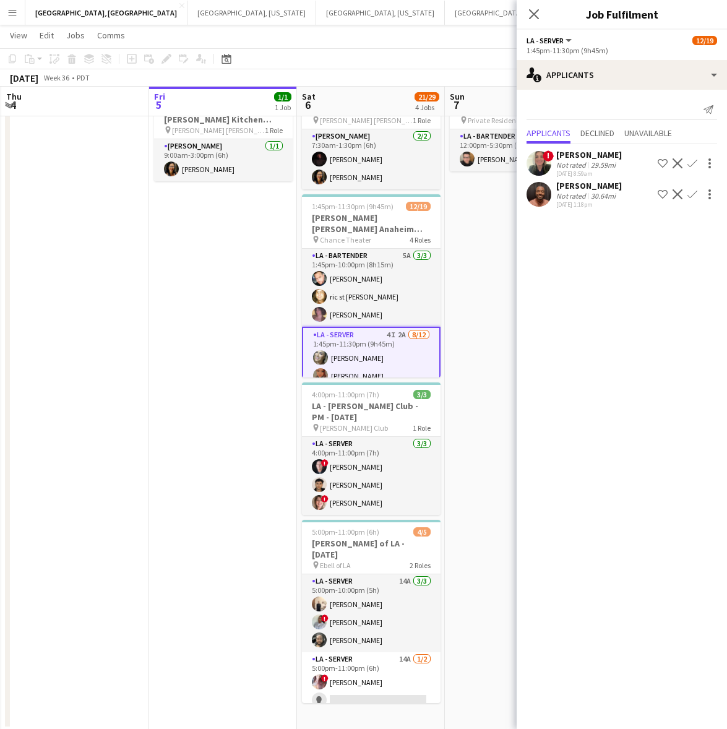
click at [502, 199] on app-date-cell "12:00pm-5:30pm (5h30m) 1/1 OC - Sally Ann Anaheim 9.7.25 pin Private Residence …" at bounding box center [519, 400] width 148 height 660
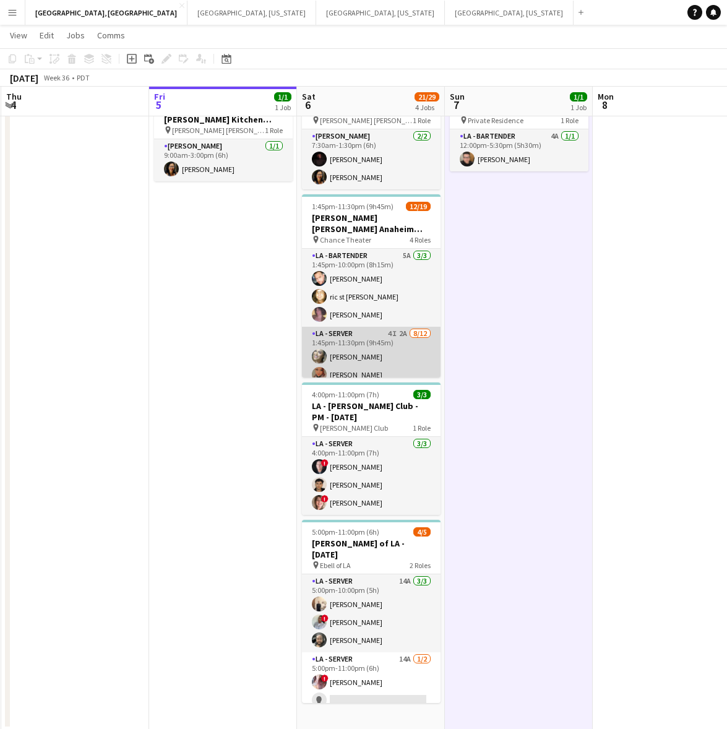
click at [391, 340] on app-card-role "LA - Server 4I 2A 8/12 1:45pm-11:30pm (9h45m) Alyssa Woods Monserrat Gutierrez …" at bounding box center [371, 448] width 139 height 243
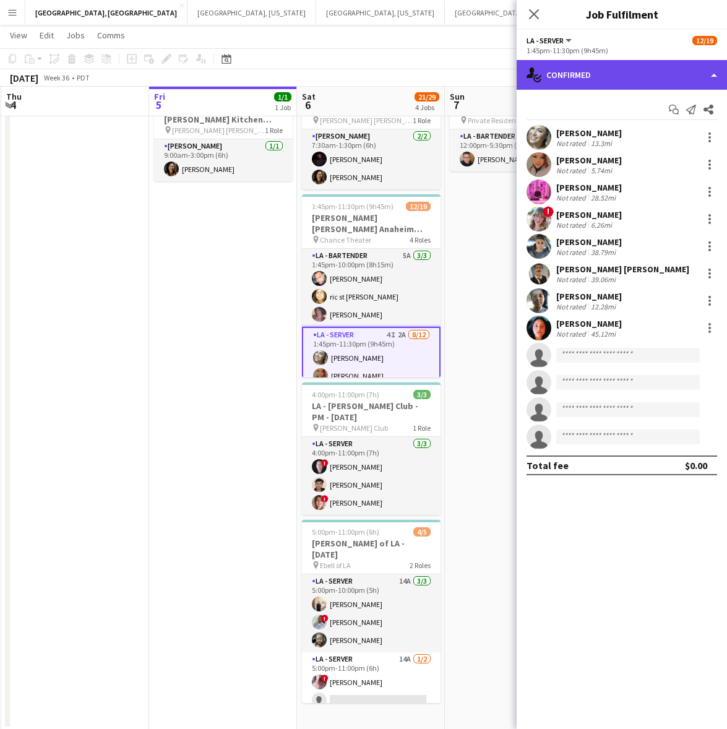
click at [617, 69] on div "single-neutral-actions-check-2 Confirmed" at bounding box center [622, 75] width 210 height 30
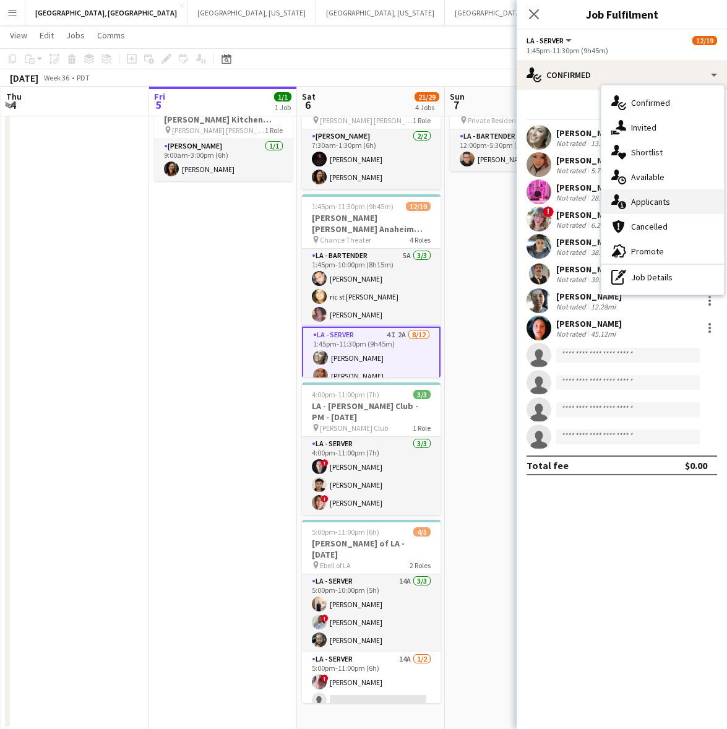
click at [648, 203] on span "Applicants" at bounding box center [650, 201] width 39 height 11
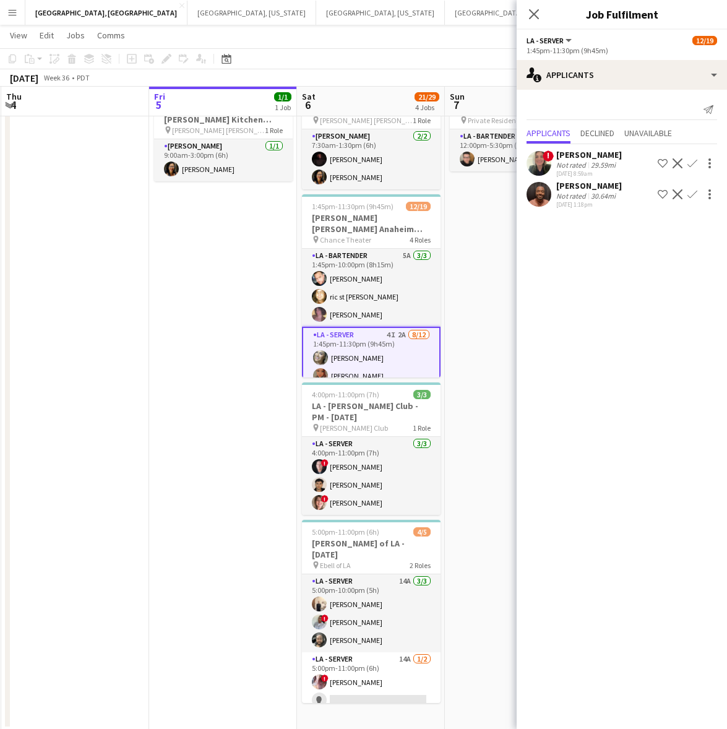
click at [576, 190] on div "Stanford Griffin" at bounding box center [589, 185] width 66 height 11
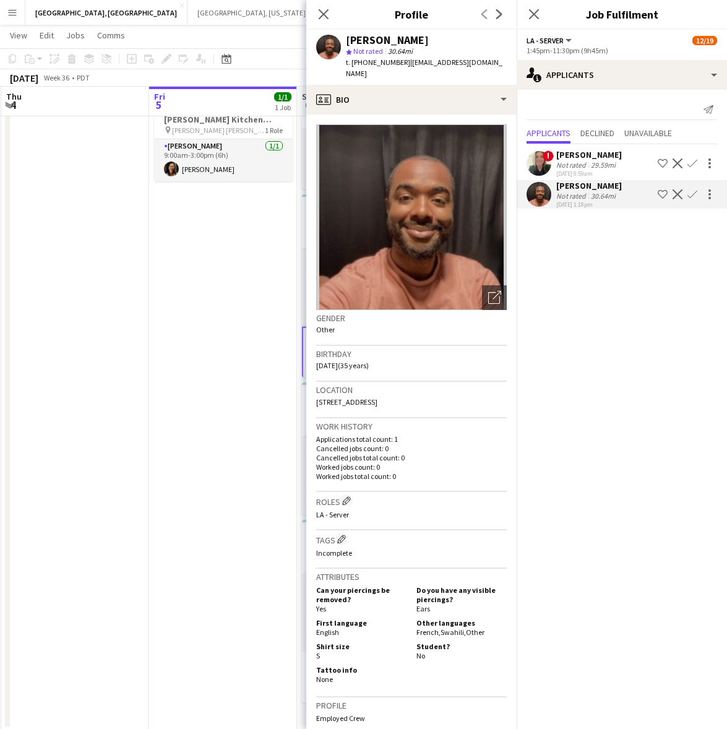
drag, startPoint x: 436, startPoint y: 618, endPoint x: 457, endPoint y: 620, distance: 20.6
click at [457, 627] on span "Swahili ," at bounding box center [453, 631] width 25 height 9
copy span "Swahili"
click at [246, 296] on app-date-cell "In progress 9:00am-3:00pm (6h) 1/1 OC - Sally Ann Kitchen 9.5.25 pin Sally Ann …" at bounding box center [223, 400] width 148 height 660
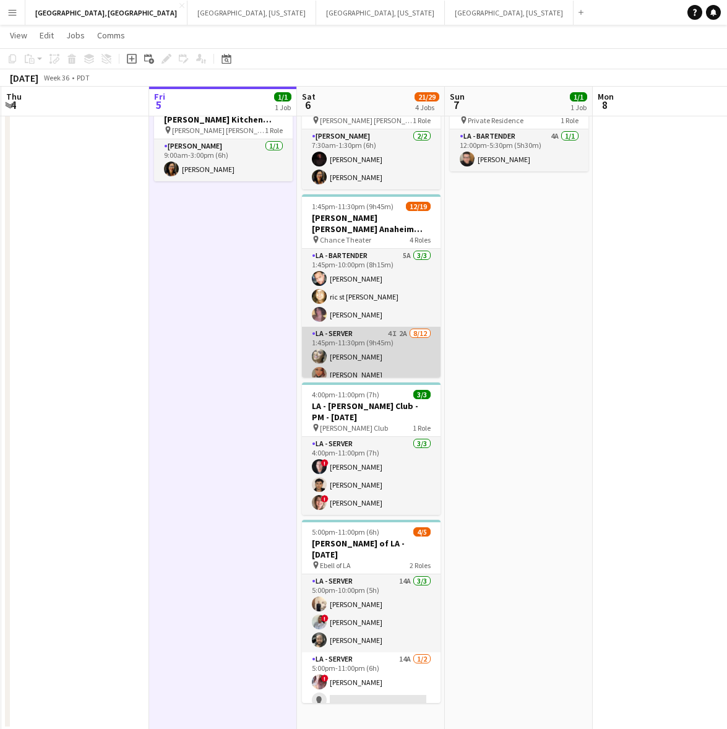
click at [366, 327] on app-card-role "LA - Server 4I 2A 8/12 1:45pm-11:30pm (9h45m) Alyssa Woods Monserrat Gutierrez …" at bounding box center [371, 448] width 139 height 243
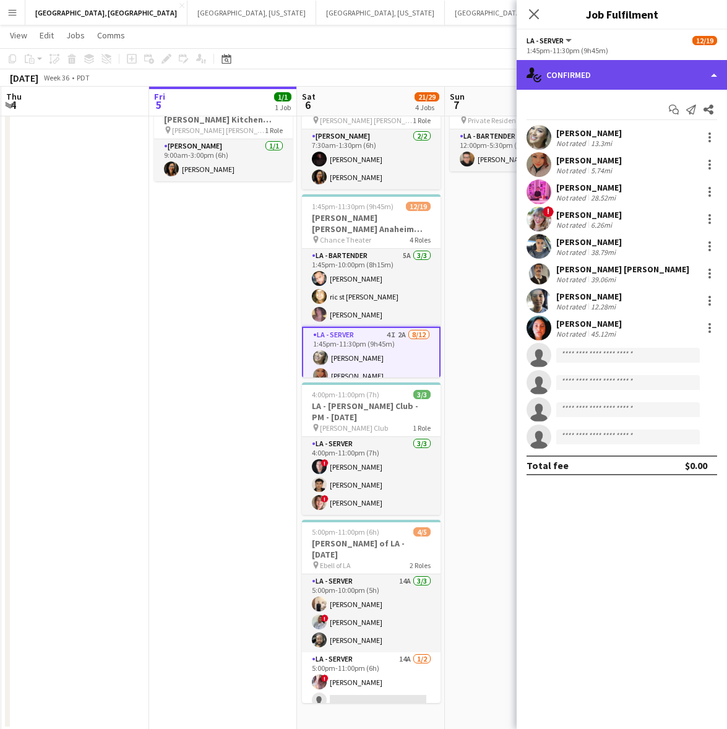
click at [614, 79] on div "single-neutral-actions-check-2 Confirmed" at bounding box center [622, 75] width 210 height 30
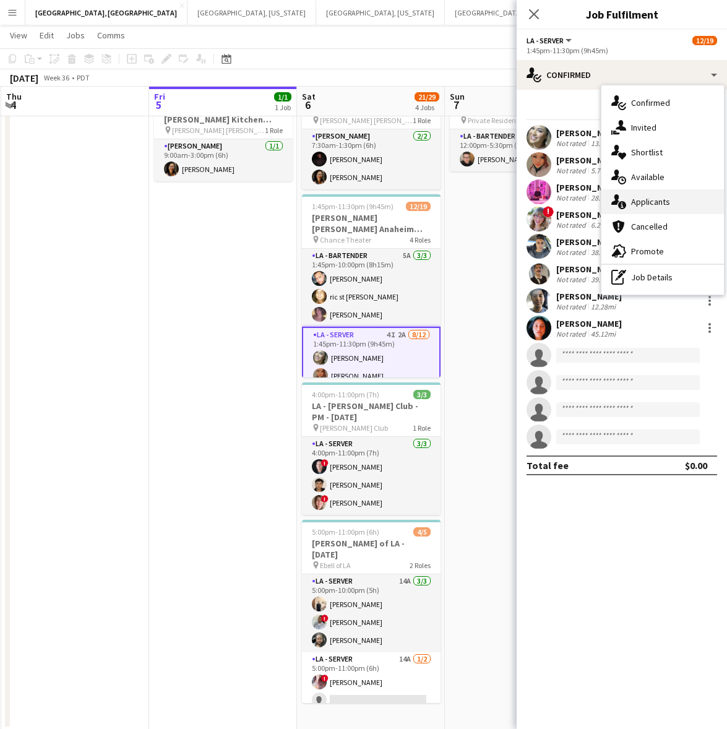
click at [650, 195] on div "single-neutral-actions-information Applicants" at bounding box center [662, 201] width 123 height 25
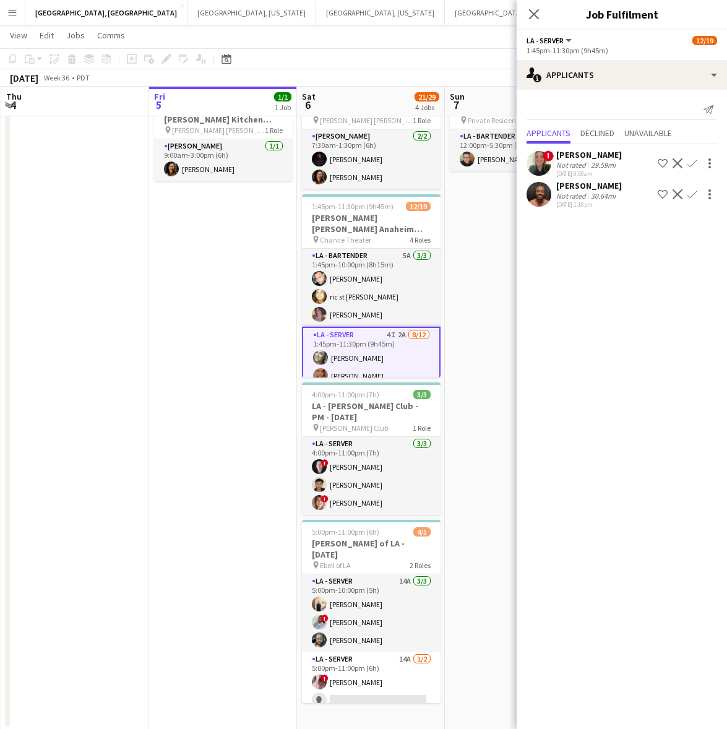
click at [692, 193] on app-icon "Confirm" at bounding box center [692, 194] width 10 height 10
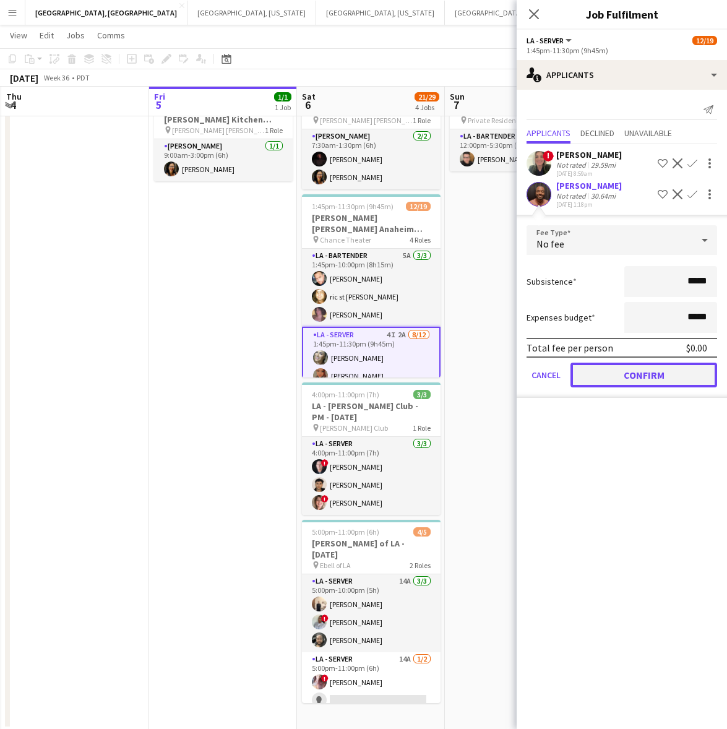
click at [623, 370] on button "Confirm" at bounding box center [644, 375] width 147 height 25
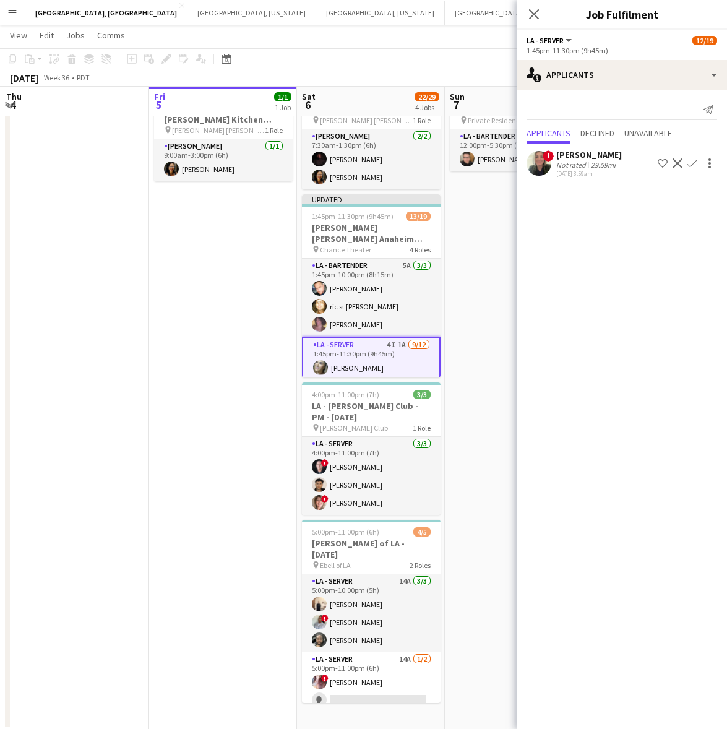
click at [399, 37] on app-page-menu "View Day view expanded Day view collapsed Month view Date picker Jump to today …" at bounding box center [363, 37] width 727 height 24
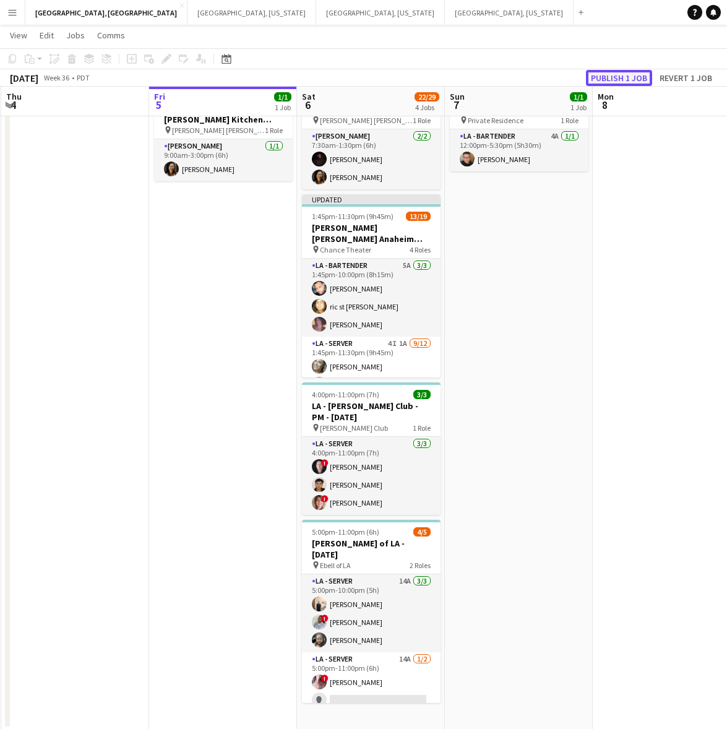
click at [618, 80] on button "Publish 1 job" at bounding box center [619, 78] width 66 height 16
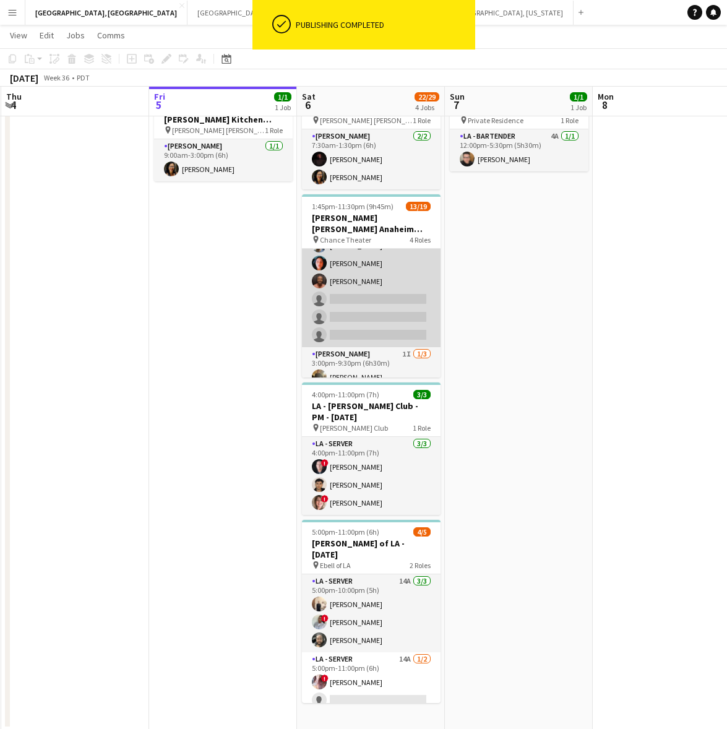
scroll to position [298, 0]
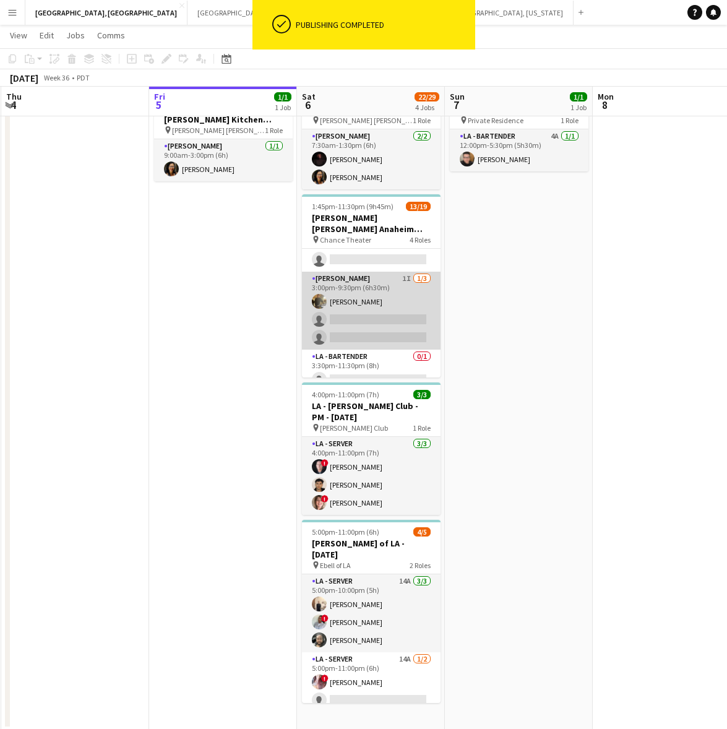
click at [361, 298] on app-card-role "LA - Cook 1I 1/3 3:00pm-9:30pm (6h30m) Warren Sanchez single-neutral-actions si…" at bounding box center [371, 311] width 139 height 78
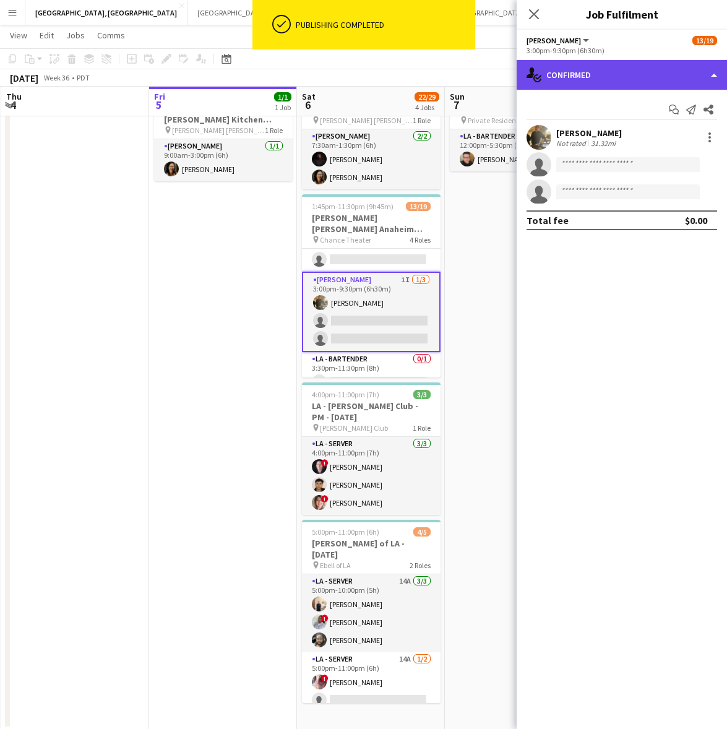
click at [614, 78] on div "single-neutral-actions-check-2 Confirmed" at bounding box center [622, 75] width 210 height 30
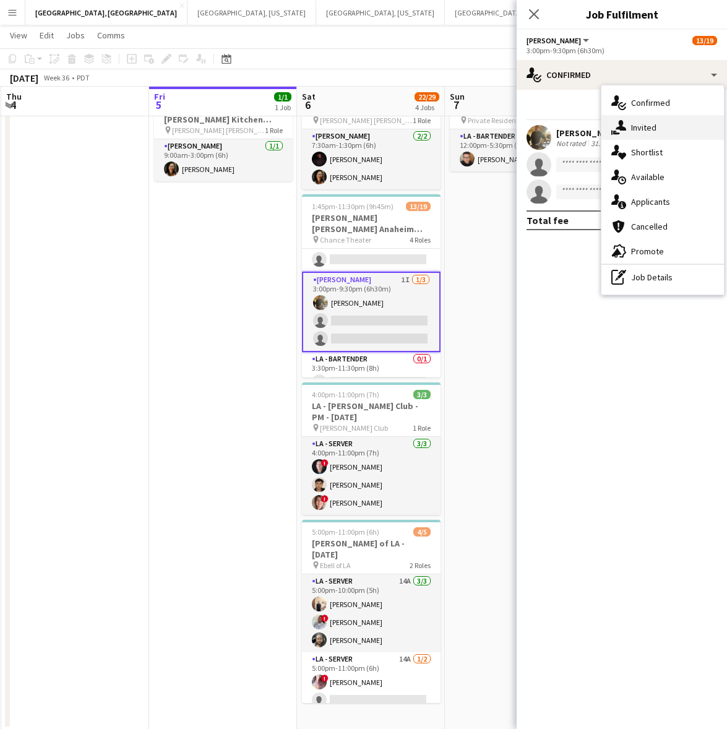
click at [645, 128] on span "Invited" at bounding box center [643, 127] width 25 height 11
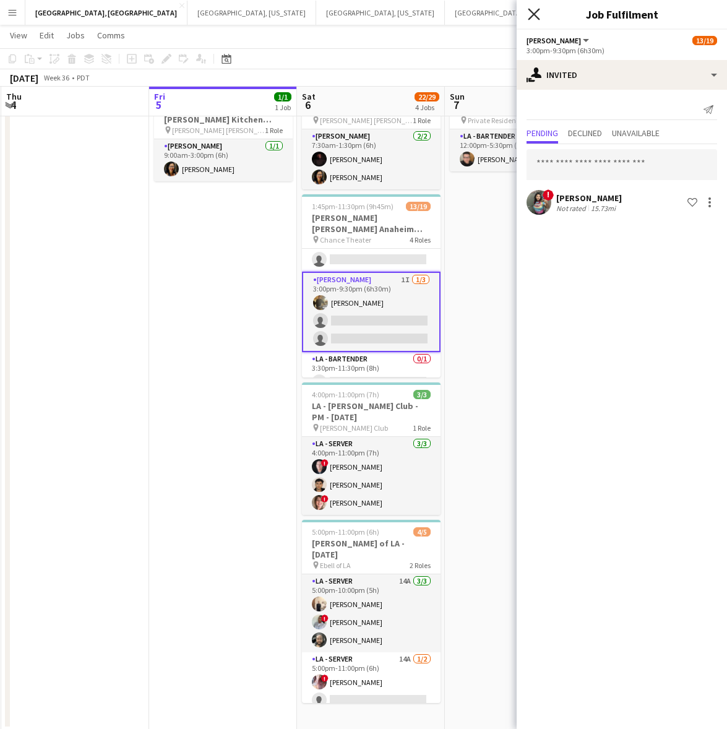
click at [535, 11] on icon "Close pop-in" at bounding box center [534, 14] width 12 height 12
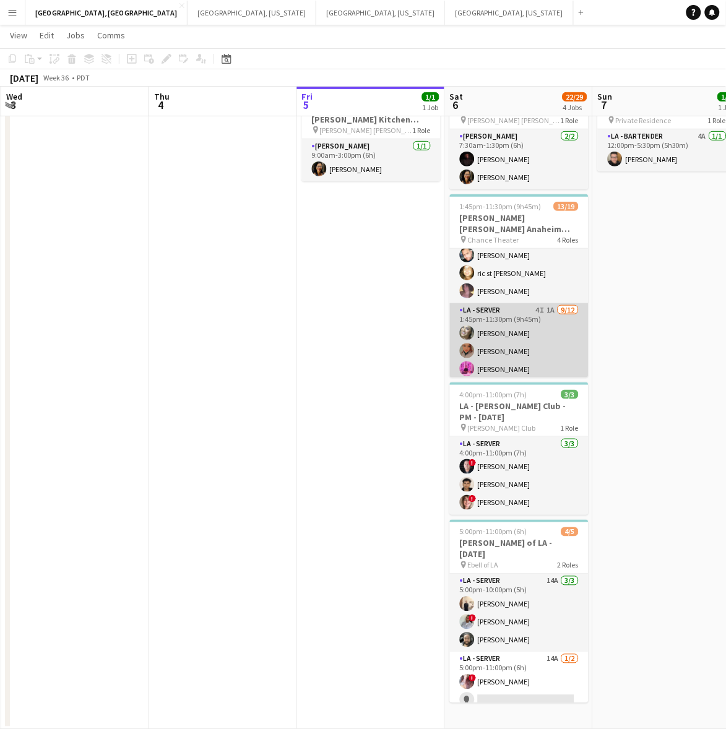
scroll to position [0, 0]
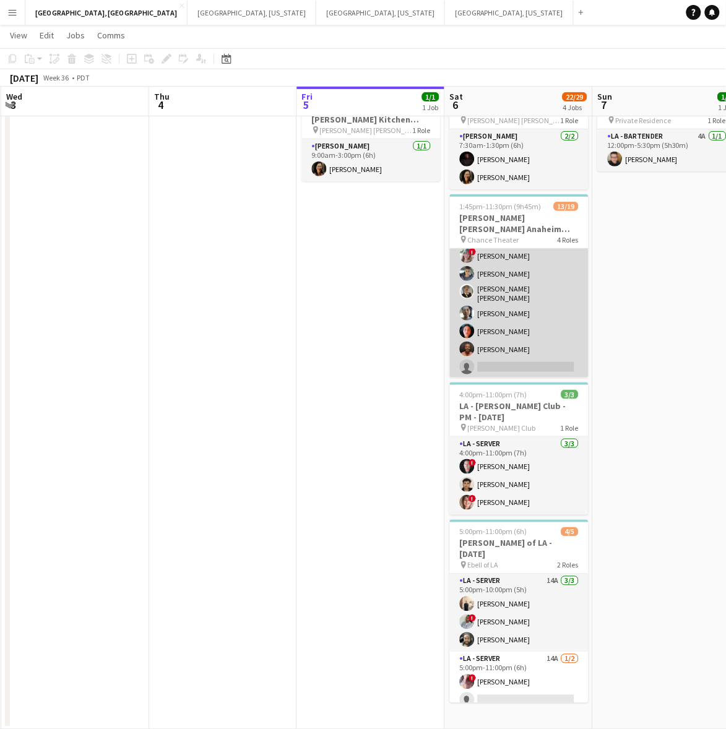
click at [480, 298] on app-card-role "LA - Server 4I 1A 9/12 1:45pm-11:30pm (9h45m) Alyssa Woods Monserrat Gutierrez …" at bounding box center [519, 293] width 139 height 243
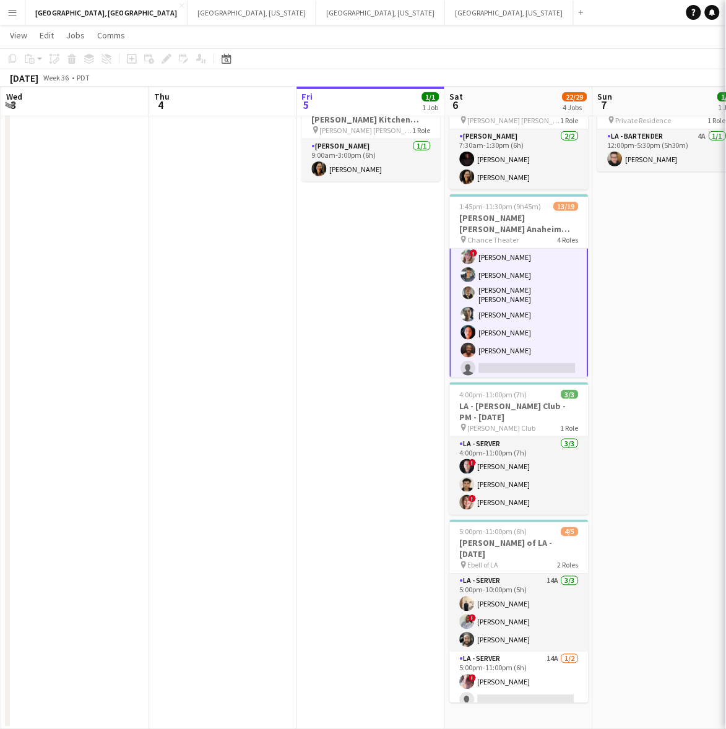
scroll to position [155, 0]
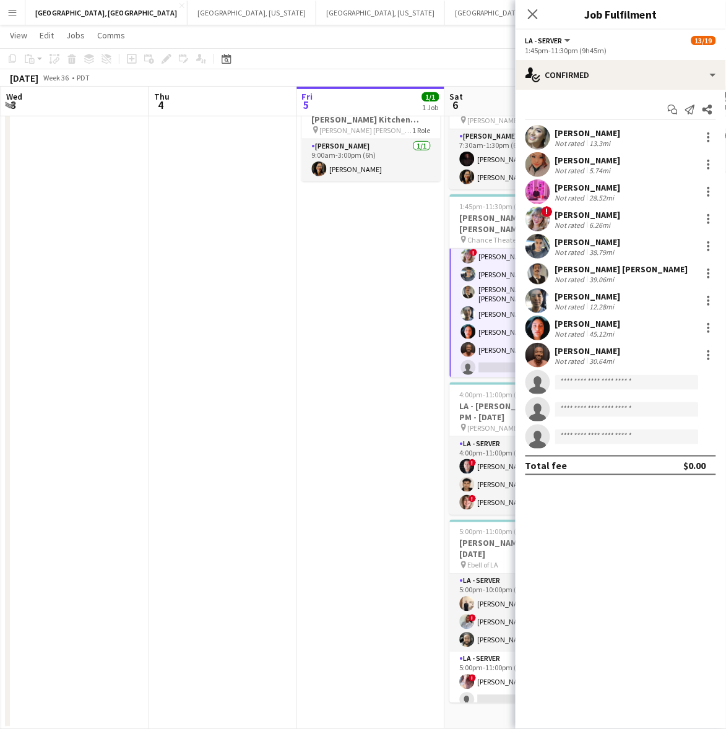
click at [209, 249] on app-date-cell at bounding box center [223, 400] width 148 height 660
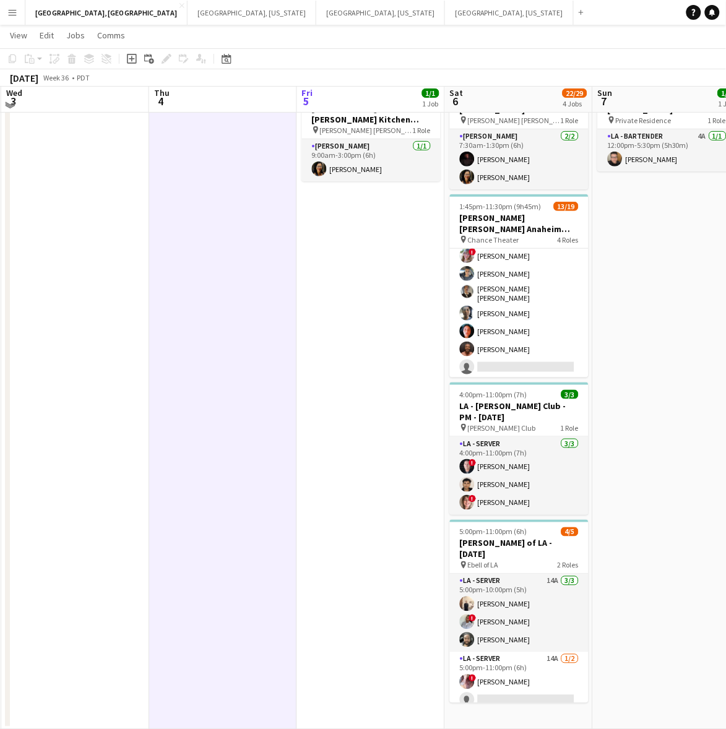
scroll to position [0, 0]
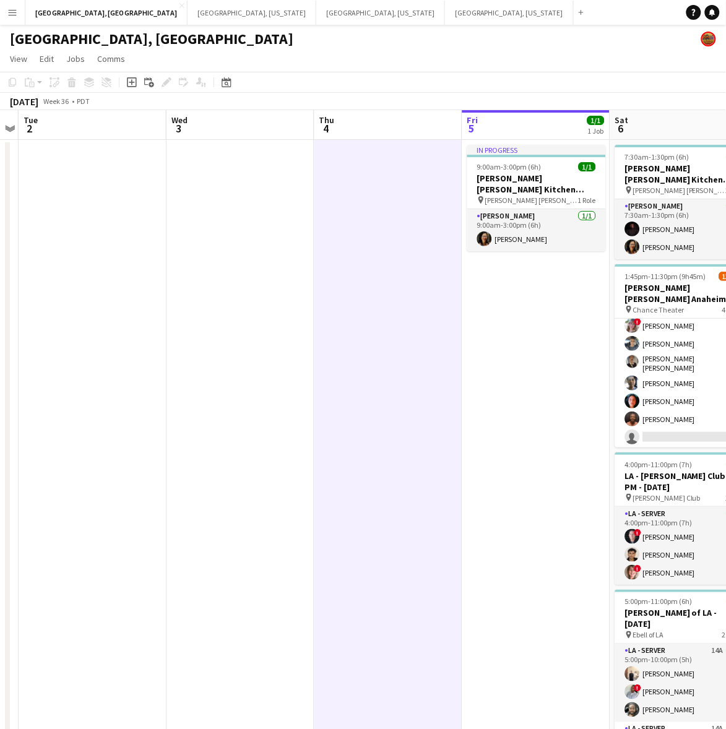
drag, startPoint x: 187, startPoint y: 292, endPoint x: 536, endPoint y: 256, distance: 350.9
click at [534, 257] on app-calendar-viewport "Sun 31 Mon 1 Tue 2 Wed 3 Thu 4 Fri 5 1/1 1 Job Sat 6 22/29 4 Jobs Sun 7 1/1 1 J…" at bounding box center [363, 454] width 726 height 689
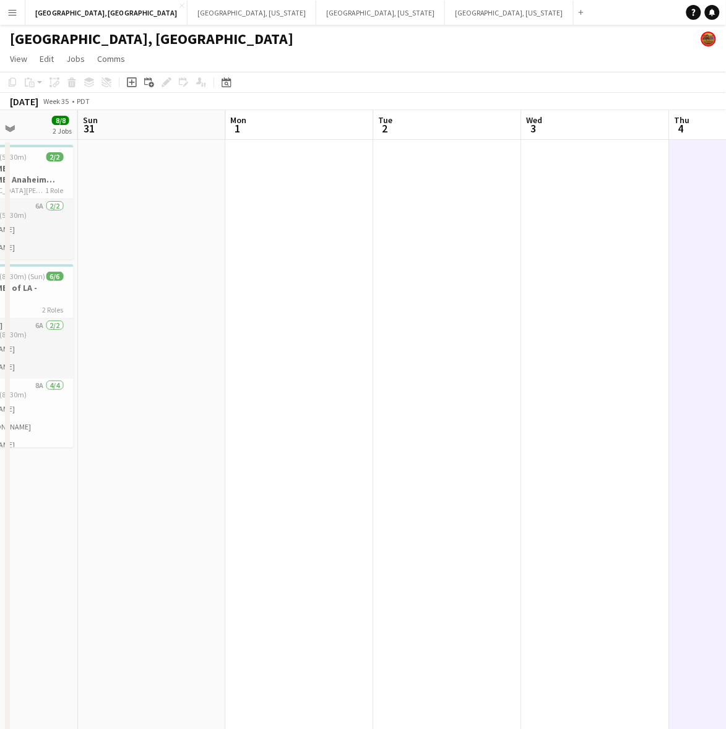
drag, startPoint x: 378, startPoint y: 316, endPoint x: 588, endPoint y: 291, distance: 211.2
click at [588, 291] on app-calendar-viewport "Thu 28 Fri 29 Sat 30 8/8 2 Jobs Sun 31 Mon 1 Tue 2 Wed 3 Thu 4 Fri 5 1/1 1 Job …" at bounding box center [363, 454] width 726 height 689
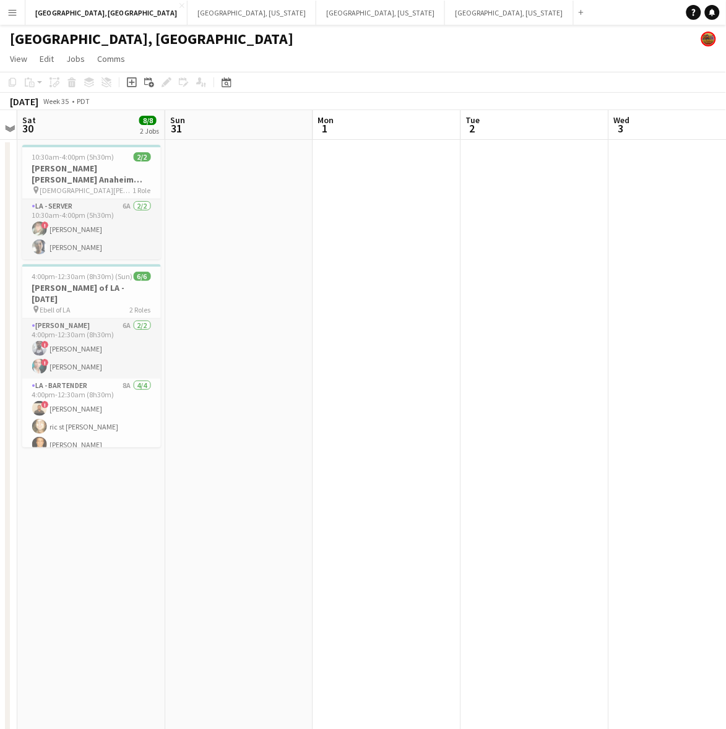
drag, startPoint x: 344, startPoint y: 347, endPoint x: 644, endPoint y: 298, distance: 304.1
click at [644, 298] on app-calendar-viewport "Thu 28 11/11 2 Jobs Fri 29 Sat 30 8/8 2 Jobs Sun 31 Mon 1 Tue 2 Wed 3 Thu 4 Fri…" at bounding box center [363, 454] width 726 height 689
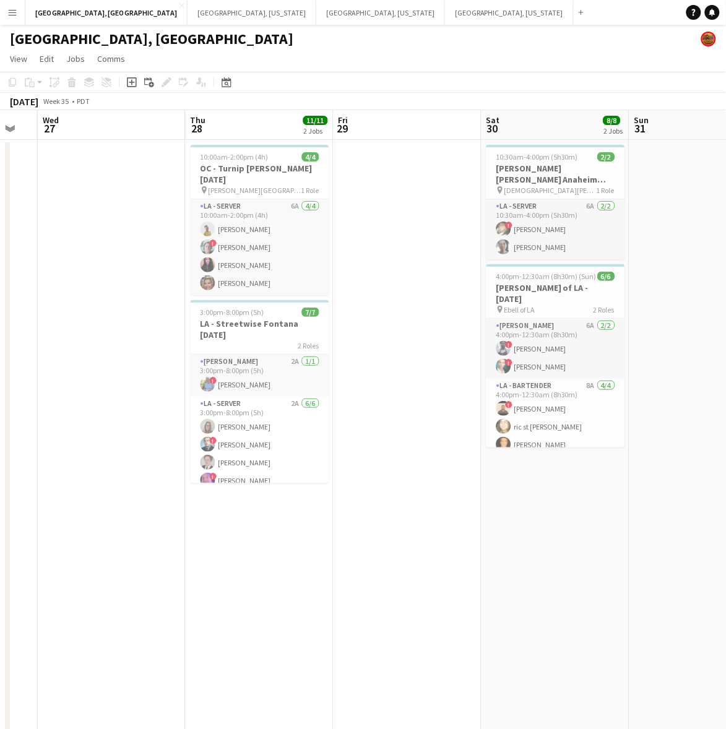
scroll to position [0, 364]
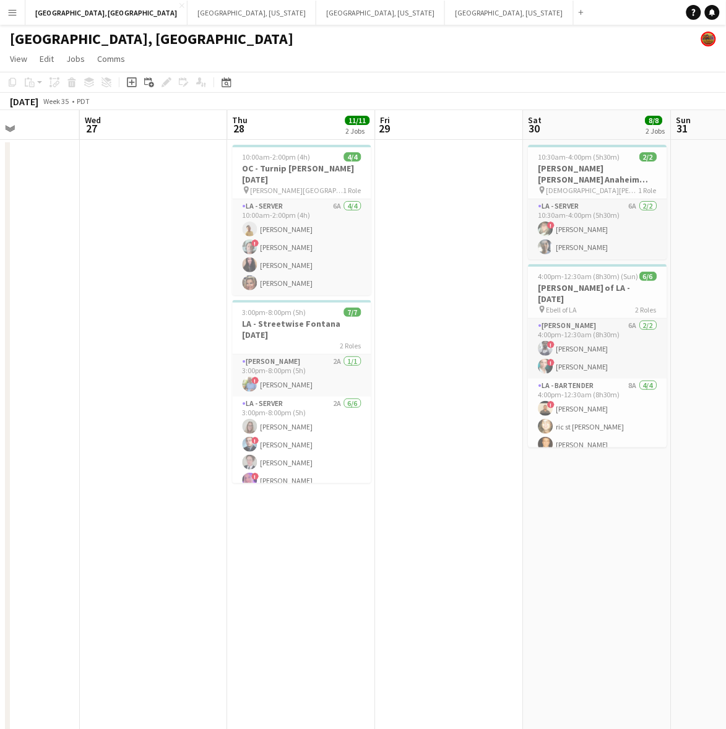
drag, startPoint x: 272, startPoint y: 405, endPoint x: 548, endPoint y: 366, distance: 278.8
click at [548, 366] on app-calendar-viewport "Sun 24 Mon 25 Tue 26 Wed 27 Thu 28 11/11 2 Jobs Fri 29 Sat 30 8/8 2 Jobs Sun 31…" at bounding box center [363, 454] width 726 height 689
drag, startPoint x: 127, startPoint y: 358, endPoint x: 517, endPoint y: 313, distance: 392.4
click at [502, 317] on app-calendar-viewport "Sun 24 Mon 25 Tue 26 Wed 27 Thu 28 11/11 2 Jobs Fri 29 Sat 30 8/8 2 Jobs Sun 31…" at bounding box center [363, 454] width 726 height 689
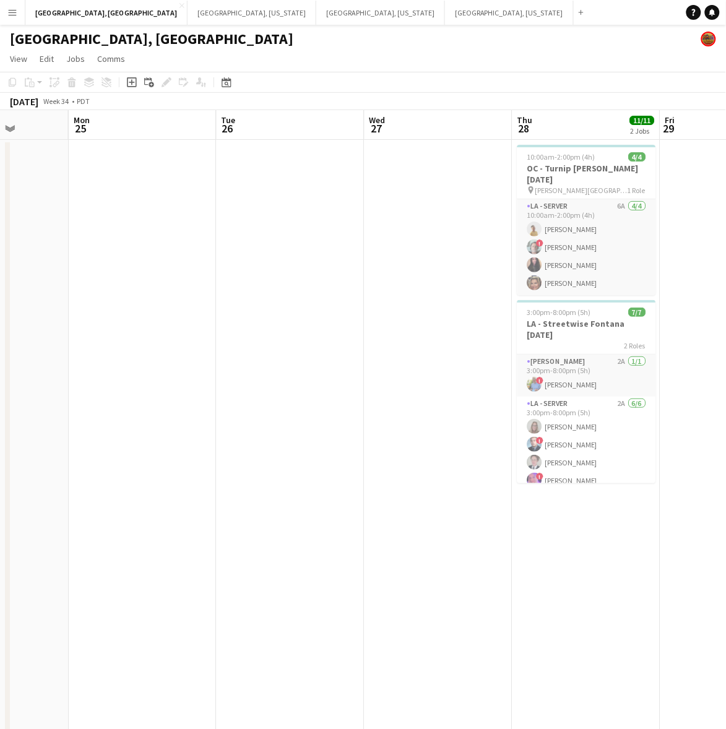
drag, startPoint x: 196, startPoint y: 358, endPoint x: 718, endPoint y: 317, distance: 523.8
click at [718, 317] on app-calendar-viewport "Fri 22 9/10 1 Job Sat 23 5/6 1 Job Sun 24 Mon 25 Tue 26 Wed 27 Thu 28 11/11 2 J…" at bounding box center [363, 454] width 726 height 689
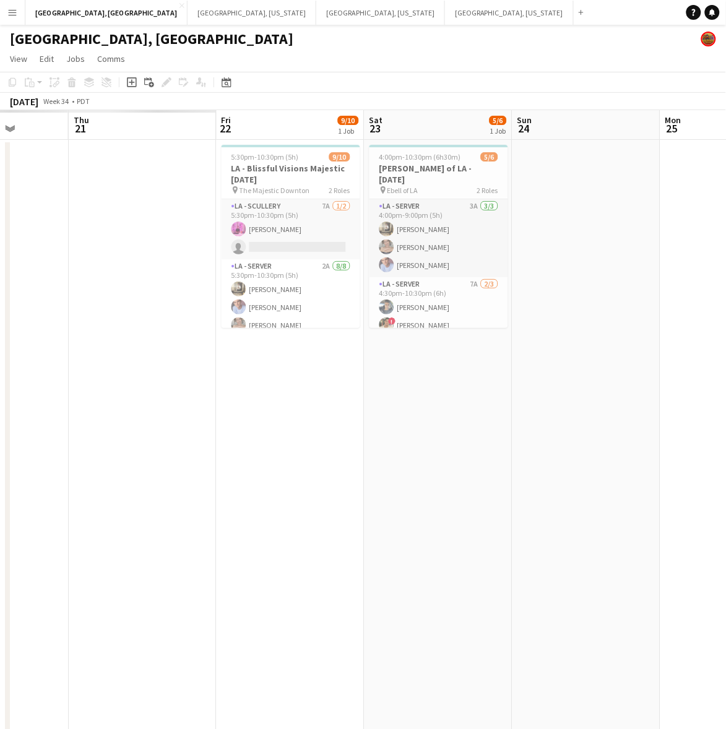
scroll to position [0, 355]
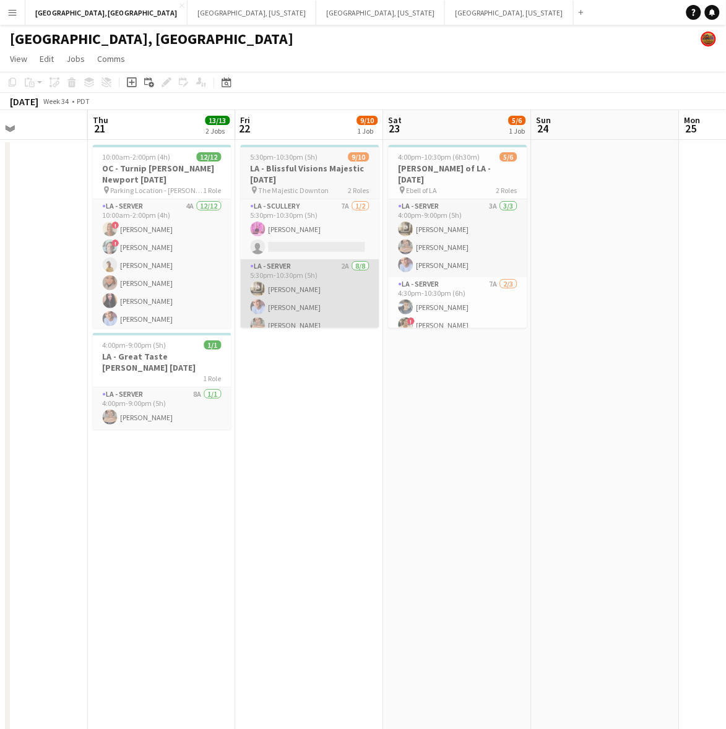
drag, startPoint x: 424, startPoint y: 353, endPoint x: 533, endPoint y: 288, distance: 126.8
click at [514, 300] on app-calendar-viewport "Mon 18 Tue 19 Wed 20 Thu 21 13/13 2 Jobs Fri 22 9/10 1 Job Sat 23 5/6 1 Job Sun…" at bounding box center [363, 454] width 726 height 689
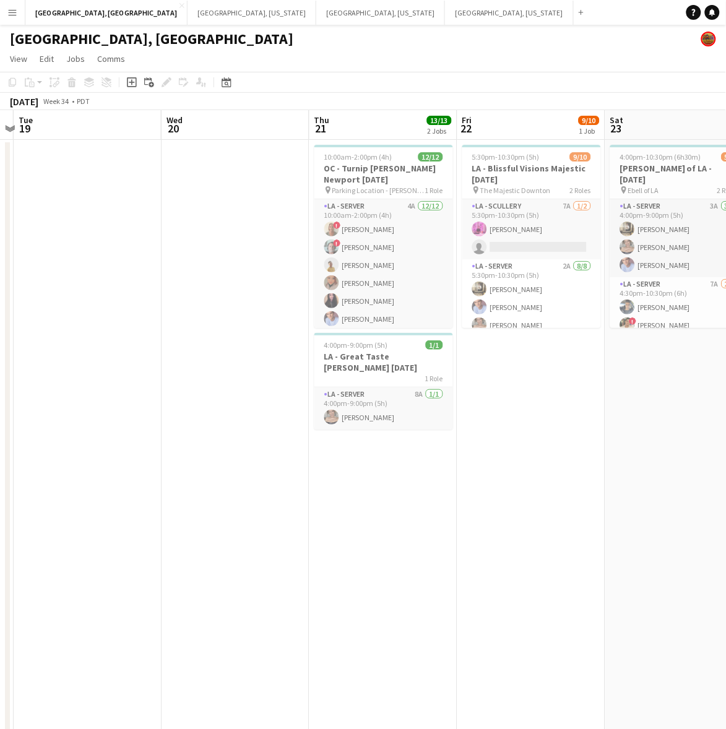
scroll to position [0, 323]
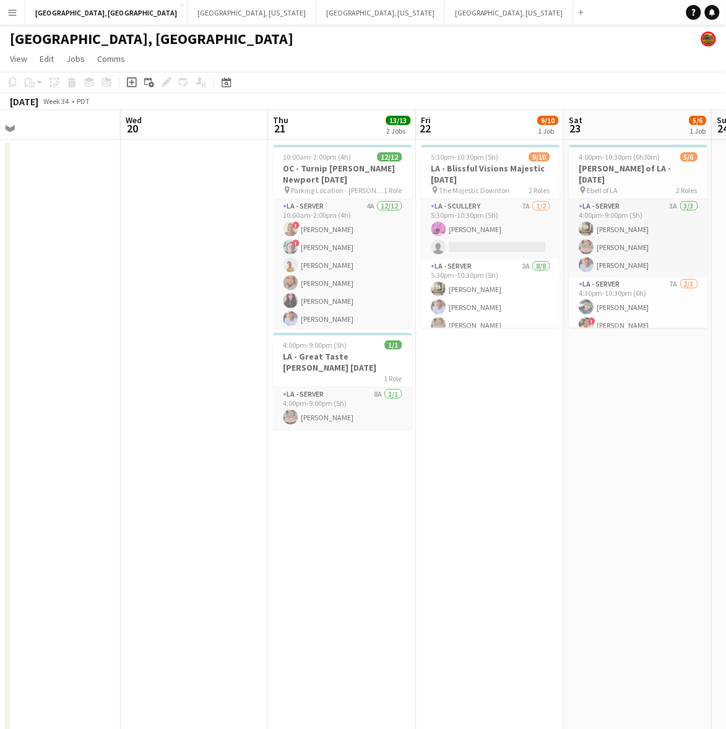
drag, startPoint x: 174, startPoint y: 406, endPoint x: 718, endPoint y: 282, distance: 557.8
click at [726, 270] on html "Menu Boards Boards Boards All jobs Status Workforce Workforce My Workforce Recr…" at bounding box center [363, 399] width 726 height 799
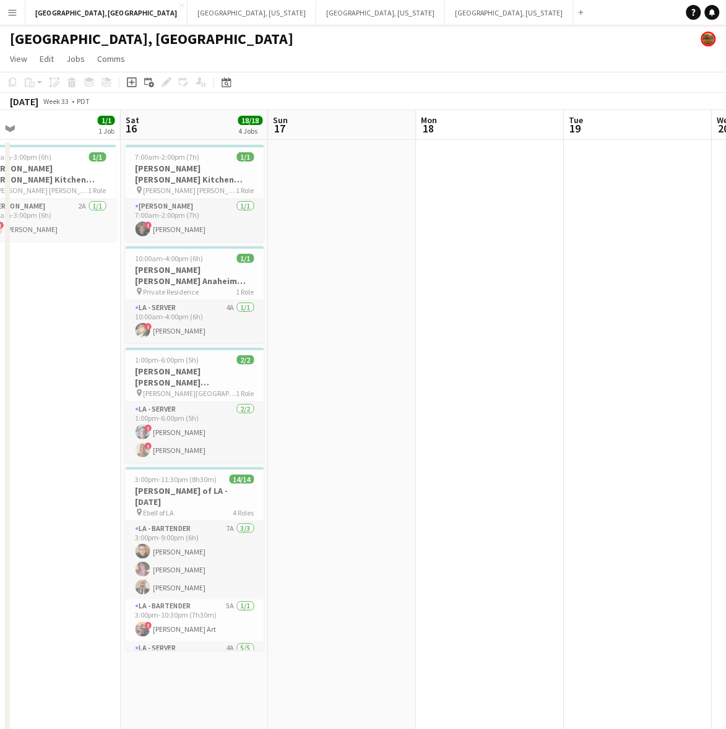
scroll to position [0, 269]
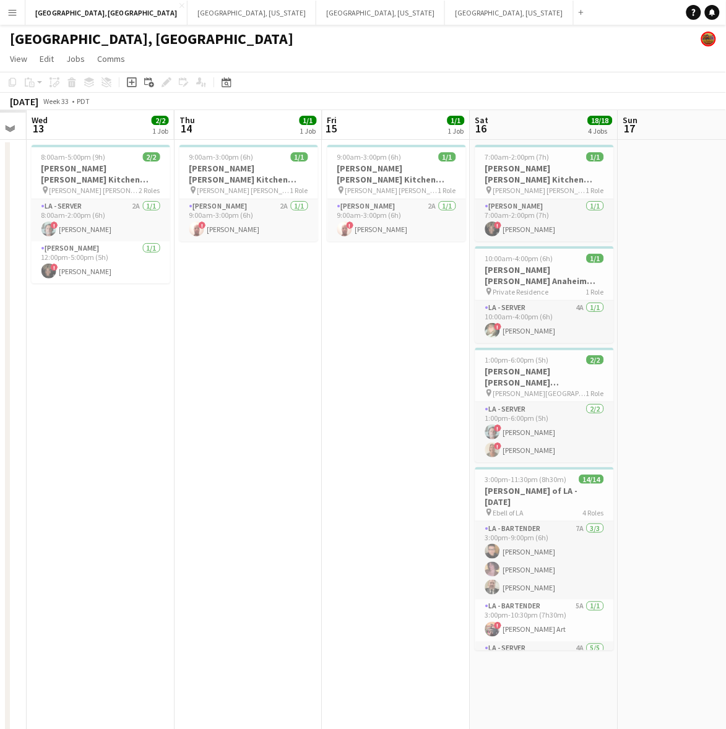
drag, startPoint x: 363, startPoint y: 367, endPoint x: 738, endPoint y: 304, distance: 380.8
click at [726, 304] on html "Menu Boards Boards Boards All jobs Status Workforce Workforce My Workforce Recr…" at bounding box center [363, 399] width 726 height 799
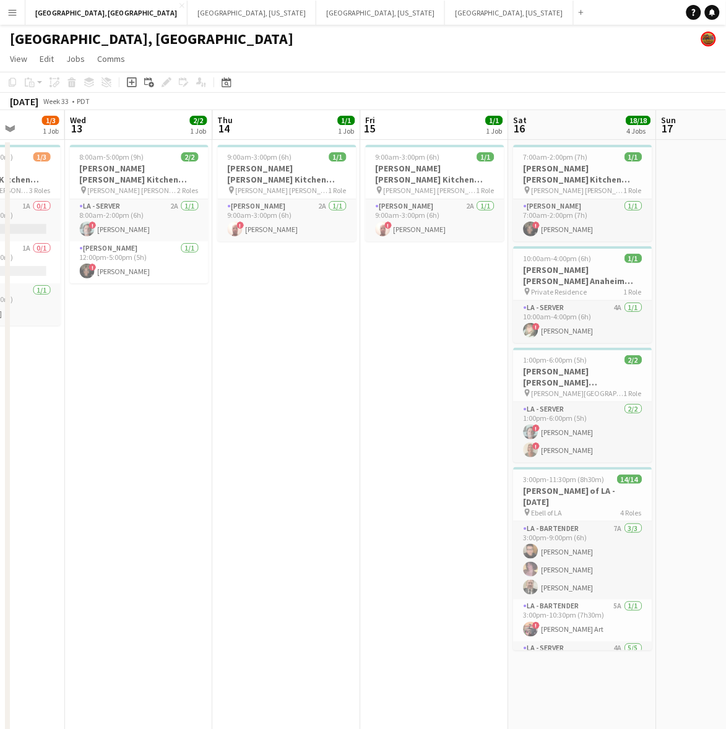
scroll to position [0, 378]
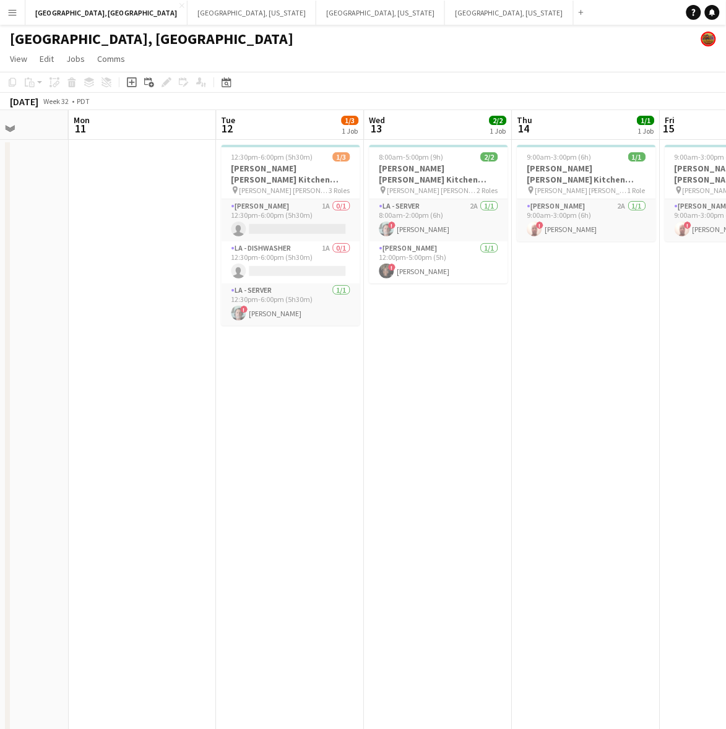
drag, startPoint x: 155, startPoint y: 444, endPoint x: 493, endPoint y: 378, distance: 344.3
click at [493, 378] on app-calendar-viewport "Fri 8 6/7 3 Jobs Sat 9 15/15 4 Jobs Sun 10 Mon 11 Tue 12 1/3 1 Job Wed 13 2/2 1…" at bounding box center [363, 454] width 726 height 689
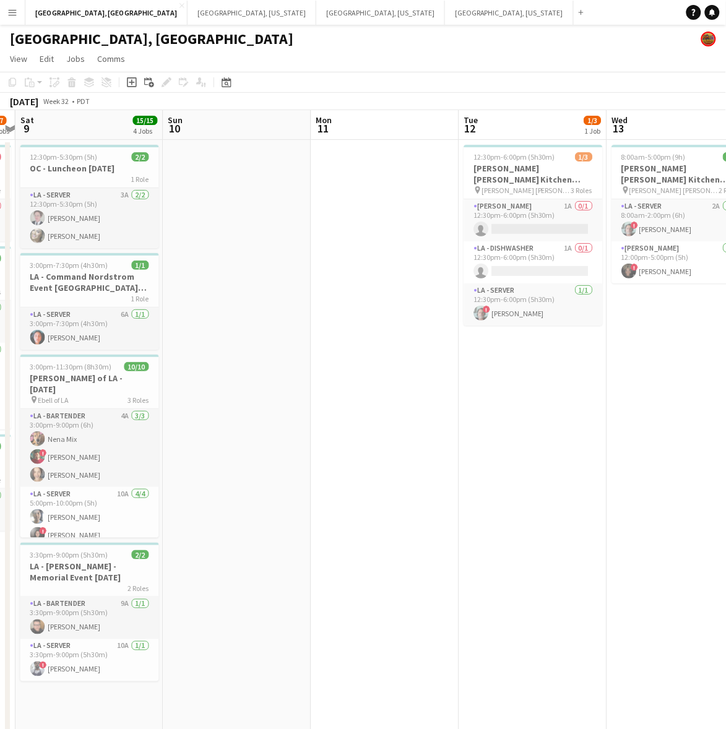
scroll to position [0, 356]
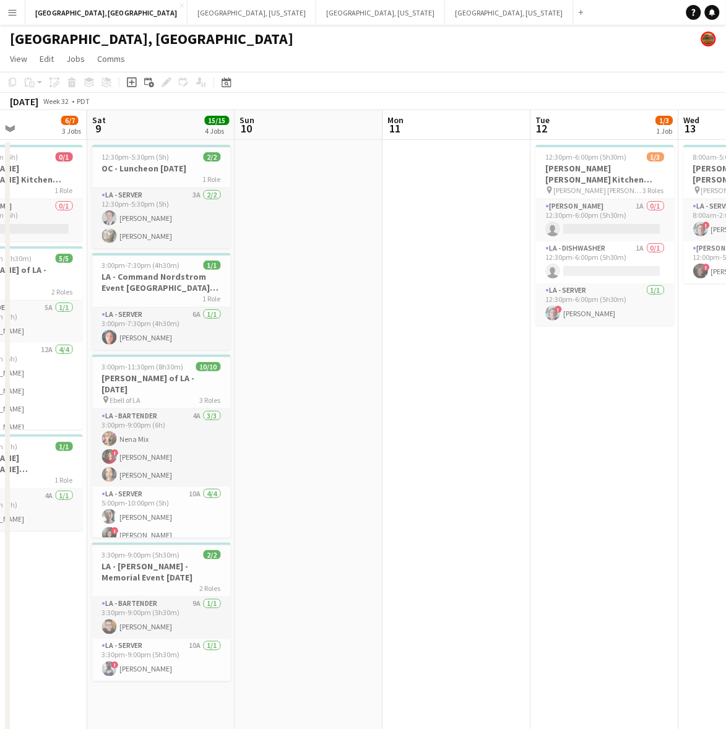
drag, startPoint x: 202, startPoint y: 400, endPoint x: 664, endPoint y: 280, distance: 477.7
click at [664, 280] on app-calendar-viewport "Wed 6 Thu 7 Fri 8 6/7 3 Jobs Sat 9 15/15 4 Jobs Sun 10 Mon 11 Tue 12 1/3 1 Job …" at bounding box center [363, 454] width 726 height 689
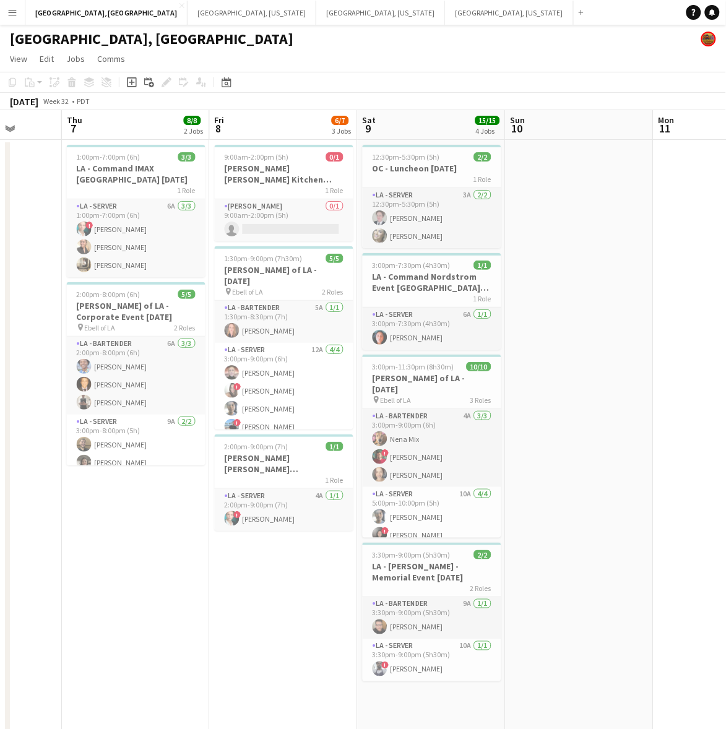
scroll to position [0, 381]
drag, startPoint x: 124, startPoint y: 548, endPoint x: 248, endPoint y: 536, distance: 124.3
click at [248, 536] on app-calendar-viewport "Mon 4 1/1 1 Job Tue 5 Wed 6 Thu 7 8/8 2 Jobs Fri 8 6/7 3 Jobs Sat 9 15/15 4 Job…" at bounding box center [363, 454] width 726 height 689
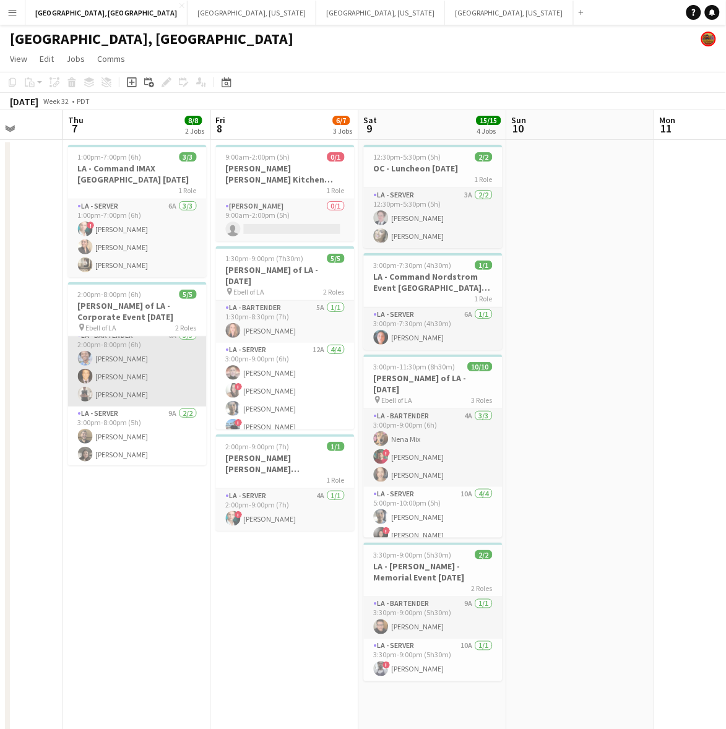
scroll to position [10, 0]
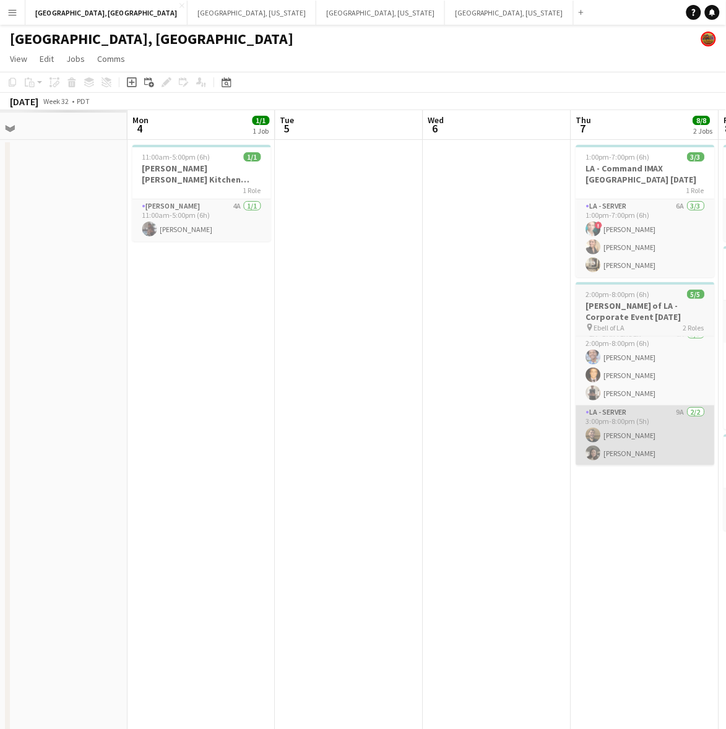
drag, startPoint x: 72, startPoint y: 515, endPoint x: 580, endPoint y: 430, distance: 515.1
click at [580, 431] on app-calendar-viewport "Fri 1 Sat 2 Sun 3 Mon 4 1/1 1 Job Tue 5 Wed 6 Thu 7 8/8 2 Jobs Fri 8 6/7 3 Jobs…" at bounding box center [363, 454] width 726 height 689
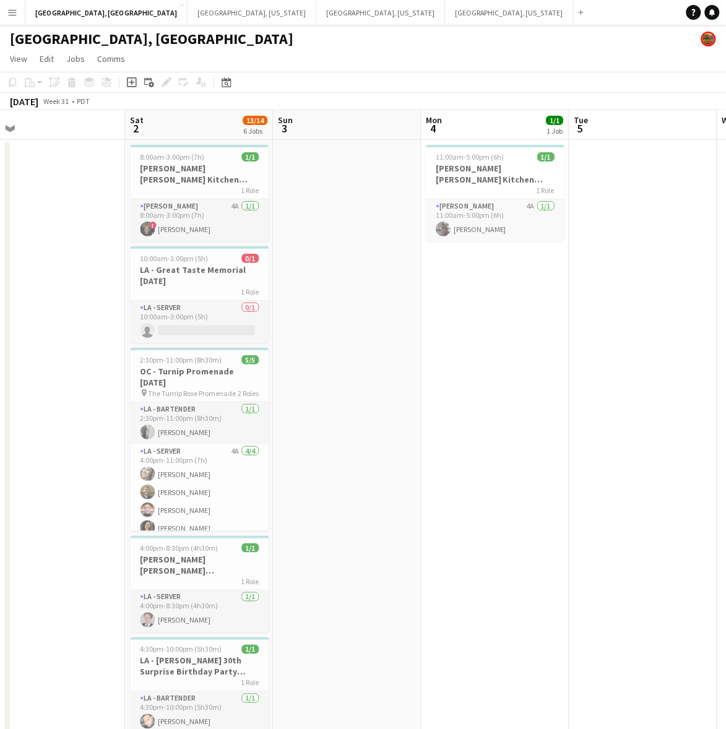
scroll to position [0, 468]
drag, startPoint x: 208, startPoint y: 361, endPoint x: 500, endPoint y: 342, distance: 292.7
click at [500, 342] on app-calendar-viewport "Tue 29 2/2 1 Job Wed 30 Thu 31 17/17 1 Job Fri 1 Sat 2 13/14 6 Jobs Sun 3 Mon 4…" at bounding box center [363, 523] width 726 height 827
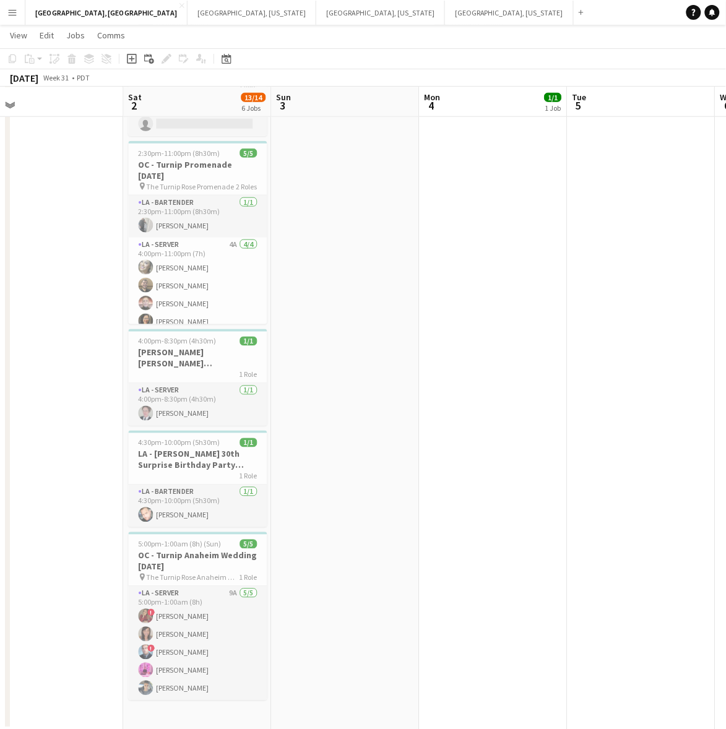
scroll to position [0, 386]
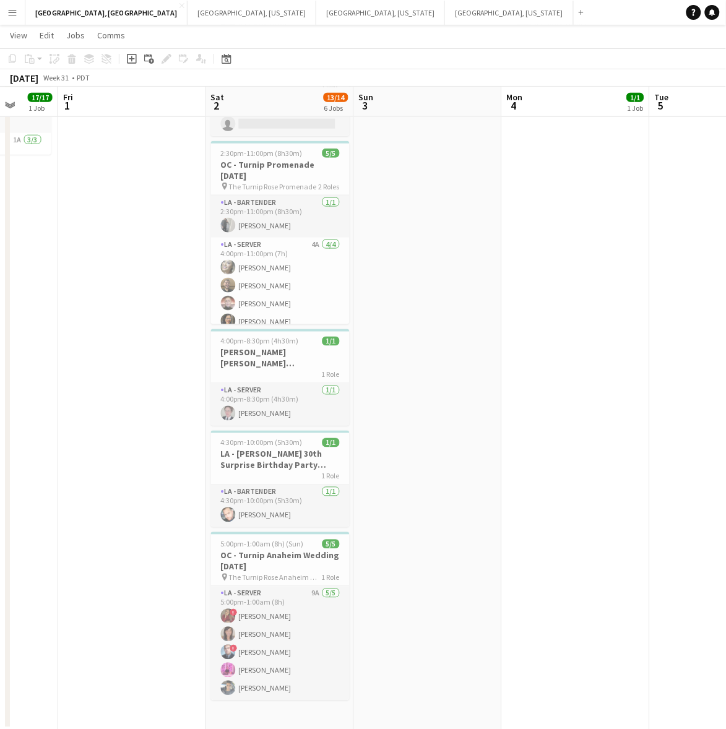
drag, startPoint x: 347, startPoint y: 373, endPoint x: 695, endPoint y: 223, distance: 379.5
click at [726, 221] on html "Menu Boards Boards Boards All jobs Status Workforce Workforce My Workforce Recr…" at bounding box center [363, 263] width 726 height 936
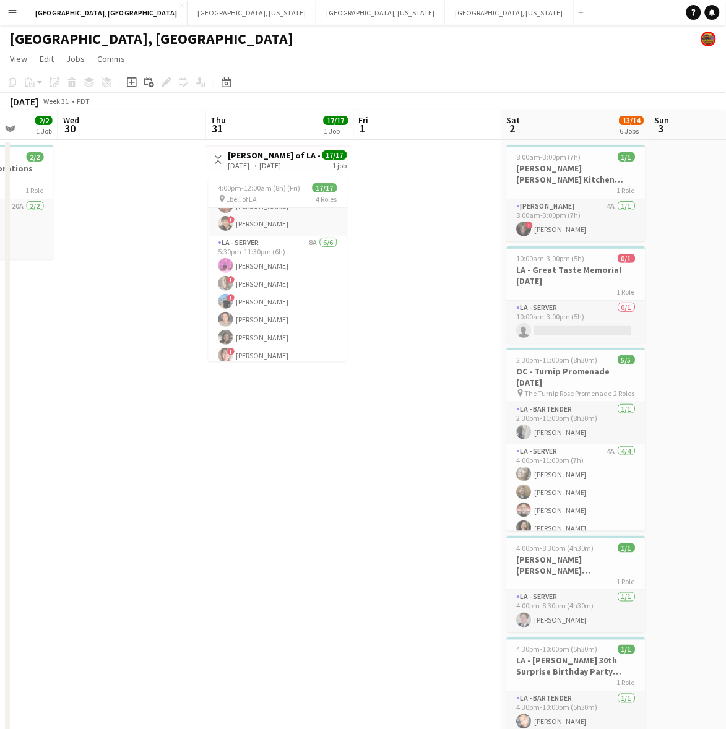
scroll to position [249, 0]
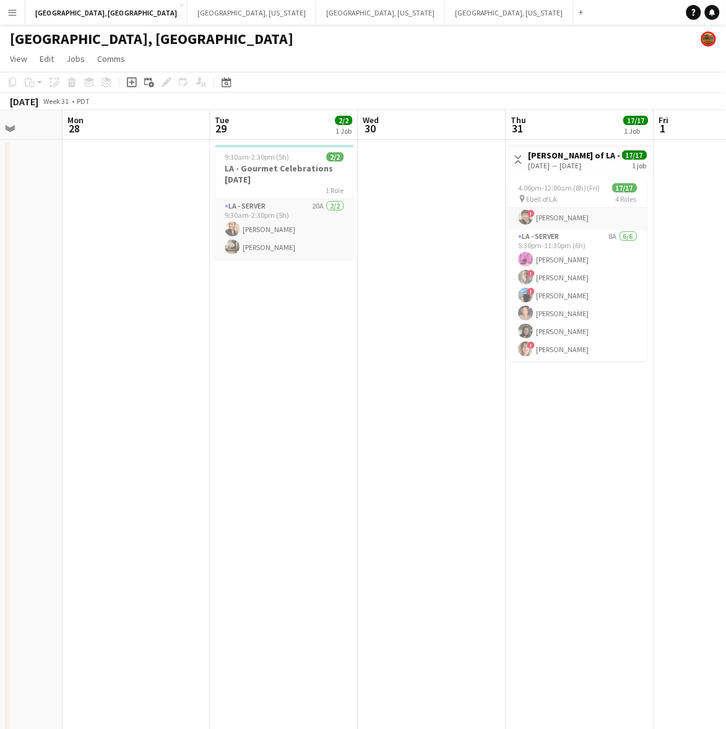
drag, startPoint x: 53, startPoint y: 267, endPoint x: 353, endPoint y: 278, distance: 300.3
click at [353, 278] on app-calendar-viewport "Fri 25 Sat 26 Sun 27 Mon 28 Tue 29 2/2 1 Job Wed 30 Thu 31 17/17 1 Job Fri 1 Sa…" at bounding box center [363, 523] width 726 height 827
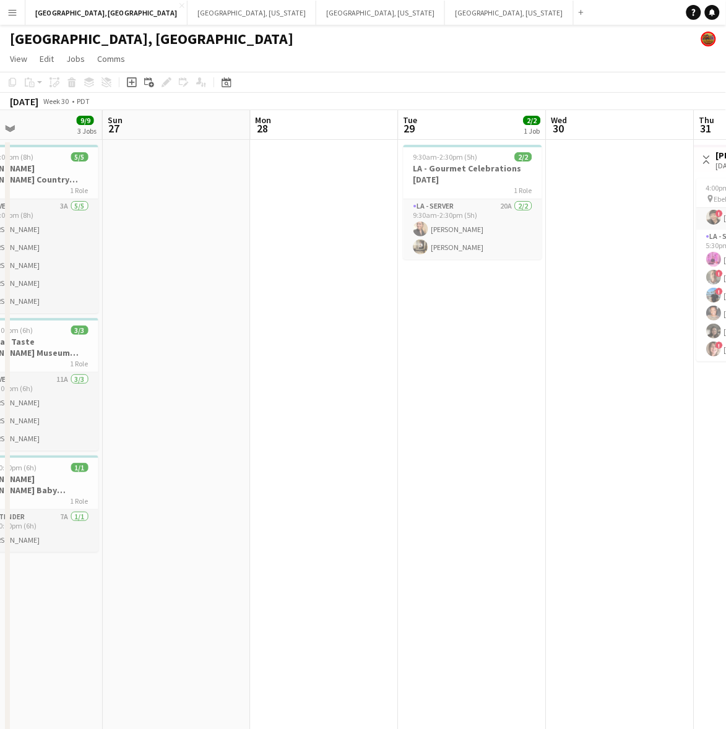
drag, startPoint x: 96, startPoint y: 291, endPoint x: 530, endPoint y: 220, distance: 440.2
click at [519, 229] on app-calendar-viewport "Thu 24 Fri 25 1/1 1 Job Sat 26 9/9 3 Jobs Sun 27 Mon 28 Tue 29 2/2 1 Job Wed 30…" at bounding box center [363, 523] width 726 height 827
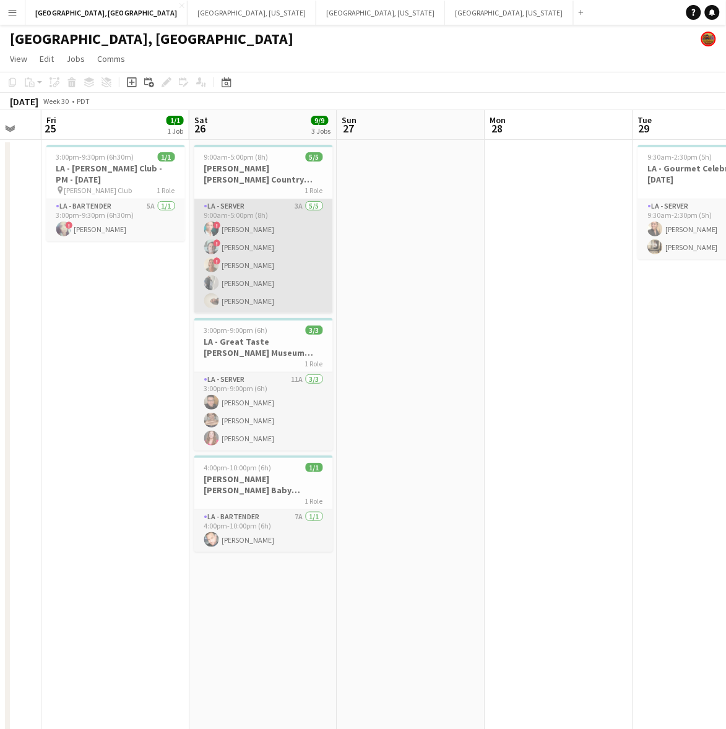
click at [226, 220] on app-card-role "LA - Server 3A 5/5 9:00am-5:00pm (8h) ! Chris Davis ! George Gonzalez ! Sherrel…" at bounding box center [263, 256] width 139 height 114
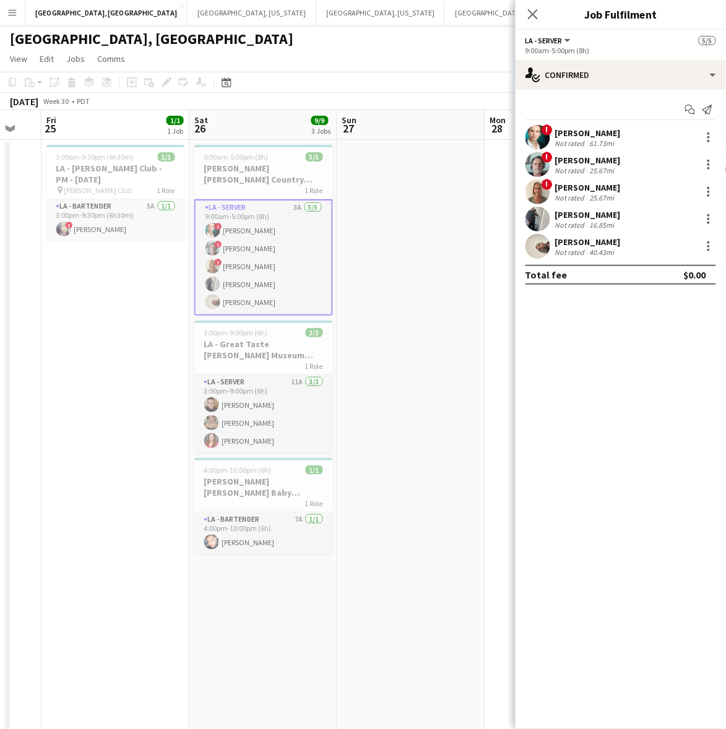
click at [541, 137] on app-user-avatar at bounding box center [537, 137] width 25 height 25
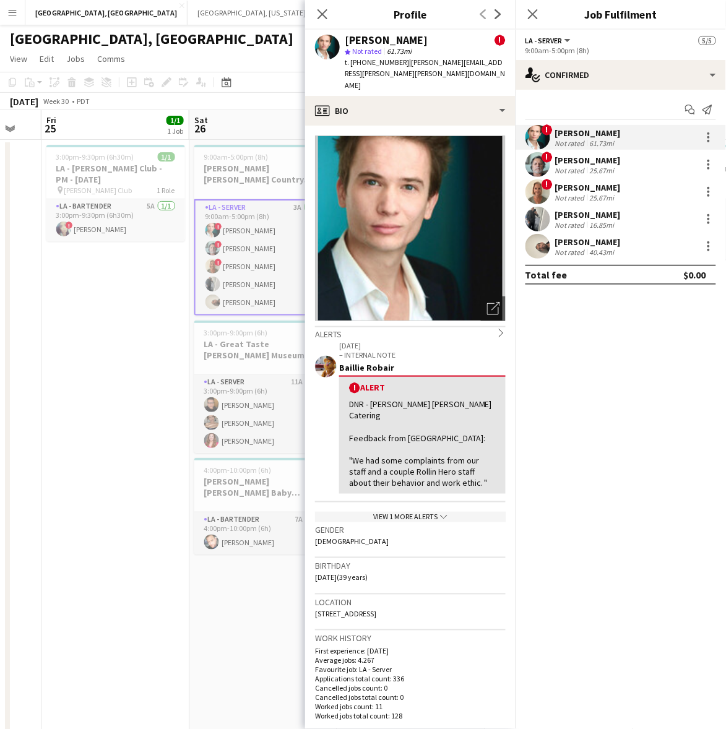
click at [421, 486] on div "12-13-2024 – INTERNAL NOTE Baillie Robair ! Alert DNR - Sally Ann Catering Feed…" at bounding box center [410, 431] width 191 height 183
click at [422, 512] on div "View 1 more alerts chevron-down" at bounding box center [410, 517] width 191 height 11
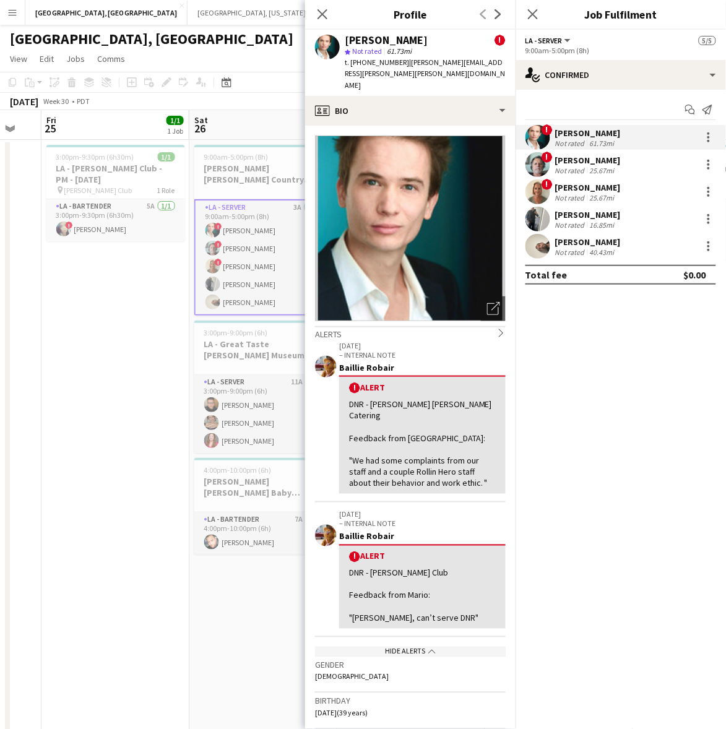
drag, startPoint x: 558, startPoint y: 217, endPoint x: 557, endPoint y: 225, distance: 7.5
click at [558, 217] on div "Peter Samarin" at bounding box center [588, 214] width 66 height 11
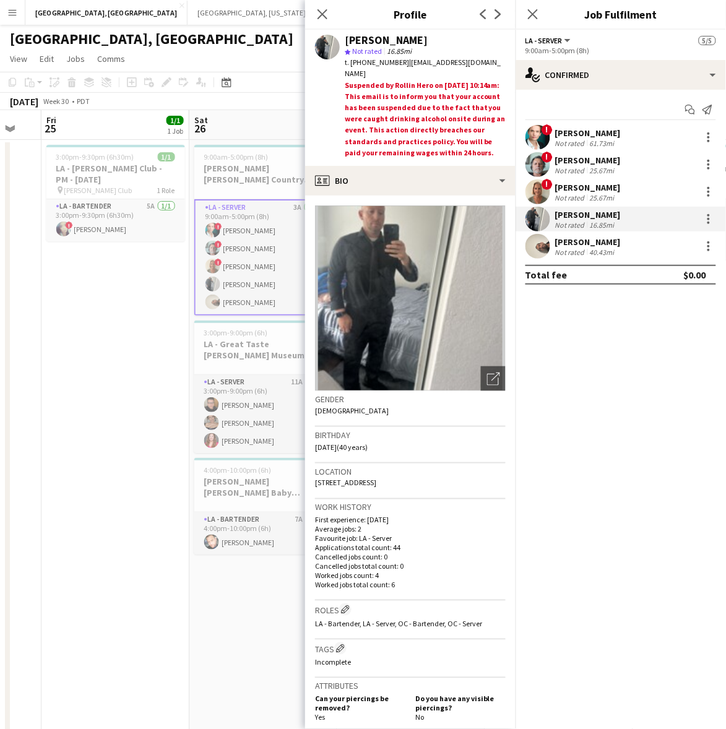
click at [562, 249] on div "Not rated" at bounding box center [571, 252] width 32 height 9
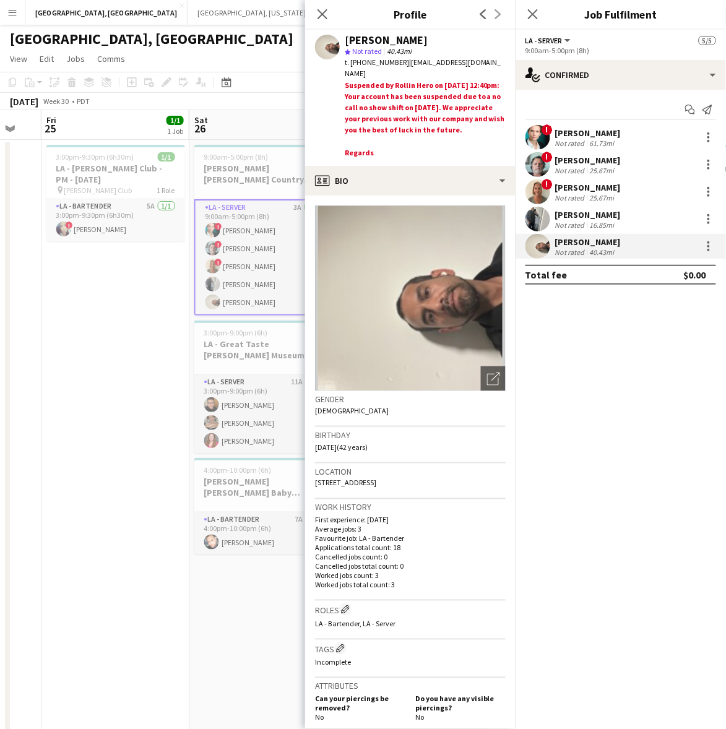
click at [562, 215] on div "Peter Samarin" at bounding box center [588, 214] width 66 height 11
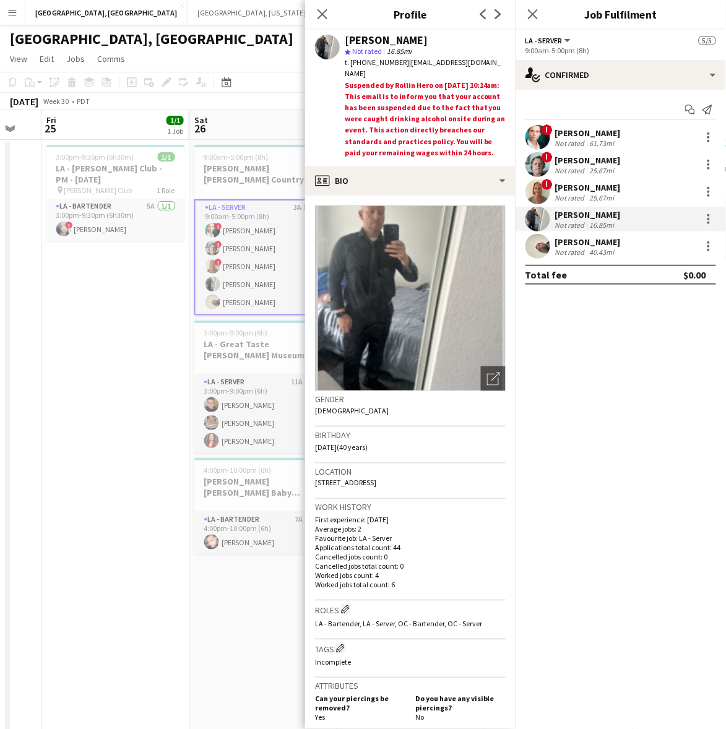
click at [573, 240] on div "Gabriel Artica" at bounding box center [588, 241] width 66 height 11
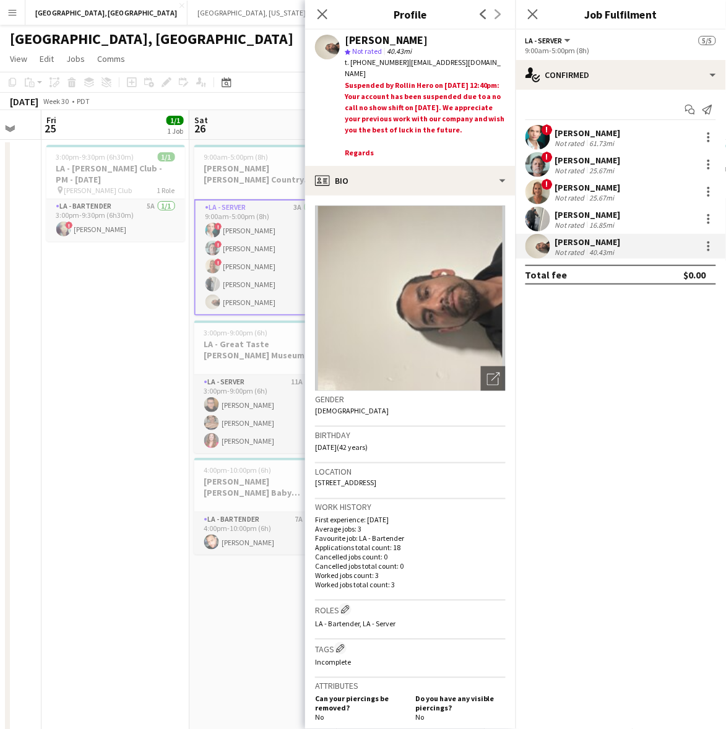
scroll to position [0, 384]
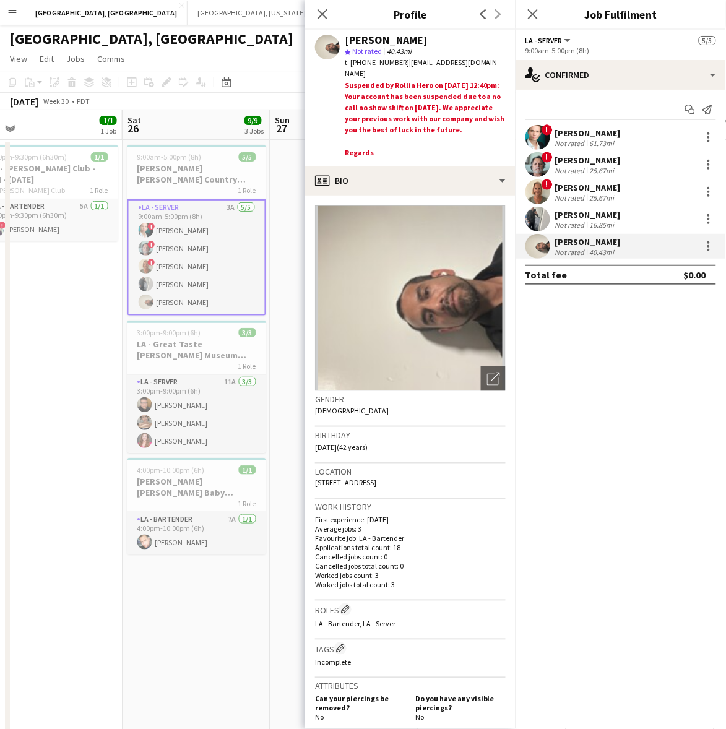
drag, startPoint x: 97, startPoint y: 291, endPoint x: 556, endPoint y: 214, distance: 465.0
click at [556, 215] on body "Menu Boards Boards Boards All jobs Status Workforce Workforce My Workforce Recr…" at bounding box center [363, 468] width 726 height 937
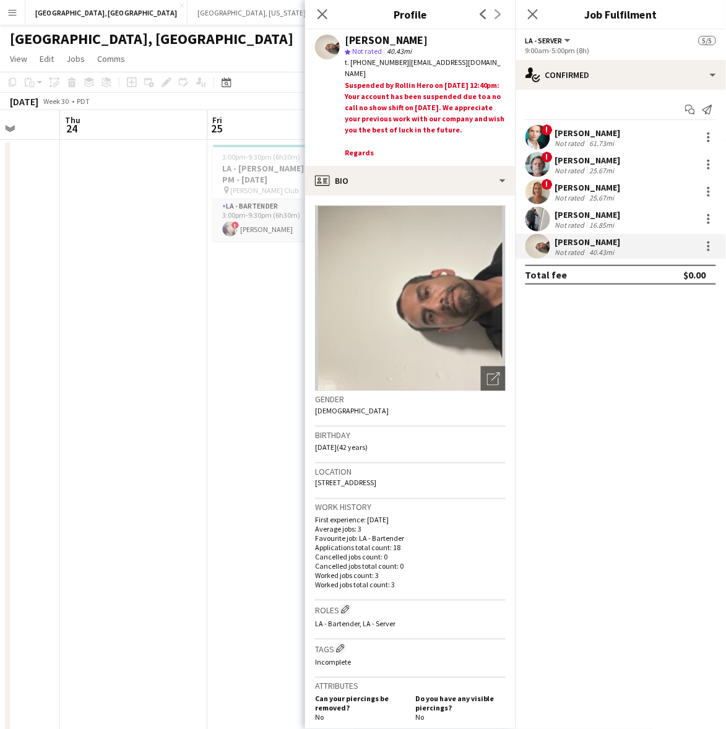
click at [131, 312] on app-date-cell at bounding box center [134, 538] width 148 height 797
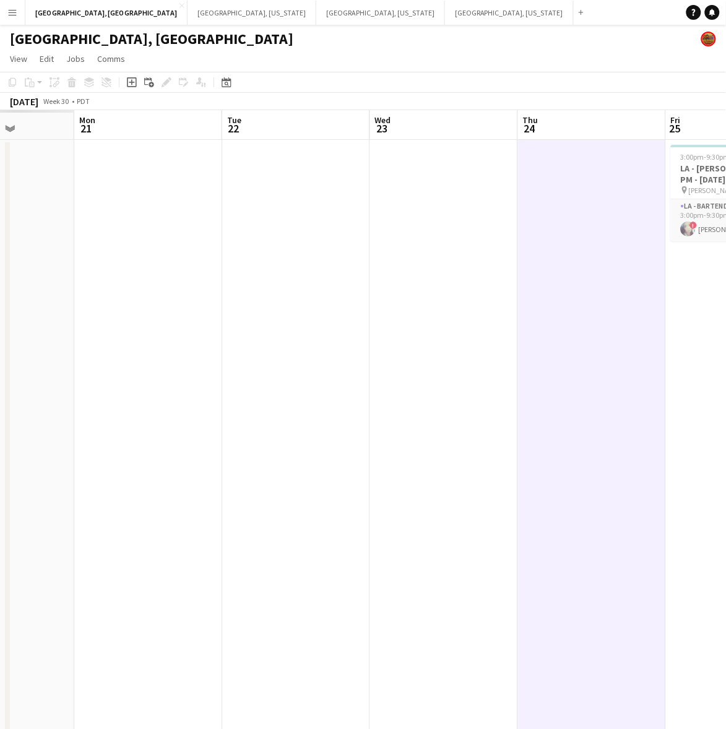
drag, startPoint x: 131, startPoint y: 307, endPoint x: 331, endPoint y: 314, distance: 200.0
click at [564, 271] on app-calendar-viewport "Sat 19 Sun 20 Mon 21 Tue 22 Wed 23 Thu 24 Fri 25 1/1 1 Job Sat 26 9/9 3 Jobs Su…" at bounding box center [363, 523] width 726 height 827
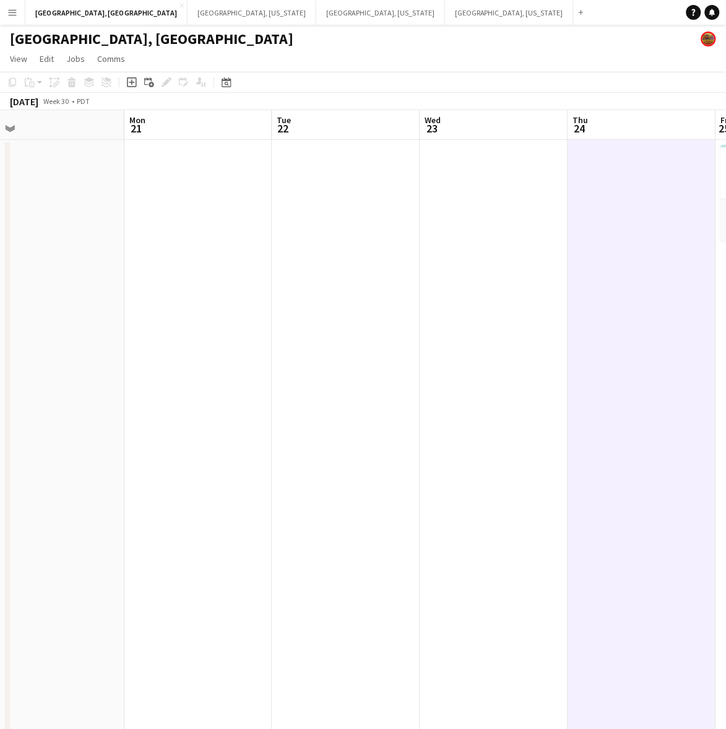
drag, startPoint x: 157, startPoint y: 331, endPoint x: 728, endPoint y: 190, distance: 588.9
click at [678, 213] on app-calendar-viewport "Fri 18 Sat 19 6/6 1 Job Sun 20 Mon 21 Tue 22 Wed 23 Thu 24 Fri 25 1/1 1 Job Sat…" at bounding box center [363, 523] width 726 height 827
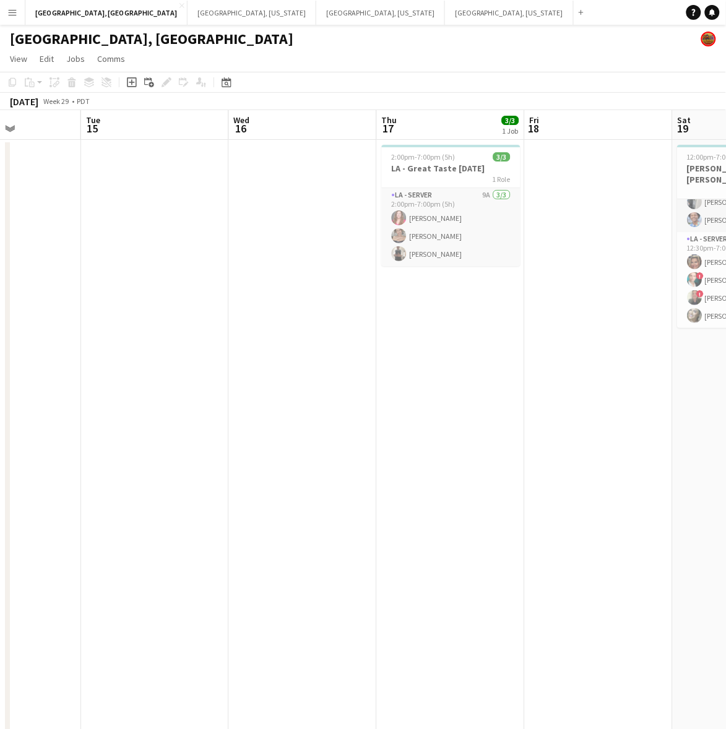
scroll to position [0, 405]
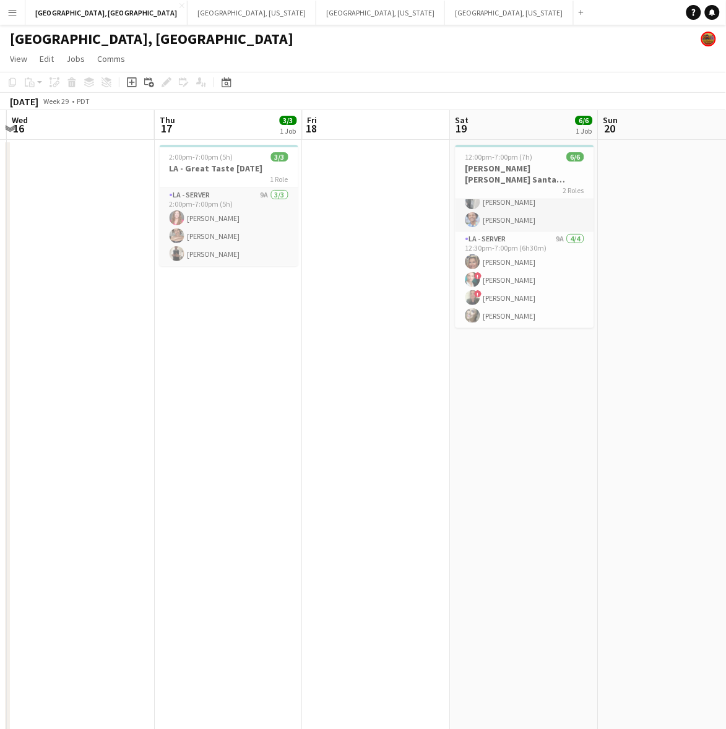
drag, startPoint x: 152, startPoint y: 310, endPoint x: 639, endPoint y: 338, distance: 487.2
click at [637, 342] on app-calendar-viewport "Mon 14 Tue 15 Wed 16 Thu 17 3/3 1 Job Fri 18 Sat 19 6/6 1 Job Sun 20 Mon 21 Tue…" at bounding box center [363, 523] width 726 height 827
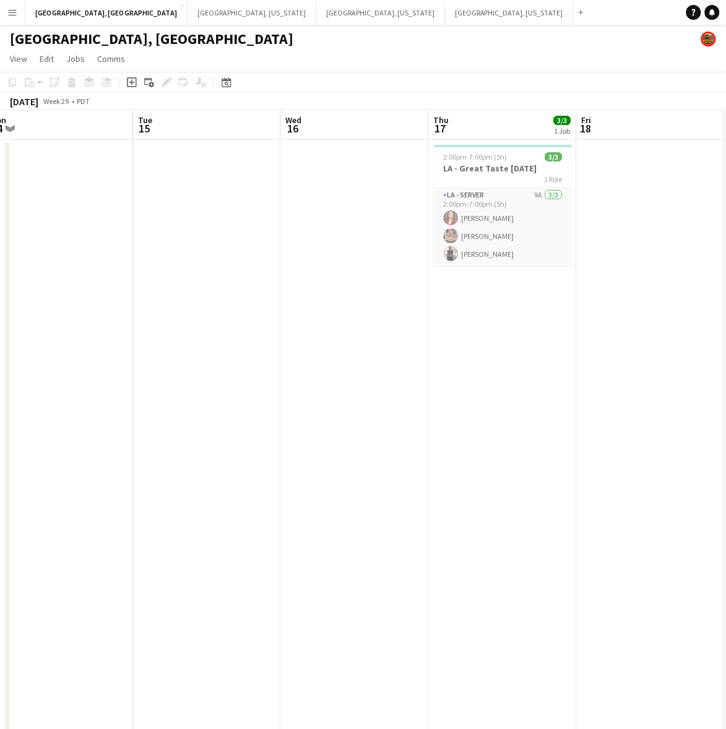
drag, startPoint x: 298, startPoint y: 366, endPoint x: 631, endPoint y: 302, distance: 339.6
click at [629, 304] on app-calendar-viewport "Sat 12 7/7 3 Jobs Sun 13 Mon 14 Tue 15 Wed 16 Thu 17 3/3 1 Job Fri 18 Sat 19 6/…" at bounding box center [363, 523] width 726 height 827
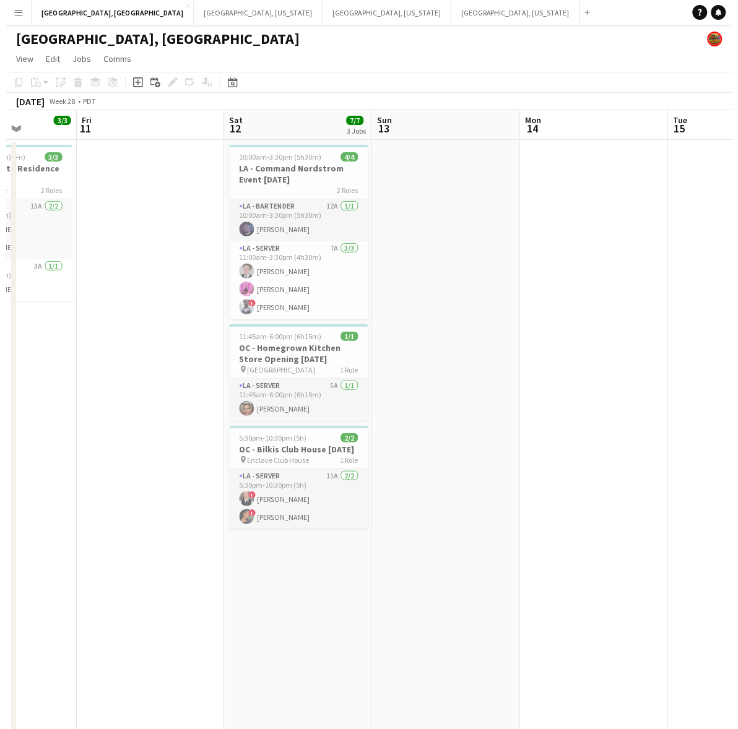
scroll to position [0, 373]
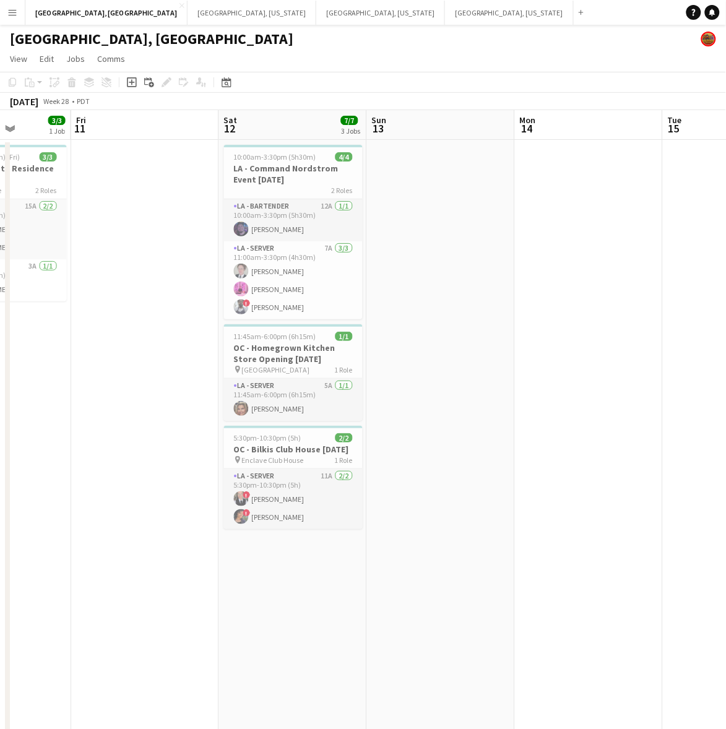
drag, startPoint x: 269, startPoint y: 332, endPoint x: 392, endPoint y: 308, distance: 124.9
click at [392, 308] on app-calendar-viewport "Tue 8 1/1 1 Job Wed 9 1/1 1 Job Thu 10 3/3 1 Job Fri 11 Sat 12 7/7 3 Jobs Sun 1…" at bounding box center [363, 523] width 726 height 827
click at [69, 1] on button "Los Angeles, CA Close" at bounding box center [106, 13] width 162 height 24
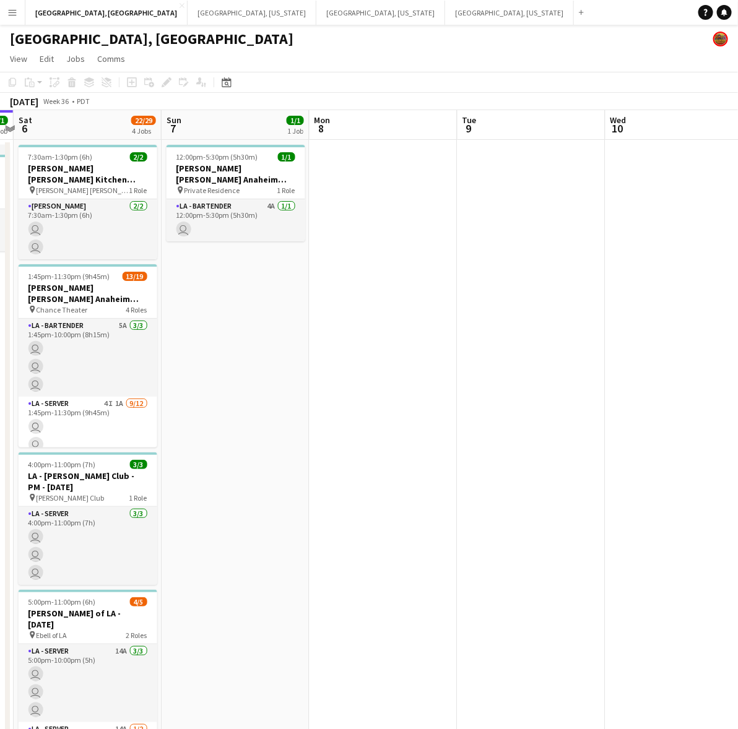
drag, startPoint x: 434, startPoint y: 324, endPoint x: 255, endPoint y: 370, distance: 185.4
click at [255, 370] on app-calendar-viewport "Wed 3 Thu 4 Fri 5 1/1 1 Job Sat 6 22/29 4 Jobs Sun 7 1/1 1 Job Mon 8 Tue 9 Wed …" at bounding box center [369, 454] width 738 height 689
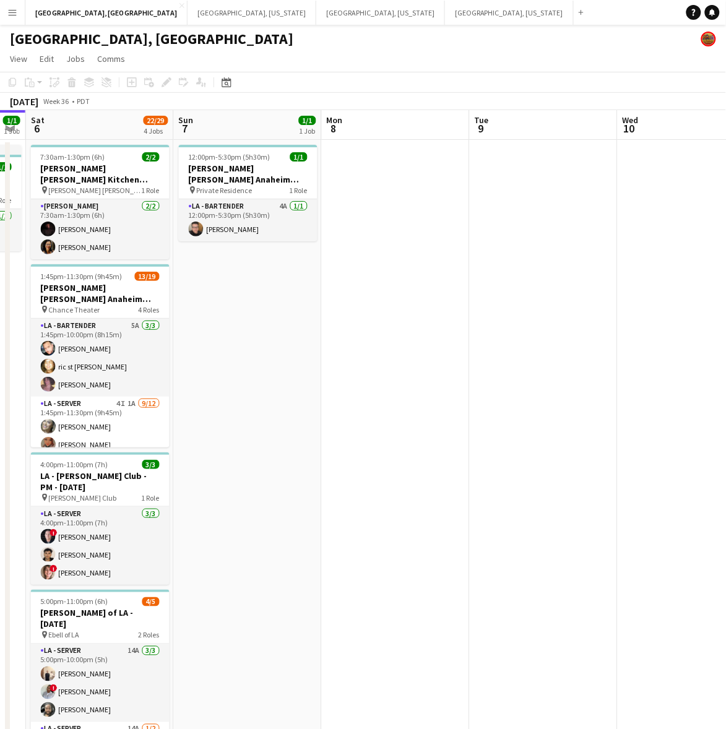
scroll to position [0, 376]
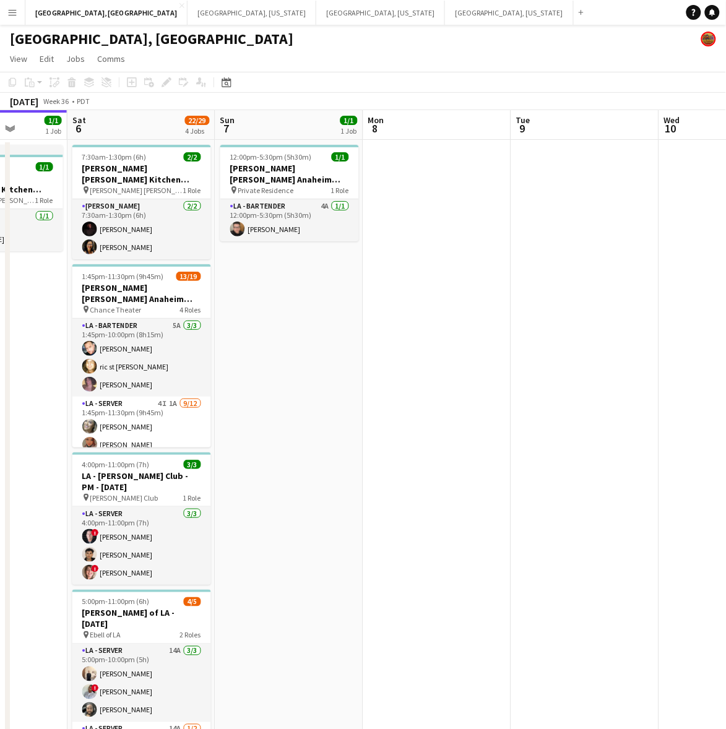
drag, startPoint x: 246, startPoint y: 369, endPoint x: 316, endPoint y: 353, distance: 72.2
click at [317, 351] on app-calendar-viewport "Wed 3 Thu 4 Fri 5 1/1 1 Job Sat 6 22/29 4 Jobs Sun 7 1/1 1 Job Mon 8 Tue 9 Wed …" at bounding box center [363, 454] width 726 height 689
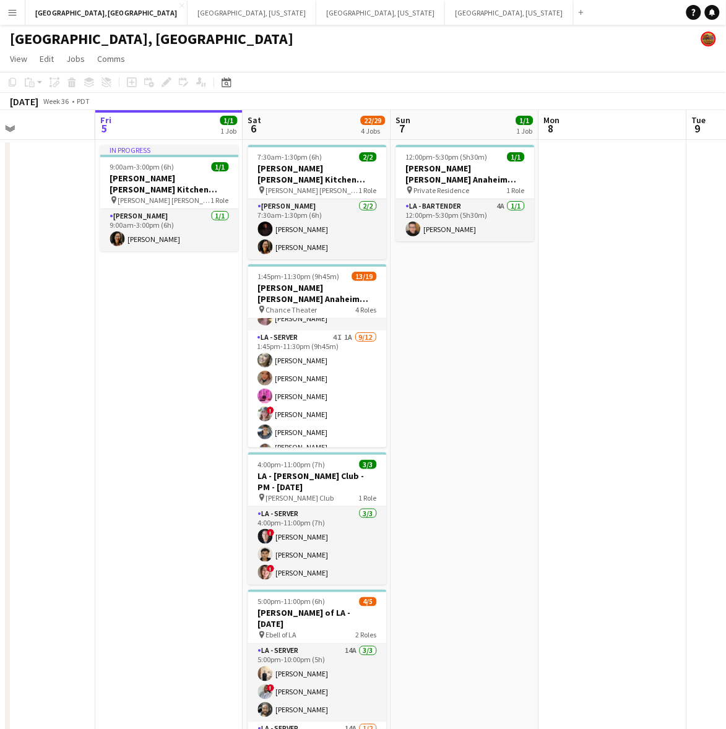
scroll to position [0, 348]
drag, startPoint x: 395, startPoint y: 324, endPoint x: 571, endPoint y: 321, distance: 175.8
click at [571, 321] on app-calendar-viewport "Tue 2 Wed 3 Thu 4 Fri 5 1/1 1 Job Sat 6 22/29 4 Jobs Sun 7 1/1 1 Job Mon 8 Tue …" at bounding box center [363, 454] width 726 height 689
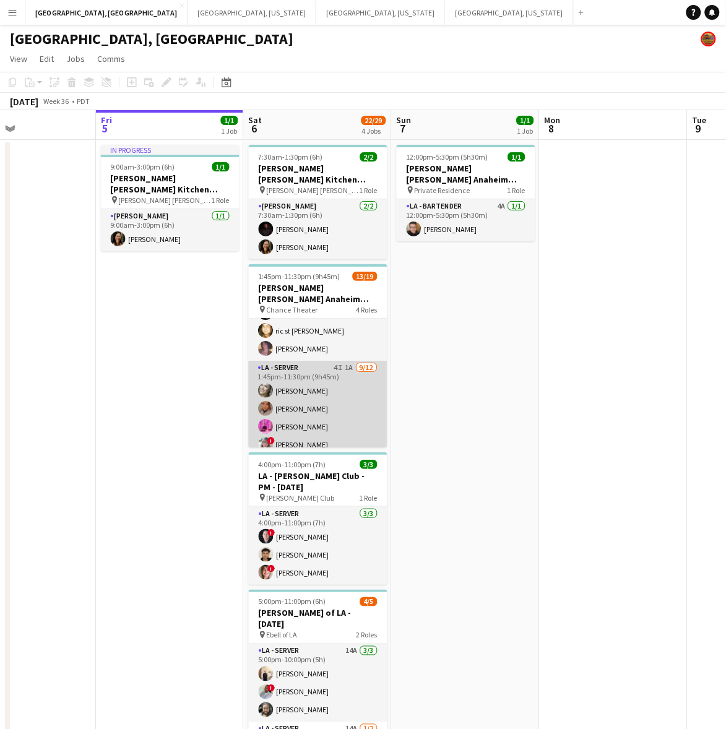
scroll to position [0, 0]
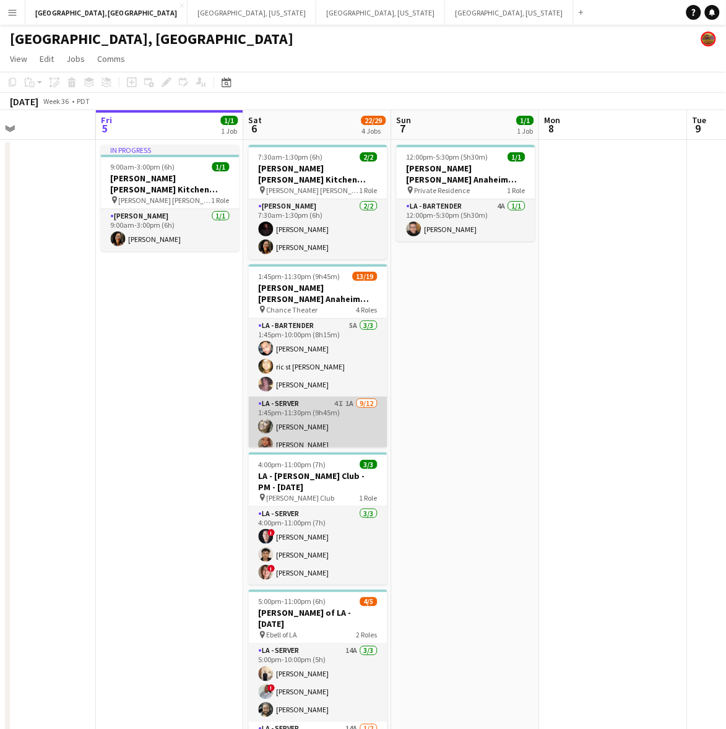
click at [324, 397] on app-card-role "LA - Server 4I 1A 9/12 1:45pm-11:30pm (9h45m) Alyssa Woods Monserrat Gutierrez …" at bounding box center [318, 518] width 139 height 243
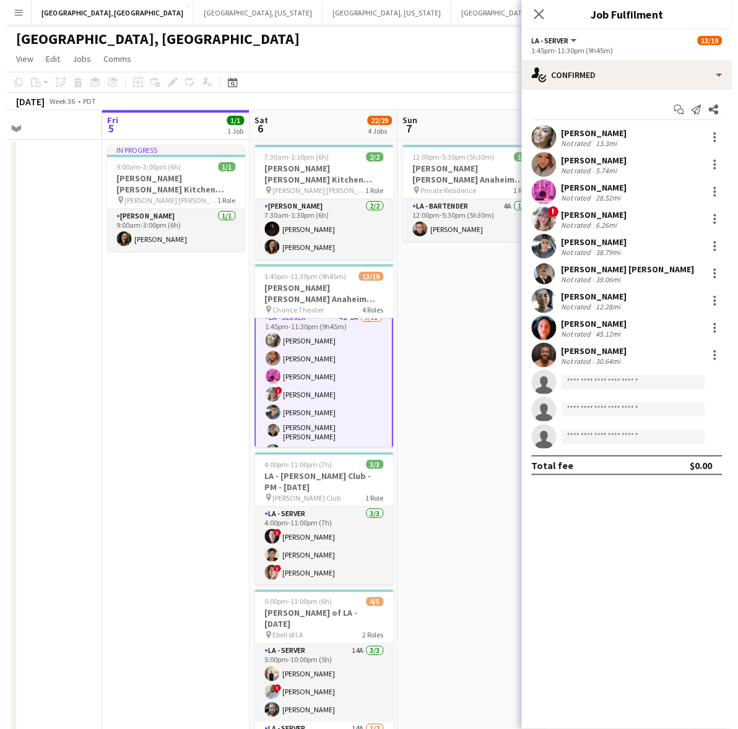
scroll to position [68, 0]
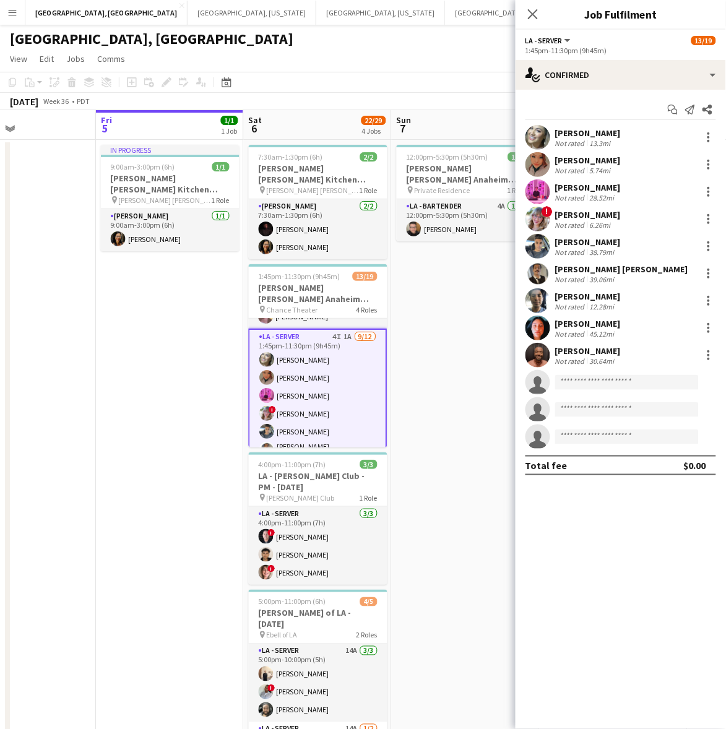
click at [296, 362] on app-card-role "LA - Server 4I 1A 9/12 1:45pm-11:30pm (9h45m) Alyssa Woods Monserrat Gutierrez …" at bounding box center [318, 452] width 139 height 246
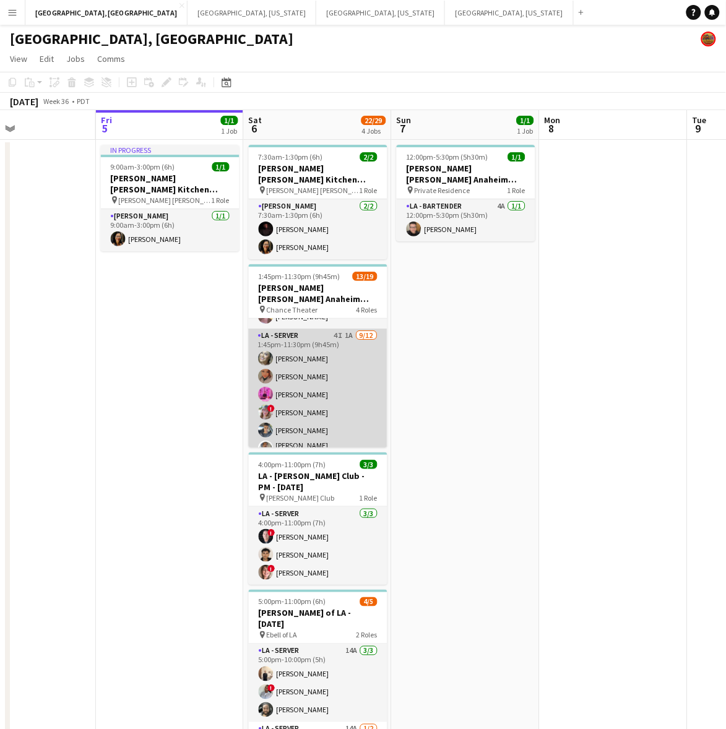
click at [299, 361] on app-card-role "LA - Server 4I 1A 9/12 1:45pm-11:30pm (9h45m) Alyssa Woods Monserrat Gutierrez …" at bounding box center [318, 450] width 139 height 243
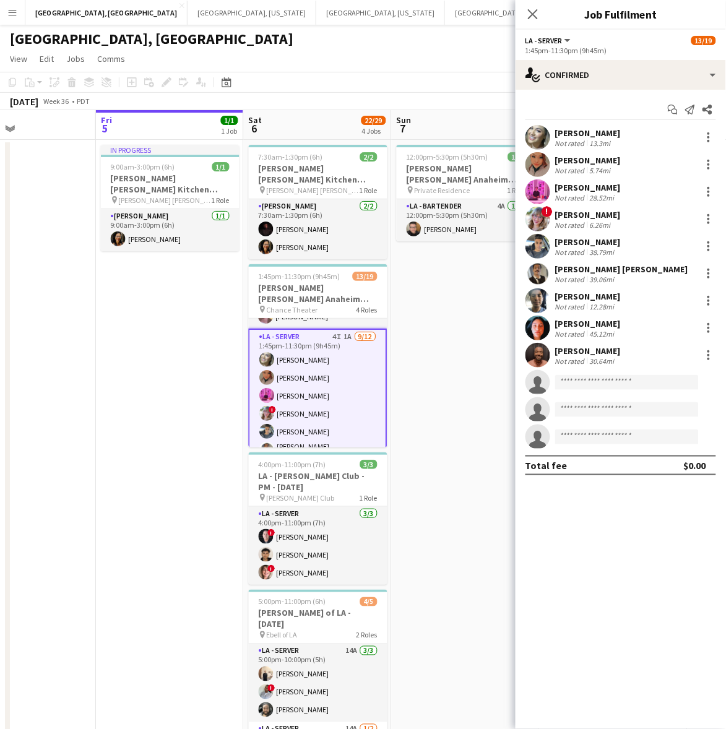
click at [10, 10] on app-icon "Menu" at bounding box center [12, 12] width 10 height 10
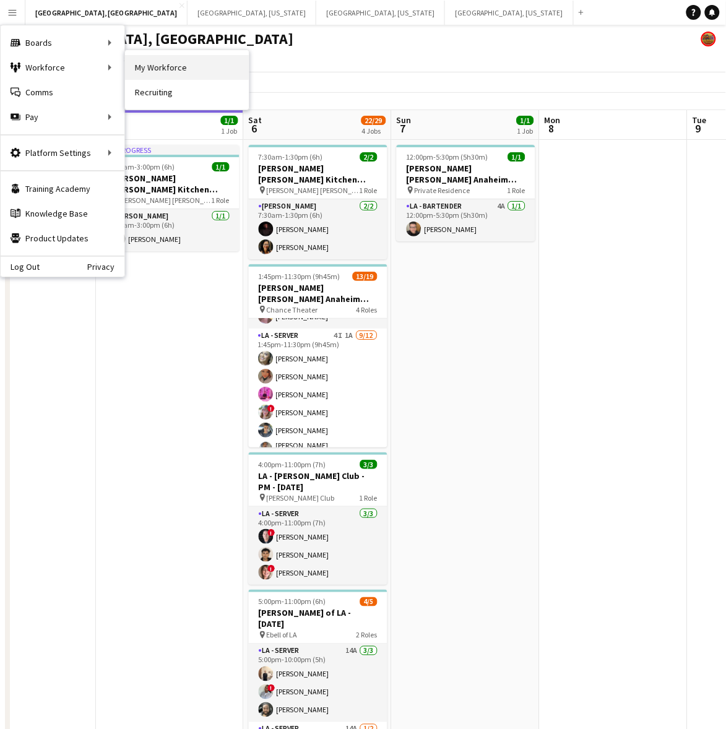
click at [153, 65] on link "My Workforce" at bounding box center [187, 67] width 124 height 25
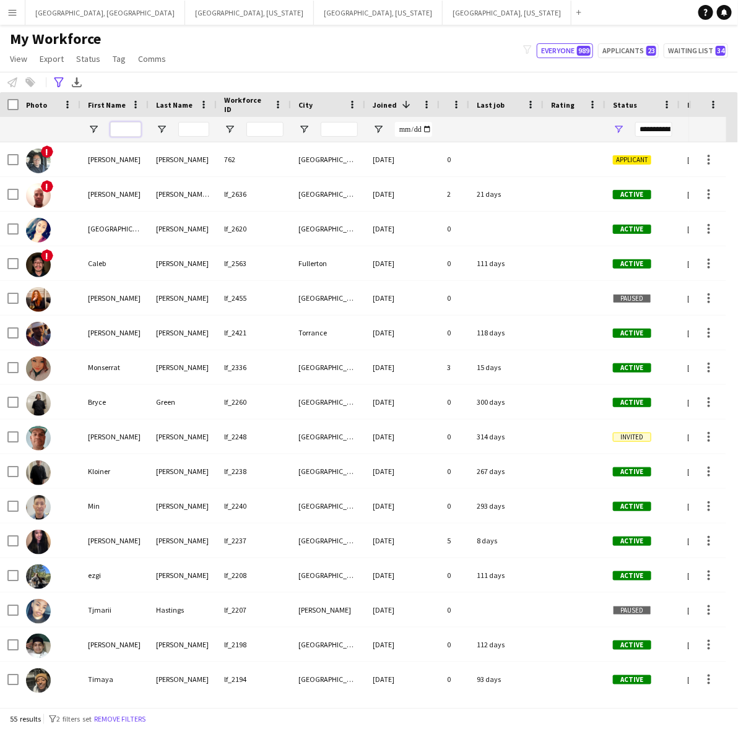
click at [124, 122] on input "First Name Filter Input" at bounding box center [125, 129] width 31 height 15
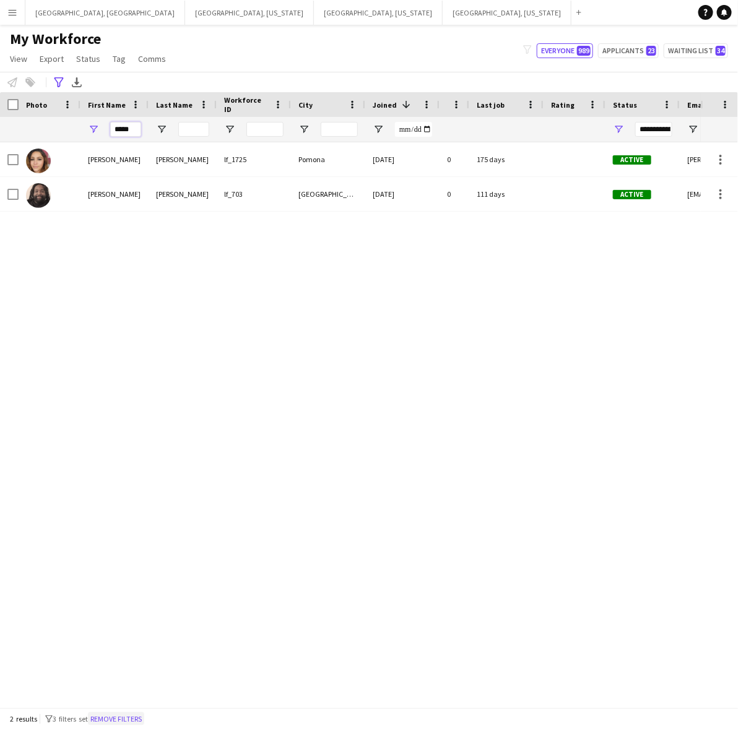
type input "*****"
click at [121, 712] on button "Remove filters" at bounding box center [116, 719] width 56 height 14
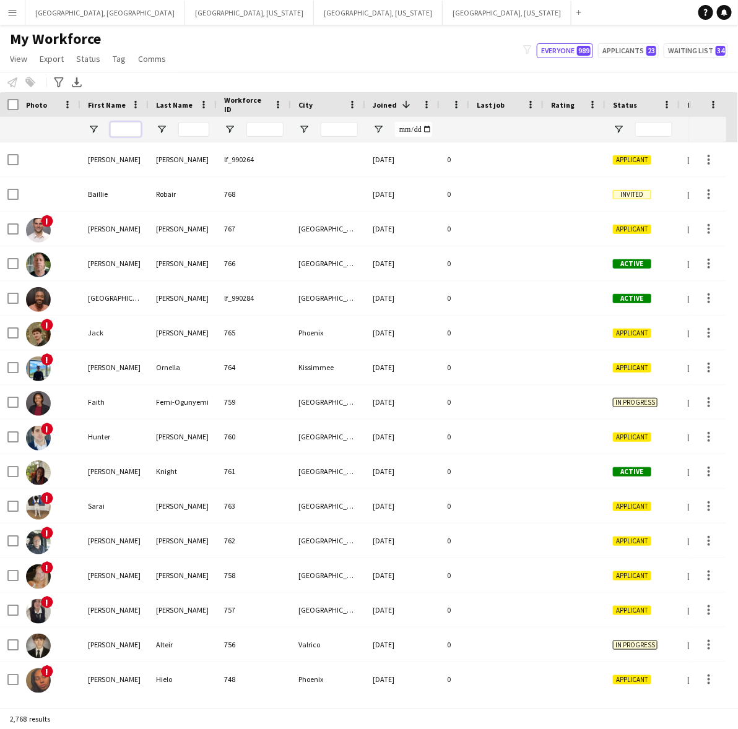
click at [124, 125] on input "First Name Filter Input" at bounding box center [125, 129] width 31 height 15
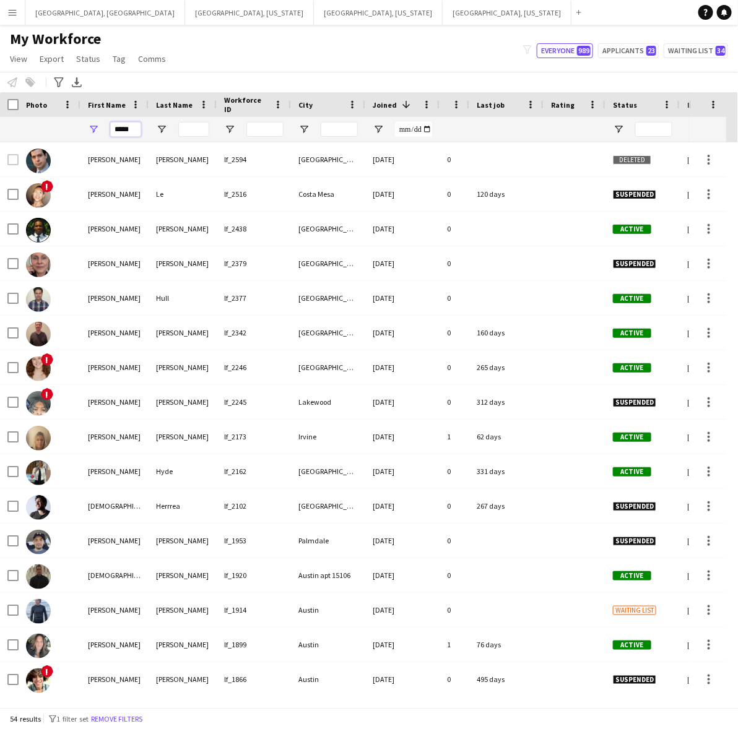
type input "*****"
click at [198, 128] on input "Last Name Filter Input" at bounding box center [193, 129] width 31 height 15
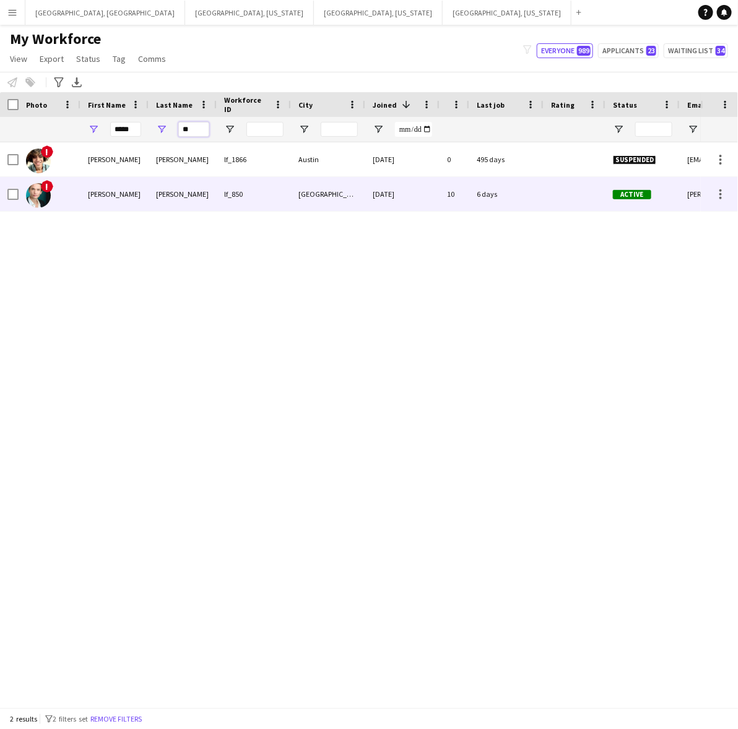
type input "**"
click at [176, 202] on div "Davis" at bounding box center [183, 194] width 68 height 34
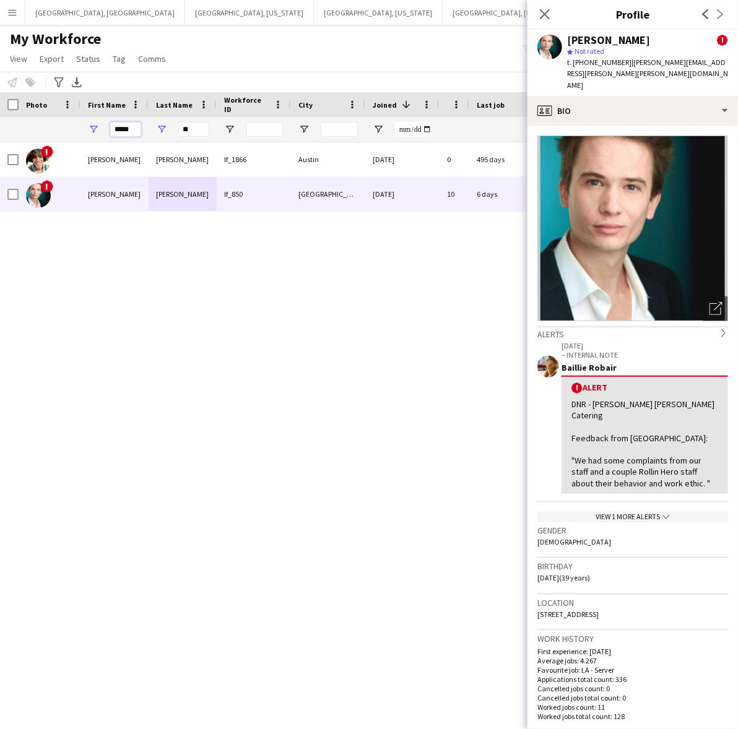
drag, startPoint x: 140, startPoint y: 131, endPoint x: 88, endPoint y: 111, distance: 55.4
click at [88, 113] on div "Workforce Details Photo First Name 1" at bounding box center [645, 117] width 1291 height 50
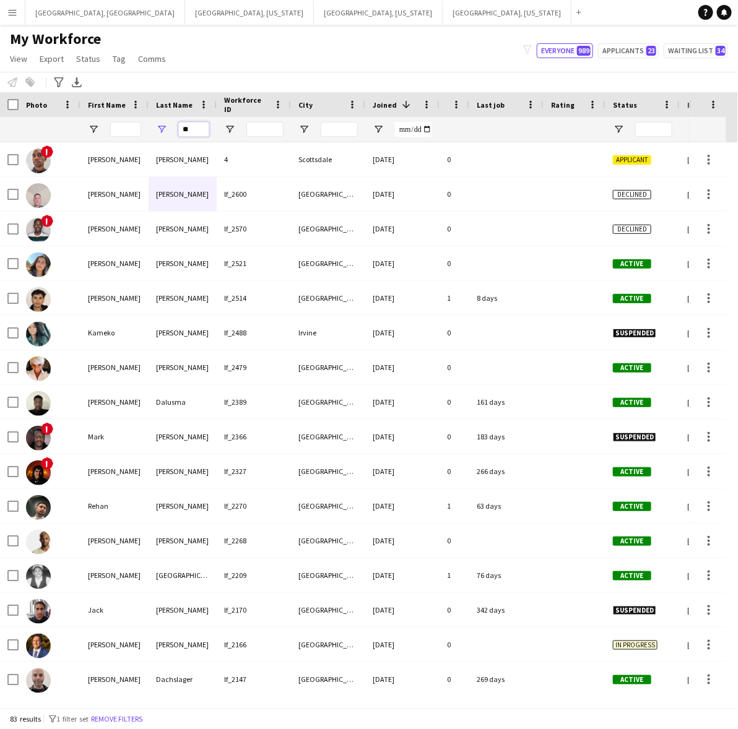
drag, startPoint x: 153, startPoint y: 127, endPoint x: 116, endPoint y: 125, distance: 37.2
click at [121, 126] on div "**" at bounding box center [645, 129] width 1291 height 25
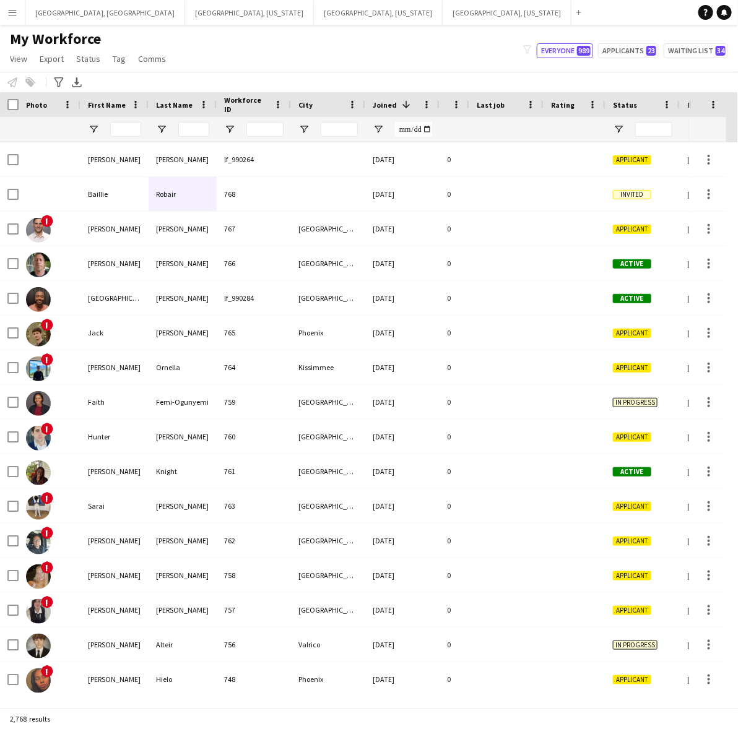
click at [287, 46] on div "My Workforce View Views Default view New view Update view Delete view Edit name…" at bounding box center [369, 51] width 738 height 42
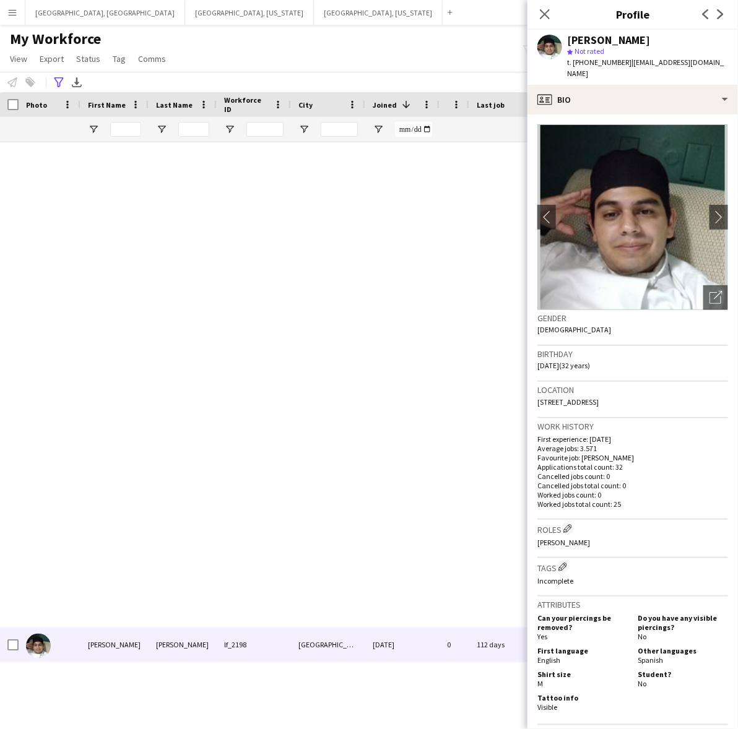
scroll to position [1352, 0]
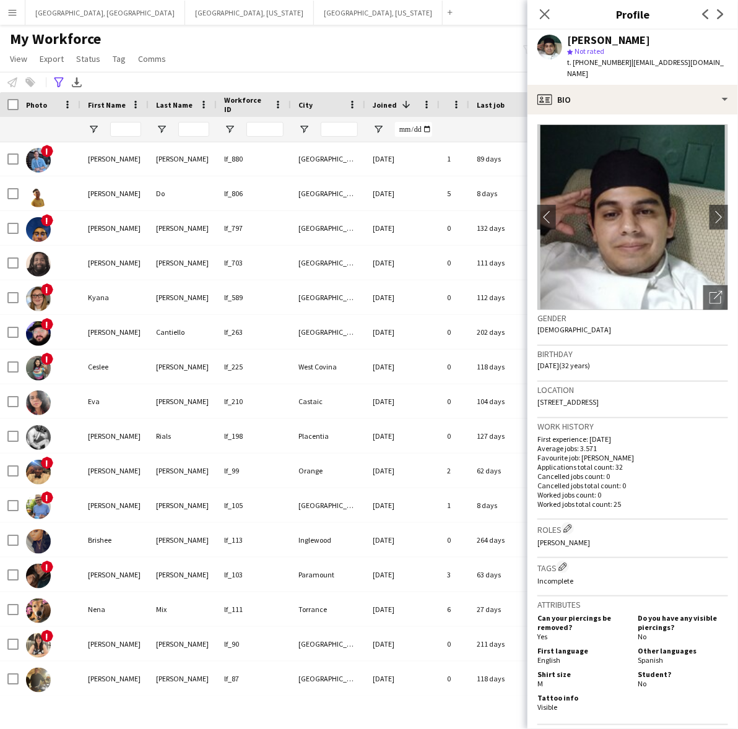
click at [220, 36] on div "My Workforce View Views Default view New view Update view Delete view Edit name…" at bounding box center [369, 51] width 738 height 42
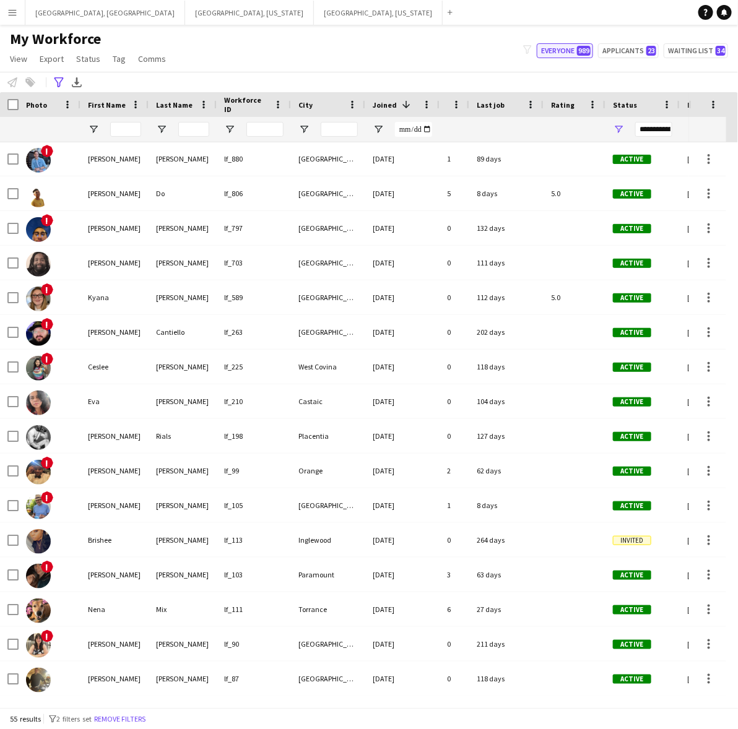
click at [570, 48] on button "Everyone 989" at bounding box center [565, 50] width 56 height 15
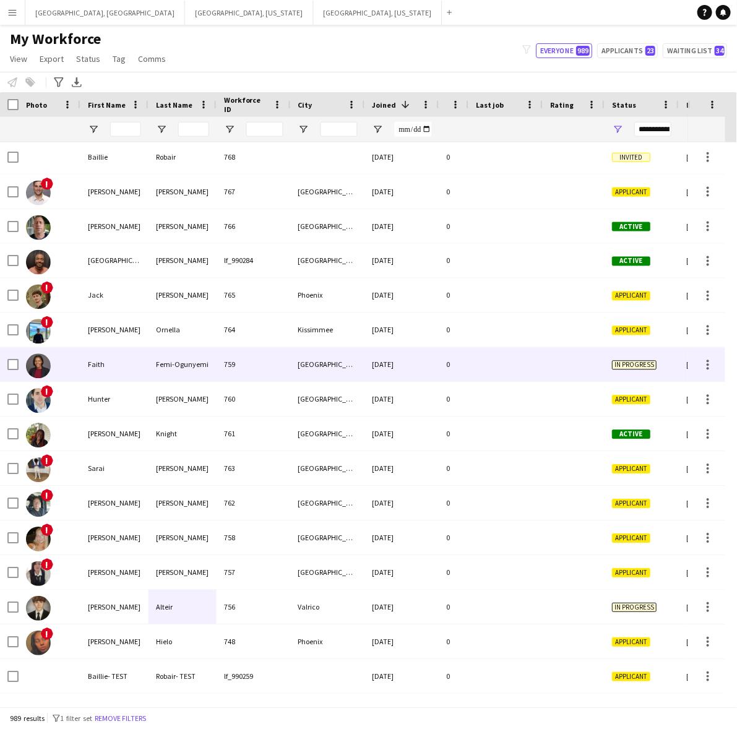
scroll to position [0, 0]
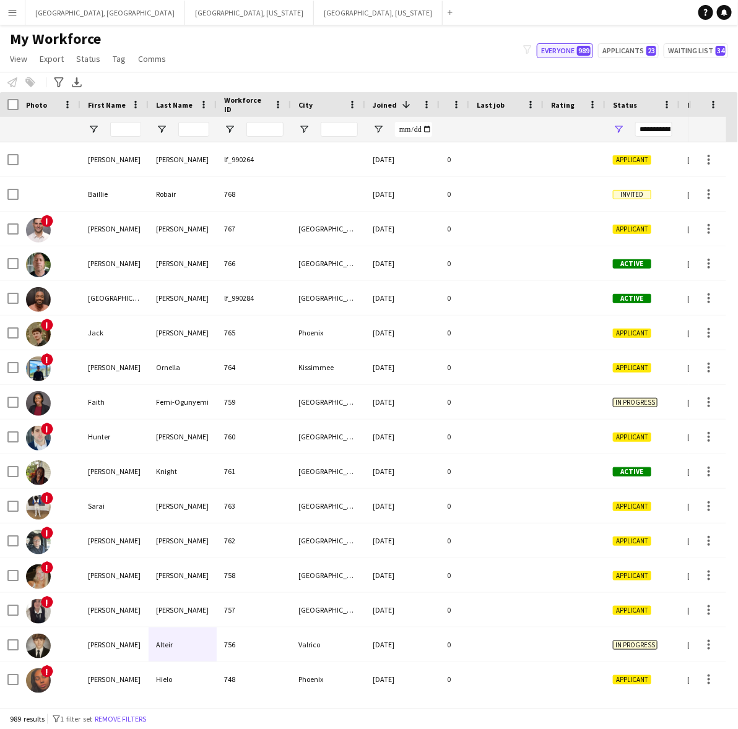
click at [575, 47] on button "Everyone 989" at bounding box center [565, 50] width 56 height 15
click at [576, 45] on button "Everyone 989" at bounding box center [565, 50] width 56 height 15
click at [575, 45] on button "Everyone 989" at bounding box center [565, 50] width 56 height 15
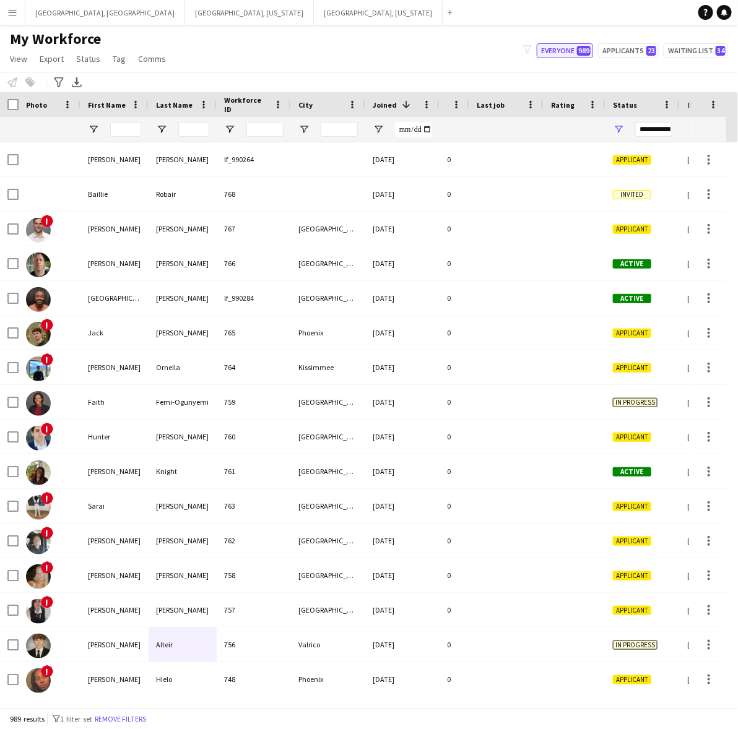
click at [575, 45] on button "Everyone 989" at bounding box center [565, 50] width 56 height 15
click at [342, 130] on input "City Filter Input" at bounding box center [339, 129] width 37 height 15
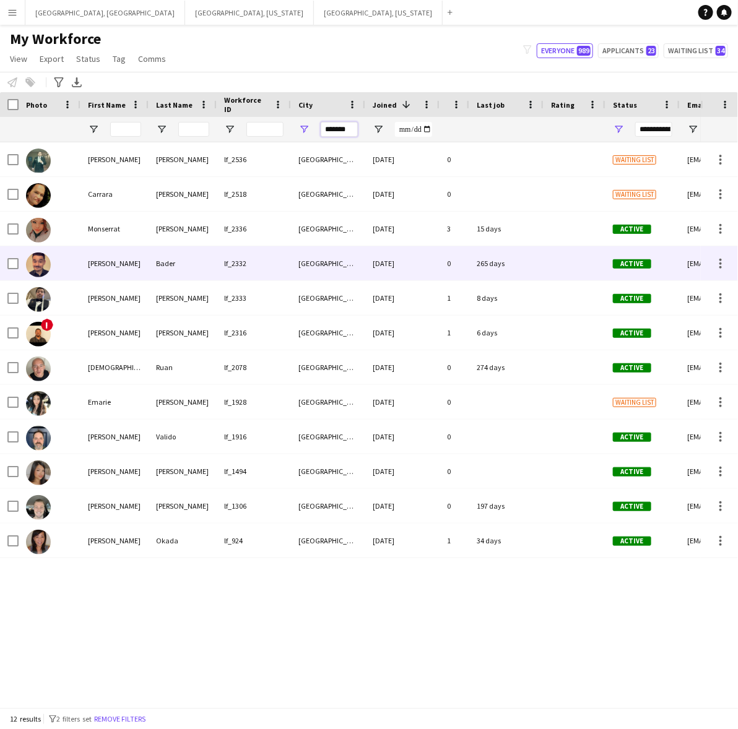
type input "*******"
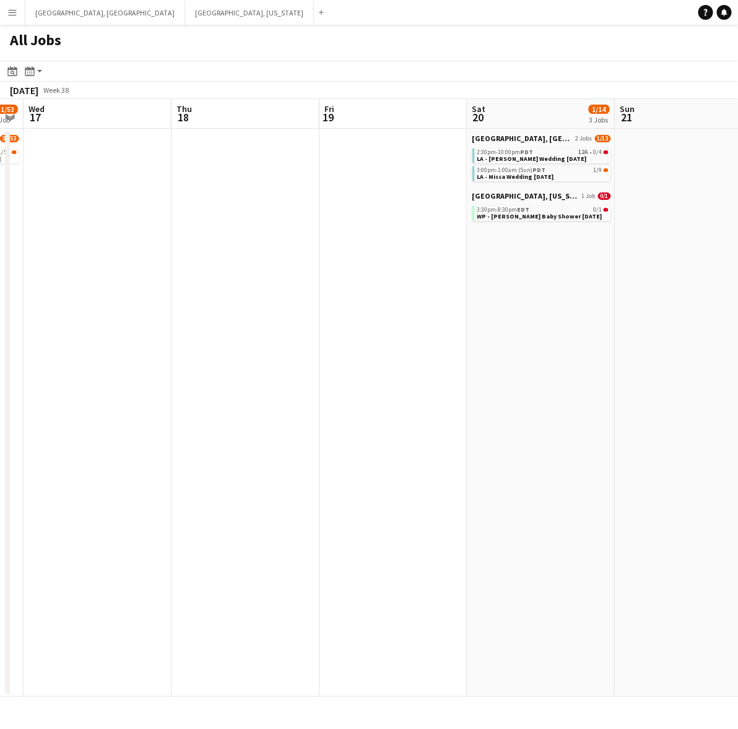
scroll to position [0, 263]
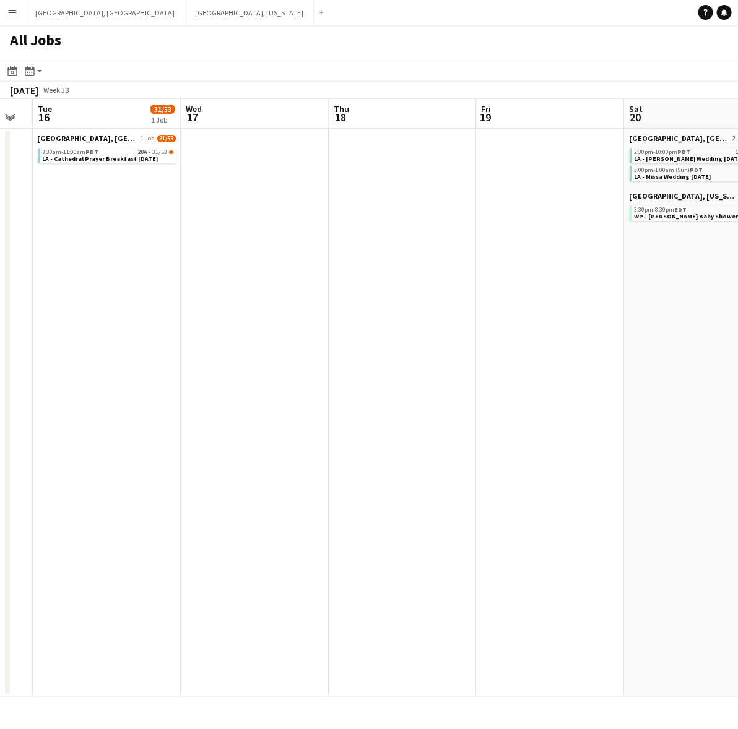
click at [373, 249] on app-calendar-viewport "Sun 14 Mon 15 Tue 16 31/53 1 Job Wed 17 Thu 18 Fri 19 Sat 20 1/14 3 Jobs Sun 21…" at bounding box center [369, 398] width 738 height 598
click at [67, 14] on button "Los Angeles, CA Close" at bounding box center [105, 13] width 160 height 24
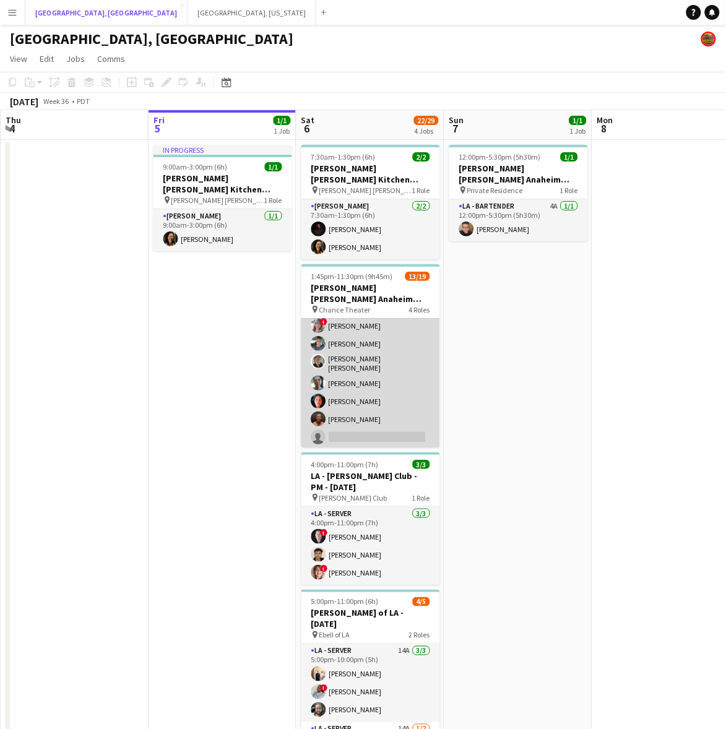
scroll to position [298, 0]
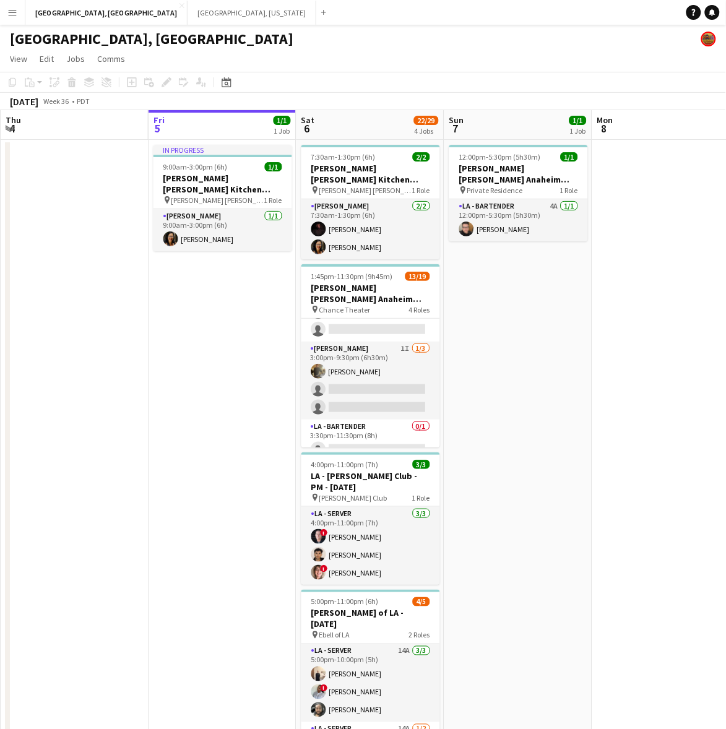
drag, startPoint x: 378, startPoint y: 355, endPoint x: 434, endPoint y: 323, distance: 64.0
click at [378, 355] on app-card-role "LA - Cook 1I 1/3 3:00pm-9:30pm (6h30m) Warren Sanchez single-neutral-actions si…" at bounding box center [370, 381] width 139 height 78
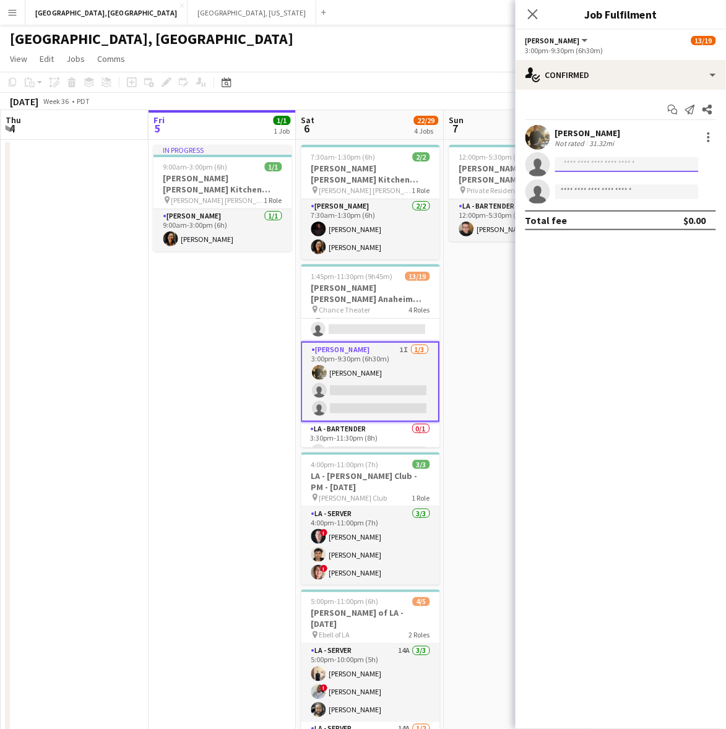
click at [586, 161] on input at bounding box center [627, 164] width 144 height 15
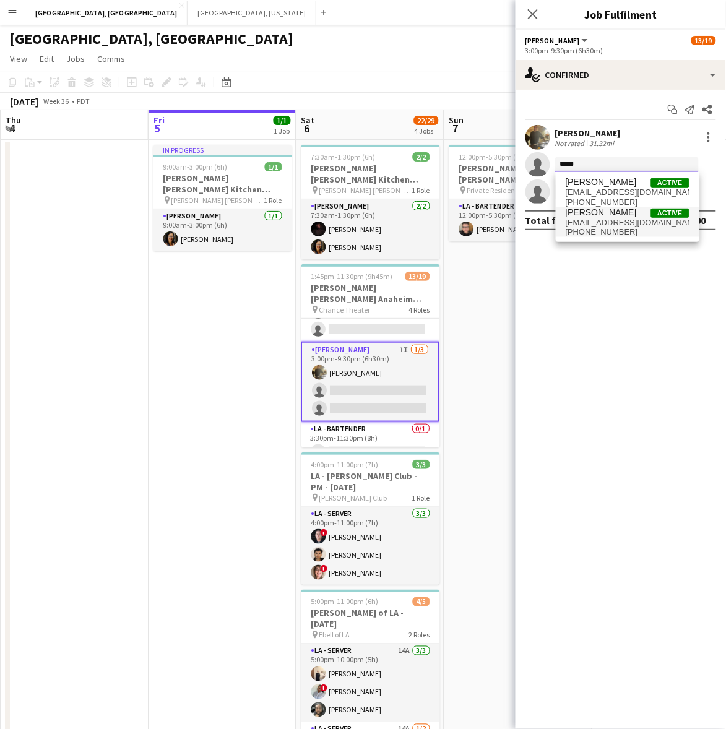
type input "*****"
click at [598, 214] on span "Marco Nunez" at bounding box center [601, 212] width 71 height 11
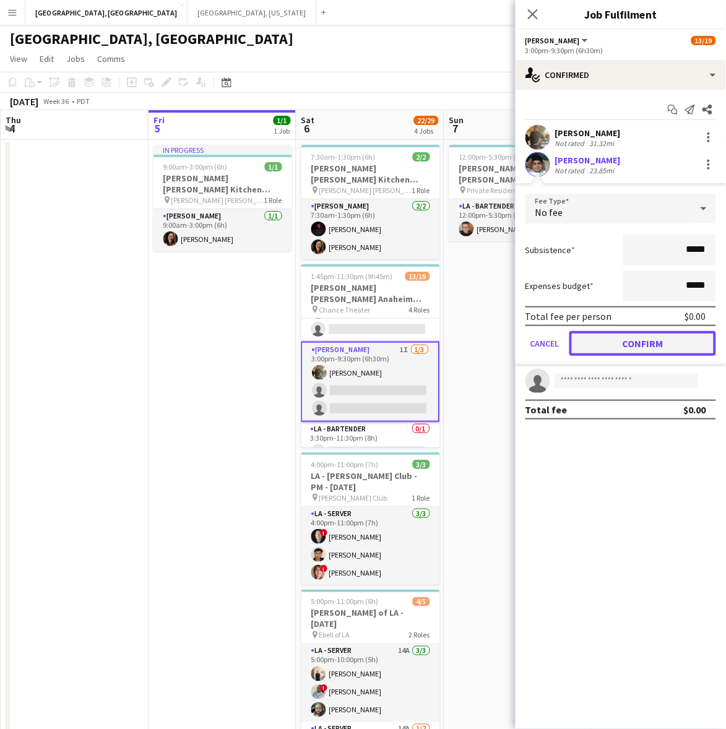
click at [619, 350] on button "Confirm" at bounding box center [642, 343] width 147 height 25
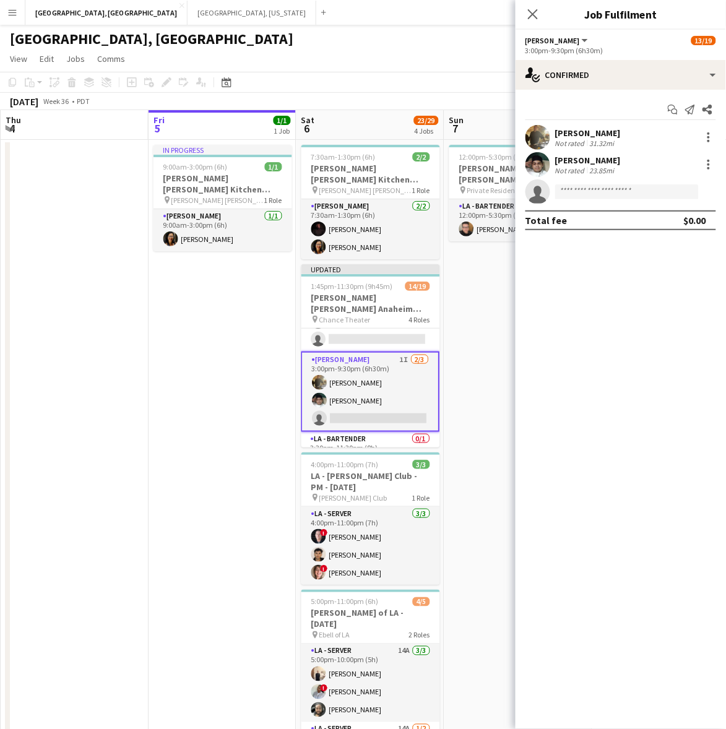
click at [463, 35] on div "[GEOGRAPHIC_DATA], [GEOGRAPHIC_DATA]" at bounding box center [363, 37] width 726 height 24
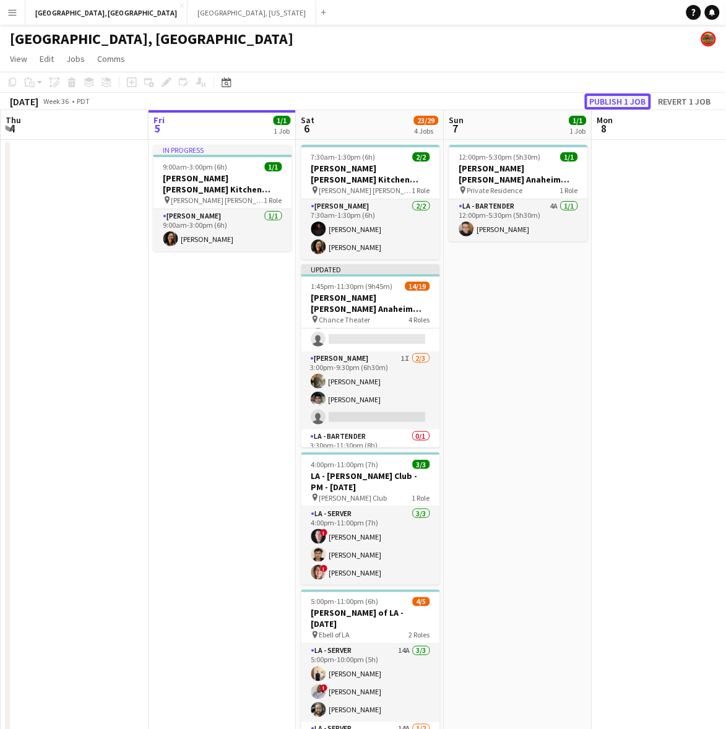
click at [617, 98] on button "Publish 1 job" at bounding box center [618, 101] width 66 height 16
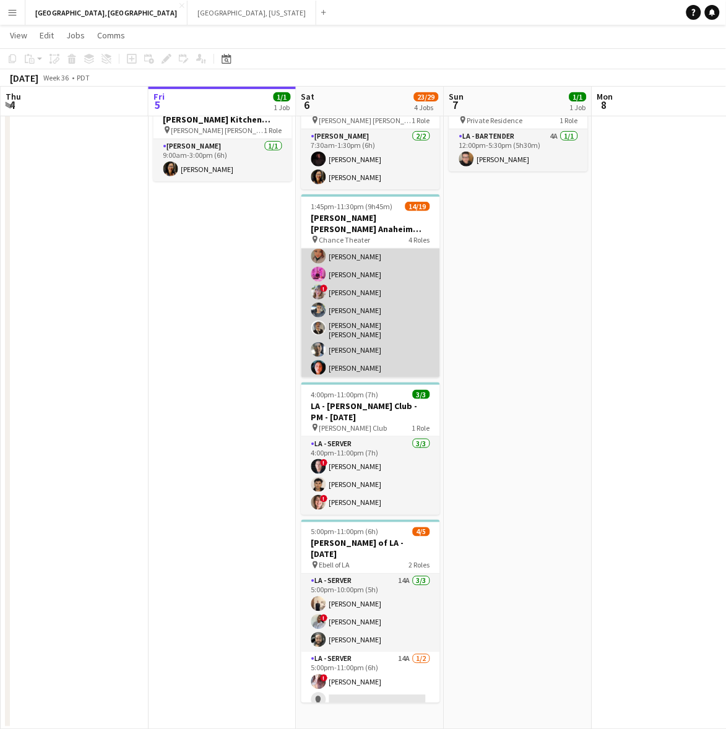
scroll to position [144, 0]
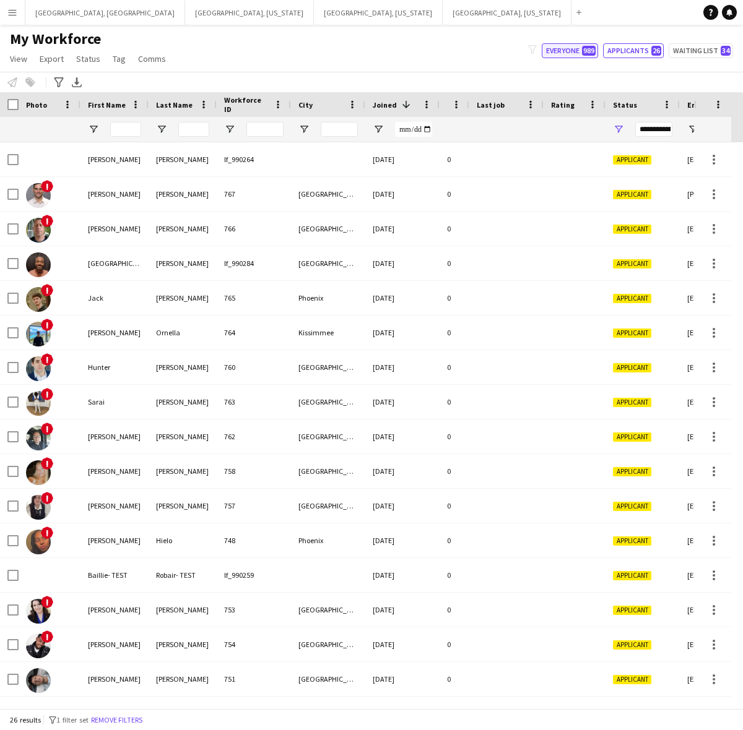
click at [579, 51] on button "Everyone 989" at bounding box center [569, 50] width 56 height 15
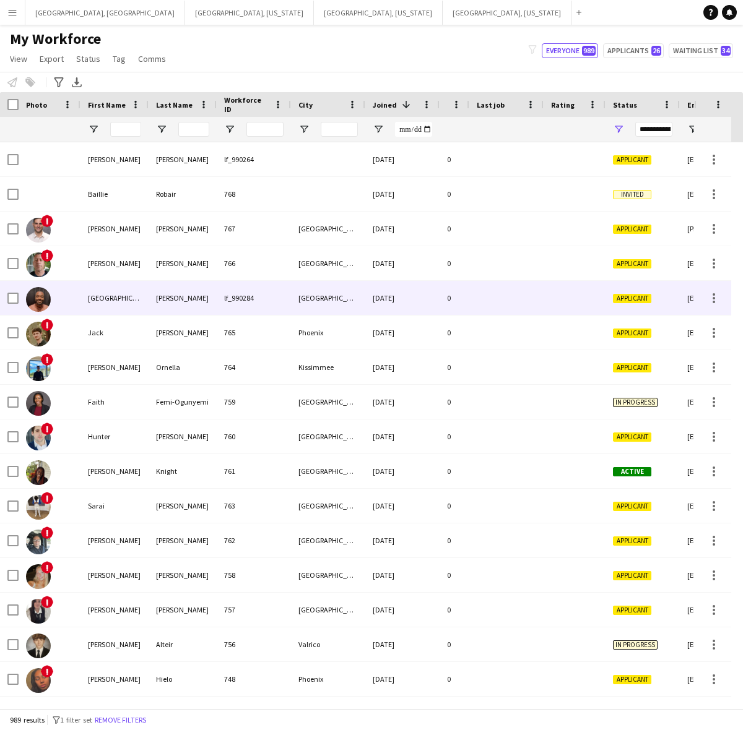
click at [178, 291] on div "[PERSON_NAME]" at bounding box center [183, 298] width 68 height 34
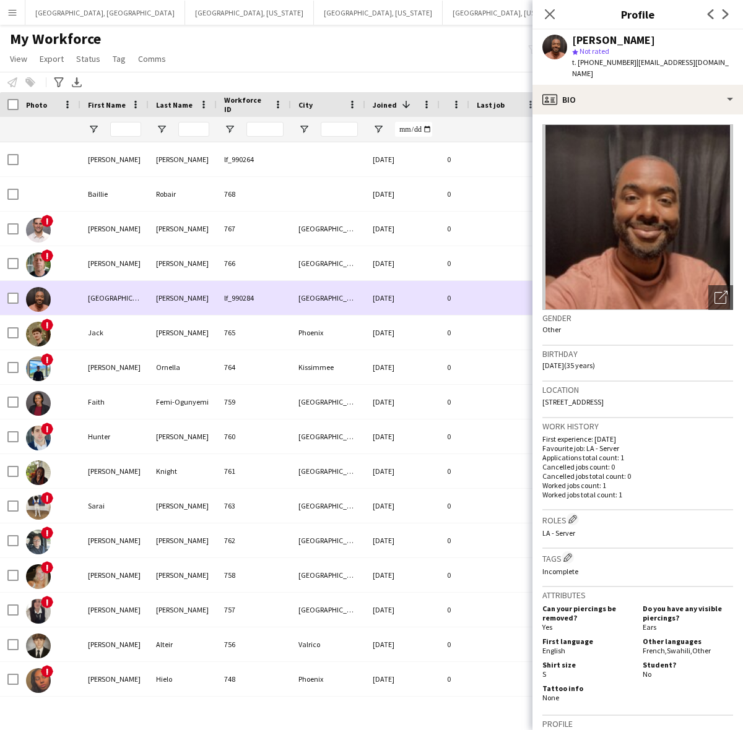
click at [178, 291] on div "[PERSON_NAME]" at bounding box center [183, 298] width 68 height 34
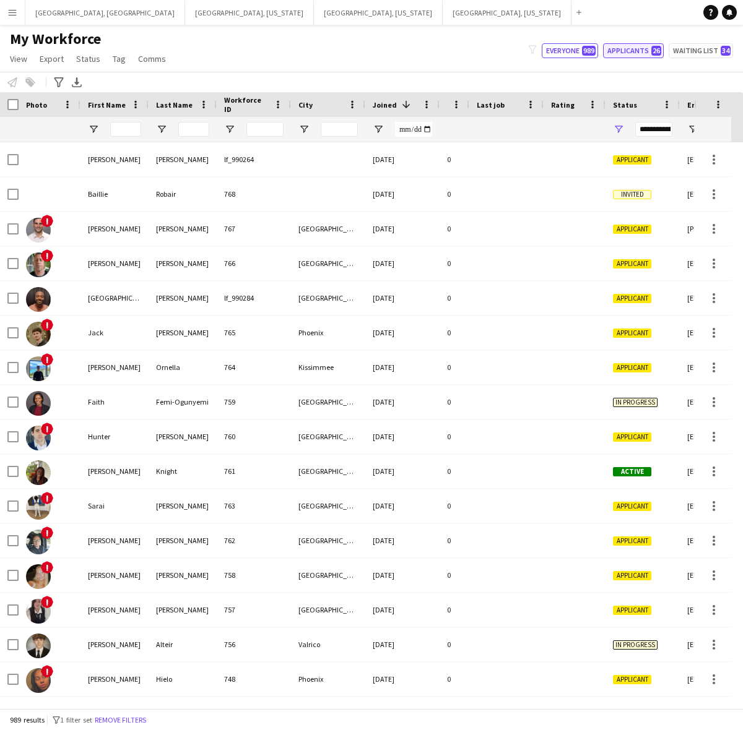
click at [650, 50] on button "Applicants 26" at bounding box center [633, 50] width 61 height 15
type input "**********"
